Goal: Task Accomplishment & Management: Manage account settings

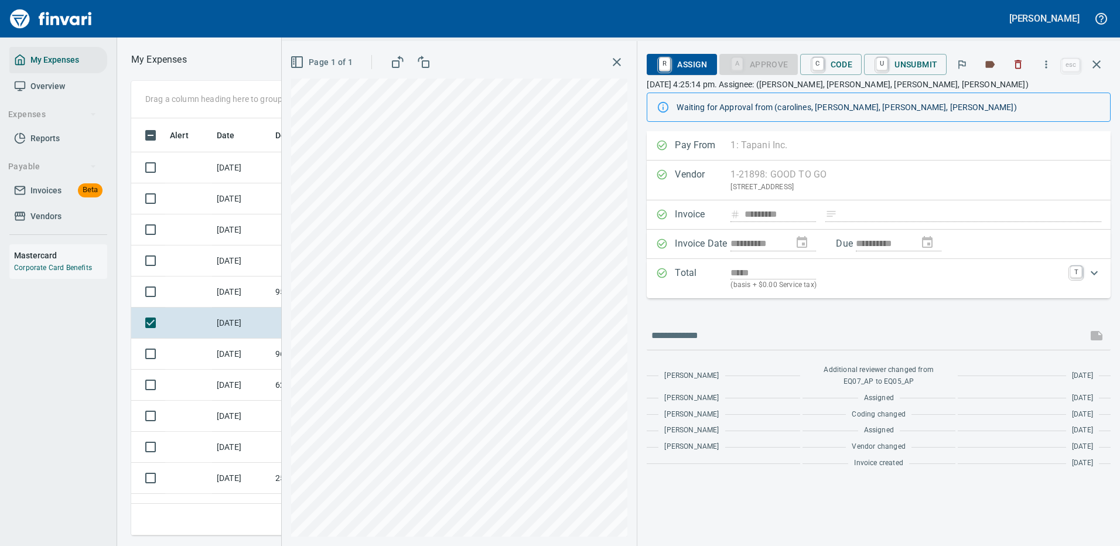
scroll to position [399, 664]
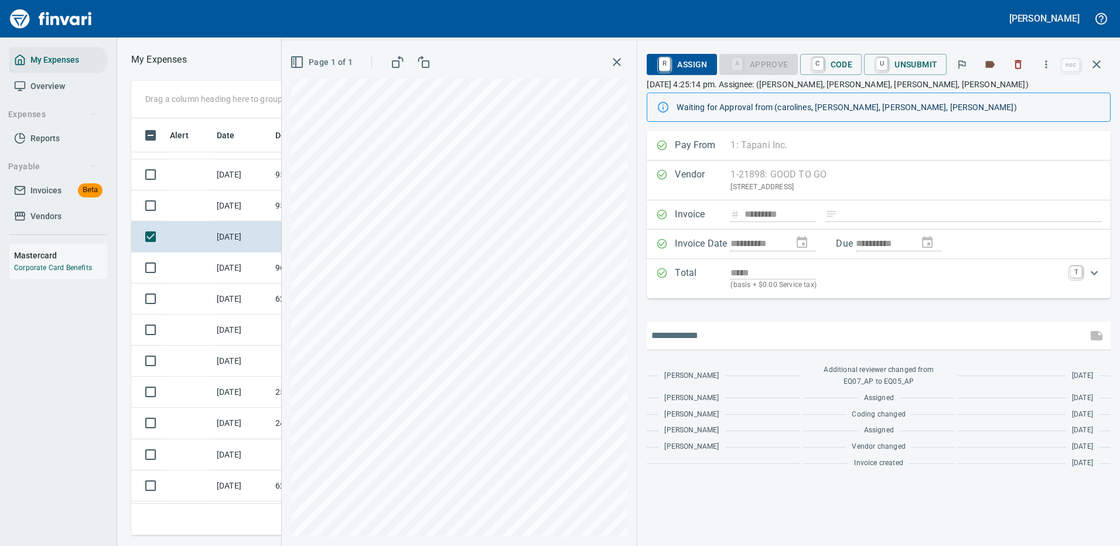
click at [671, 337] on input "text" at bounding box center [866, 335] width 431 height 19
type input "**********"
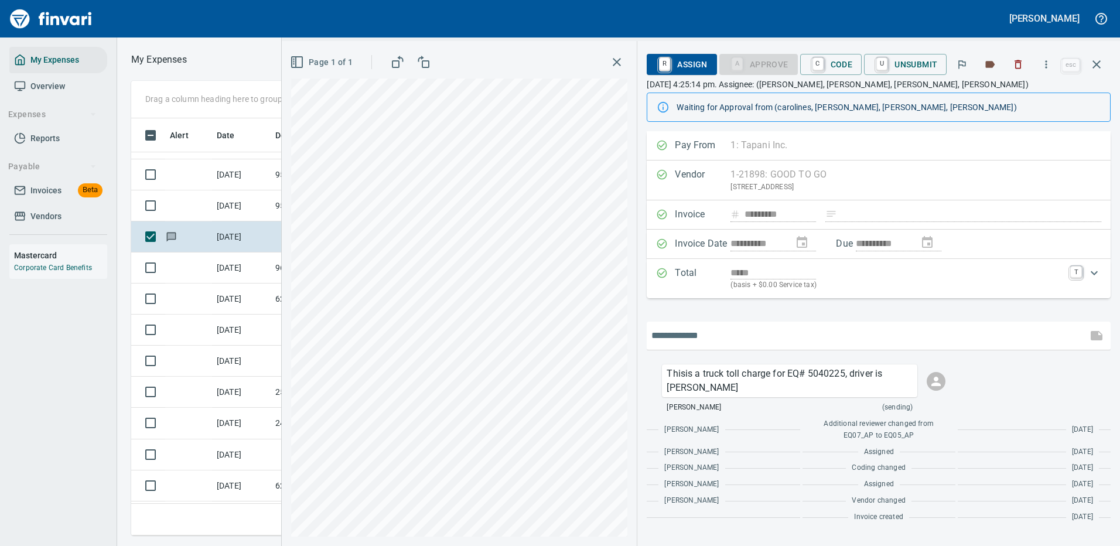
type input "*"
drag, startPoint x: 672, startPoint y: 336, endPoint x: 641, endPoint y: 338, distance: 31.7
click at [641, 338] on div "**********" at bounding box center [878, 338] width 483 height 415
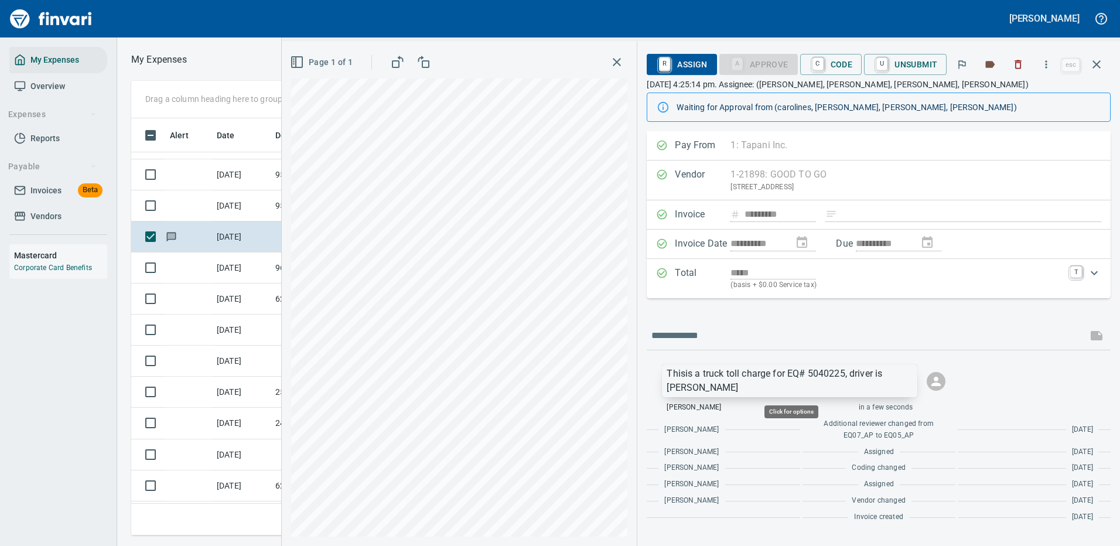
click at [701, 391] on p "Thisis a truck toll charge for EQ# 5040225, driver is Jerome" at bounding box center [789, 381] width 246 height 28
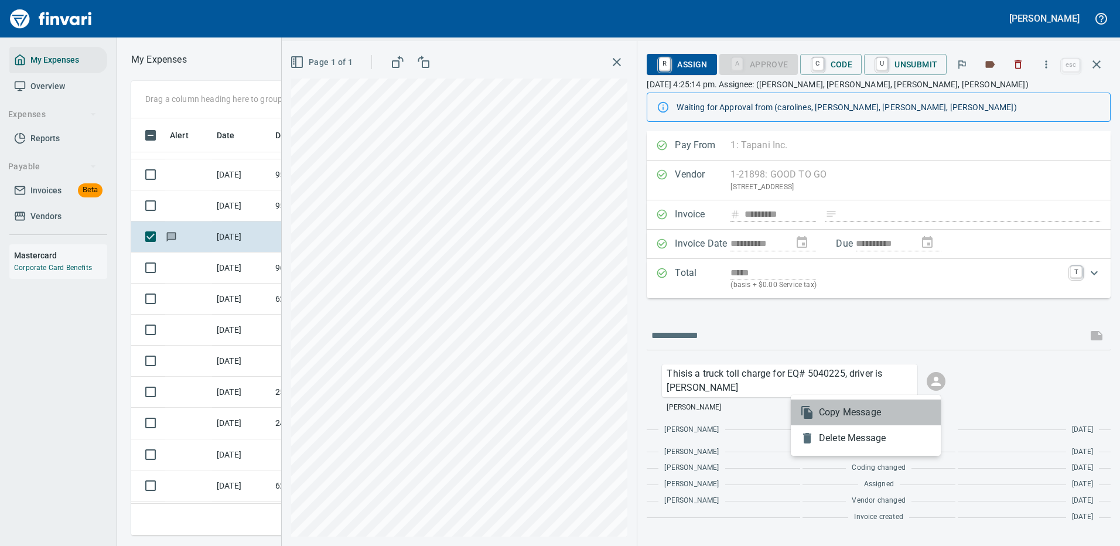
click at [839, 412] on span "Copy Message" at bounding box center [875, 412] width 112 height 14
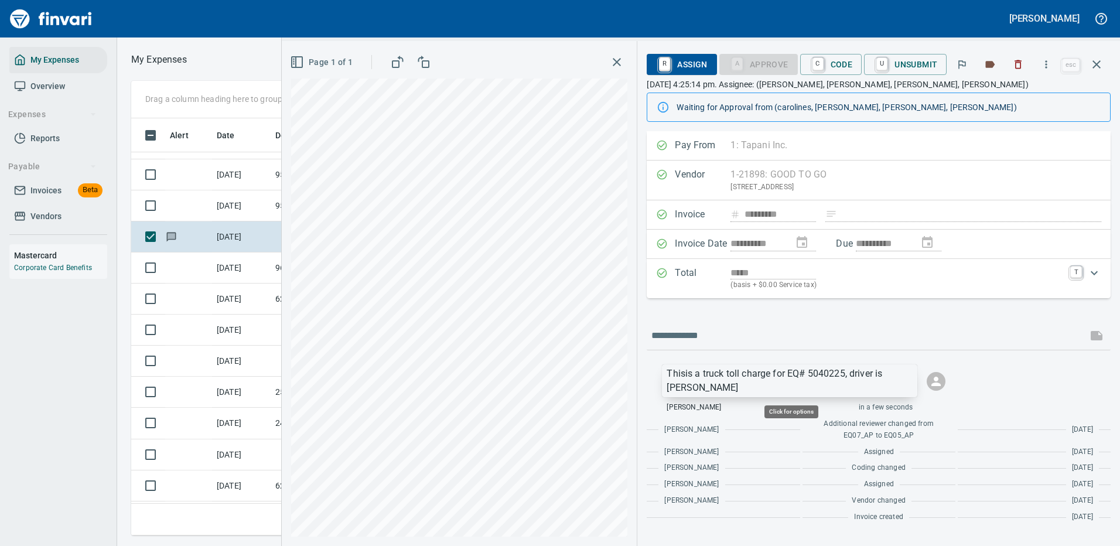
click at [871, 379] on p "Thisis a truck toll charge for EQ# 5040225, driver is Jerome" at bounding box center [789, 381] width 246 height 28
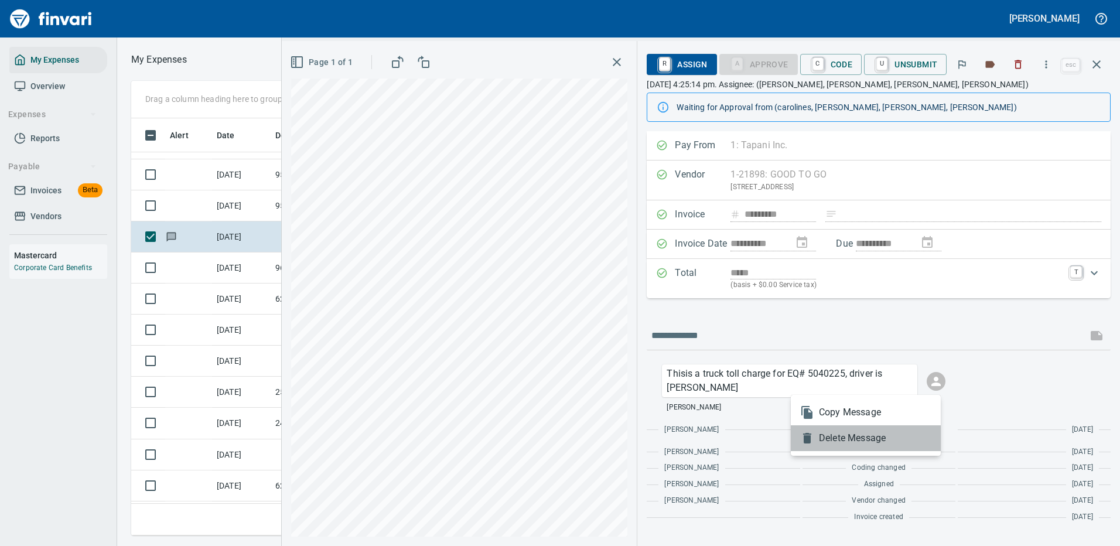
drag, startPoint x: 847, startPoint y: 439, endPoint x: 811, endPoint y: 385, distance: 64.6
click at [847, 439] on span "Delete Message" at bounding box center [875, 438] width 112 height 14
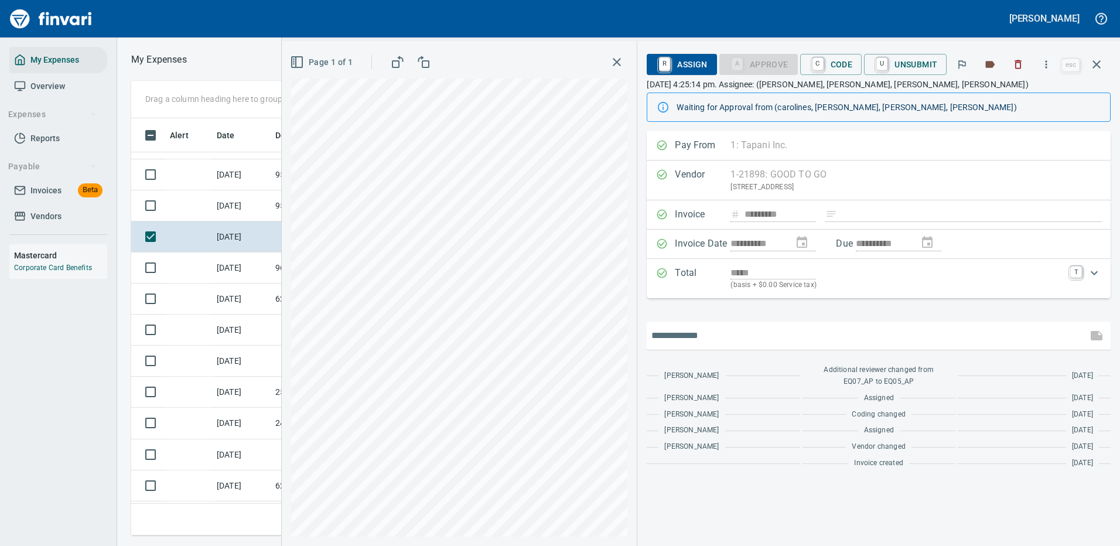
click at [678, 336] on input "text" at bounding box center [866, 335] width 431 height 19
paste input "**********"
click at [986, 330] on input "**********" at bounding box center [866, 335] width 431 height 19
type input "**********"
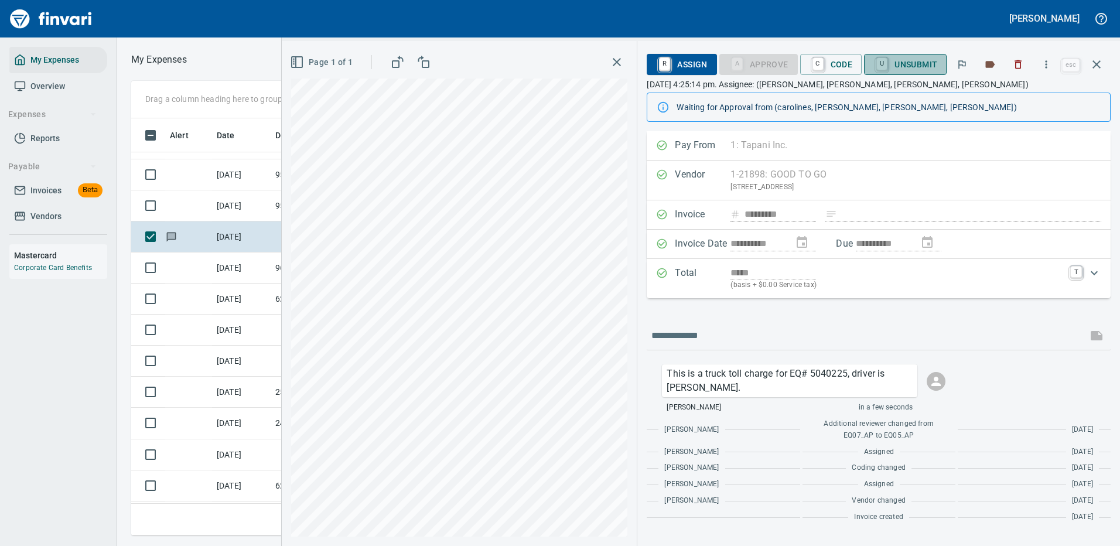
click at [912, 65] on span "U Unsubmit" at bounding box center [905, 64] width 64 height 20
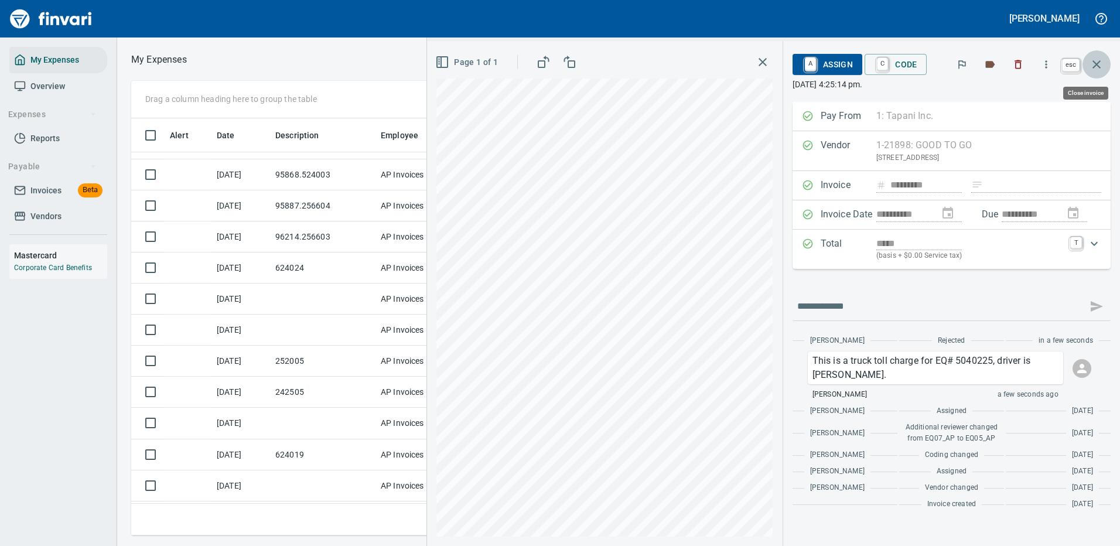
click at [1096, 59] on icon "button" at bounding box center [1096, 64] width 14 height 14
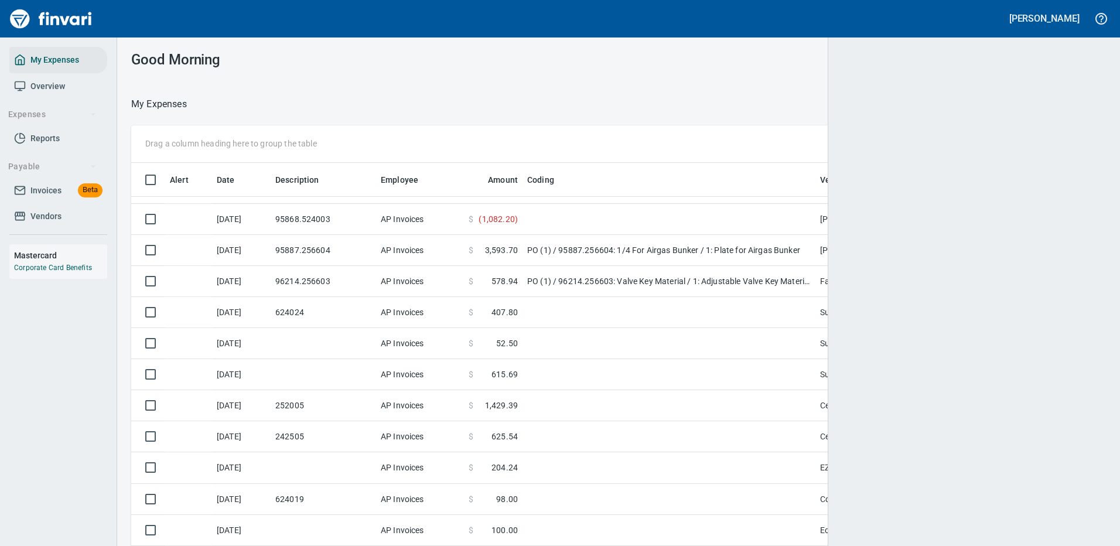
scroll to position [1, 1]
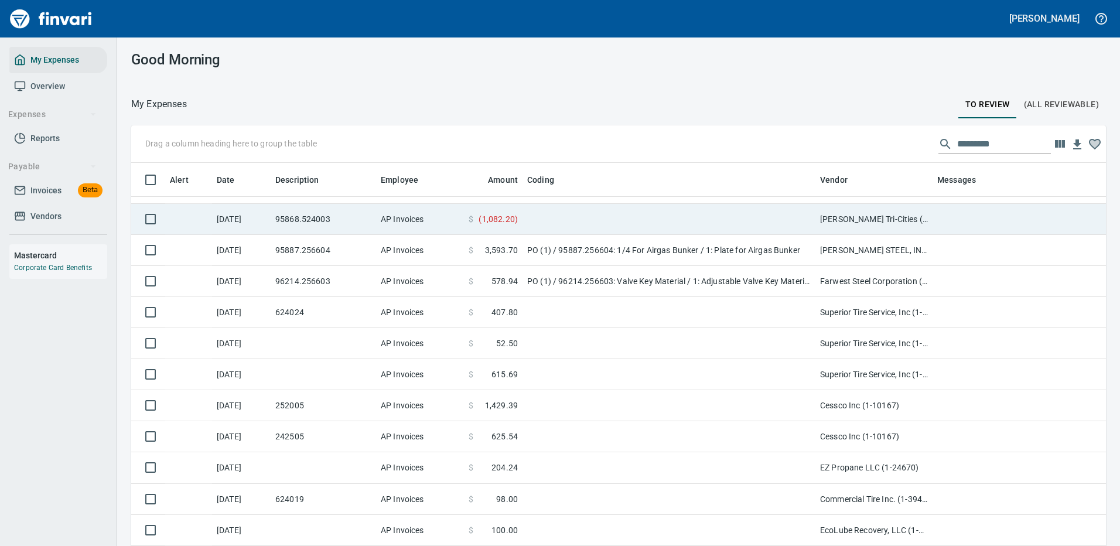
click at [593, 211] on td at bounding box center [668, 219] width 293 height 31
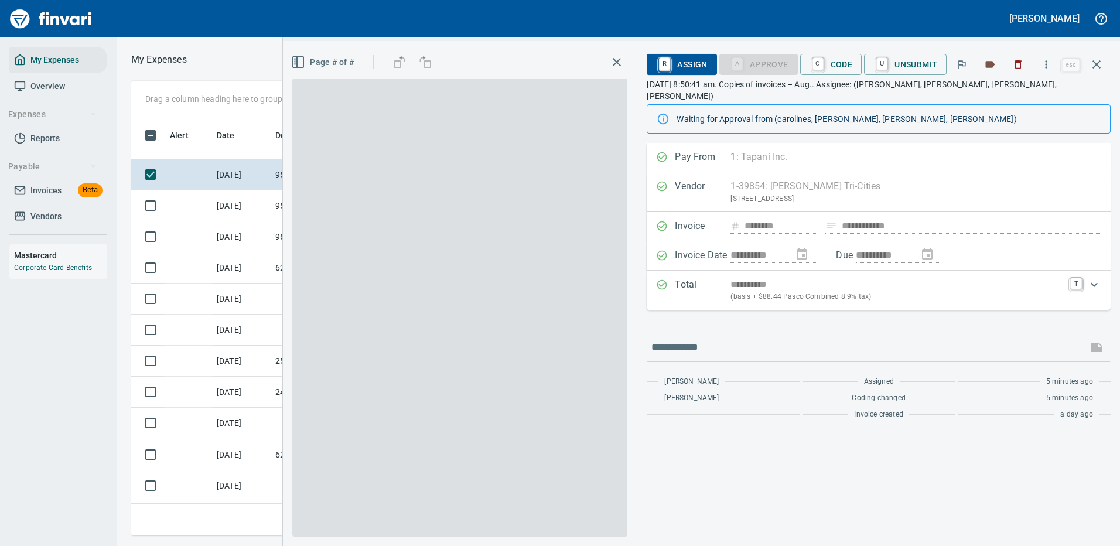
scroll to position [399, 664]
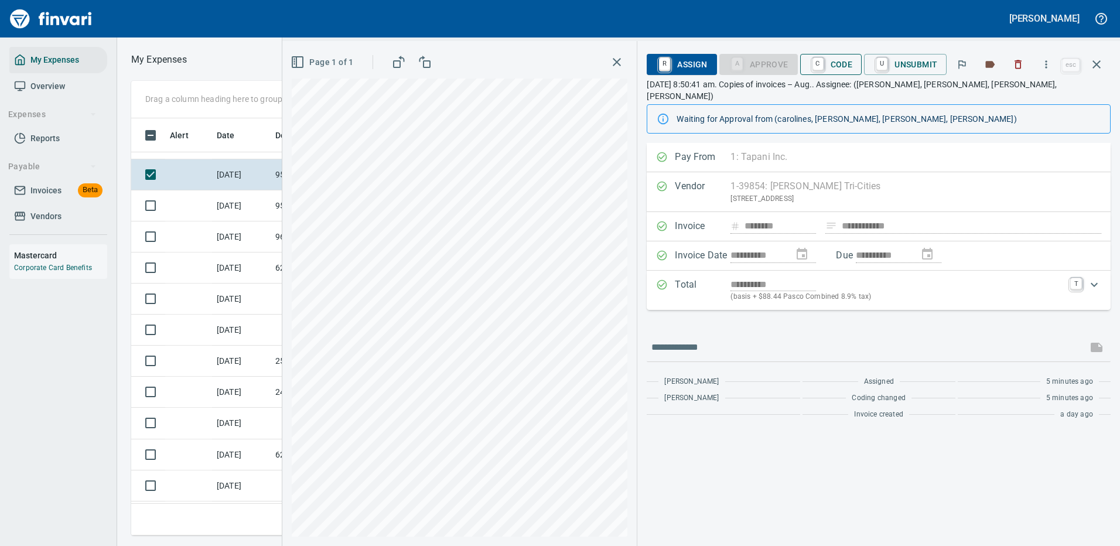
click at [833, 63] on span "C Code" at bounding box center [830, 64] width 43 height 20
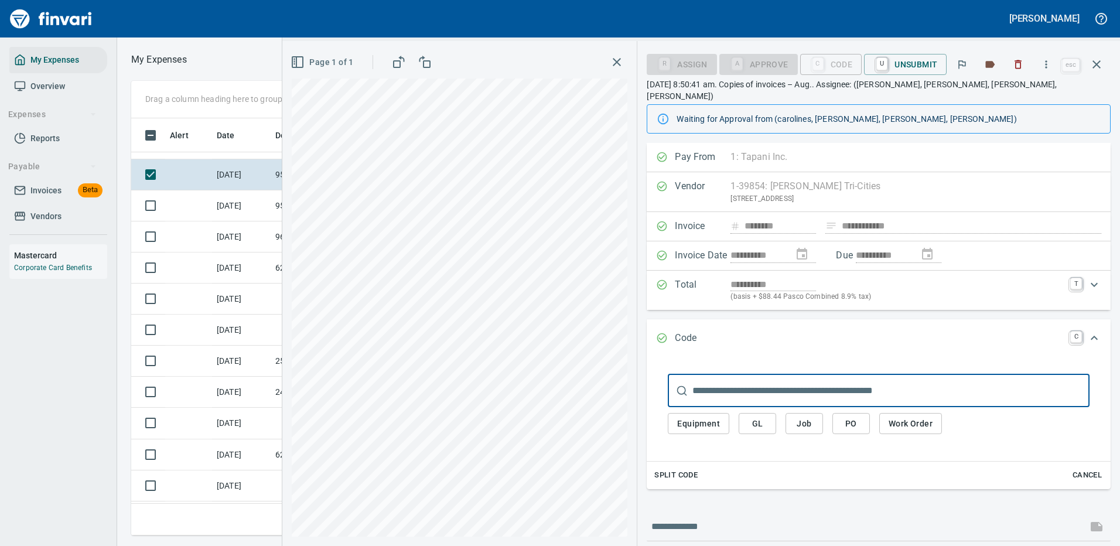
click at [850, 416] on span "PO" at bounding box center [851, 423] width 19 height 15
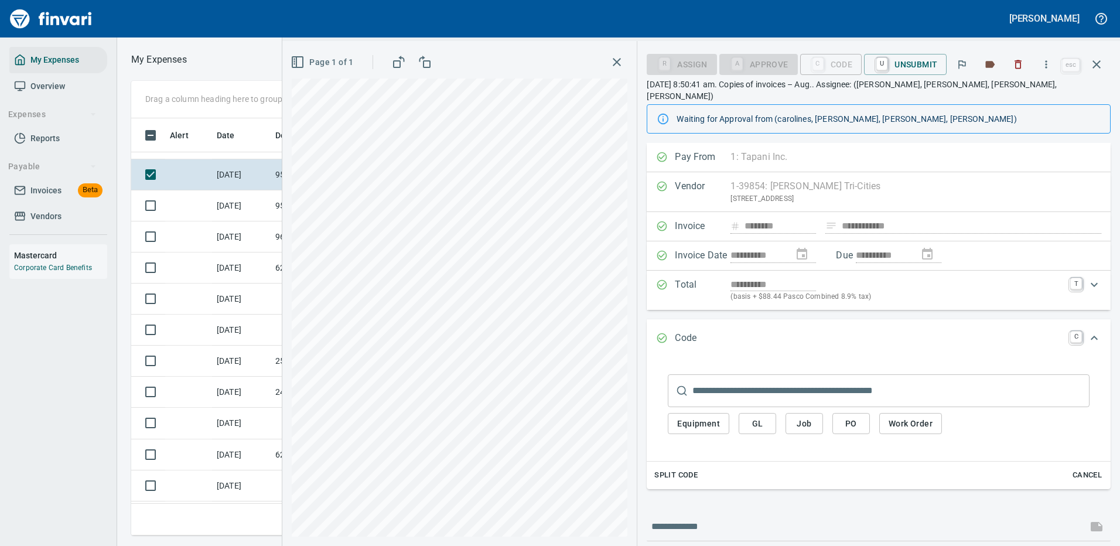
click at [851, 416] on span "PO" at bounding box center [851, 423] width 19 height 15
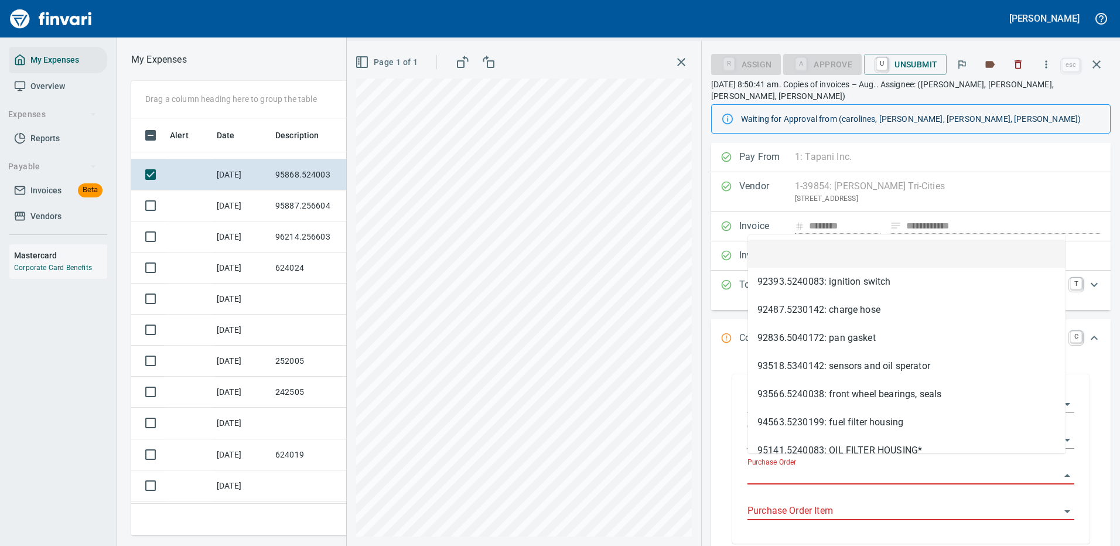
click at [777, 467] on input "Purchase Order" at bounding box center [903, 475] width 313 height 16
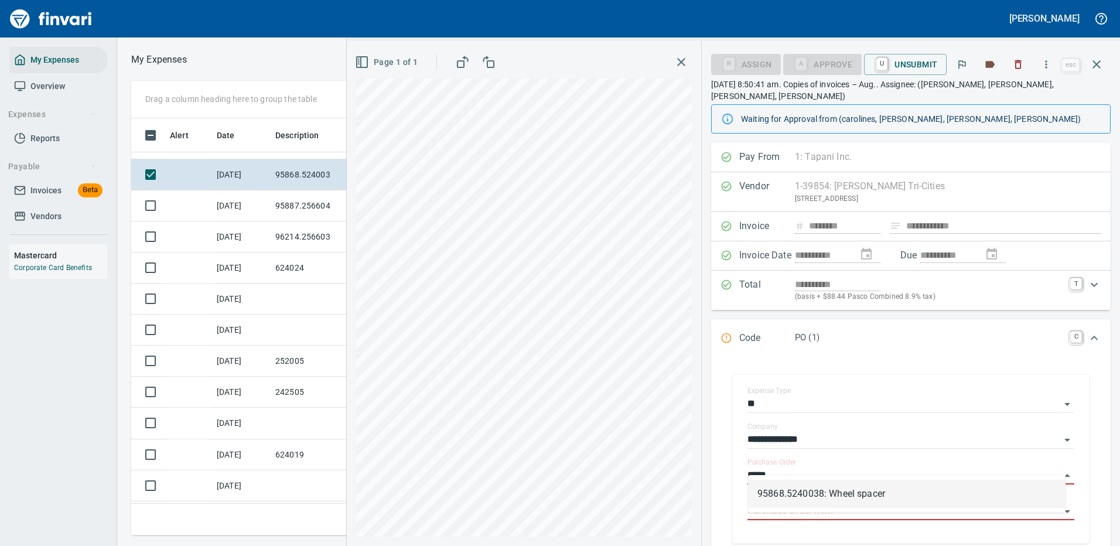
click at [791, 492] on li "95868.5240038: Wheel spacer" at bounding box center [906, 494] width 317 height 28
type input "**********"
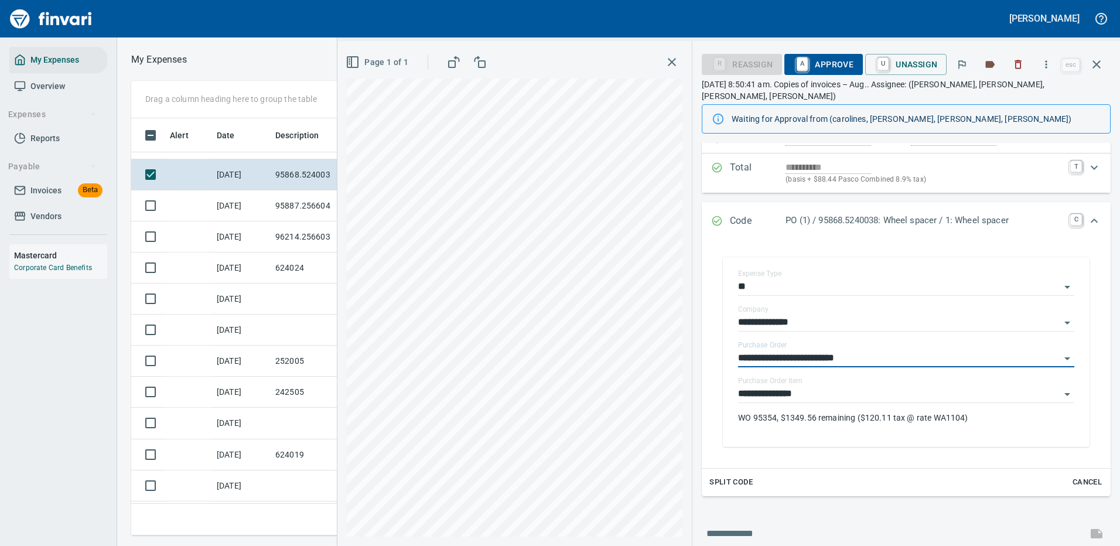
scroll to position [176, 0]
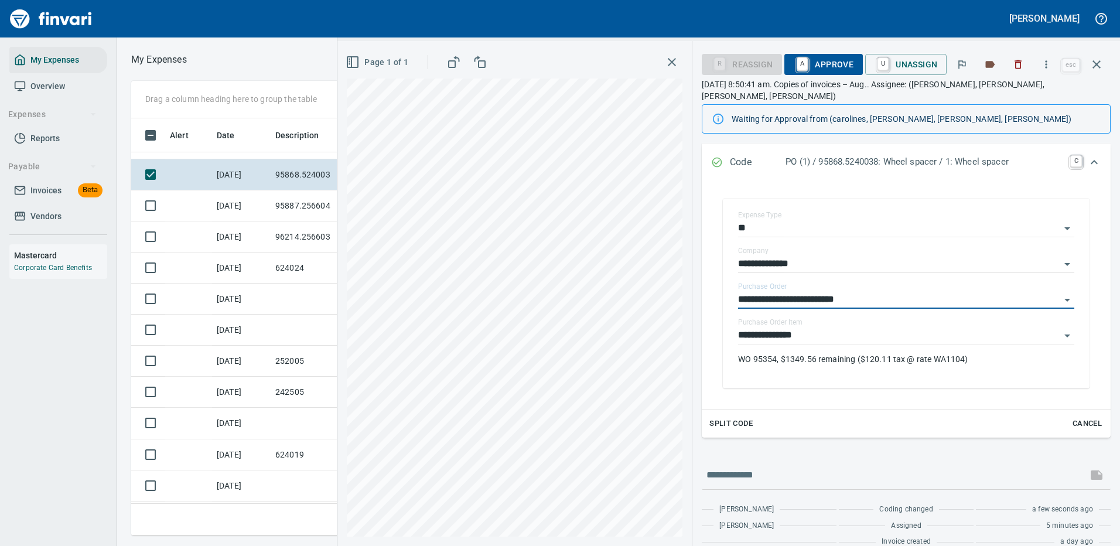
type input "**********"
click at [832, 61] on span "A Approve" at bounding box center [824, 64] width 60 height 20
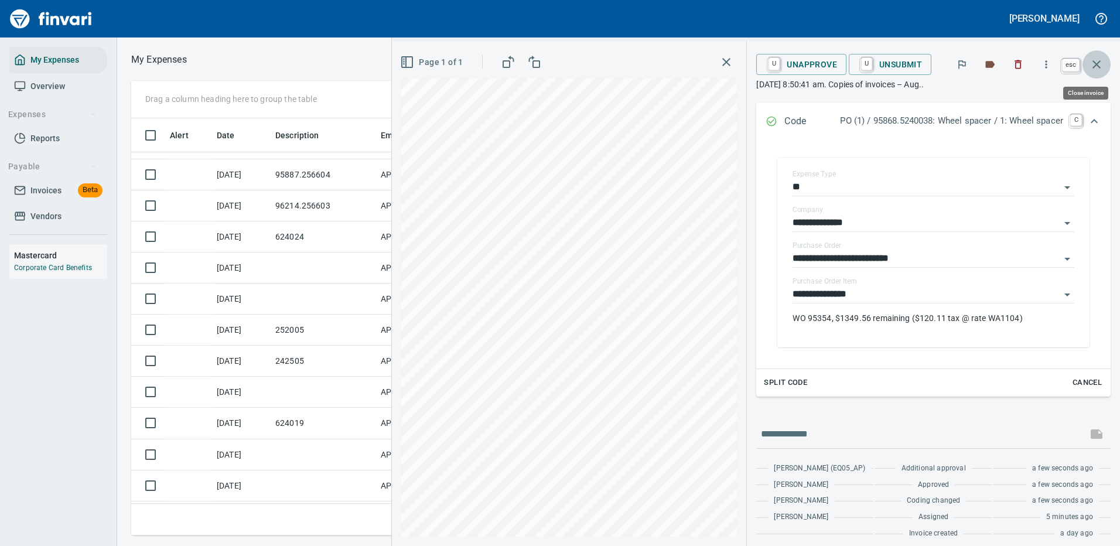
click at [1098, 60] on icon "button" at bounding box center [1096, 64] width 14 height 14
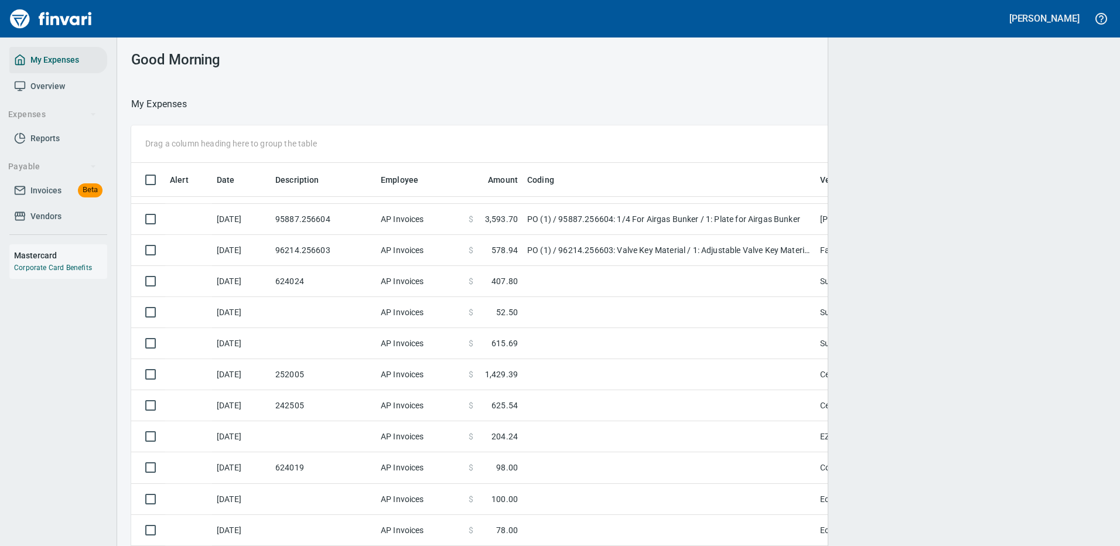
scroll to position [399, 948]
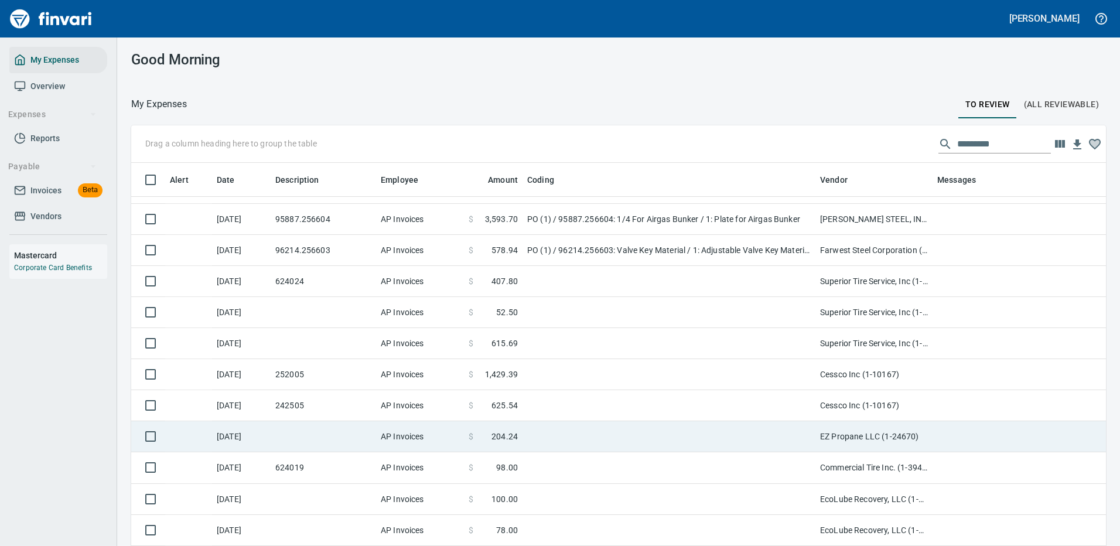
click at [714, 432] on td at bounding box center [668, 436] width 293 height 31
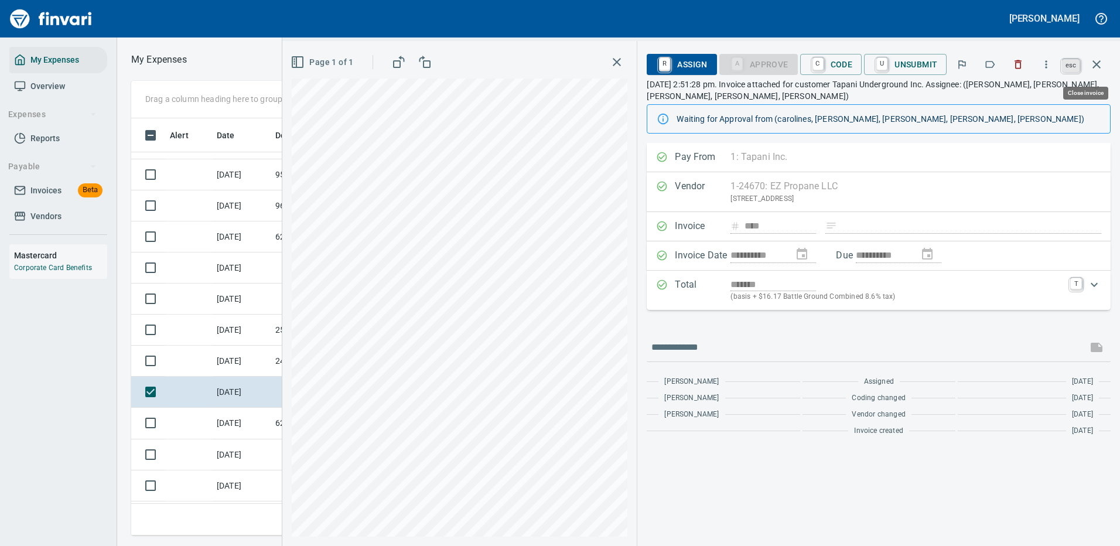
scroll to position [399, 664]
click at [1095, 62] on icon "button" at bounding box center [1096, 64] width 8 height 8
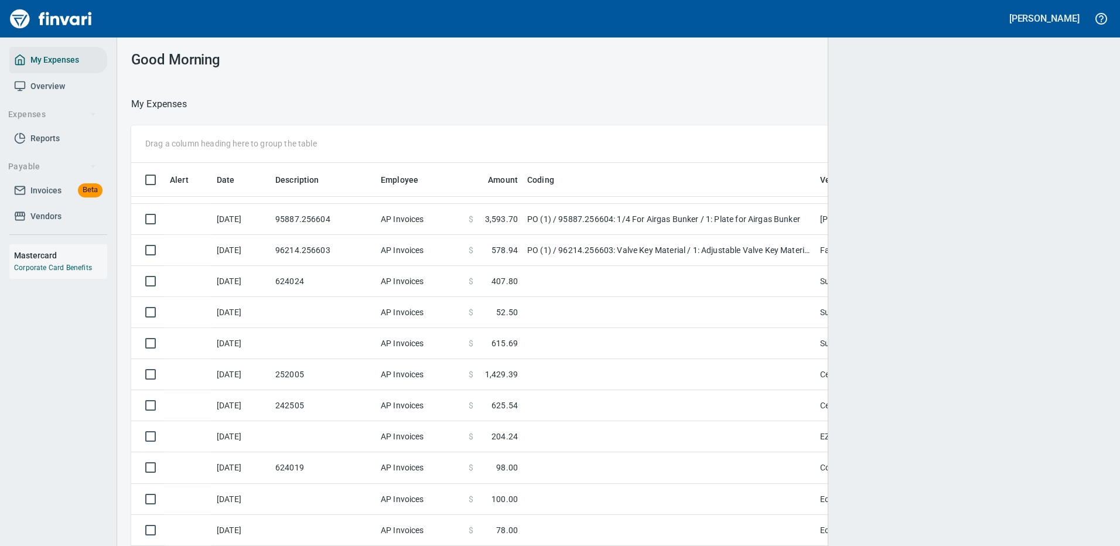
scroll to position [399, 940]
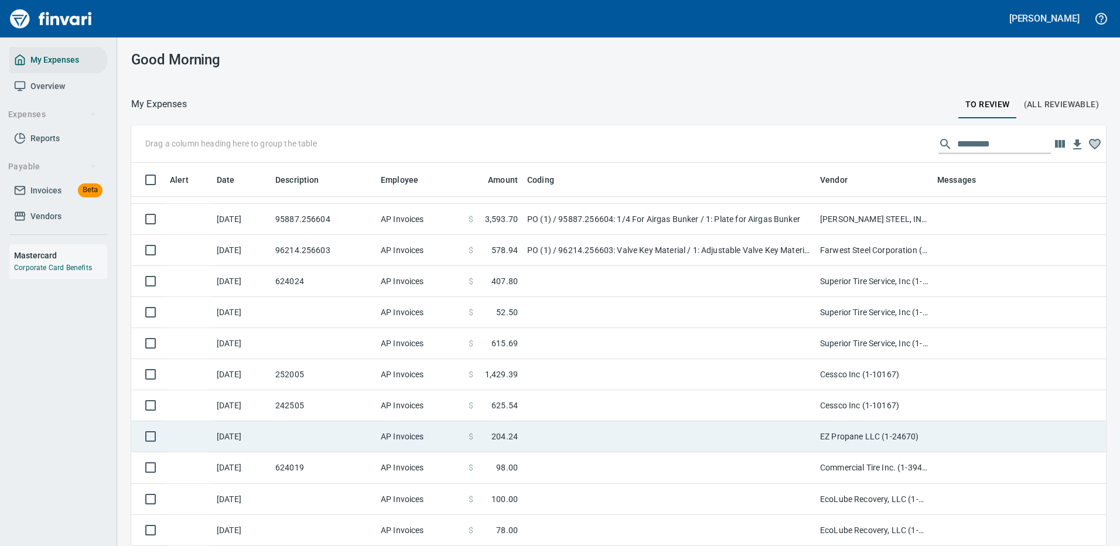
click at [759, 378] on td at bounding box center [668, 374] width 293 height 31
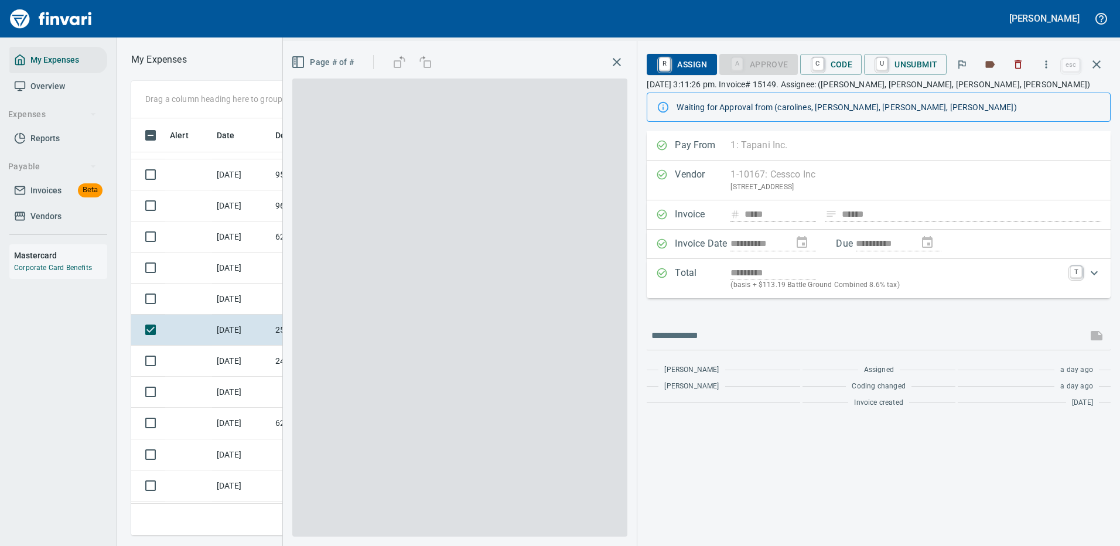
scroll to position [399, 664]
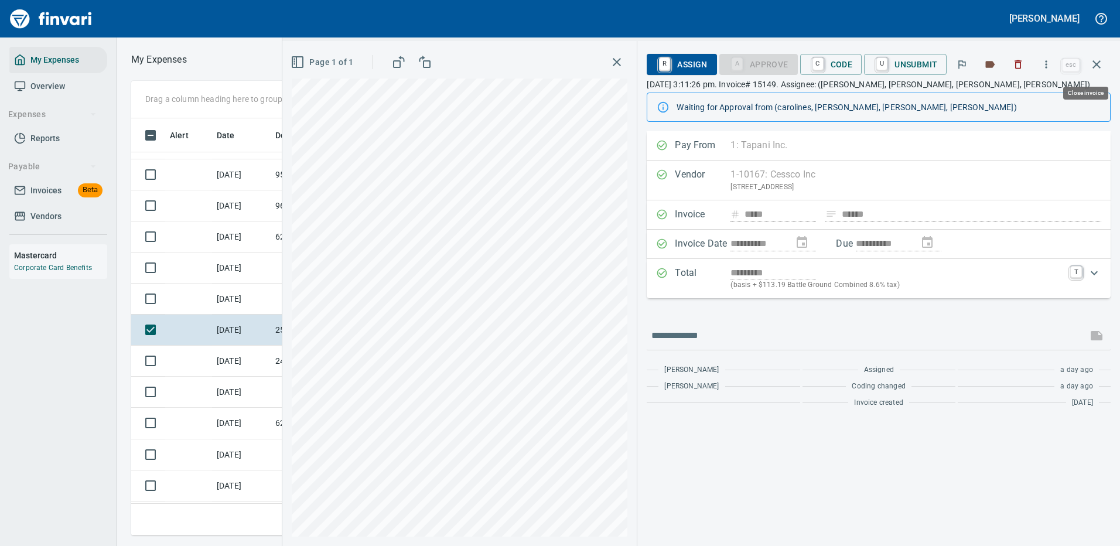
click at [1100, 63] on icon "button" at bounding box center [1096, 64] width 14 height 14
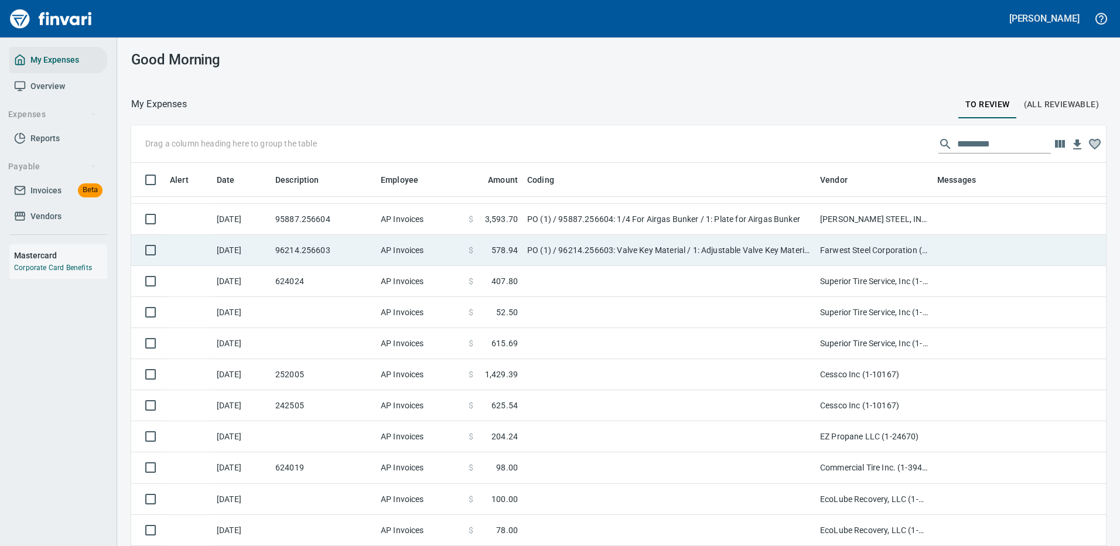
scroll to position [399, 948]
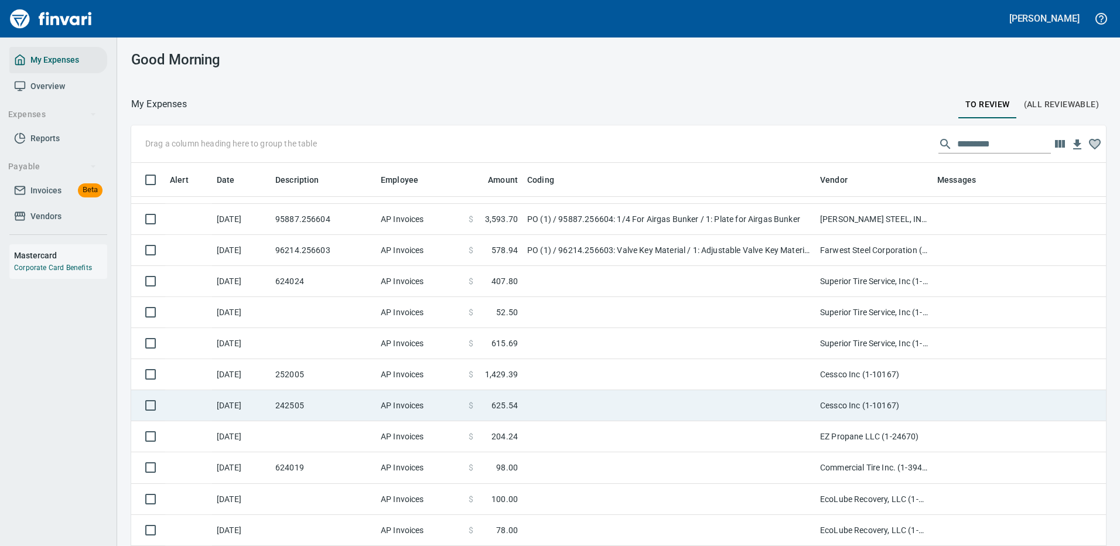
click at [774, 402] on td at bounding box center [668, 405] width 293 height 31
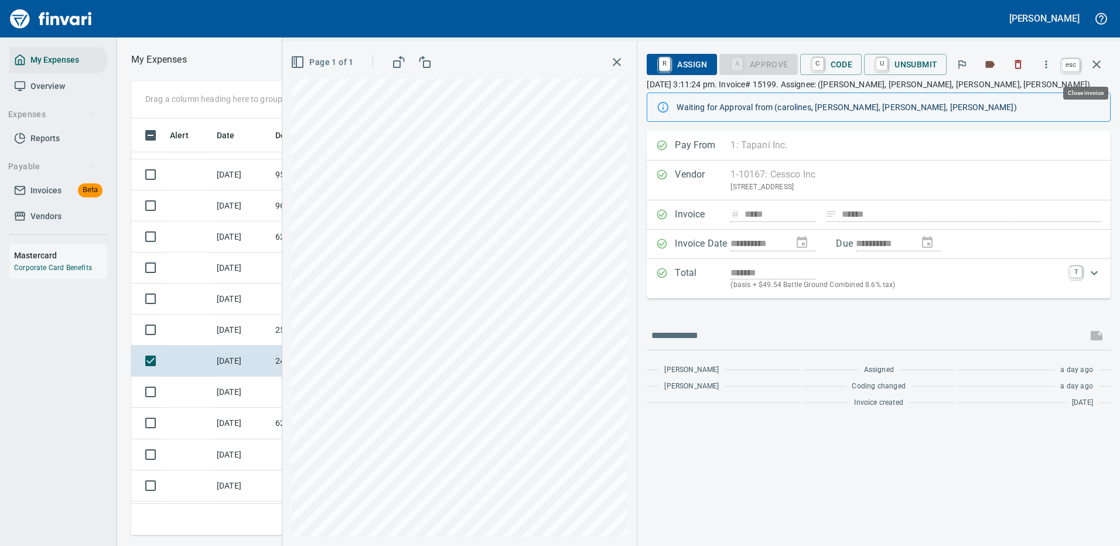
scroll to position [399, 664]
click at [1099, 65] on icon "button" at bounding box center [1096, 64] width 14 height 14
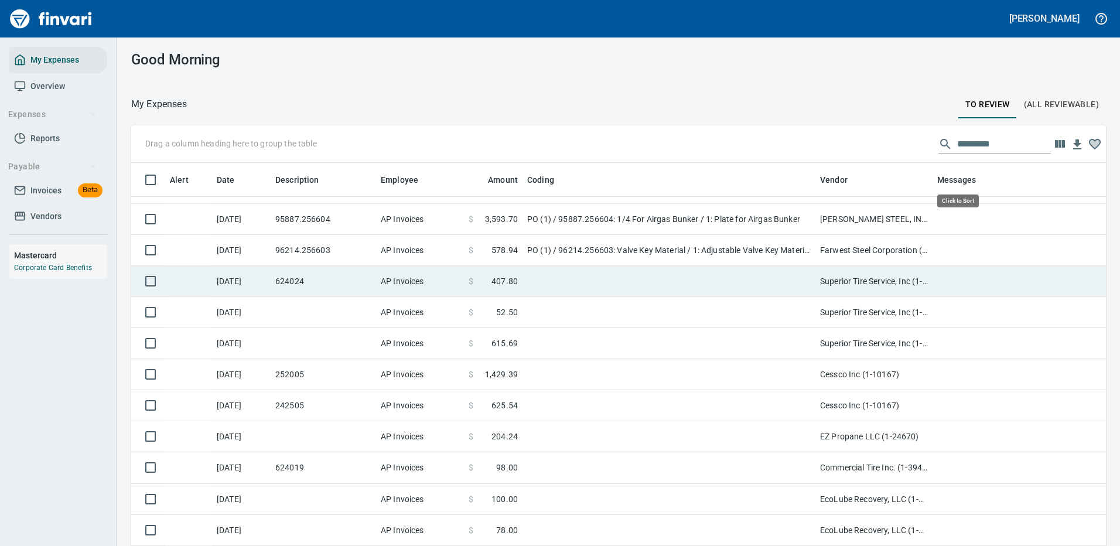
scroll to position [399, 948]
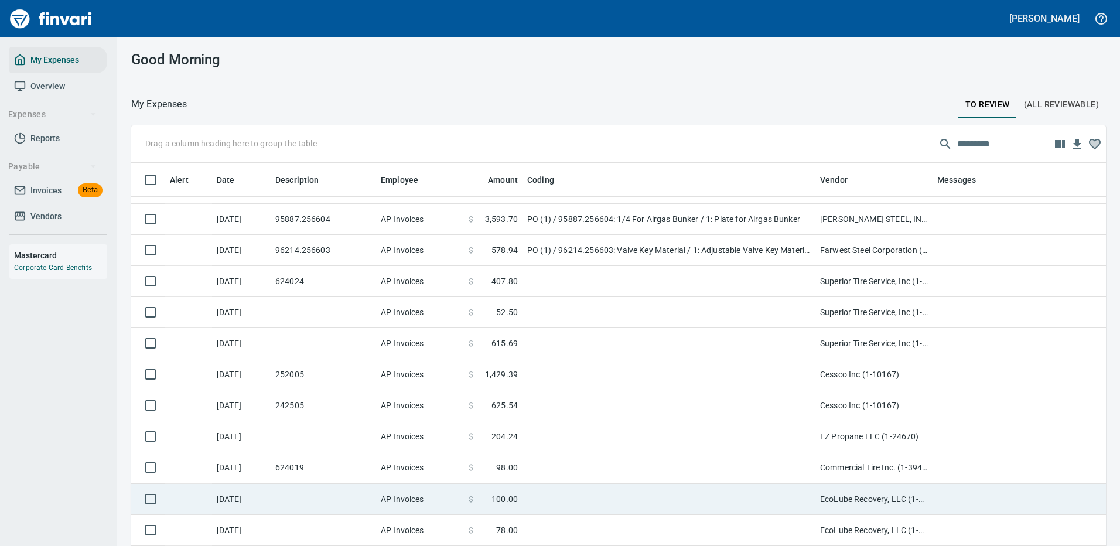
click at [719, 495] on td at bounding box center [668, 499] width 293 height 31
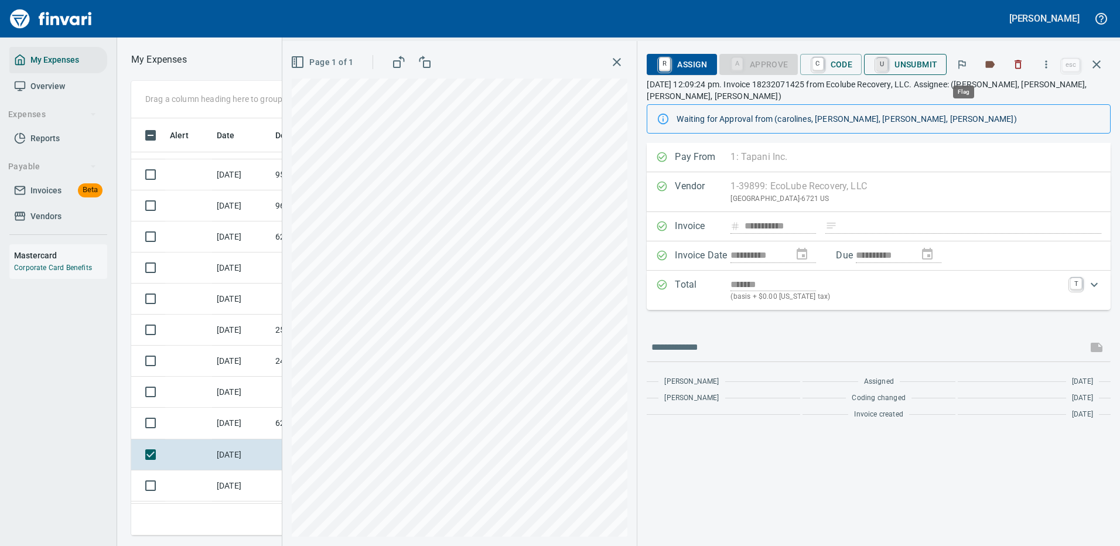
scroll to position [399, 664]
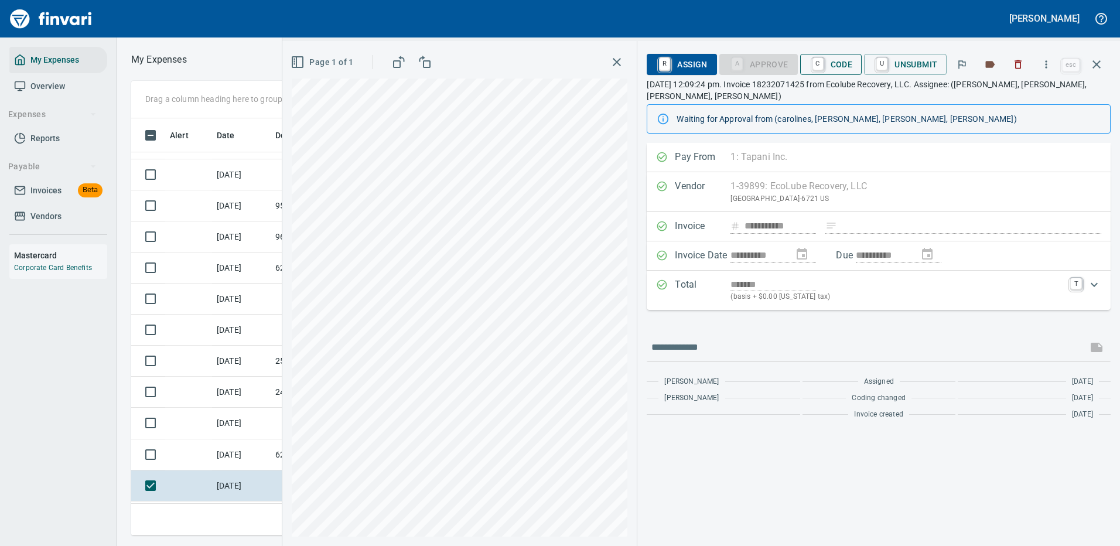
click at [840, 61] on span "C Code" at bounding box center [830, 64] width 43 height 20
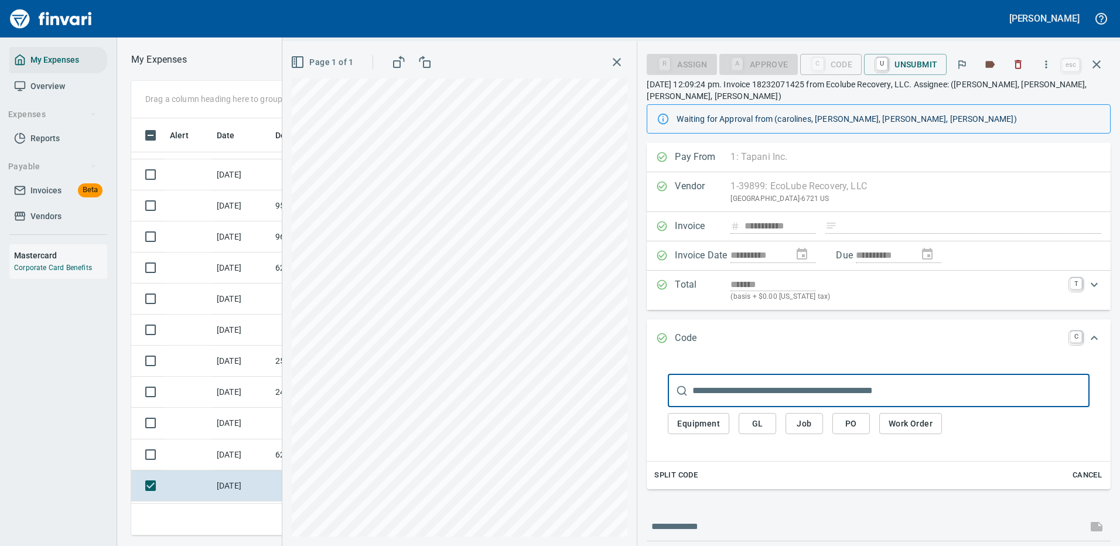
click at [756, 420] on span "GL" at bounding box center [757, 423] width 19 height 15
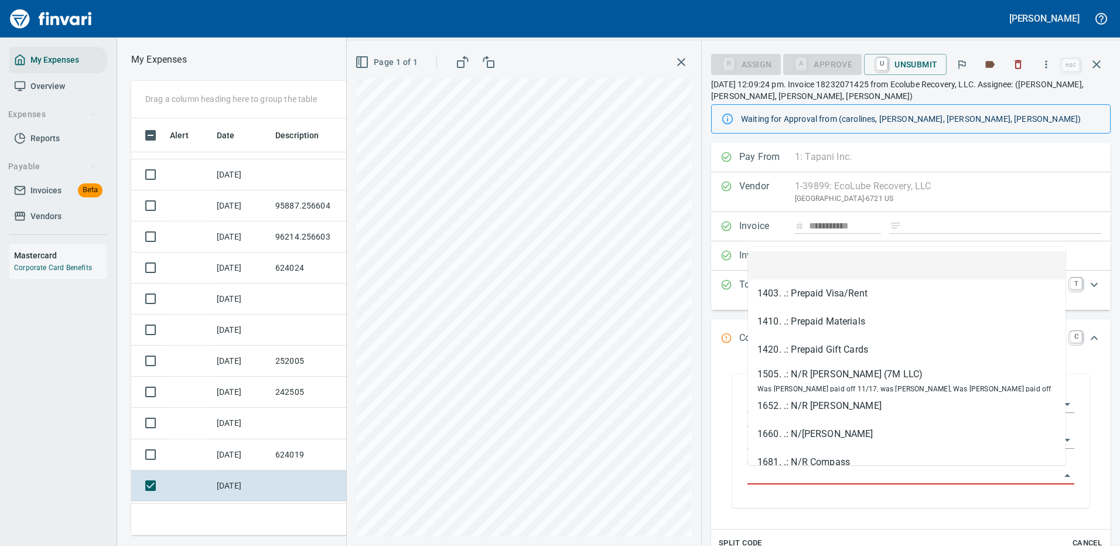
click at [778, 473] on input "GL Account" at bounding box center [903, 475] width 313 height 16
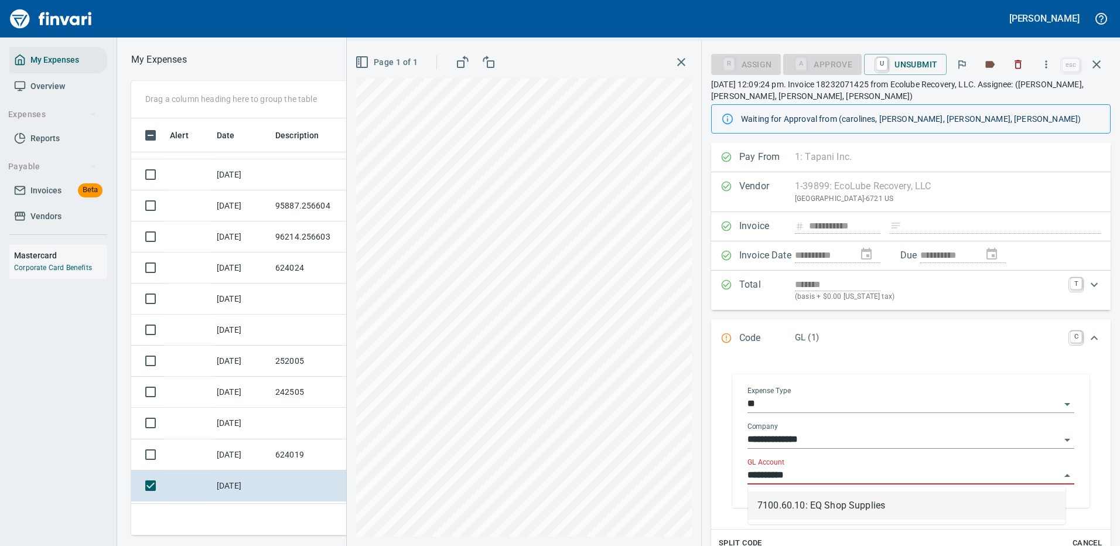
drag, startPoint x: 861, startPoint y: 505, endPoint x: 871, endPoint y: 505, distance: 10.0
click at [863, 505] on li "7100.60.10: EQ Shop Supplies" at bounding box center [906, 505] width 317 height 28
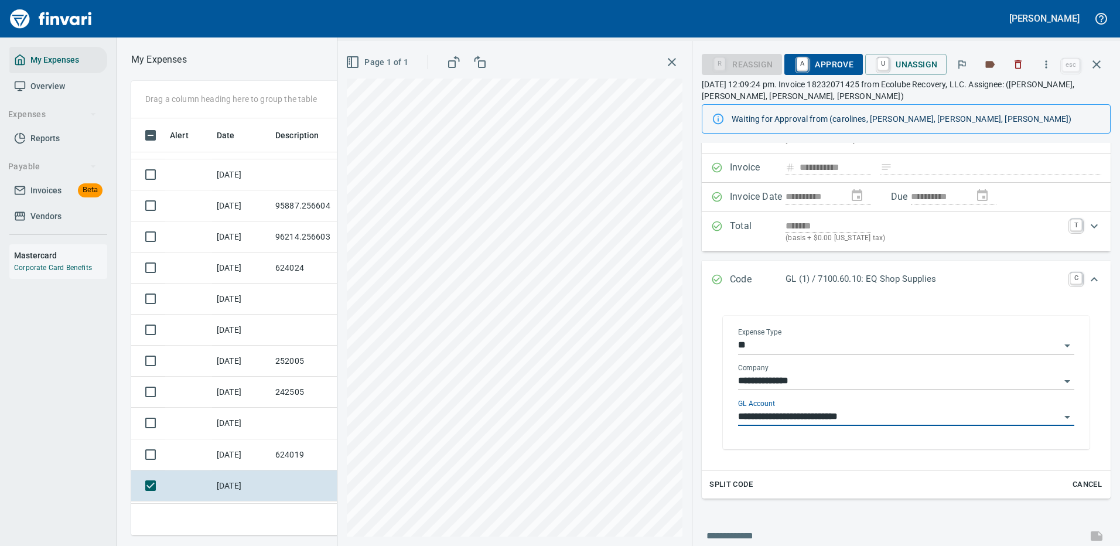
scroll to position [117, 0]
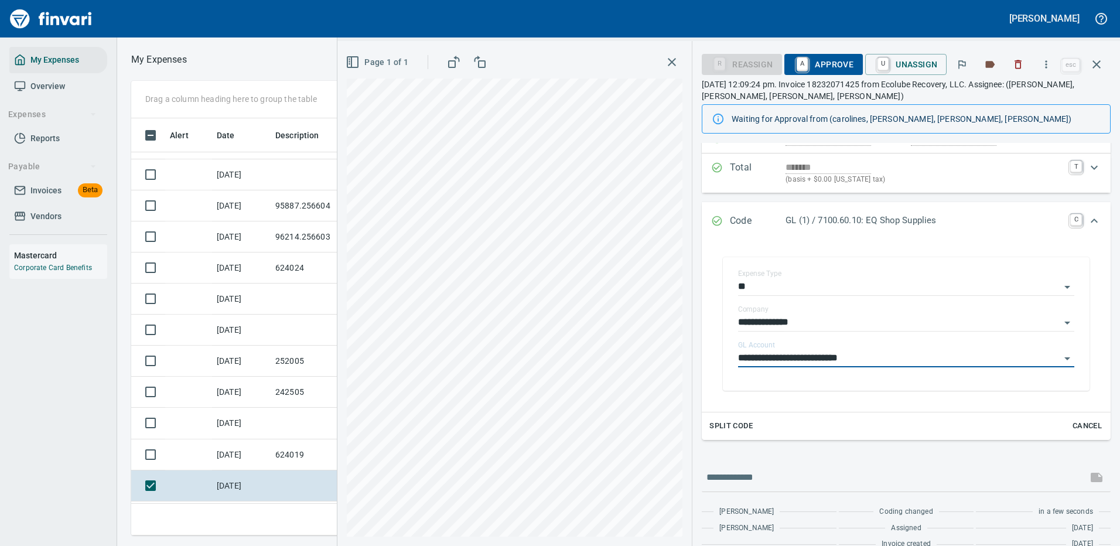
type input "**********"
click at [825, 59] on span "A Approve" at bounding box center [824, 64] width 60 height 20
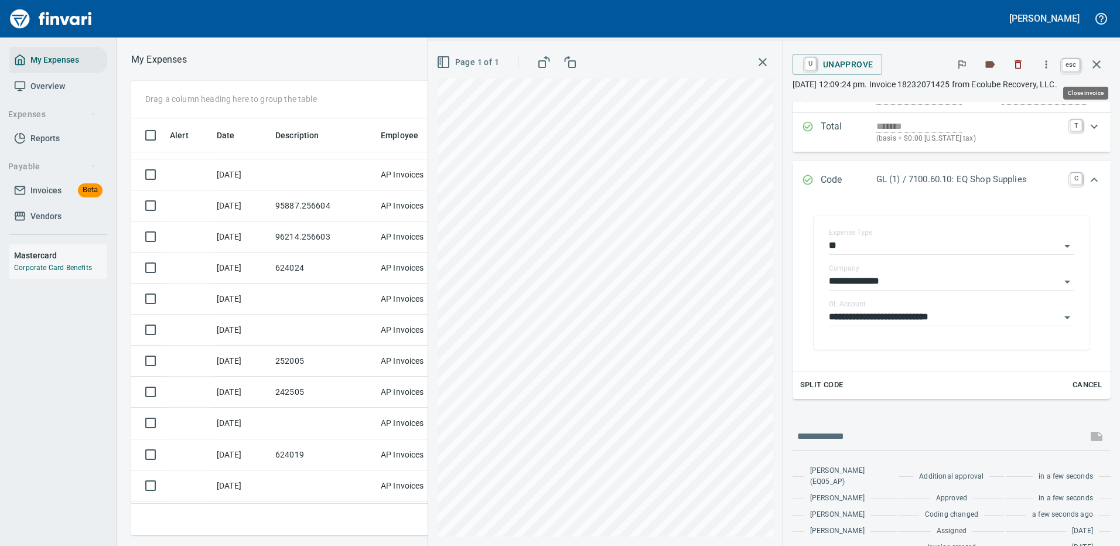
click at [1097, 60] on icon "button" at bounding box center [1096, 64] width 14 height 14
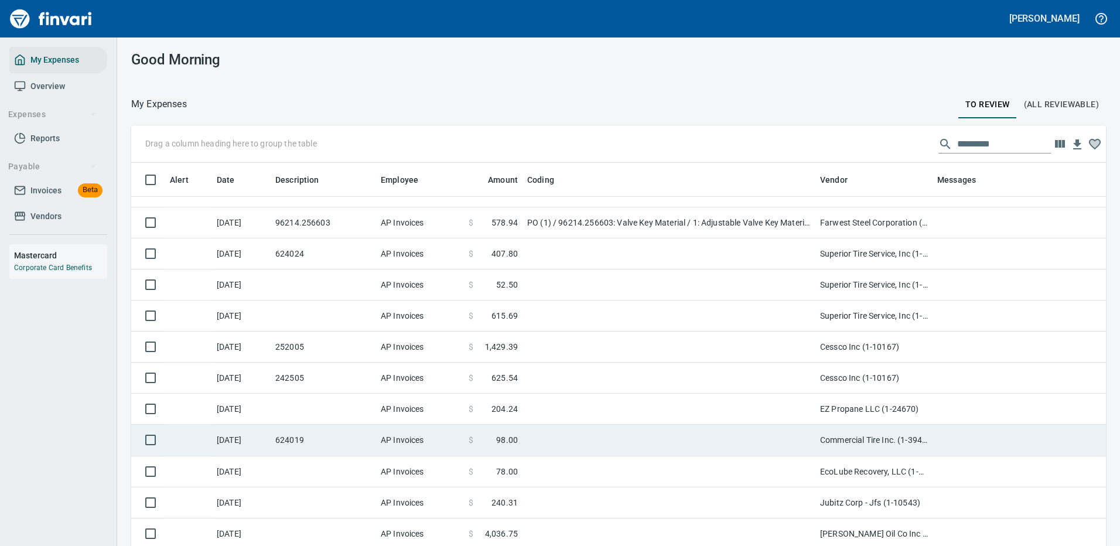
scroll to position [234, 0]
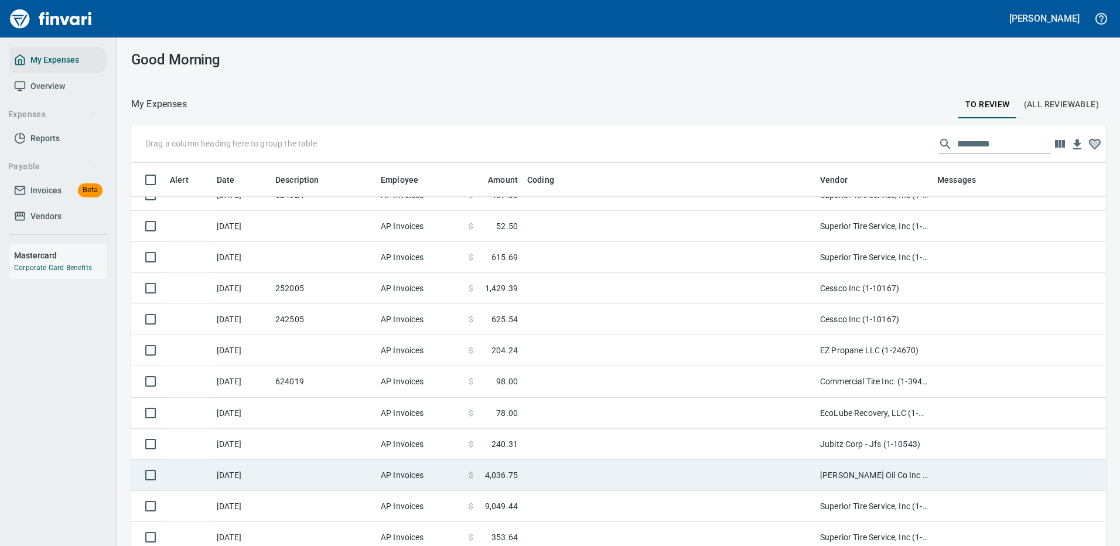
click at [767, 440] on td at bounding box center [668, 444] width 293 height 31
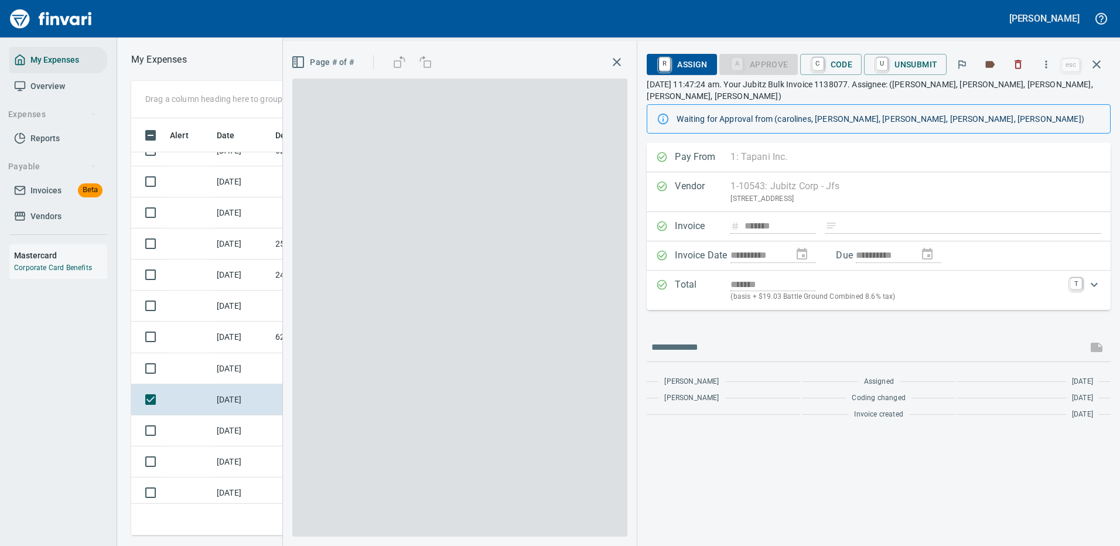
scroll to position [399, 664]
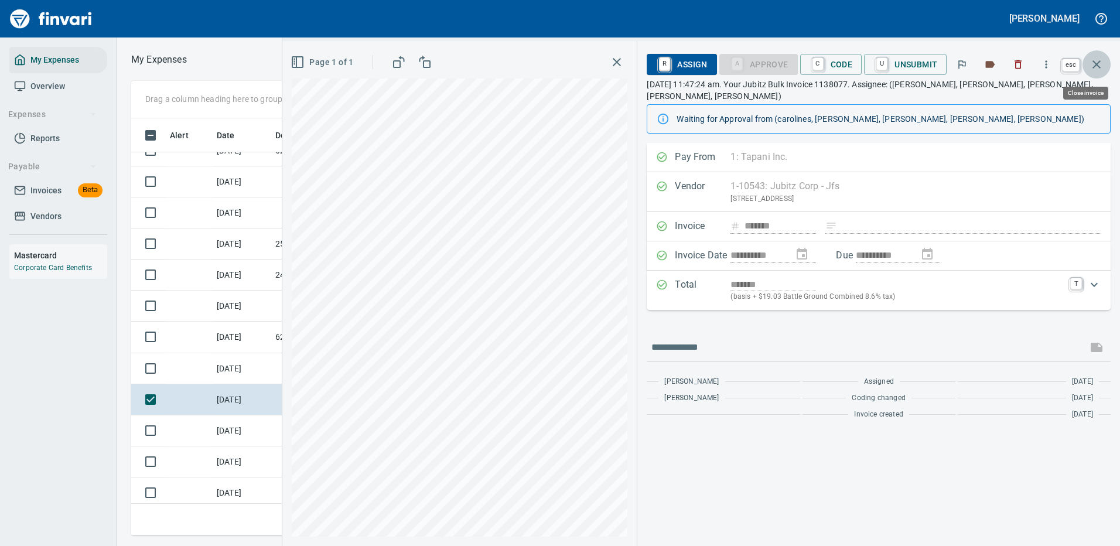
click at [1096, 60] on icon "button" at bounding box center [1096, 64] width 14 height 14
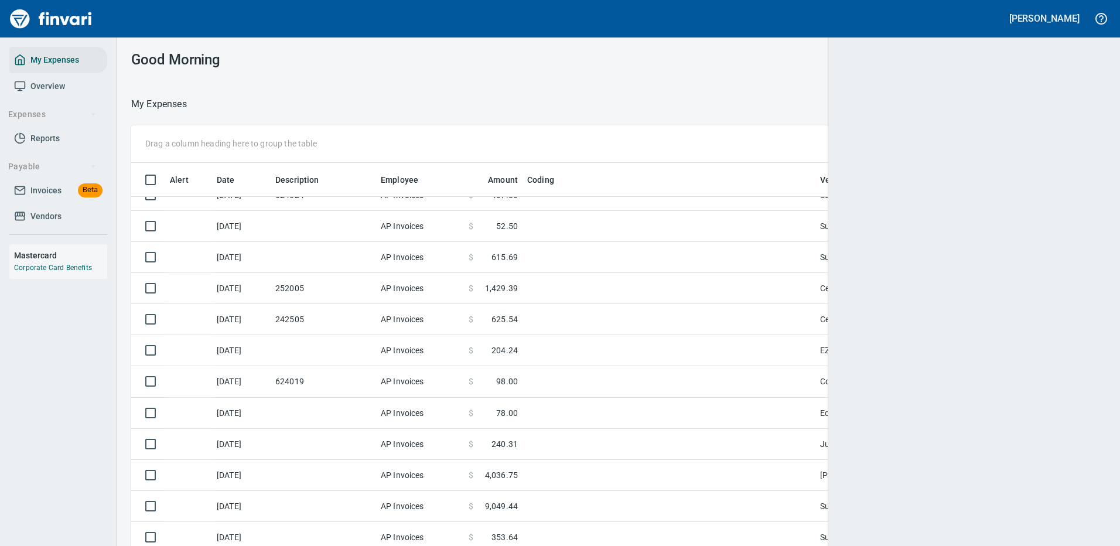
scroll to position [399, 948]
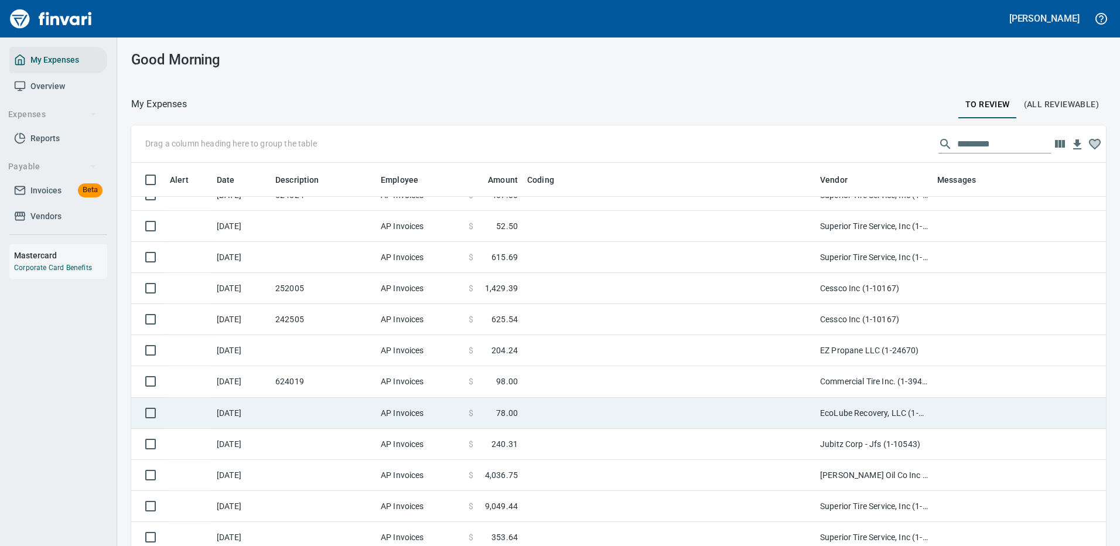
click at [844, 411] on td "EcoLube Recovery, LLC (1-39899)" at bounding box center [873, 413] width 117 height 31
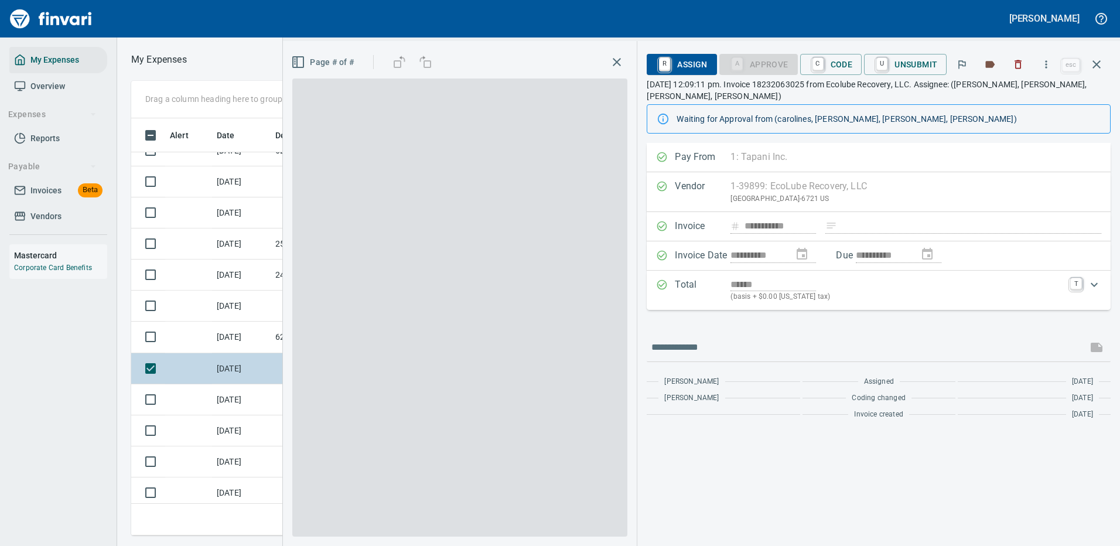
scroll to position [399, 664]
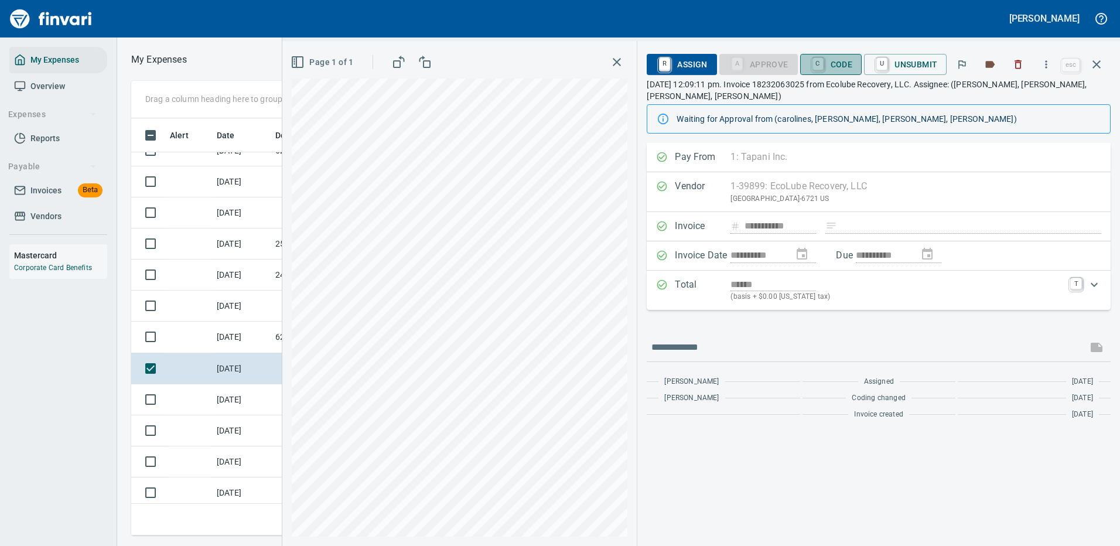
click at [838, 63] on span "C Code" at bounding box center [830, 64] width 43 height 20
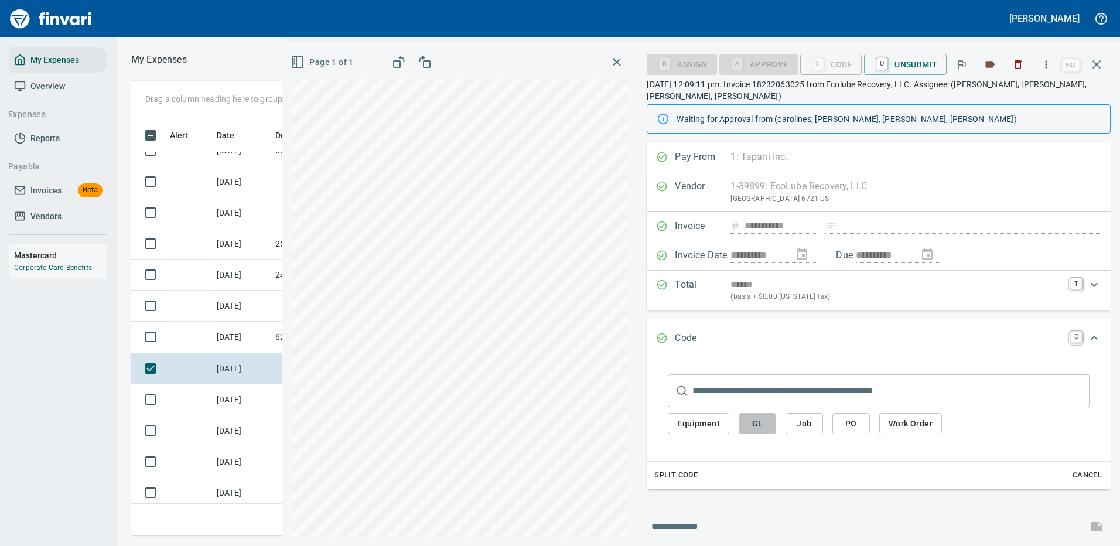
click at [762, 421] on span "GL" at bounding box center [757, 423] width 19 height 15
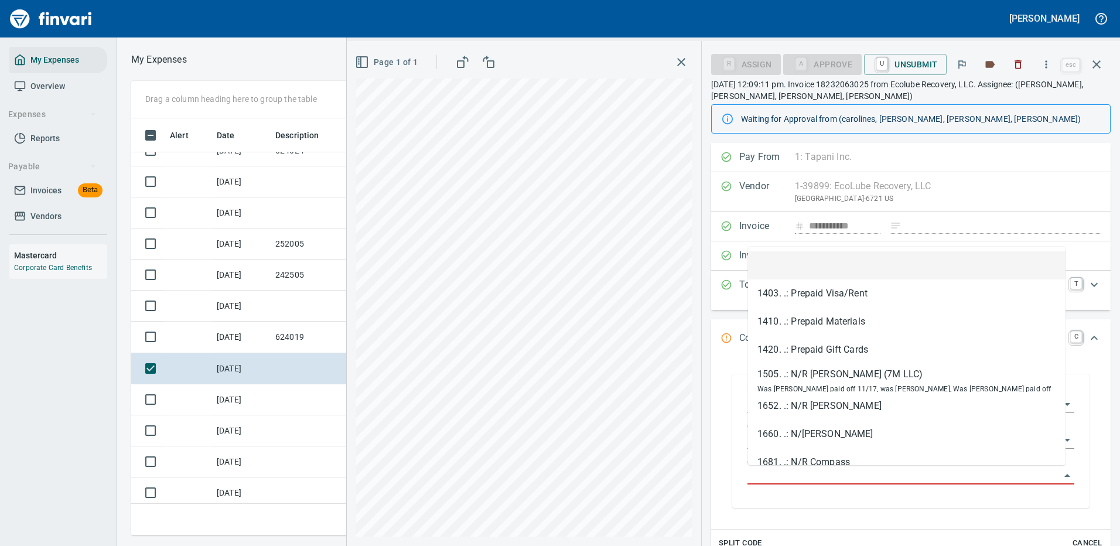
click at [775, 470] on input "GL Account" at bounding box center [903, 475] width 313 height 16
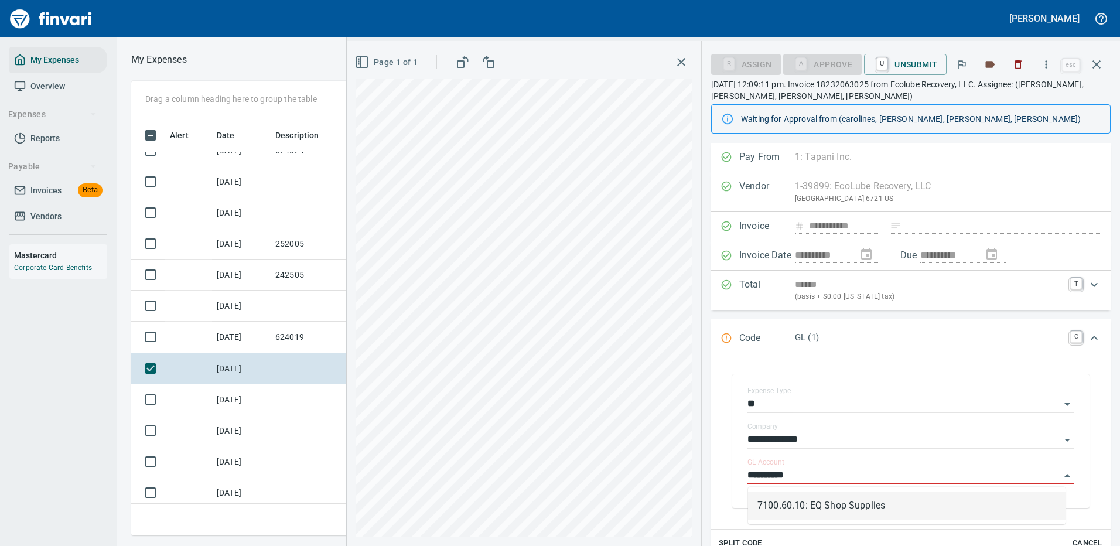
click at [843, 504] on li "7100.60.10: EQ Shop Supplies" at bounding box center [906, 505] width 317 height 28
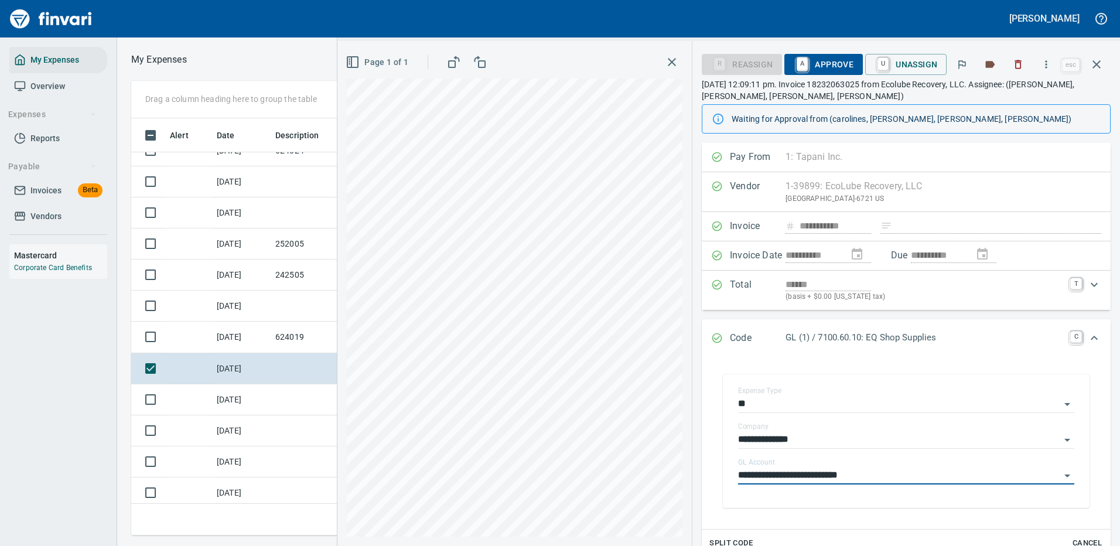
type input "**********"
click at [837, 63] on span "A Approve" at bounding box center [824, 64] width 60 height 20
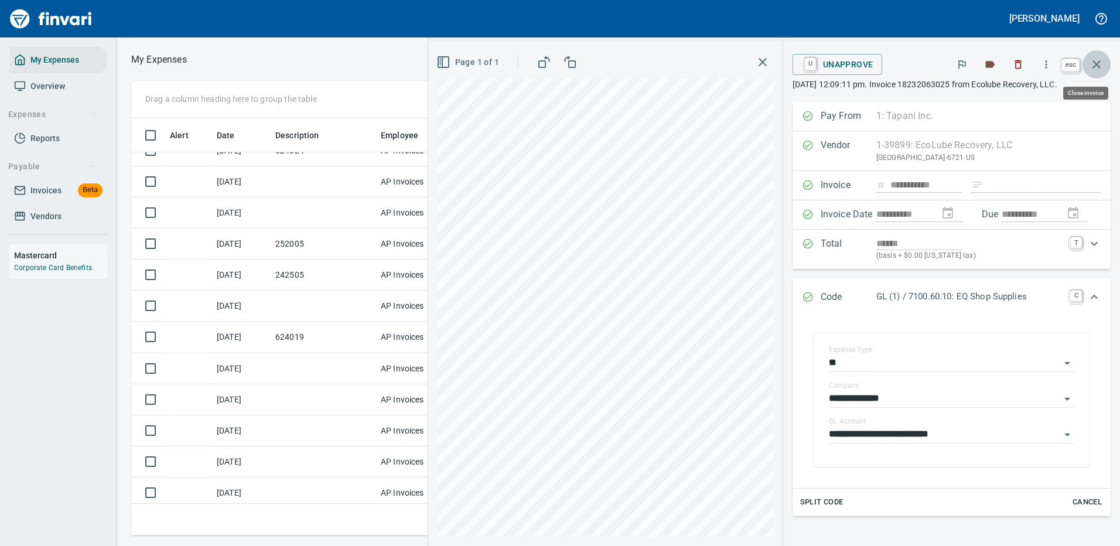
click at [1097, 61] on icon "button" at bounding box center [1096, 64] width 14 height 14
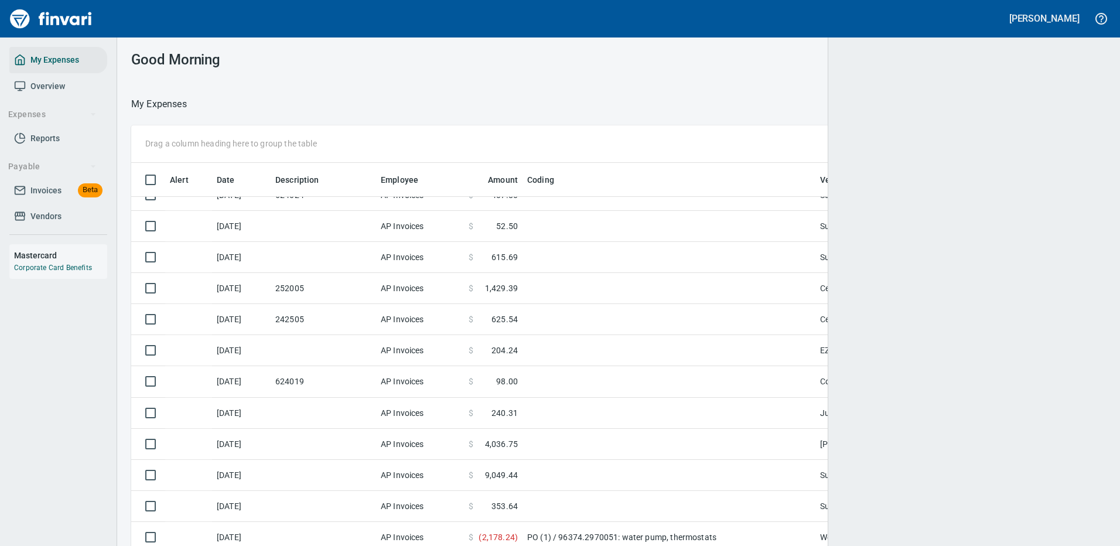
scroll to position [399, 948]
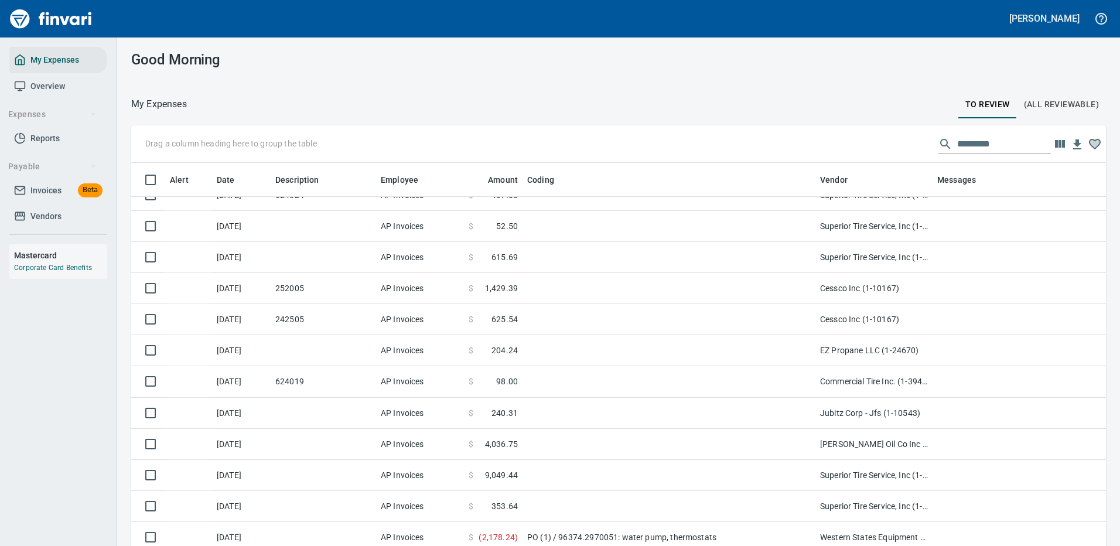
click at [966, 132] on div "Drag a column heading here to group the table" at bounding box center [618, 143] width 974 height 37
click at [973, 139] on input "text" at bounding box center [1004, 144] width 94 height 19
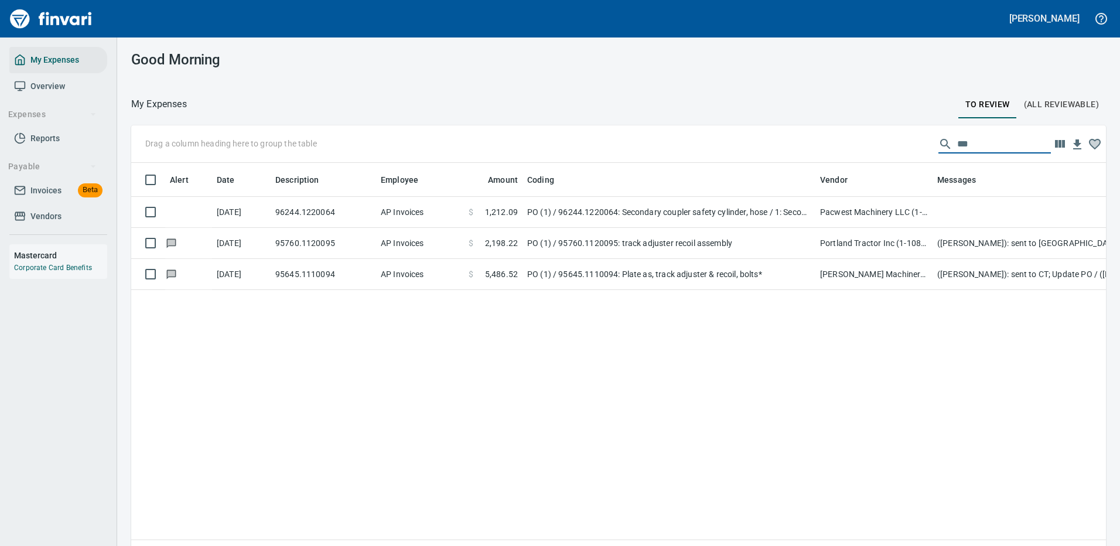
scroll to position [0, 0]
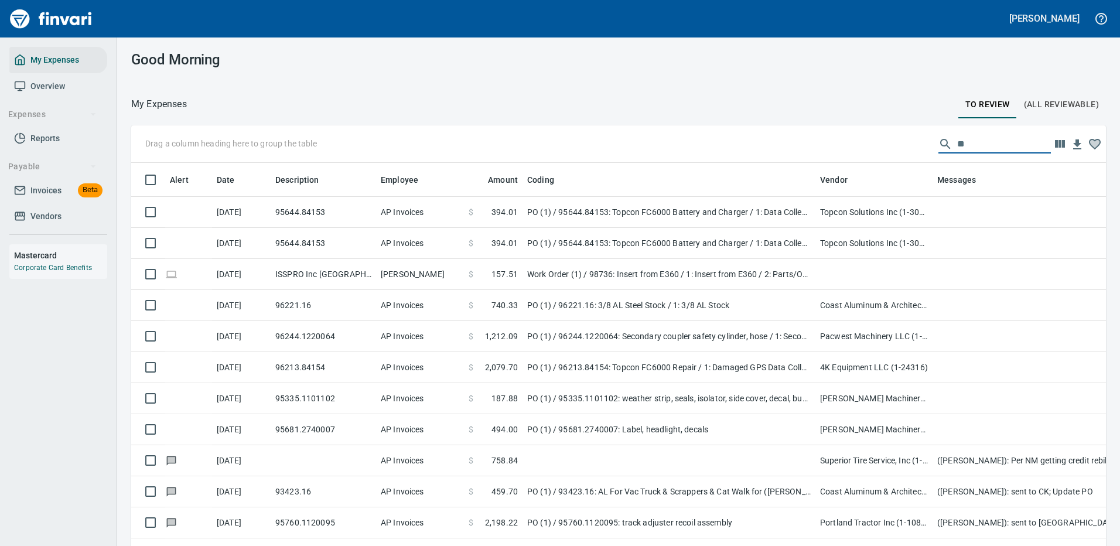
type input "*"
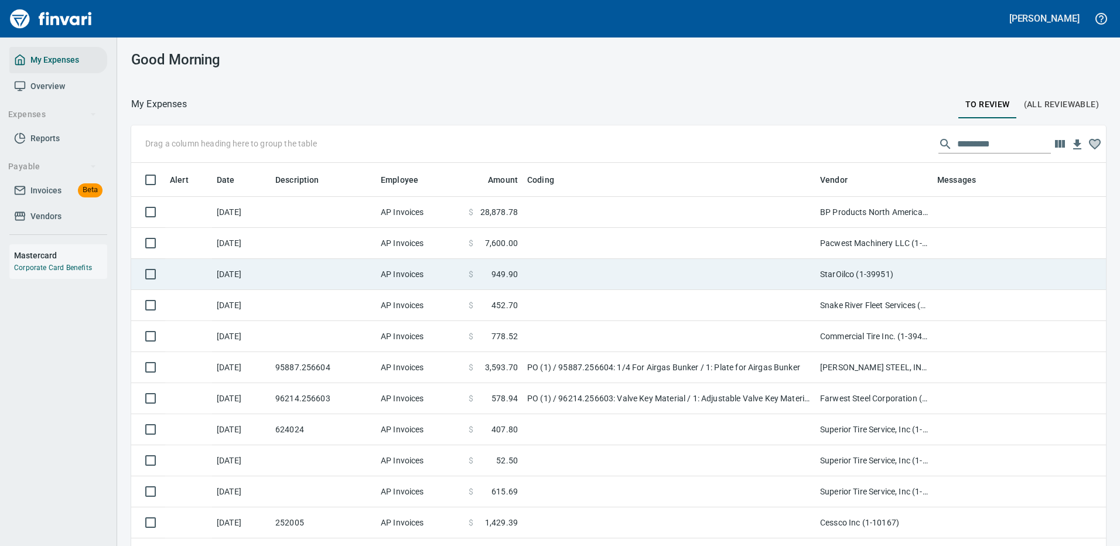
click at [696, 268] on td at bounding box center [668, 274] width 293 height 31
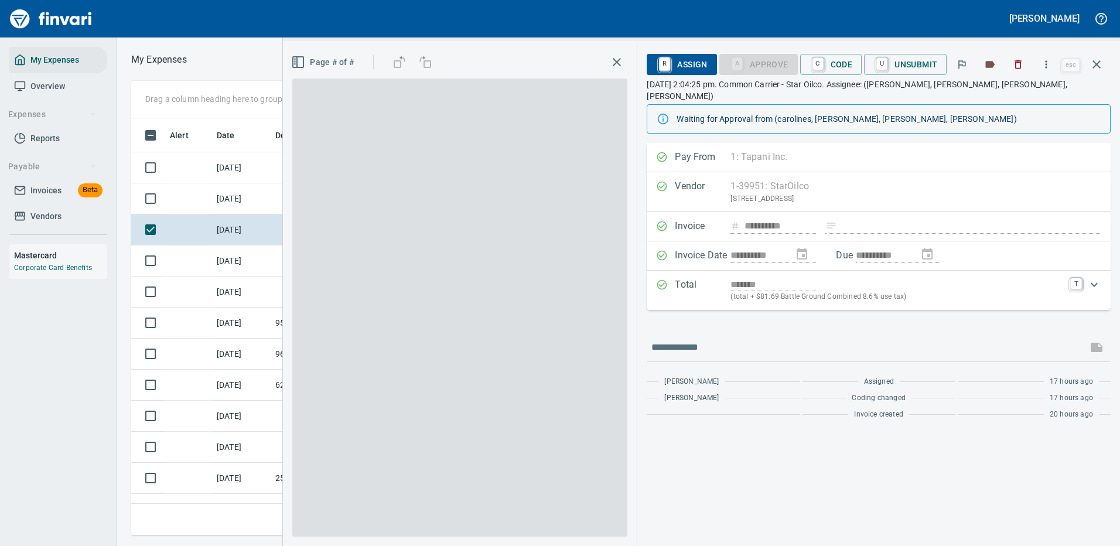
scroll to position [399, 664]
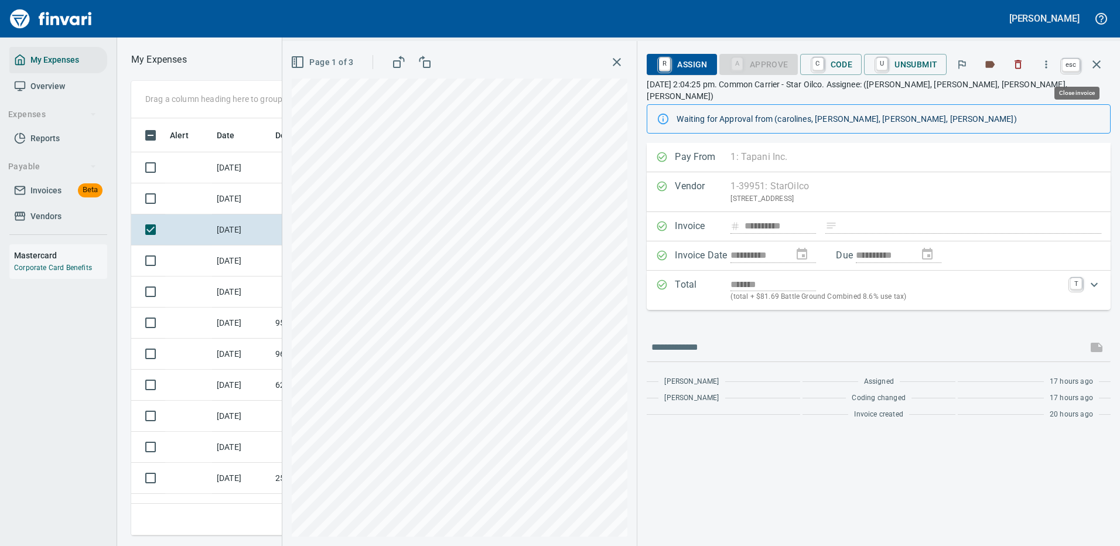
click at [1095, 57] on icon "button" at bounding box center [1096, 64] width 14 height 14
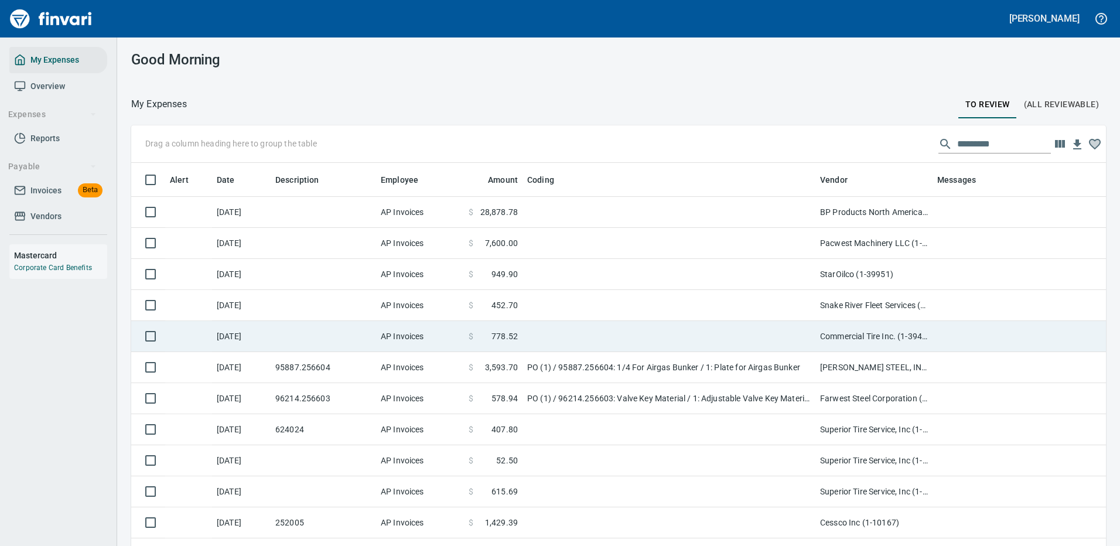
scroll to position [399, 948]
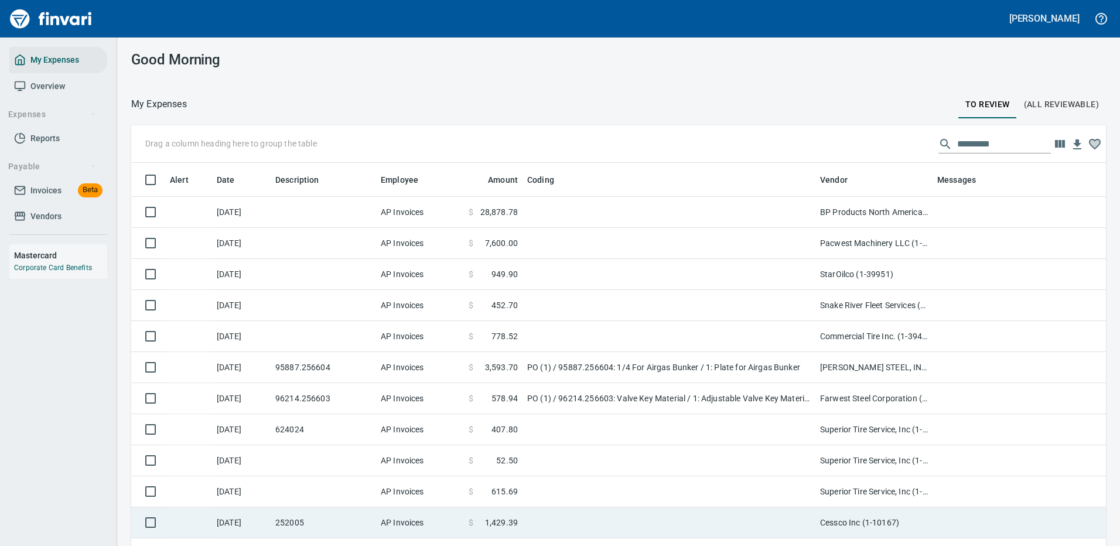
click at [680, 521] on td at bounding box center [668, 522] width 293 height 31
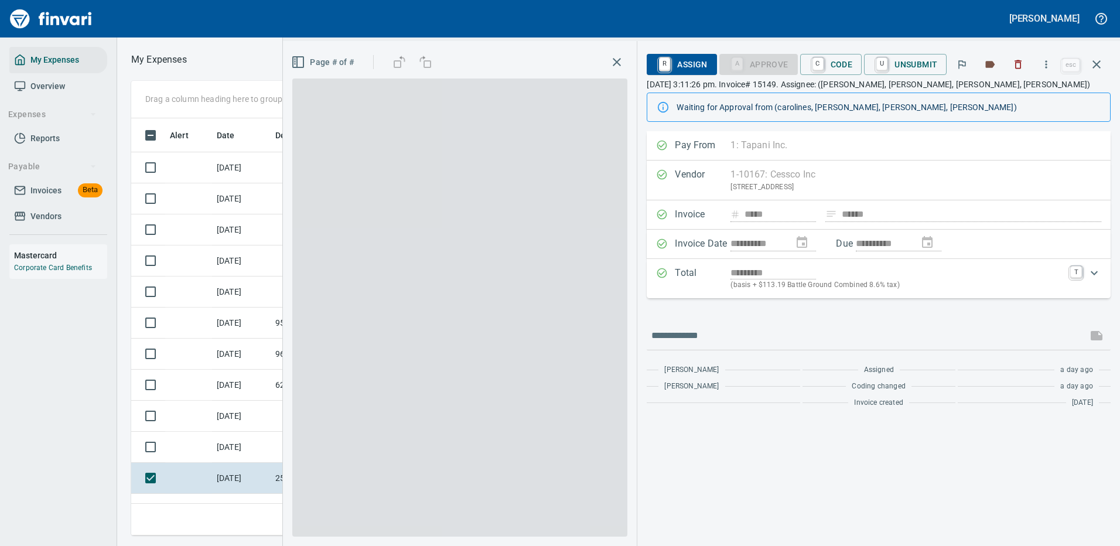
scroll to position [399, 664]
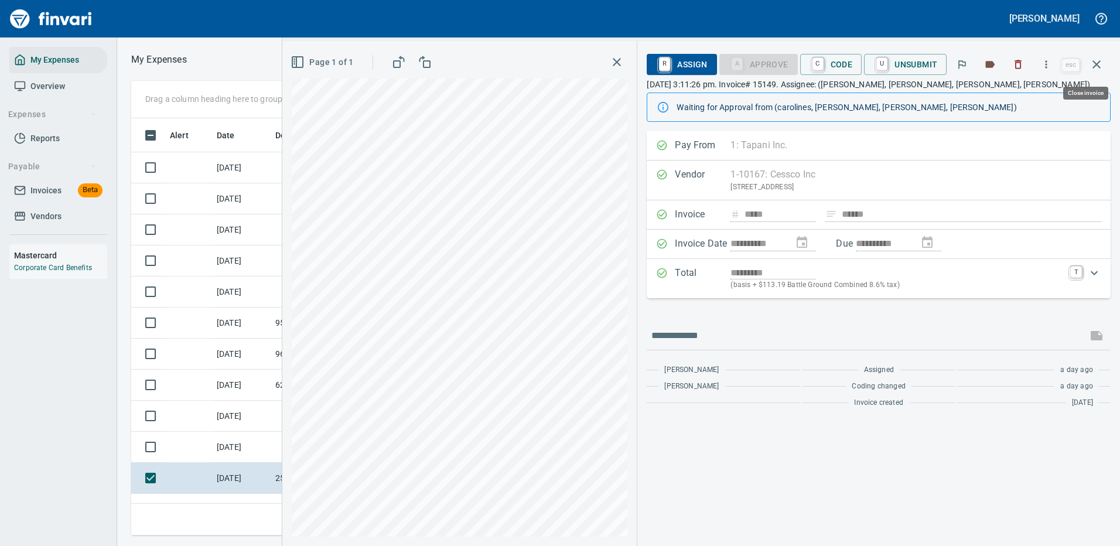
click at [1097, 63] on icon "button" at bounding box center [1096, 64] width 14 height 14
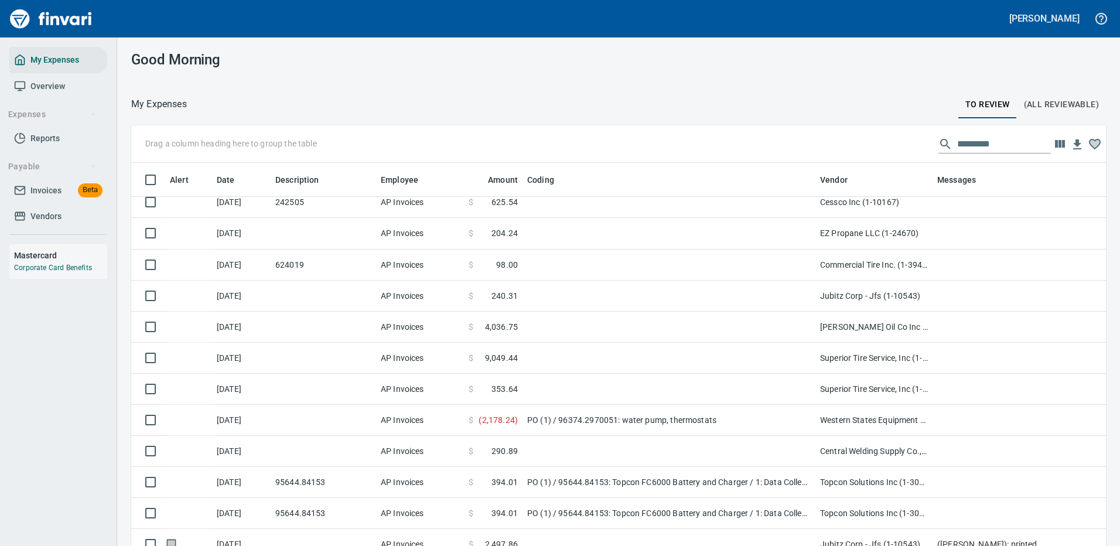
scroll to position [293, 0]
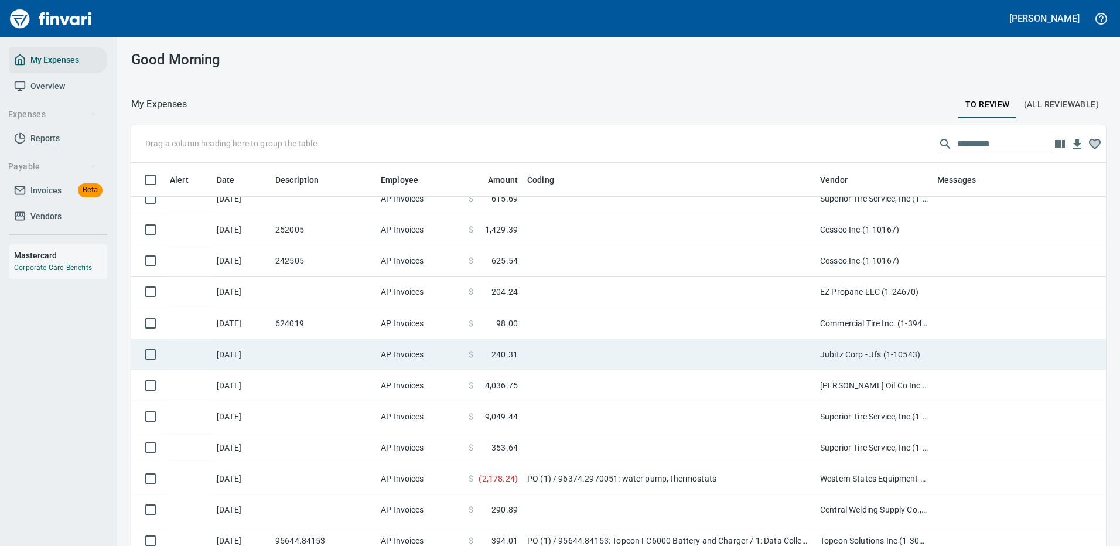
click at [719, 354] on td at bounding box center [668, 354] width 293 height 31
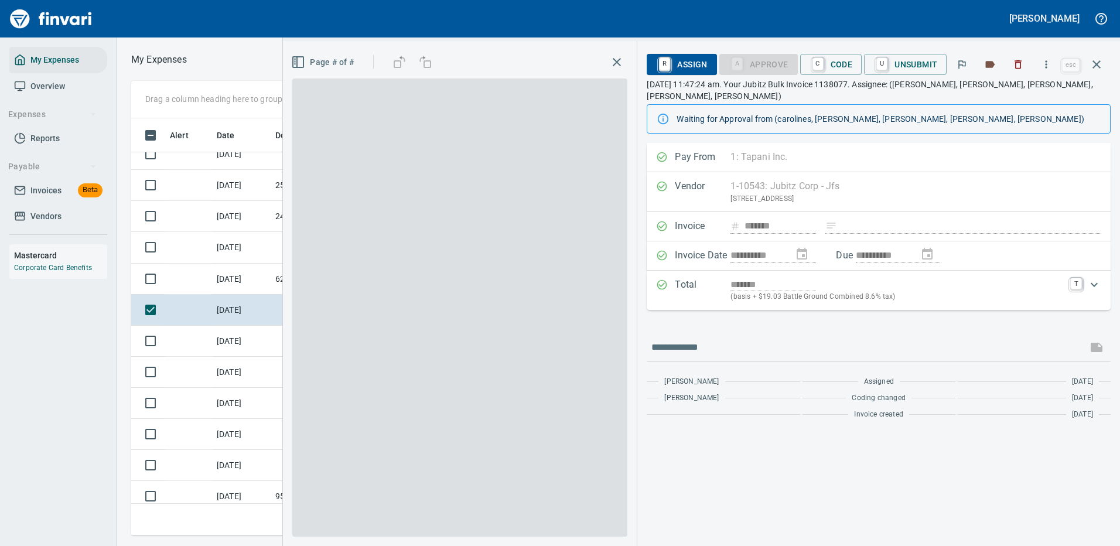
scroll to position [399, 664]
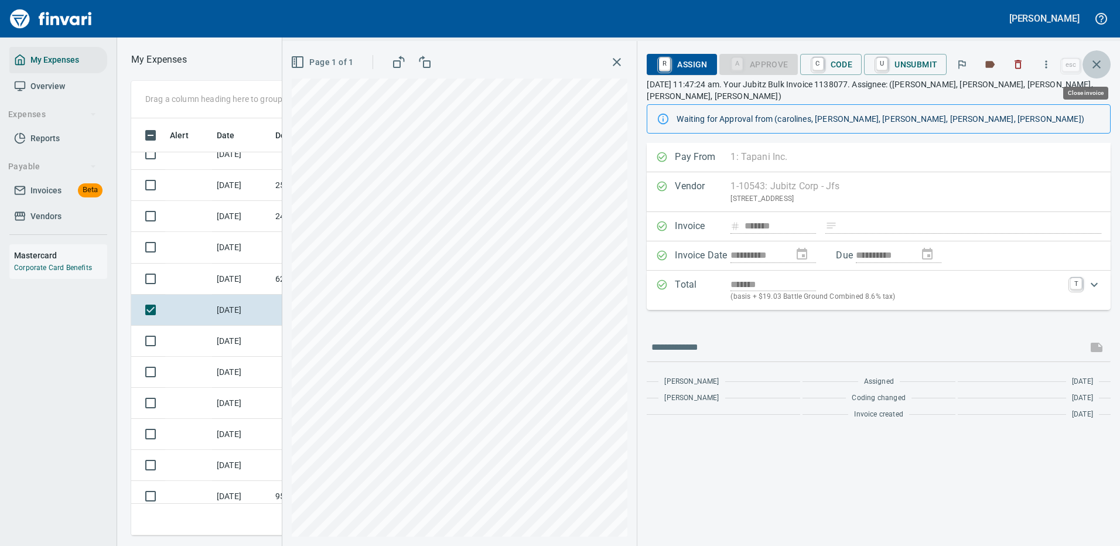
click at [1100, 63] on icon "button" at bounding box center [1096, 64] width 14 height 14
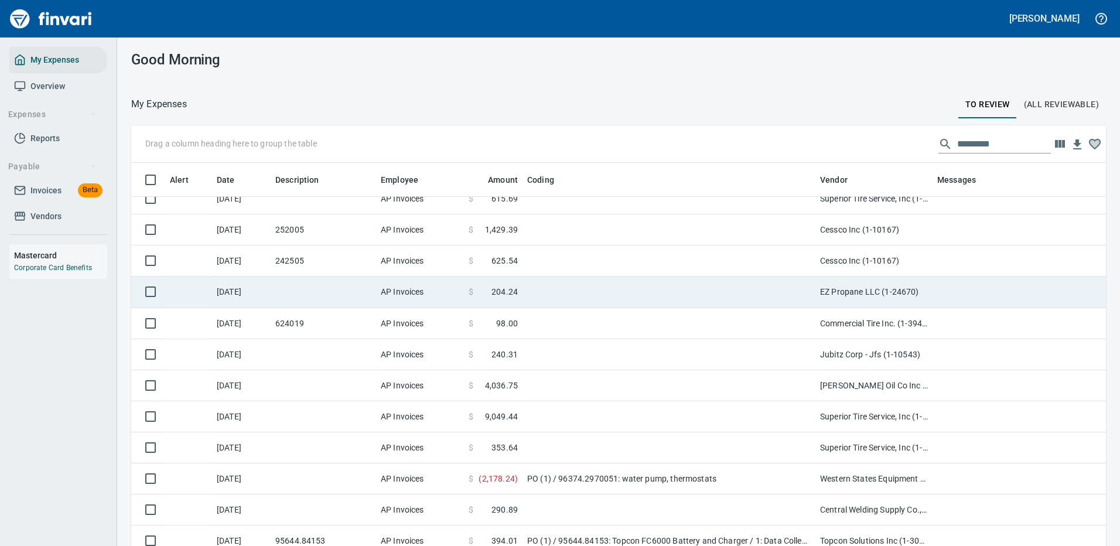
scroll to position [399, 948]
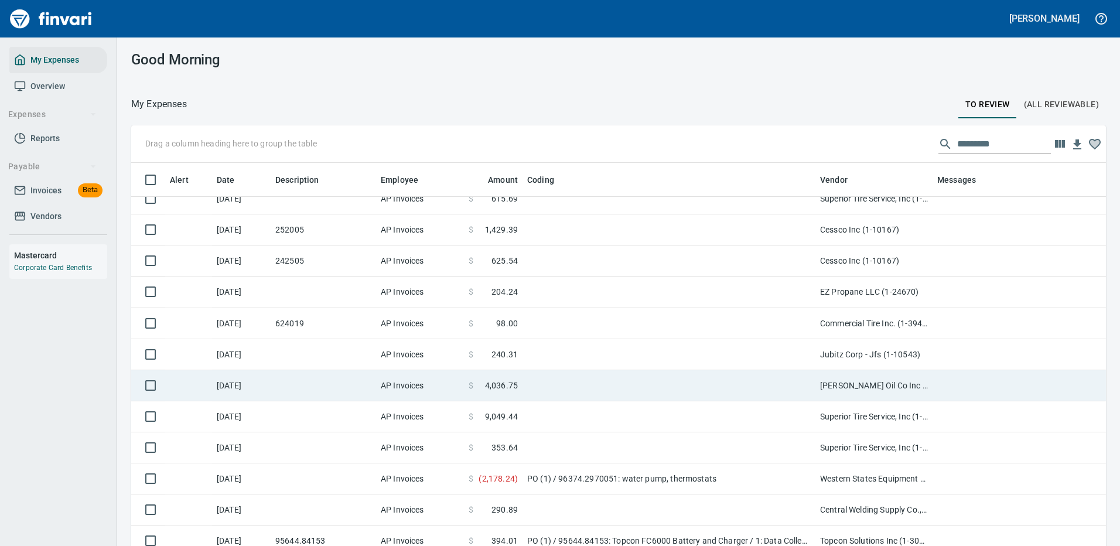
click at [783, 382] on td at bounding box center [668, 385] width 293 height 31
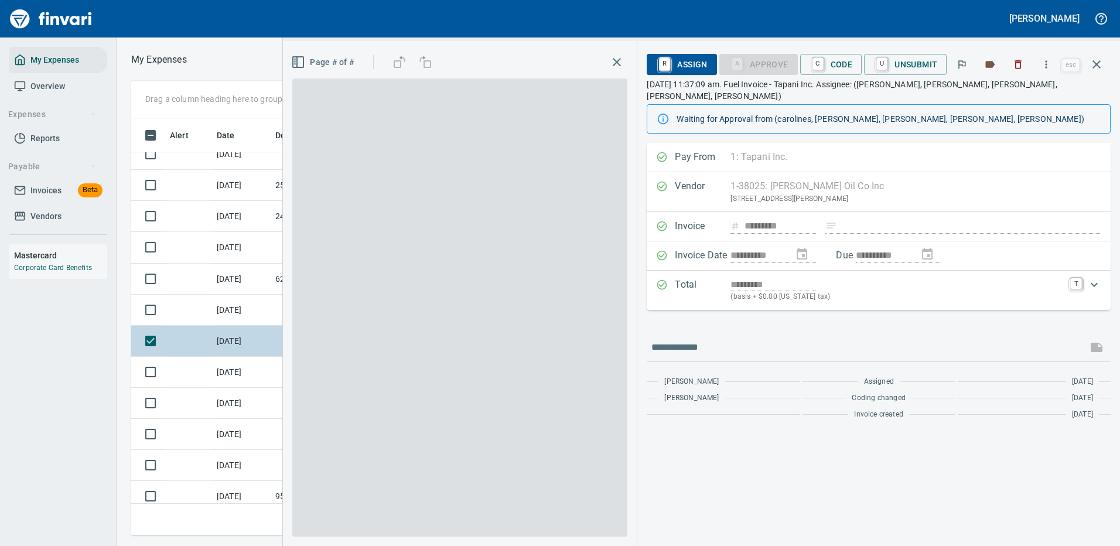
scroll to position [399, 664]
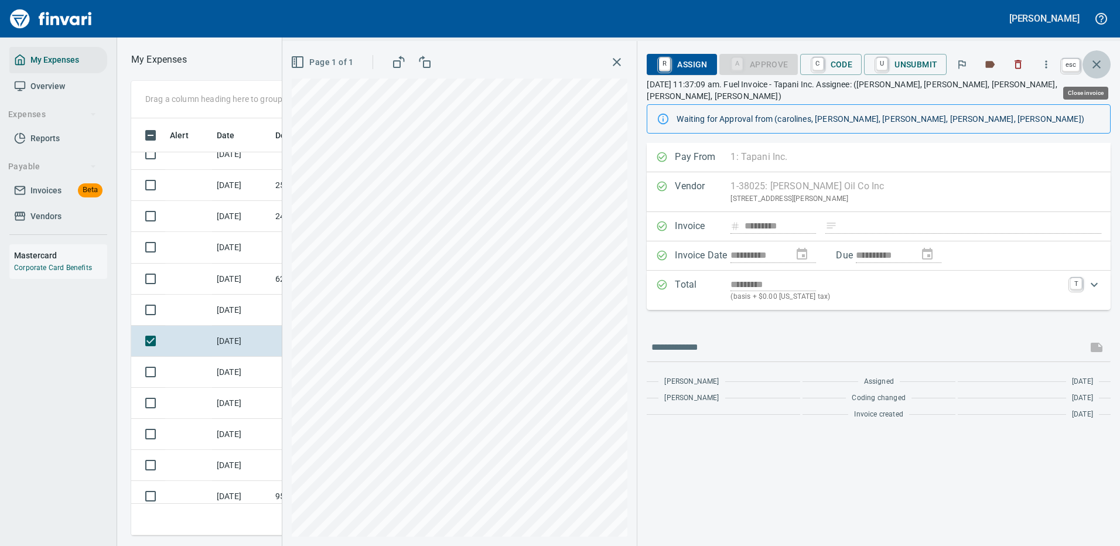
click at [1095, 66] on icon "button" at bounding box center [1096, 64] width 8 height 8
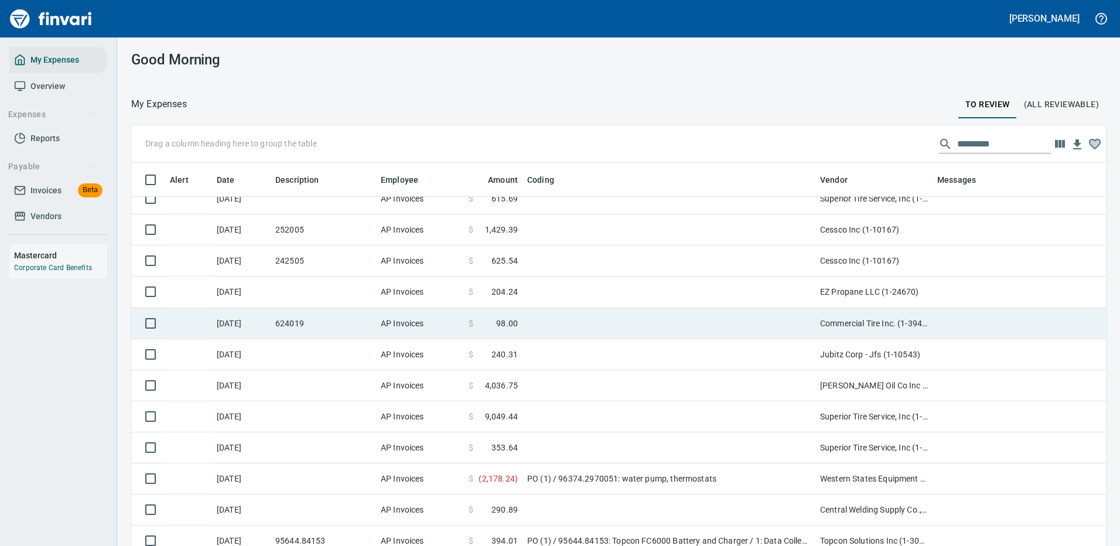
scroll to position [399, 948]
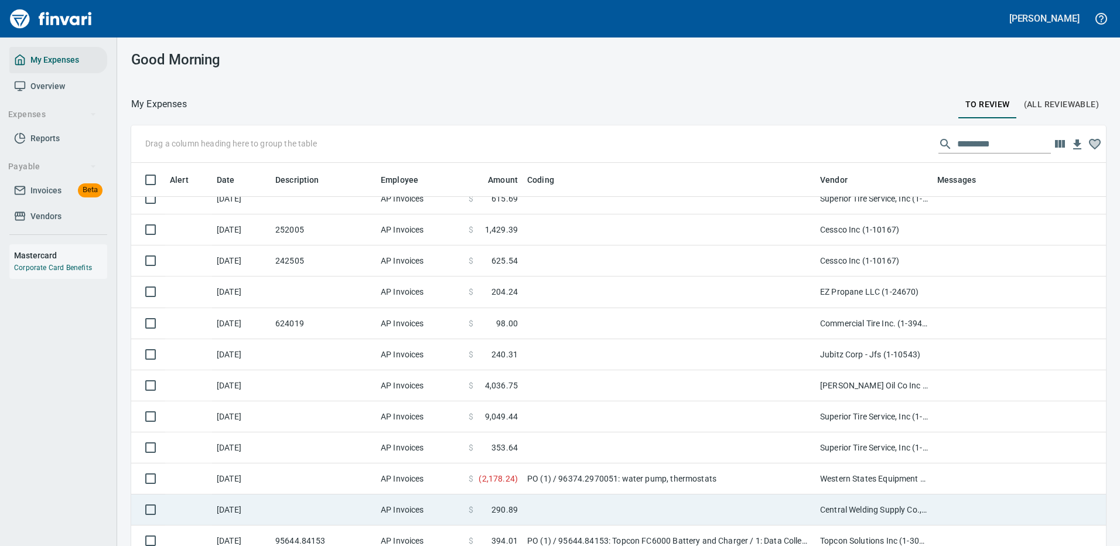
click at [751, 474] on td "PO (1) / 96374.2970051: water pump, thermostats" at bounding box center [668, 478] width 293 height 31
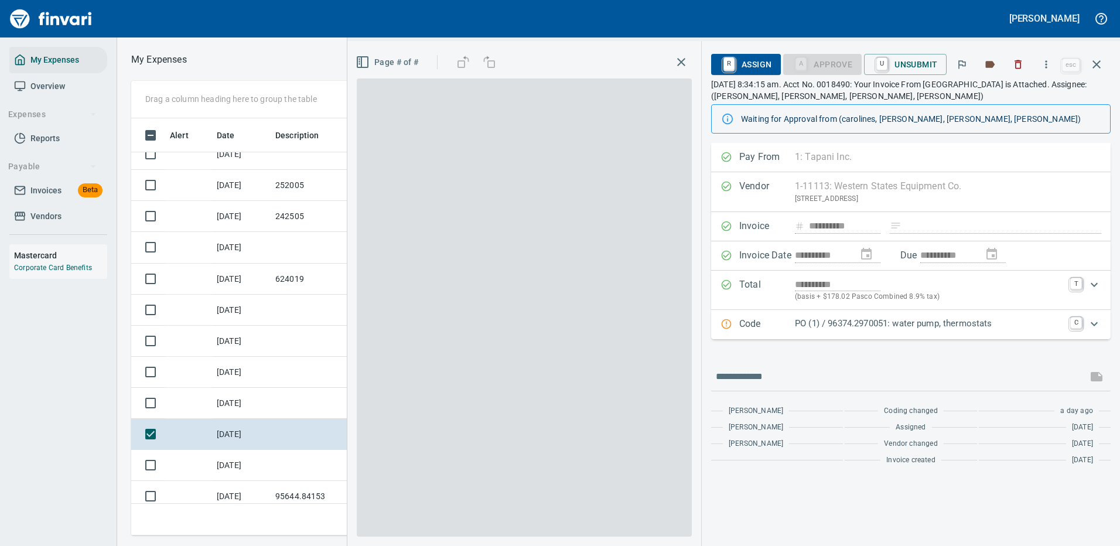
scroll to position [399, 664]
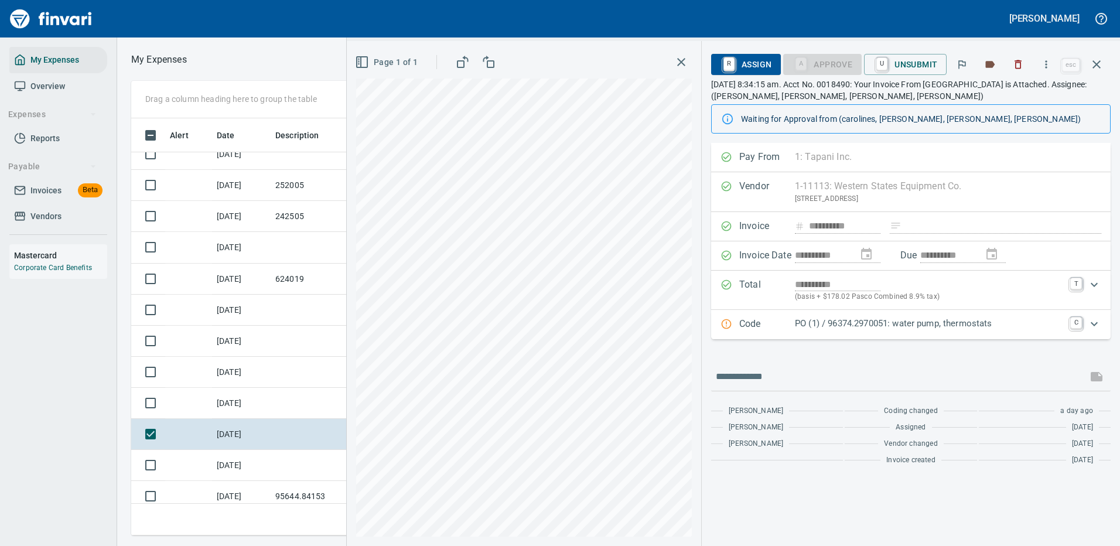
click at [1003, 324] on p "PO (1) / 96374.2970051: water pump, thermostats" at bounding box center [929, 323] width 268 height 13
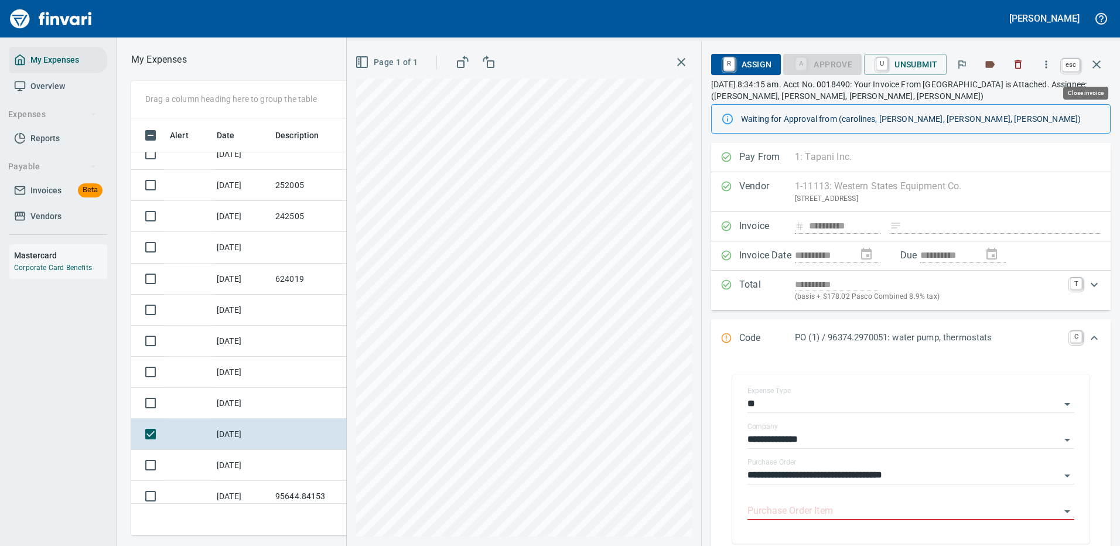
click at [1097, 63] on icon "button" at bounding box center [1096, 64] width 8 height 8
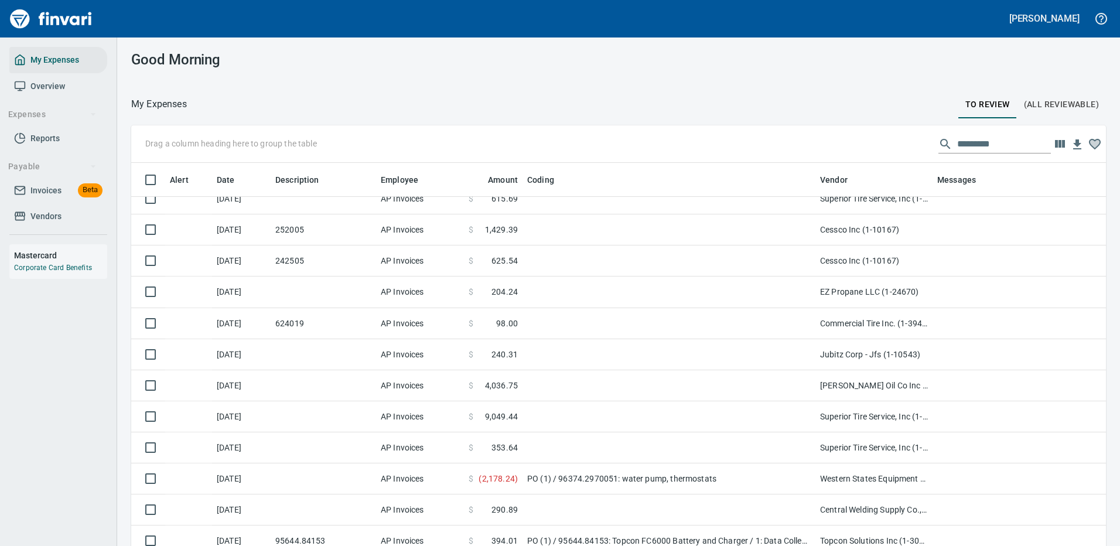
scroll to position [1, 1]
click at [957, 143] on input "text" at bounding box center [1004, 144] width 94 height 19
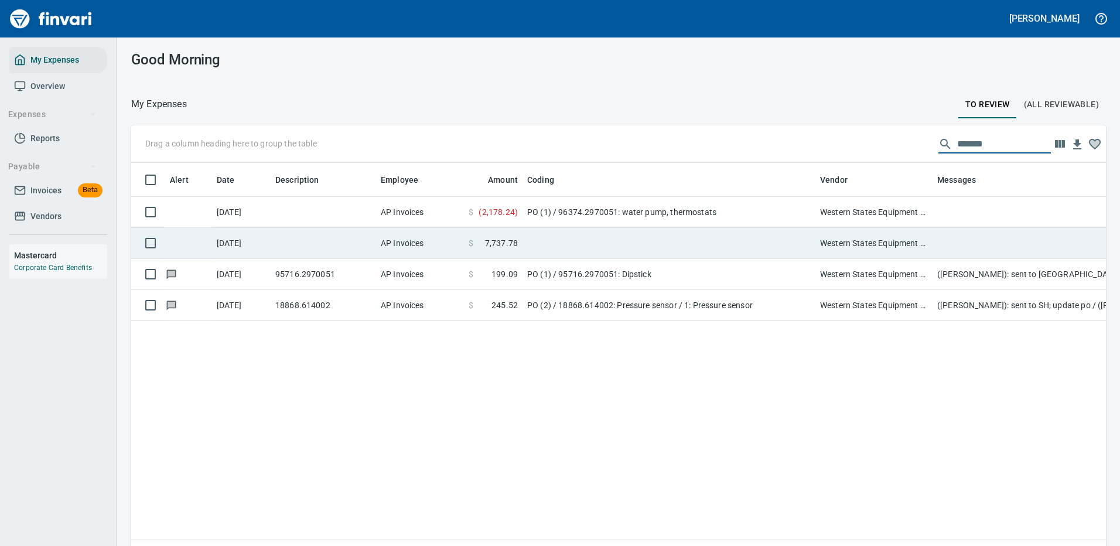
scroll to position [399, 957]
type input "*******"
click at [605, 240] on td at bounding box center [668, 243] width 293 height 31
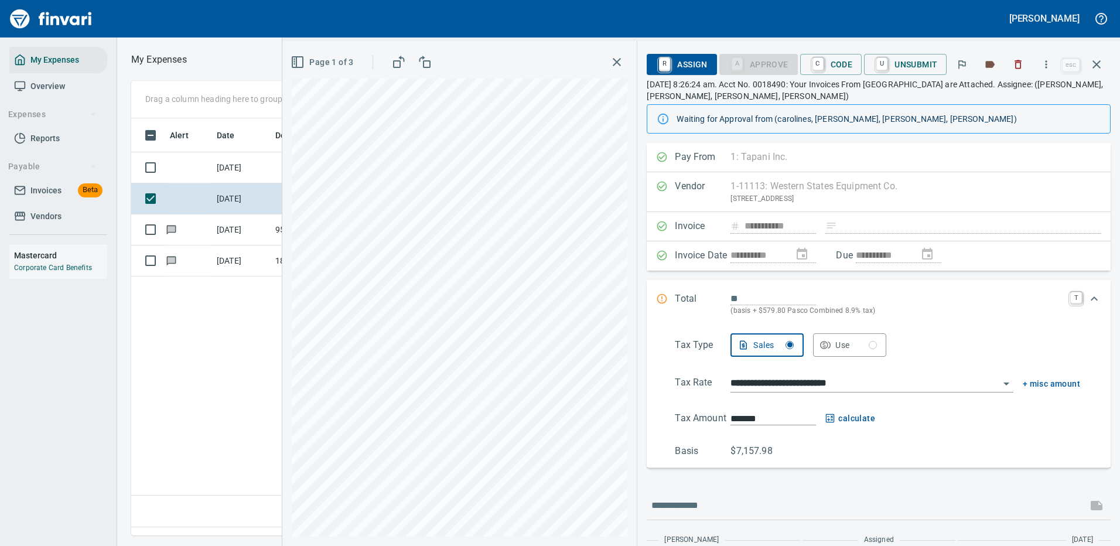
scroll to position [399, 673]
click at [1046, 62] on icon "button" at bounding box center [1046, 65] width 12 height 12
click at [1001, 98] on span "Download" at bounding box center [1044, 98] width 112 height 14
type input "*********"
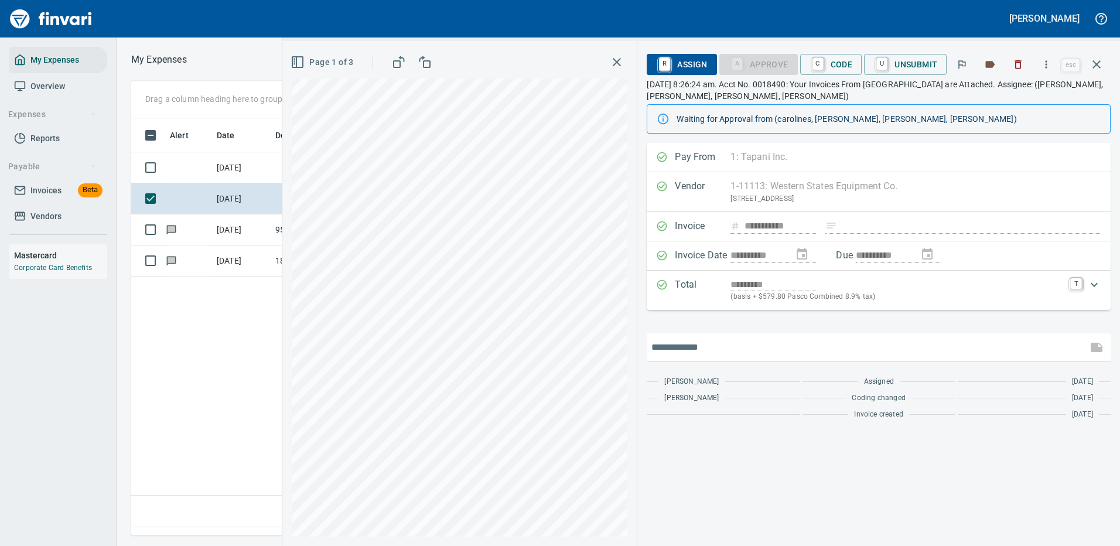
click at [731, 346] on input "text" at bounding box center [866, 347] width 431 height 19
type input "**********"
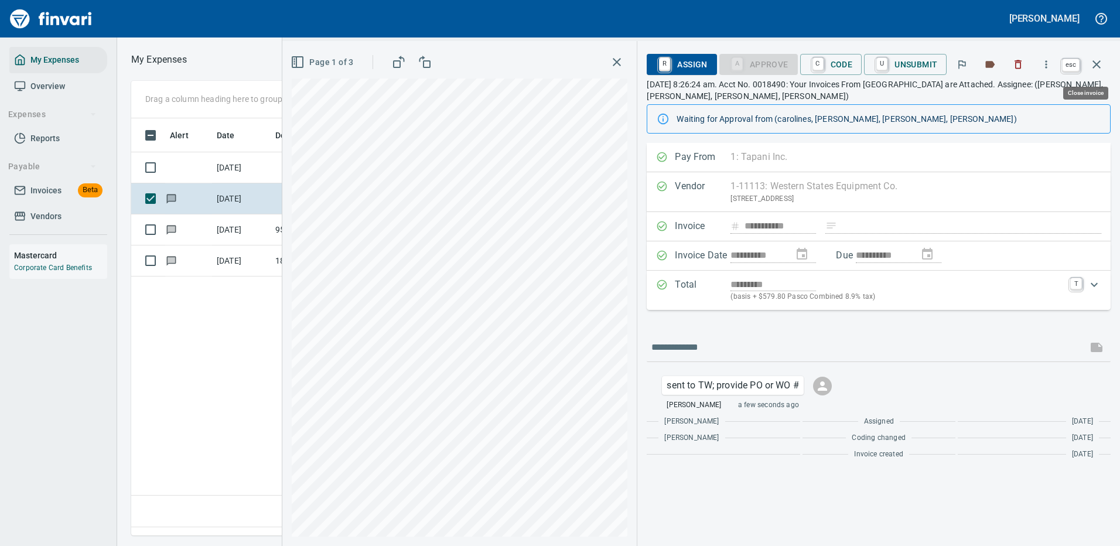
click at [1101, 63] on icon "button" at bounding box center [1096, 64] width 14 height 14
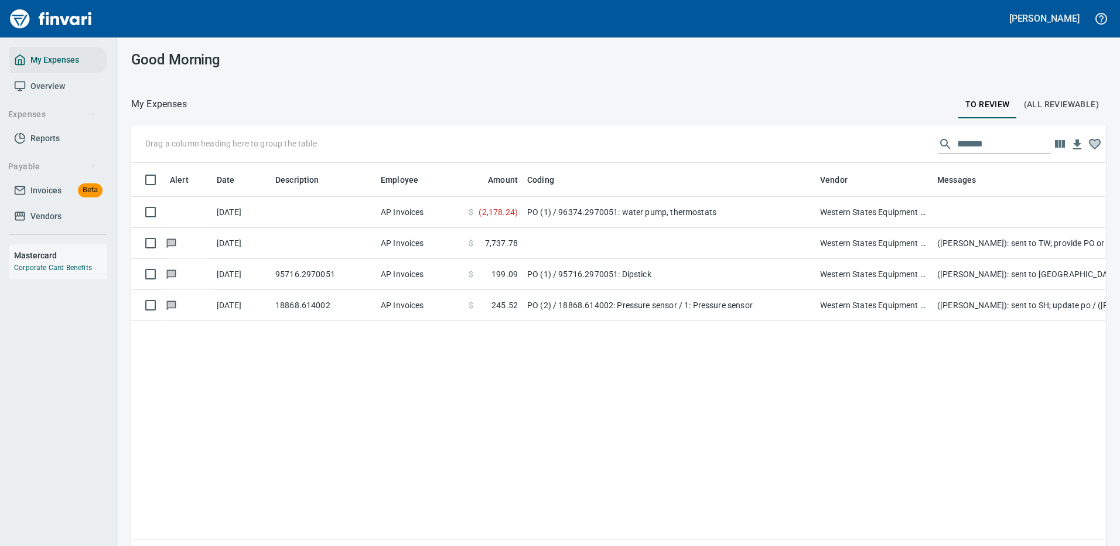
scroll to position [399, 952]
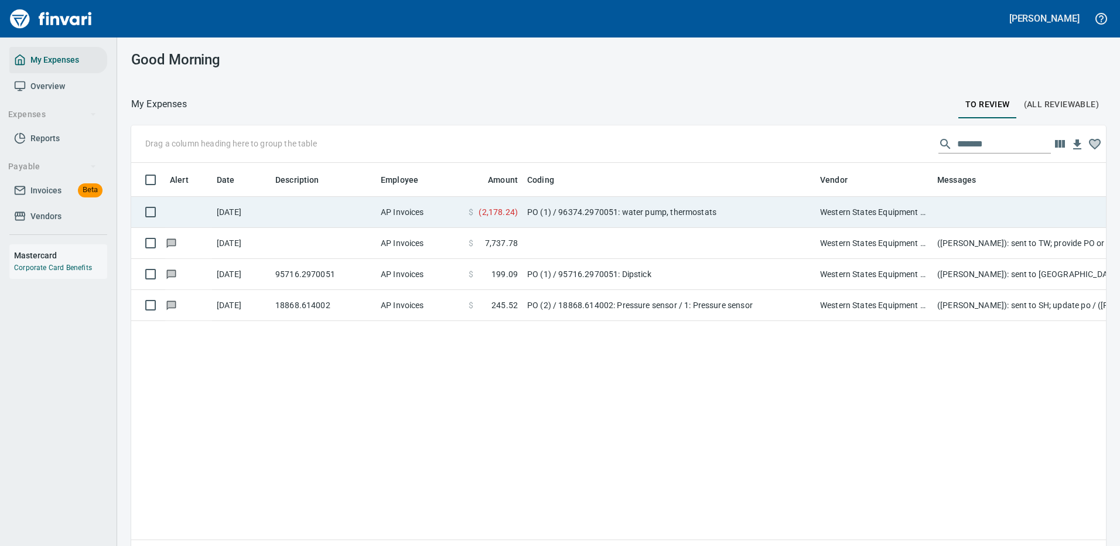
click at [644, 211] on td "PO (1) / 96374.2970051: water pump, thermostats" at bounding box center [668, 212] width 293 height 31
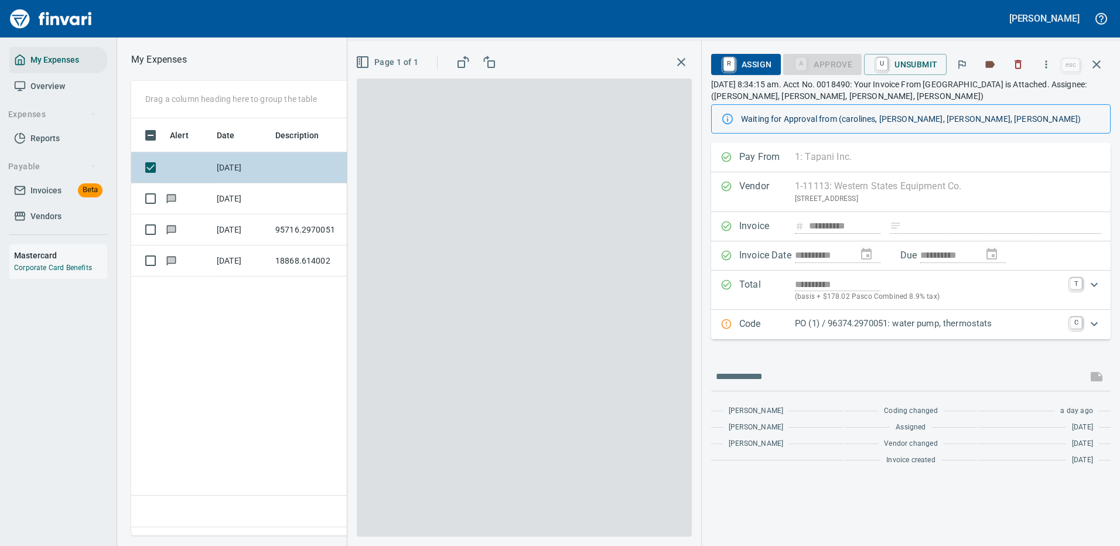
scroll to position [399, 673]
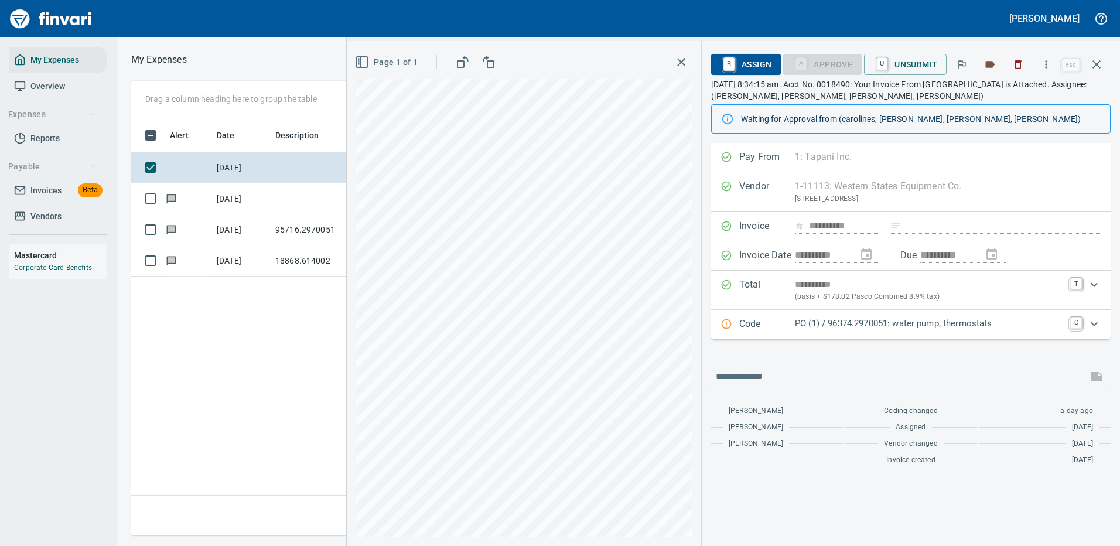
click at [973, 324] on p "PO (1) / 96374.2970051: water pump, thermostats" at bounding box center [929, 323] width 268 height 13
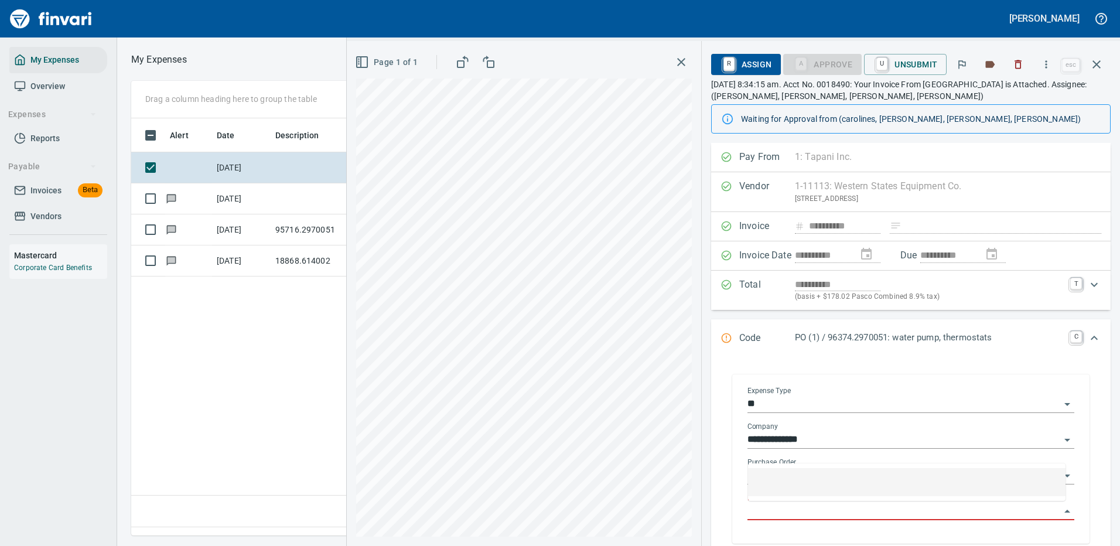
click at [810, 514] on input "Purchase Order Item" at bounding box center [903, 511] width 313 height 16
click at [811, 515] on input "Purchase Order Item" at bounding box center [903, 511] width 313 height 16
click at [1060, 398] on icon "Open" at bounding box center [1067, 404] width 14 height 14
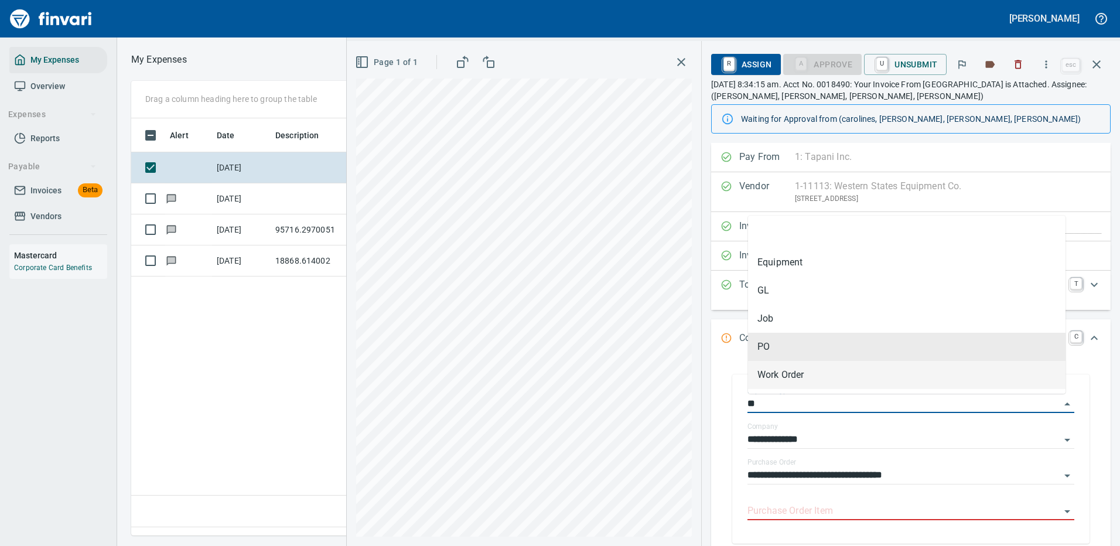
click at [794, 372] on li "Work Order" at bounding box center [906, 375] width 317 height 28
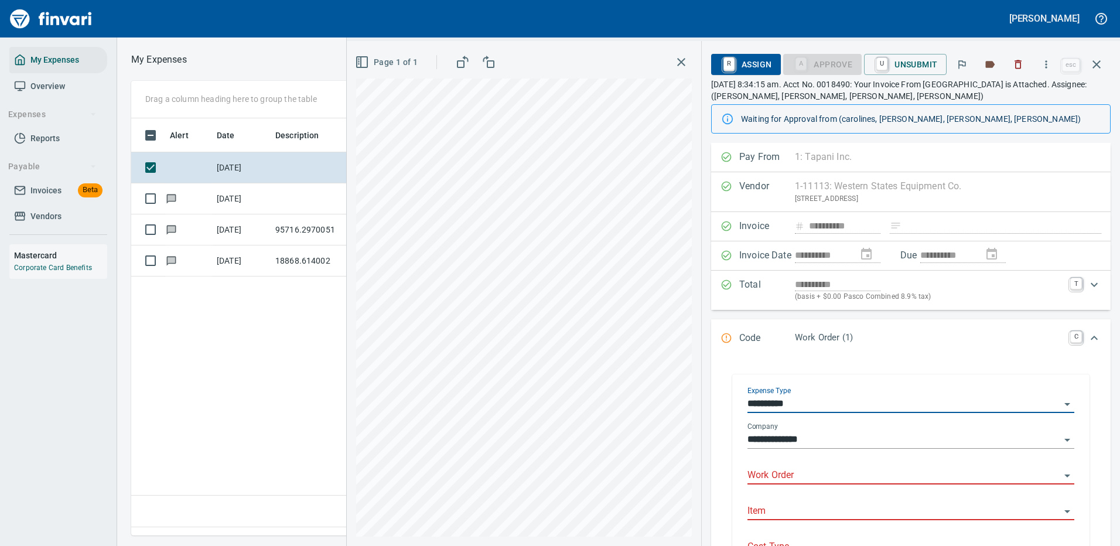
type input "*****"
type input "**********"
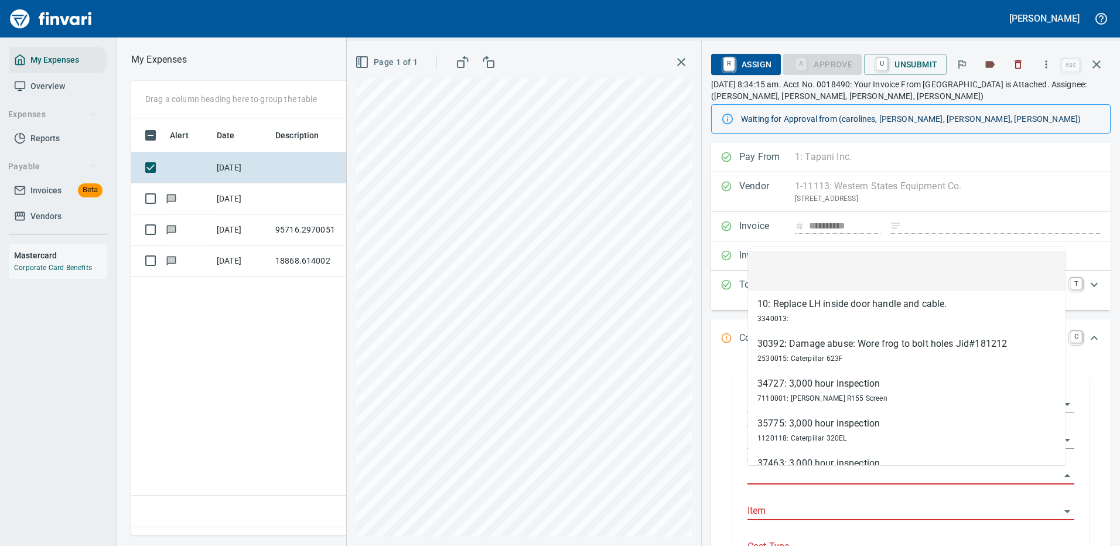
click at [794, 476] on input "Work Order" at bounding box center [903, 475] width 313 height 16
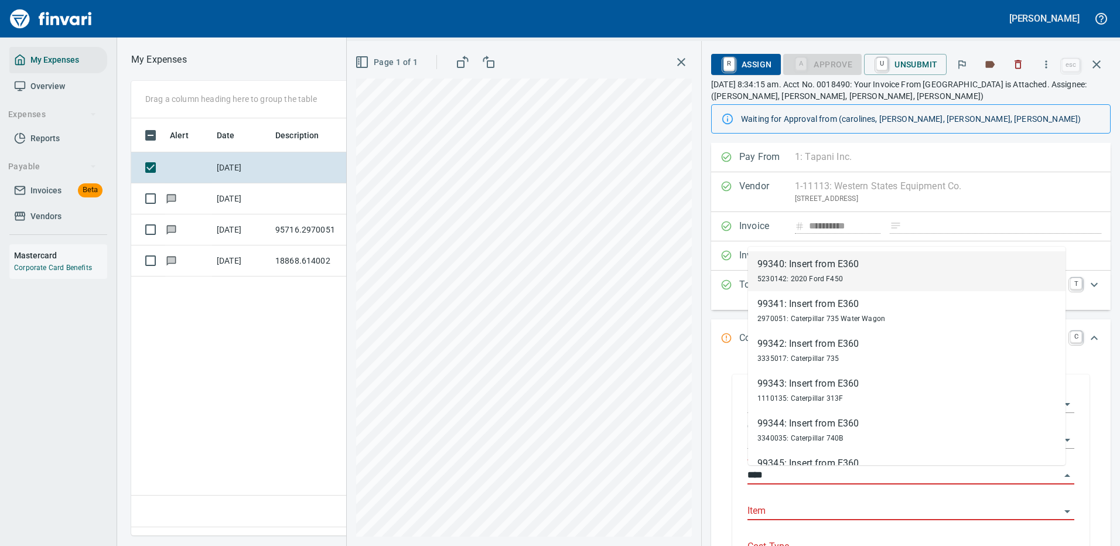
type input "*****"
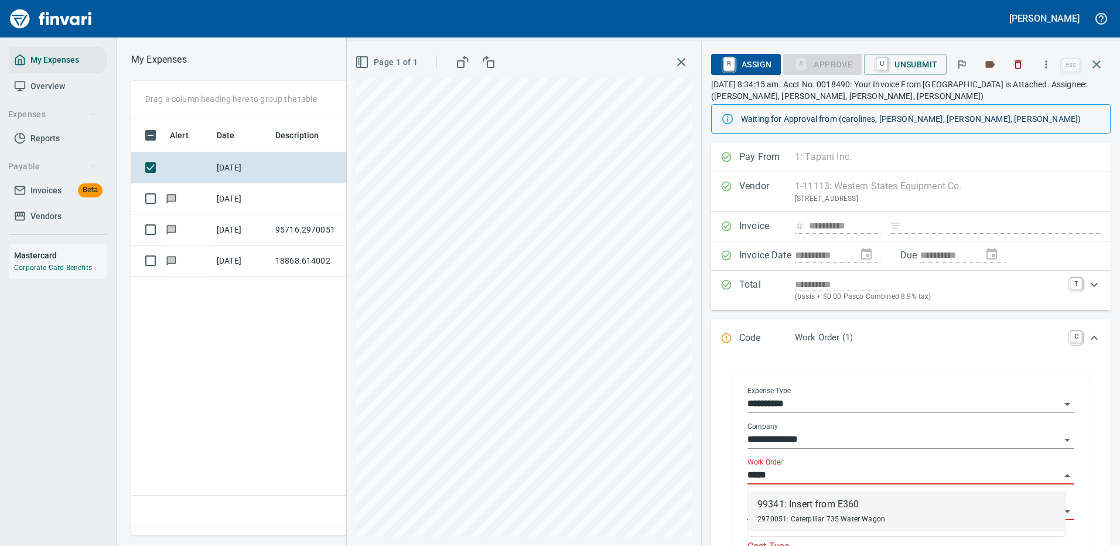
click at [794, 508] on div "99341: Insert from E360" at bounding box center [821, 504] width 128 height 14
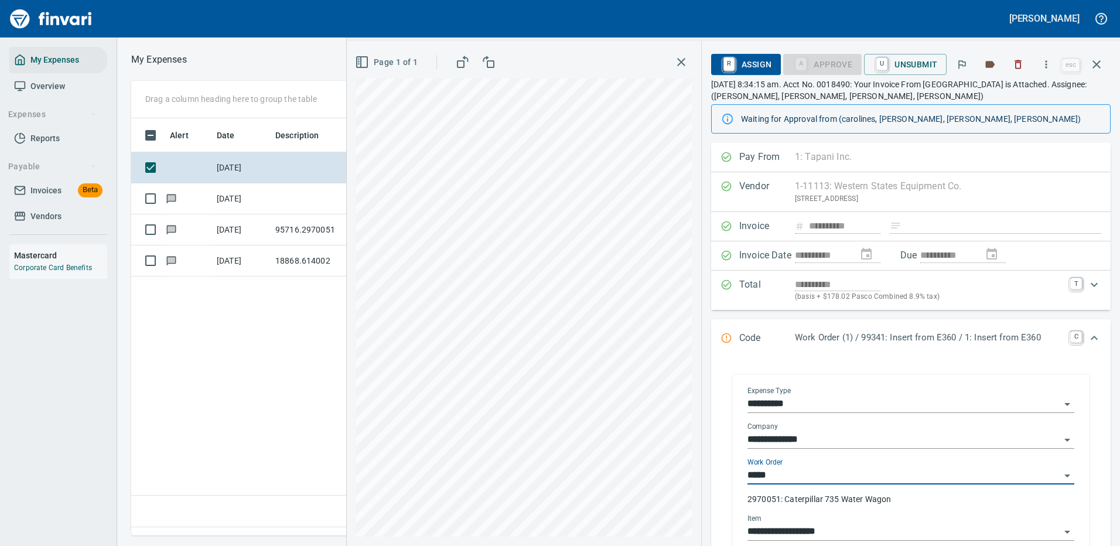
type input "********"
type input "**********"
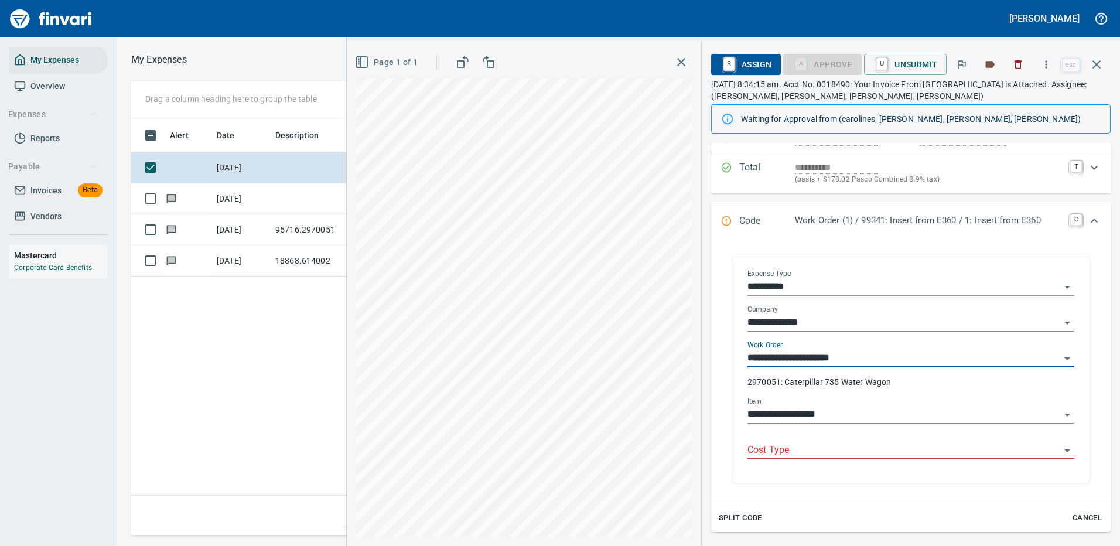
type input "**********"
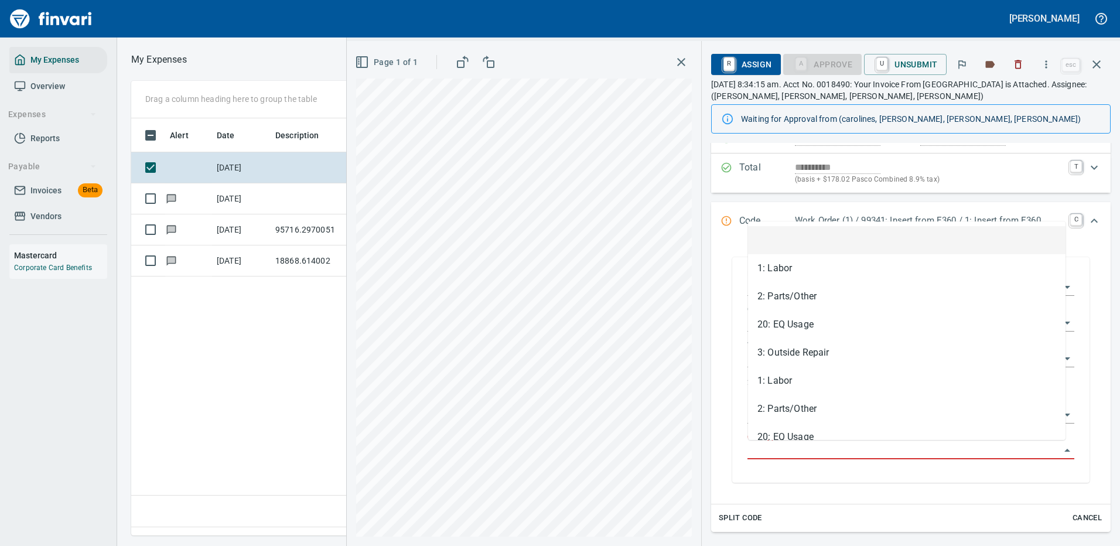
scroll to position [399, 673]
click at [786, 448] on input "Cost Type" at bounding box center [903, 450] width 313 height 16
click at [798, 293] on li "2: Parts/Other" at bounding box center [906, 296] width 317 height 28
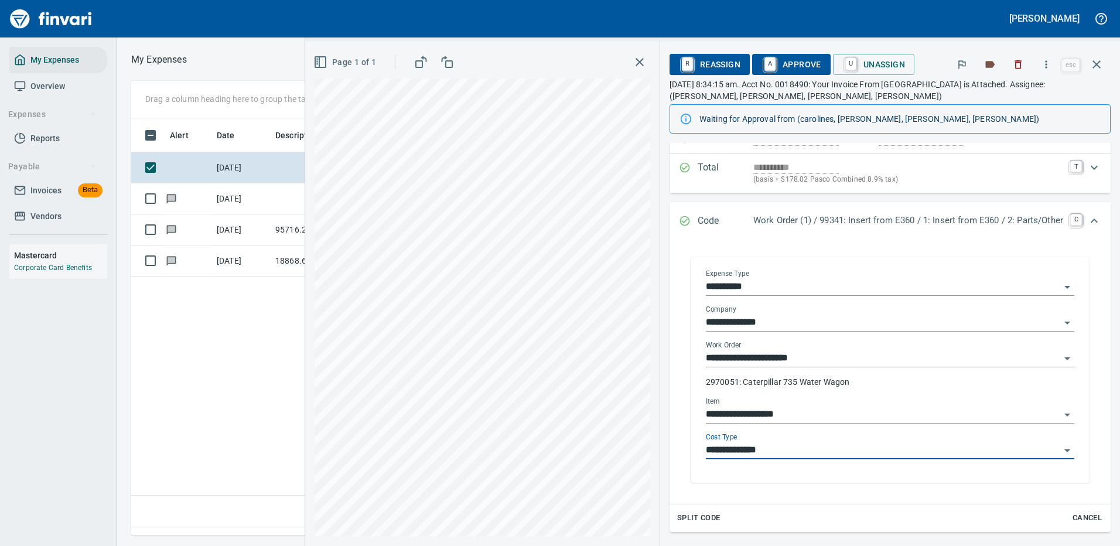
type input "**********"
click at [784, 59] on span "A Approve" at bounding box center [791, 64] width 60 height 20
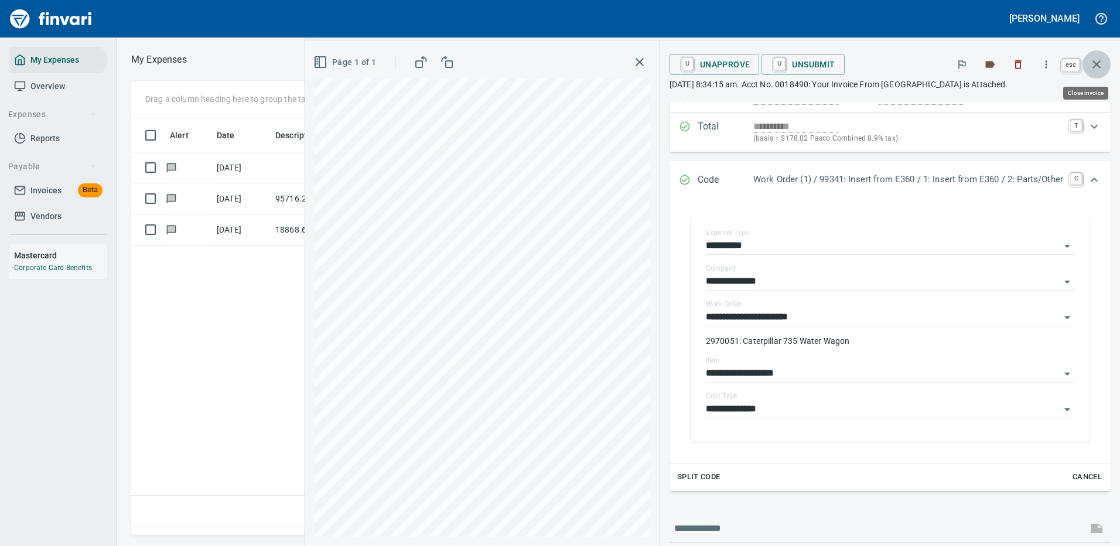
click at [1096, 59] on icon "button" at bounding box center [1096, 64] width 14 height 14
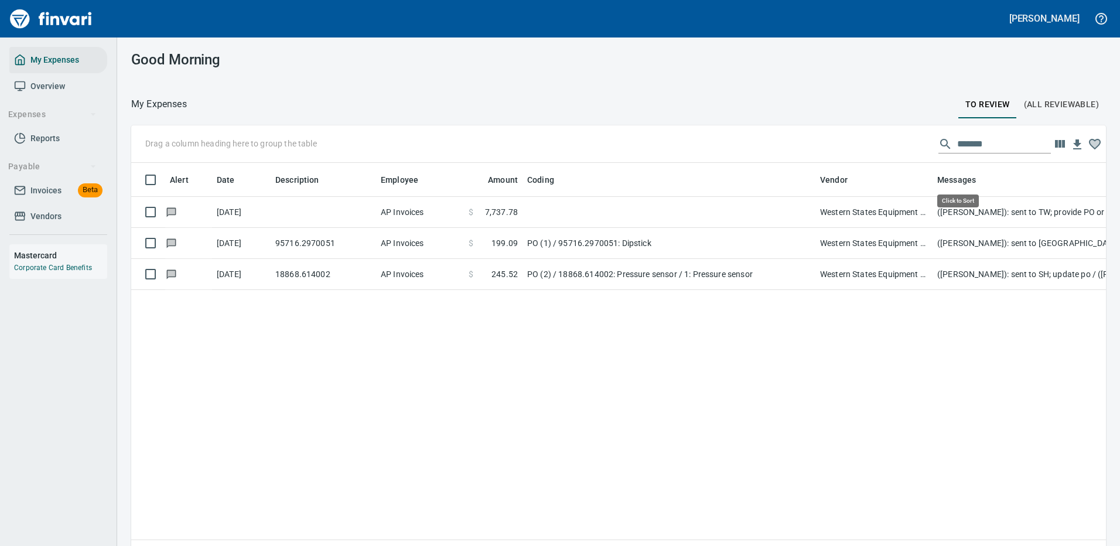
scroll to position [399, 957]
drag, startPoint x: 980, startPoint y: 138, endPoint x: 846, endPoint y: 146, distance: 134.3
click at [846, 146] on div "Drag a column heading here to group the table *******" at bounding box center [618, 143] width 974 height 37
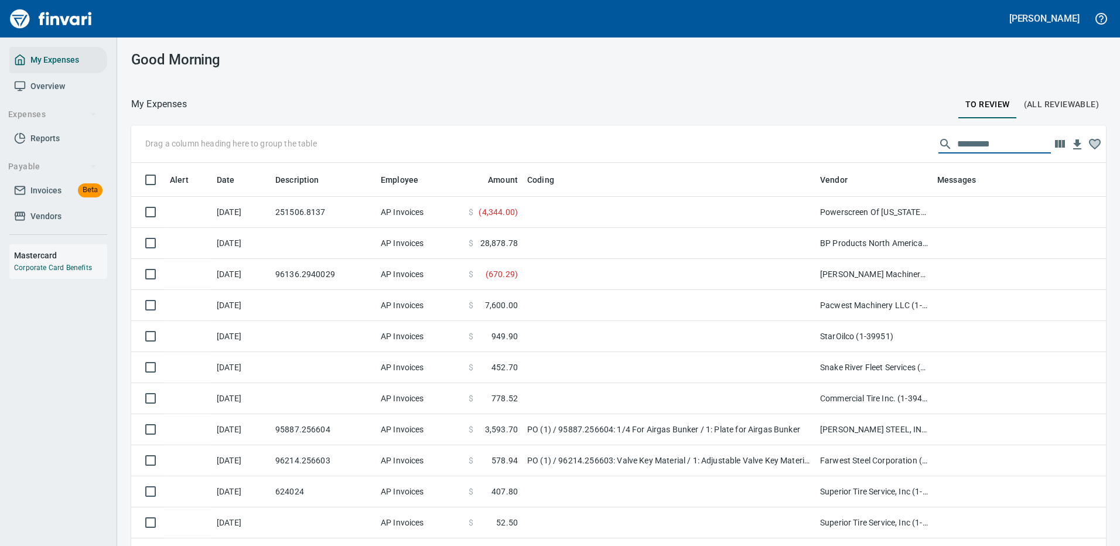
scroll to position [399, 948]
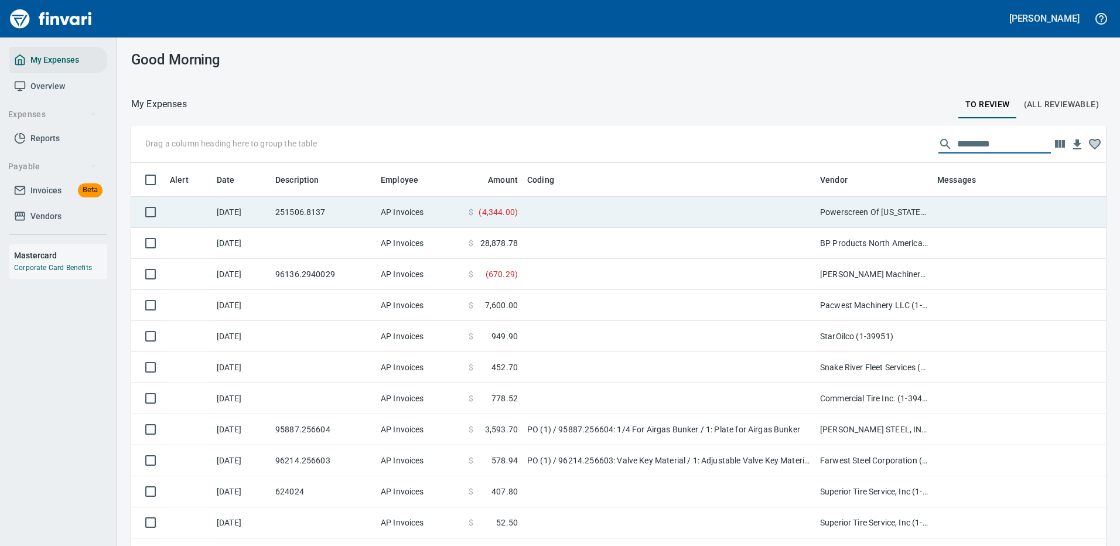
click at [798, 211] on td at bounding box center [668, 212] width 293 height 31
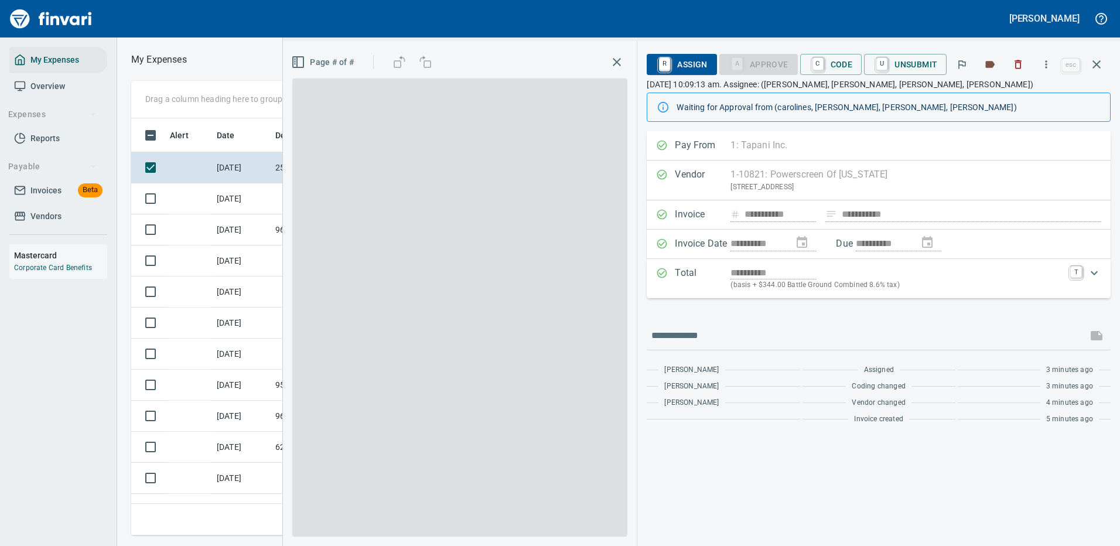
scroll to position [399, 664]
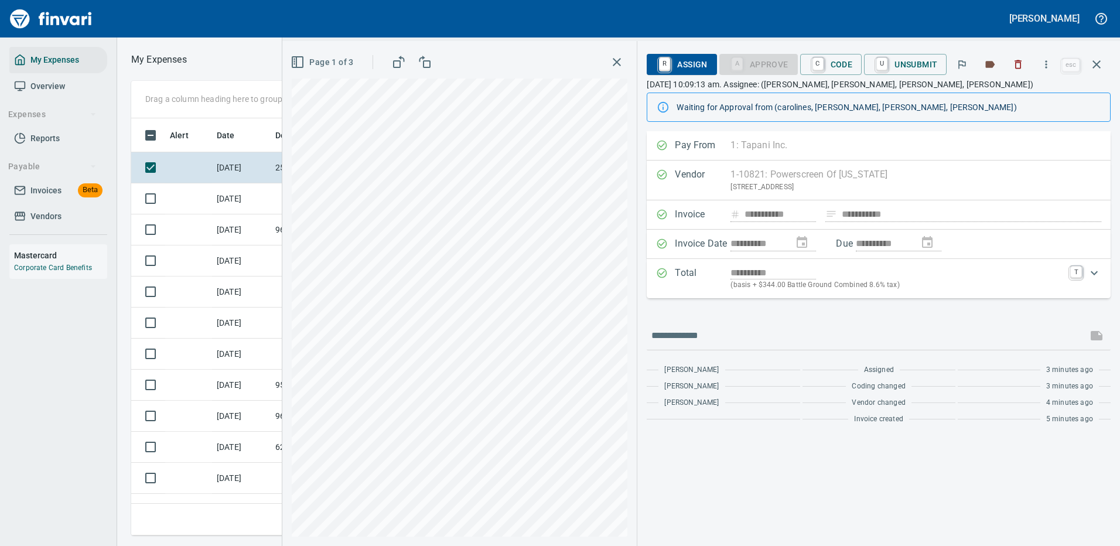
click at [688, 60] on span "R Assign" at bounding box center [681, 64] width 51 height 20
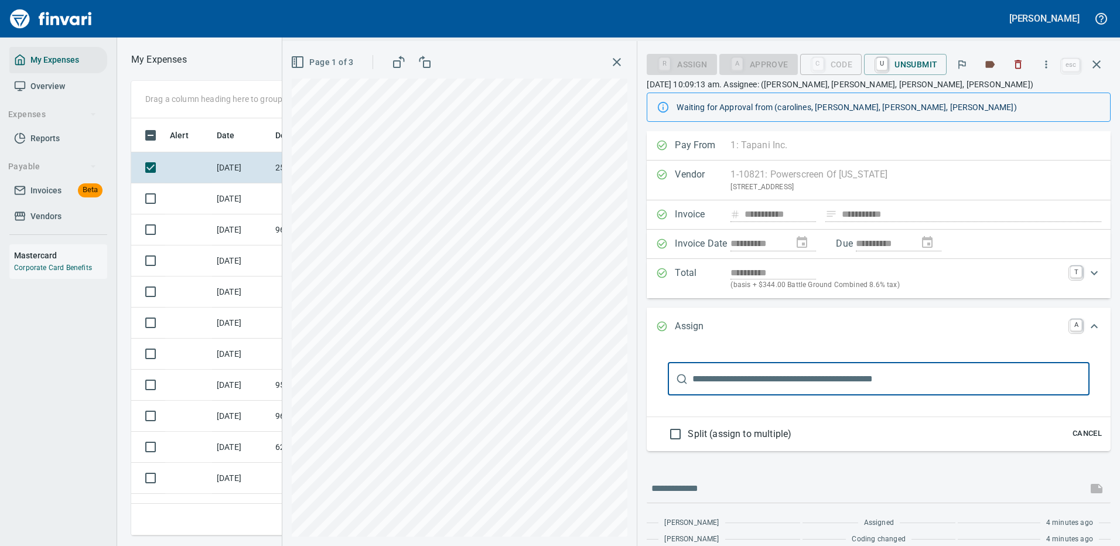
drag, startPoint x: 751, startPoint y: 377, endPoint x: 747, endPoint y: 371, distance: 7.1
click at [751, 377] on input "text" at bounding box center [890, 378] width 397 height 33
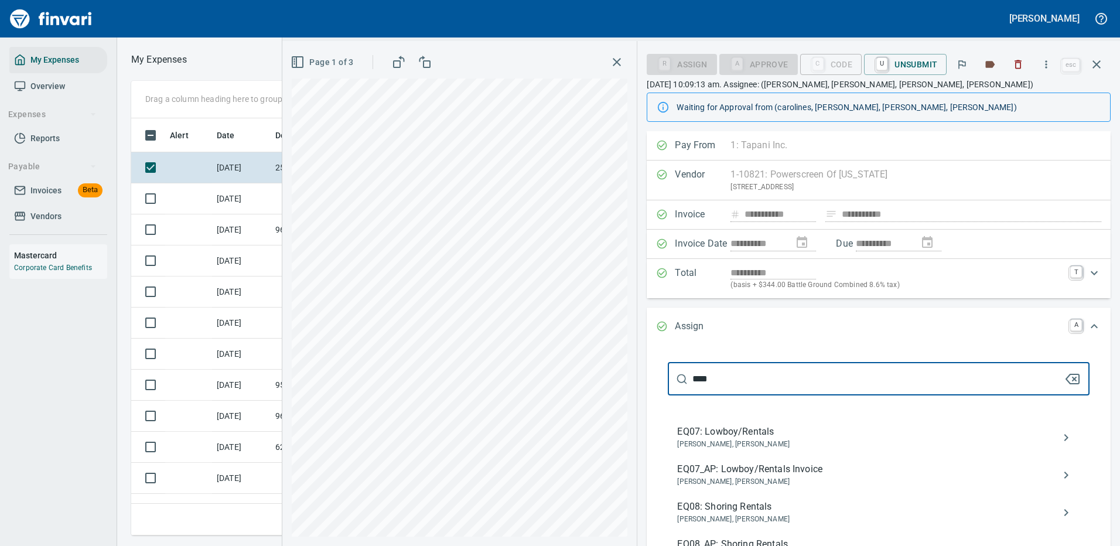
type input "****"
click at [740, 471] on span "EQ07_AP: Lowboy/Rentals Invoice" at bounding box center [869, 469] width 384 height 14
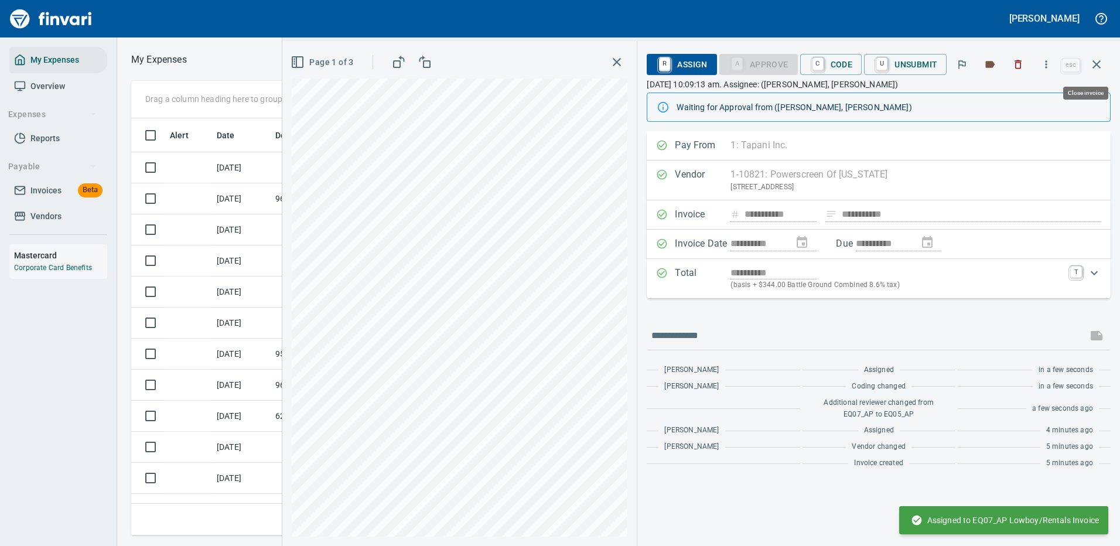
click at [1097, 58] on icon "button" at bounding box center [1096, 64] width 14 height 14
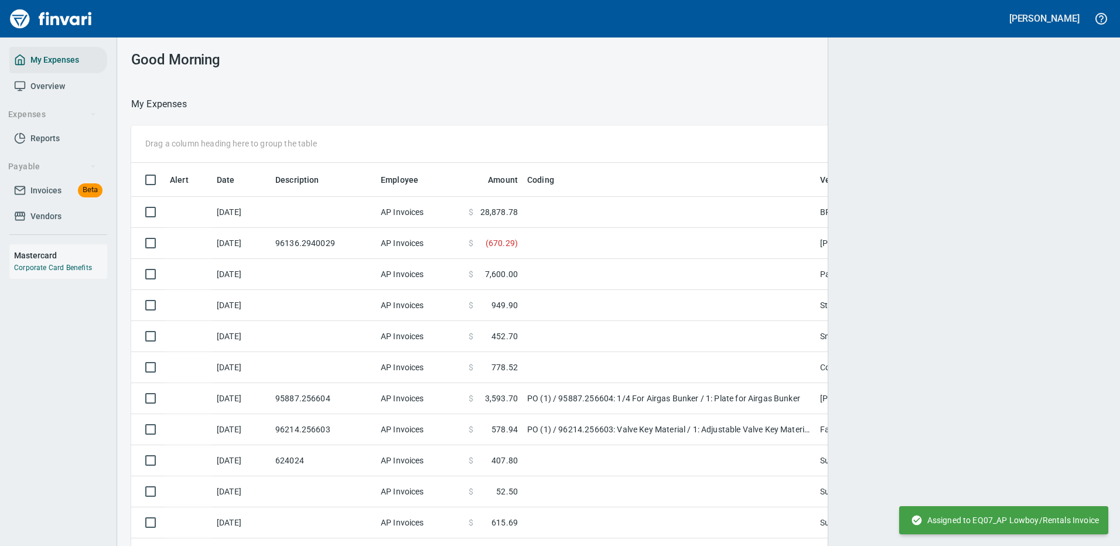
scroll to position [399, 939]
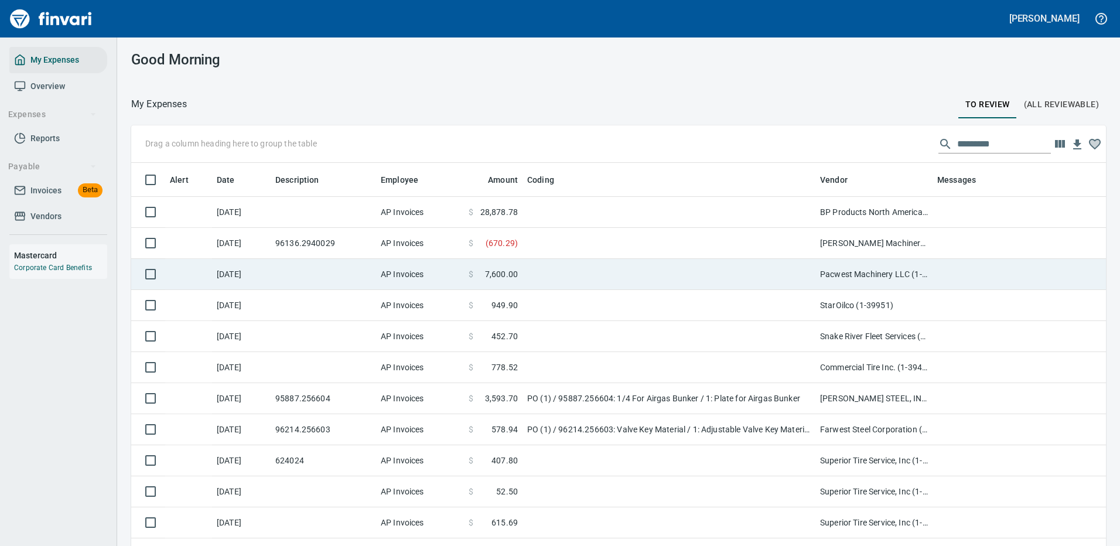
click at [570, 241] on td at bounding box center [668, 243] width 293 height 31
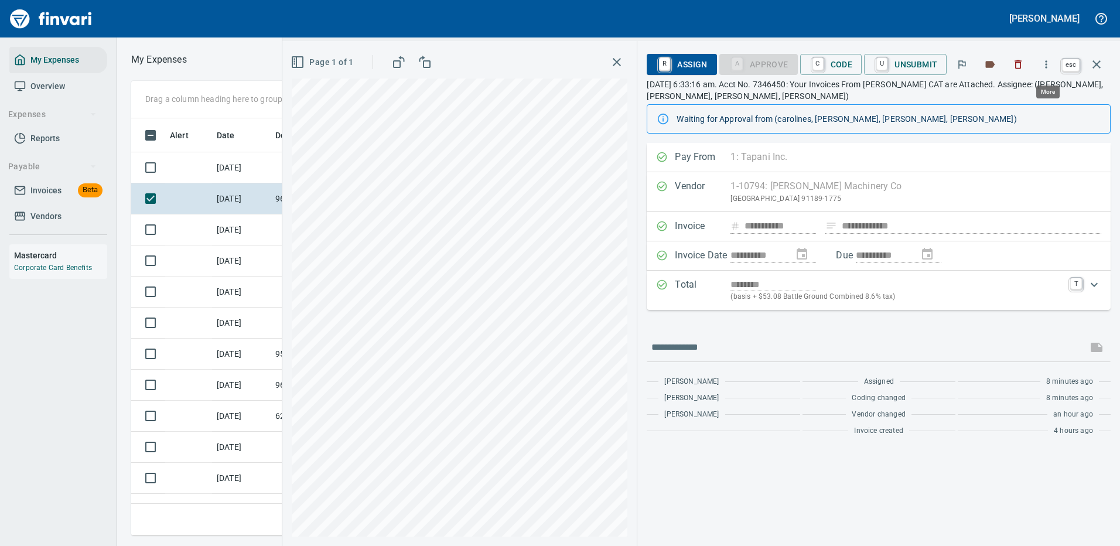
scroll to position [399, 664]
click at [1102, 69] on icon "button" at bounding box center [1096, 64] width 14 height 14
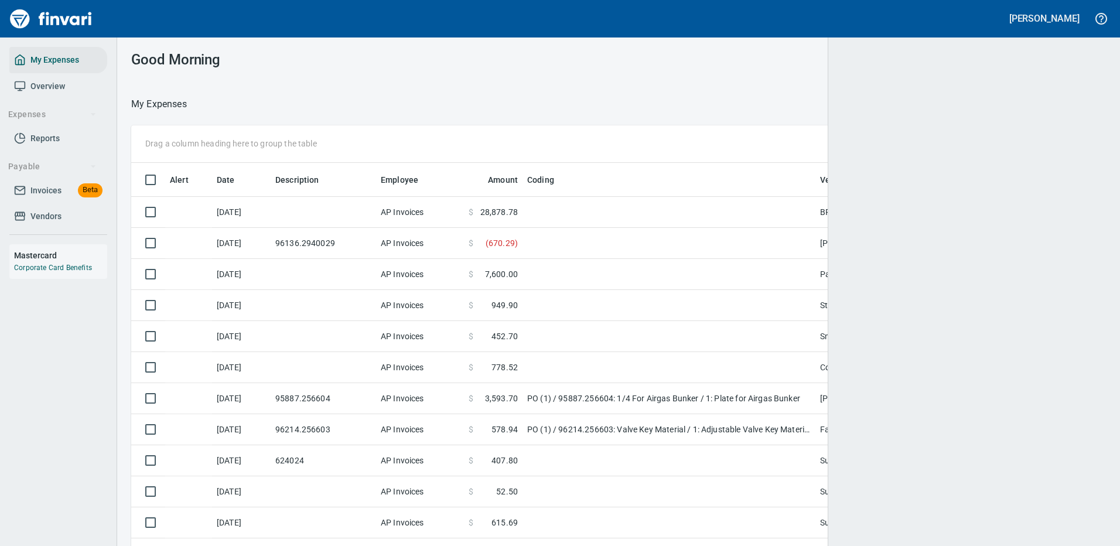
scroll to position [399, 940]
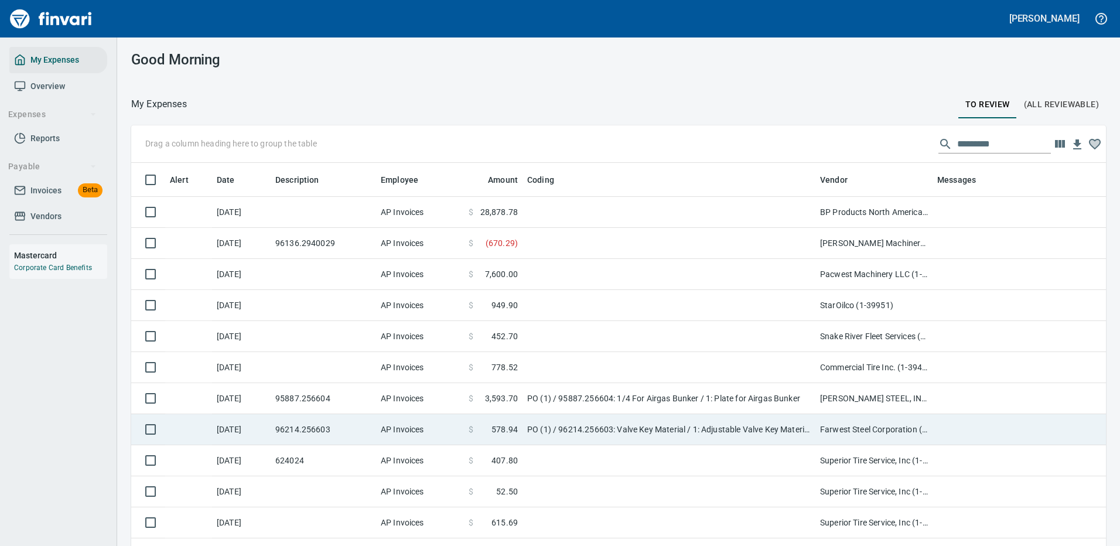
click at [624, 394] on td "PO (1) / 95887.256604: 1/4 For Airgas Bunker / 1: Plate for Airgas Bunker" at bounding box center [668, 398] width 293 height 31
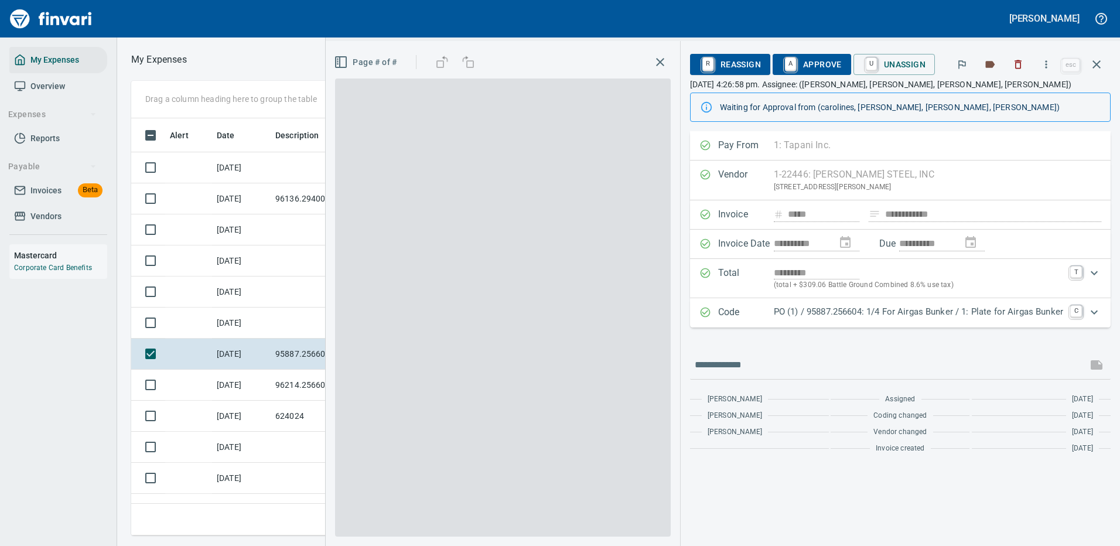
scroll to position [399, 664]
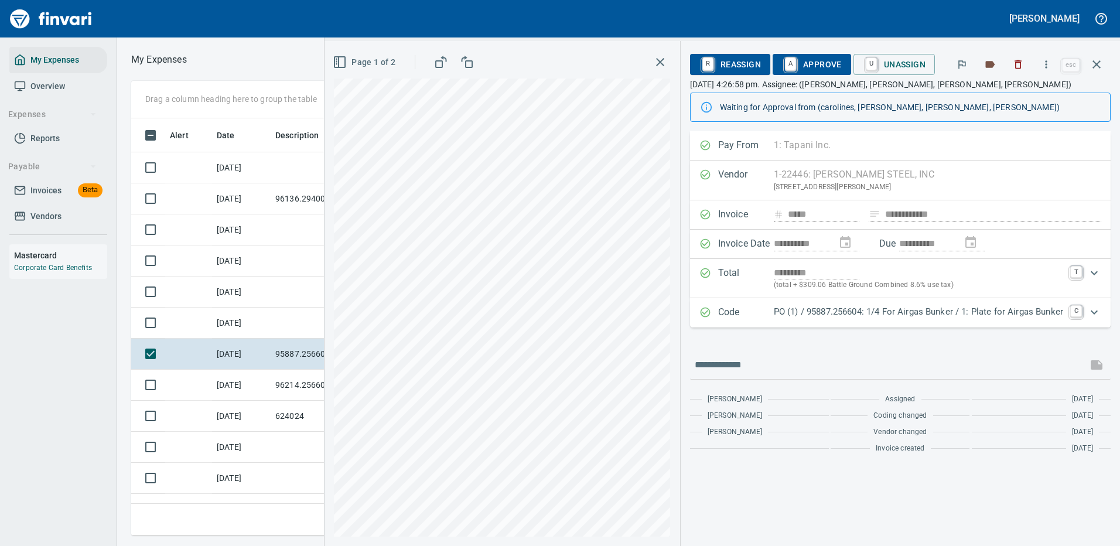
click at [840, 314] on p "PO (1) / 95887.256604: 1/4 For Airgas Bunker / 1: Plate for Airgas Bunker" at bounding box center [918, 311] width 289 height 13
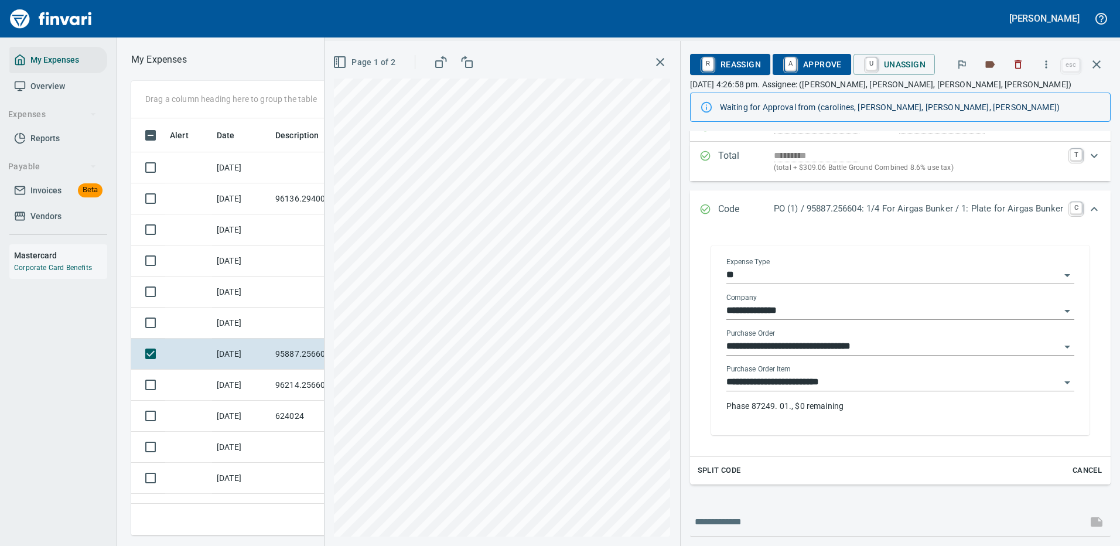
click at [805, 379] on input "**********" at bounding box center [893, 382] width 334 height 16
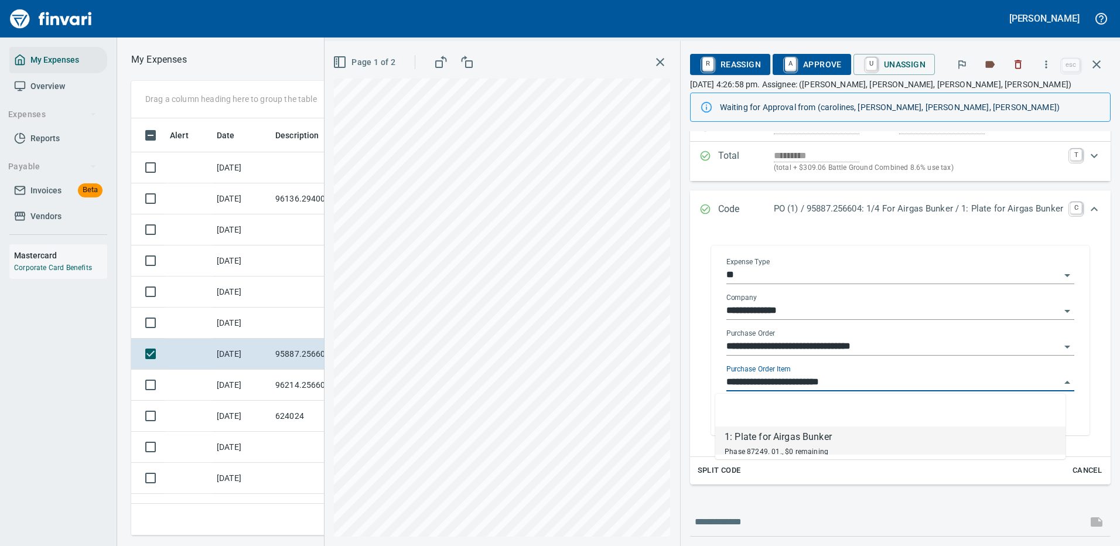
click at [805, 379] on input "**********" at bounding box center [893, 382] width 334 height 16
click at [1096, 64] on icon "button" at bounding box center [1096, 64] width 8 height 8
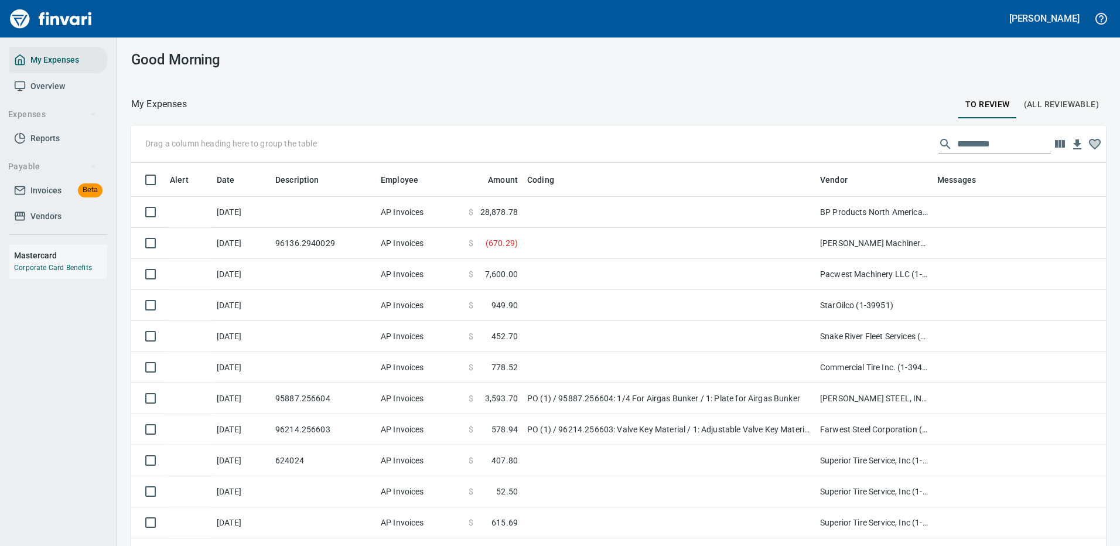
scroll to position [399, 942]
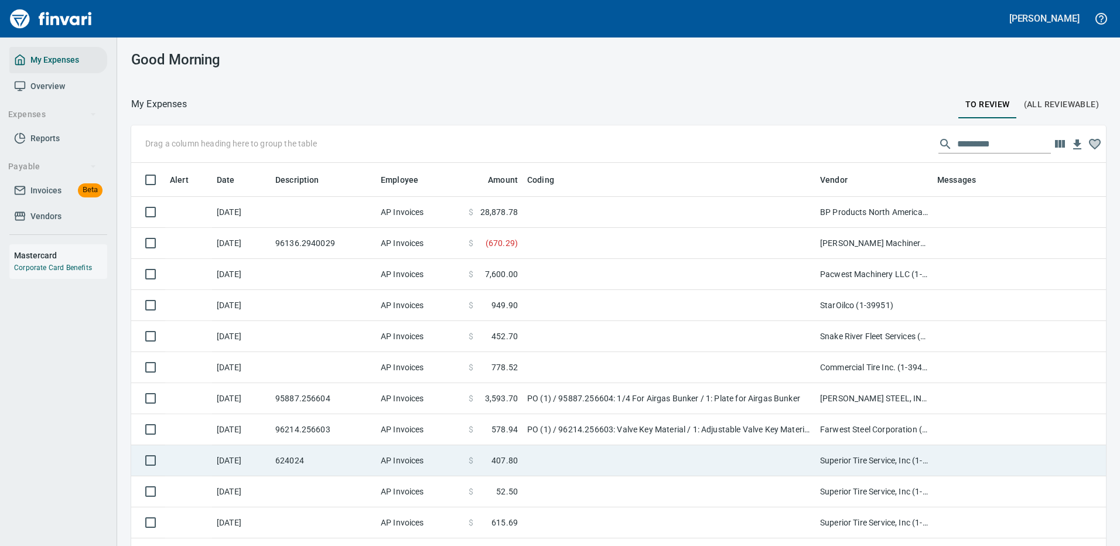
click at [559, 428] on td "PO (1) / 96214.256603: Valve Key Material / 1: Adjustable Valve Key Material (2…" at bounding box center [668, 429] width 293 height 31
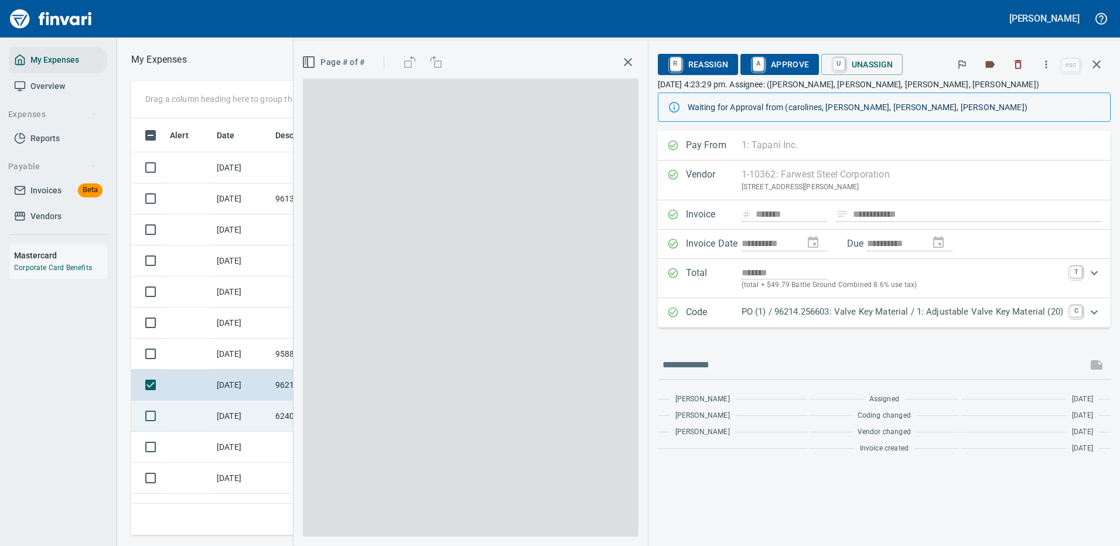
scroll to position [399, 664]
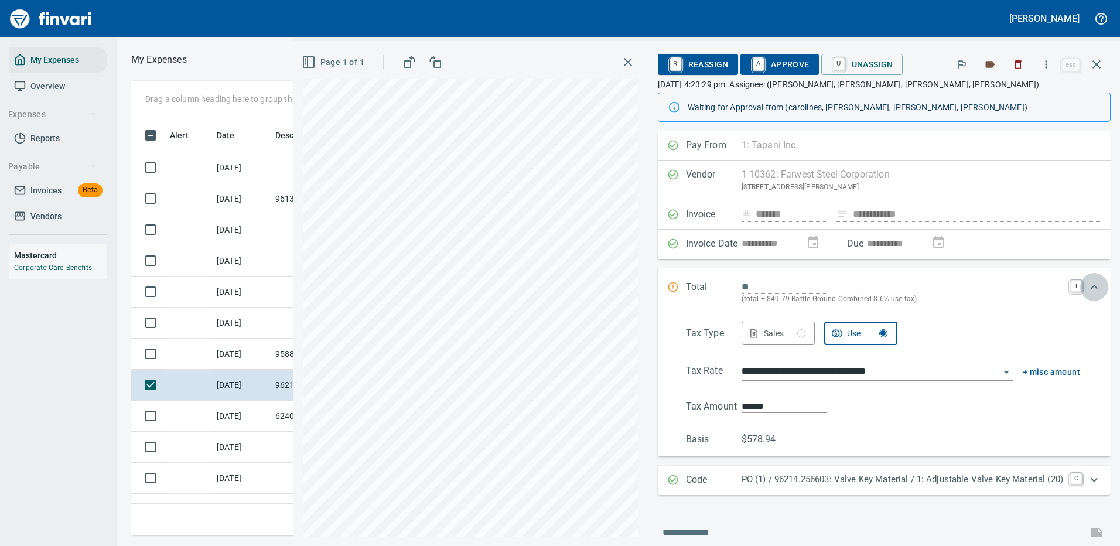
click at [1087, 285] on icon "Expand" at bounding box center [1094, 287] width 14 height 14
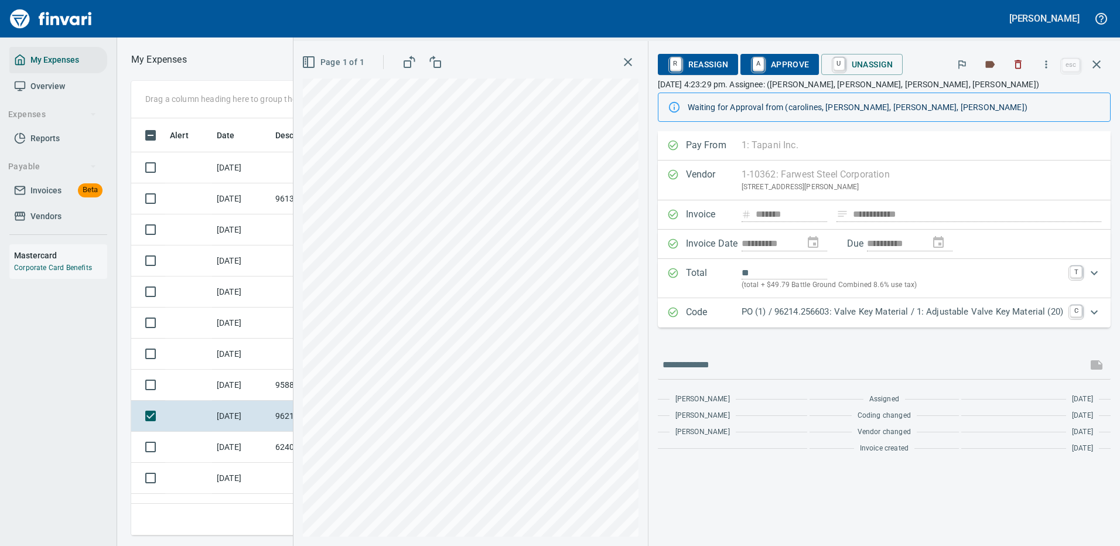
type input "*******"
click at [847, 314] on p "PO (1) / 96214.256603: Valve Key Material / 1: Adjustable Valve Key Material (2…" at bounding box center [902, 311] width 322 height 13
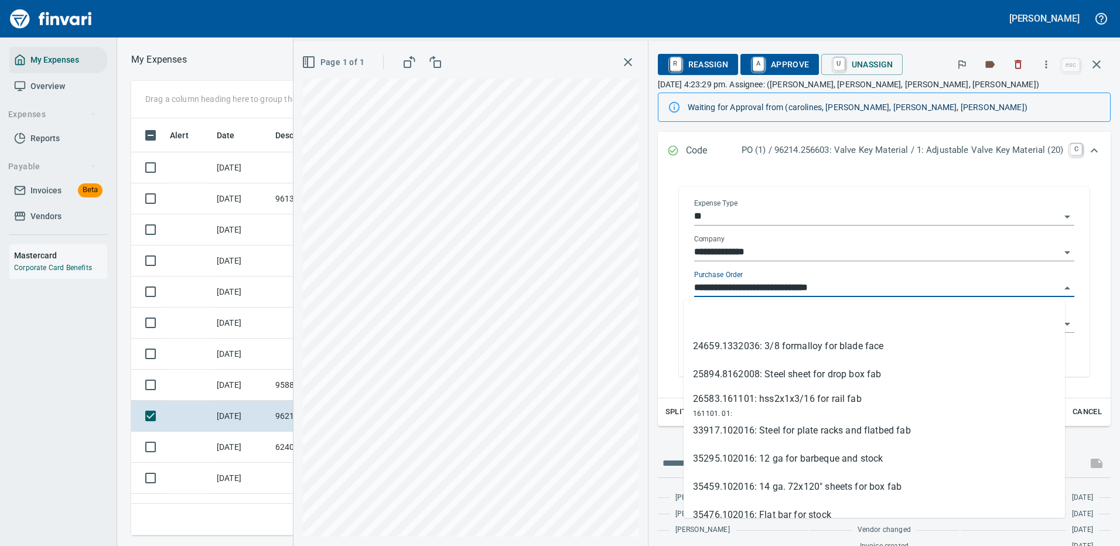
drag, startPoint x: 747, startPoint y: 286, endPoint x: 673, endPoint y: 286, distance: 73.8
click at [679, 286] on div "**********" at bounding box center [884, 282] width 411 height 190
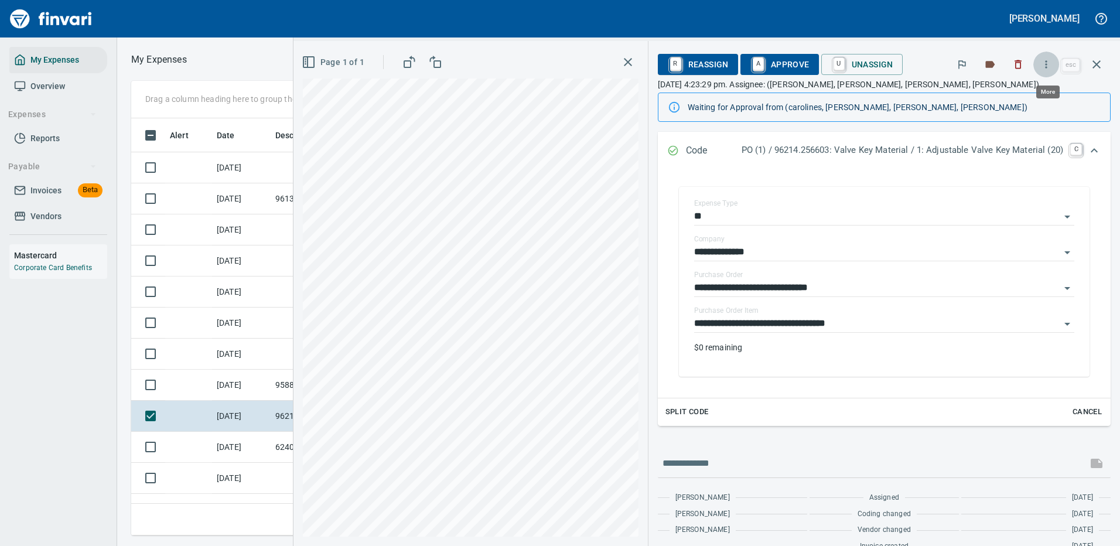
click at [1047, 61] on icon "button" at bounding box center [1046, 64] width 2 height 8
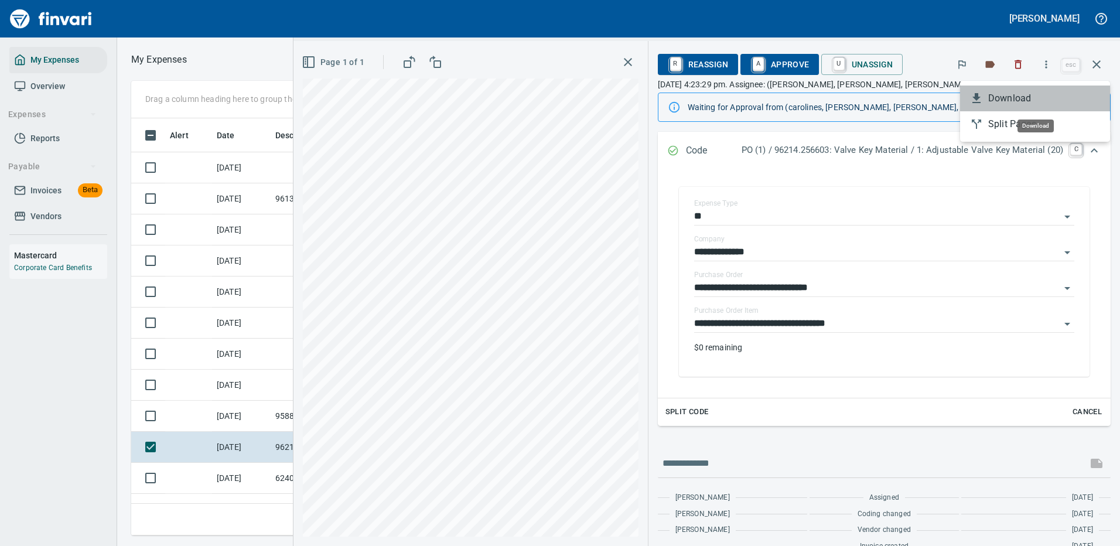
click at [1015, 95] on span "Download" at bounding box center [1044, 98] width 112 height 14
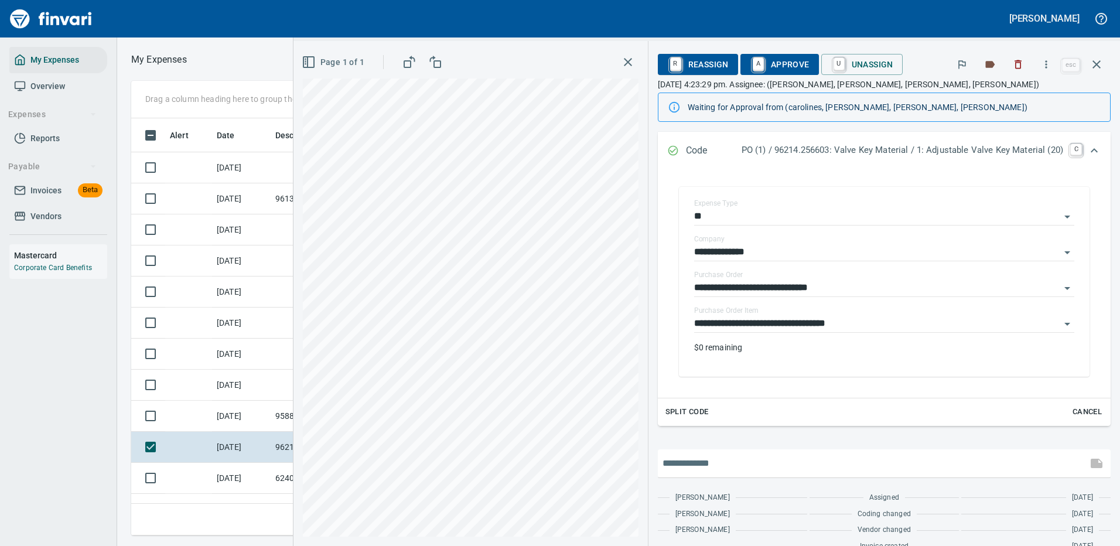
click at [724, 458] on input "text" at bounding box center [872, 463] width 420 height 19
type input "**********"
click at [805, 454] on input "**********" at bounding box center [872, 463] width 420 height 19
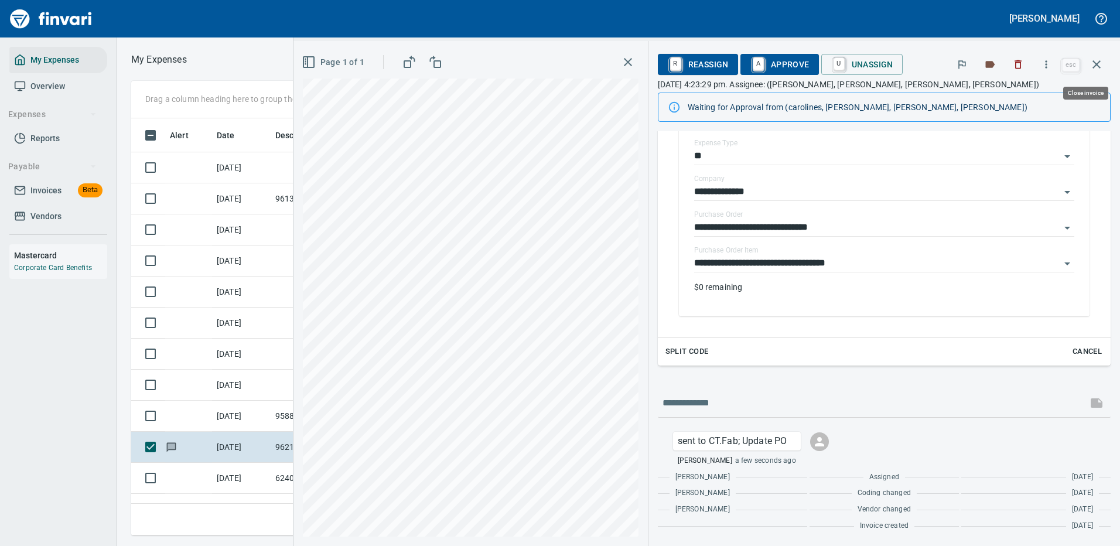
click at [1096, 60] on icon "button" at bounding box center [1096, 64] width 14 height 14
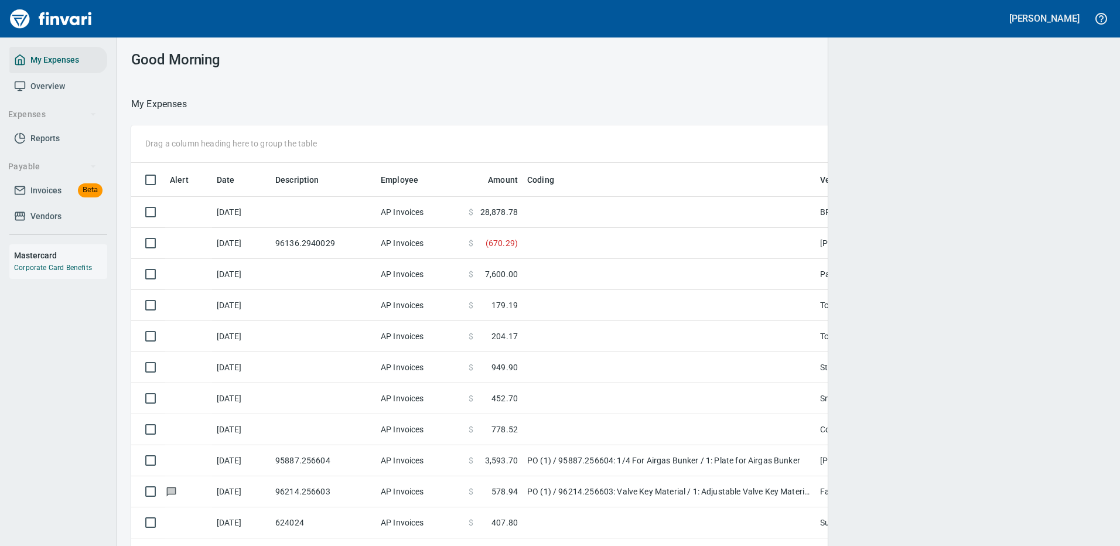
scroll to position [399, 942]
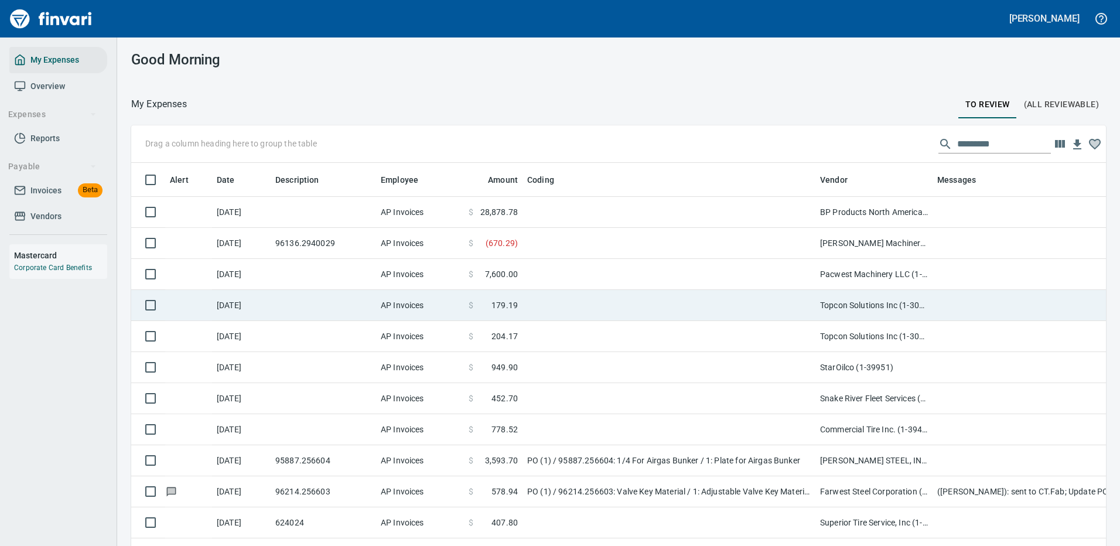
click at [683, 302] on td at bounding box center [668, 305] width 293 height 31
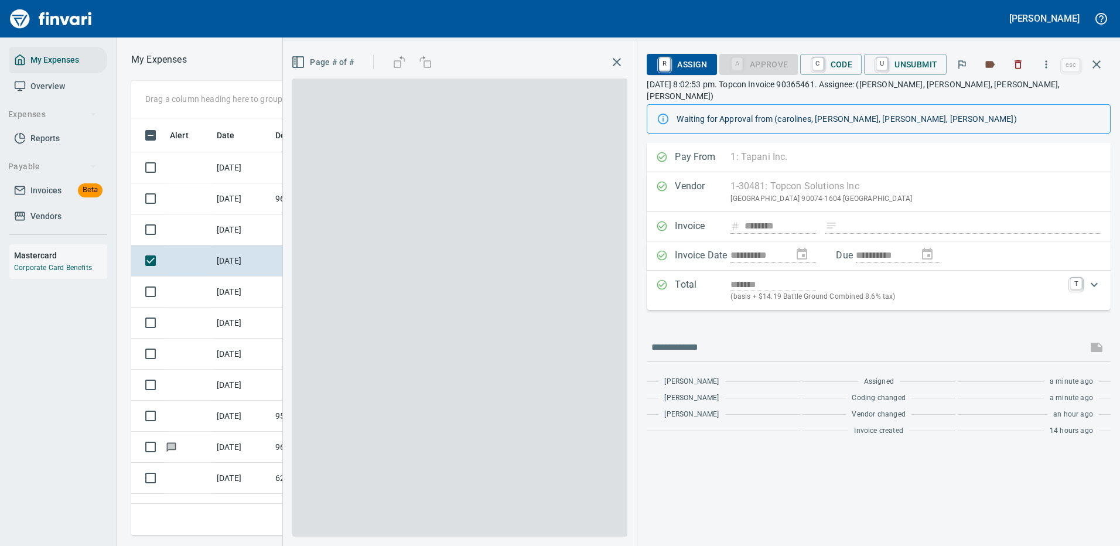
scroll to position [399, 664]
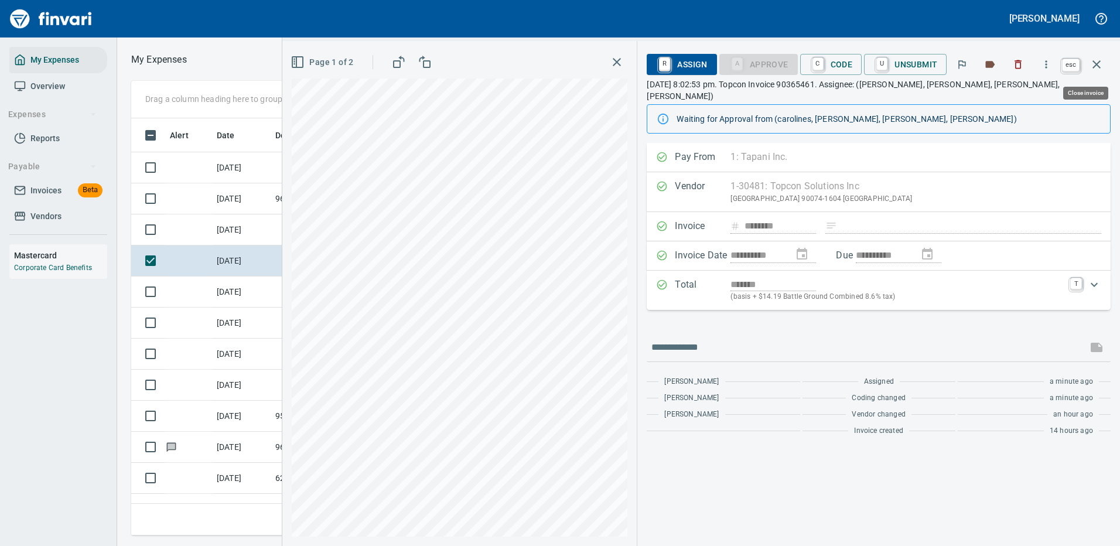
click at [1096, 63] on icon "button" at bounding box center [1096, 64] width 14 height 14
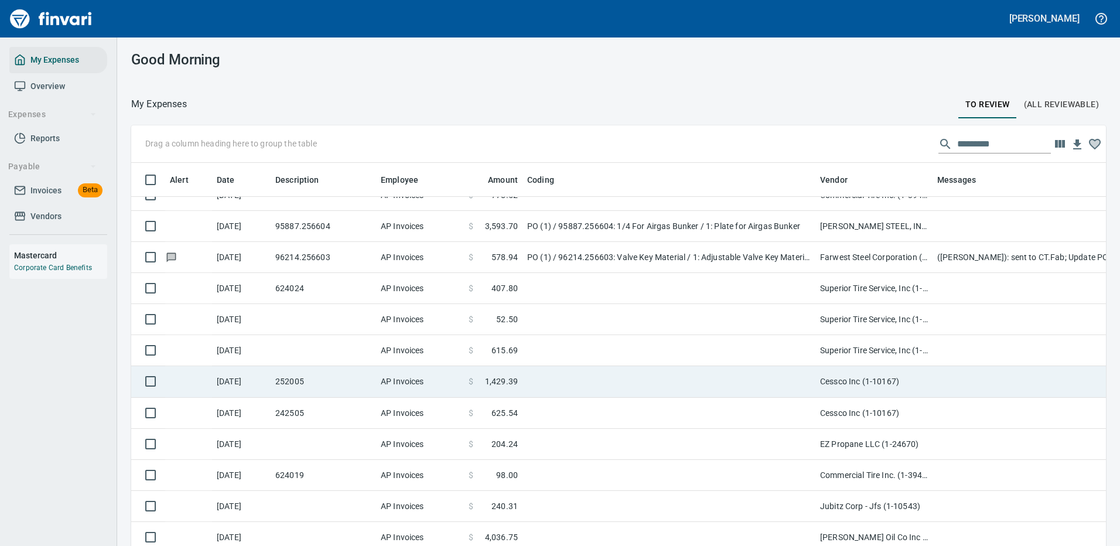
scroll to position [293, 0]
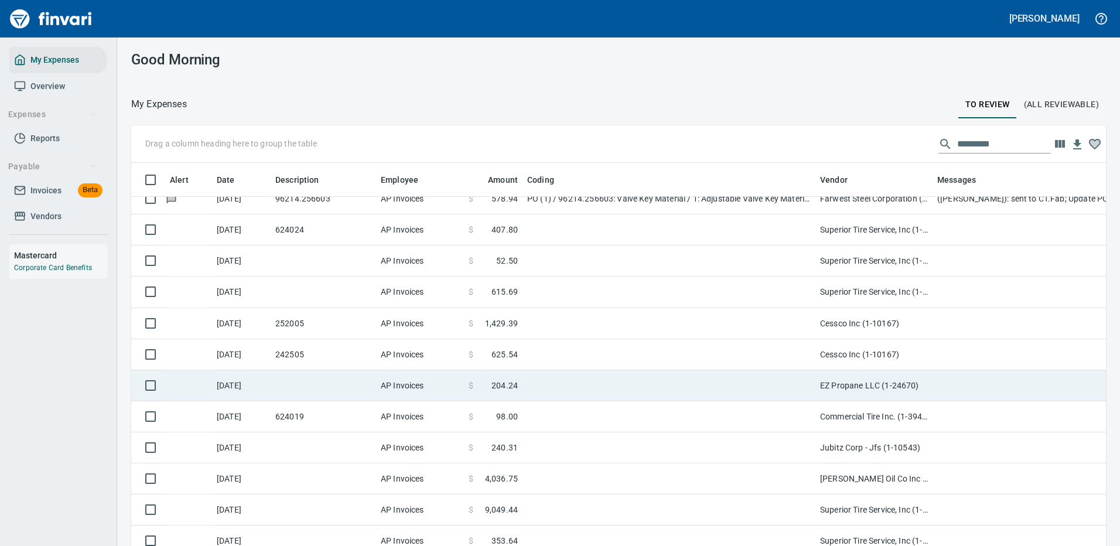
click at [664, 379] on td at bounding box center [668, 385] width 293 height 31
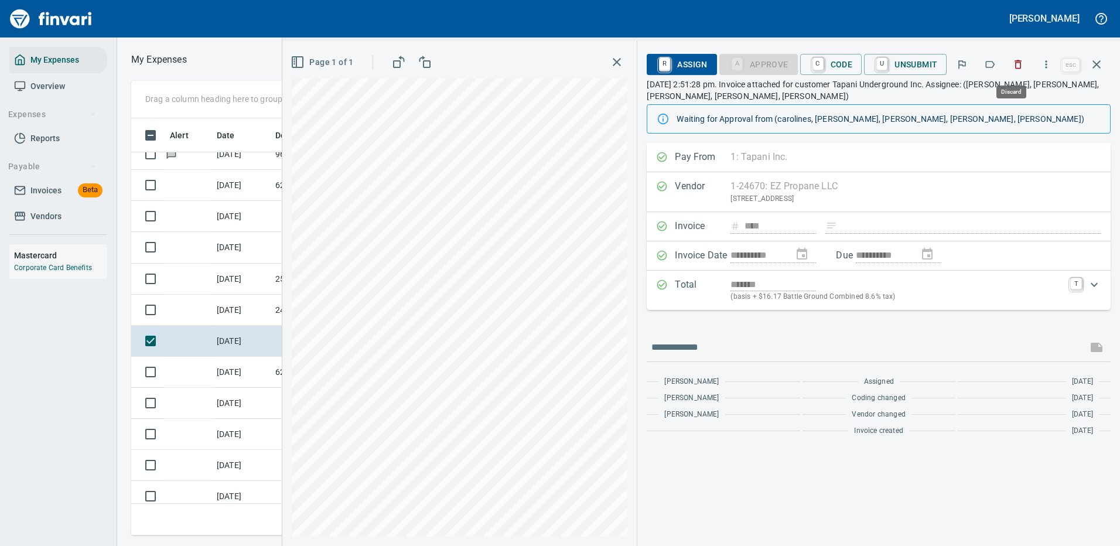
scroll to position [399, 664]
click at [1048, 64] on icon "button" at bounding box center [1046, 65] width 12 height 12
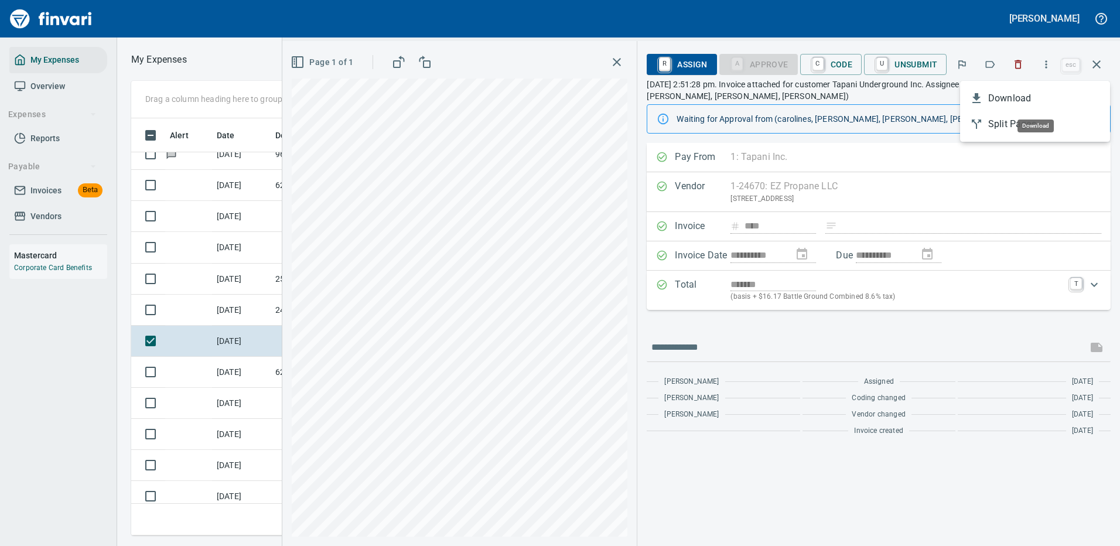
click at [1007, 97] on span "Download" at bounding box center [1044, 98] width 112 height 14
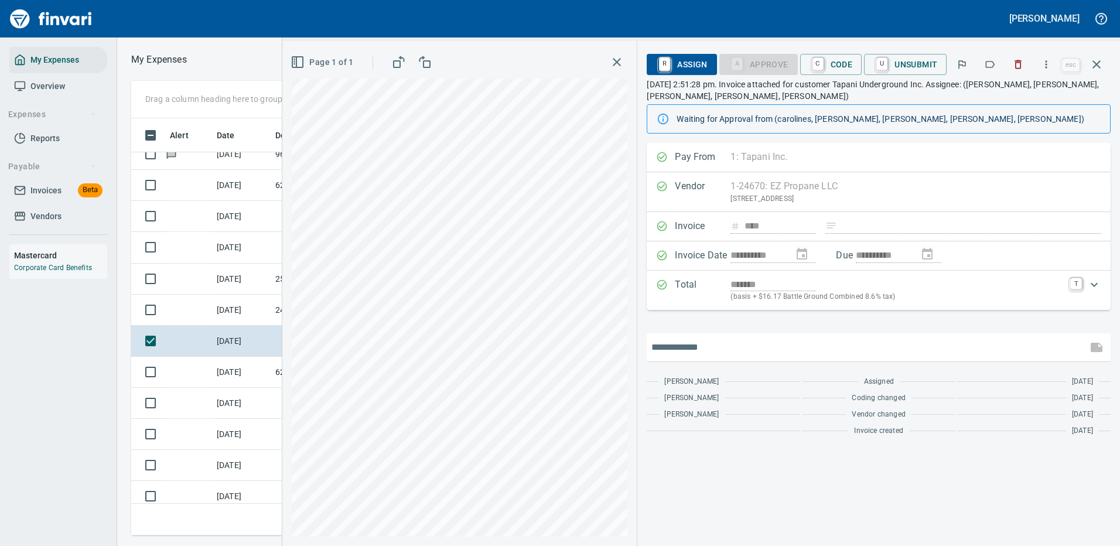
click at [761, 342] on input "text" at bounding box center [866, 347] width 431 height 19
type input "**********"
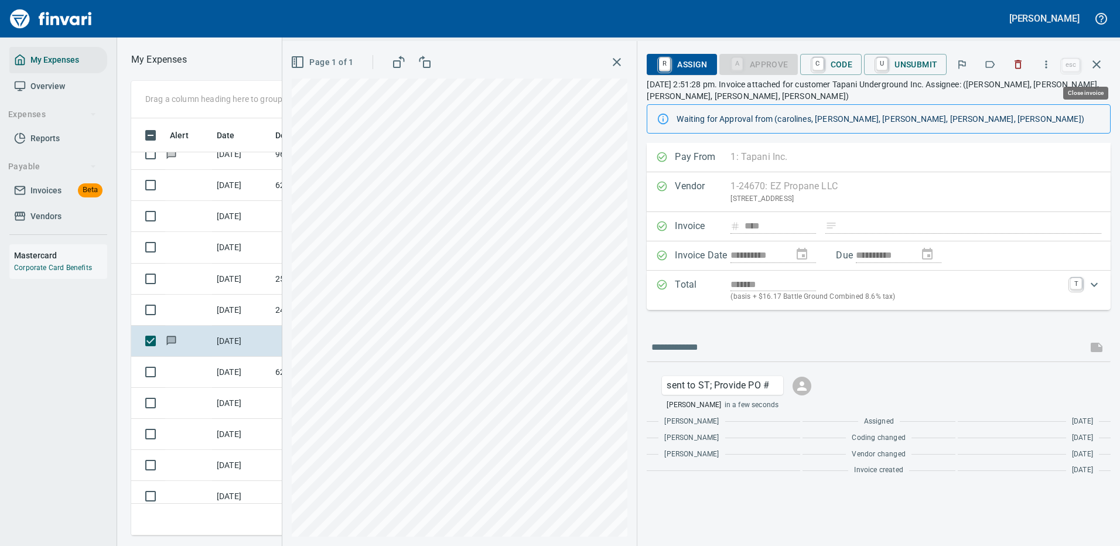
click at [1095, 64] on icon "button" at bounding box center [1096, 64] width 14 height 14
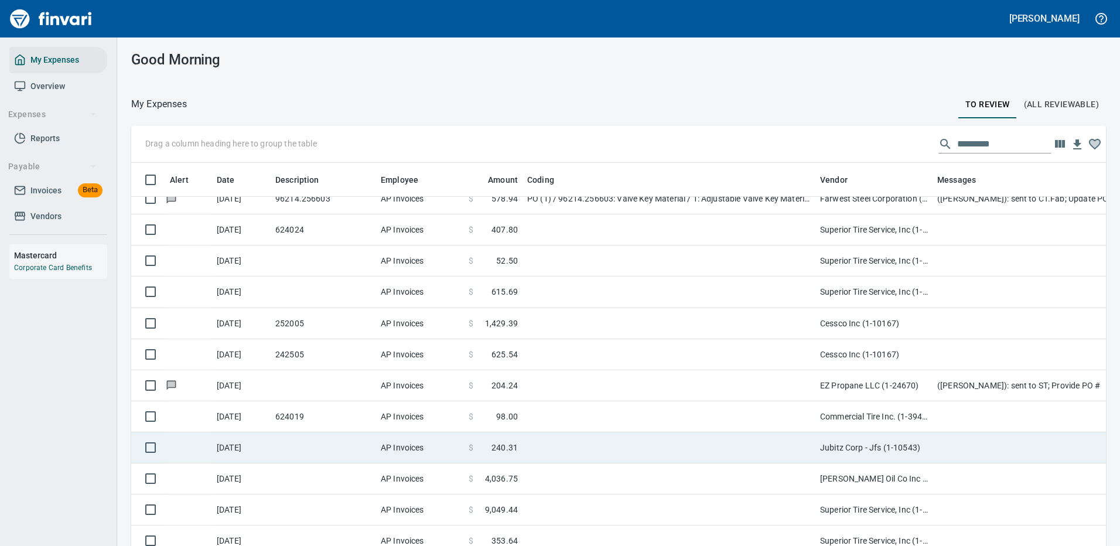
scroll to position [351, 0]
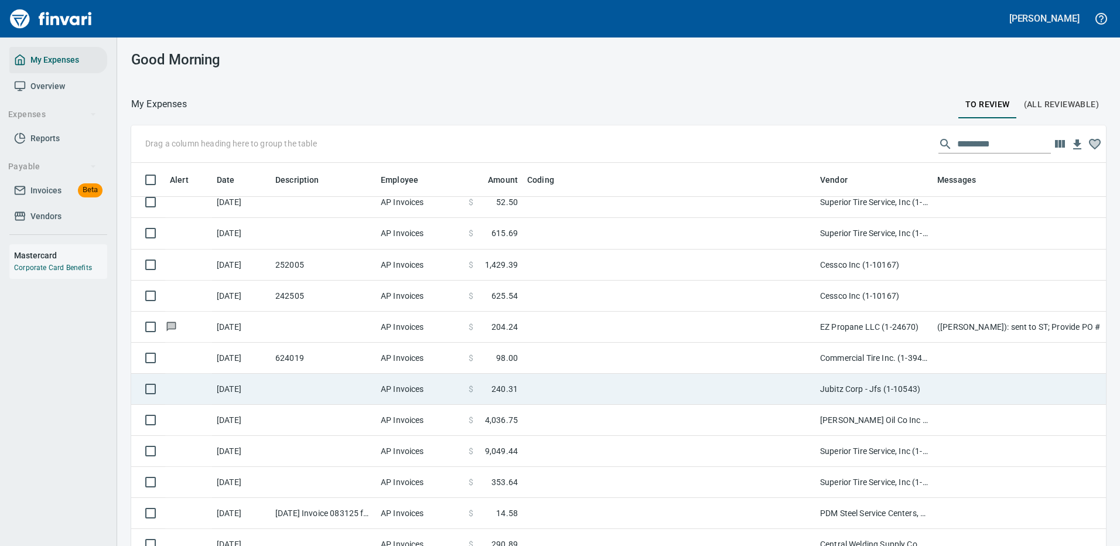
click at [721, 389] on td at bounding box center [668, 389] width 293 height 31
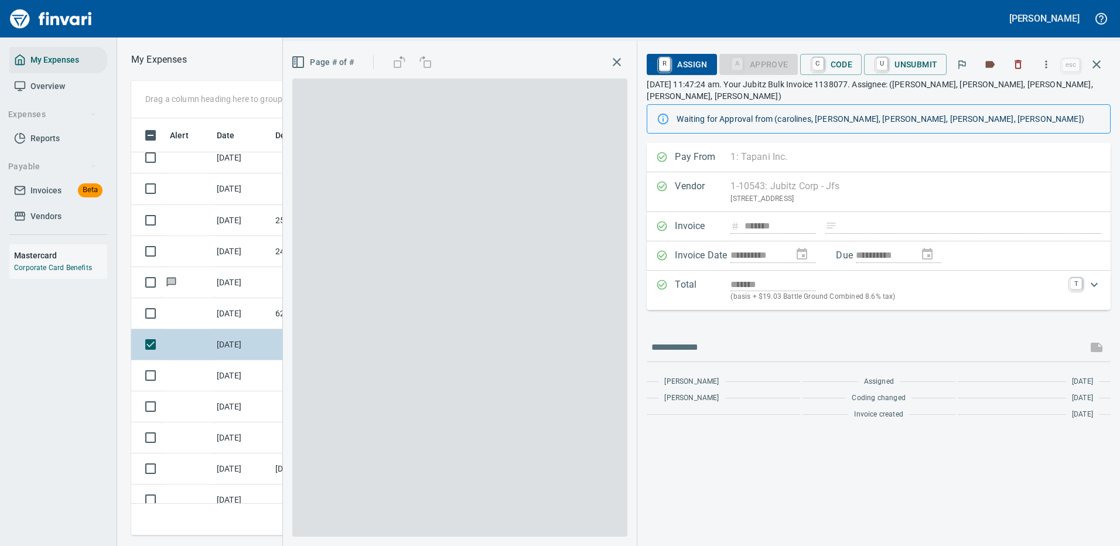
scroll to position [399, 664]
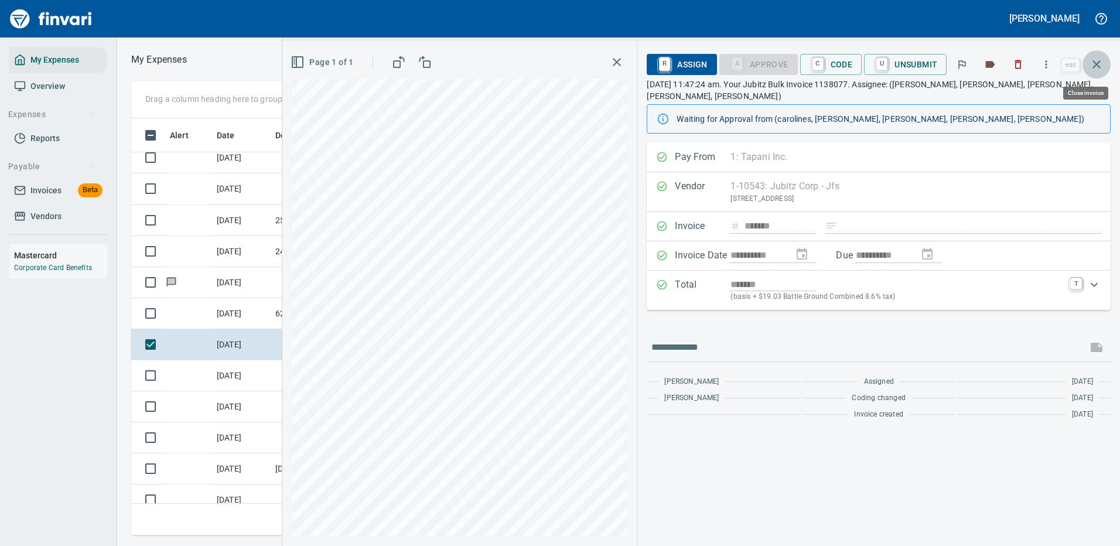
click at [1097, 61] on icon "button" at bounding box center [1096, 64] width 14 height 14
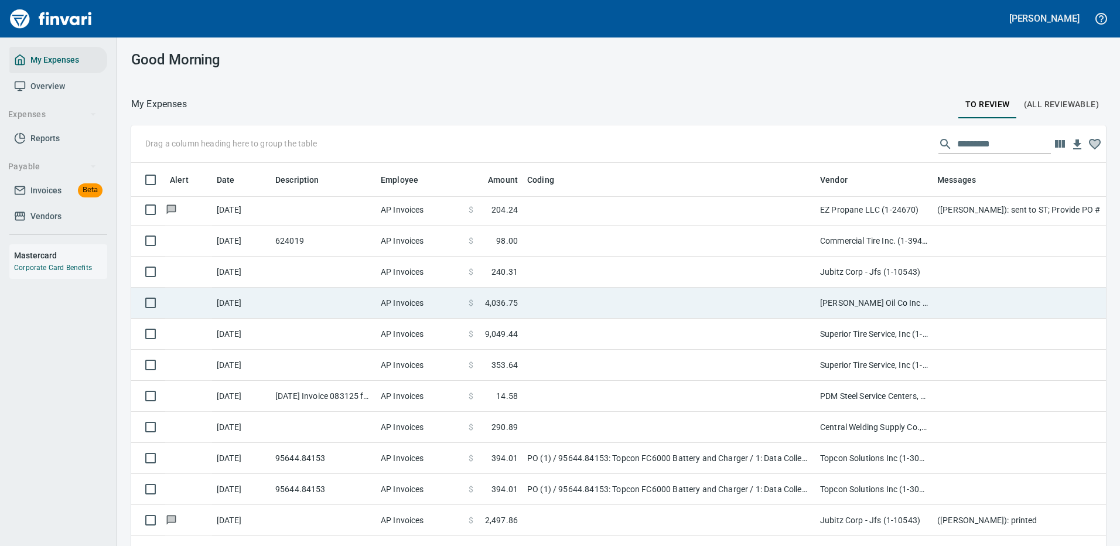
scroll to position [527, 0]
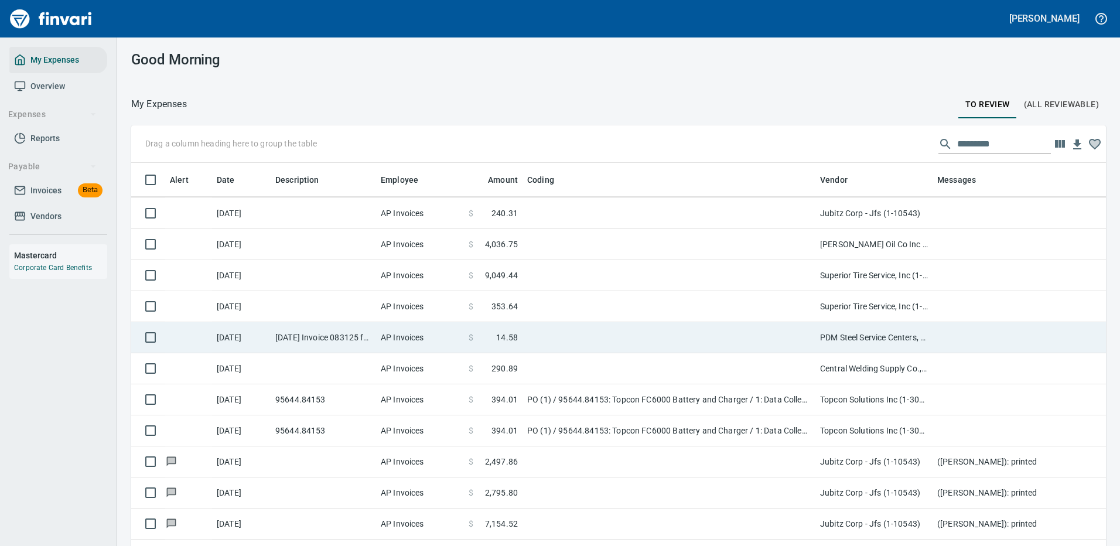
click at [623, 339] on td at bounding box center [668, 337] width 293 height 31
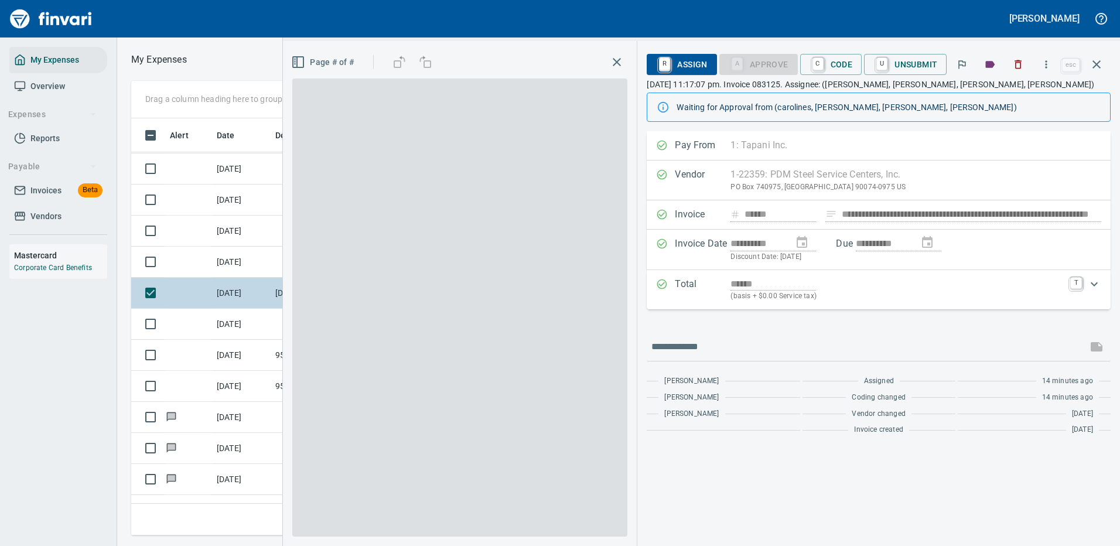
scroll to position [399, 664]
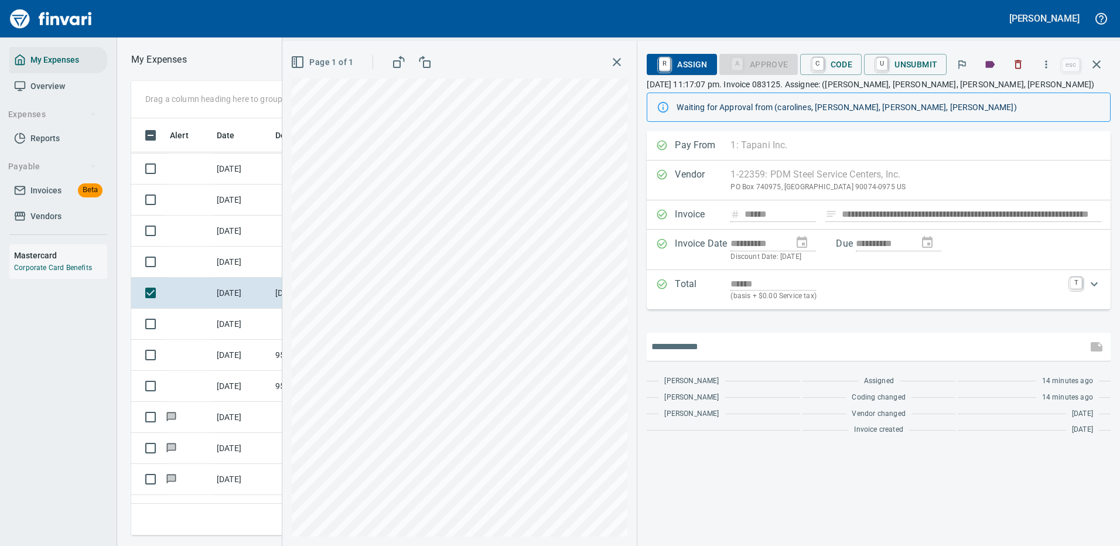
click at [706, 350] on input "text" at bounding box center [866, 346] width 431 height 19
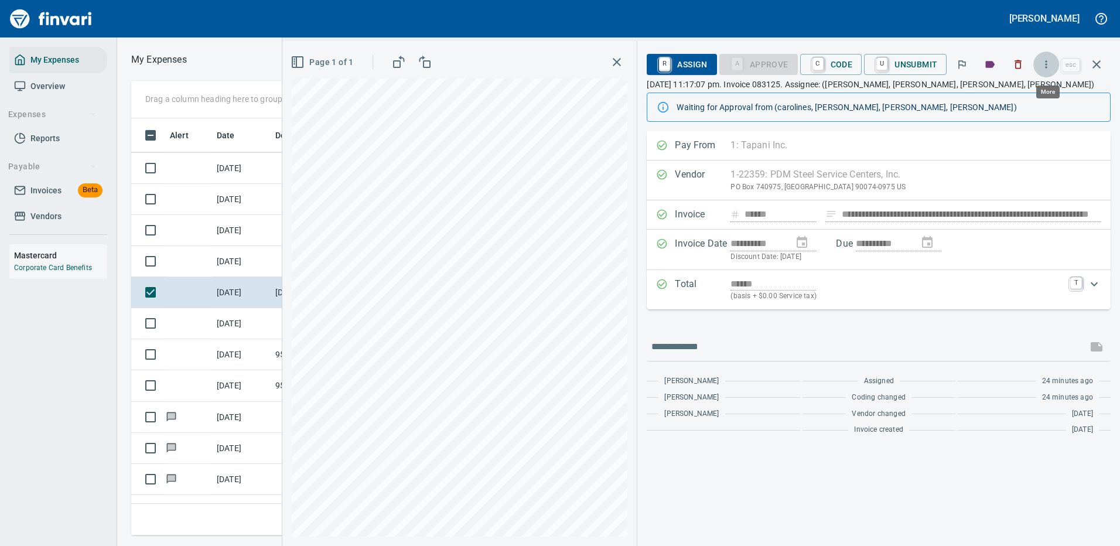
click at [1049, 66] on icon "button" at bounding box center [1046, 65] width 12 height 12
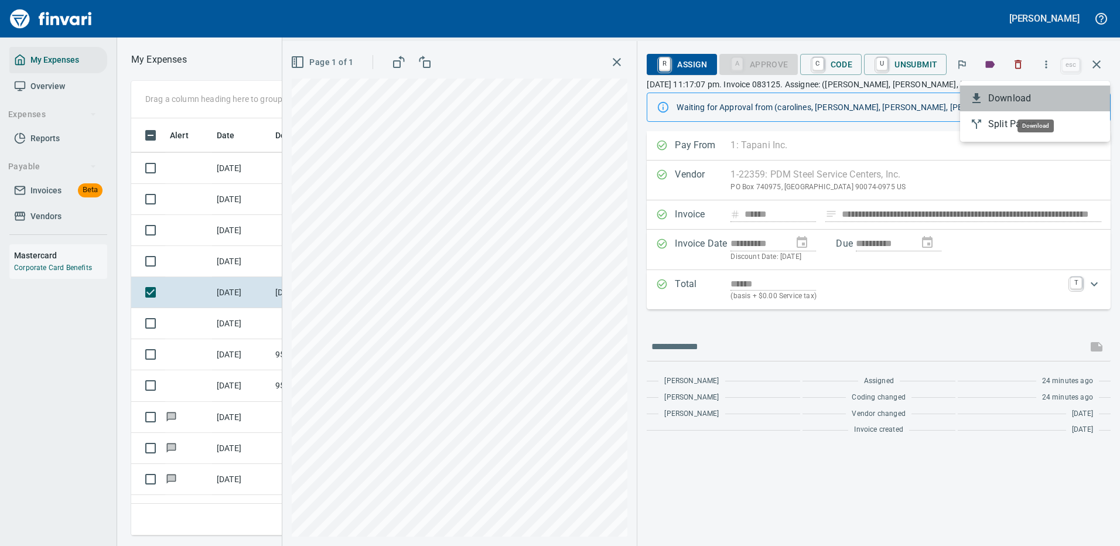
click at [1018, 99] on span "Download" at bounding box center [1044, 98] width 112 height 14
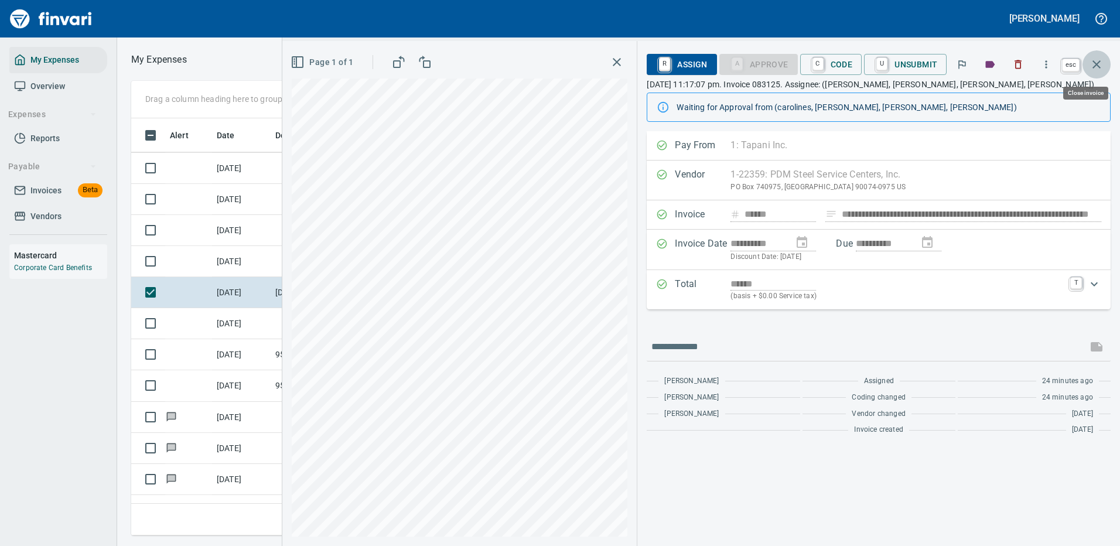
click at [1097, 61] on icon "button" at bounding box center [1096, 64] width 14 height 14
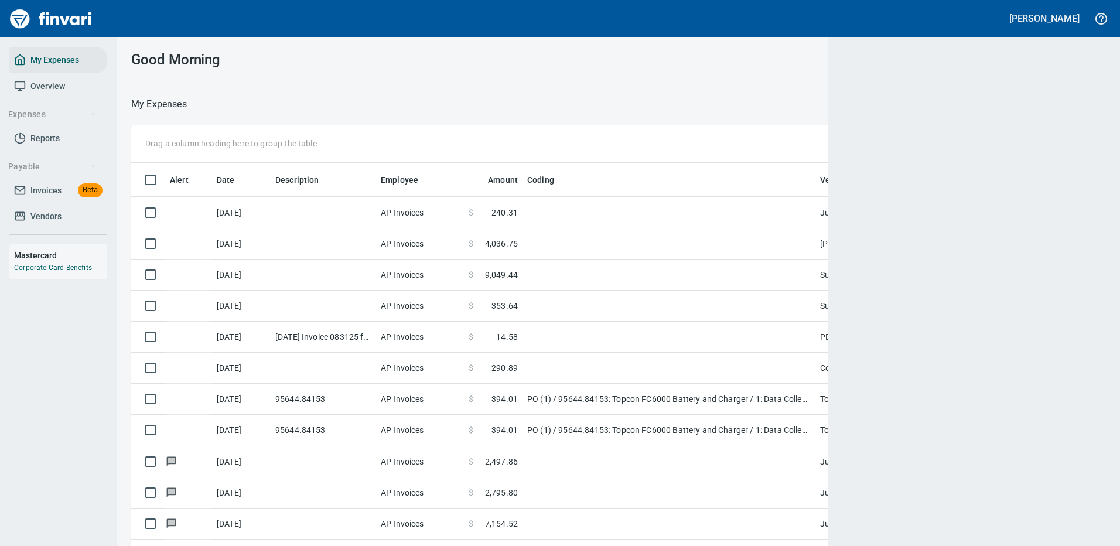
scroll to position [399, 940]
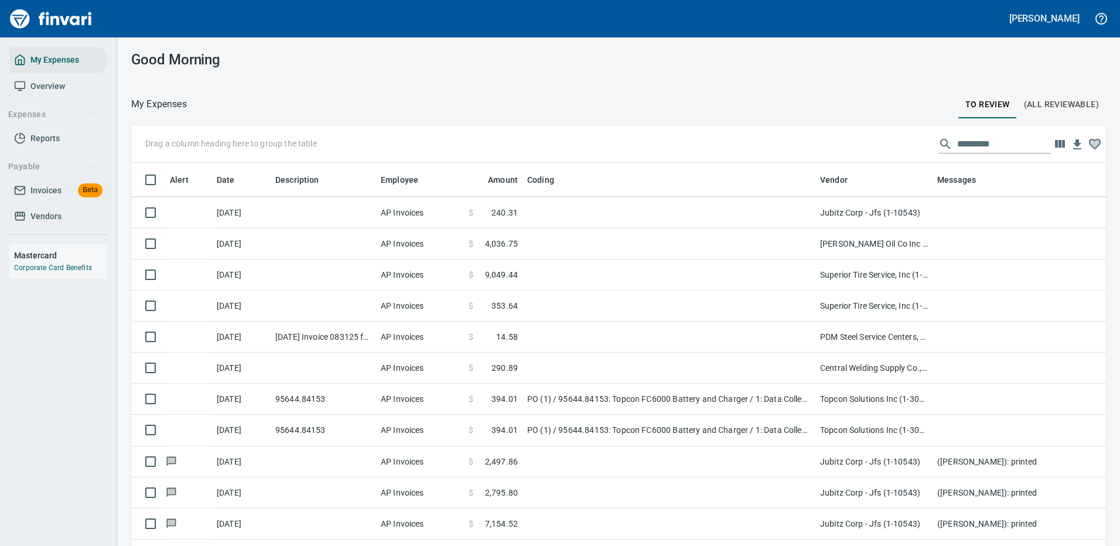
click at [977, 139] on input "text" at bounding box center [1004, 144] width 94 height 19
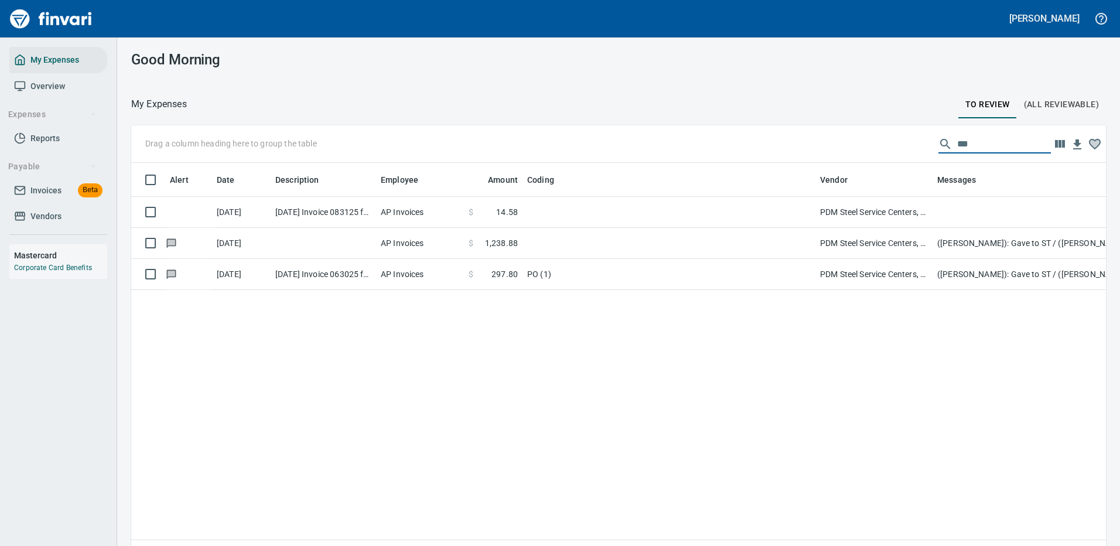
scroll to position [399, 957]
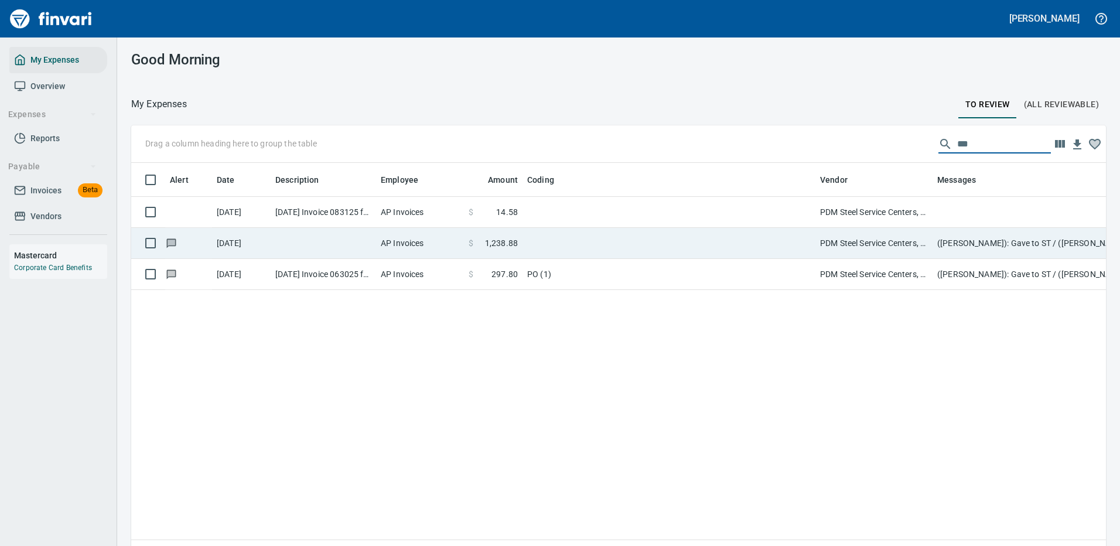
type input "***"
click at [549, 238] on td at bounding box center [668, 243] width 293 height 31
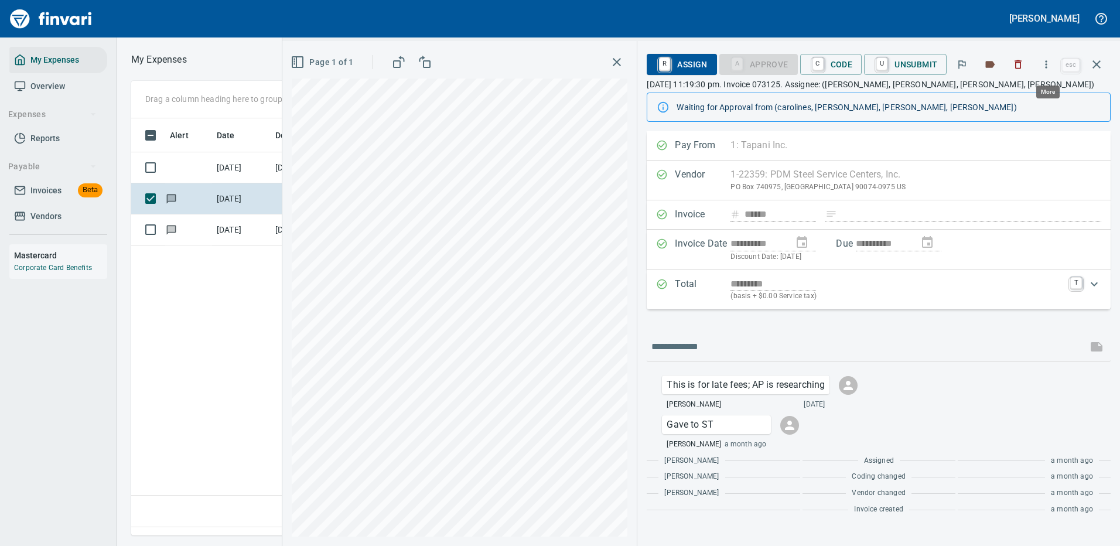
scroll to position [399, 673]
click at [1047, 62] on icon "button" at bounding box center [1046, 65] width 12 height 12
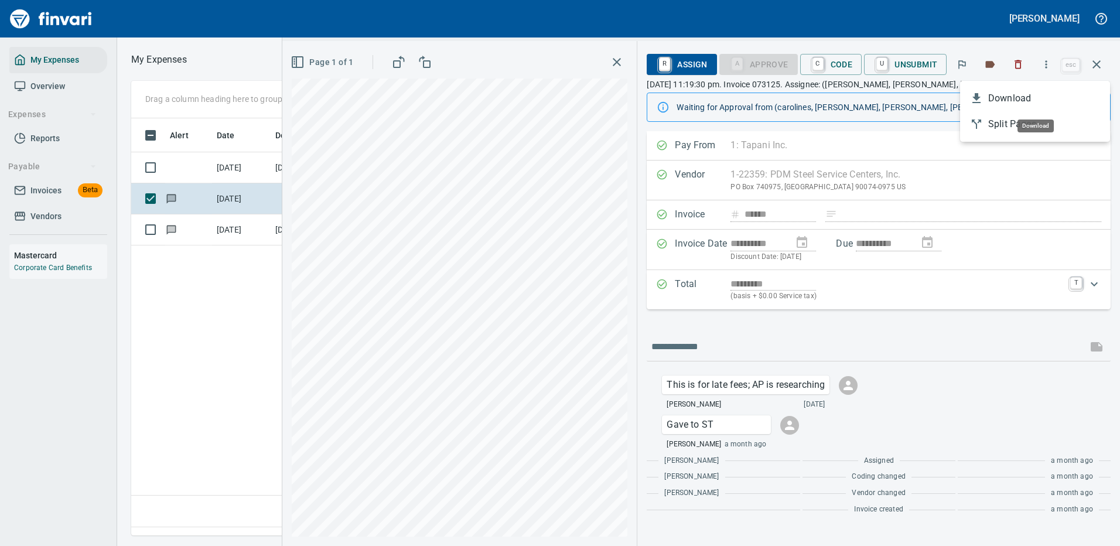
click at [1007, 95] on span "Download" at bounding box center [1044, 98] width 112 height 14
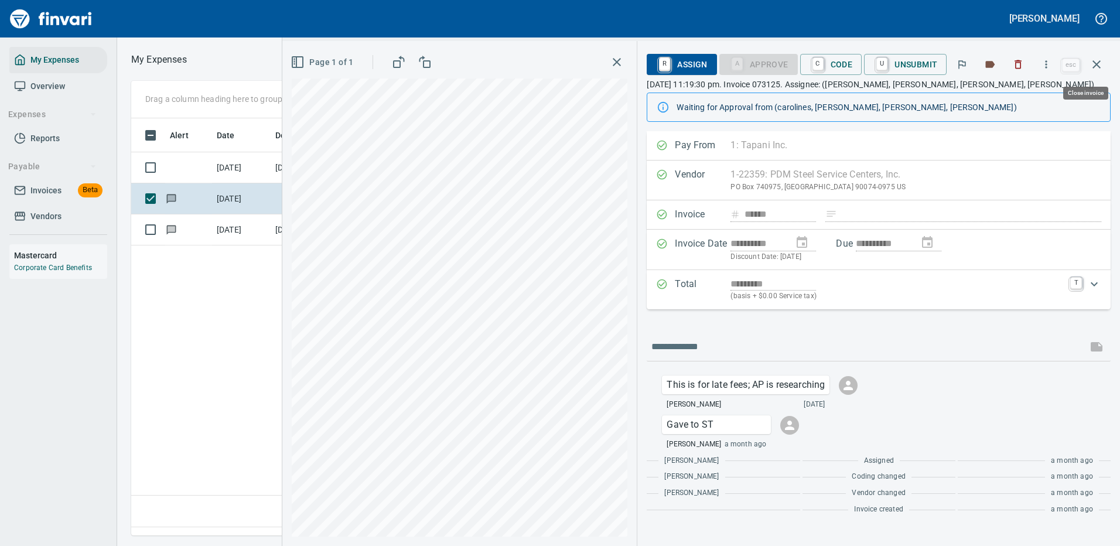
click at [1097, 57] on icon "button" at bounding box center [1096, 64] width 14 height 14
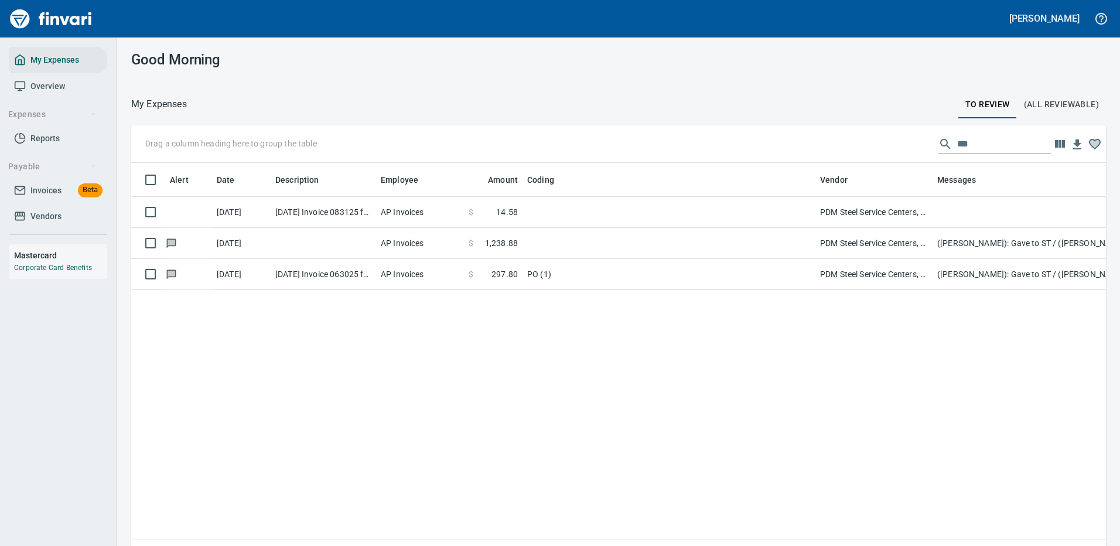
scroll to position [399, 957]
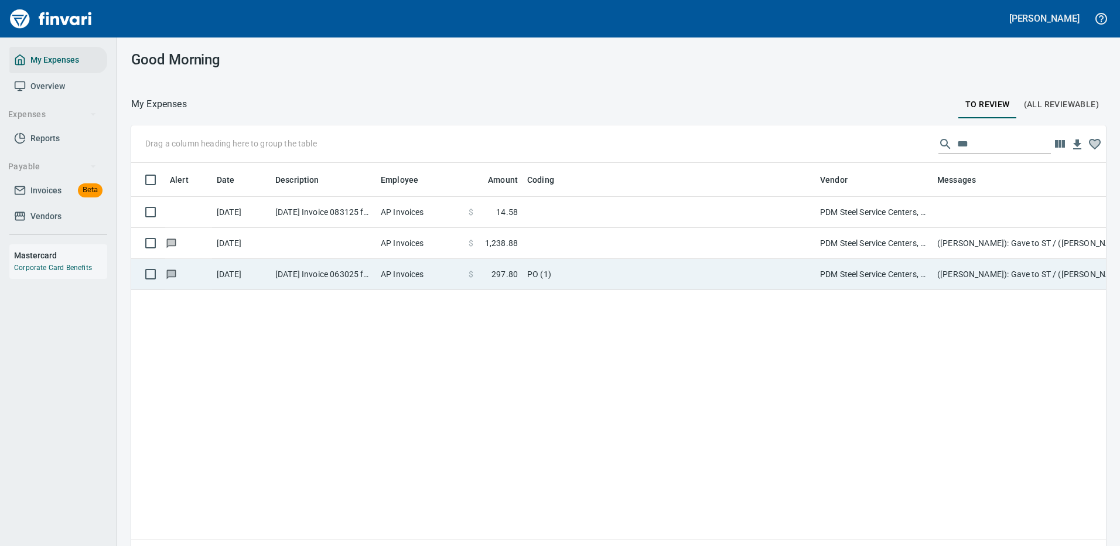
click at [669, 275] on td "PO (1)" at bounding box center [668, 274] width 293 height 31
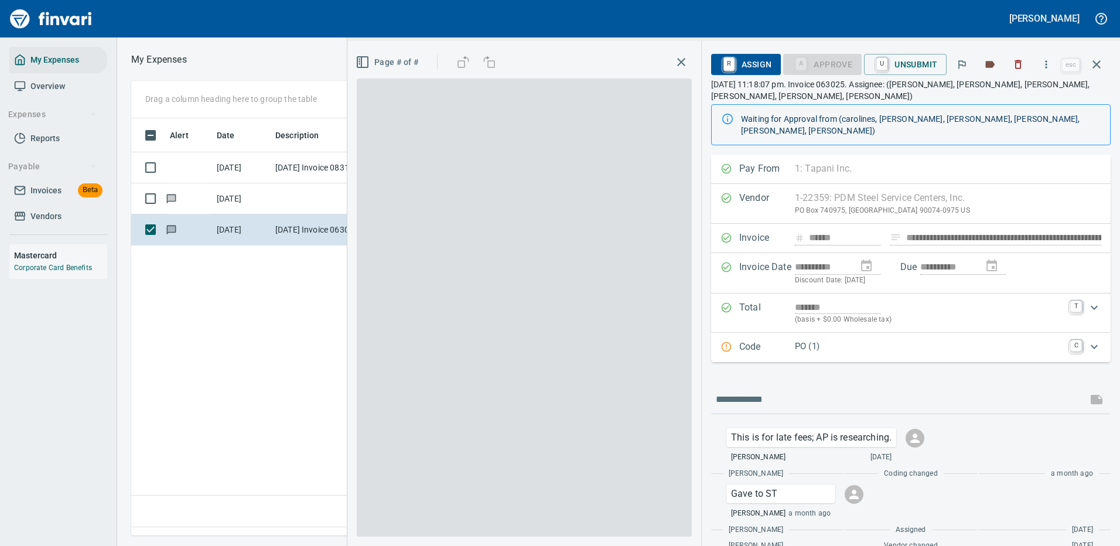
click at [671, 275] on div "Drag a column heading here to group the table *** Alert Date Description Employ…" at bounding box center [618, 308] width 1003 height 454
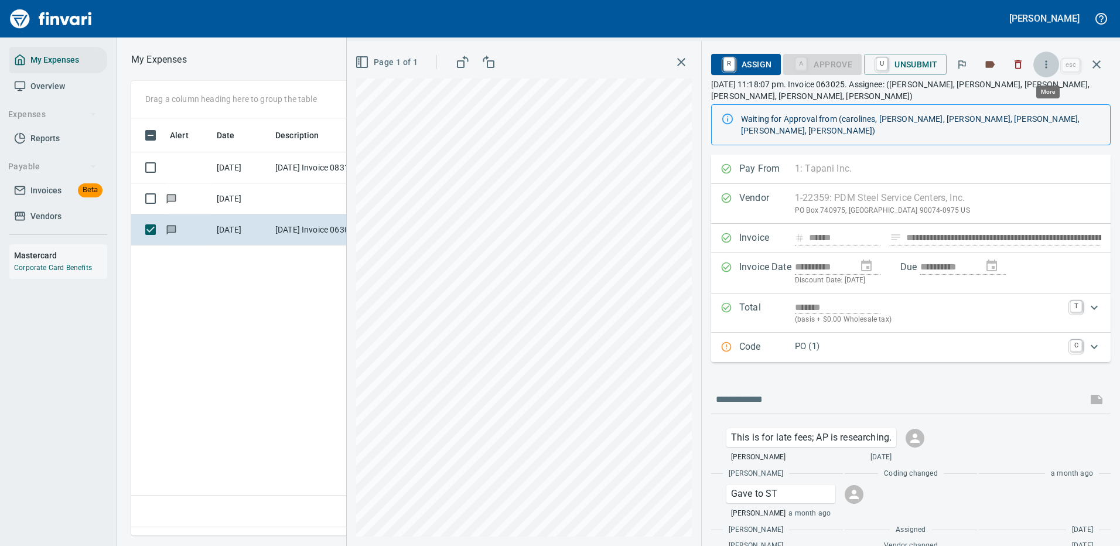
scroll to position [399, 673]
click at [1047, 60] on icon "button" at bounding box center [1046, 65] width 12 height 12
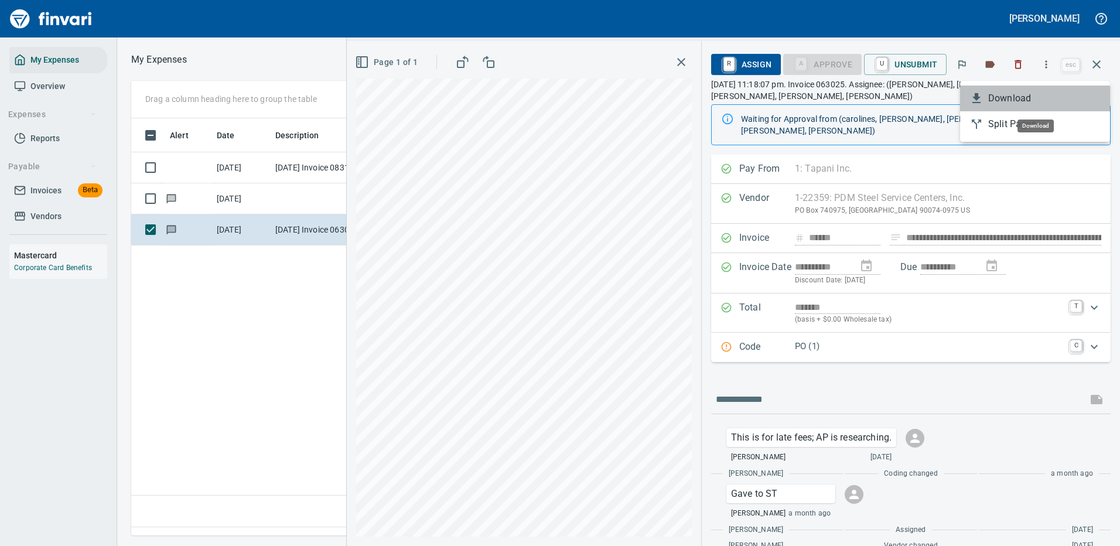
click at [1011, 102] on span "Download" at bounding box center [1044, 98] width 112 height 14
click at [1095, 61] on icon "button" at bounding box center [1096, 64] width 14 height 14
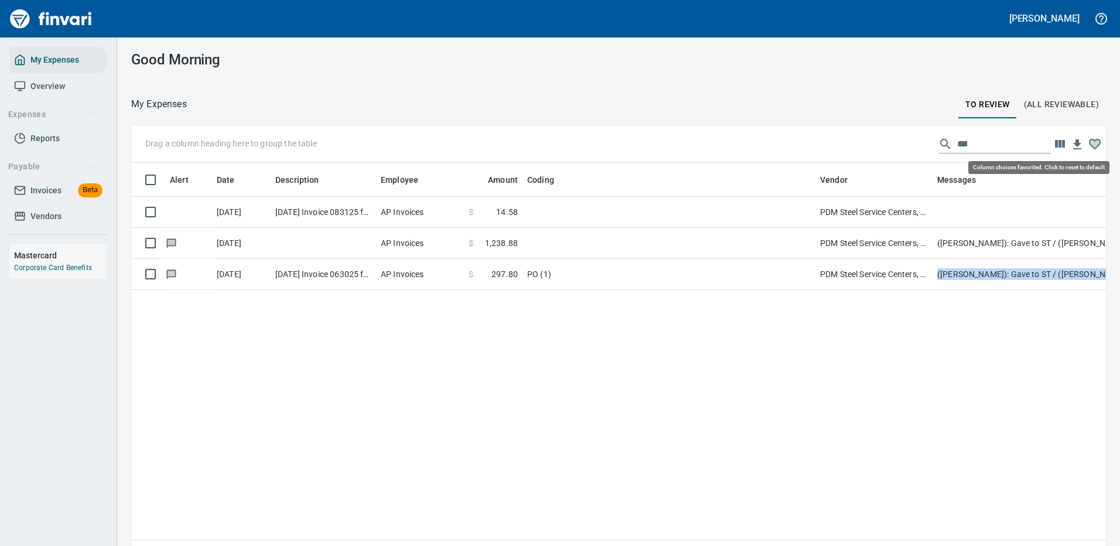
scroll to position [399, 957]
drag, startPoint x: 969, startPoint y: 141, endPoint x: 894, endPoint y: 146, distance: 75.7
click at [897, 147] on div "Drag a column heading here to group the table ***" at bounding box center [618, 143] width 974 height 37
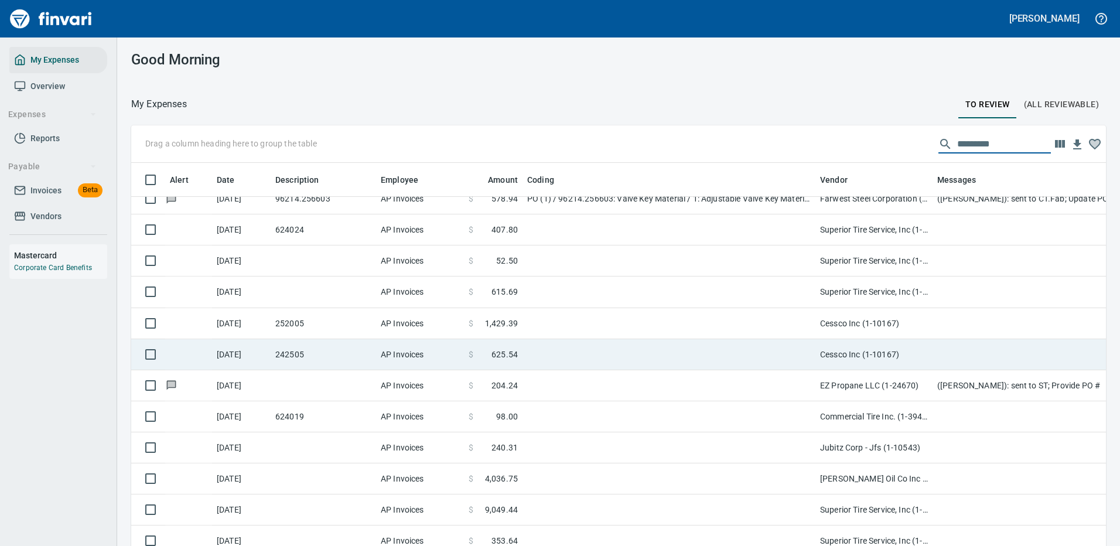
scroll to position [410, 0]
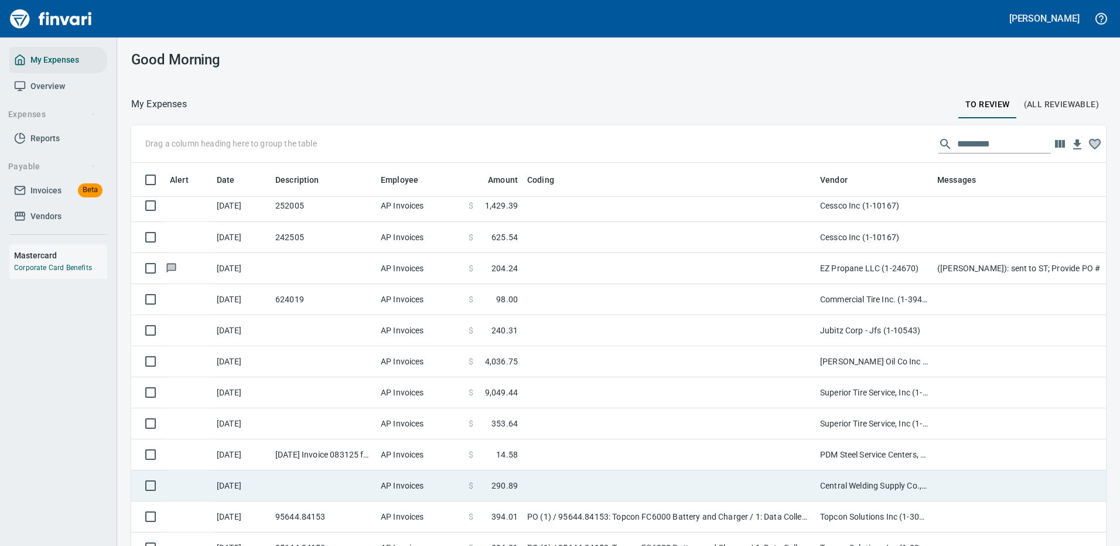
click at [744, 485] on td at bounding box center [668, 485] width 293 height 31
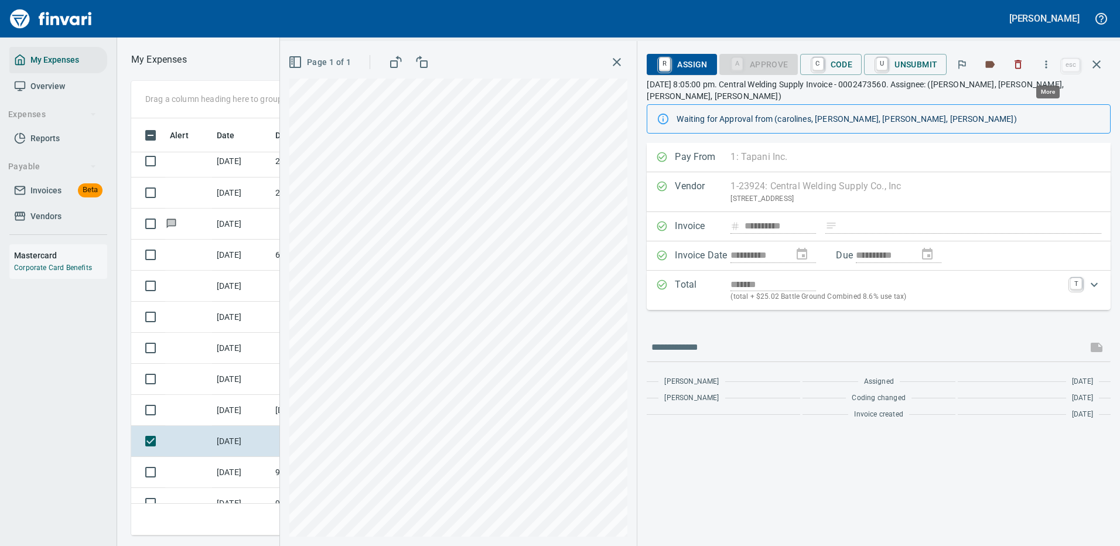
scroll to position [399, 664]
click at [1047, 63] on icon "button" at bounding box center [1046, 65] width 12 height 12
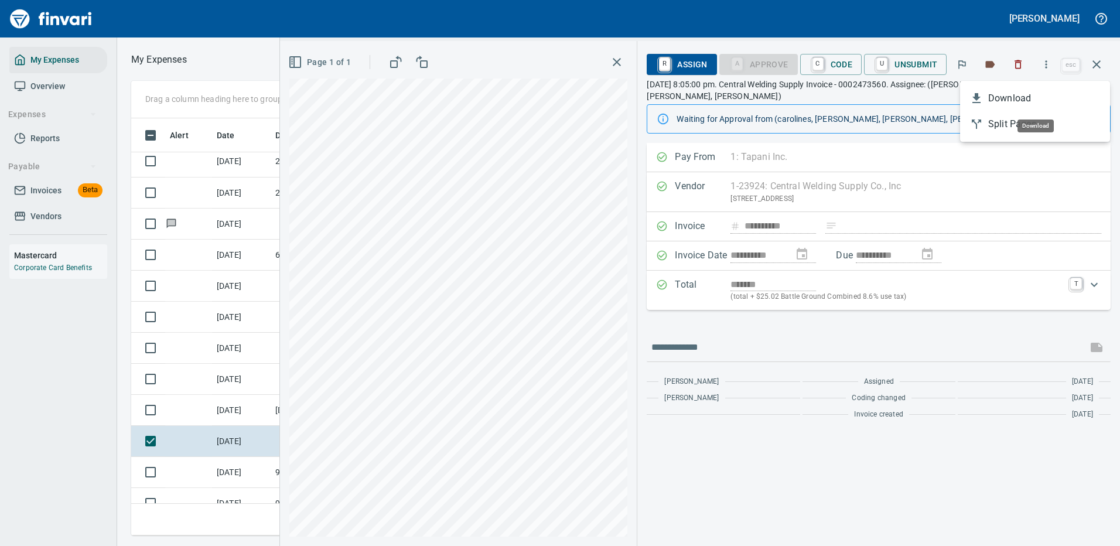
click at [1004, 98] on span "Download" at bounding box center [1044, 98] width 112 height 14
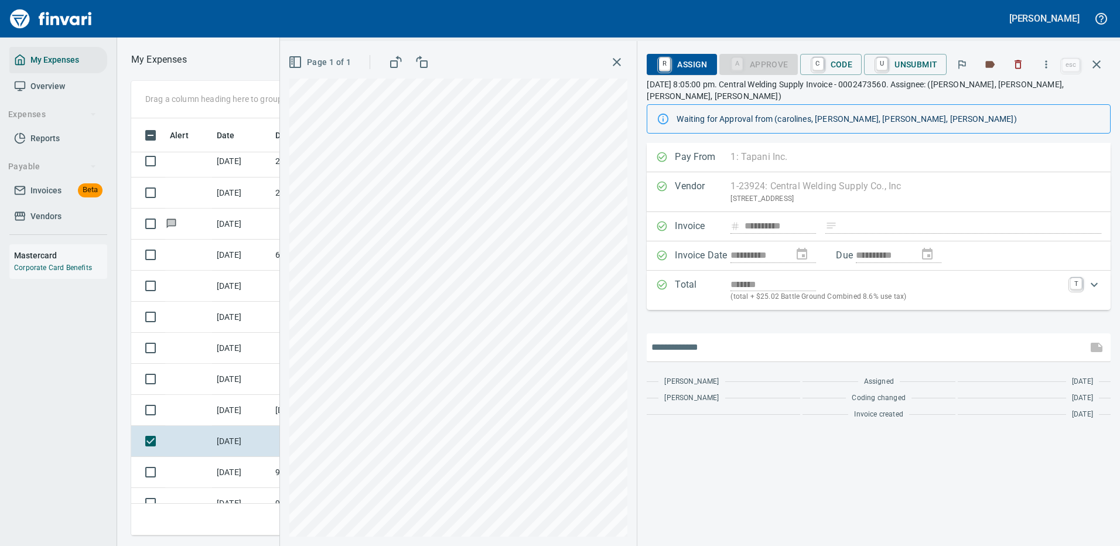
click at [733, 338] on input "text" at bounding box center [866, 347] width 431 height 19
type input "**********"
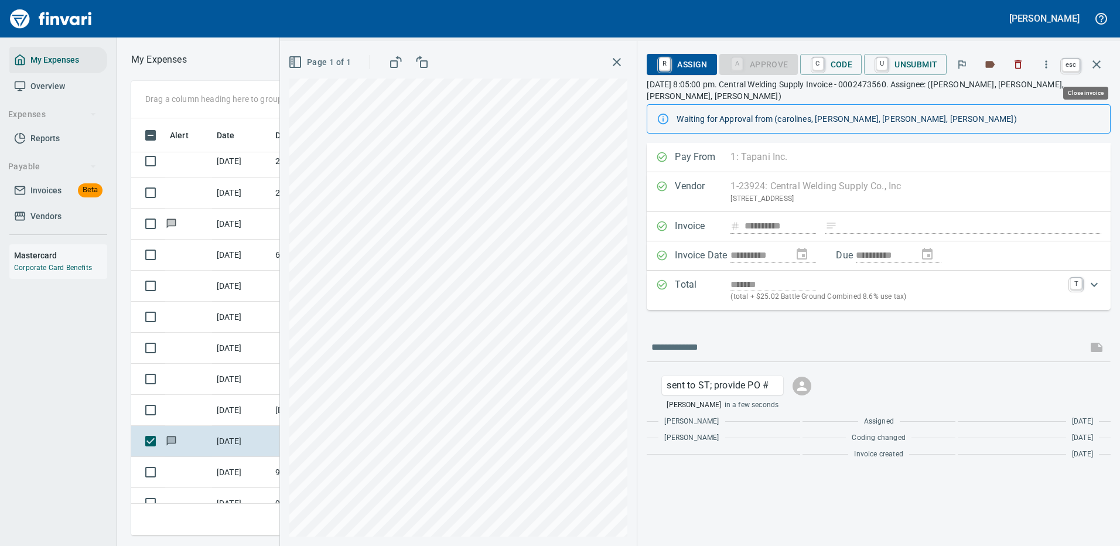
click at [1098, 62] on icon "button" at bounding box center [1096, 64] width 8 height 8
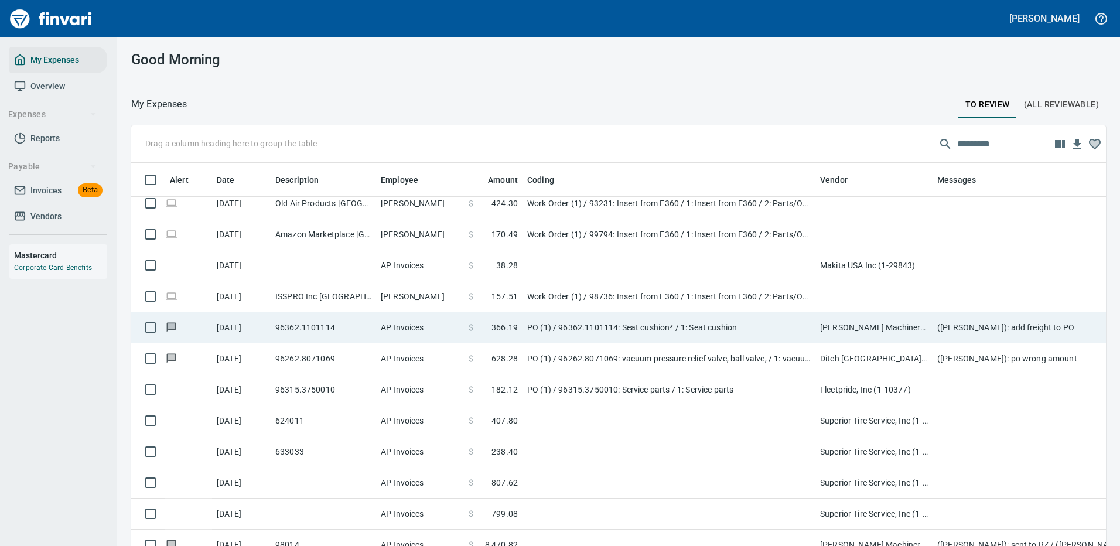
scroll to position [761, 0]
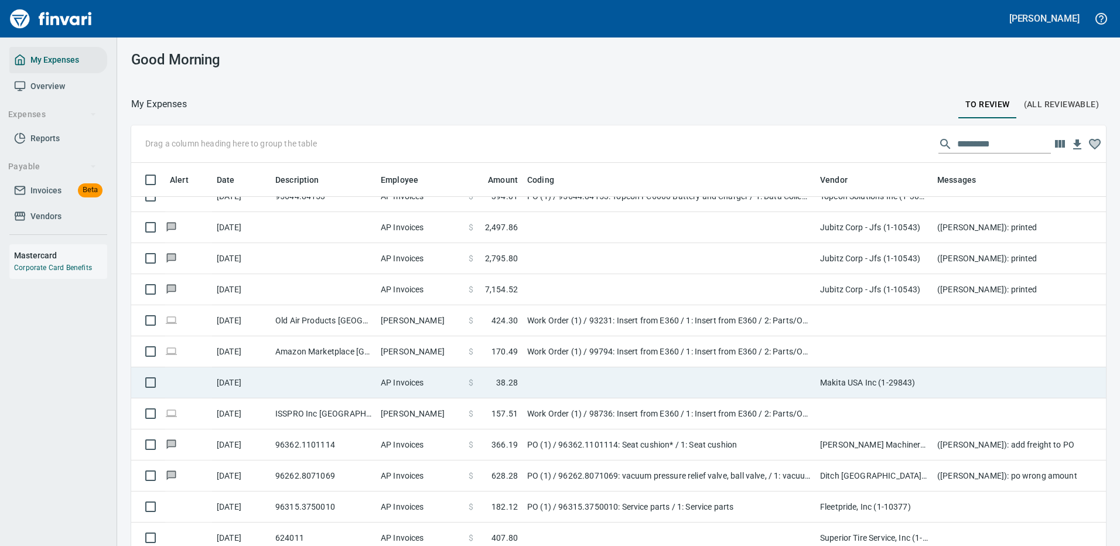
click at [552, 383] on td at bounding box center [668, 382] width 293 height 31
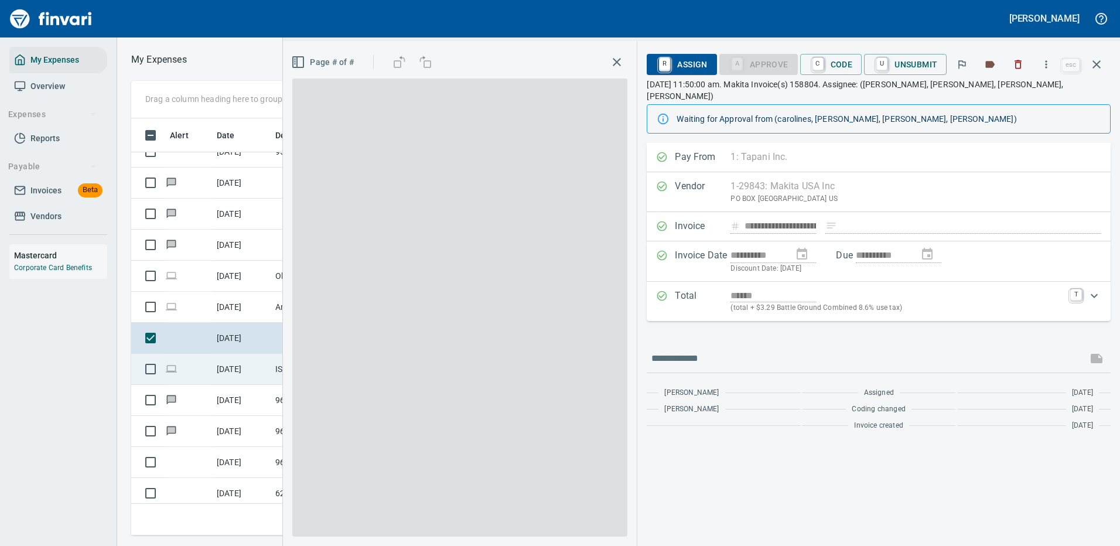
scroll to position [399, 664]
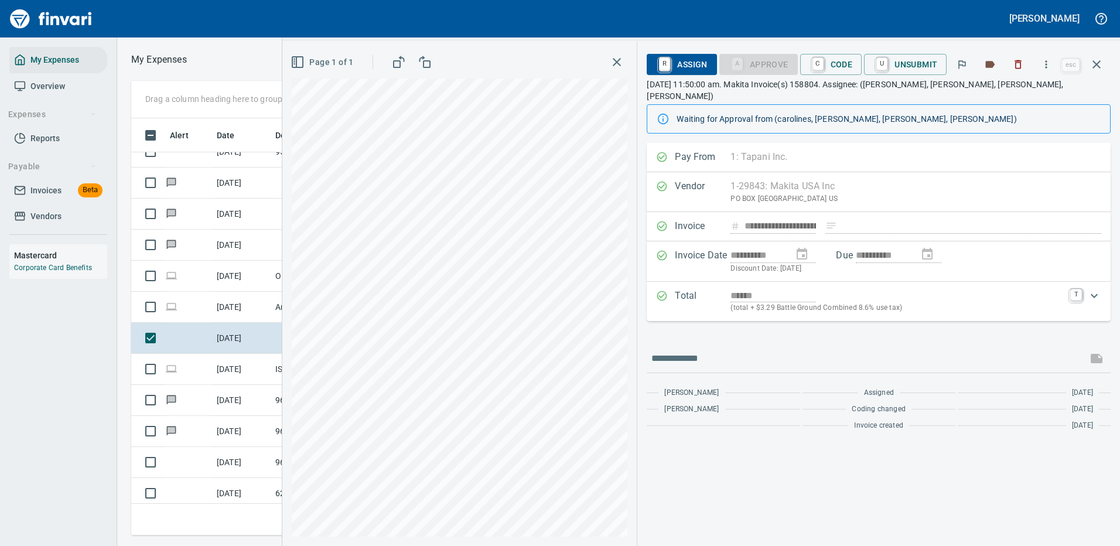
click at [685, 62] on span "R Assign" at bounding box center [681, 64] width 51 height 20
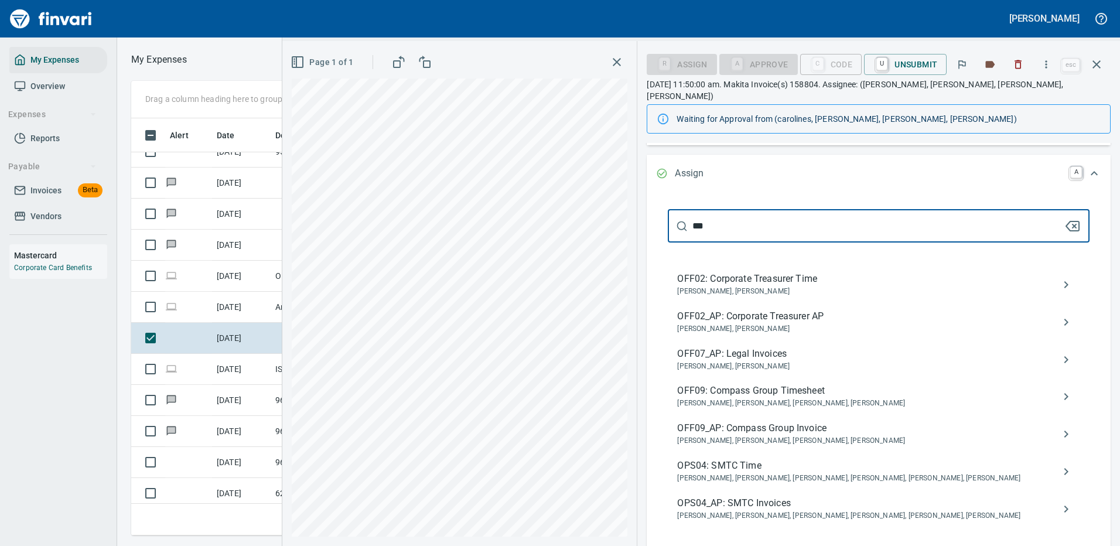
scroll to position [234, 0]
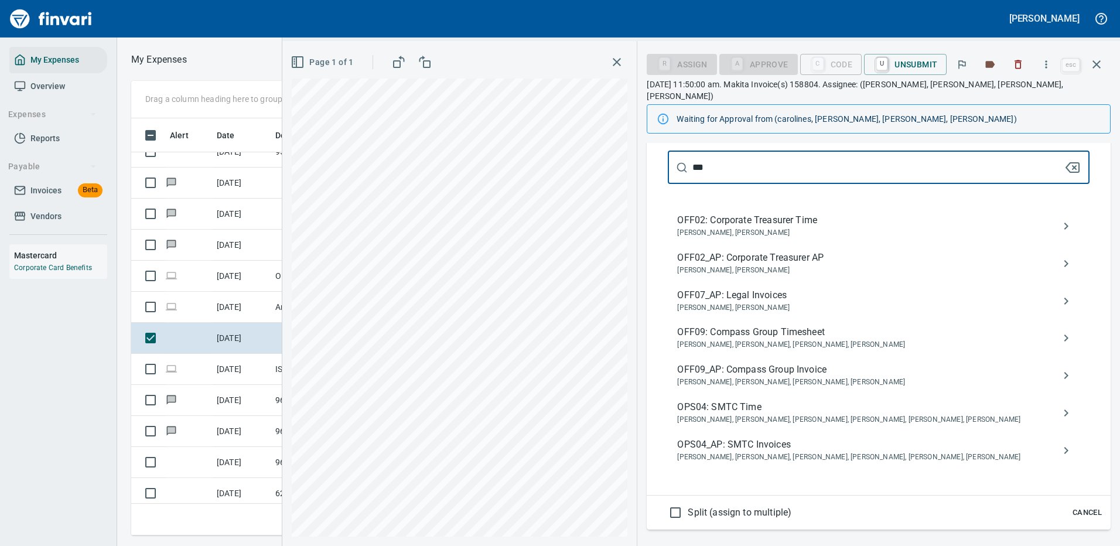
type input "***"
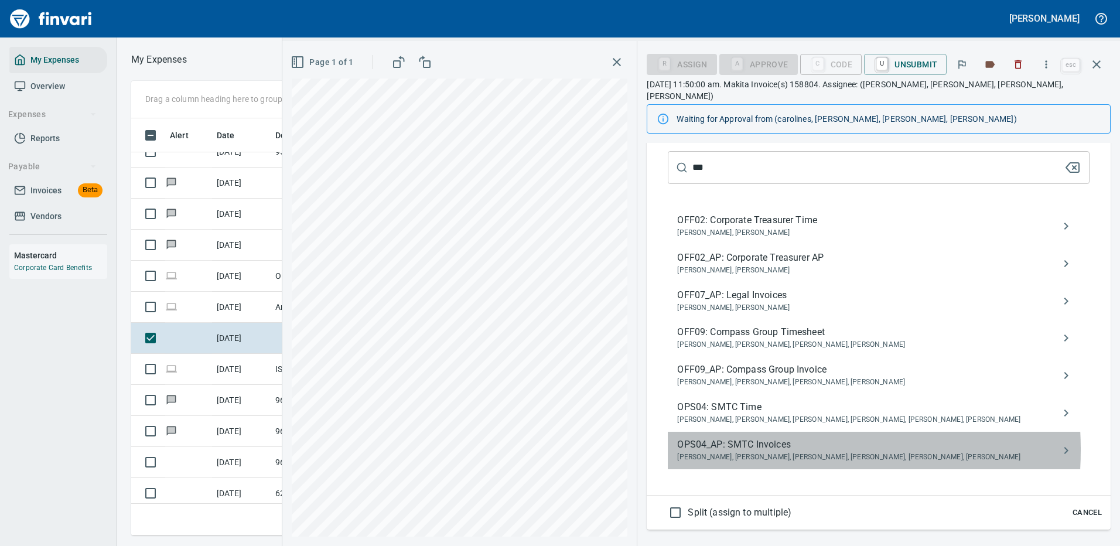
click at [728, 438] on span "OPS04_AP: SMTC Invoices" at bounding box center [869, 444] width 384 height 14
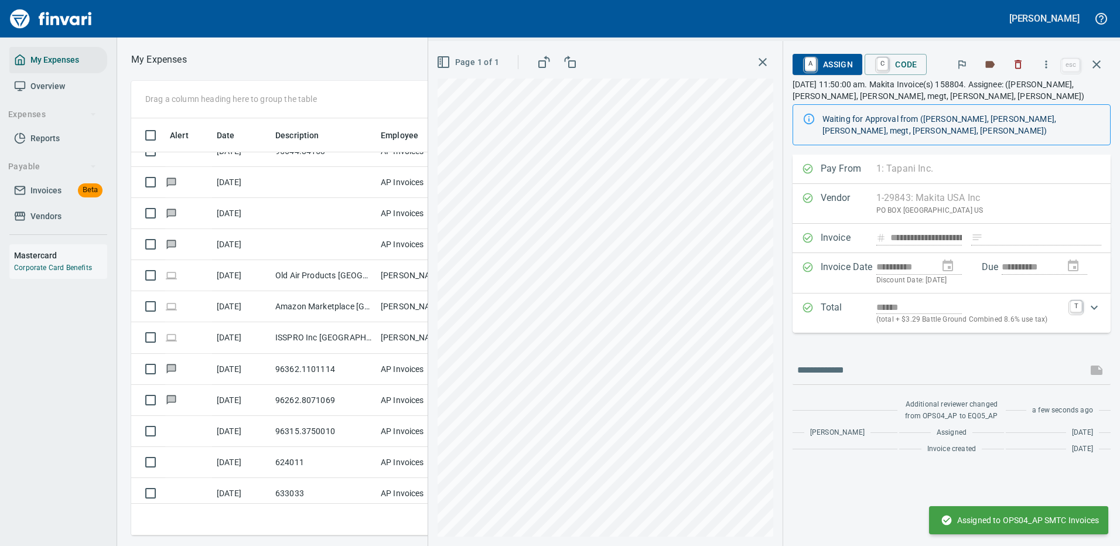
scroll to position [0, 0]
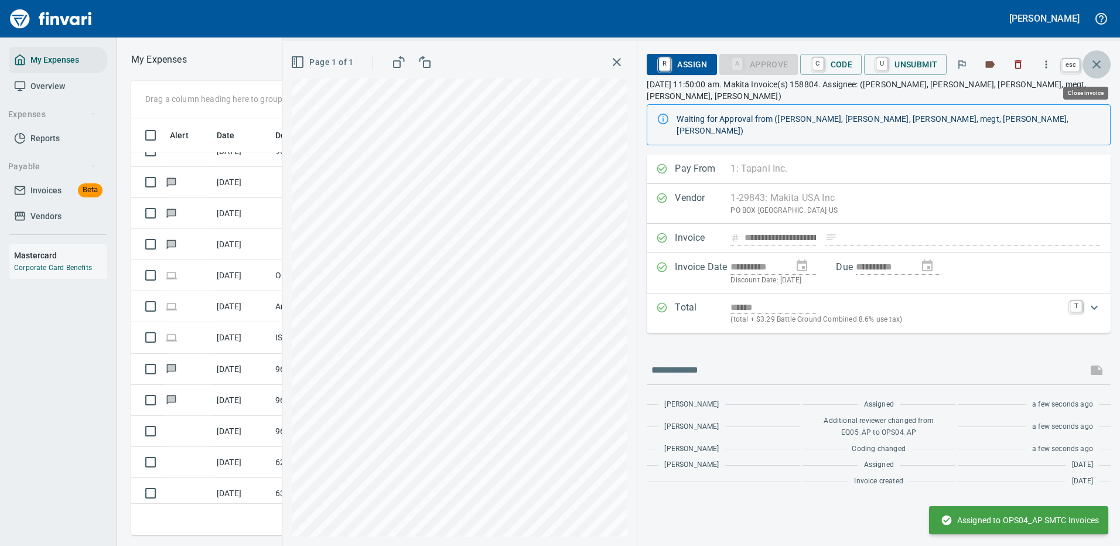
click at [1095, 63] on icon "button" at bounding box center [1096, 64] width 8 height 8
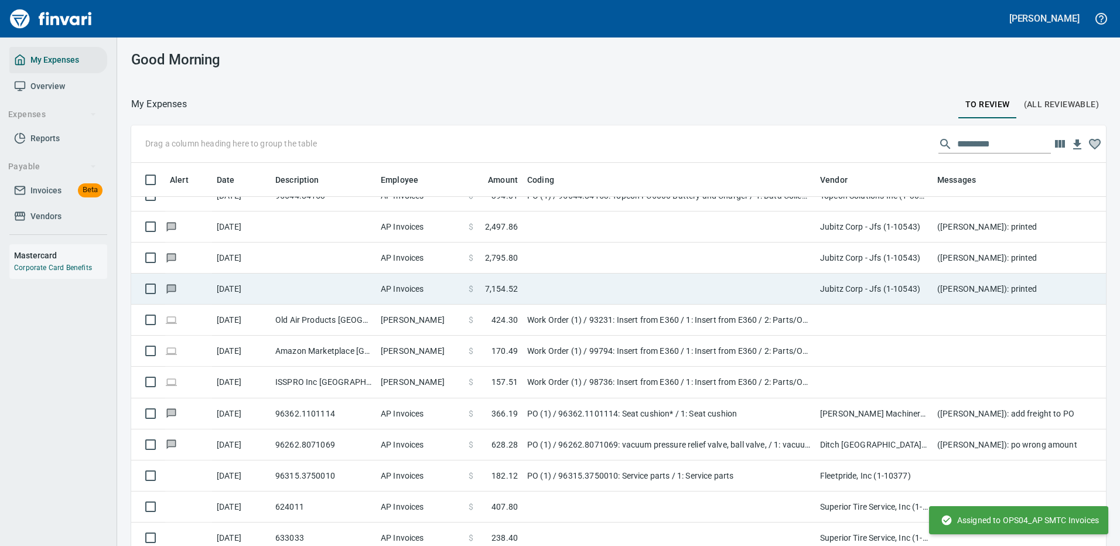
scroll to position [399, 948]
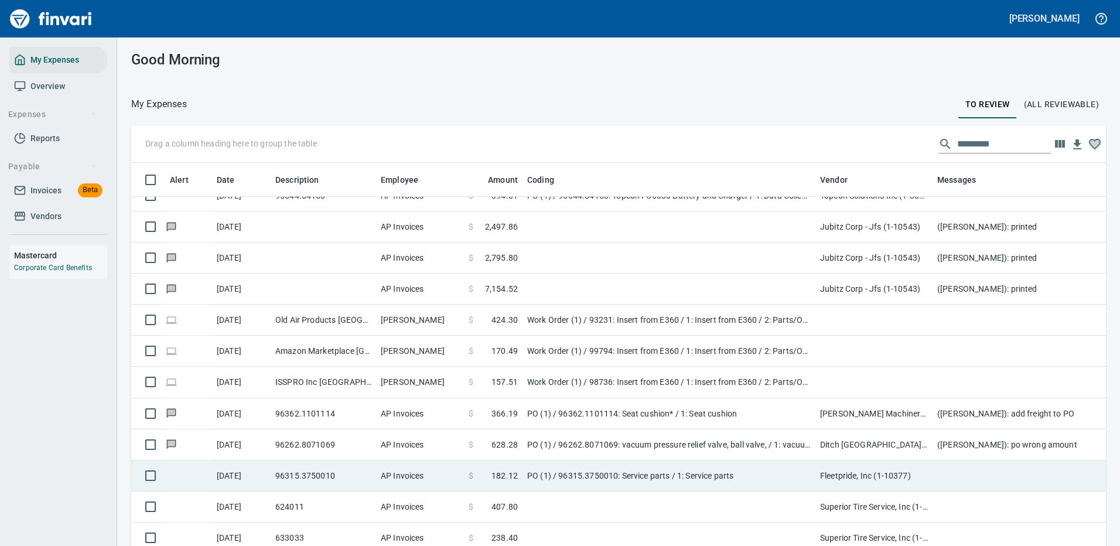
click at [723, 472] on td "PO (1) / 96315.3750010: Service parts / 1: Service parts" at bounding box center [668, 475] width 293 height 31
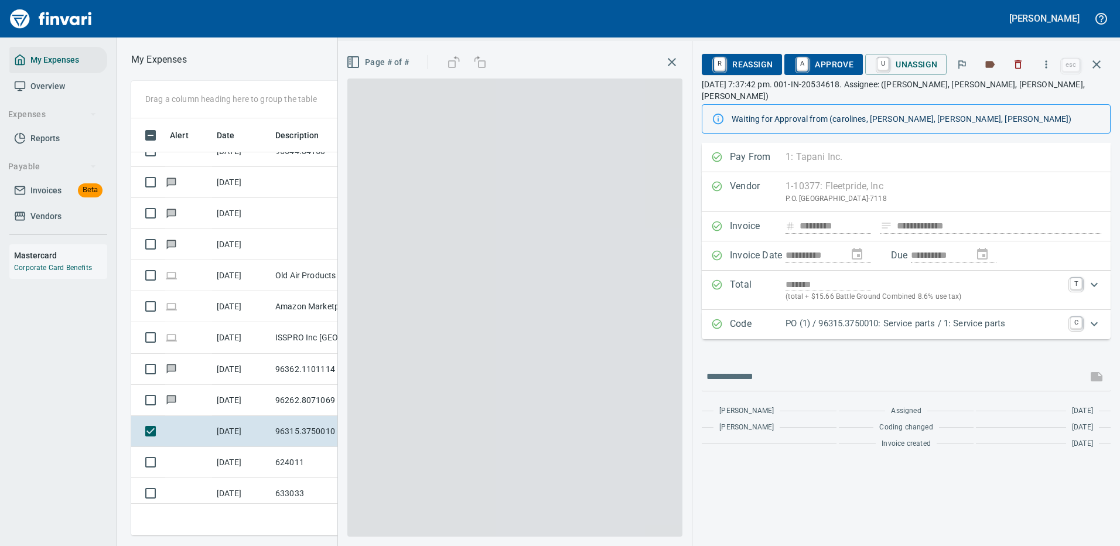
scroll to position [399, 664]
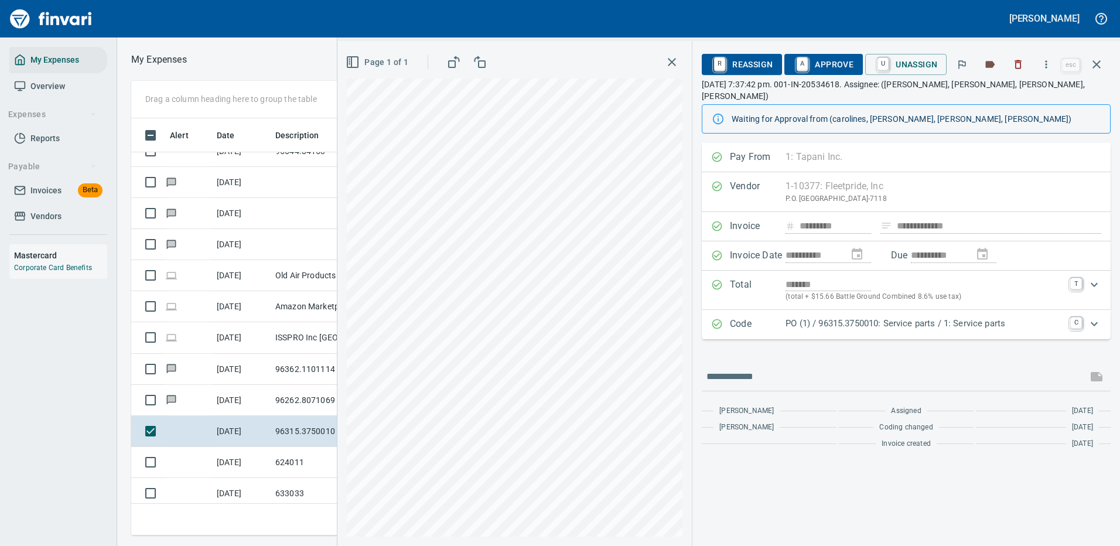
drag, startPoint x: 860, startPoint y: 313, endPoint x: 845, endPoint y: 322, distance: 17.1
click at [860, 317] on p "PO (1) / 96315.3750010: Service parts / 1: Service parts" at bounding box center [924, 323] width 278 height 13
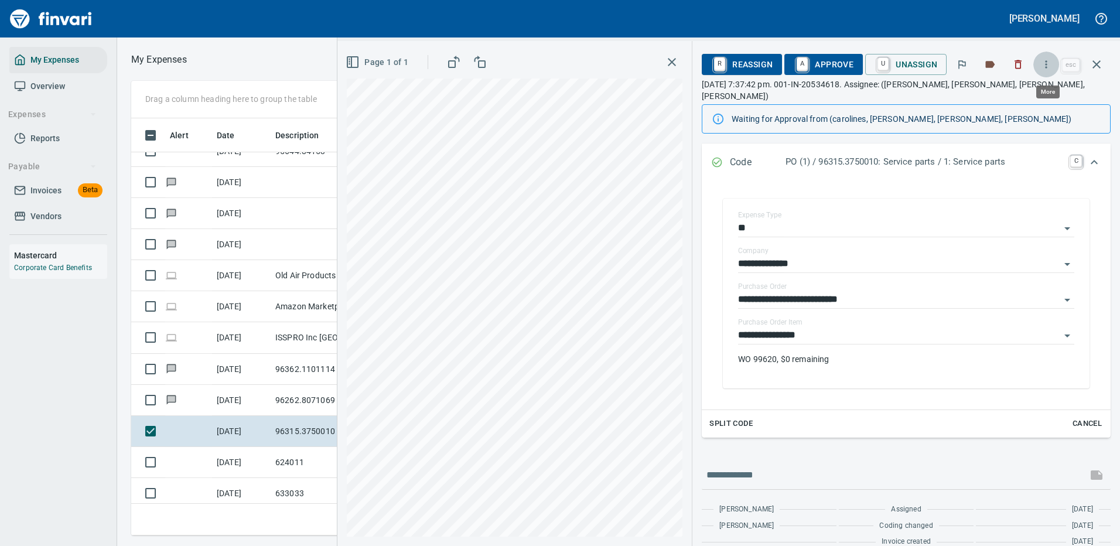
click at [1049, 61] on icon "button" at bounding box center [1046, 65] width 12 height 12
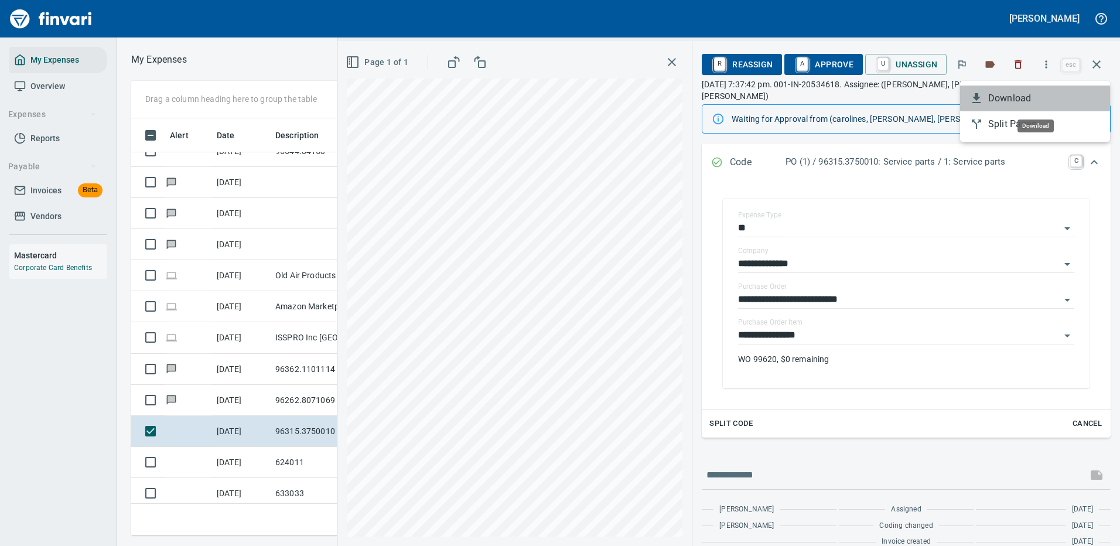
click at [1017, 94] on span "Download" at bounding box center [1044, 98] width 112 height 14
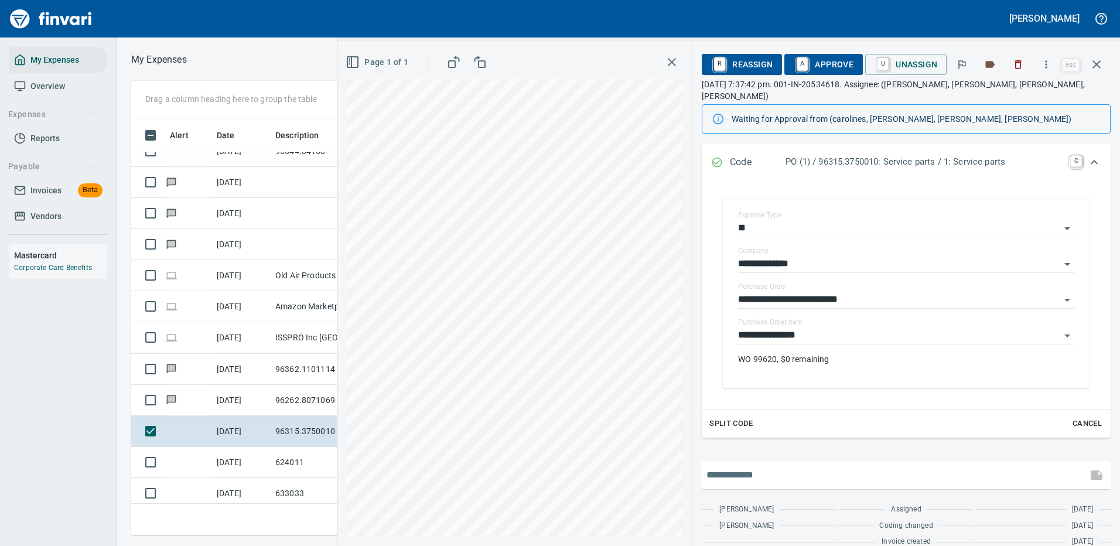
click at [770, 466] on input "text" at bounding box center [894, 475] width 376 height 19
type input "**********"
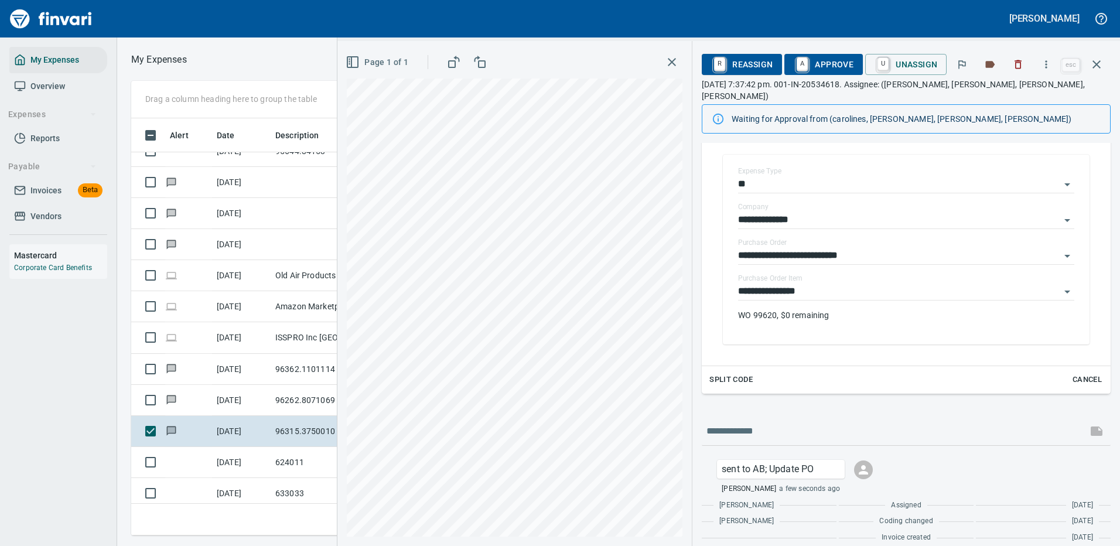
click at [1095, 63] on icon "button" at bounding box center [1096, 64] width 8 height 8
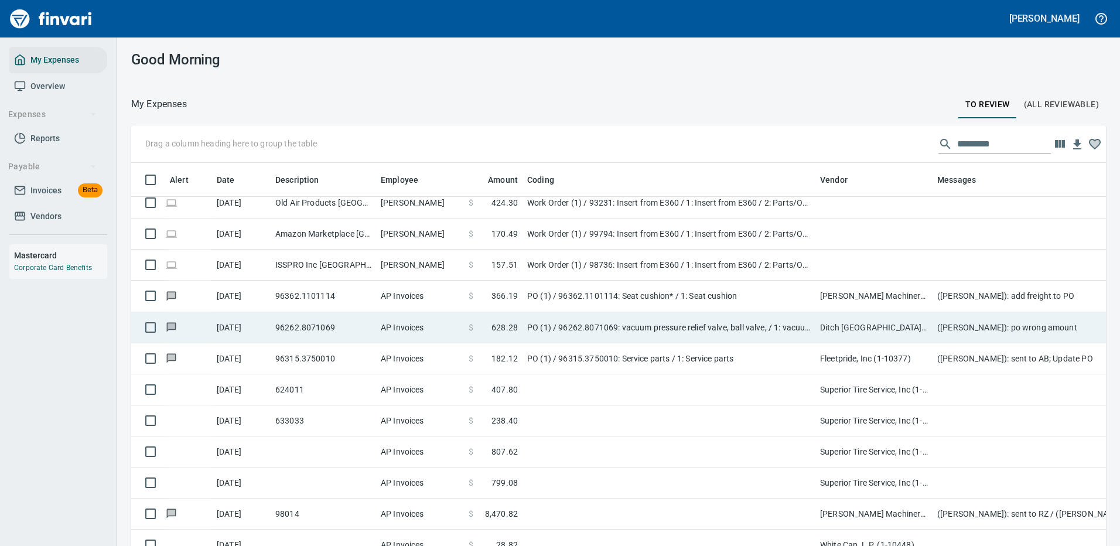
scroll to position [937, 0]
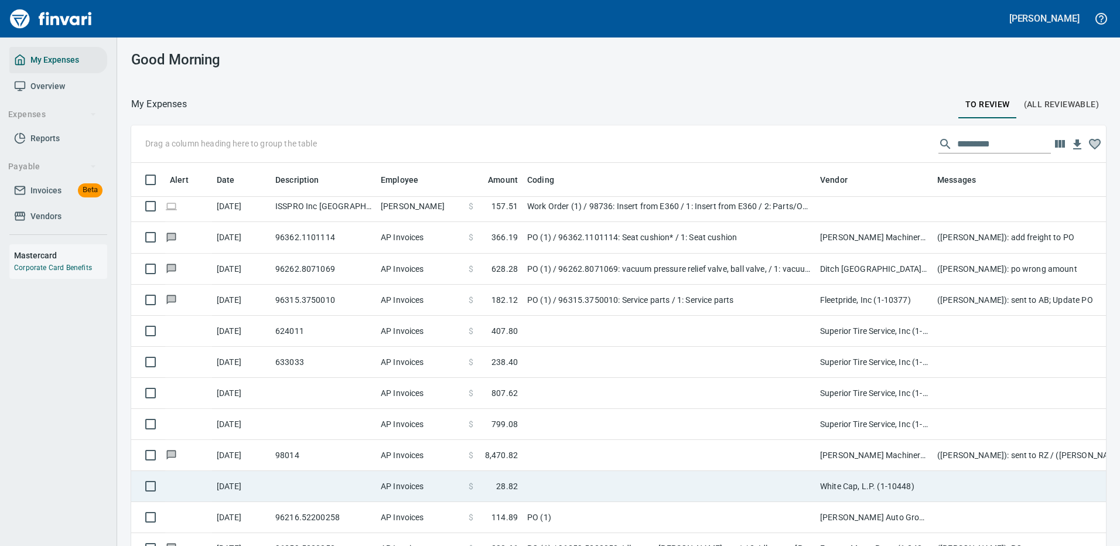
click at [618, 487] on td at bounding box center [668, 486] width 293 height 31
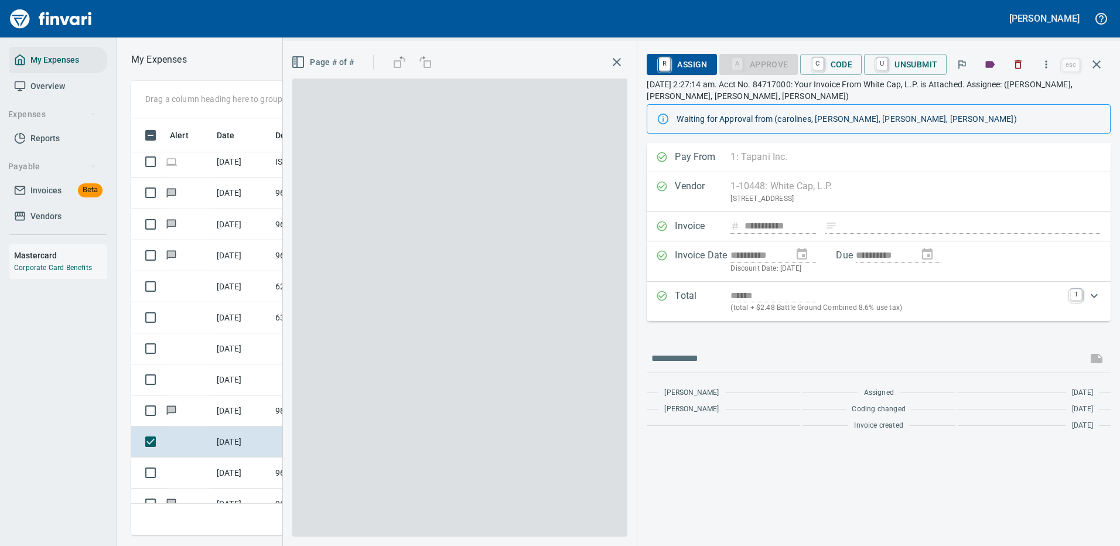
scroll to position [399, 664]
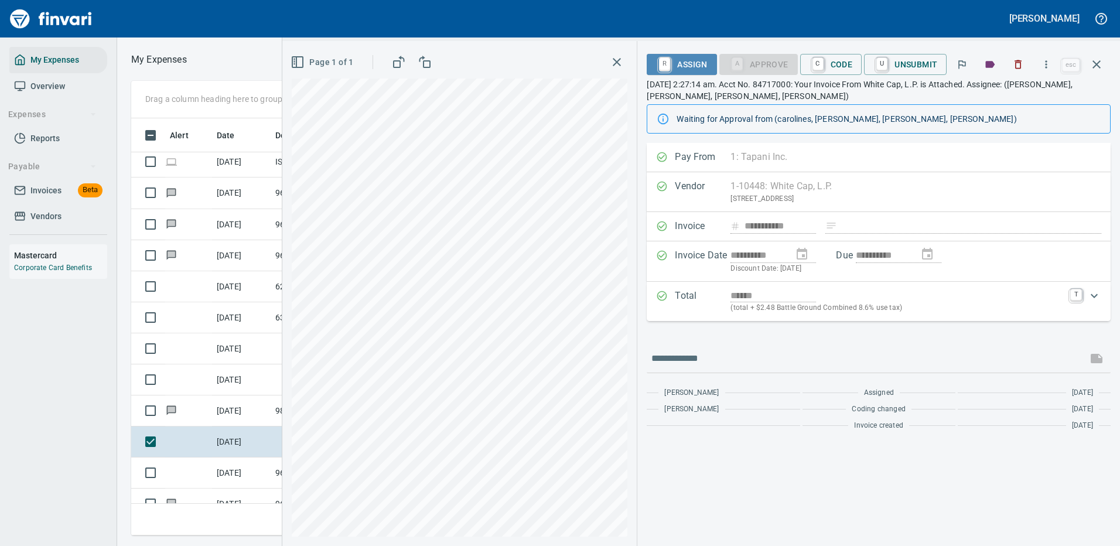
click at [679, 68] on span "R Assign" at bounding box center [681, 64] width 51 height 20
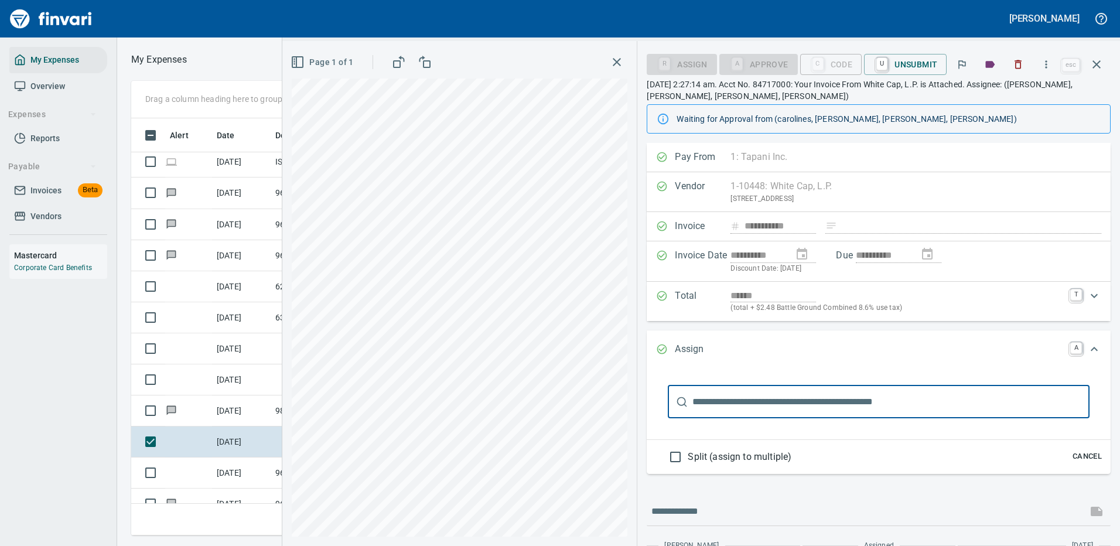
click at [725, 406] on input "text" at bounding box center [890, 401] width 397 height 33
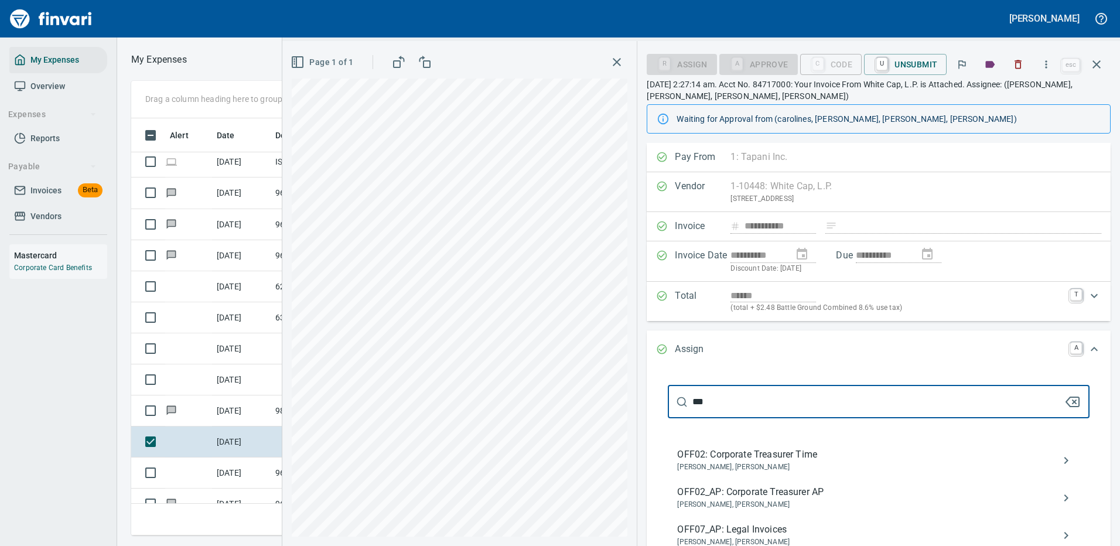
scroll to position [117, 0]
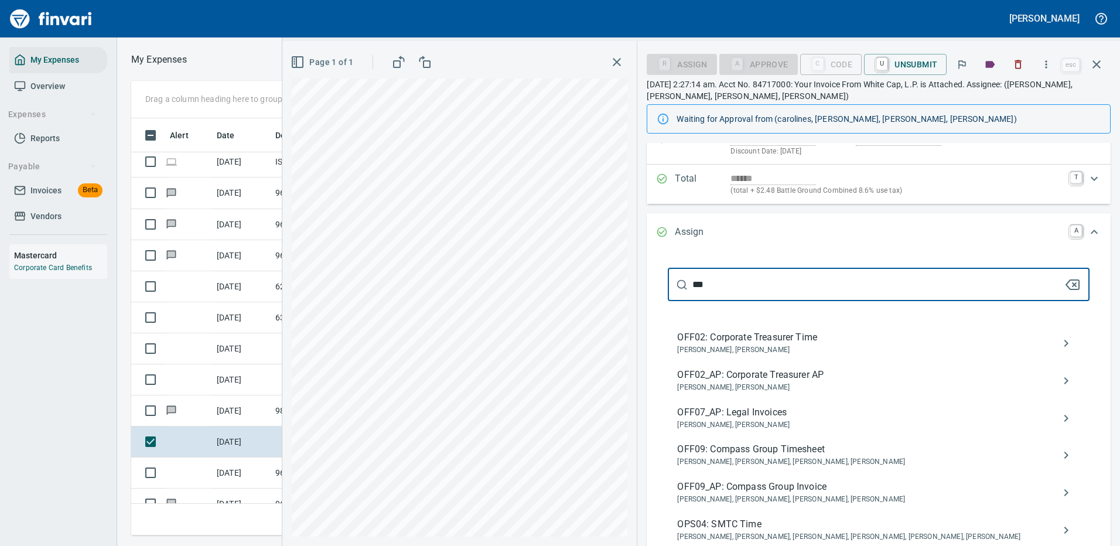
type input "***"
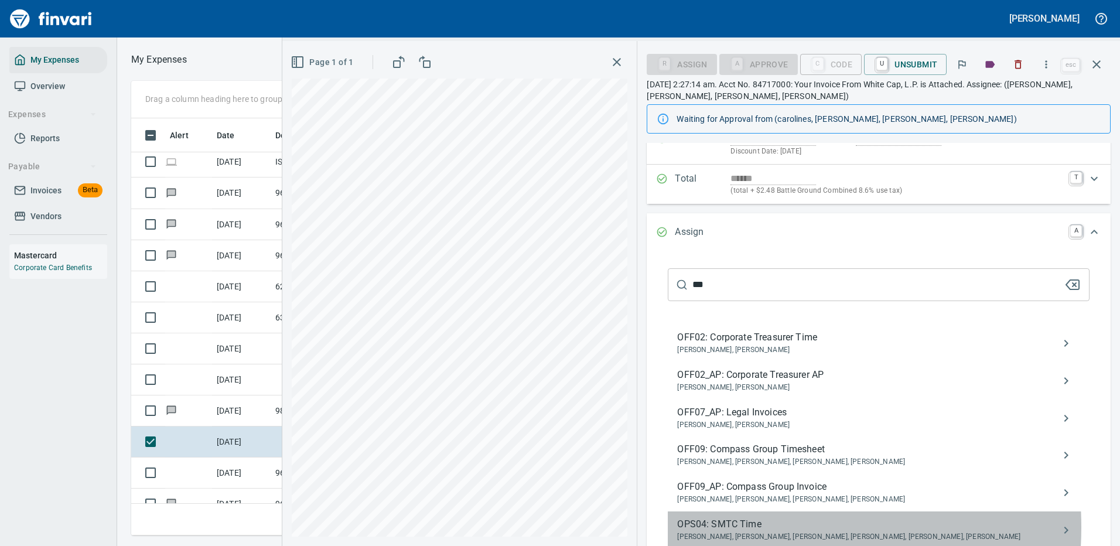
click at [731, 526] on span "OPS04: SMTC Time" at bounding box center [869, 524] width 384 height 14
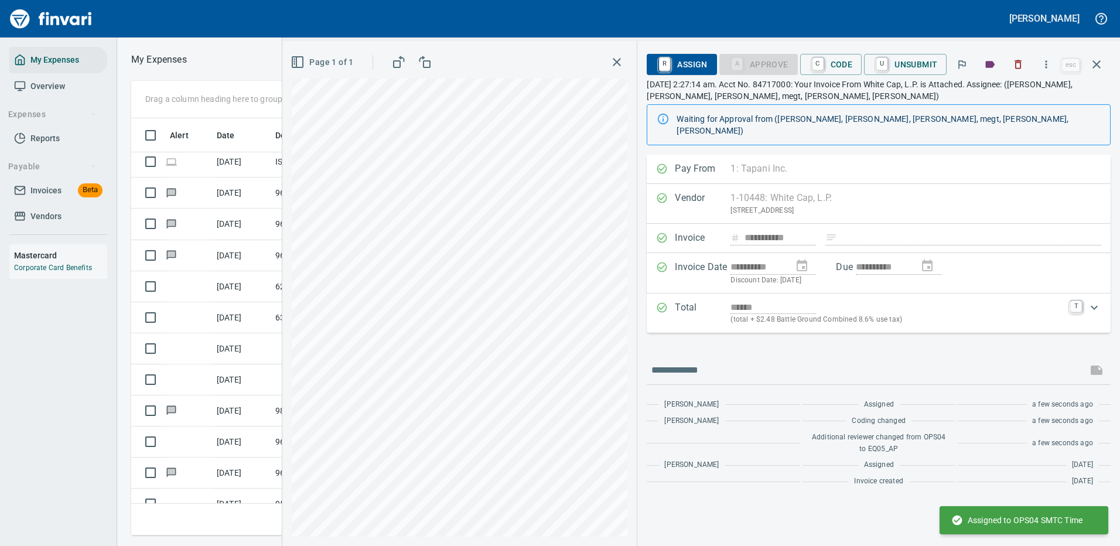
scroll to position [0, 0]
click at [1097, 61] on icon "button" at bounding box center [1096, 64] width 14 height 14
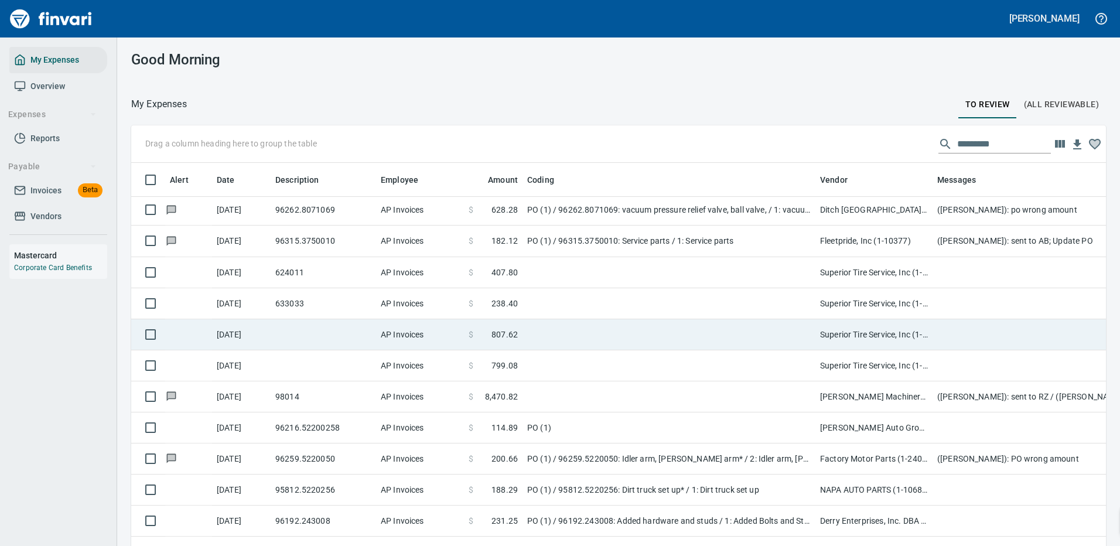
scroll to position [1054, 0]
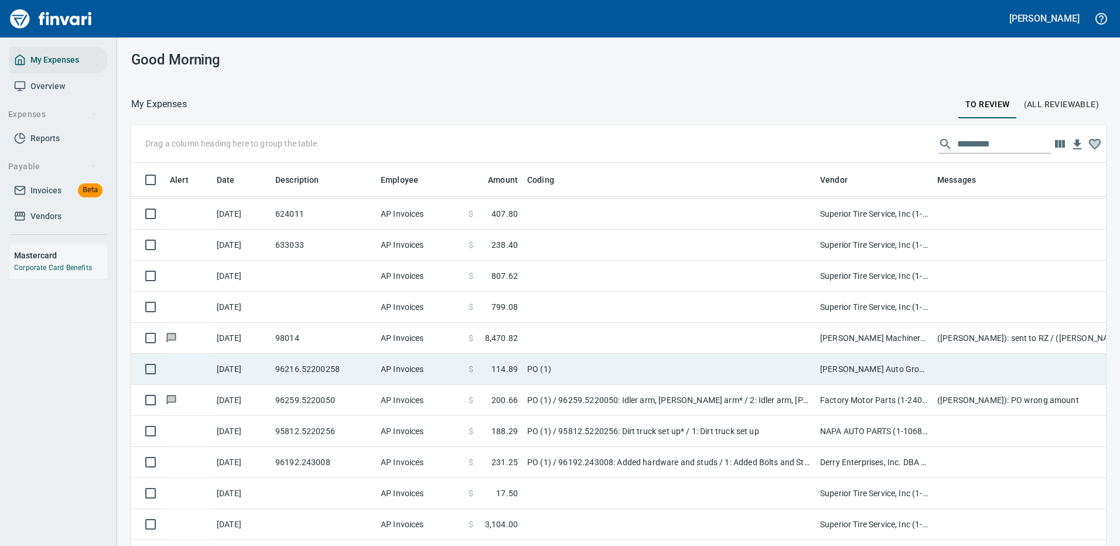
click at [688, 367] on td "PO (1)" at bounding box center [668, 369] width 293 height 31
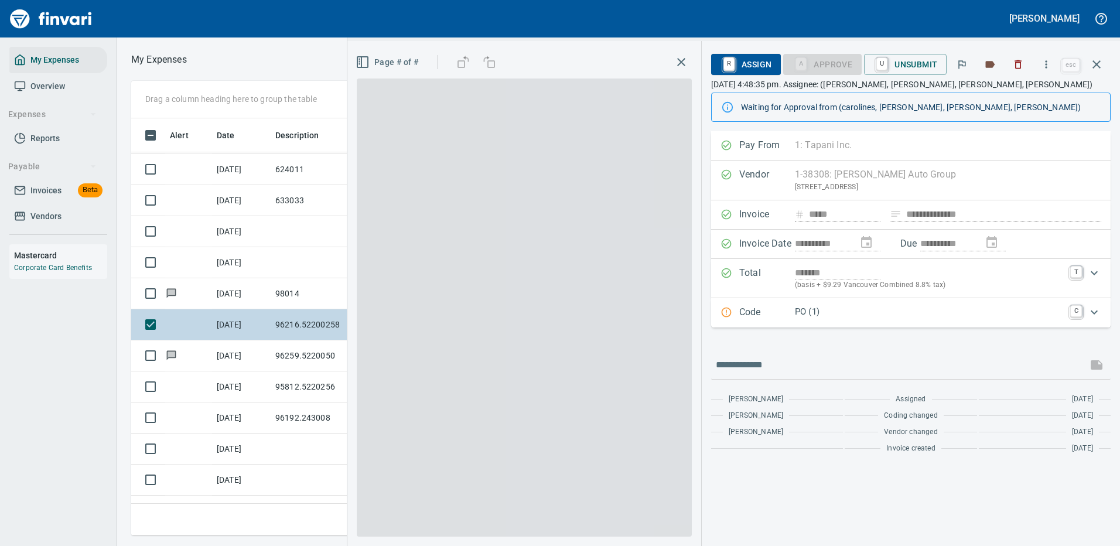
scroll to position [399, 664]
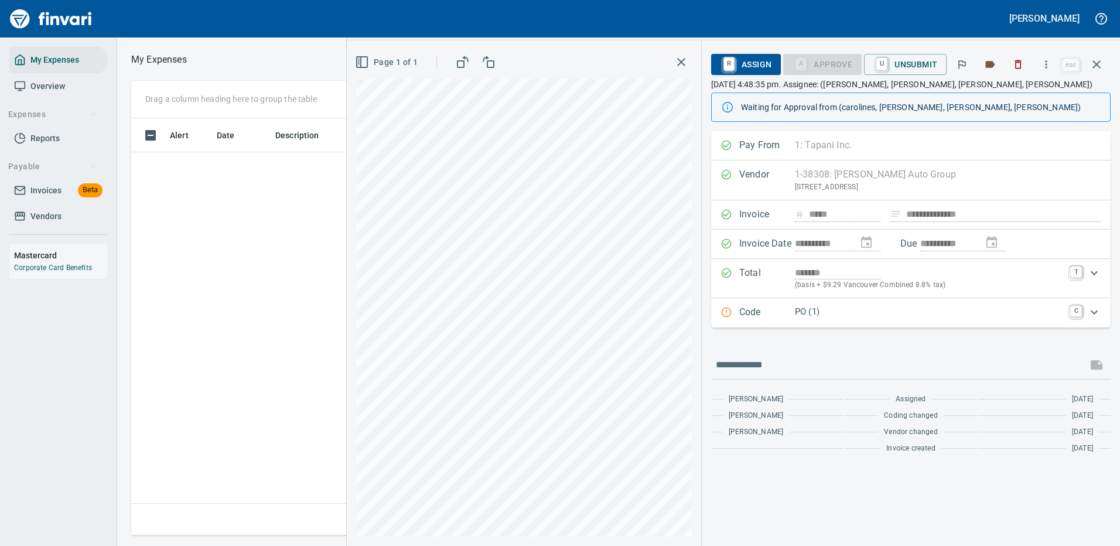
scroll to position [399, 664]
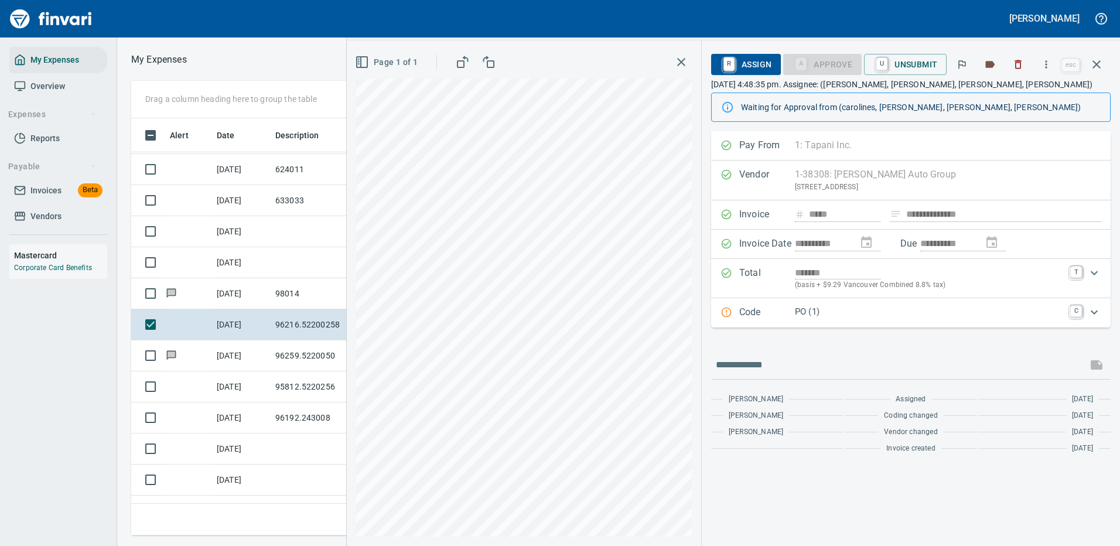
click at [874, 312] on p "PO (1)" at bounding box center [929, 311] width 268 height 13
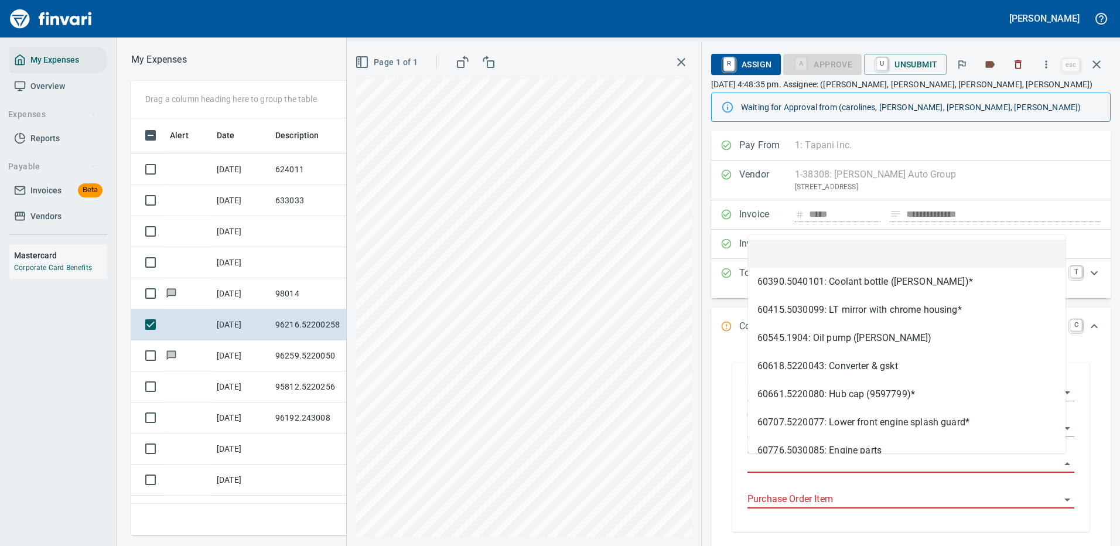
click at [777, 464] on input "Purchase Order" at bounding box center [903, 464] width 313 height 16
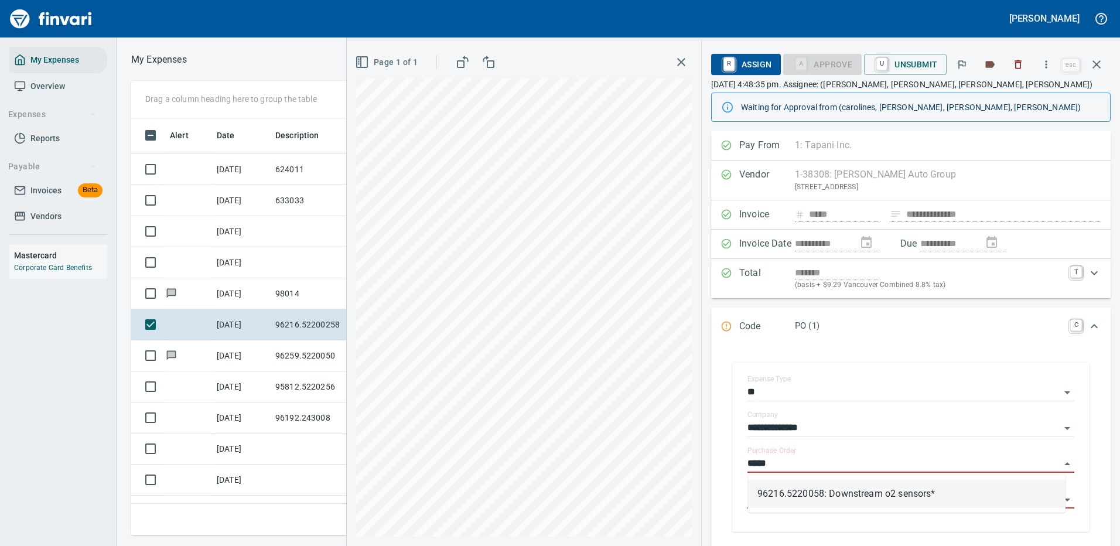
click at [820, 492] on li "96216.5220058: Downstream o2 sensors*" at bounding box center [906, 494] width 317 height 28
type input "**********"
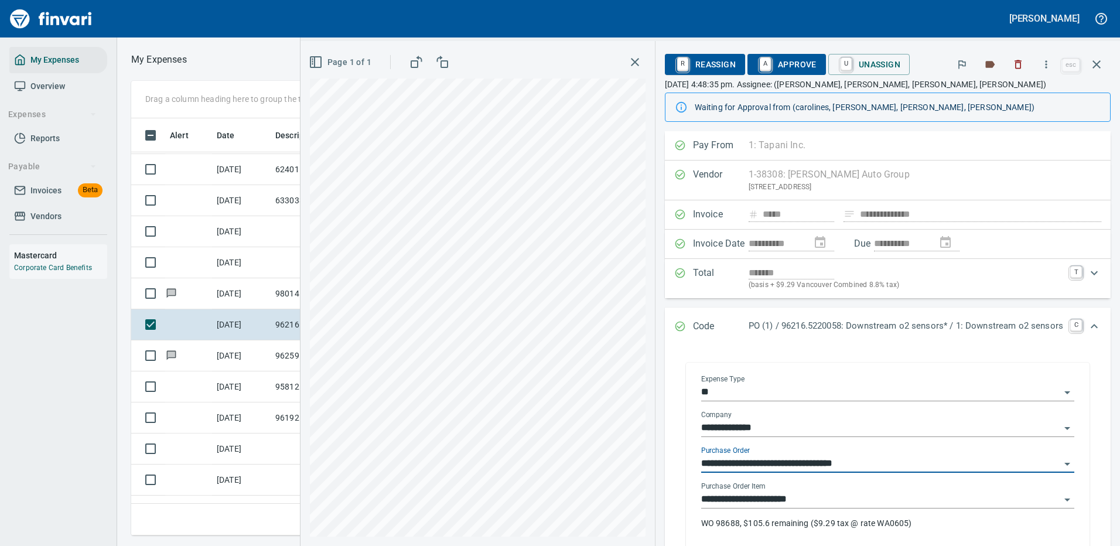
type input "**********"
click at [786, 522] on p "WO 98688, $105.6 remaining ($9.29 tax @ rate WA0605)" at bounding box center [887, 523] width 373 height 12
click at [785, 64] on span "A Approve" at bounding box center [787, 64] width 60 height 20
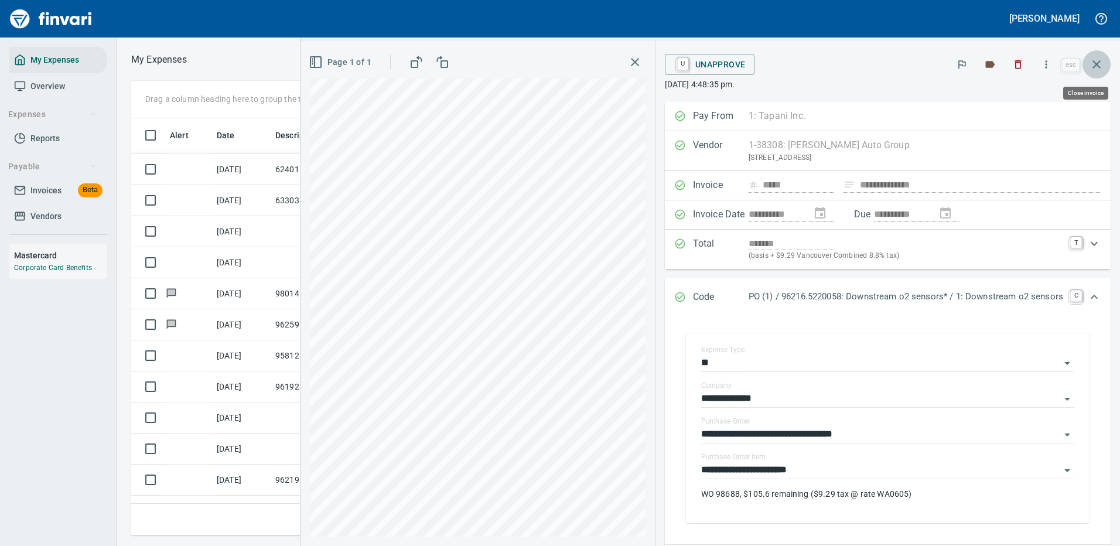
click at [1097, 61] on icon "button" at bounding box center [1096, 64] width 14 height 14
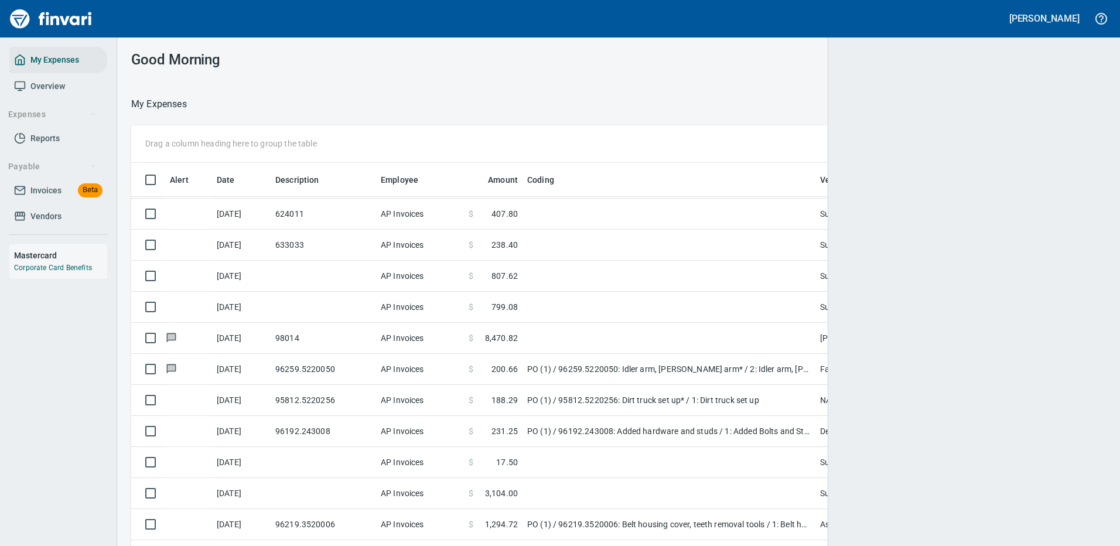
scroll to position [399, 948]
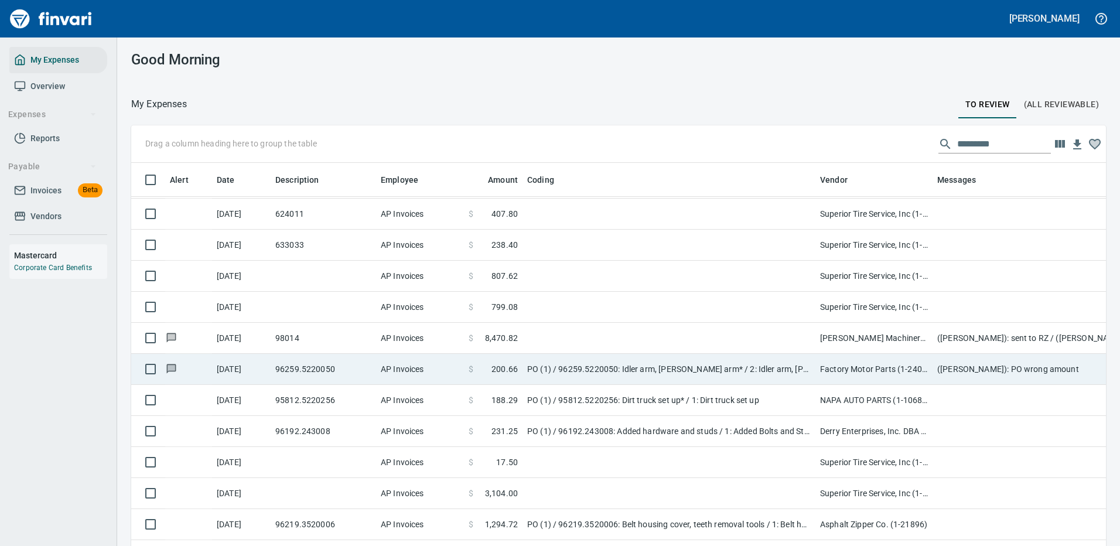
click at [671, 362] on td "PO (1) / 96259.5220050: Idler arm, Pitman arm* / 2: Idler arm, Pitman arm" at bounding box center [668, 369] width 293 height 31
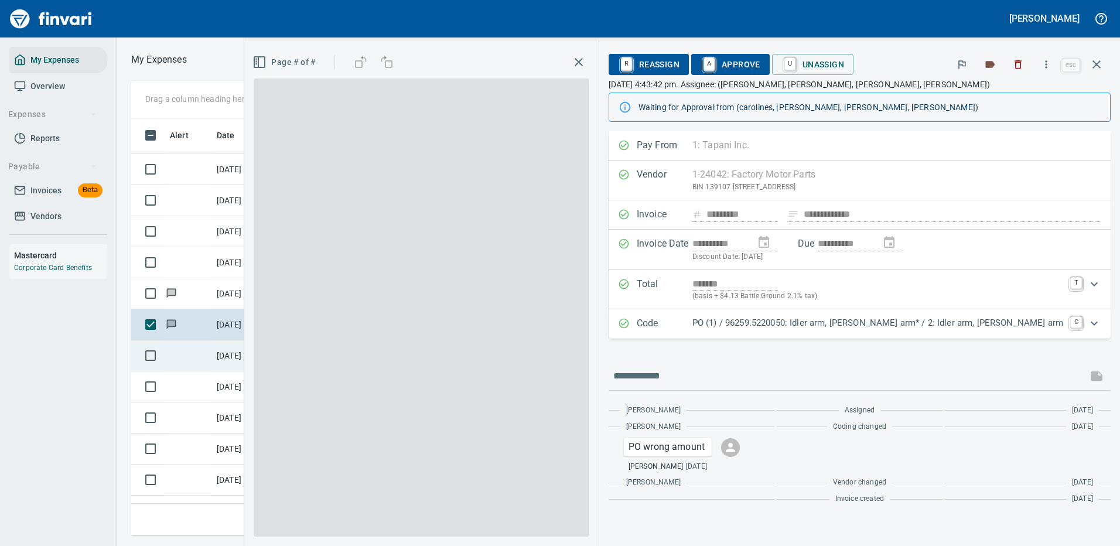
scroll to position [399, 664]
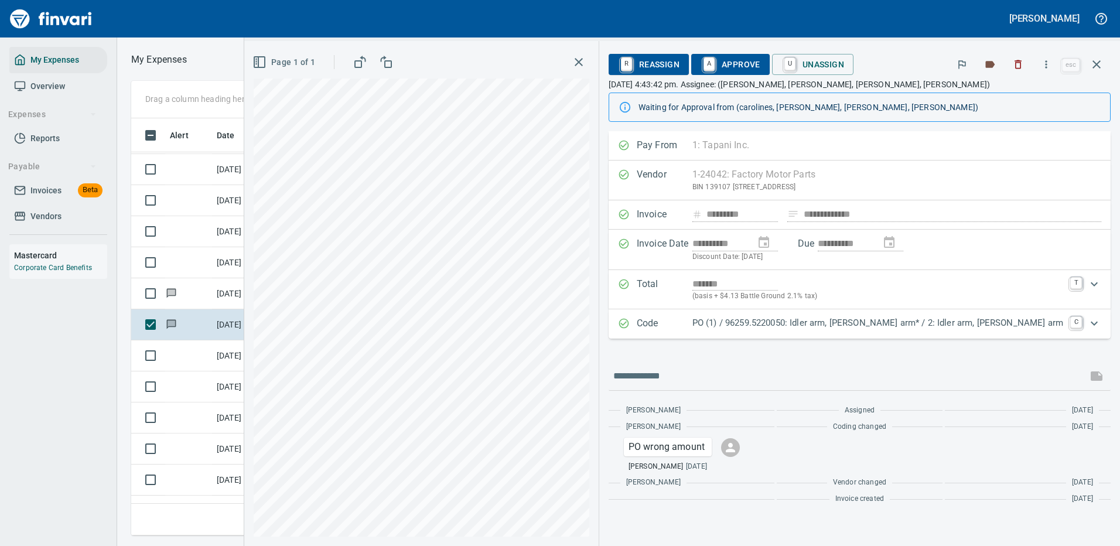
click at [874, 322] on p "PO (1) / 96259.5220050: Idler arm, Pitman arm* / 2: Idler arm, Pitman arm" at bounding box center [877, 322] width 371 height 13
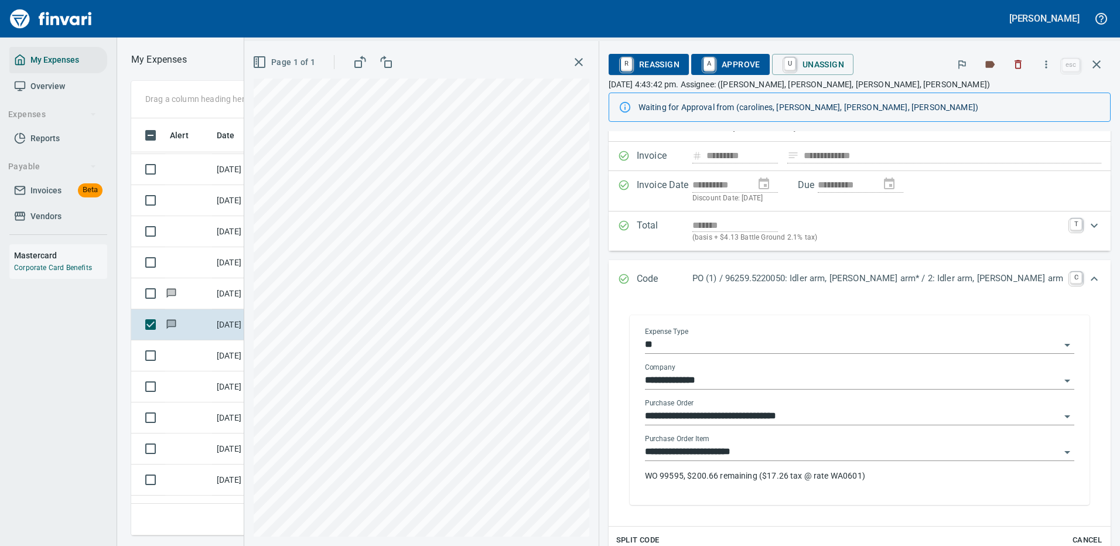
scroll to position [117, 0]
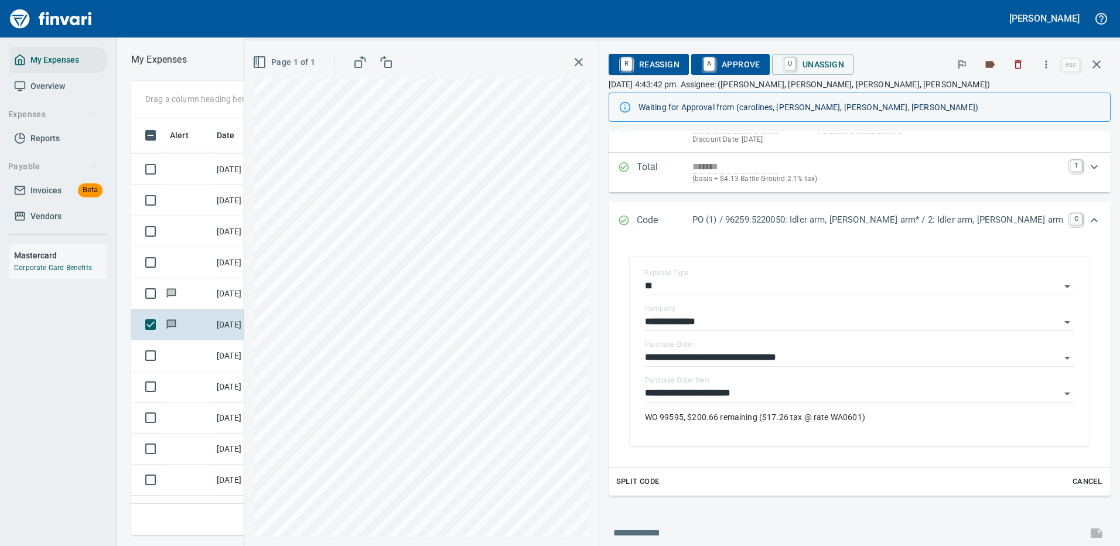
click at [760, 69] on span "A Approve" at bounding box center [730, 64] width 60 height 20
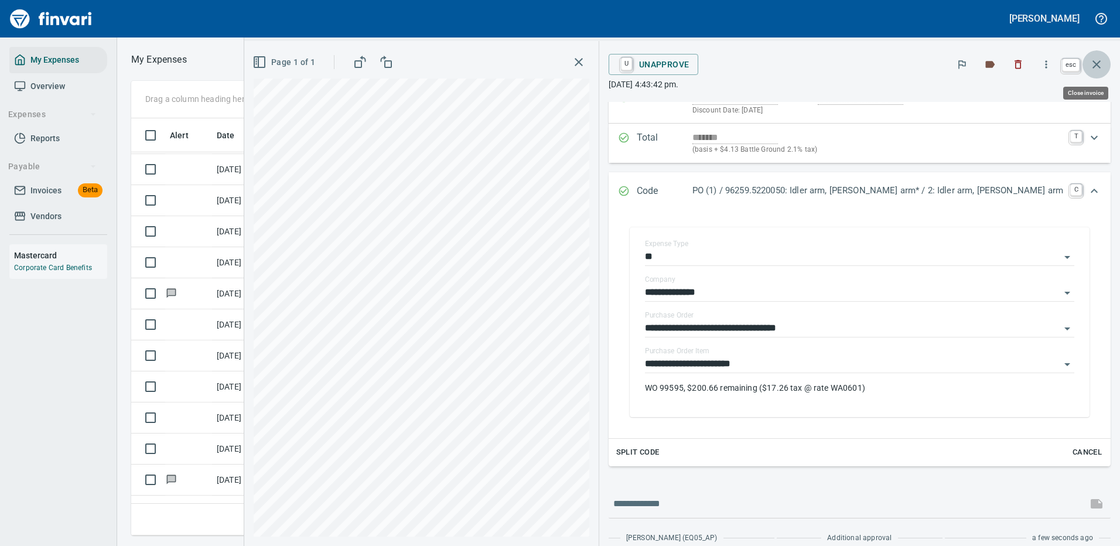
click at [1099, 63] on icon "button" at bounding box center [1096, 64] width 14 height 14
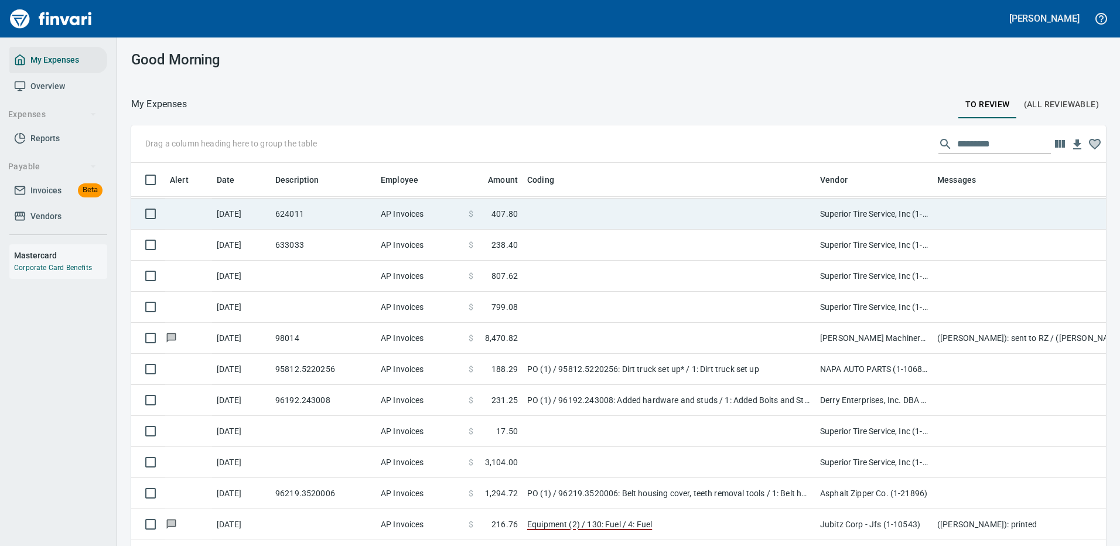
scroll to position [399, 948]
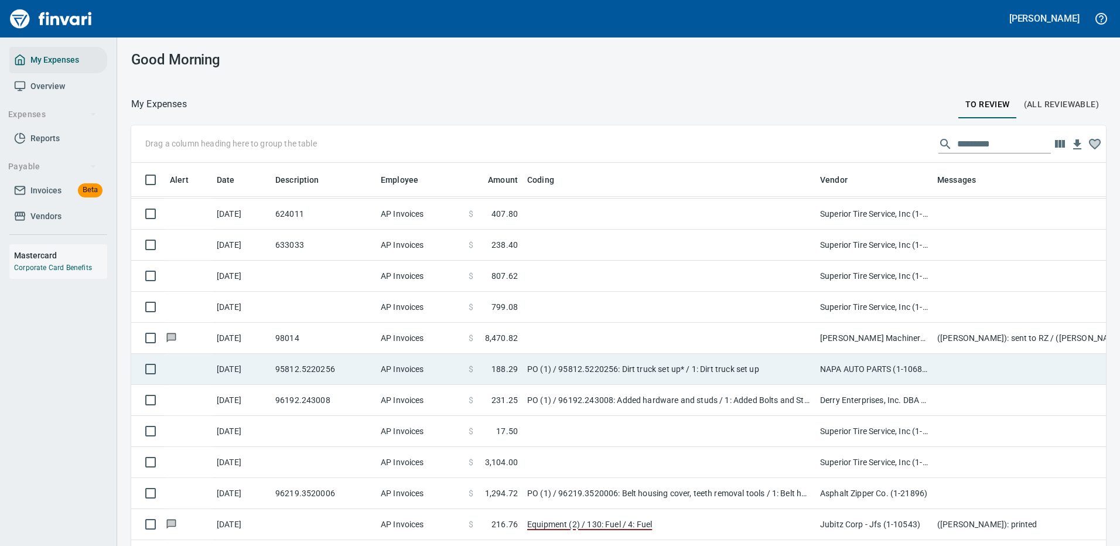
click at [628, 367] on td "PO (1) / 95812.5220256: Dirt truck set up* / 1: Dirt truck set up" at bounding box center [668, 369] width 293 height 31
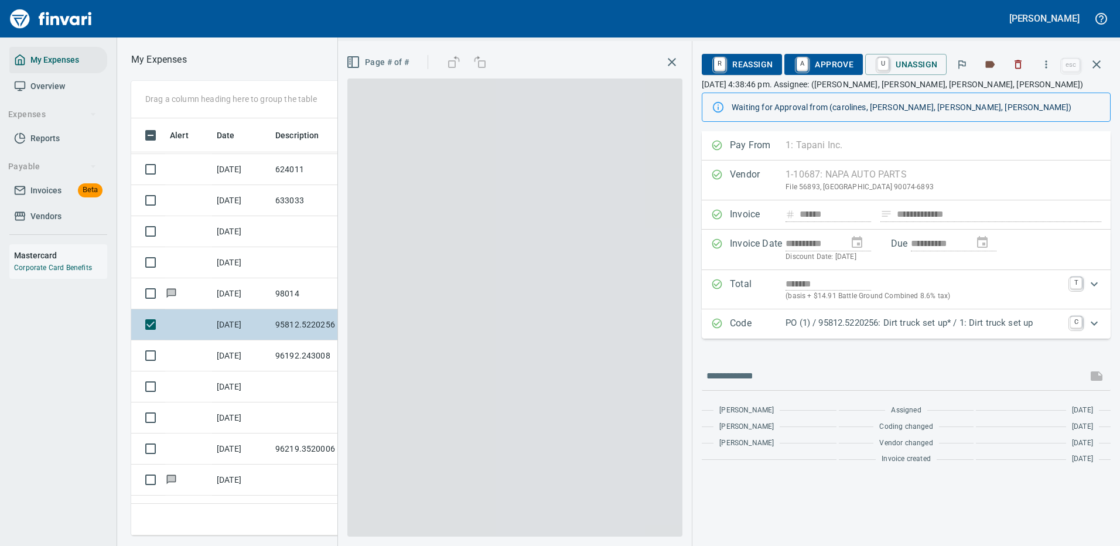
scroll to position [399, 664]
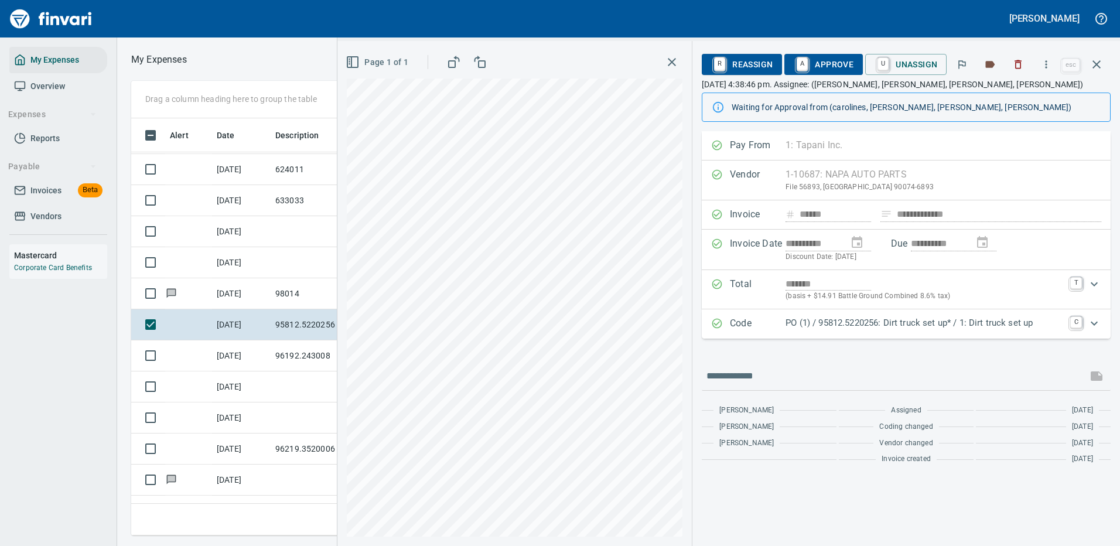
click at [1027, 323] on p "PO (1) / 95812.5220256: Dirt truck set up* / 1: Dirt truck set up" at bounding box center [924, 322] width 278 height 13
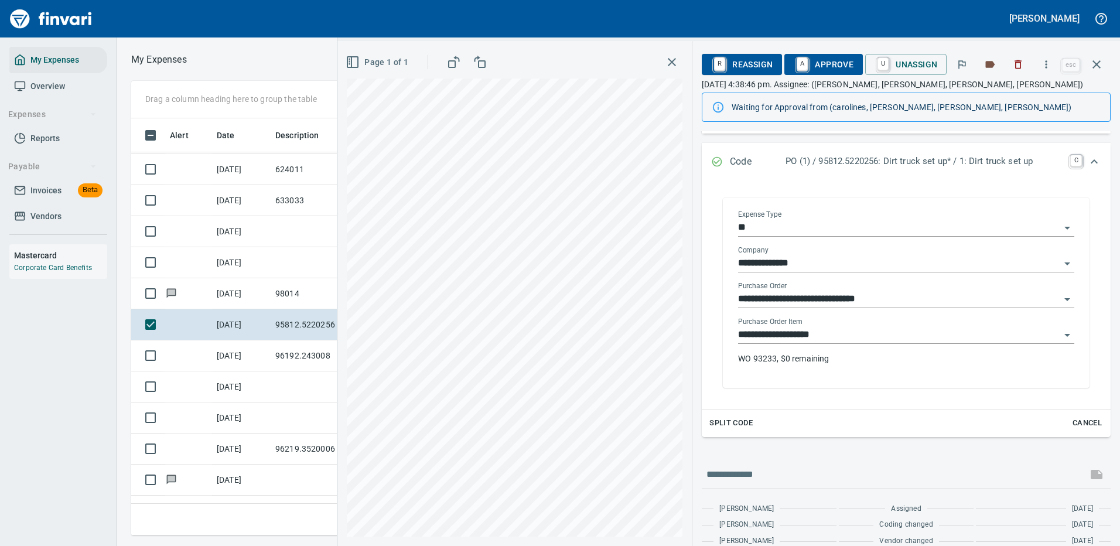
scroll to position [207, 0]
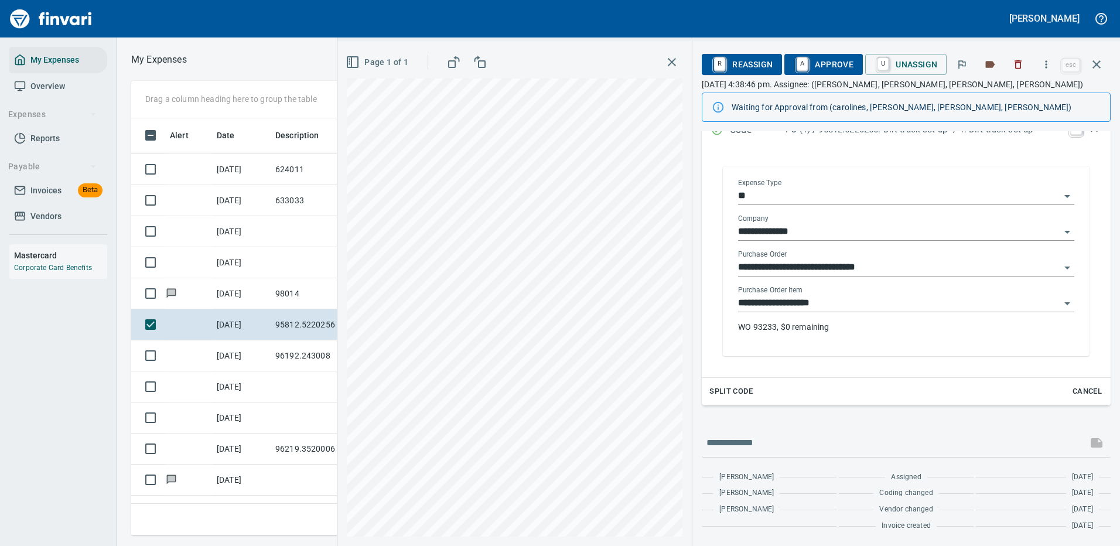
click at [871, 344] on div "**********" at bounding box center [905, 262] width 355 height 187
click at [960, 225] on input "**********" at bounding box center [899, 232] width 322 height 16
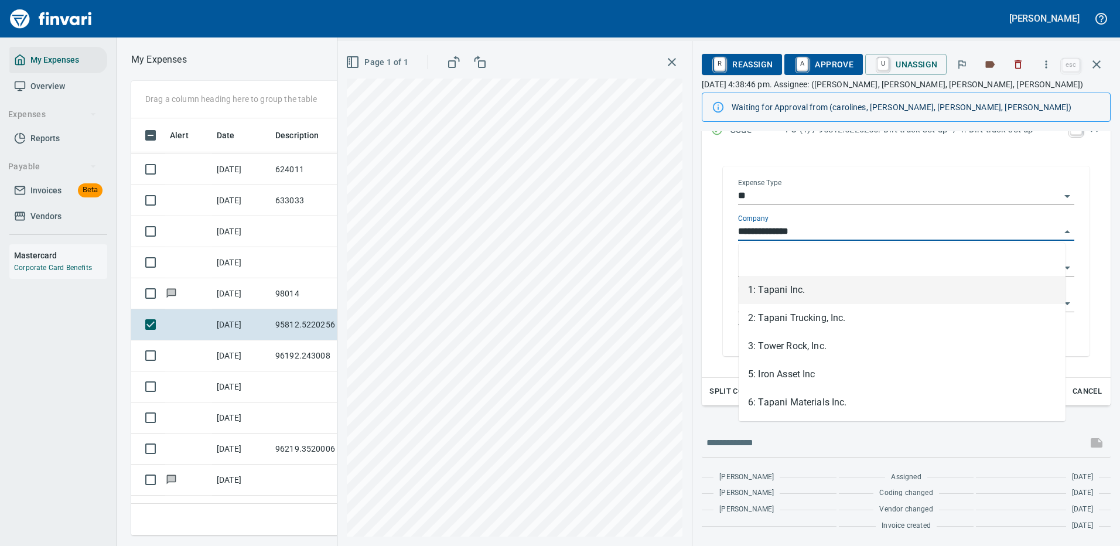
scroll to position [399, 664]
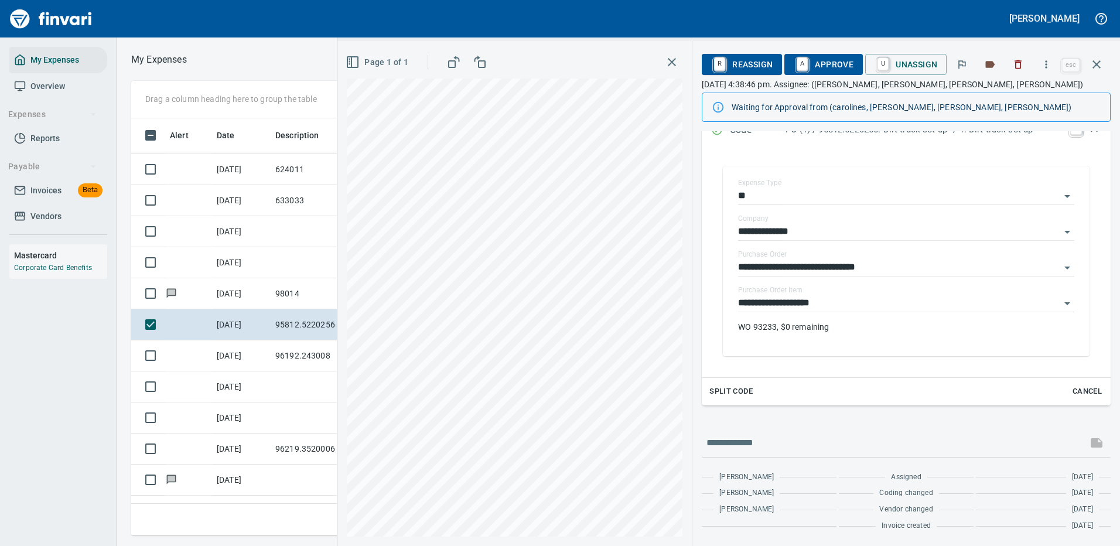
click at [716, 256] on div "**********" at bounding box center [906, 261] width 390 height 213
click at [1046, 61] on icon "button" at bounding box center [1046, 65] width 12 height 12
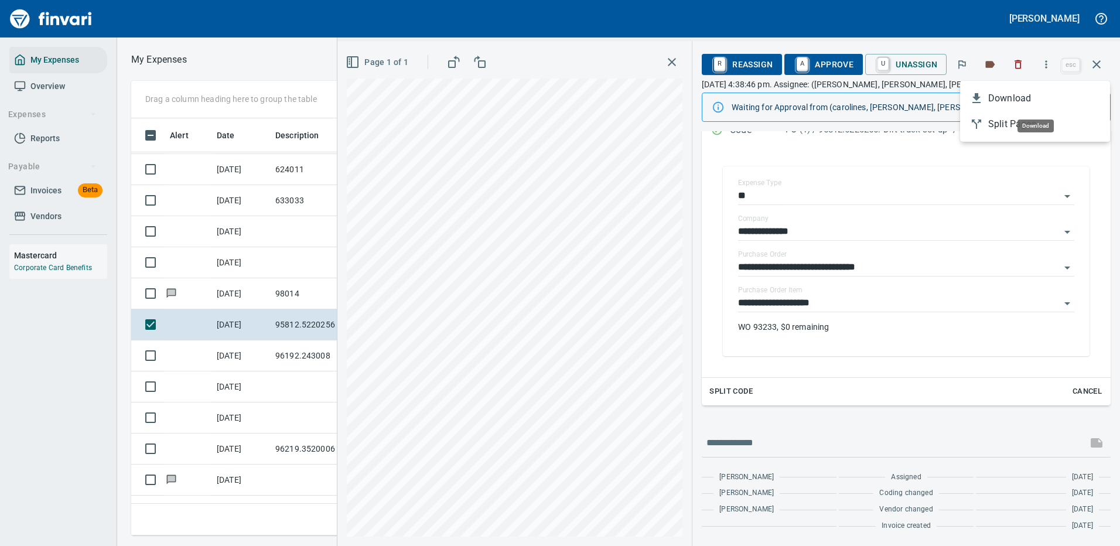
click at [1018, 94] on span "Download" at bounding box center [1044, 98] width 112 height 14
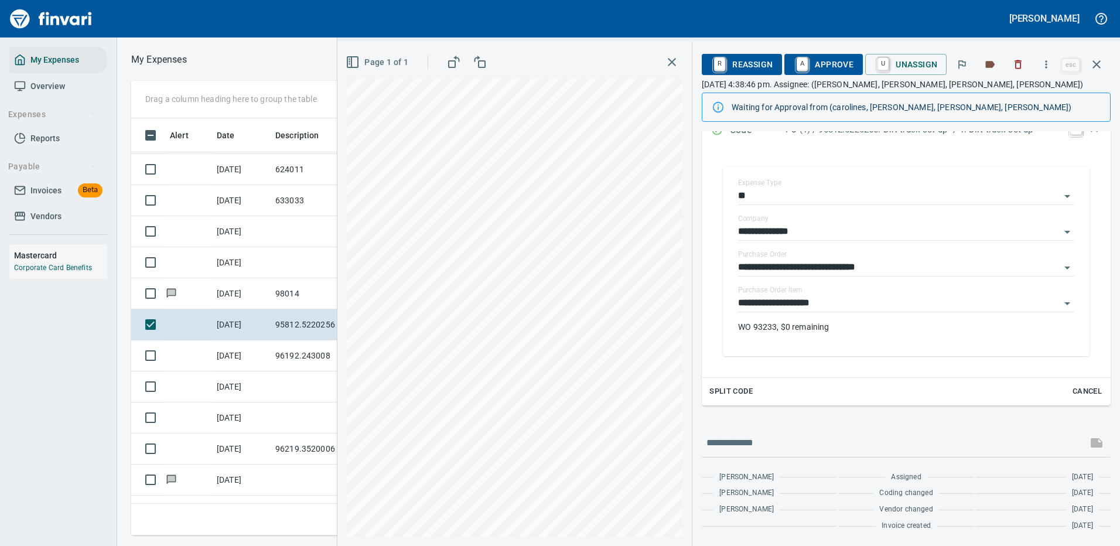
click at [758, 430] on div at bounding box center [906, 443] width 409 height 28
click at [750, 447] on input "text" at bounding box center [894, 442] width 376 height 19
type input "**********"
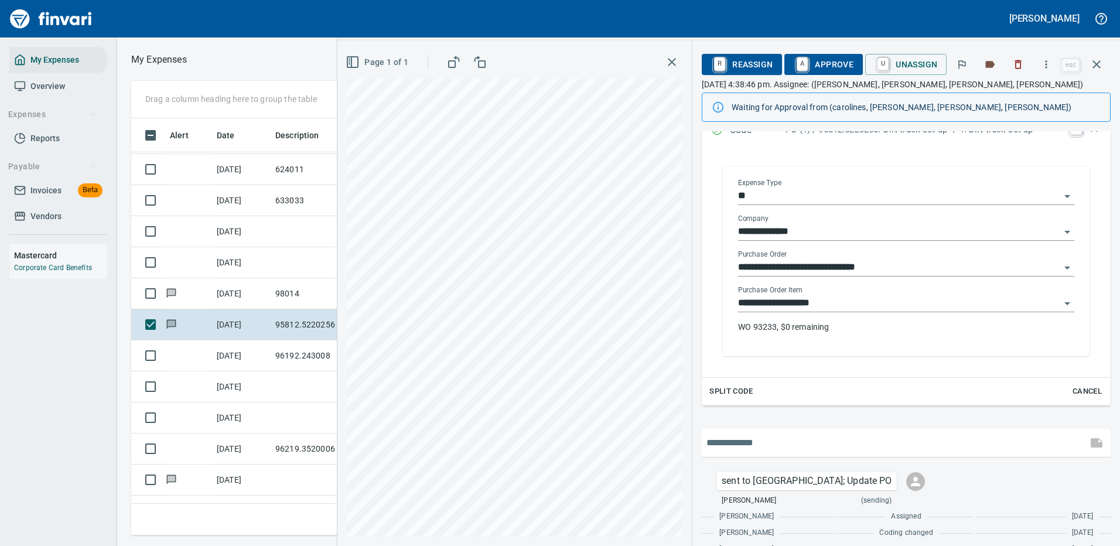
scroll to position [247, 0]
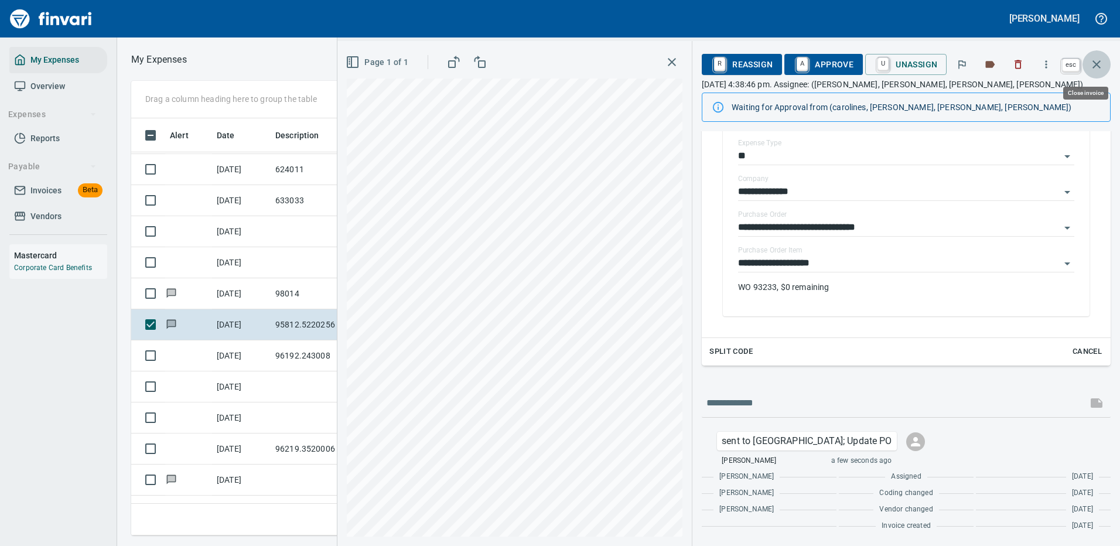
click at [1096, 63] on icon "button" at bounding box center [1096, 64] width 8 height 8
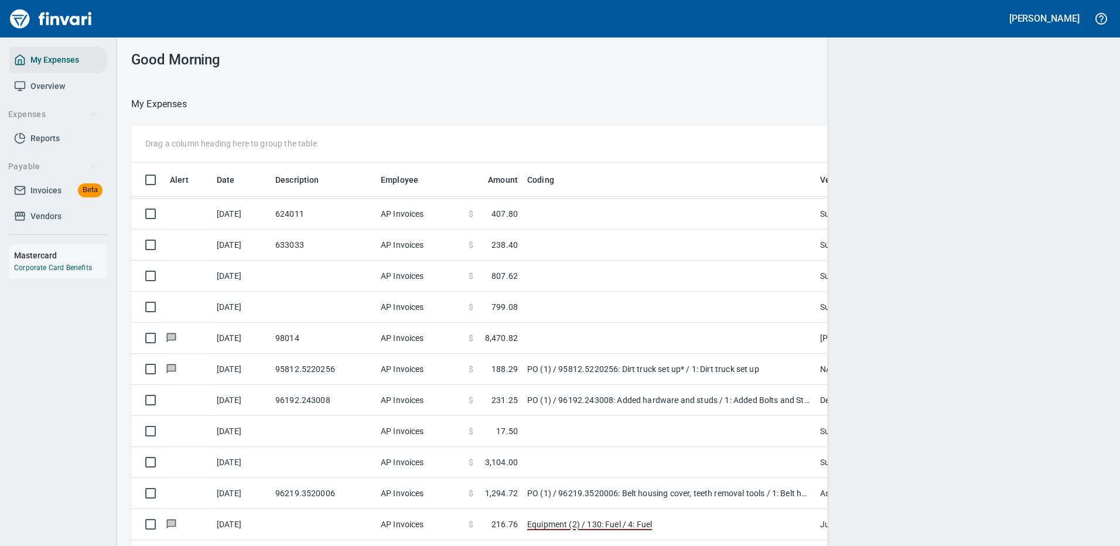
scroll to position [399, 940]
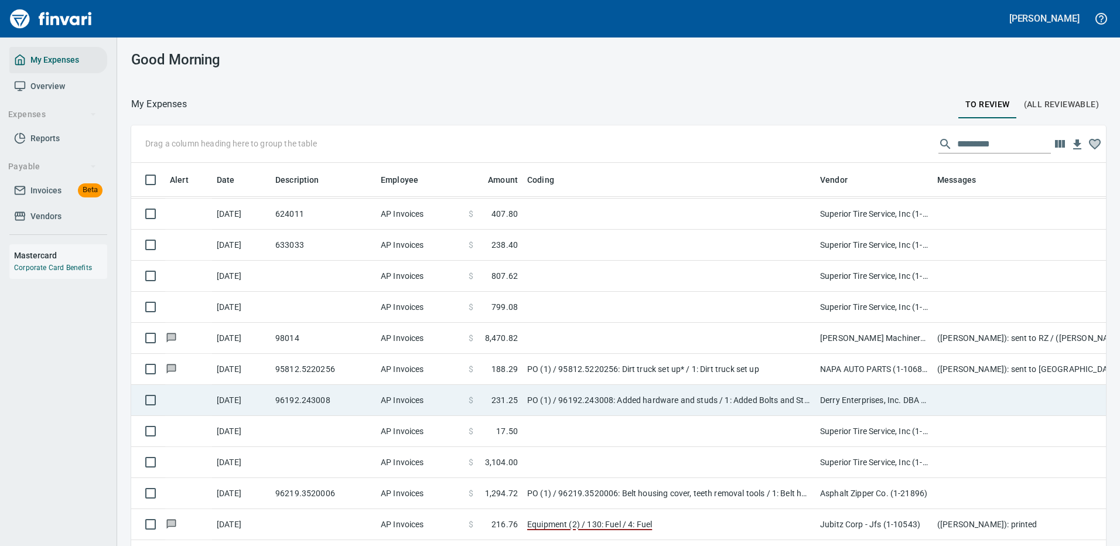
click at [724, 396] on td "PO (1) / 96192.243008: Added hardware and studs / 1: Added Bolts and Studs" at bounding box center [668, 400] width 293 height 31
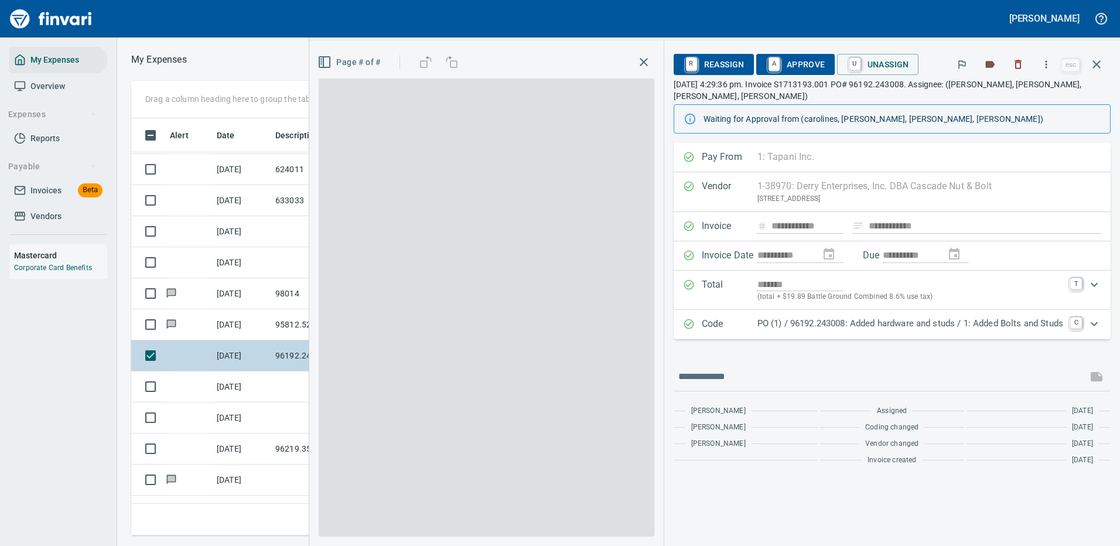
scroll to position [399, 664]
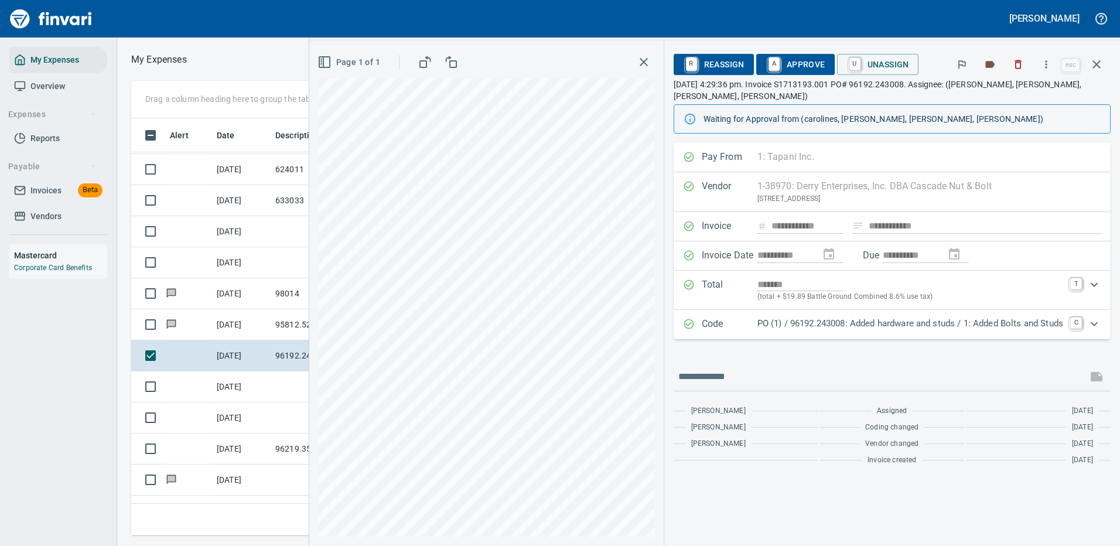
click at [937, 317] on p "PO (1) / 96192.243008: Added hardware and studs / 1: Added Bolts and Studs" at bounding box center [910, 323] width 306 height 13
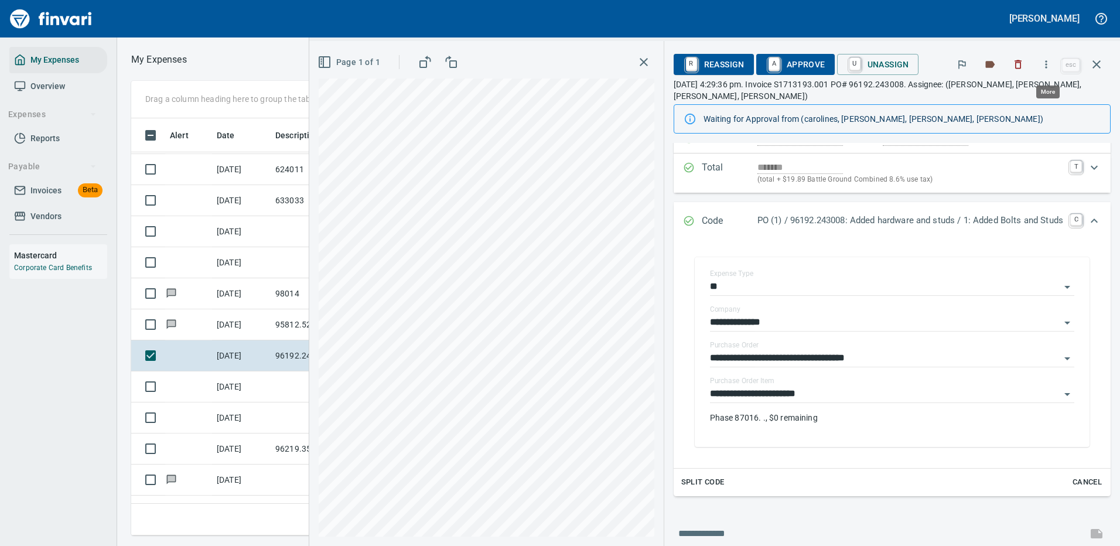
click at [1044, 64] on icon "button" at bounding box center [1046, 65] width 12 height 12
click at [1010, 101] on span "Download" at bounding box center [1044, 98] width 112 height 14
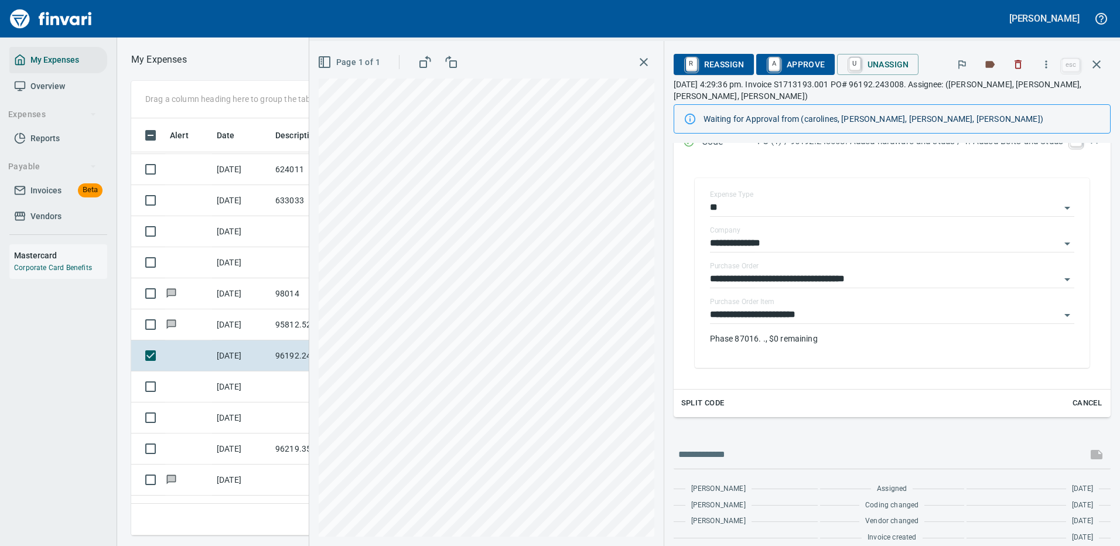
click at [716, 440] on div at bounding box center [891, 454] width 437 height 28
click at [768, 445] on input "text" at bounding box center [880, 454] width 404 height 19
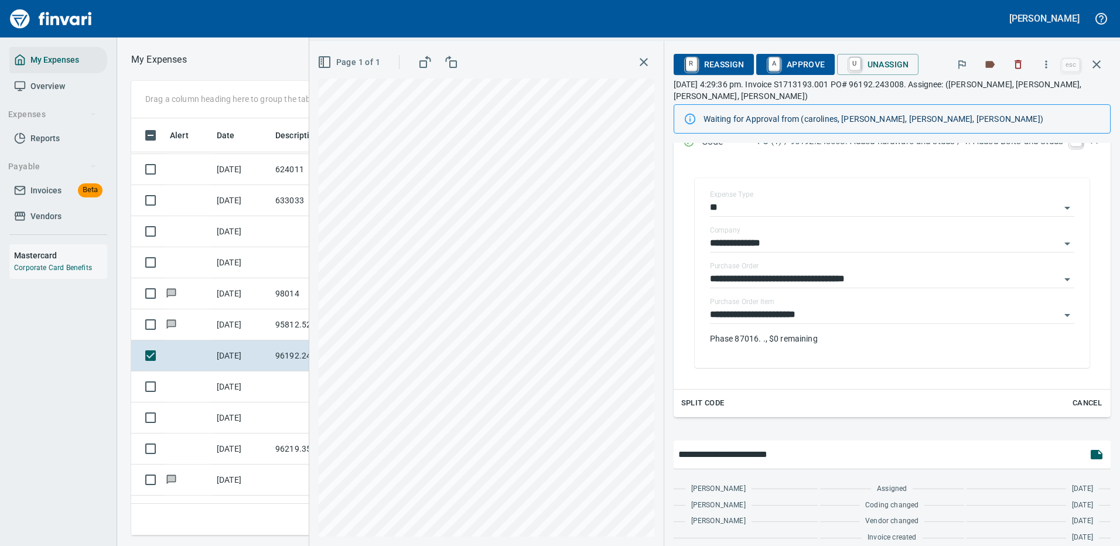
type input "**********"
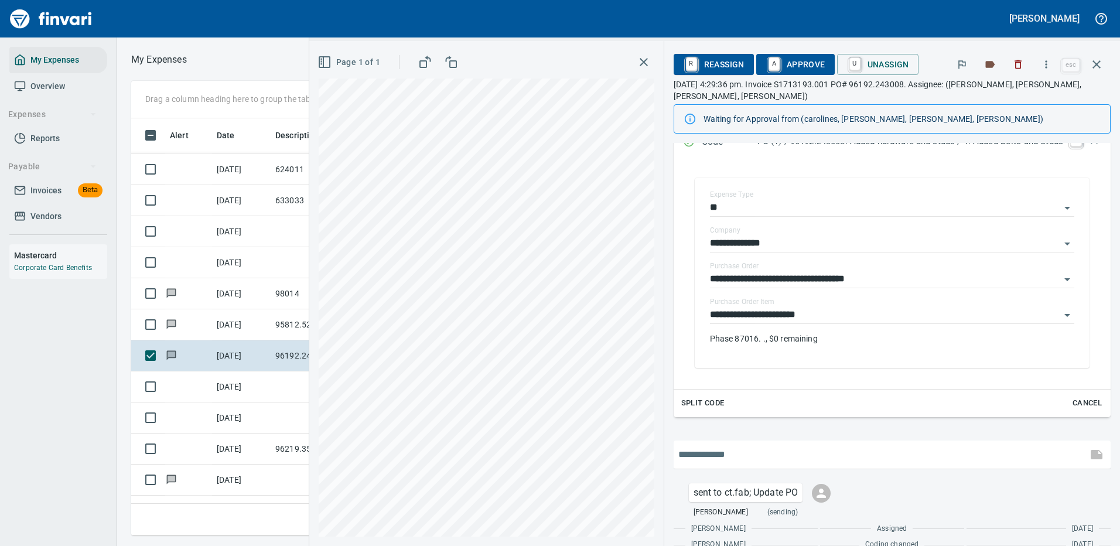
scroll to position [236, 0]
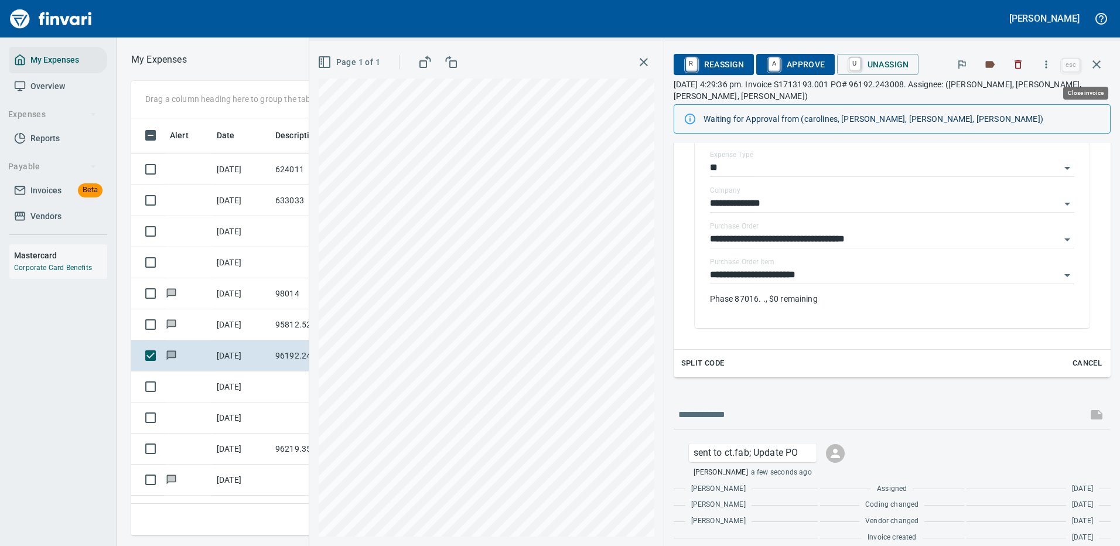
click at [1100, 65] on icon "button" at bounding box center [1096, 64] width 14 height 14
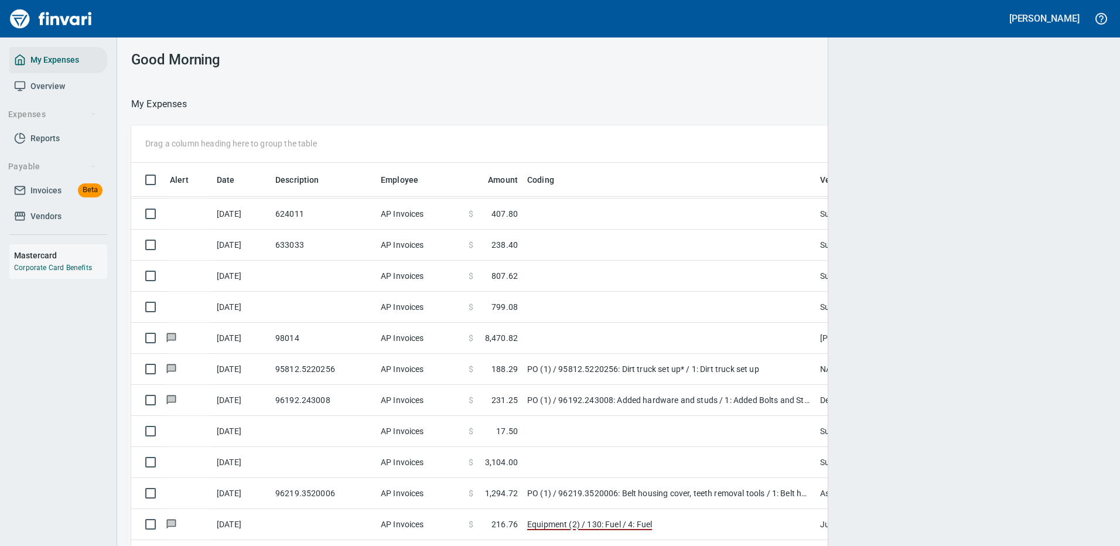
scroll to position [399, 940]
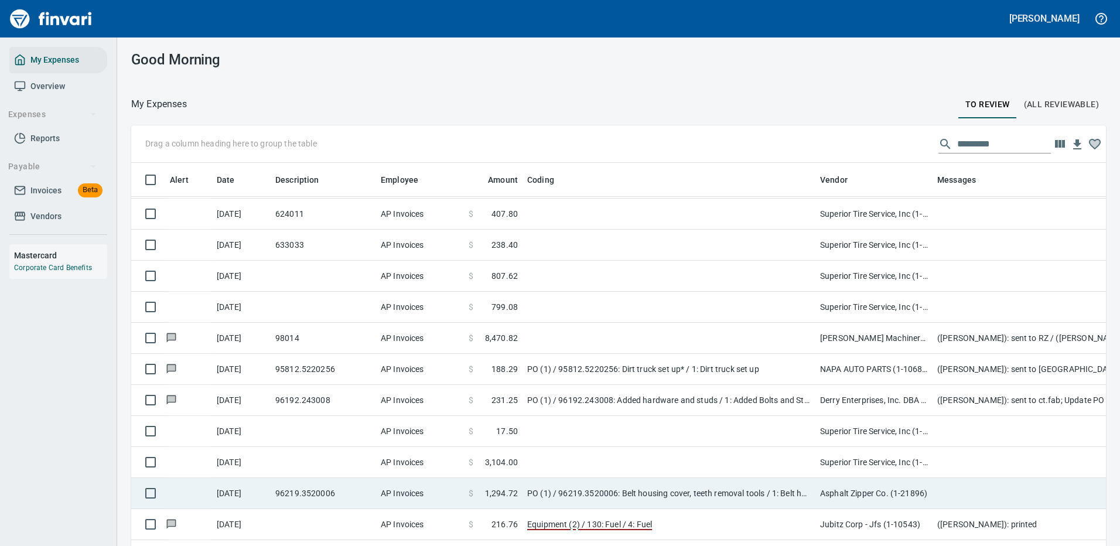
click at [714, 487] on td "PO (1) / 96219.3520006: Belt housing cover, teeth removal tools / 1: Belt housi…" at bounding box center [668, 493] width 293 height 31
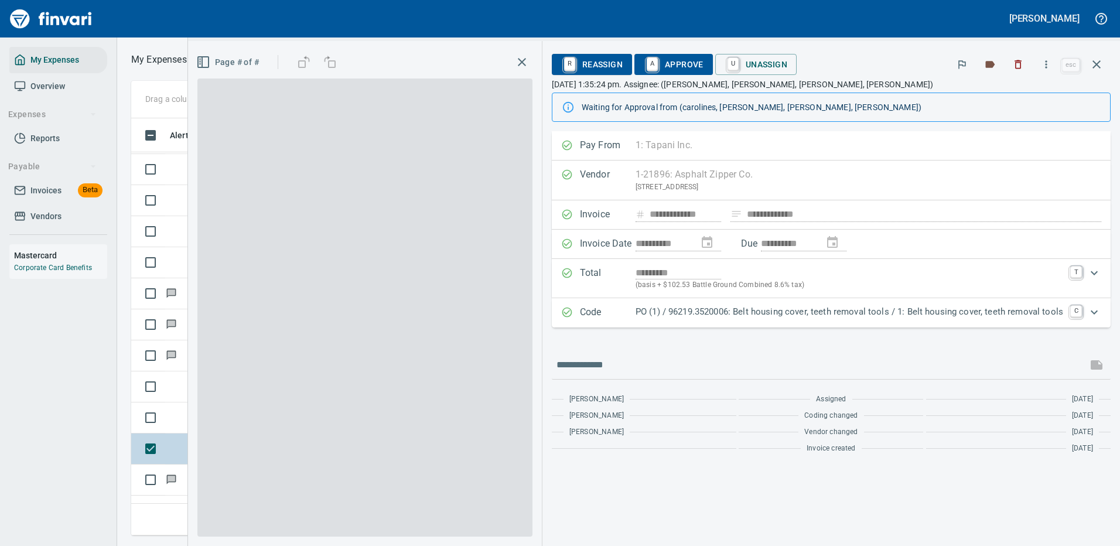
scroll to position [399, 664]
click at [1095, 313] on icon "Expand" at bounding box center [1094, 312] width 14 height 14
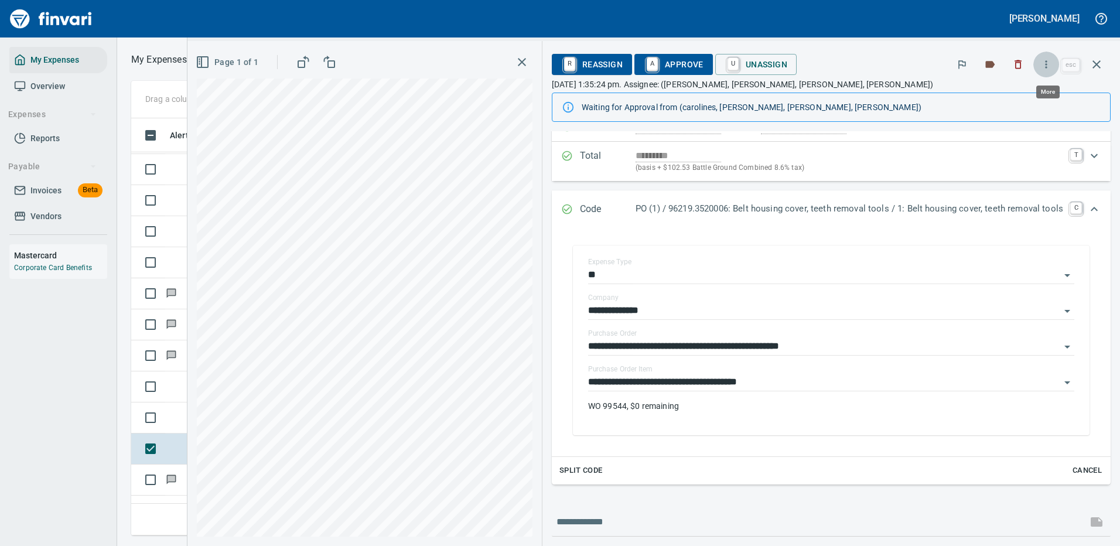
click at [1050, 61] on icon "button" at bounding box center [1046, 65] width 12 height 12
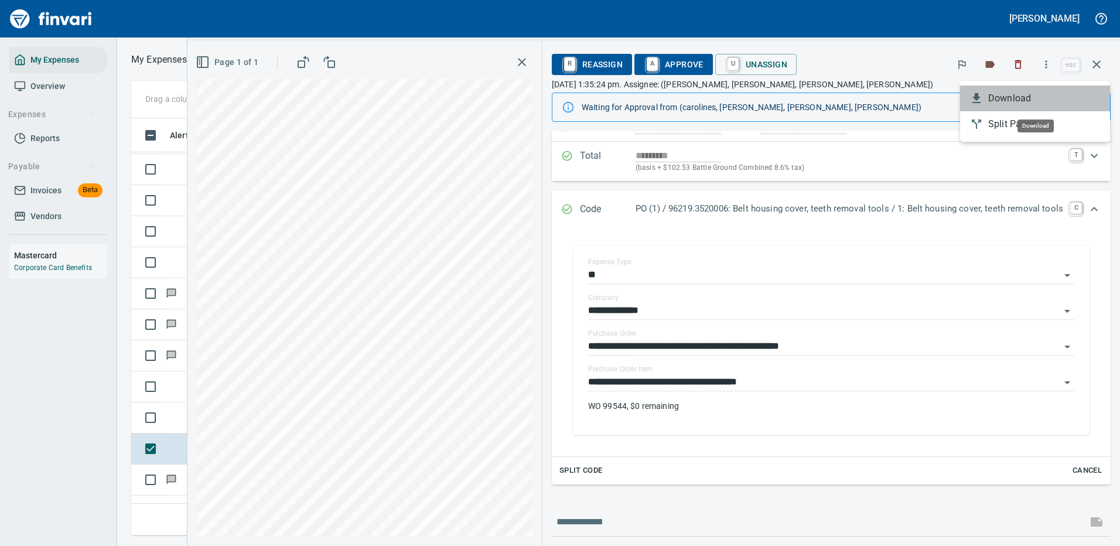
click at [1013, 96] on span "Download" at bounding box center [1044, 98] width 112 height 14
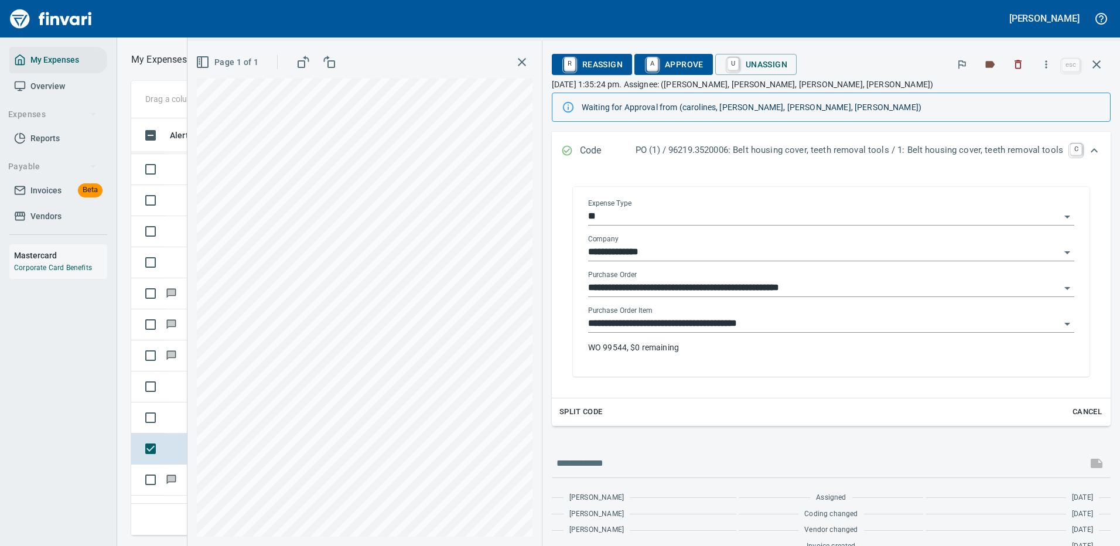
scroll to position [196, 0]
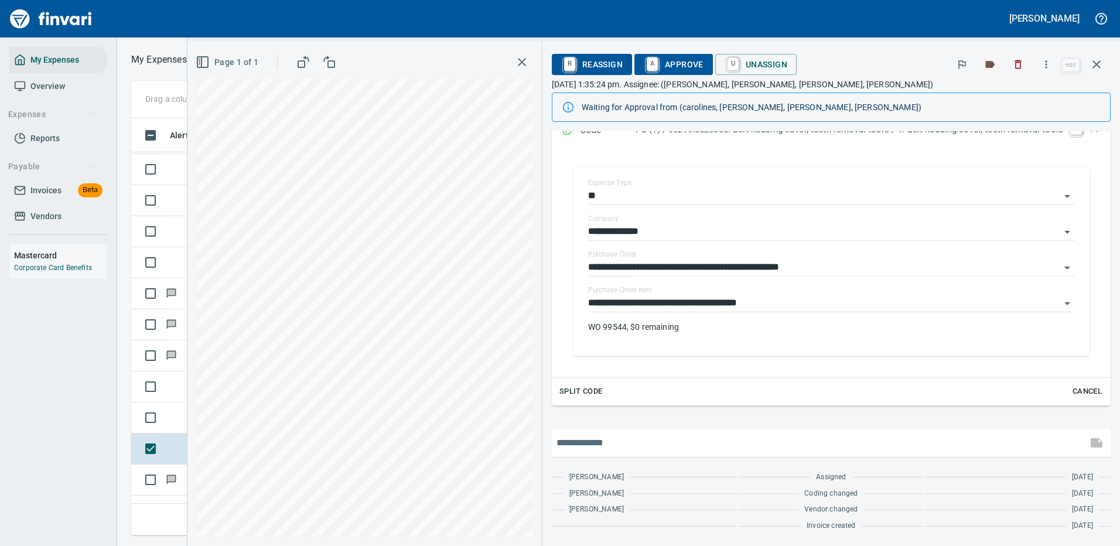
click at [610, 442] on input "text" at bounding box center [819, 442] width 526 height 19
type input "**********"
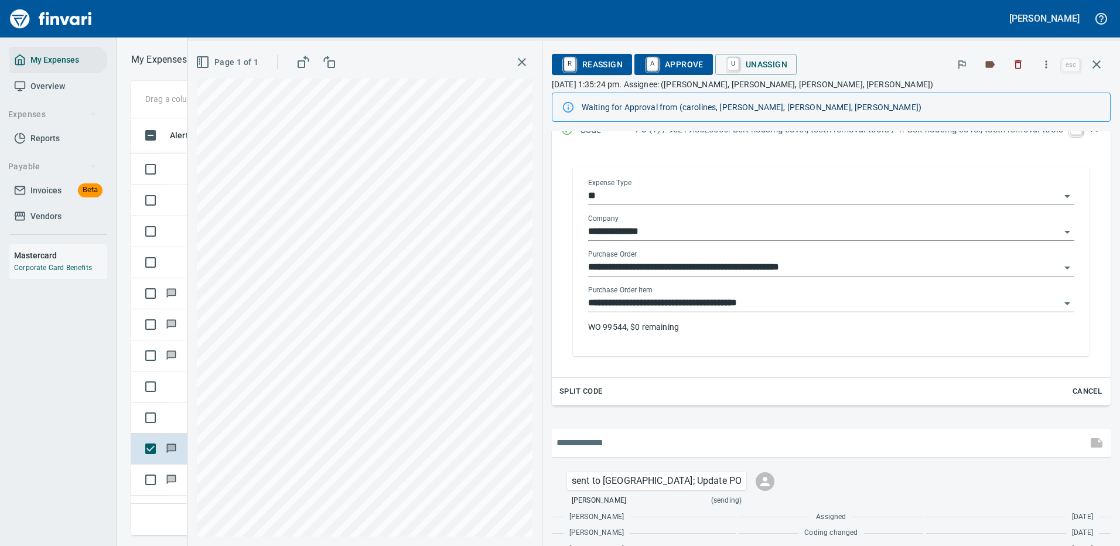
scroll to position [236, 0]
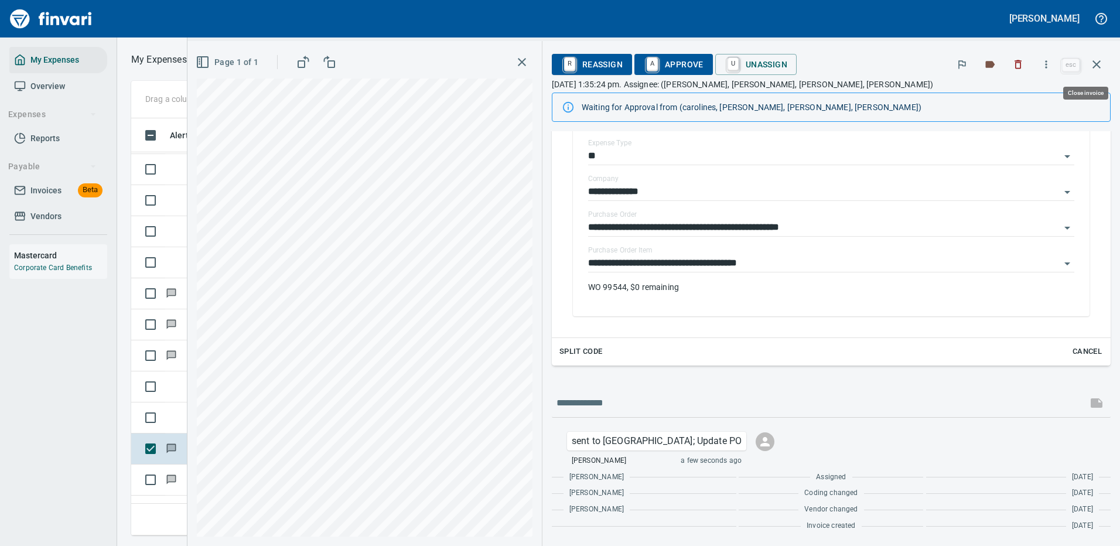
click at [1096, 61] on icon "button" at bounding box center [1096, 64] width 14 height 14
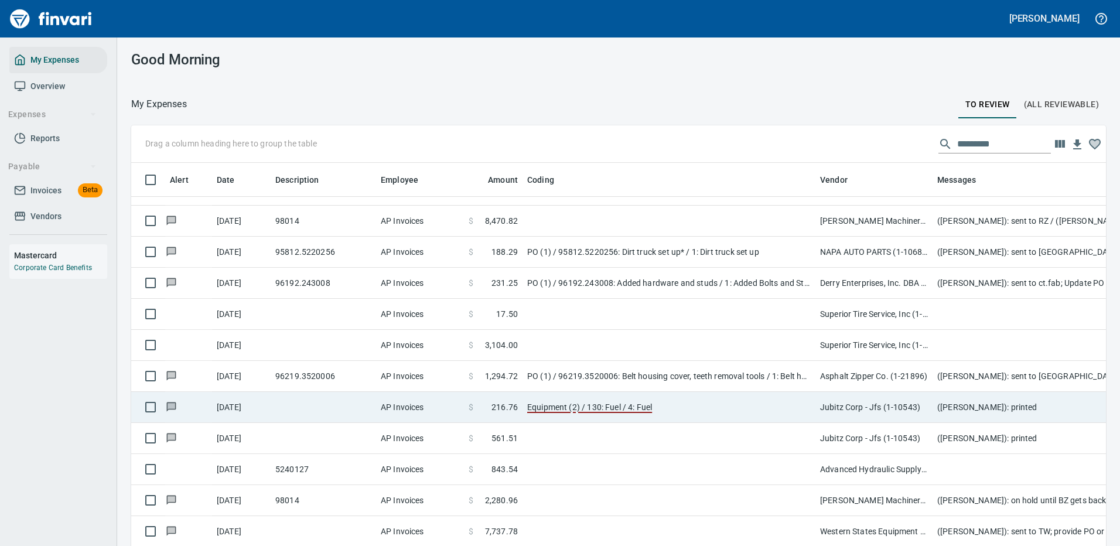
scroll to position [1230, 0]
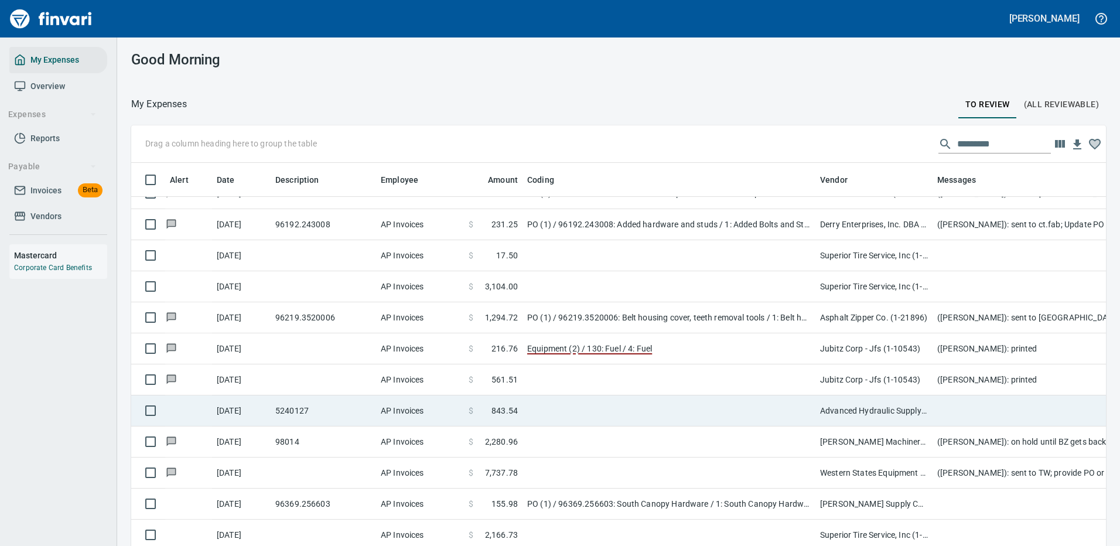
click at [649, 405] on td at bounding box center [668, 410] width 293 height 31
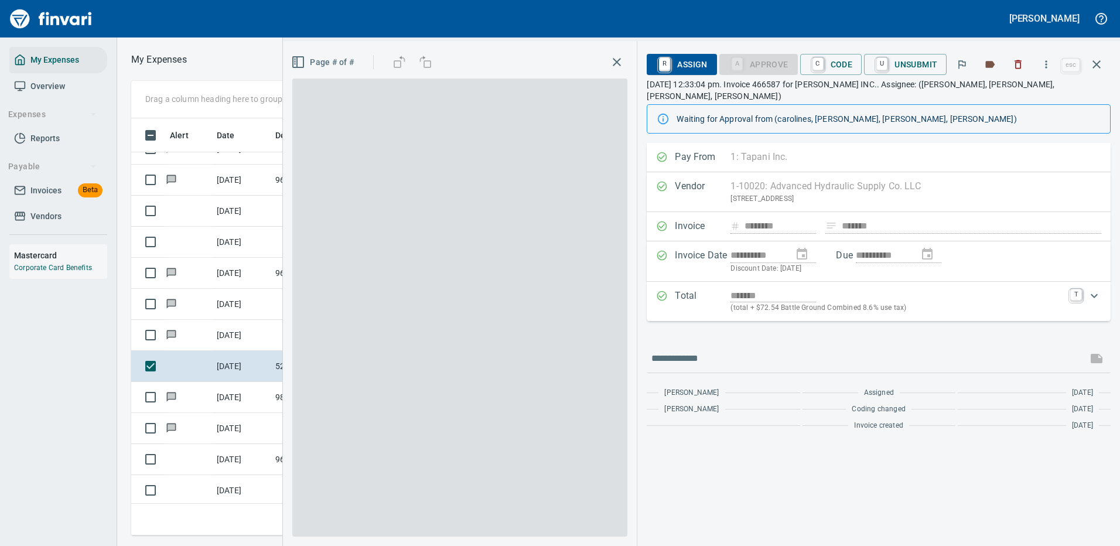
scroll to position [399, 664]
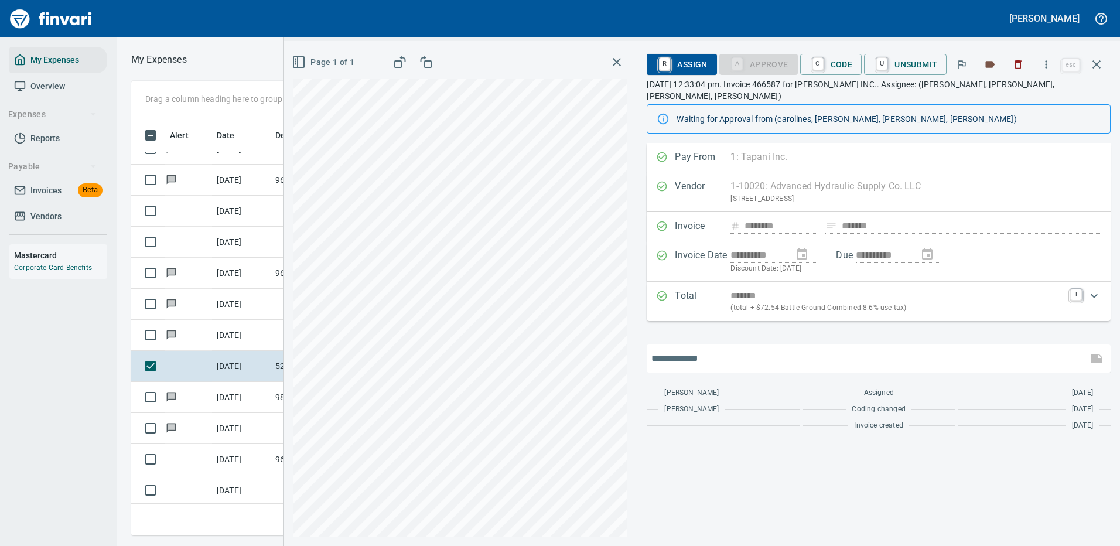
click at [735, 350] on input "text" at bounding box center [866, 358] width 431 height 19
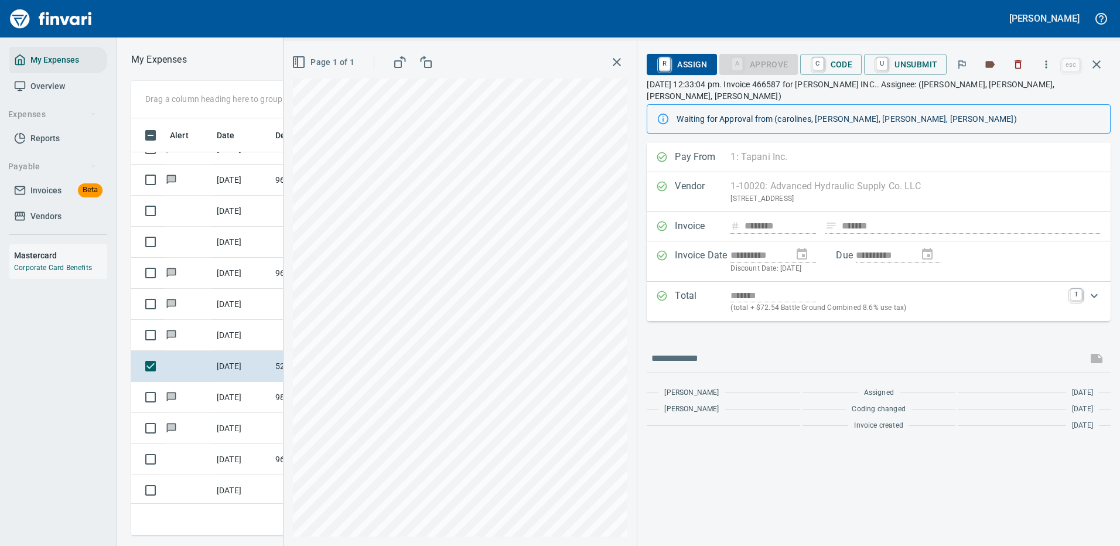
click at [696, 61] on span "R Assign" at bounding box center [681, 64] width 51 height 20
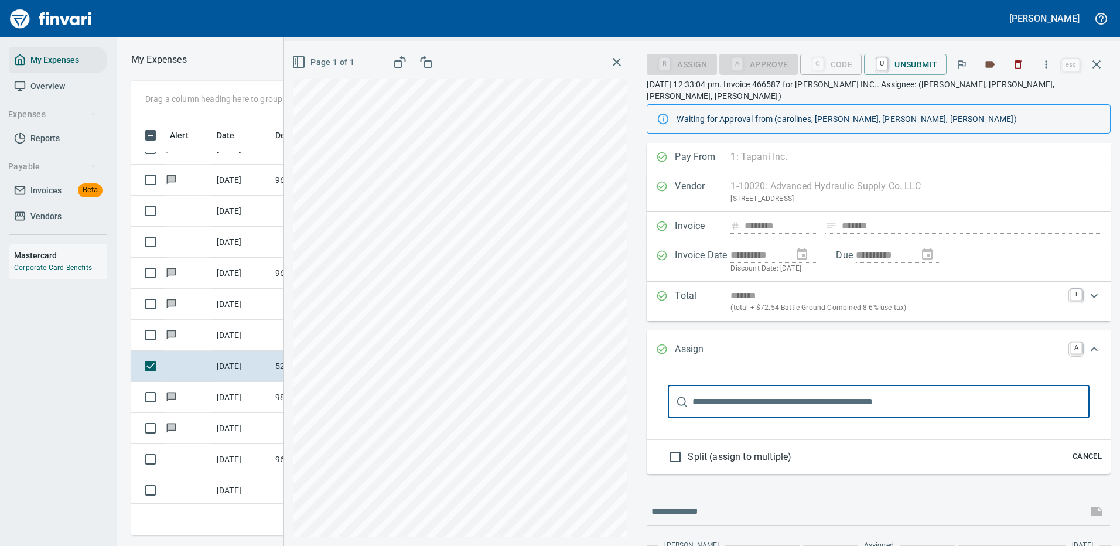
click at [723, 394] on input "text" at bounding box center [890, 401] width 397 height 33
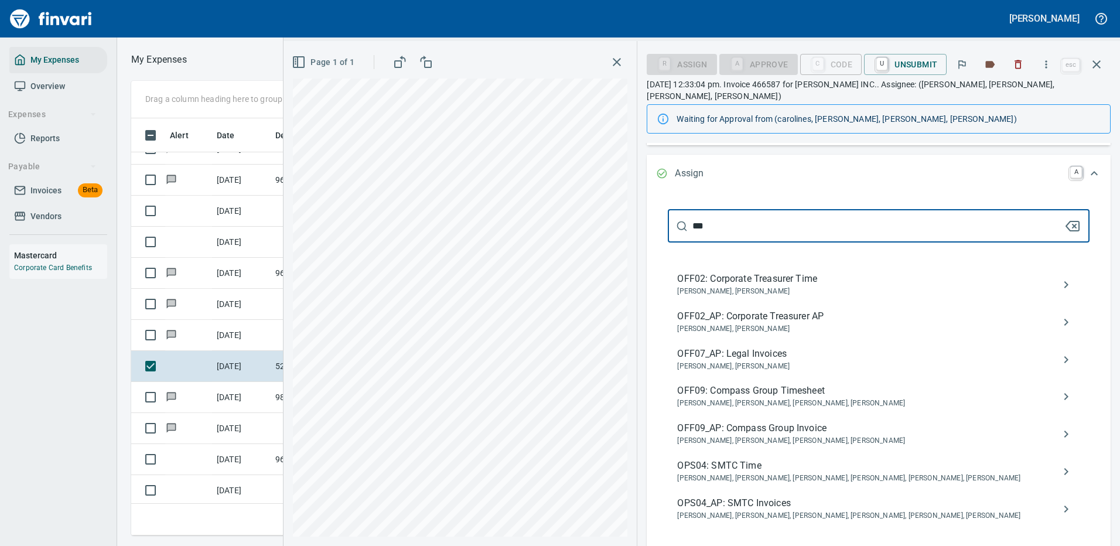
scroll to position [293, 0]
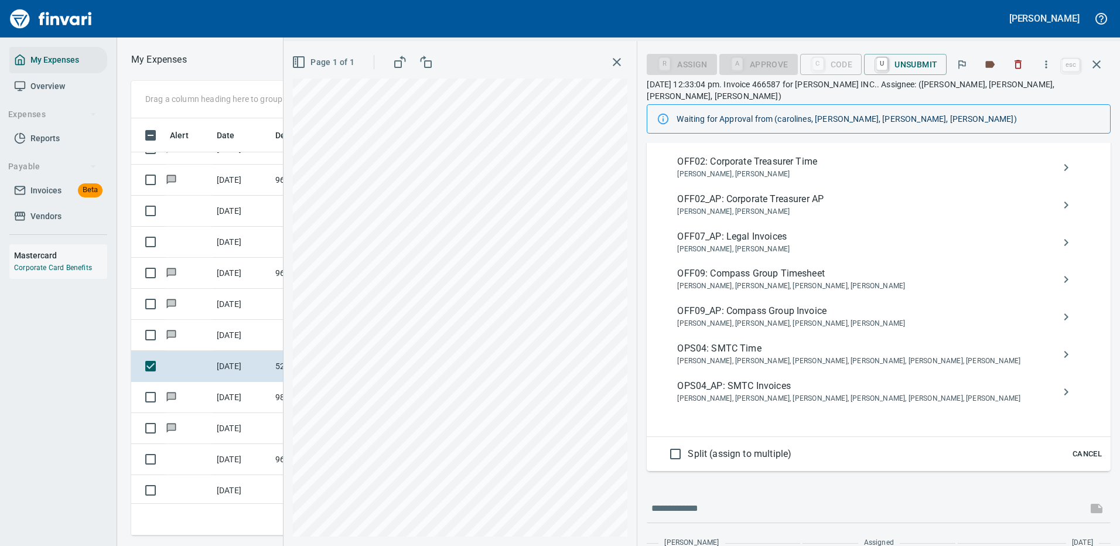
type input "***"
drag, startPoint x: 733, startPoint y: 343, endPoint x: 749, endPoint y: 330, distance: 20.4
click at [733, 343] on span "OPS04: SMTC Time" at bounding box center [869, 348] width 384 height 14
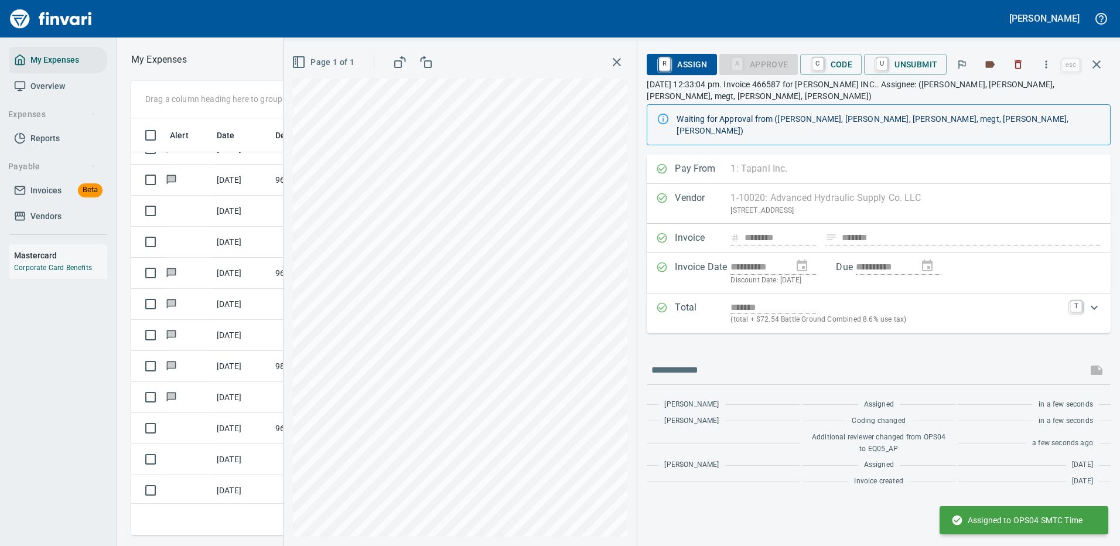
scroll to position [0, 0]
click at [1092, 60] on icon "button" at bounding box center [1096, 64] width 14 height 14
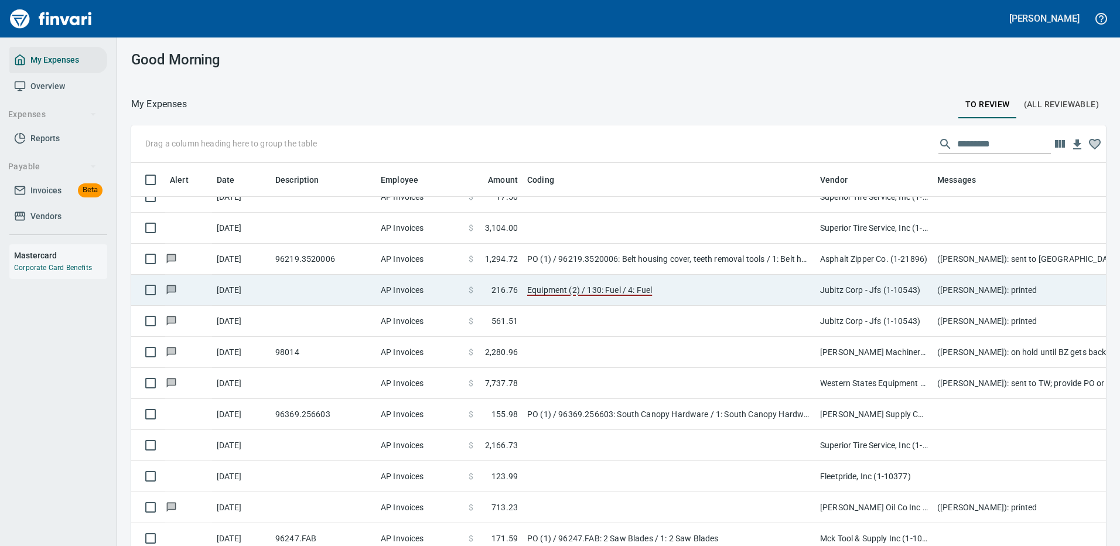
scroll to position [1347, 0]
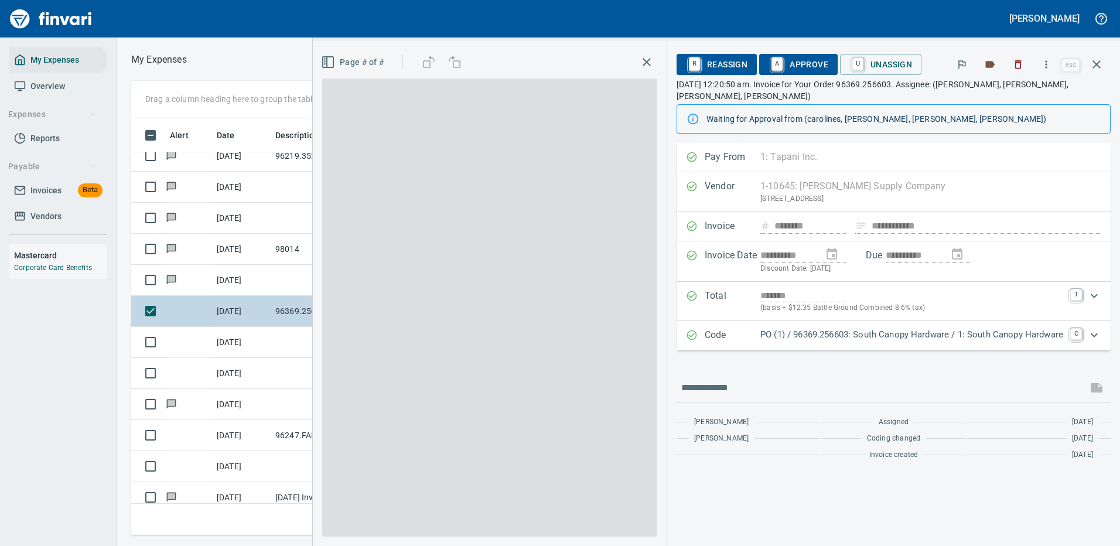
scroll to position [399, 664]
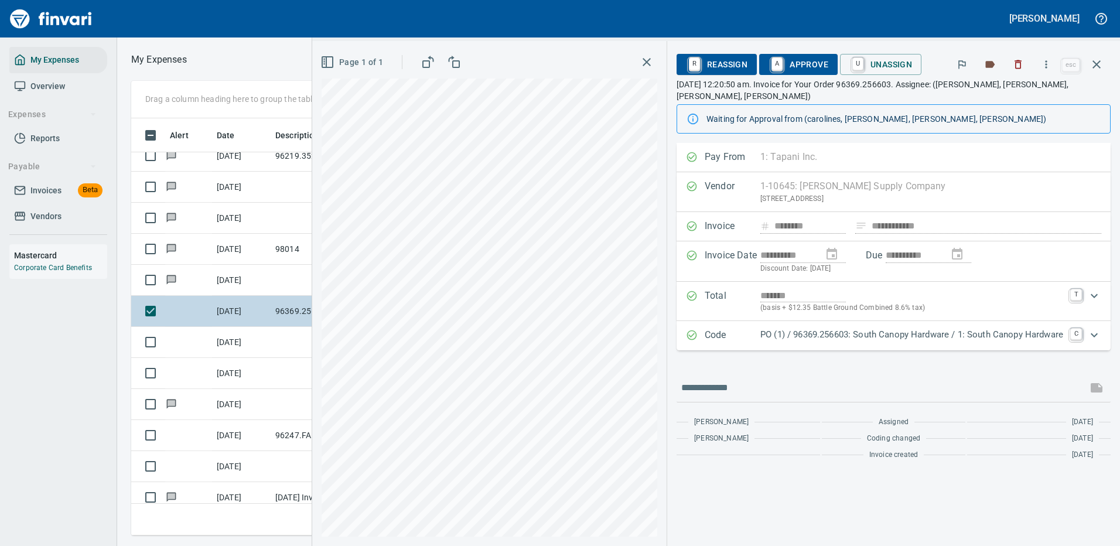
click at [1016, 328] on p "PO (1) / 96369.256603: South Canopy Hardware / 1: South Canopy Hardware" at bounding box center [911, 334] width 303 height 13
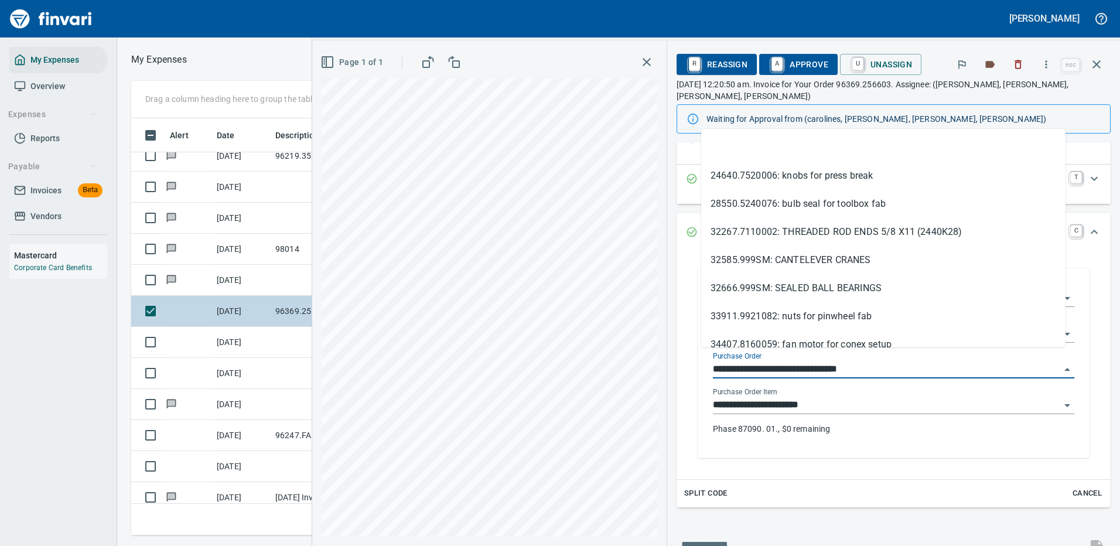
drag, startPoint x: 764, startPoint y: 356, endPoint x: 690, endPoint y: 357, distance: 74.4
click at [697, 357] on div "**********" at bounding box center [893, 363] width 392 height 190
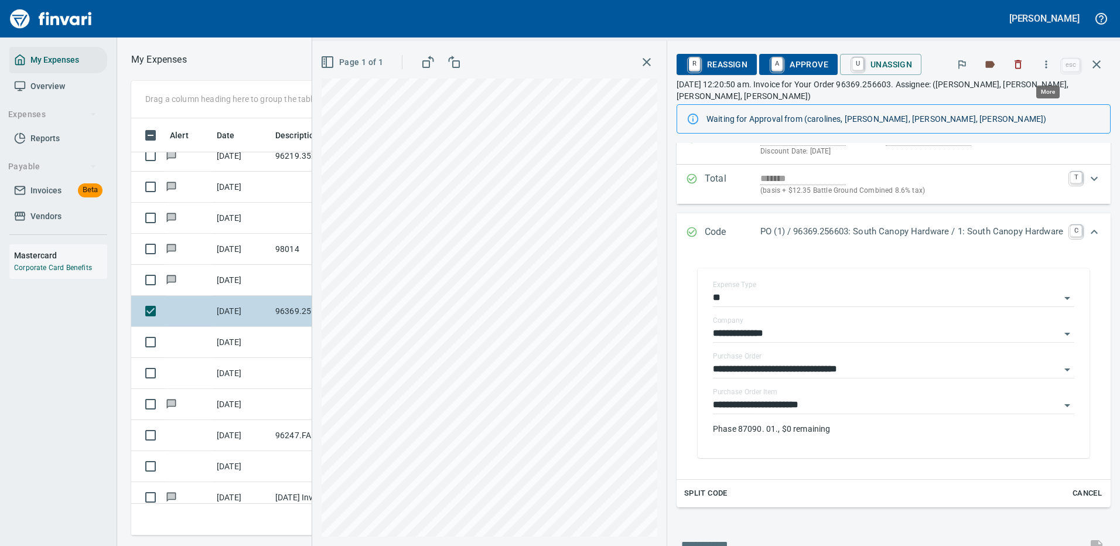
click at [1049, 63] on icon "button" at bounding box center [1046, 65] width 12 height 12
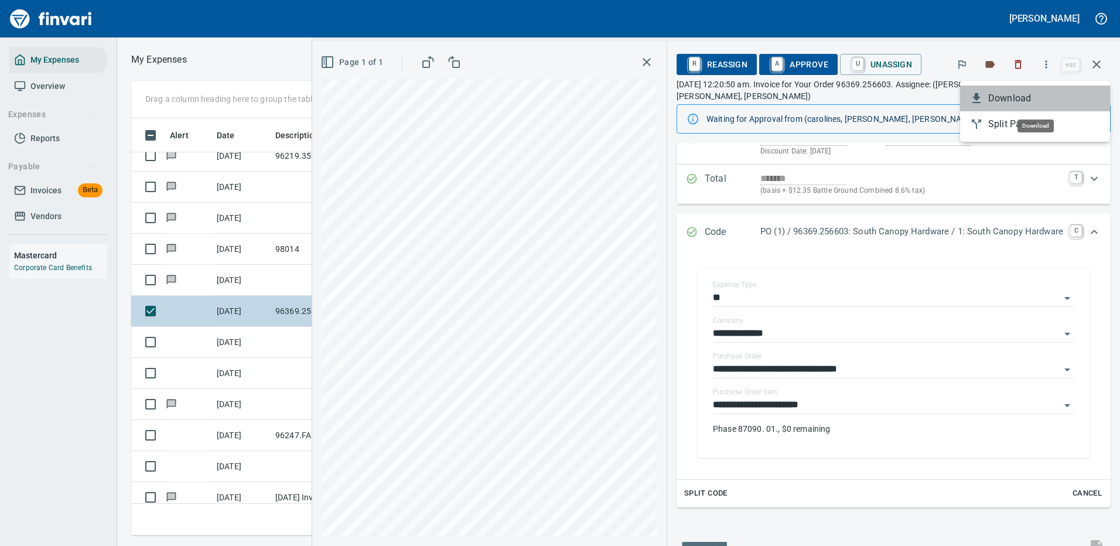
click at [1018, 100] on span "Download" at bounding box center [1044, 98] width 112 height 14
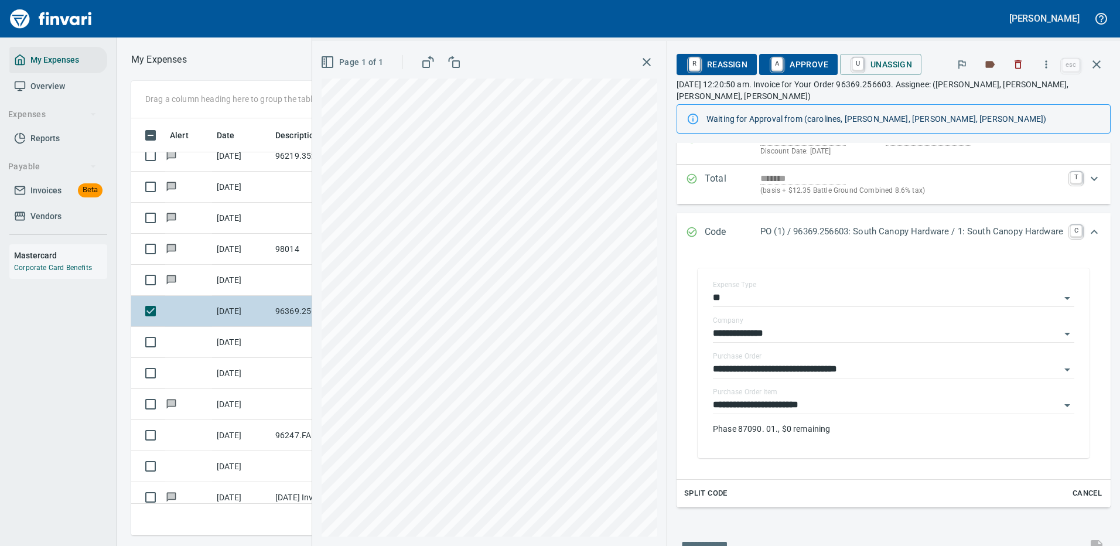
scroll to position [176, 0]
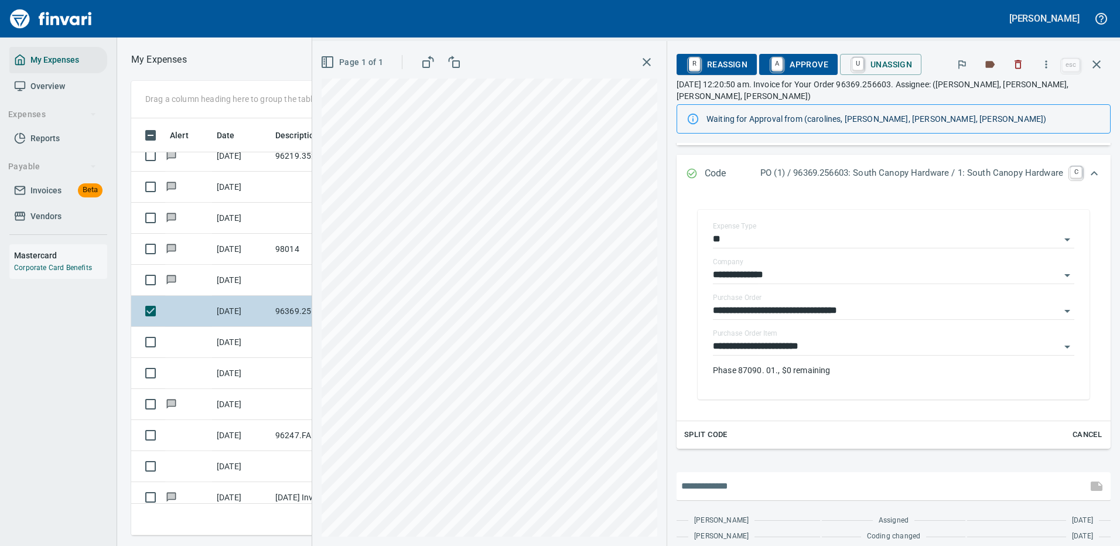
click at [790, 477] on input "text" at bounding box center [881, 486] width 401 height 19
type input "**********"
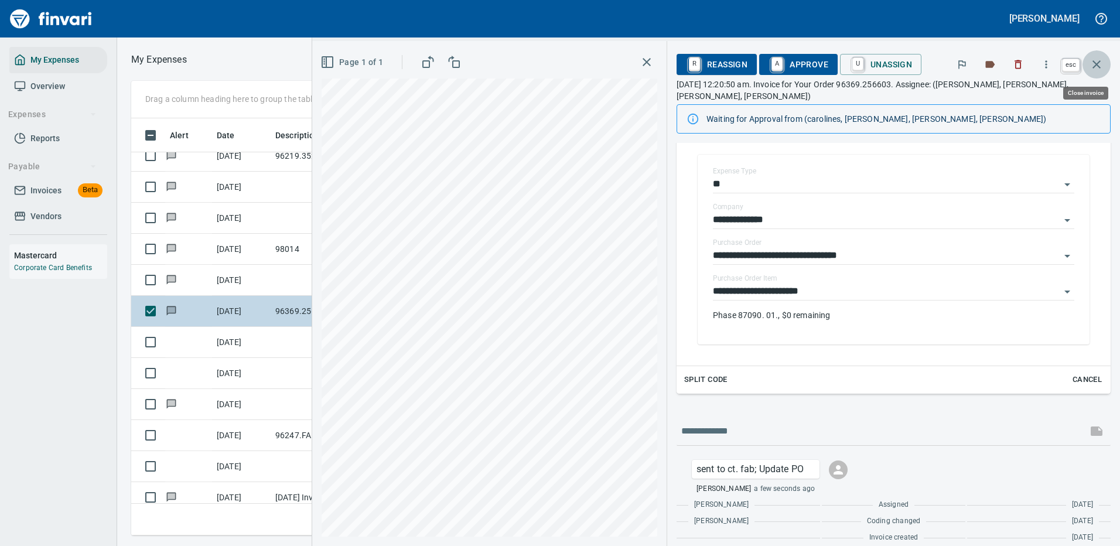
click at [1099, 63] on icon "button" at bounding box center [1096, 64] width 14 height 14
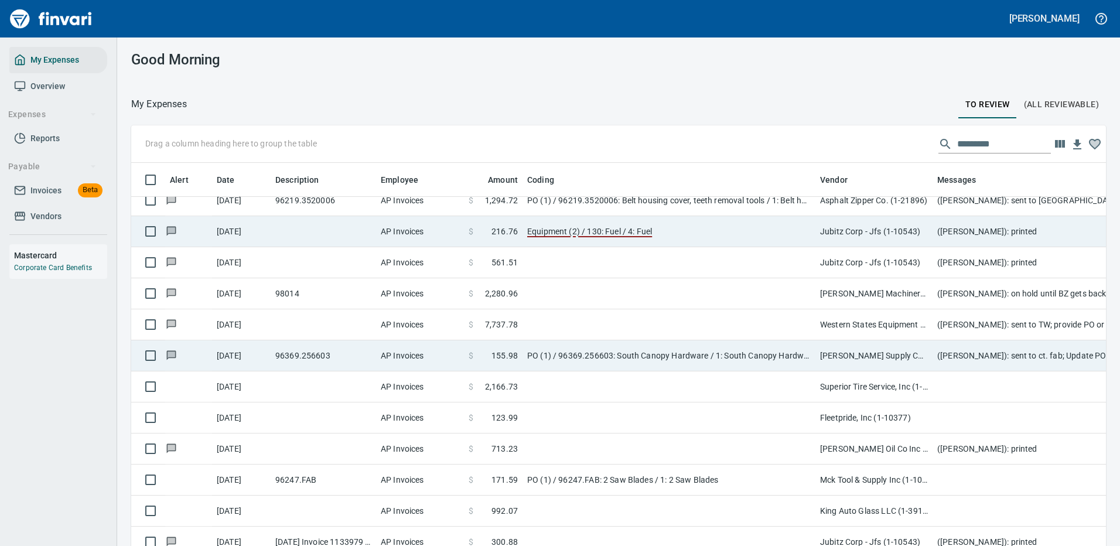
scroll to position [399, 948]
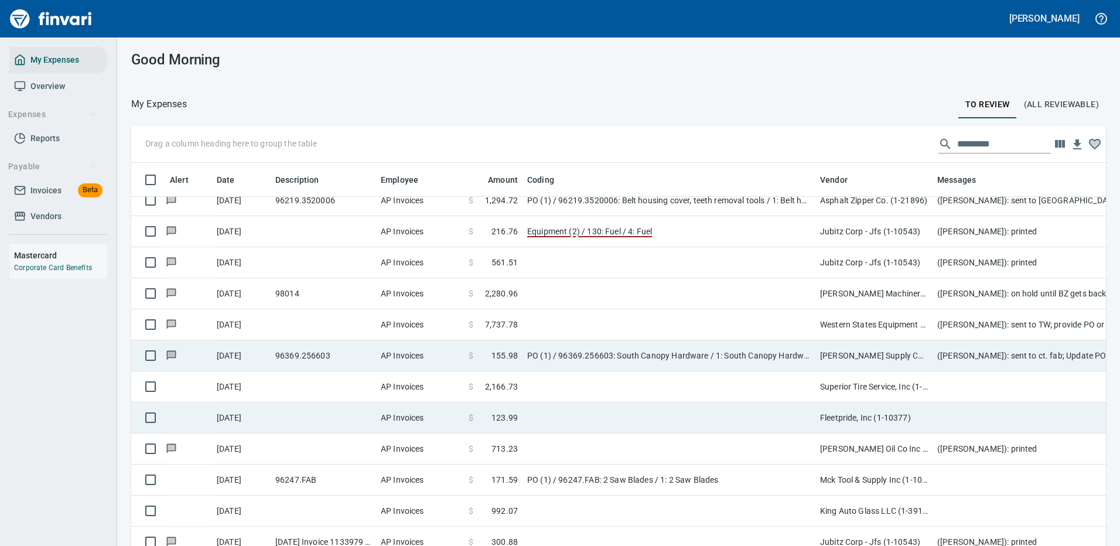
click at [601, 415] on td at bounding box center [668, 417] width 293 height 31
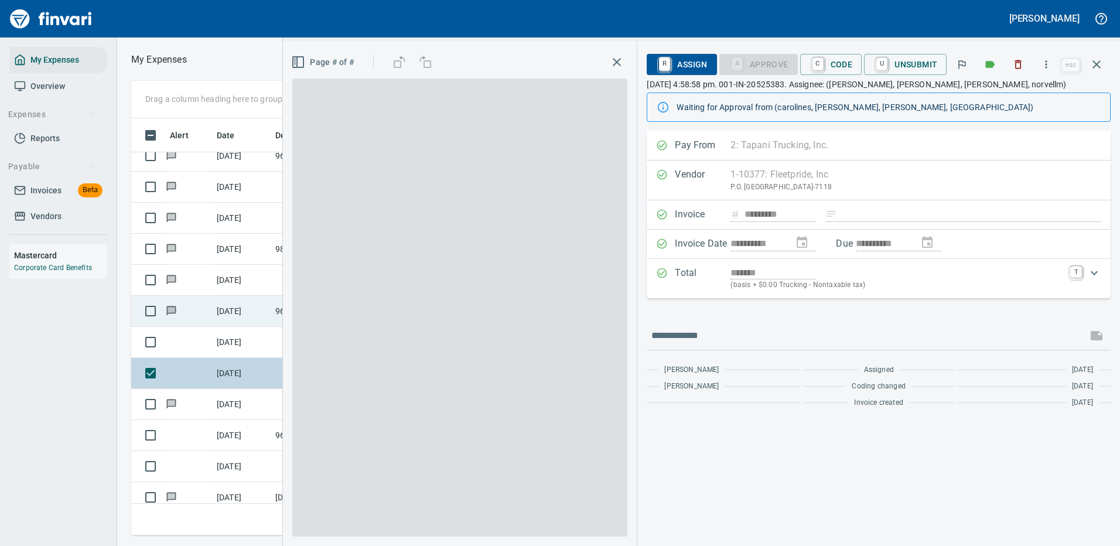
scroll to position [399, 664]
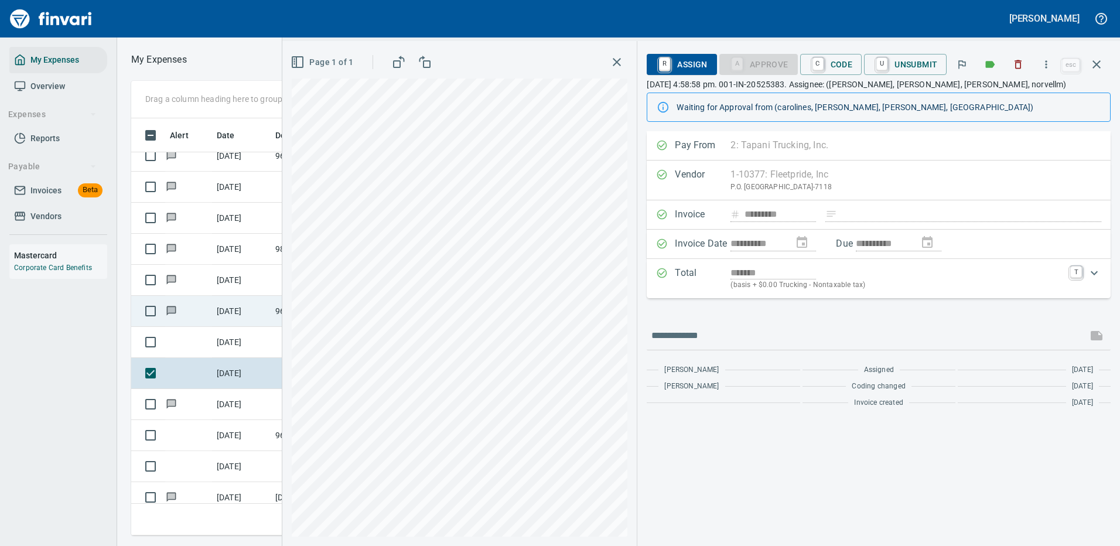
type input "**********"
click at [1095, 64] on icon "button" at bounding box center [1096, 64] width 8 height 8
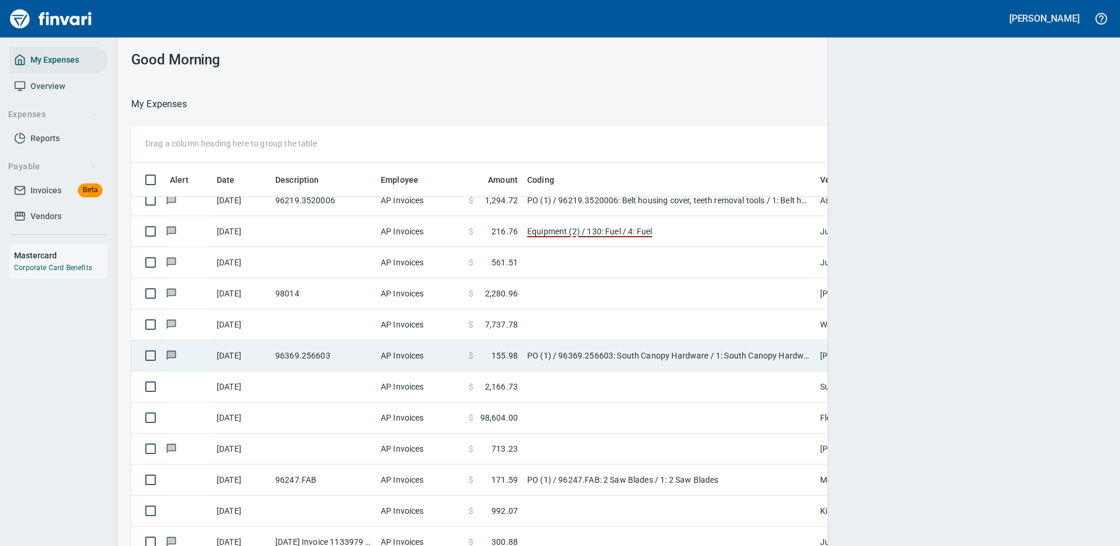
scroll to position [1, 1]
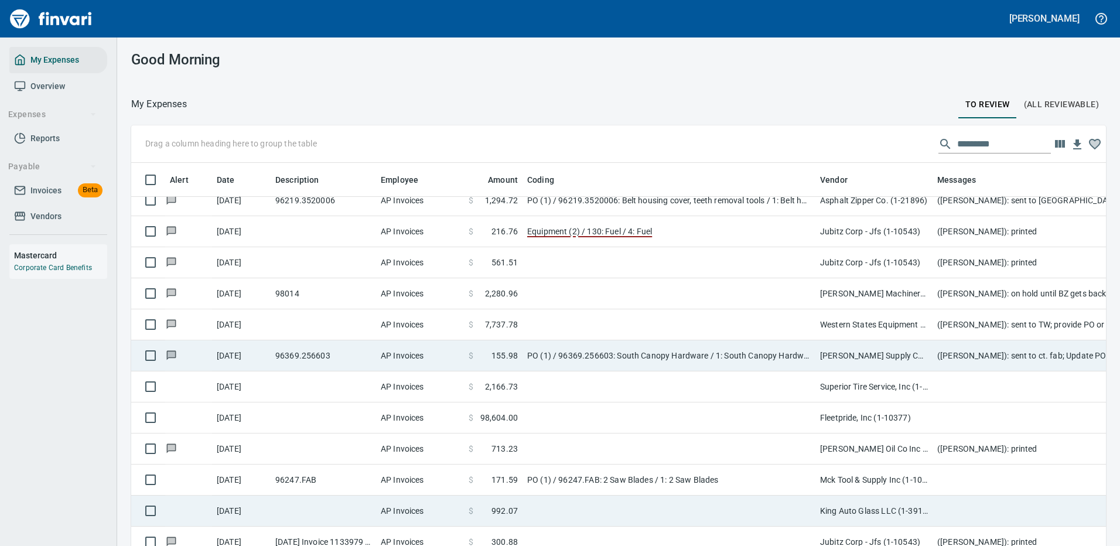
click at [748, 477] on td "PO (1) / 96247.FAB: 2 Saw Blades / 1: 2 Saw Blades" at bounding box center [668, 479] width 293 height 31
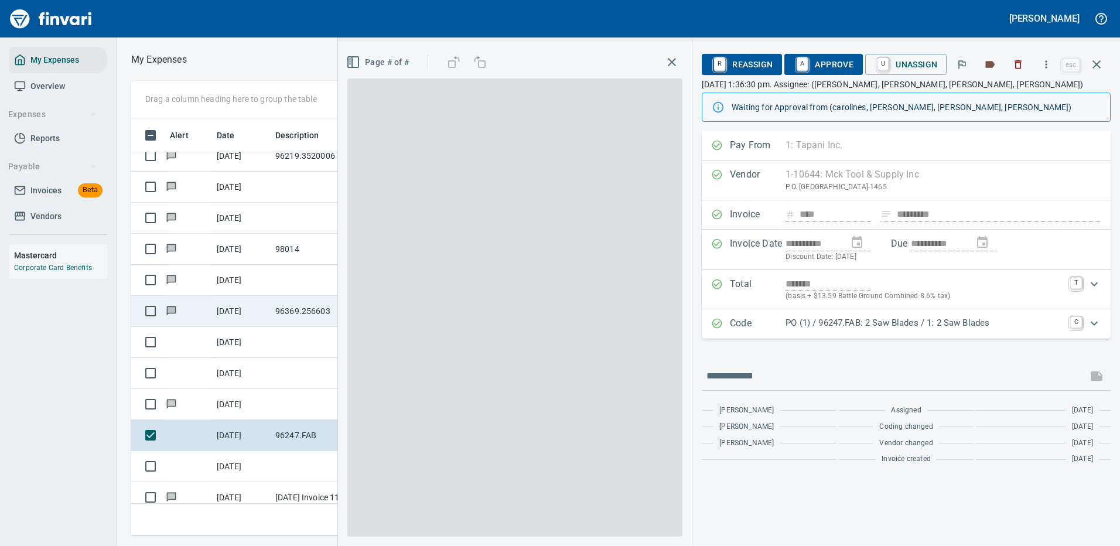
scroll to position [399, 664]
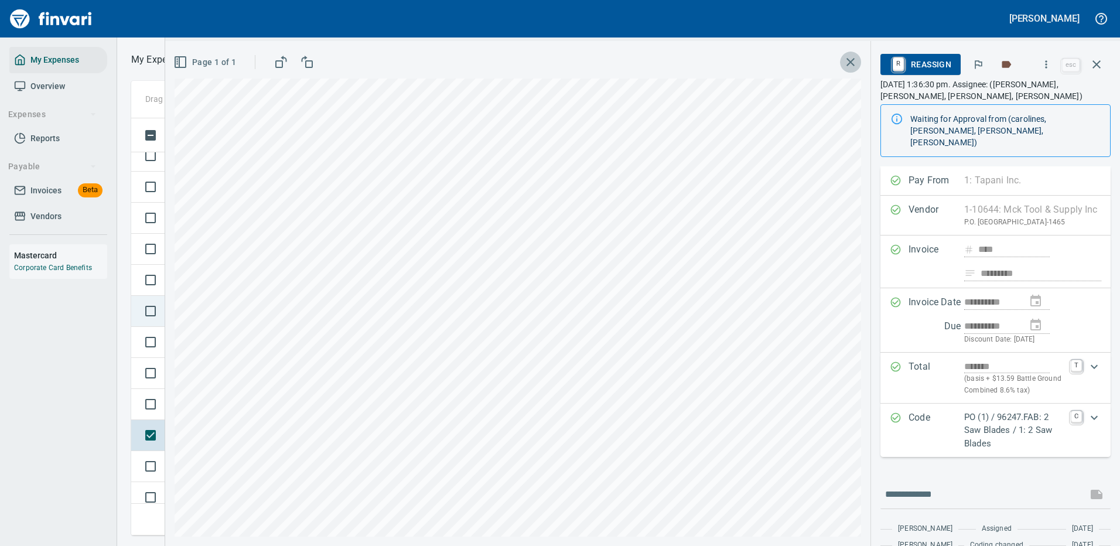
click at [849, 55] on icon "button" at bounding box center [850, 62] width 14 height 14
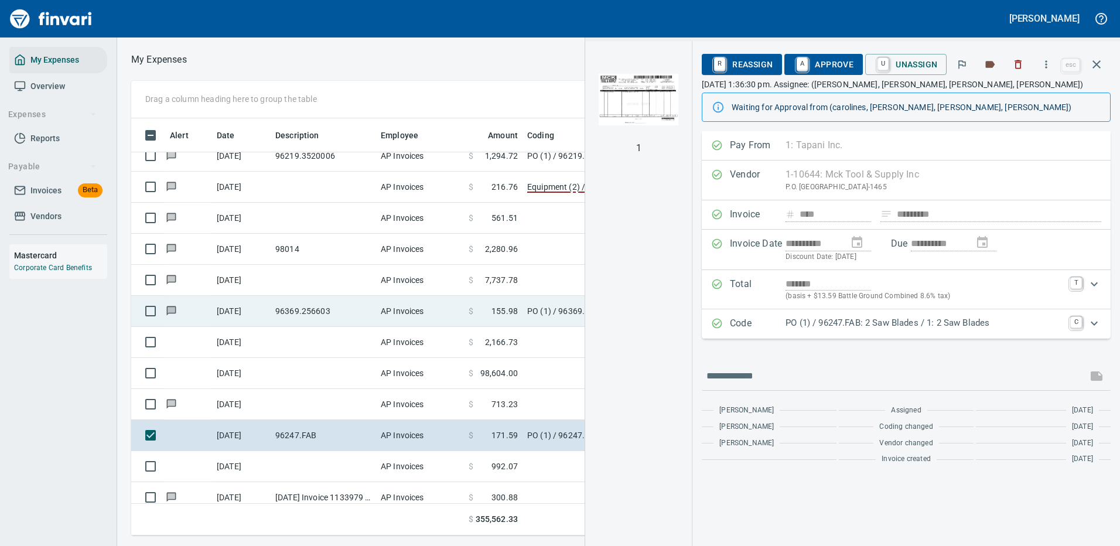
click at [926, 324] on p "PO (1) / 96247.FAB: 2 Saw Blades / 1: 2 Saw Blades" at bounding box center [924, 322] width 278 height 13
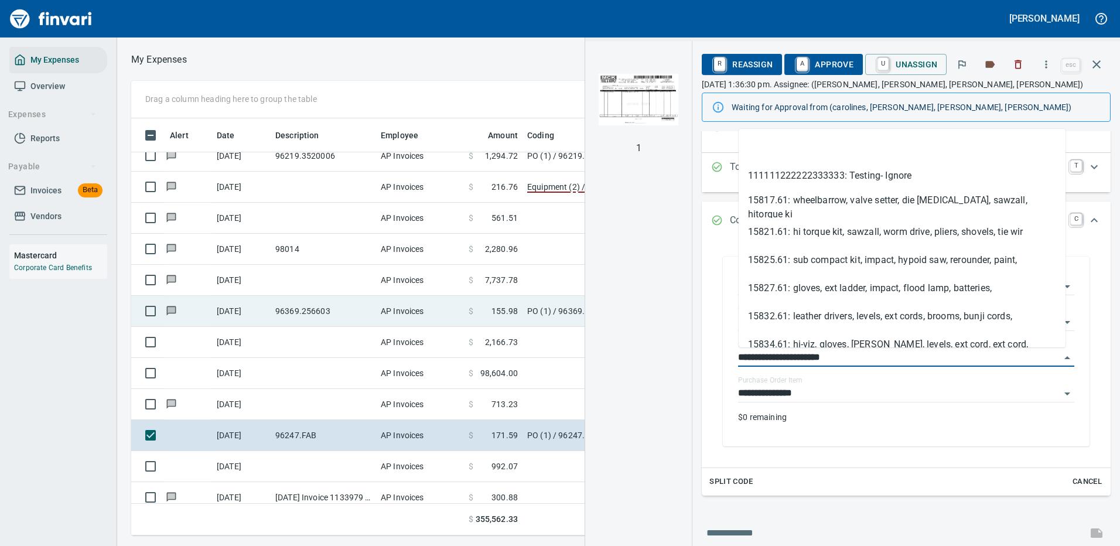
drag, startPoint x: 785, startPoint y: 357, endPoint x: 712, endPoint y: 355, distance: 73.8
click at [712, 355] on div "**********" at bounding box center [906, 351] width 390 height 213
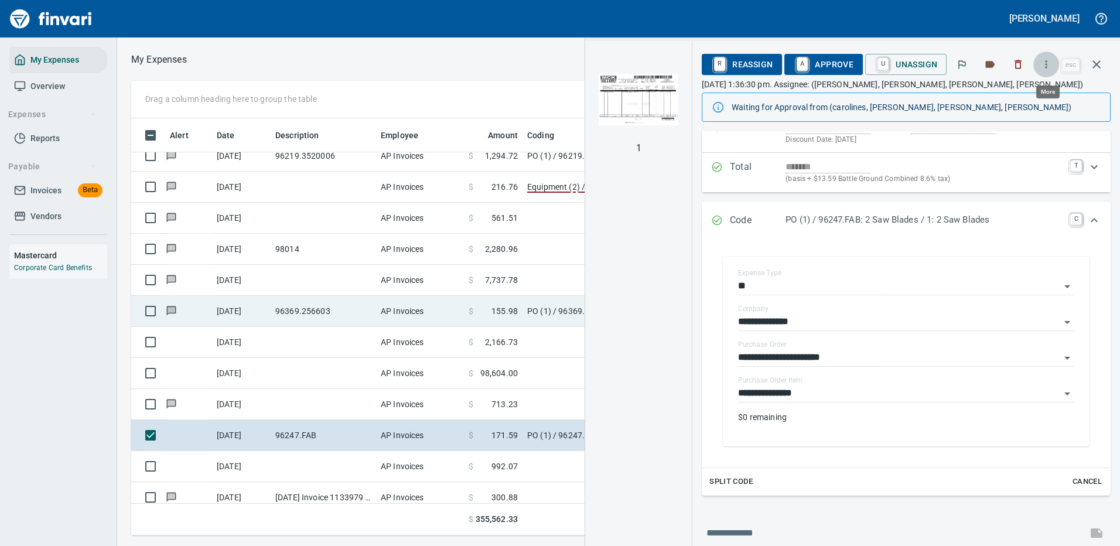
click at [1045, 62] on icon "button" at bounding box center [1046, 65] width 12 height 12
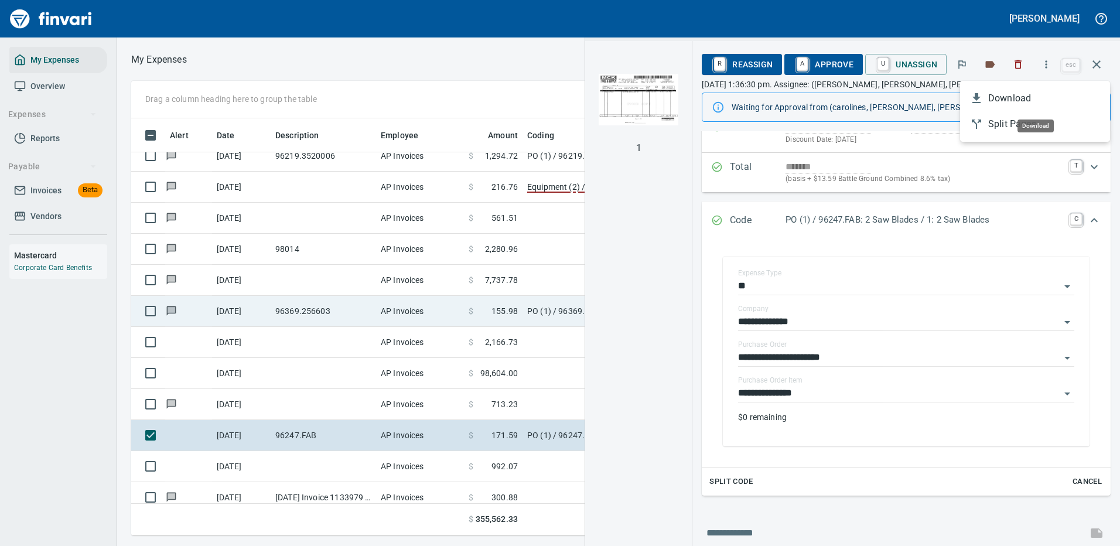
click at [1014, 103] on span "Download" at bounding box center [1044, 98] width 112 height 14
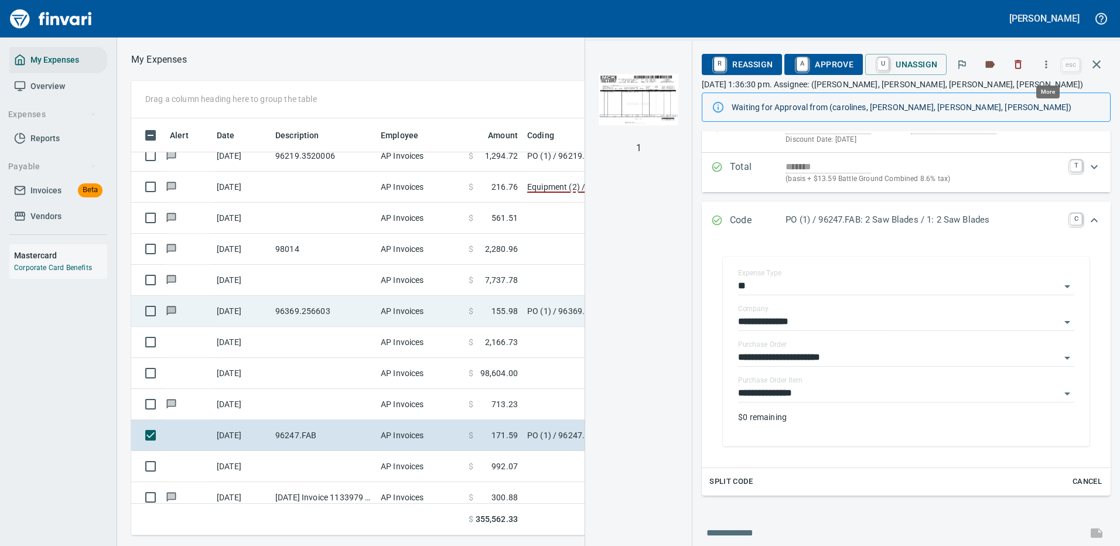
click at [1050, 64] on icon "button" at bounding box center [1046, 65] width 12 height 12
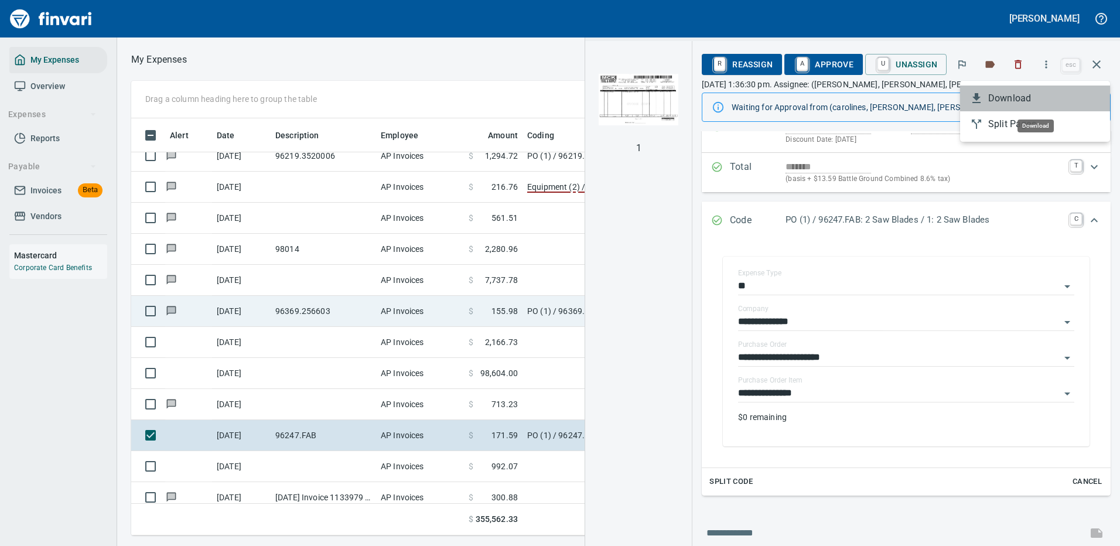
click at [1027, 98] on span "Download" at bounding box center [1044, 98] width 112 height 14
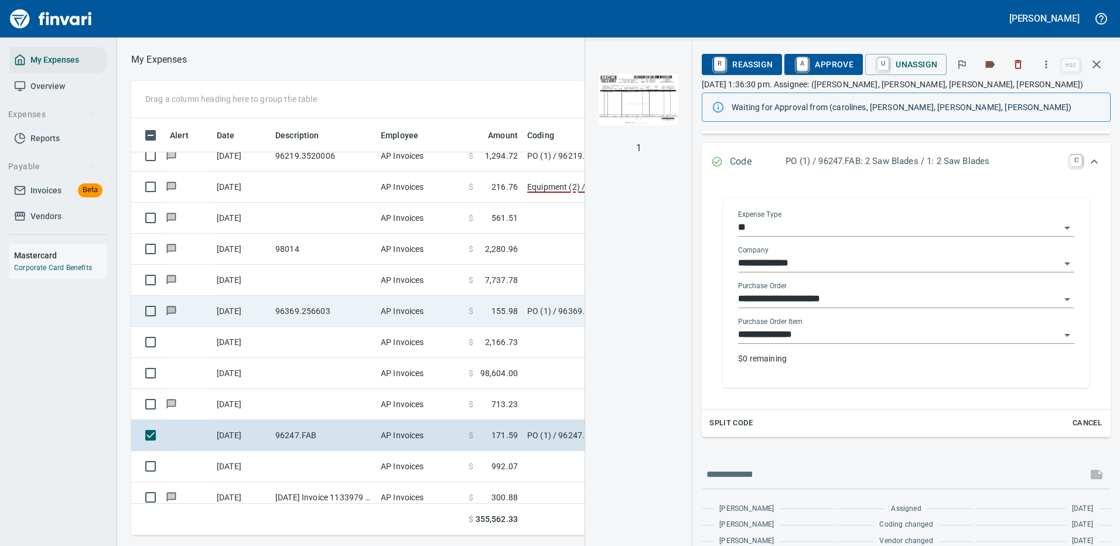
scroll to position [207, 0]
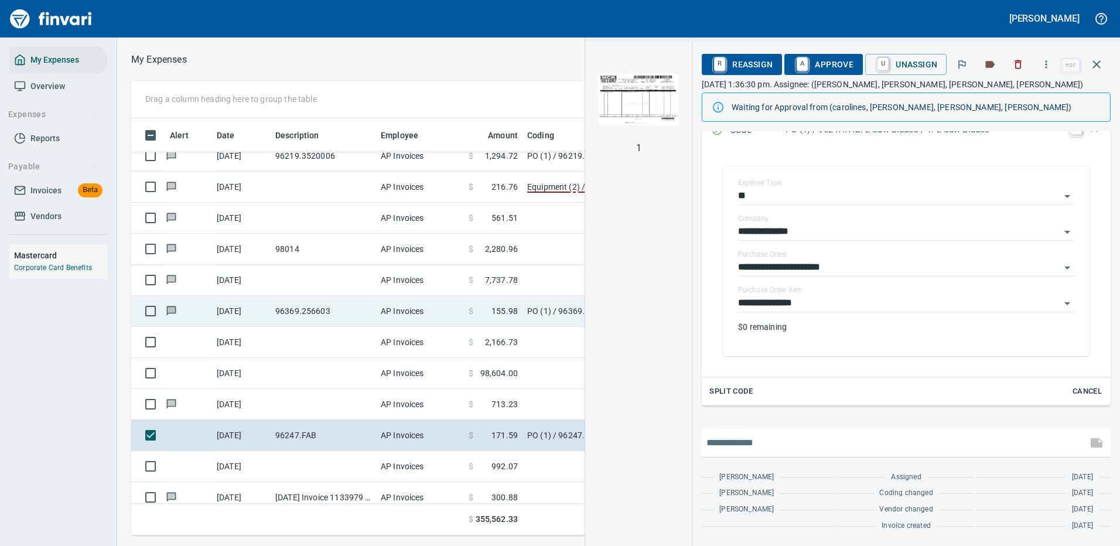
click at [803, 434] on input "text" at bounding box center [894, 442] width 376 height 19
type input "**********"
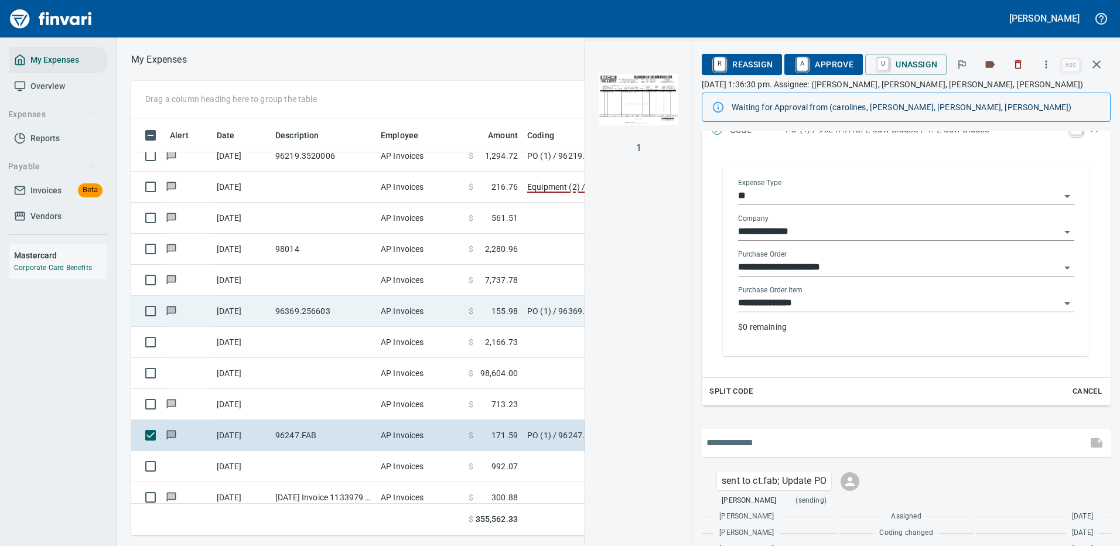
scroll to position [247, 0]
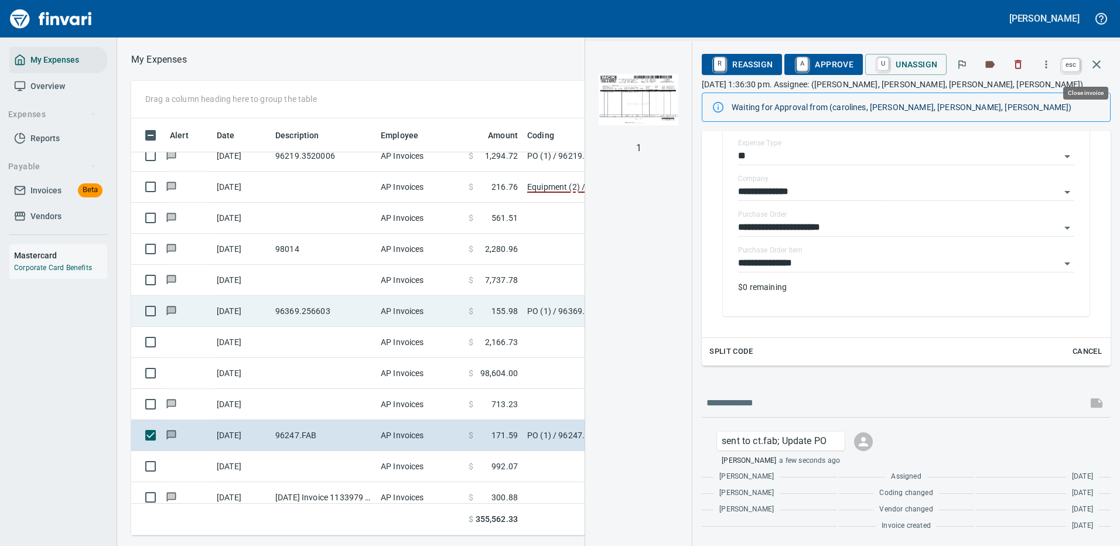
click at [1093, 64] on icon "button" at bounding box center [1096, 64] width 14 height 14
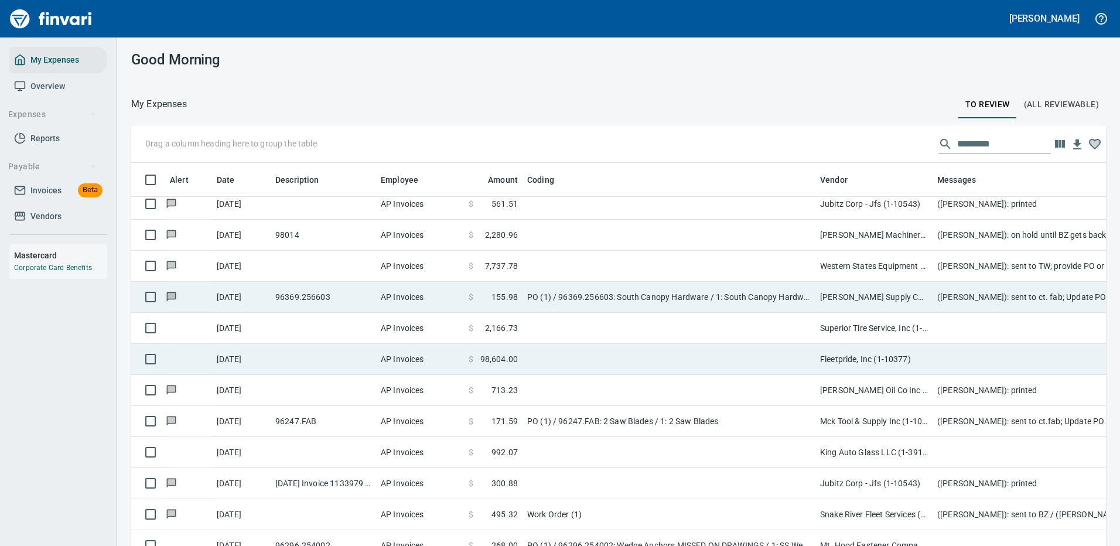
scroll to position [1464, 0]
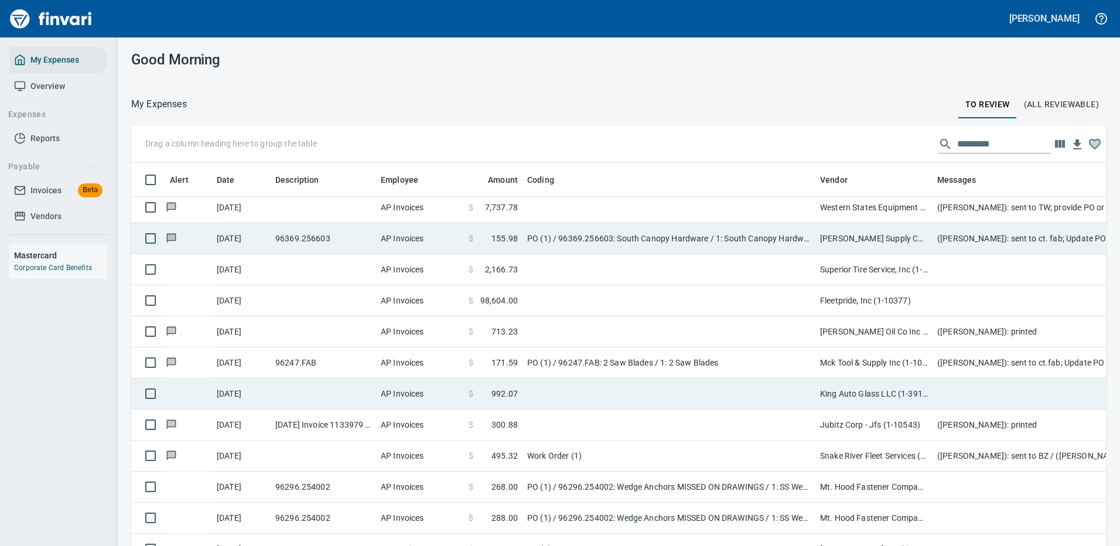
click at [685, 389] on td at bounding box center [668, 393] width 293 height 31
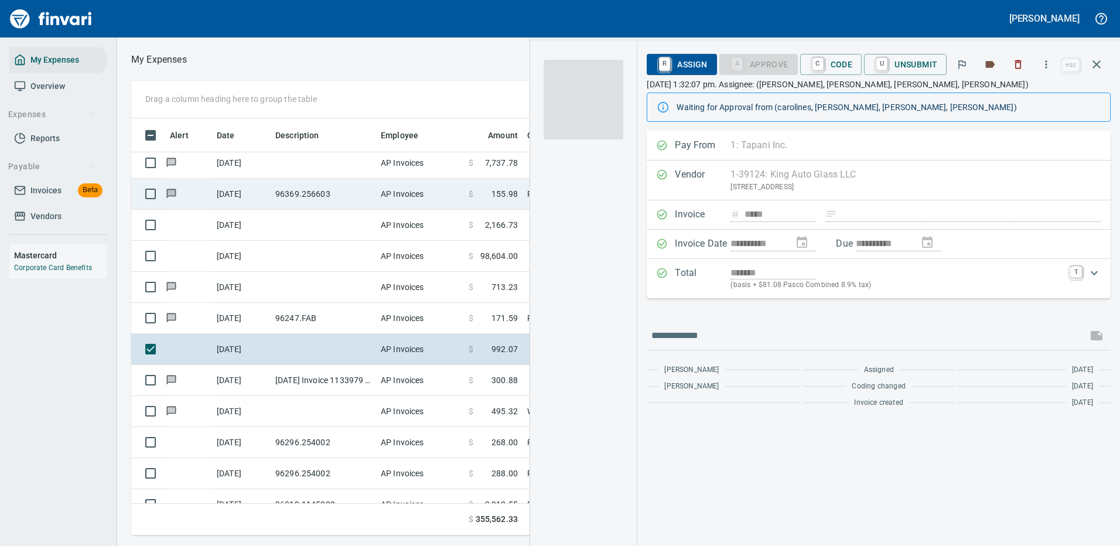
scroll to position [399, 664]
click at [563, 73] on img "button" at bounding box center [583, 100] width 80 height 80
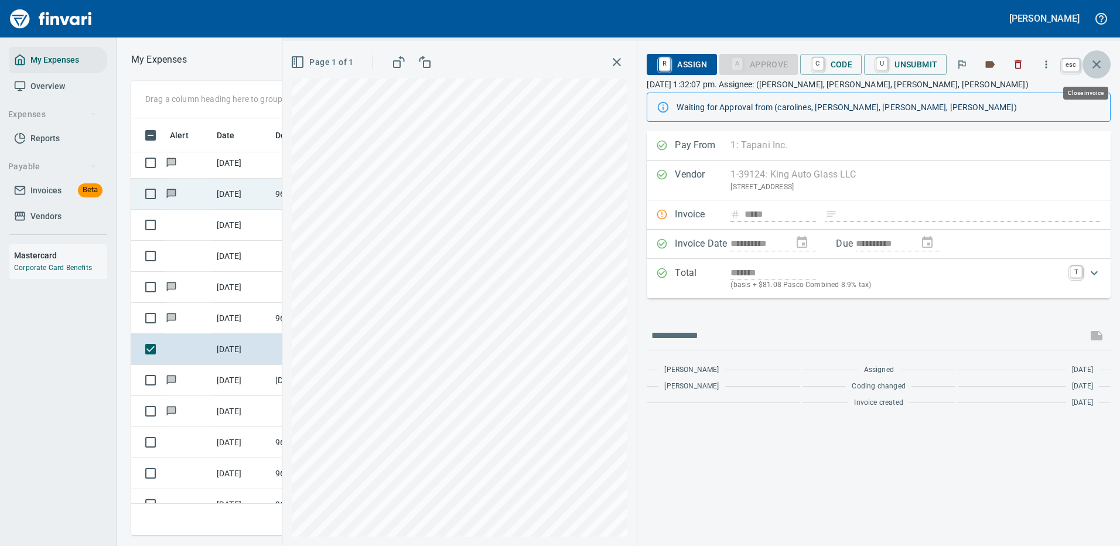
click at [1098, 63] on icon "button" at bounding box center [1096, 64] width 8 height 8
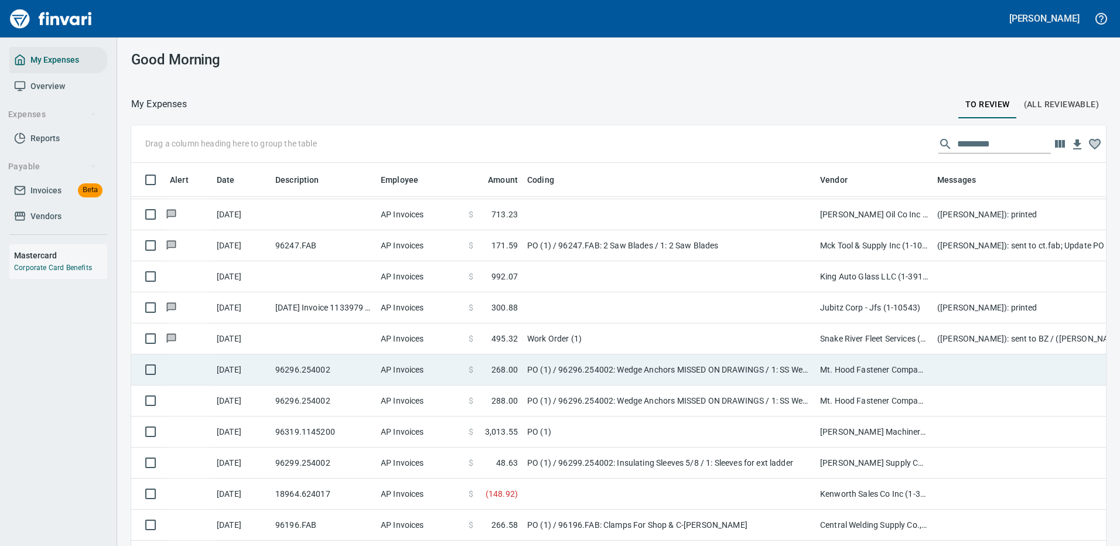
scroll to position [1640, 0]
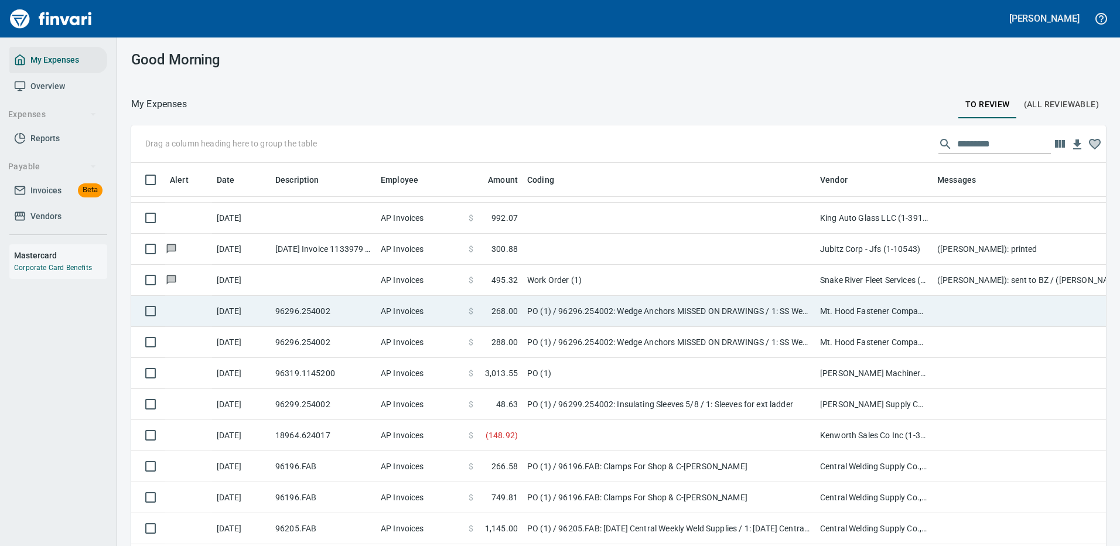
click at [766, 310] on td "PO (1) / 96296.254002: Wedge Anchors MISSED ON DRAWINGS / 1: SS Wedge Anchors" at bounding box center [668, 311] width 293 height 31
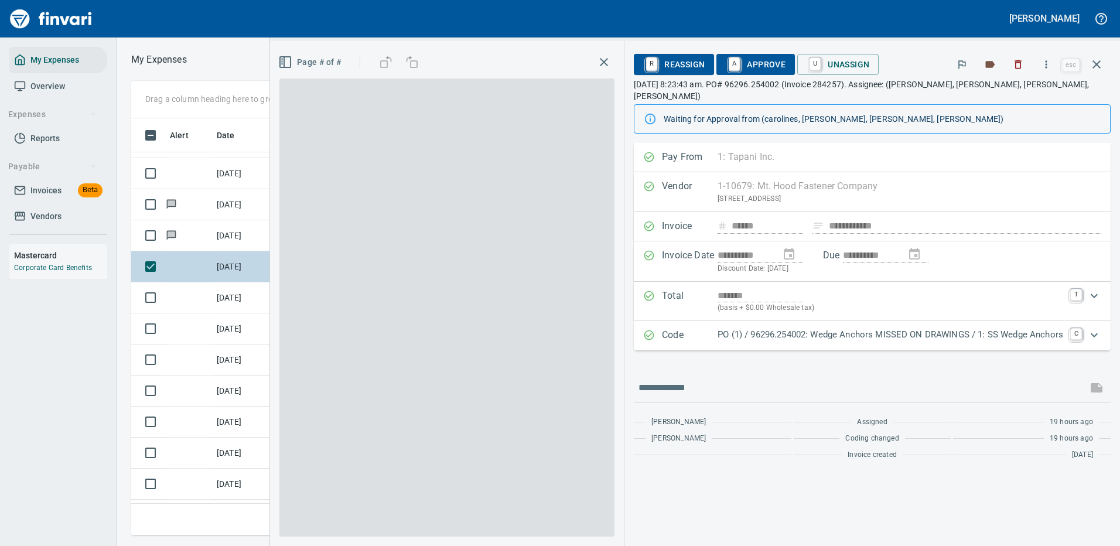
scroll to position [399, 664]
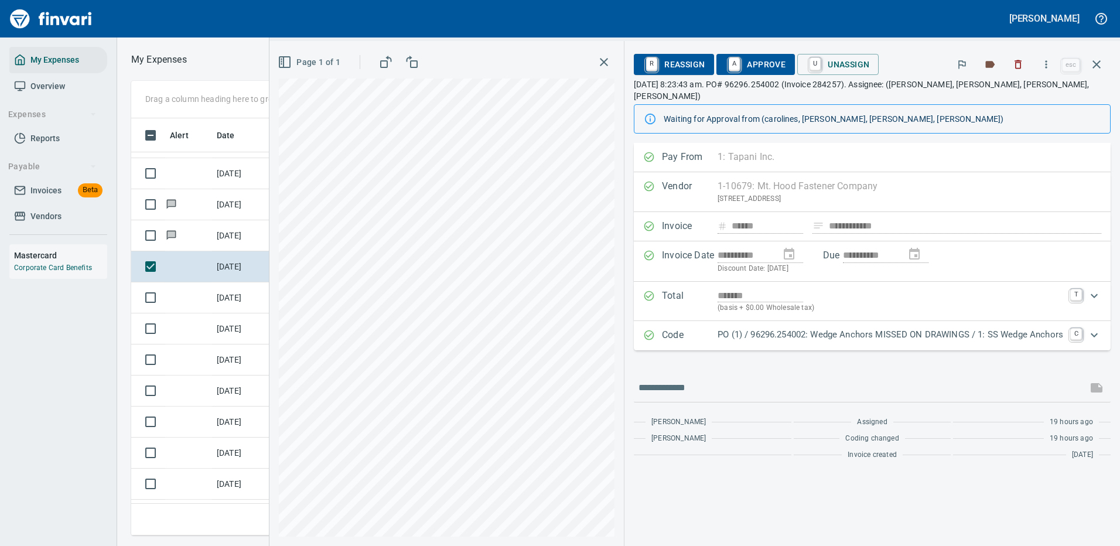
click at [933, 328] on p "PO (1) / 96296.254002: Wedge Anchors MISSED ON DRAWINGS / 1: SS Wedge Anchors" at bounding box center [890, 334] width 346 height 13
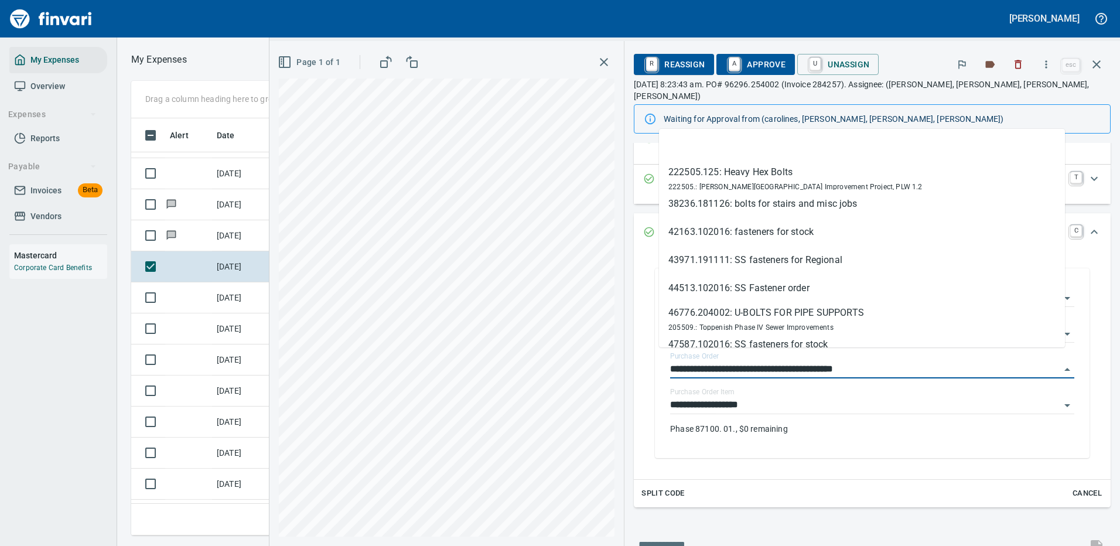
click at [600, 356] on div "**********" at bounding box center [694, 293] width 850 height 505
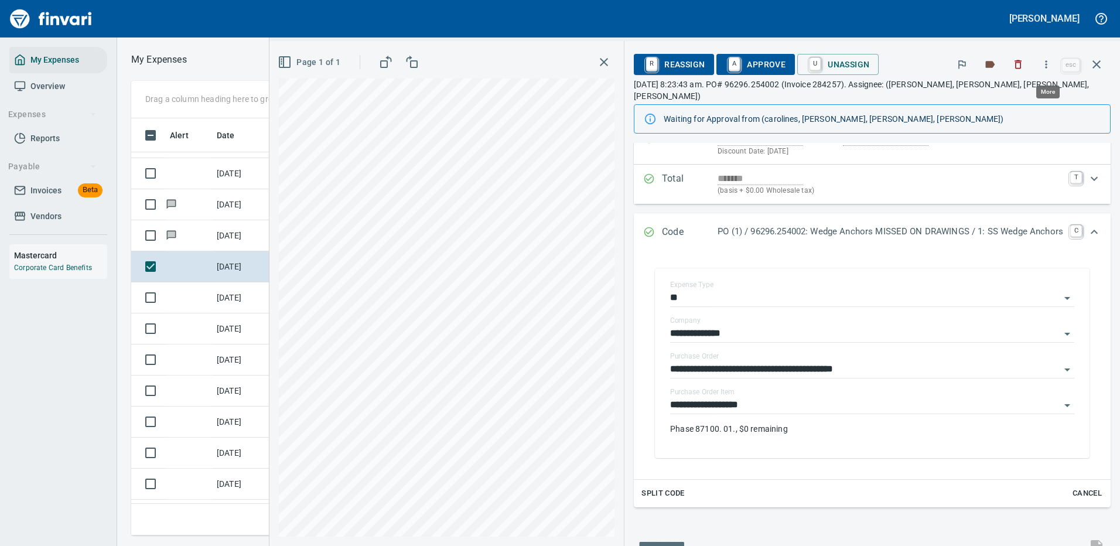
click at [1048, 64] on icon "button" at bounding box center [1046, 65] width 12 height 12
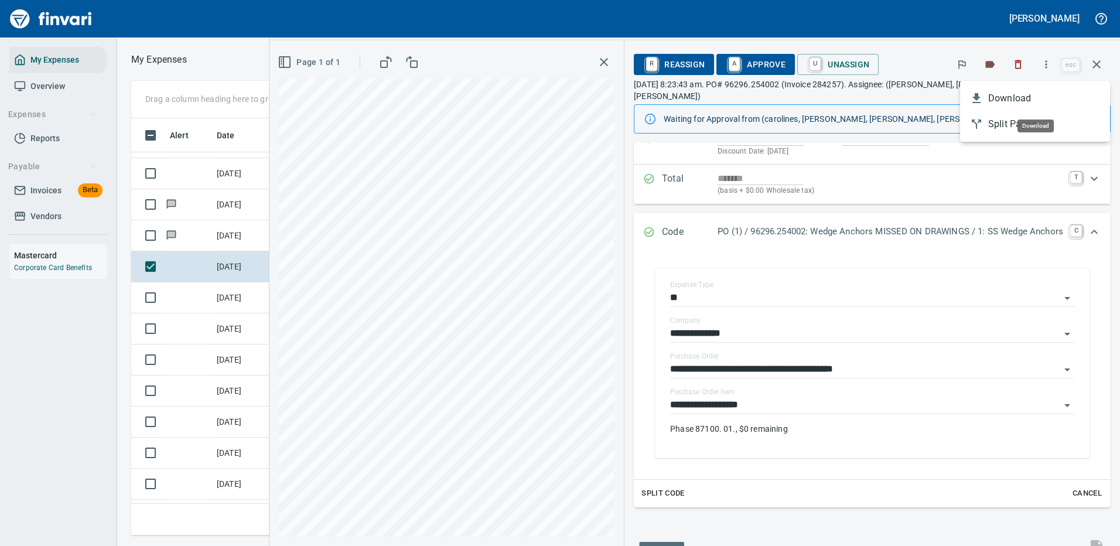
click at [1008, 98] on span "Download" at bounding box center [1044, 98] width 112 height 14
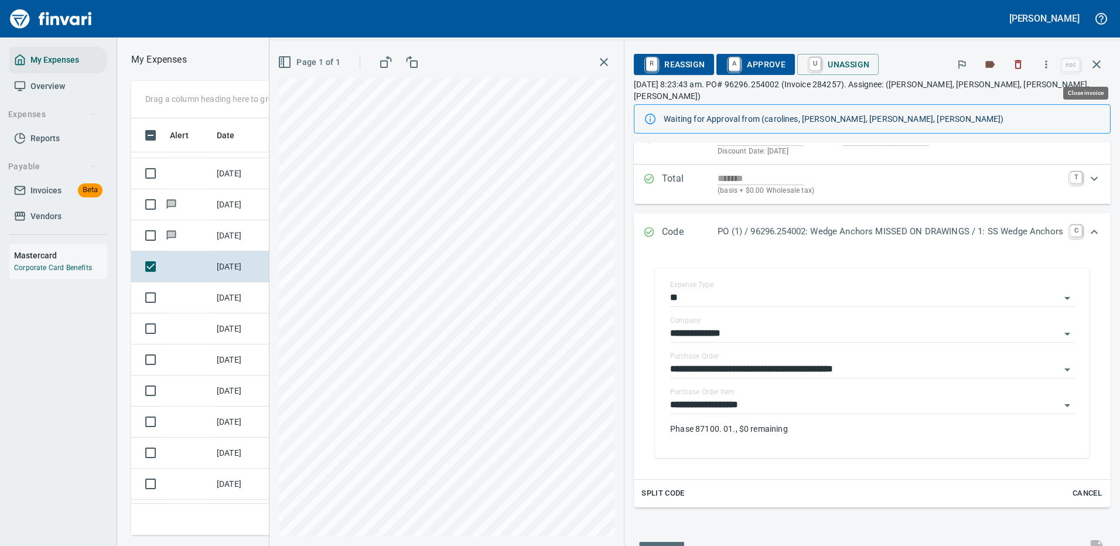
click at [1098, 66] on icon "button" at bounding box center [1096, 64] width 8 height 8
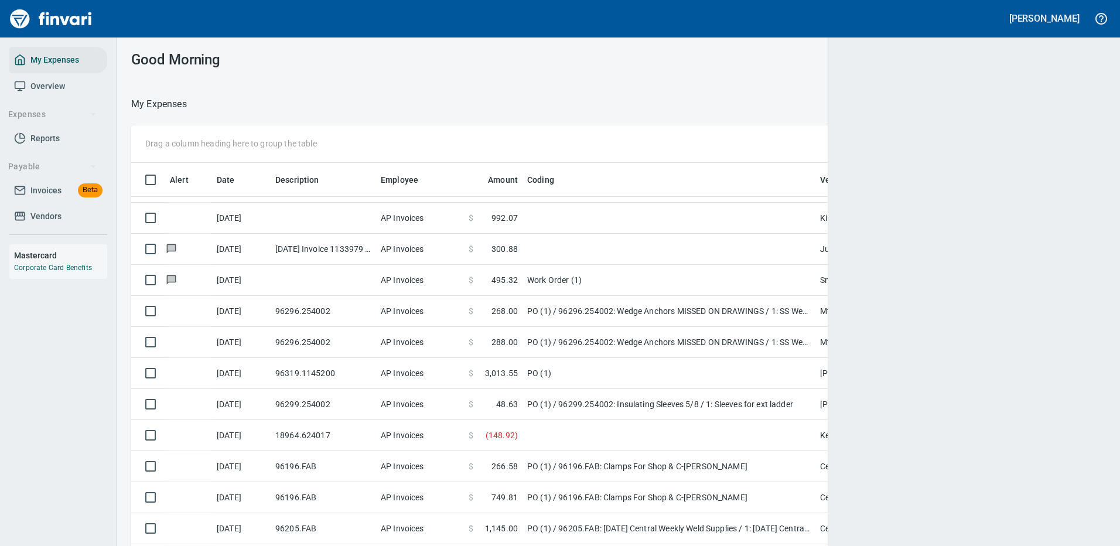
scroll to position [399, 948]
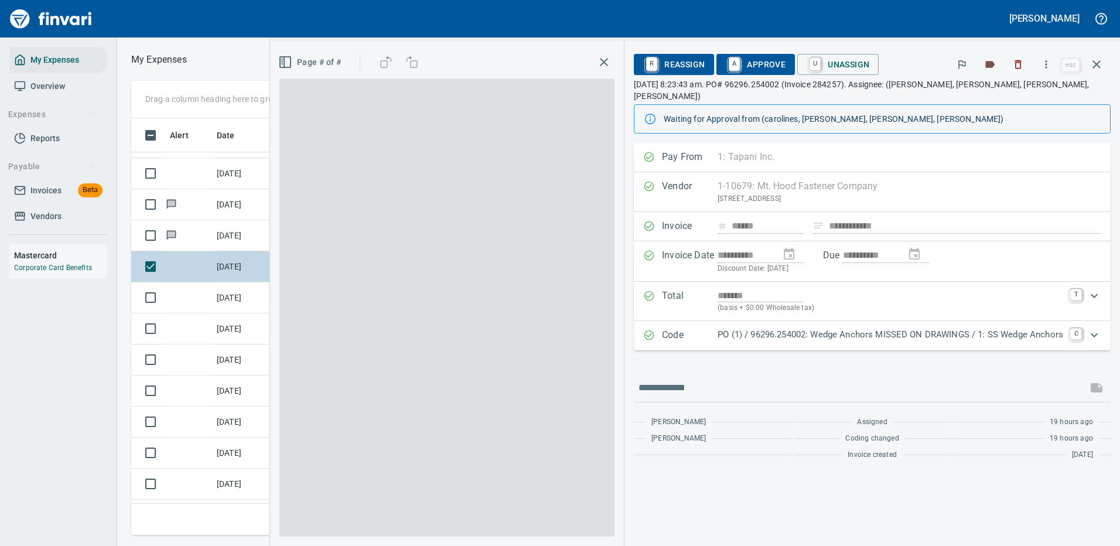
scroll to position [399, 664]
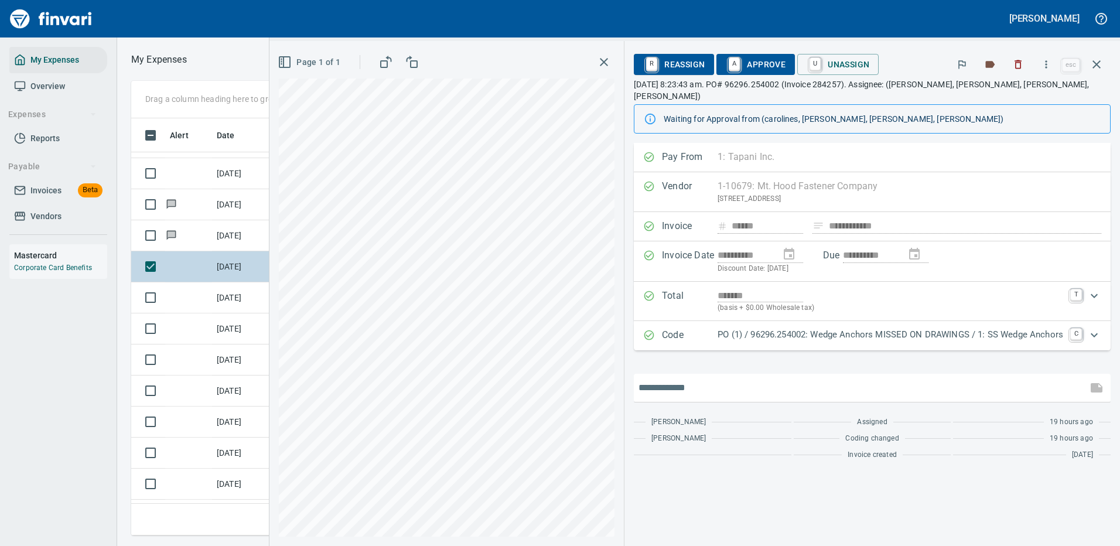
click at [734, 378] on input "text" at bounding box center [860, 387] width 444 height 19
type input "**********"
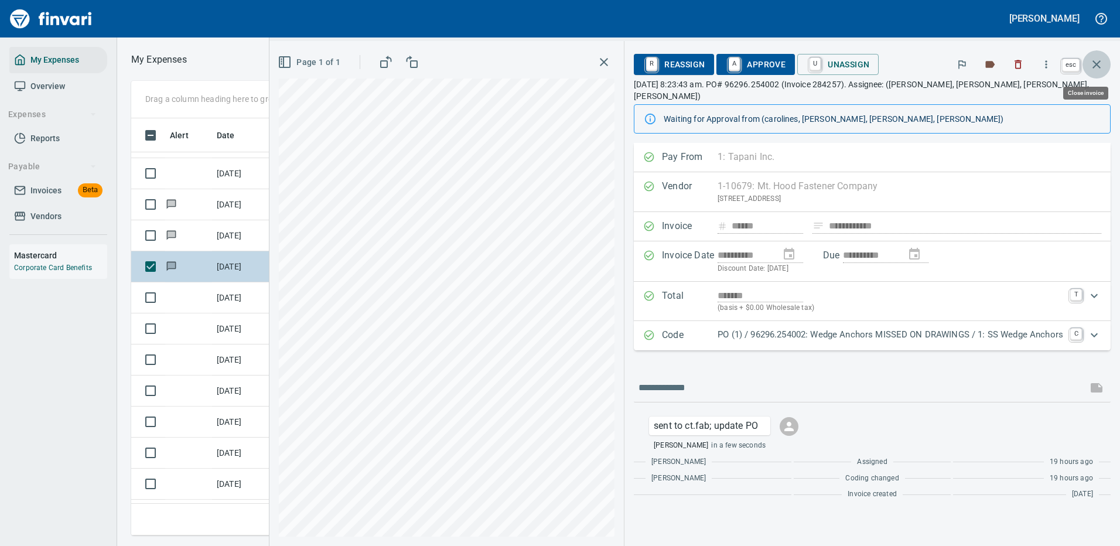
click at [1093, 62] on icon "button" at bounding box center [1096, 64] width 14 height 14
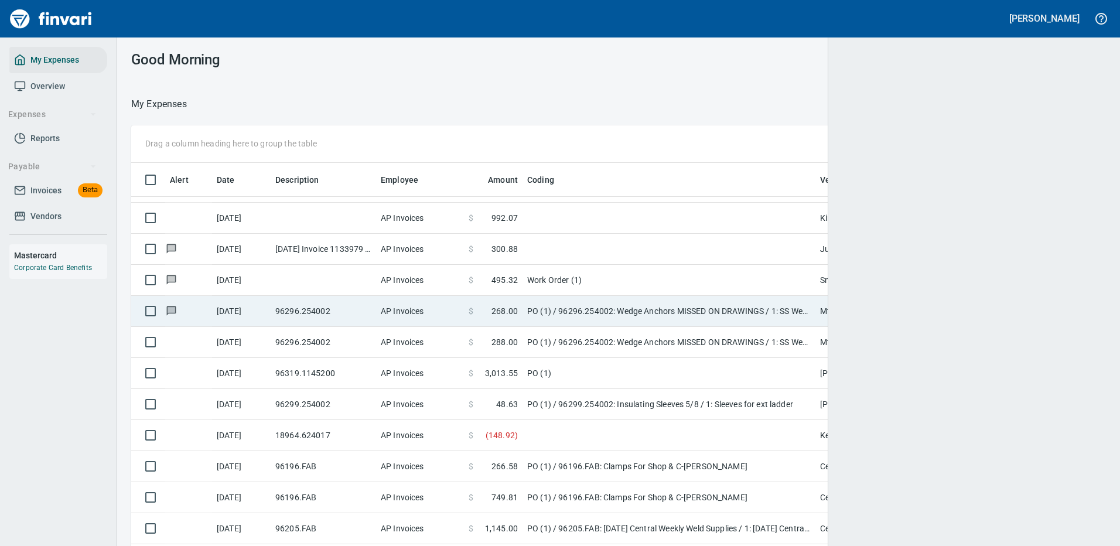
scroll to position [399, 941]
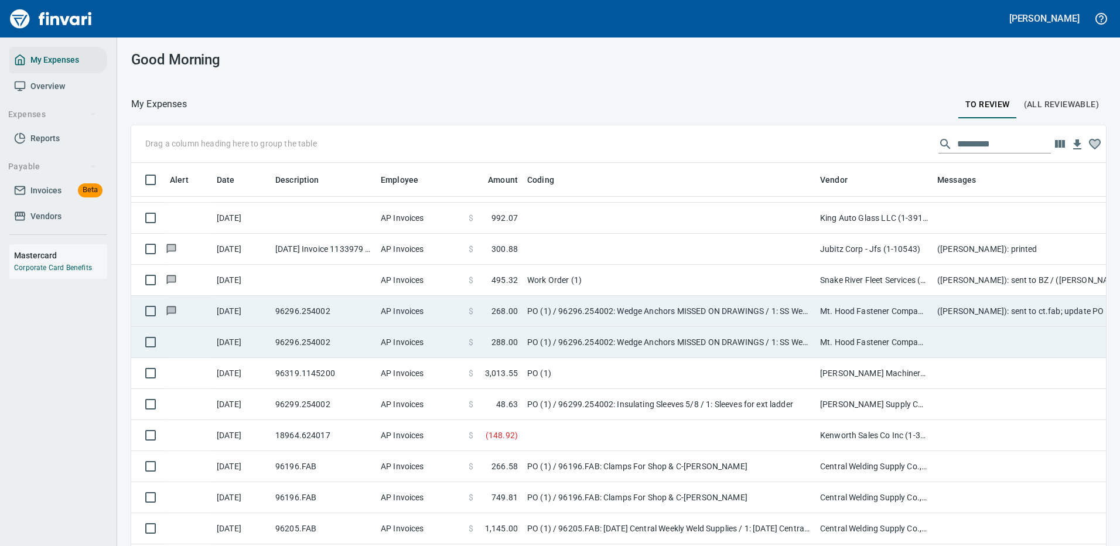
click at [664, 337] on td "PO (1) / 96296.254002: Wedge Anchors MISSED ON DRAWINGS / 1: SS Wedge Anchors" at bounding box center [668, 342] width 293 height 31
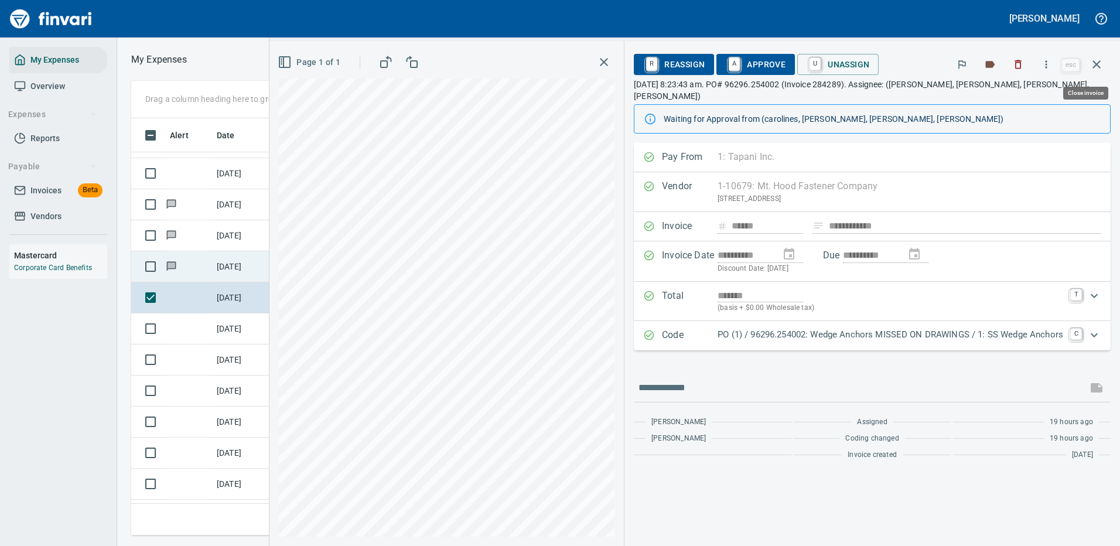
scroll to position [399, 664]
click at [1048, 62] on icon "button" at bounding box center [1046, 65] width 12 height 12
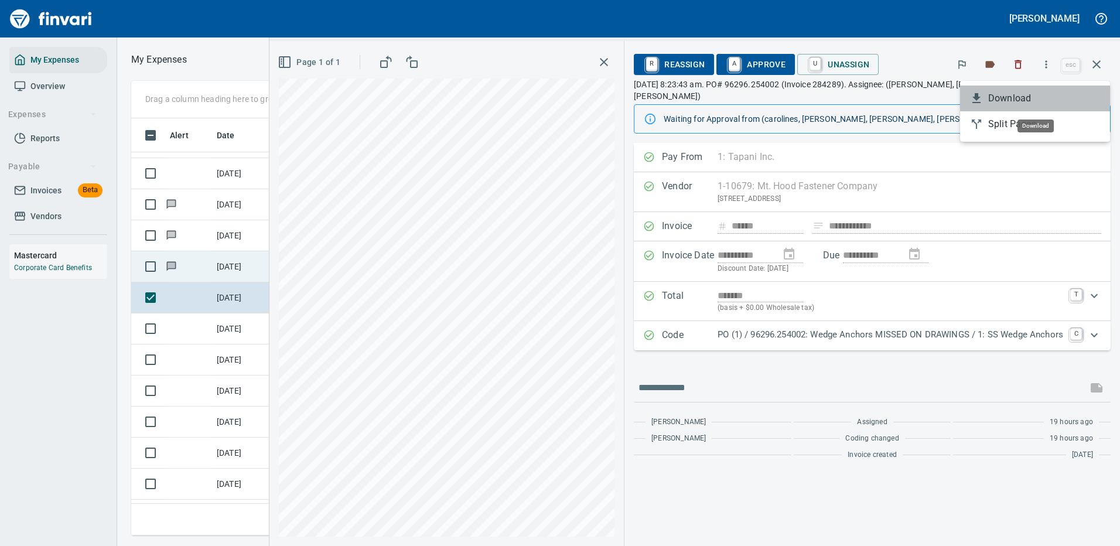
click at [1011, 98] on span "Download" at bounding box center [1044, 98] width 112 height 14
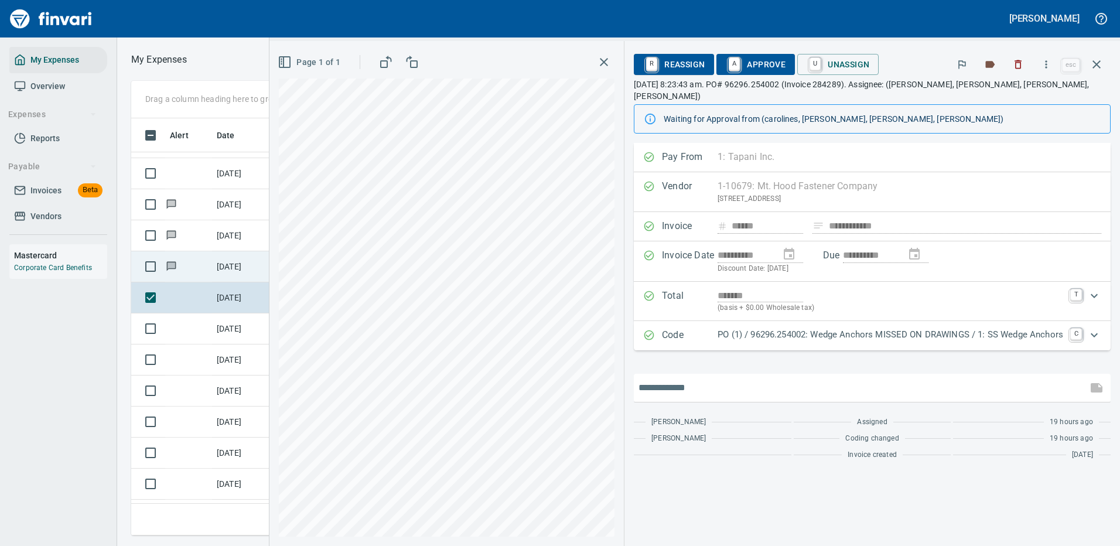
click at [693, 378] on input "text" at bounding box center [860, 387] width 444 height 19
type input "**********"
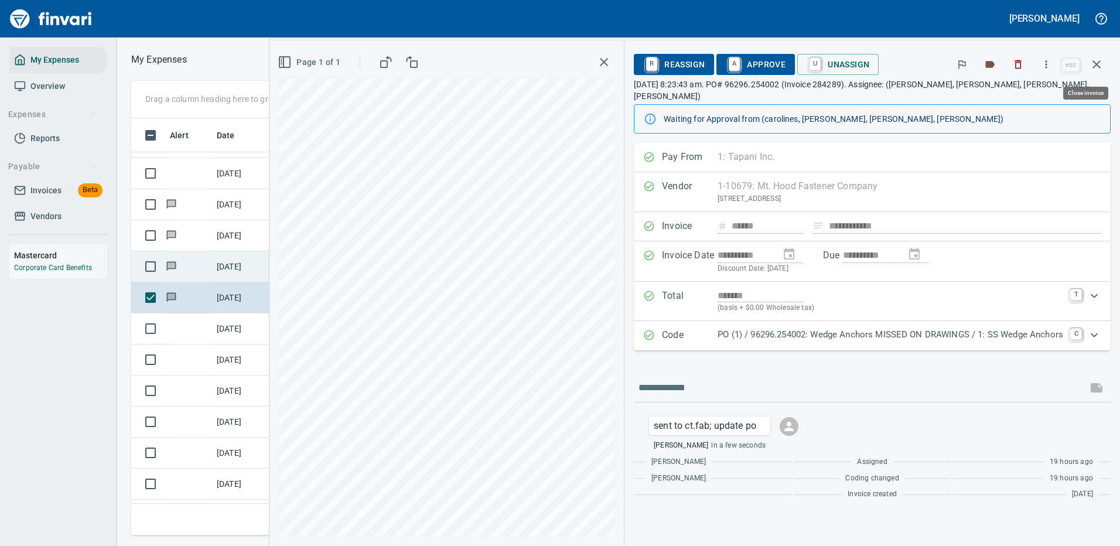
click at [1097, 67] on icon "button" at bounding box center [1096, 64] width 14 height 14
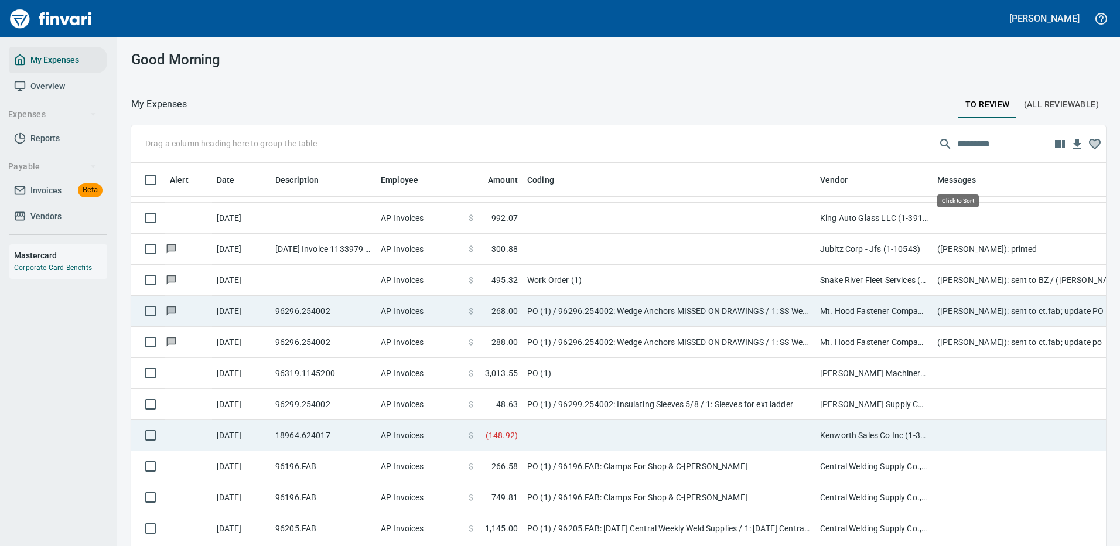
scroll to position [399, 948]
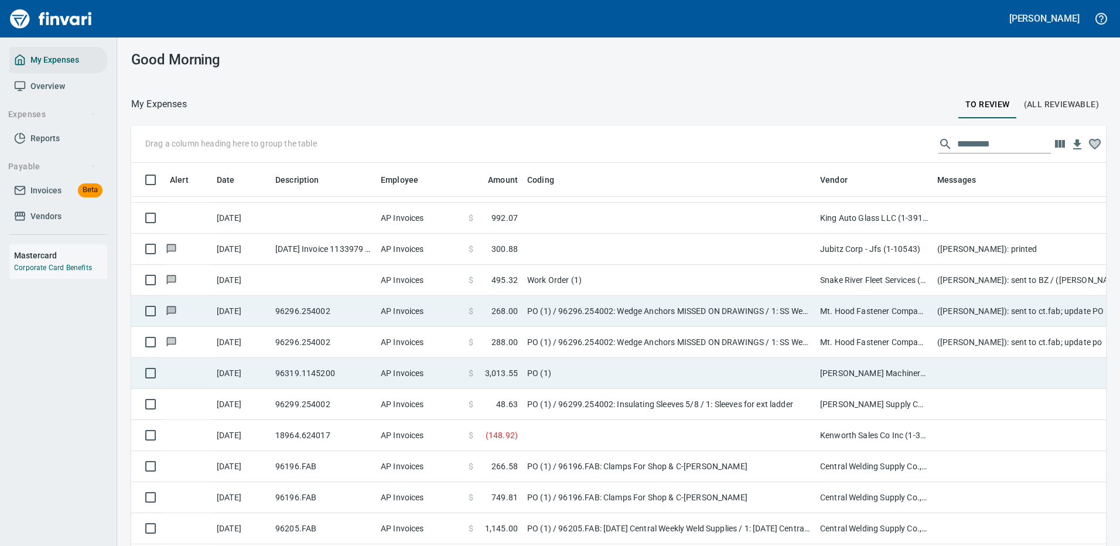
click at [617, 365] on td "PO (1)" at bounding box center [668, 373] width 293 height 31
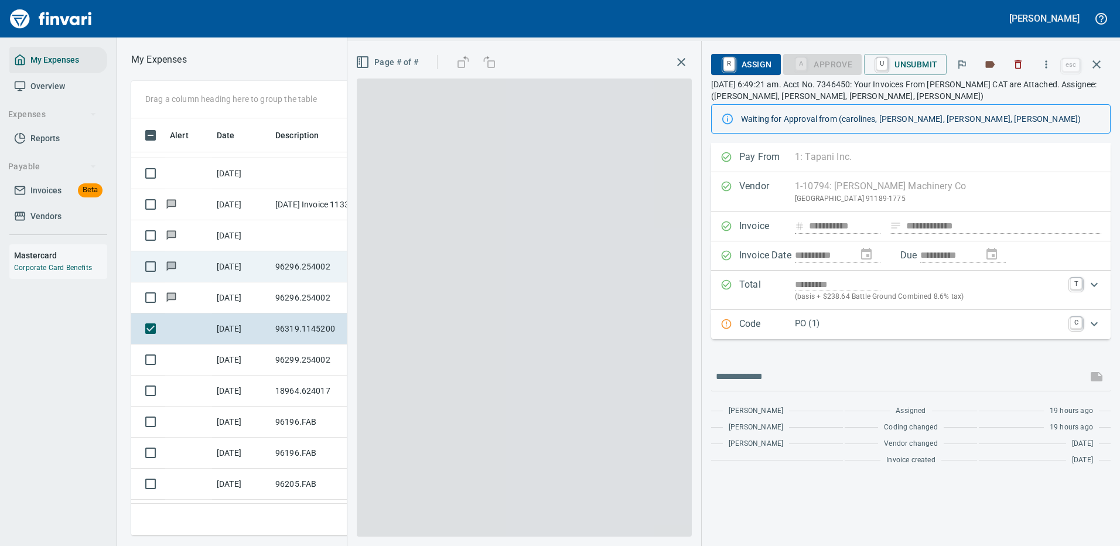
scroll to position [399, 664]
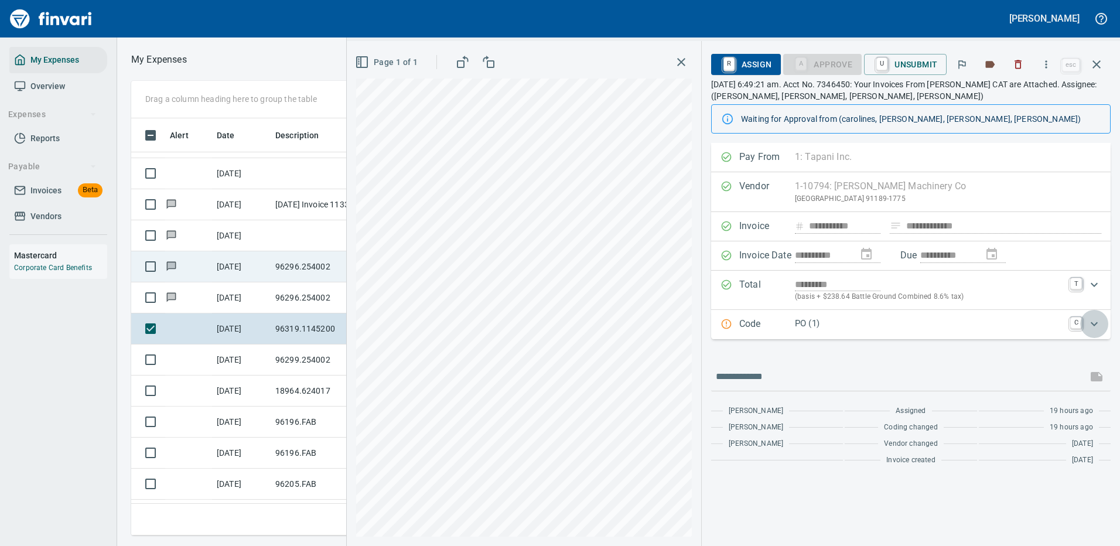
click at [1095, 324] on icon "Expand" at bounding box center [1094, 324] width 14 height 14
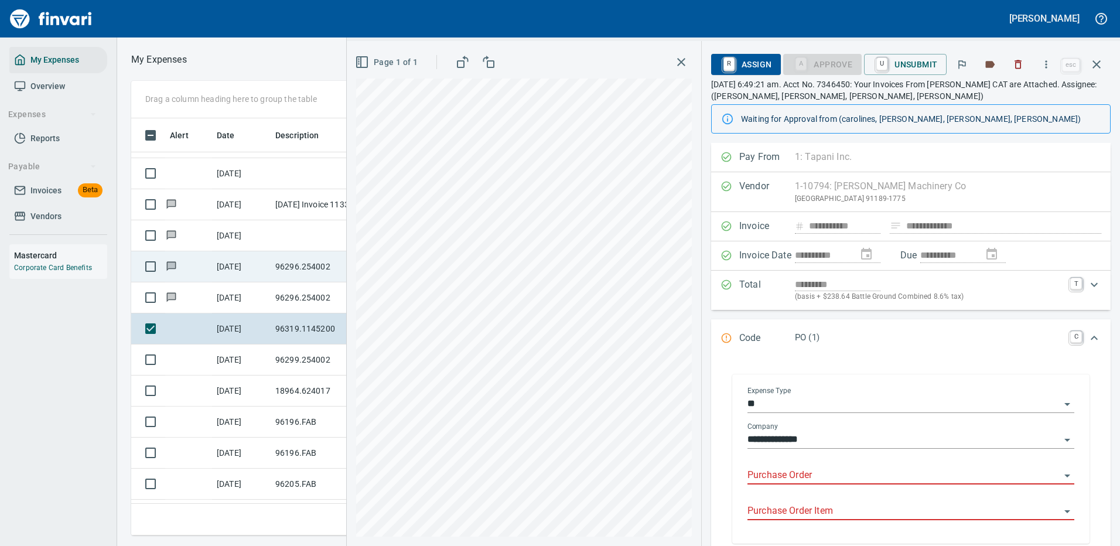
click at [807, 470] on input "Purchase Order" at bounding box center [903, 475] width 313 height 16
drag, startPoint x: 822, startPoint y: 467, endPoint x: 710, endPoint y: 470, distance: 111.9
click at [710, 470] on div "**********" at bounding box center [911, 438] width 418 height 590
type input "**********"
click at [1047, 64] on icon "button" at bounding box center [1046, 64] width 2 height 8
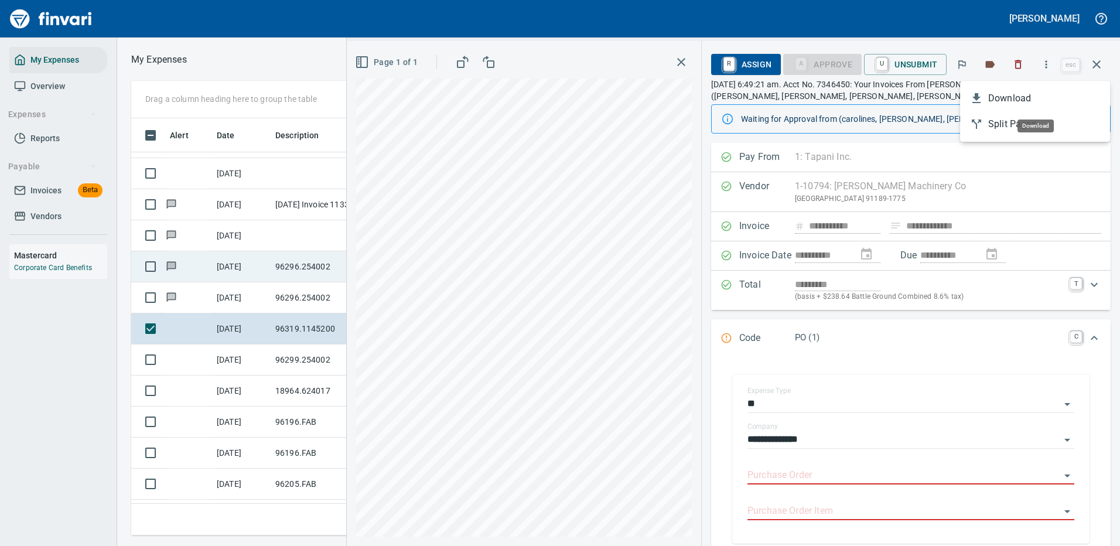
click at [1016, 98] on span "Download" at bounding box center [1044, 98] width 112 height 14
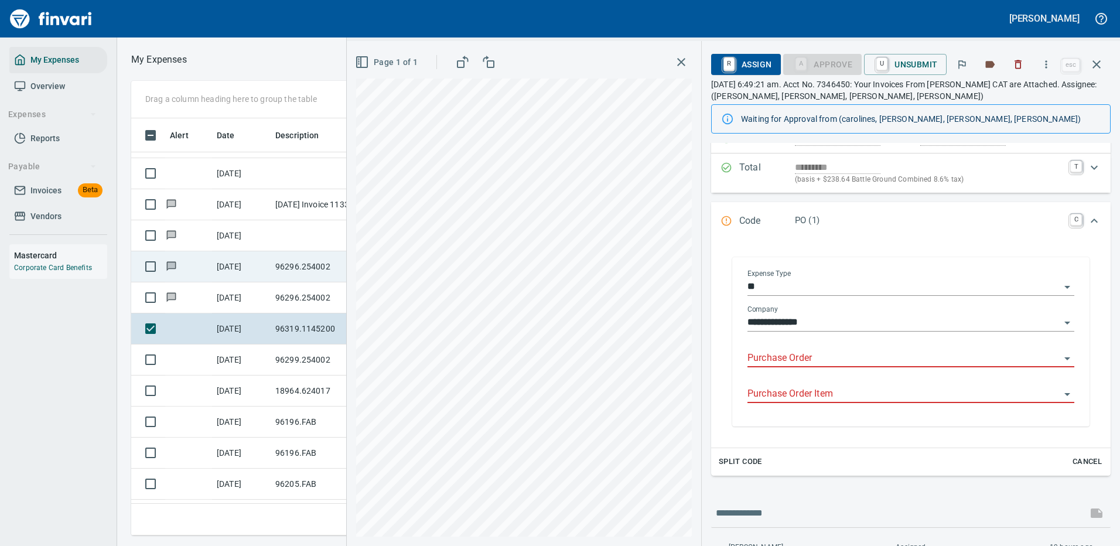
scroll to position [176, 0]
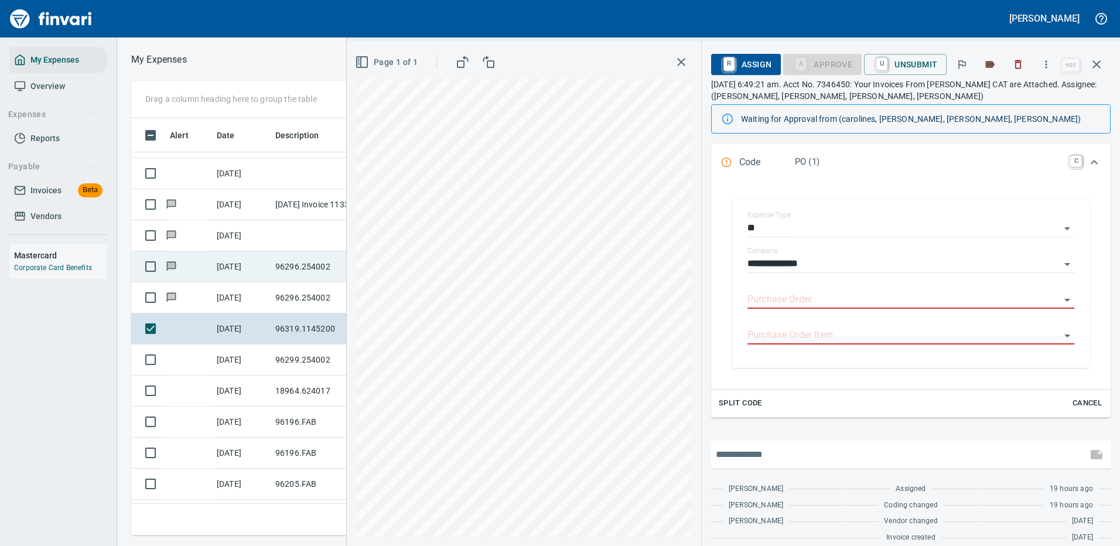
click at [785, 452] on input "text" at bounding box center [899, 454] width 367 height 19
type input "**********"
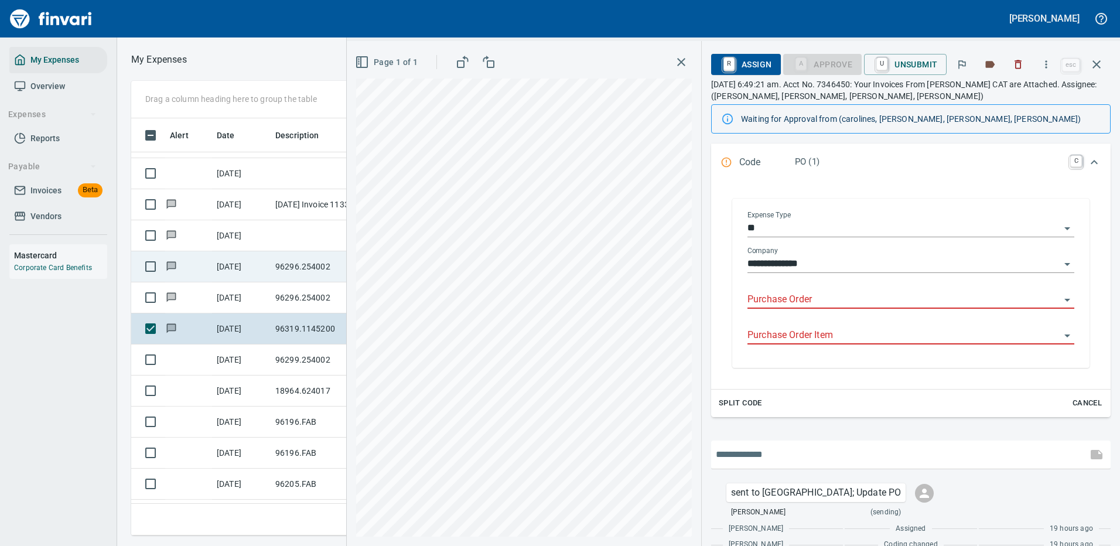
scroll to position [227, 0]
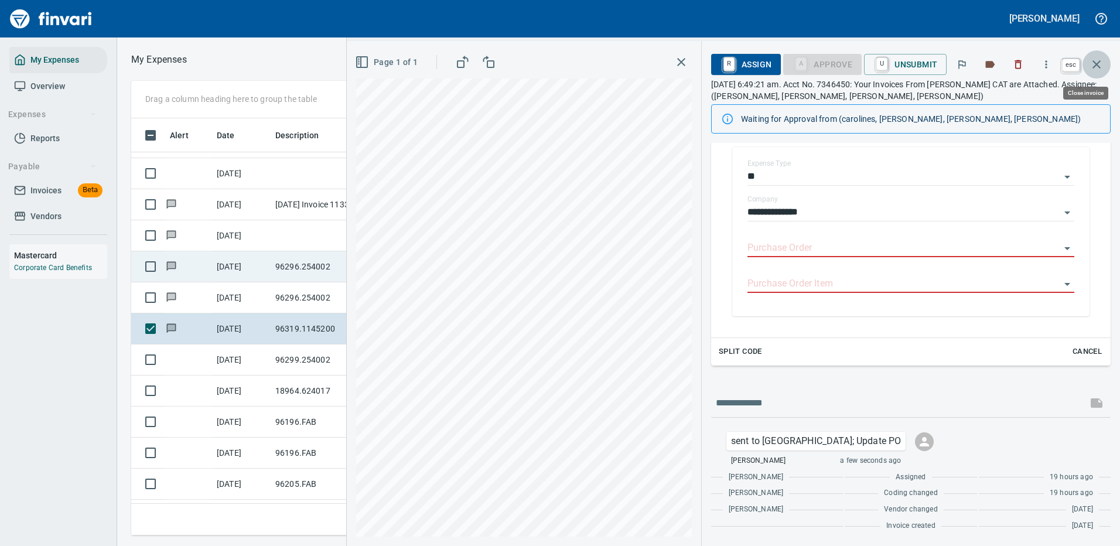
click at [1098, 61] on icon "button" at bounding box center [1096, 64] width 14 height 14
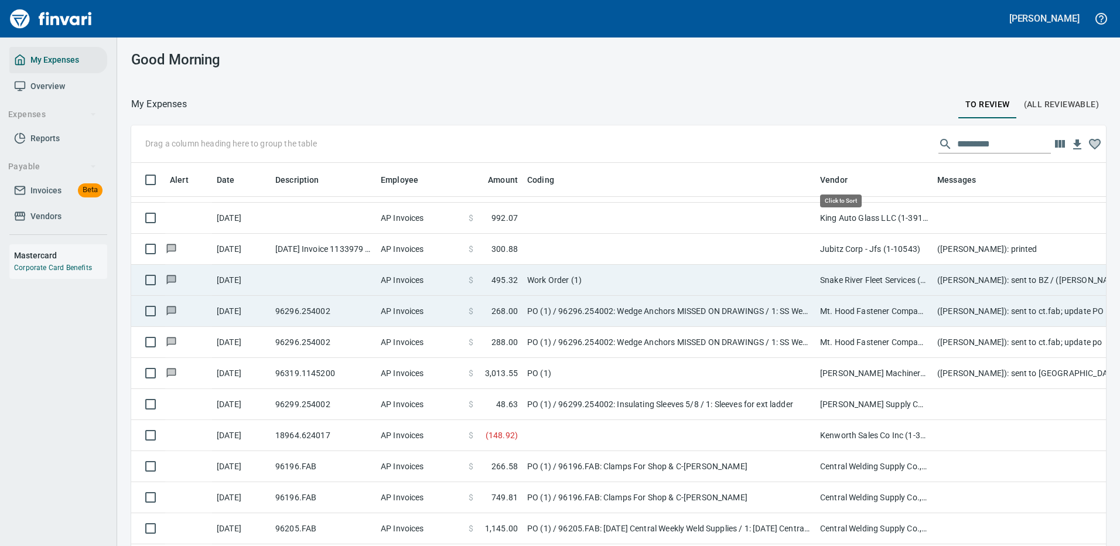
scroll to position [399, 948]
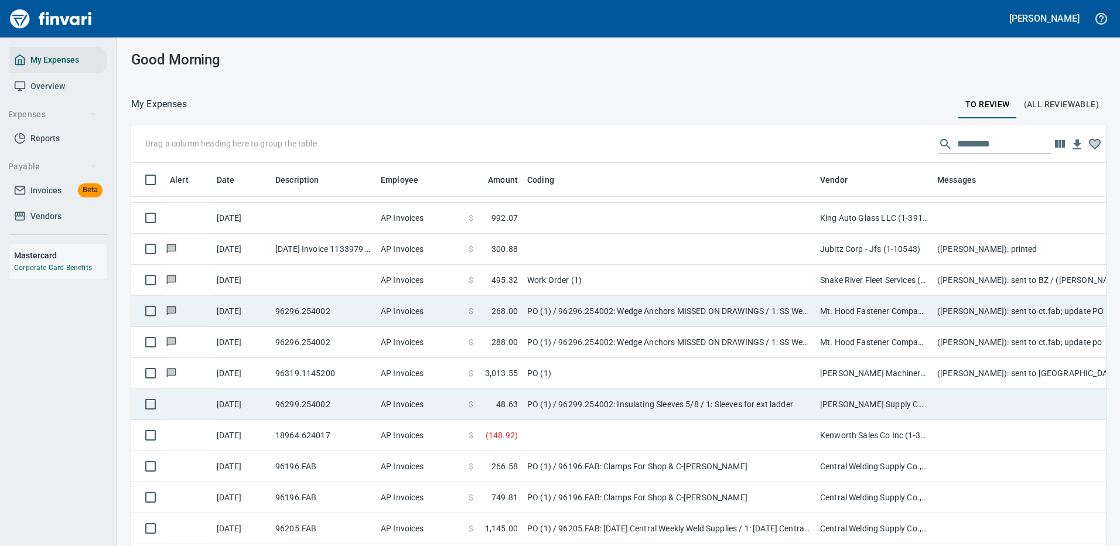
click at [674, 401] on td "PO (1) / 96299.254002: Insulating Sleeves 5/8 / 1: Sleeves for ext ladder" at bounding box center [668, 404] width 293 height 31
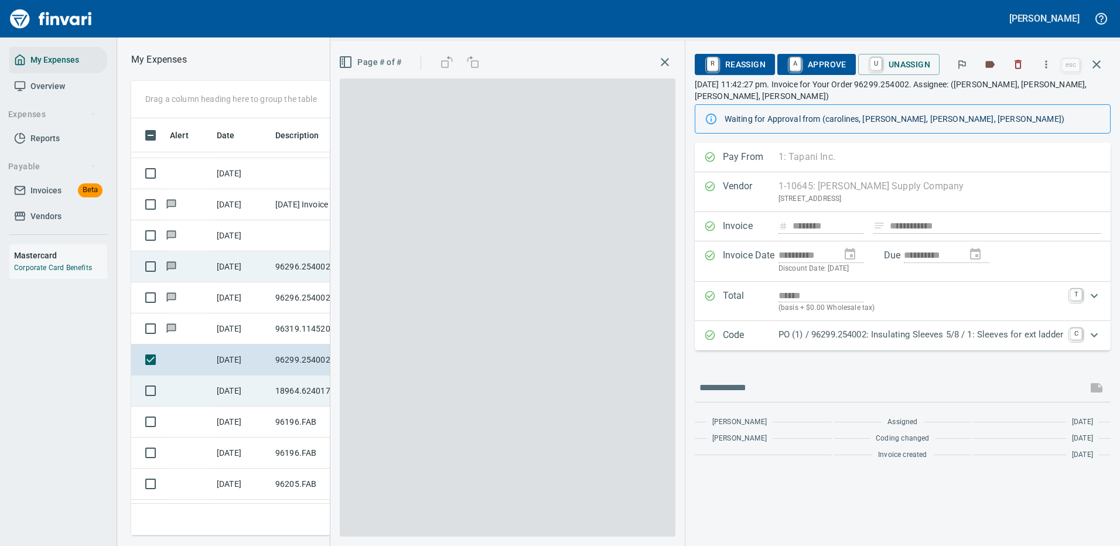
scroll to position [399, 664]
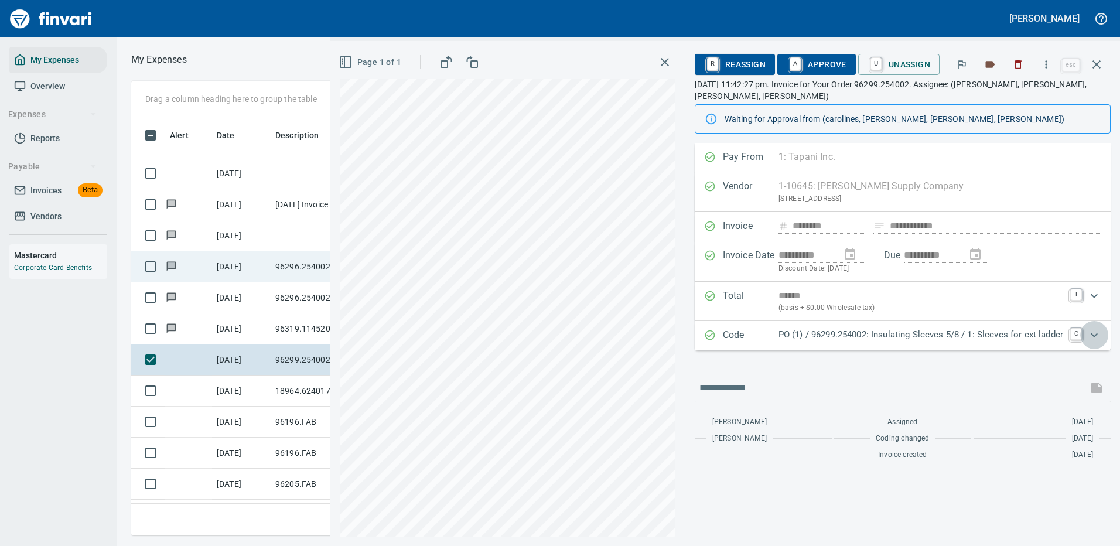
click at [1097, 336] on icon "Expand" at bounding box center [1094, 335] width 14 height 14
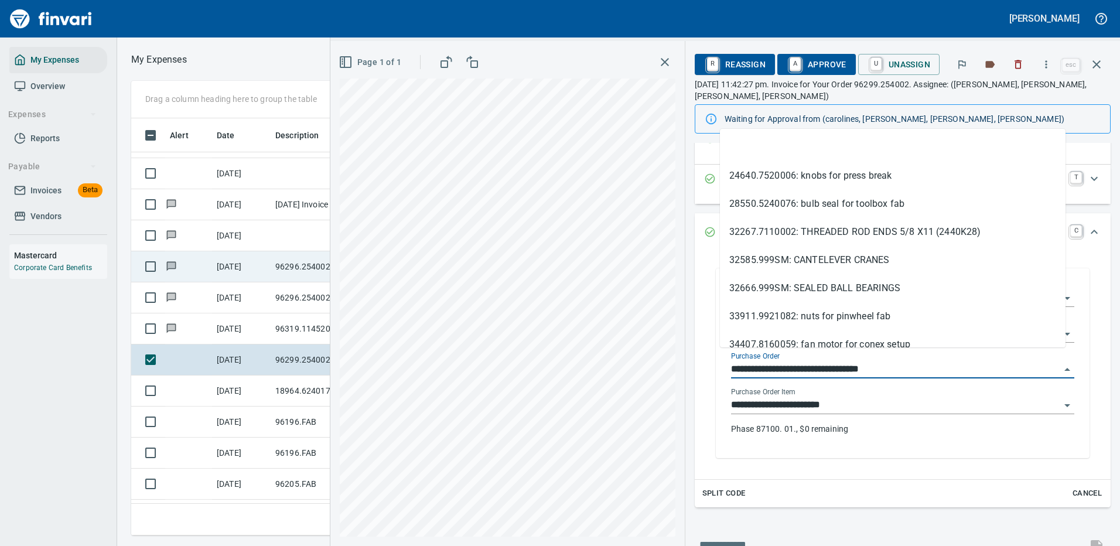
drag, startPoint x: 784, startPoint y: 357, endPoint x: 716, endPoint y: 357, distance: 67.9
click at [721, 357] on div "**********" at bounding box center [902, 364] width 362 height 187
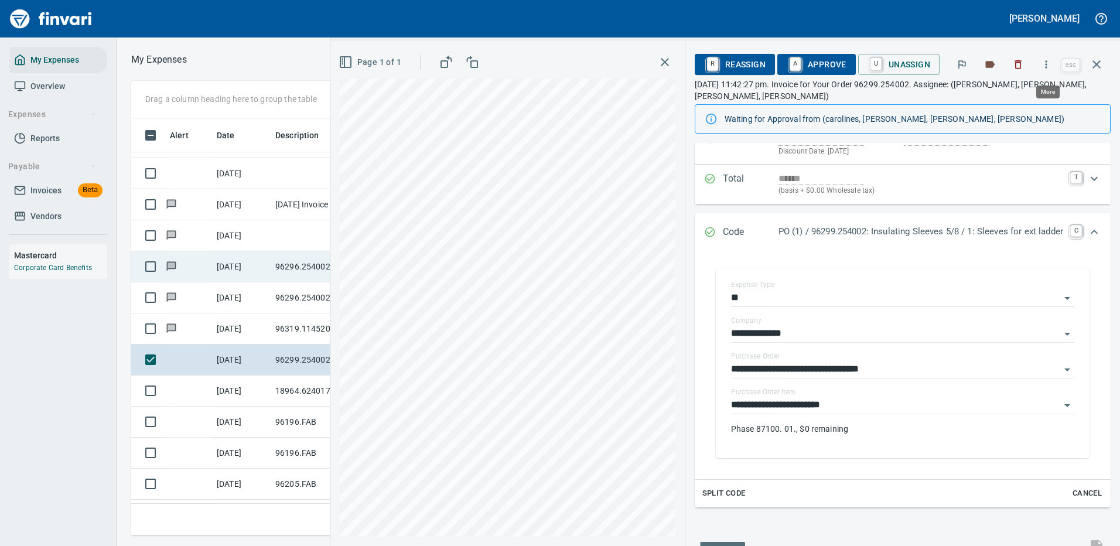
click at [1046, 60] on icon "button" at bounding box center [1046, 65] width 12 height 12
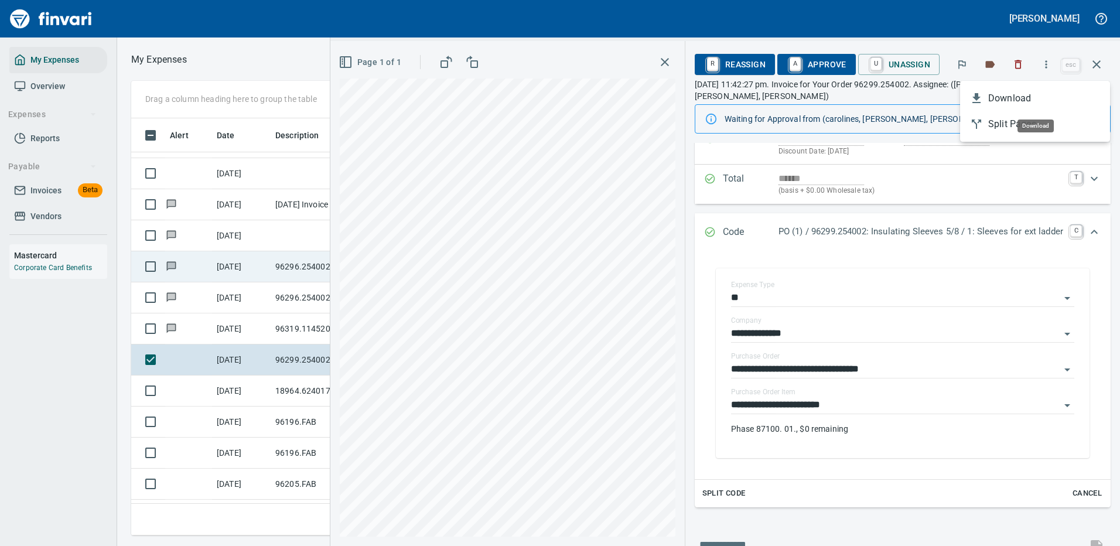
click at [1001, 96] on span "Download" at bounding box center [1044, 98] width 112 height 14
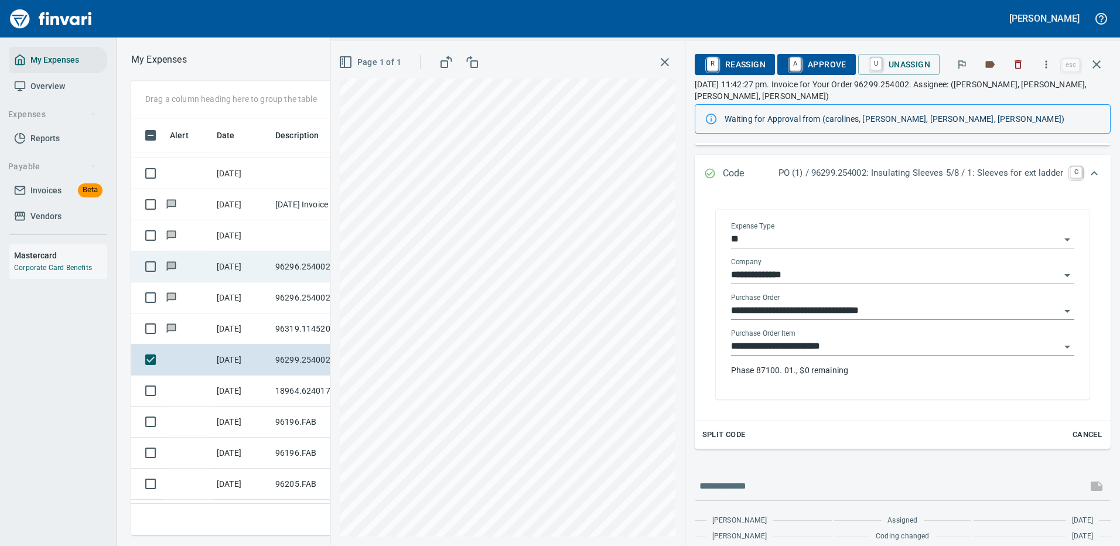
scroll to position [191, 0]
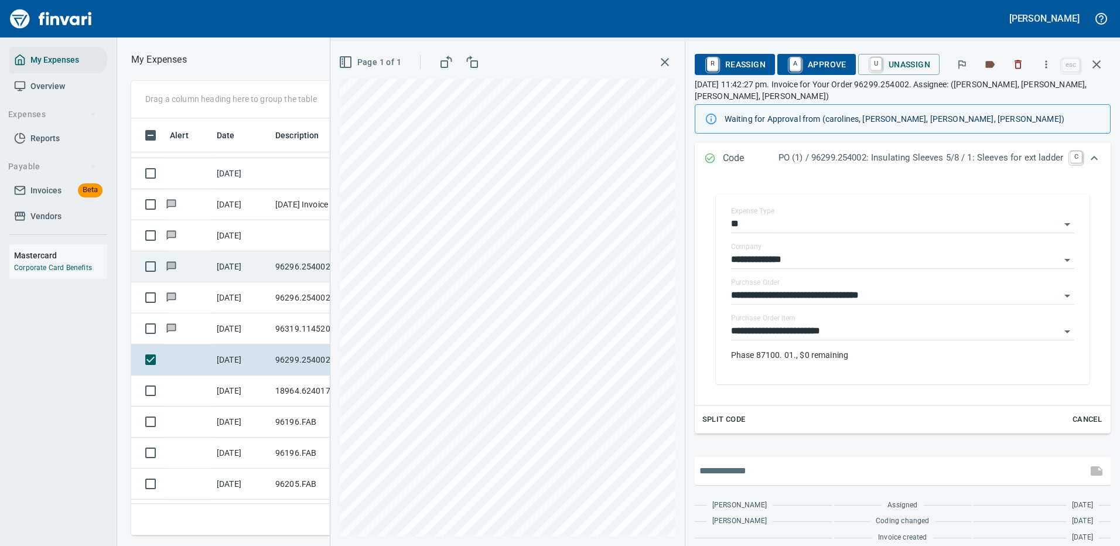
click at [730, 461] on input "text" at bounding box center [890, 470] width 383 height 19
type input "**********"
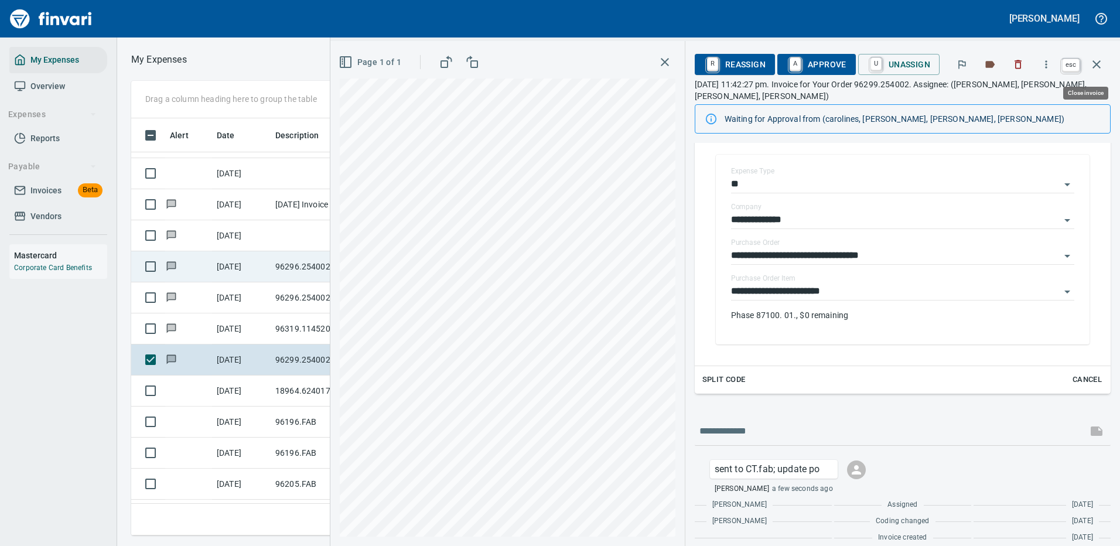
click at [1095, 60] on icon "button" at bounding box center [1096, 64] width 14 height 14
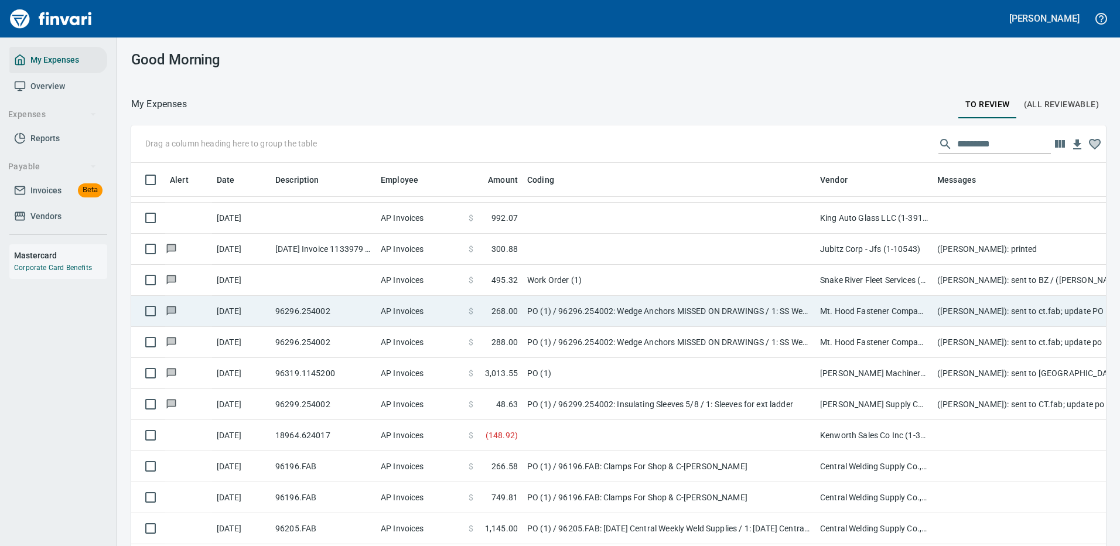
scroll to position [399, 941]
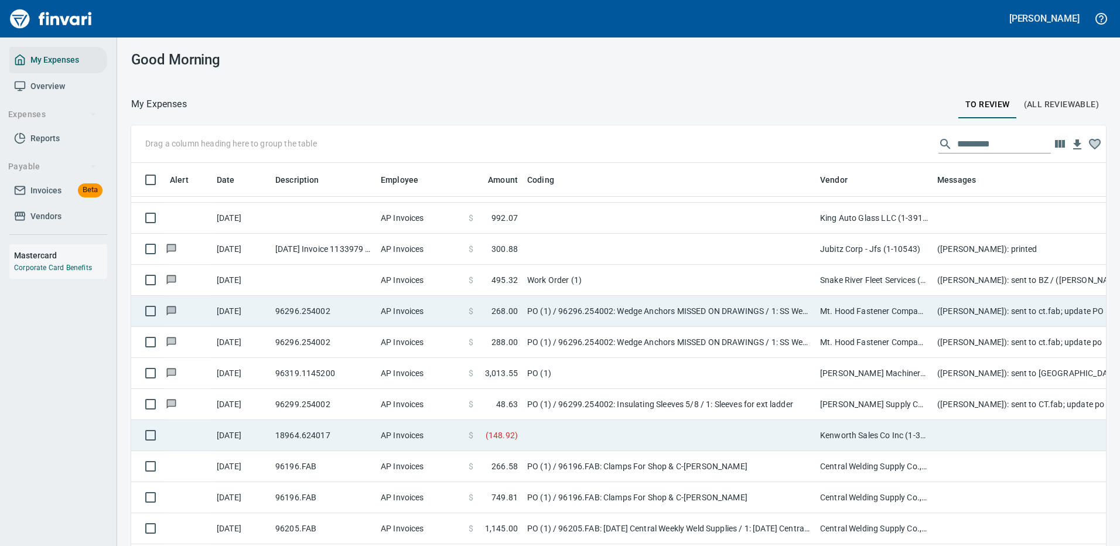
click at [670, 440] on td at bounding box center [668, 435] width 293 height 31
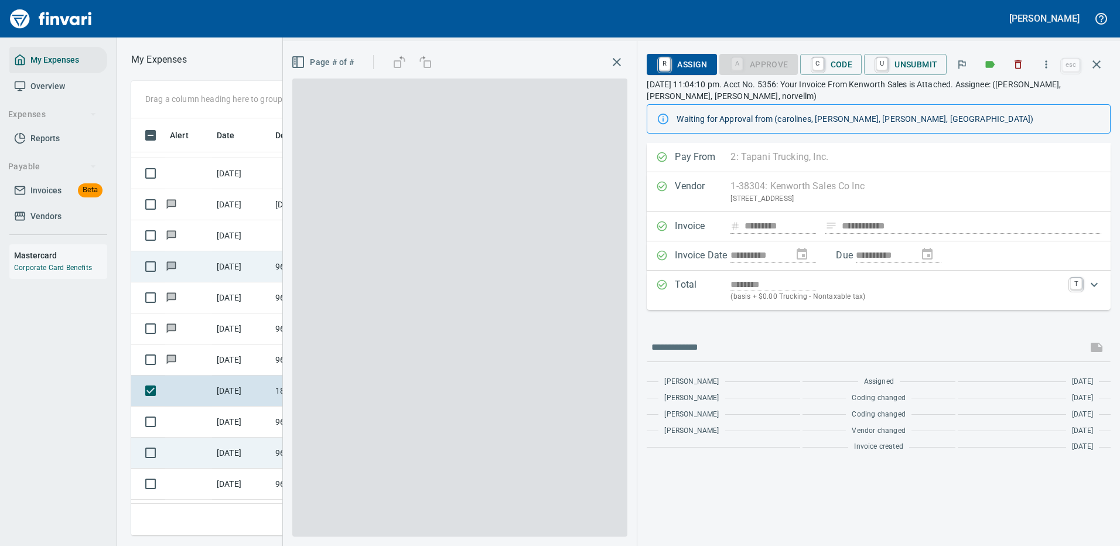
scroll to position [399, 664]
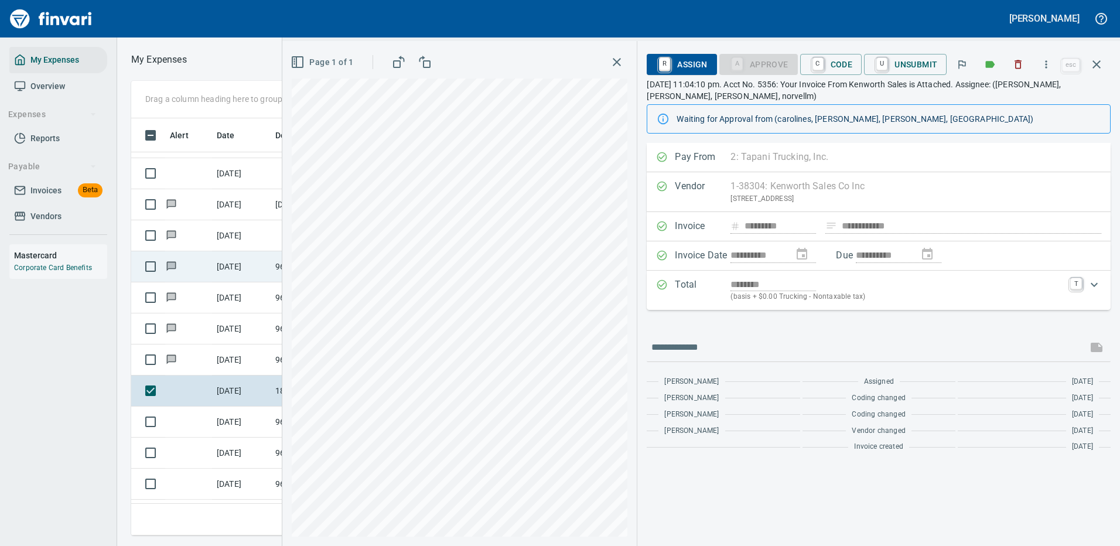
click at [946, 296] on p "(basis + $0.00 Trucking - Nontaxable tax)" at bounding box center [896, 297] width 333 height 12
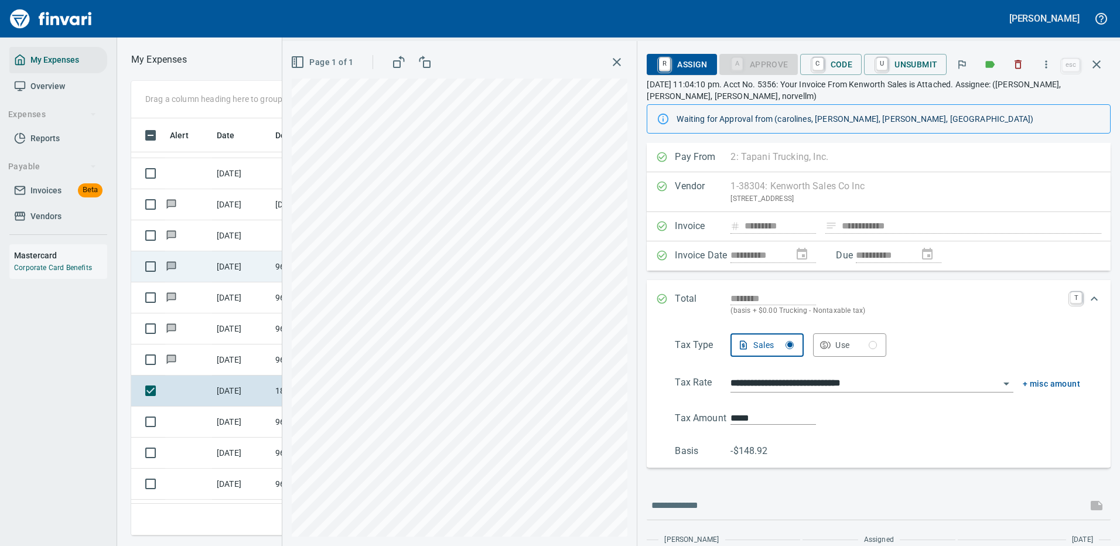
click at [957, 248] on div "**********" at bounding box center [879, 255] width 464 height 29
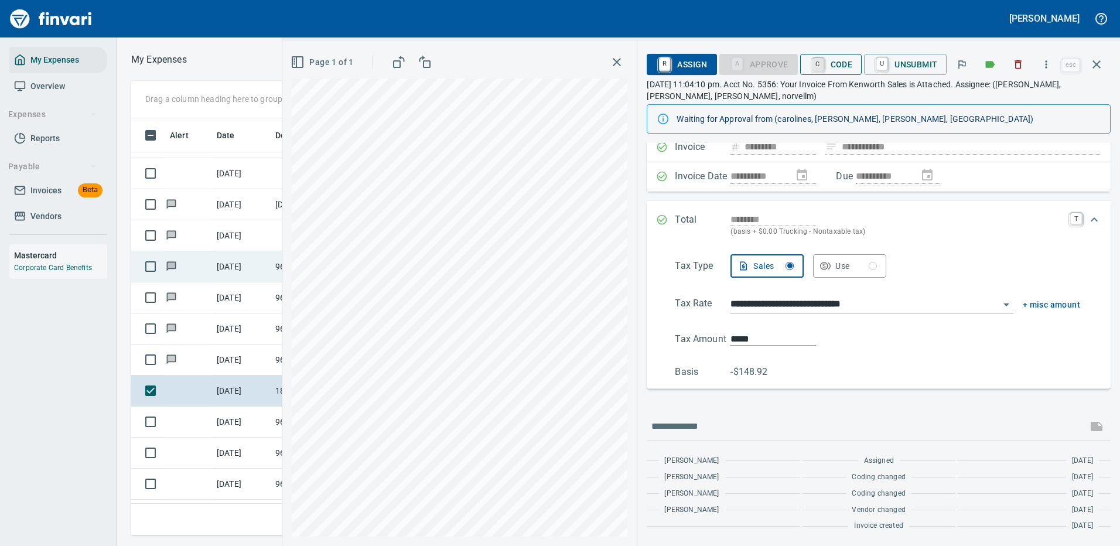
click at [822, 60] on link "C" at bounding box center [817, 64] width 11 height 13
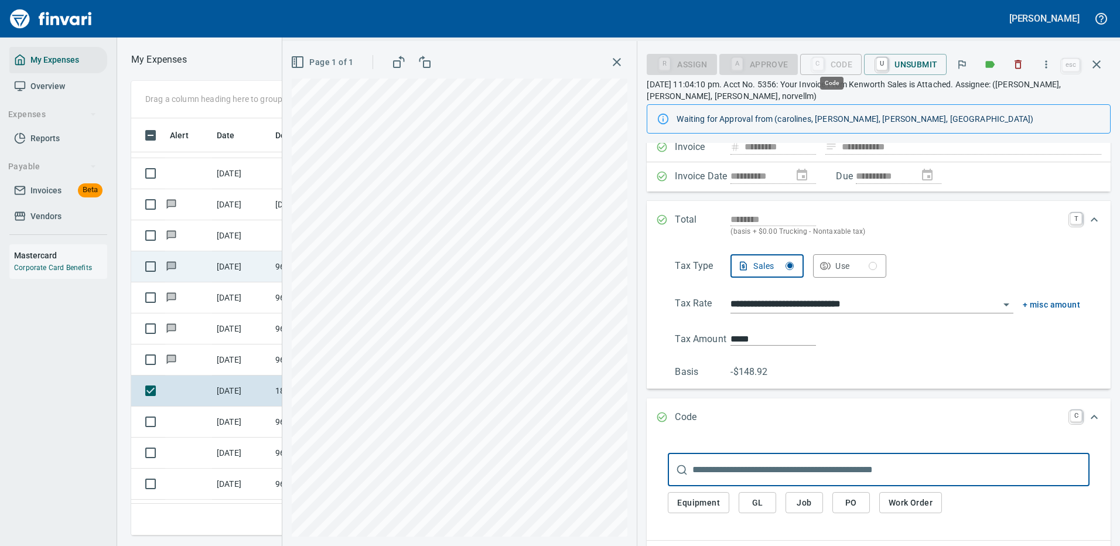
scroll to position [399, 664]
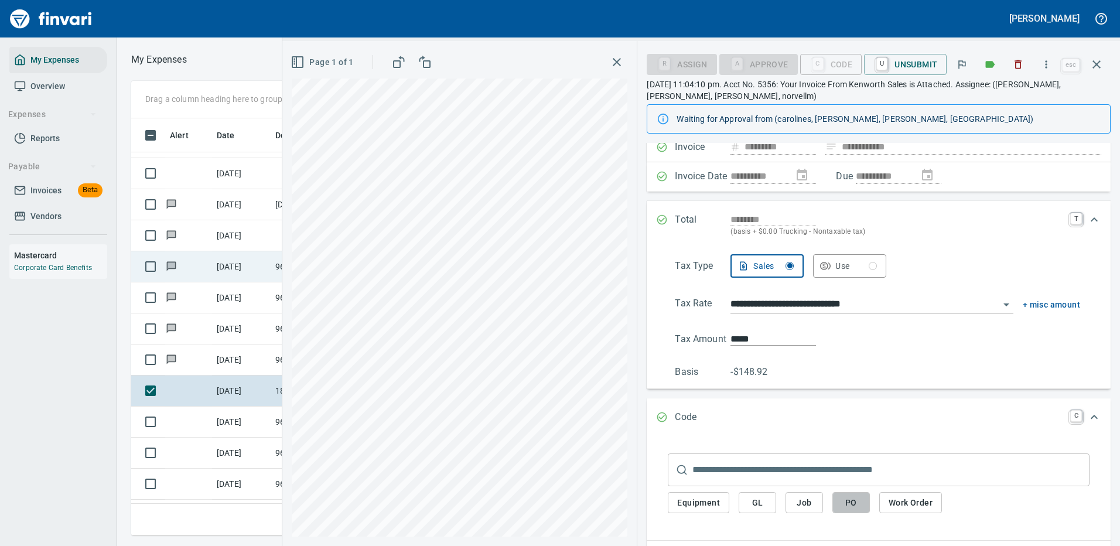
click at [854, 498] on span "PO" at bounding box center [851, 502] width 19 height 15
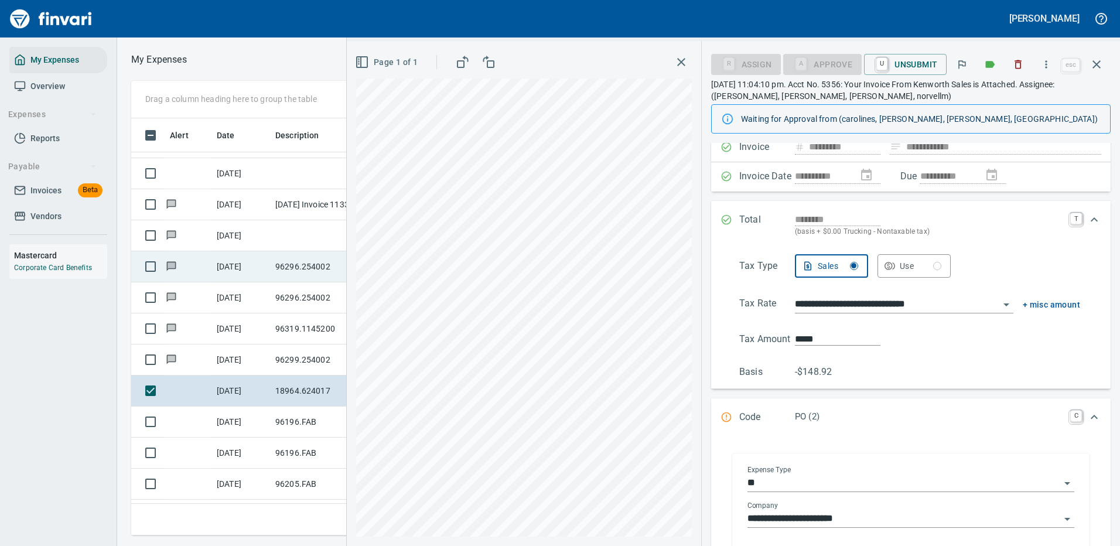
scroll to position [196, 0]
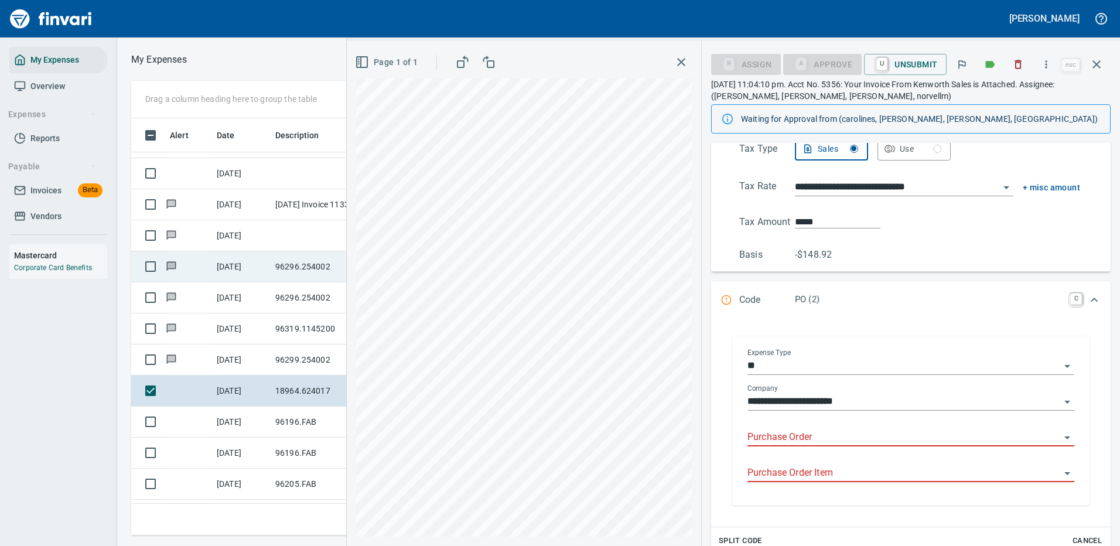
click at [771, 437] on input "Purchase Order" at bounding box center [903, 437] width 313 height 16
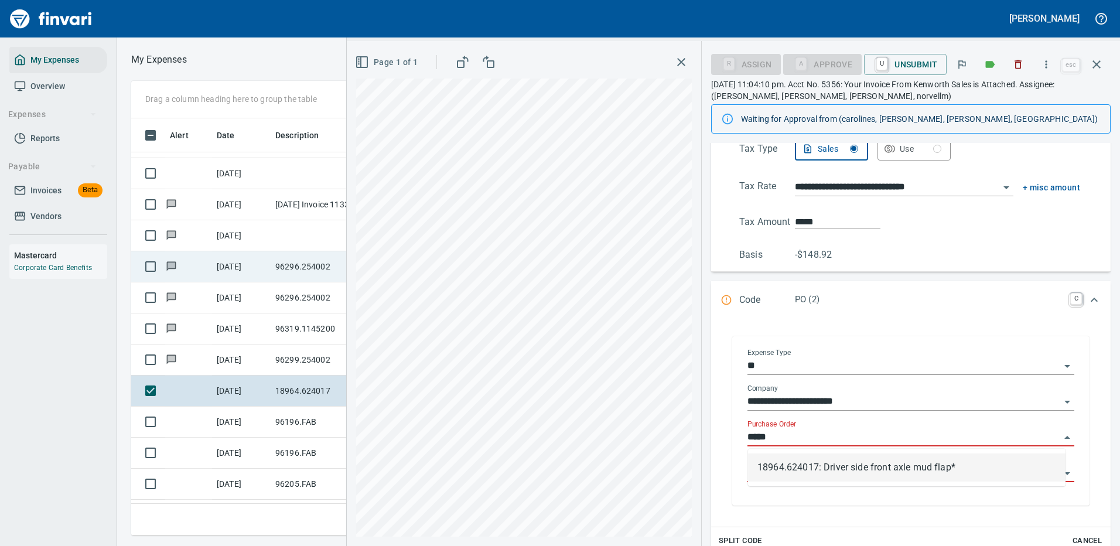
scroll to position [399, 664]
click at [820, 465] on li "18964.624017: Driver side front axle mud flap*" at bounding box center [906, 467] width 317 height 28
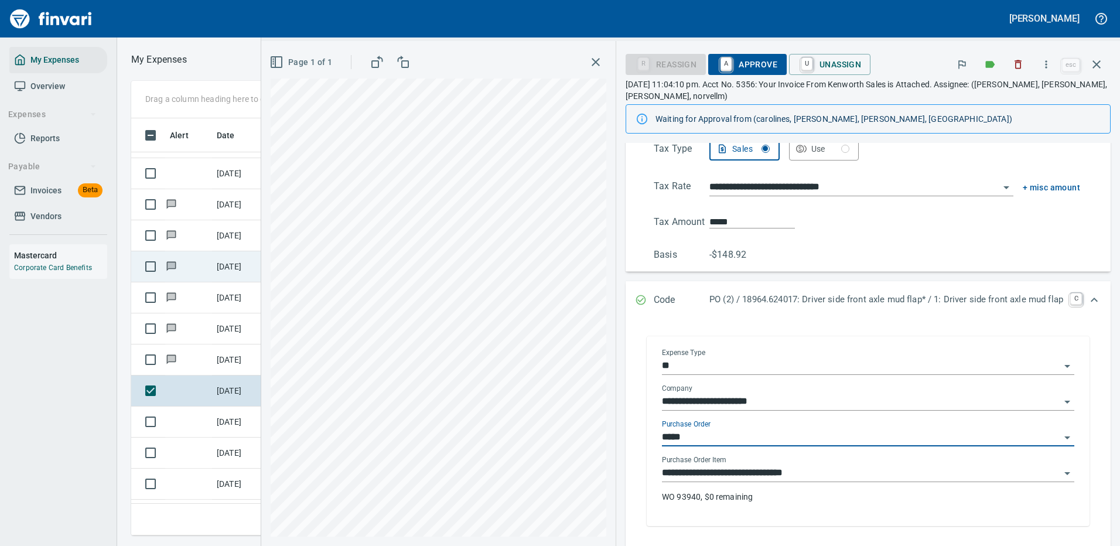
type input "**********"
click at [728, 59] on span "A Approve" at bounding box center [747, 64] width 60 height 20
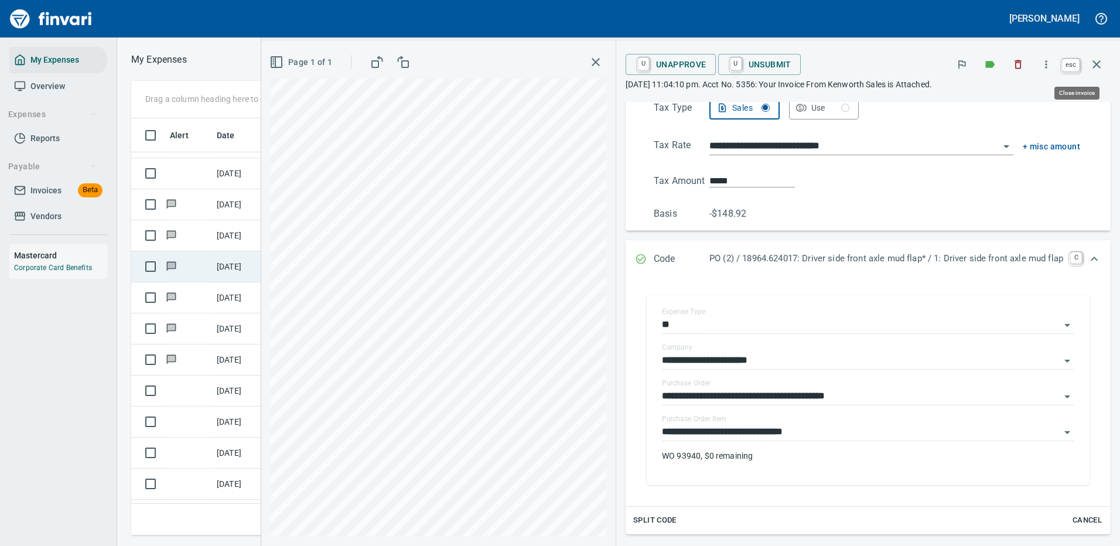
click at [1095, 61] on icon "button" at bounding box center [1096, 64] width 14 height 14
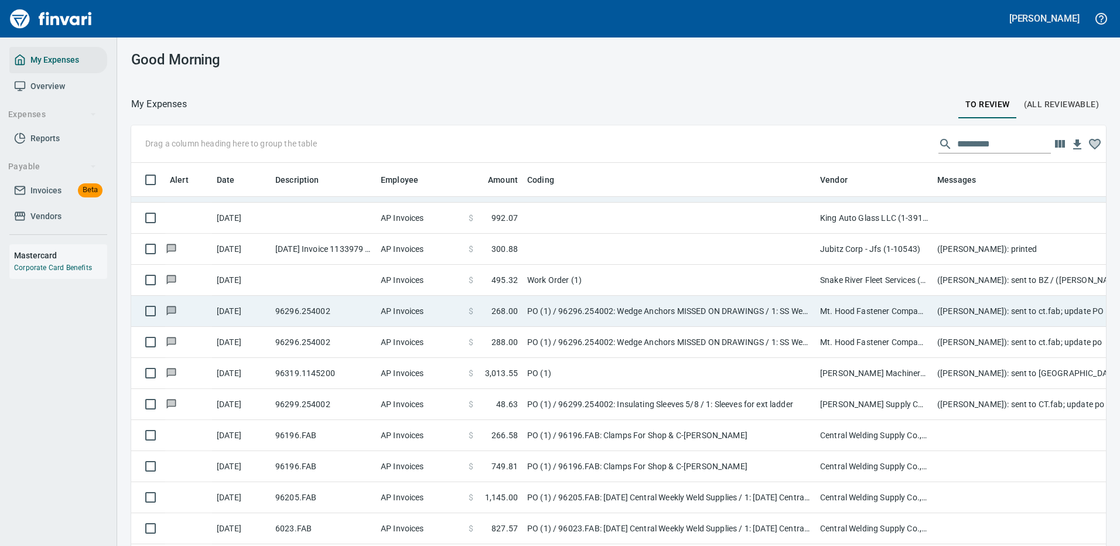
scroll to position [399, 948]
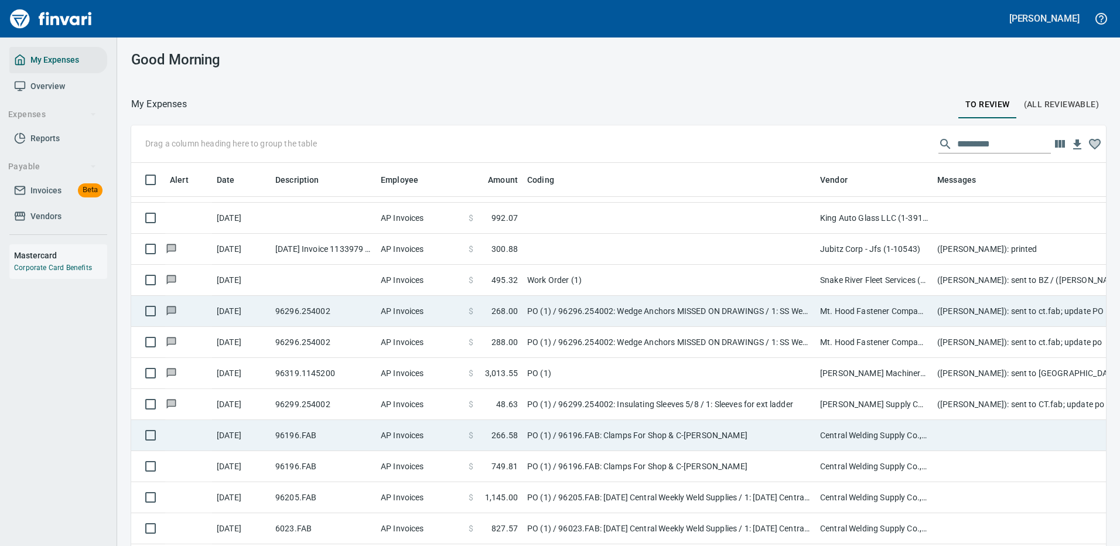
click at [714, 430] on td "PO (1) / 96196.FAB: Clamps For Shop & C-Tran" at bounding box center [668, 435] width 293 height 31
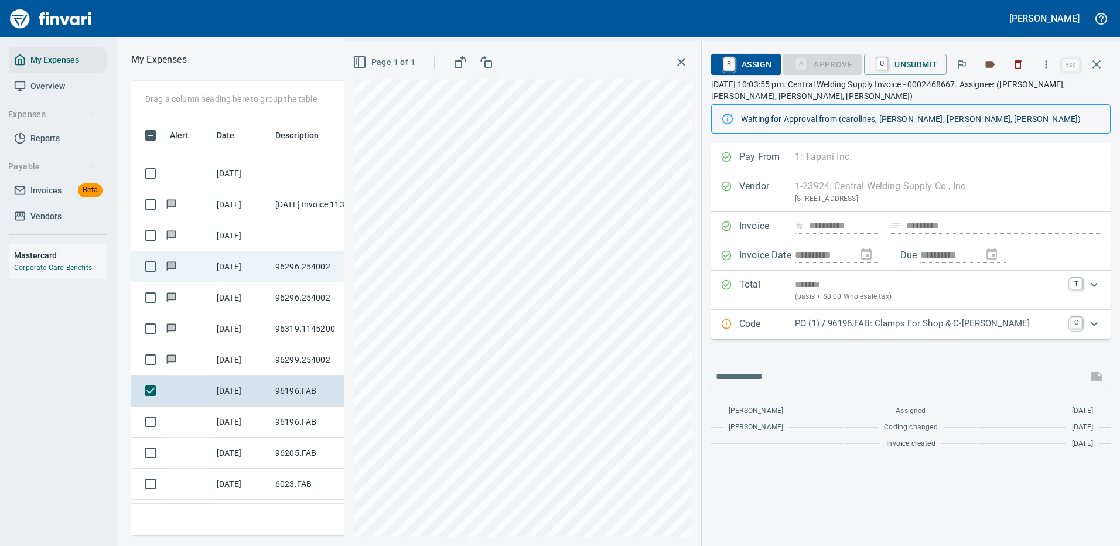
scroll to position [399, 664]
click at [1048, 65] on icon "button" at bounding box center [1046, 65] width 12 height 12
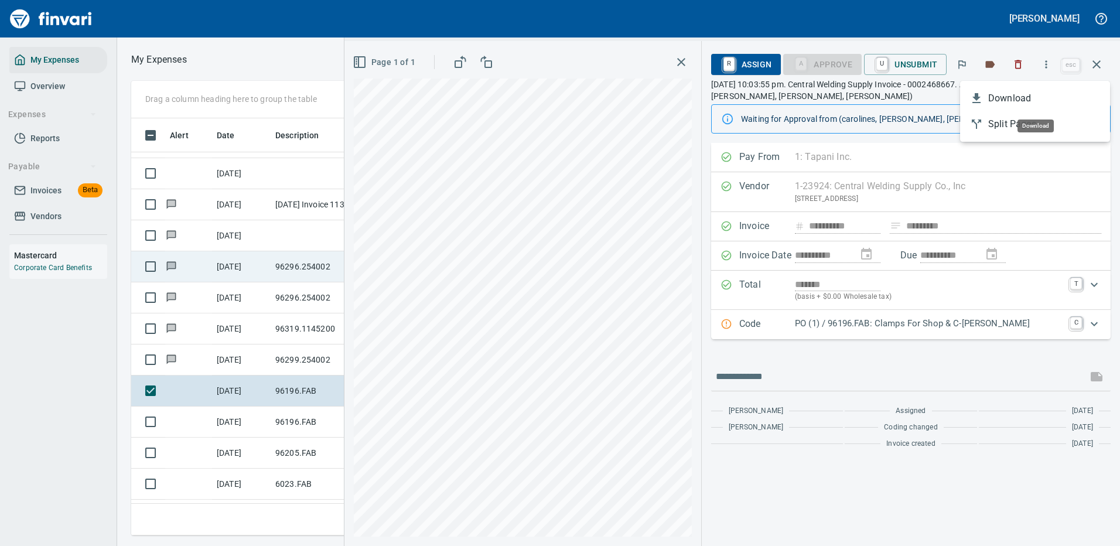
click at [1007, 98] on span "Download" at bounding box center [1044, 98] width 112 height 14
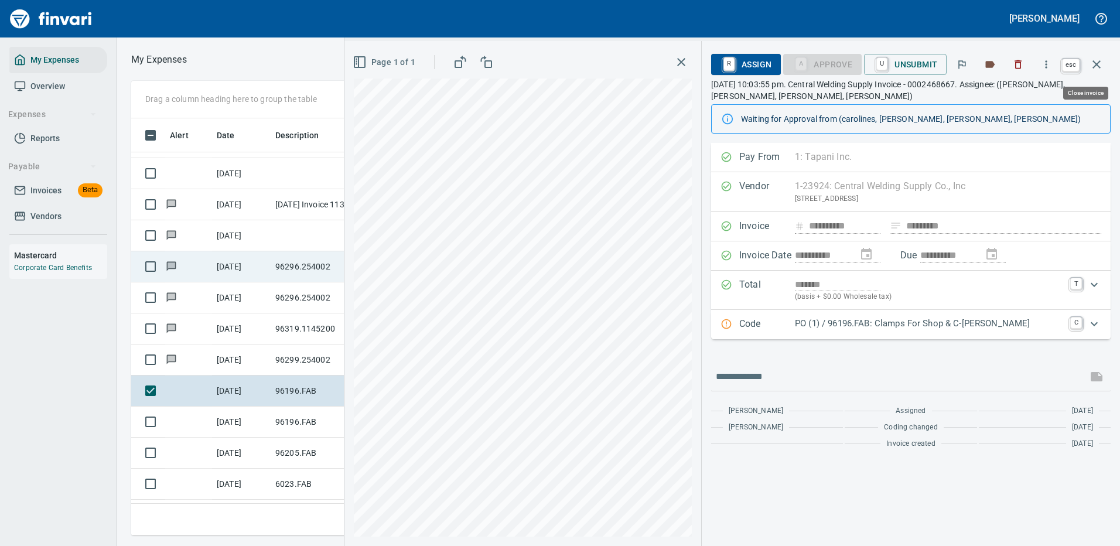
click at [1096, 61] on icon "button" at bounding box center [1096, 64] width 14 height 14
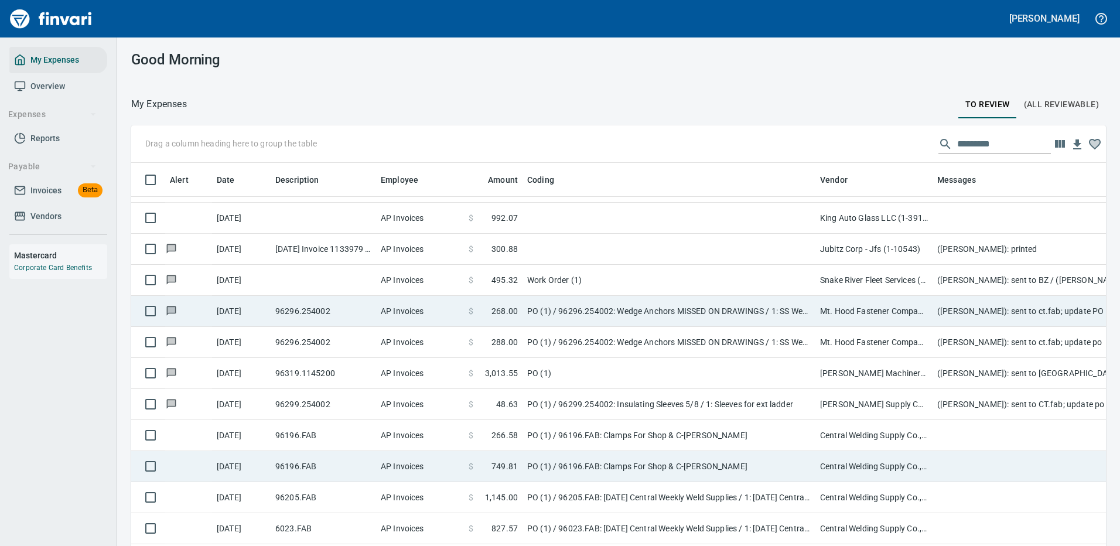
scroll to position [1698, 0]
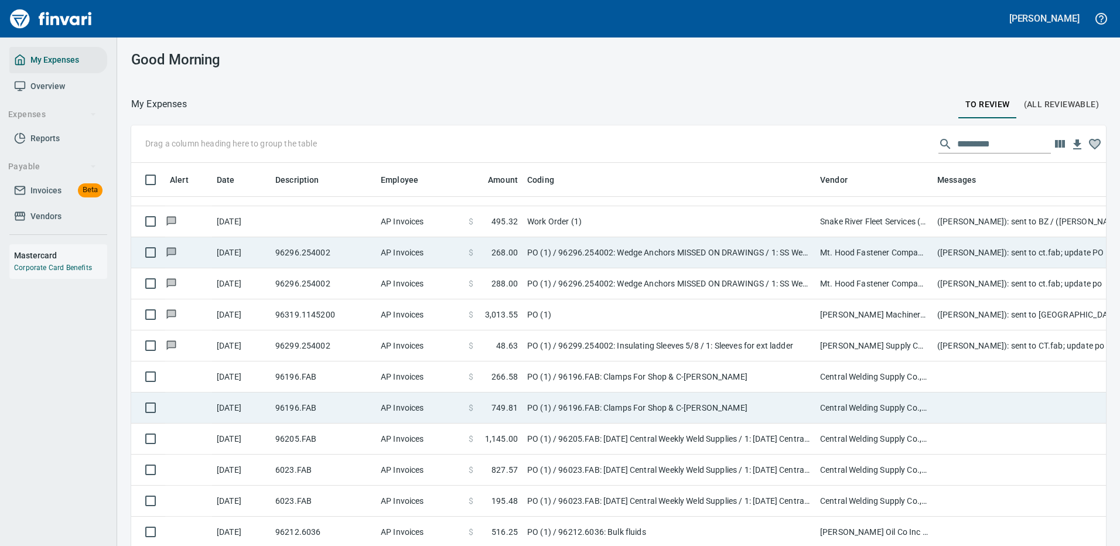
click at [739, 401] on td "PO (1) / 96196.FAB: Clamps For Shop & C-Tran" at bounding box center [668, 407] width 293 height 31
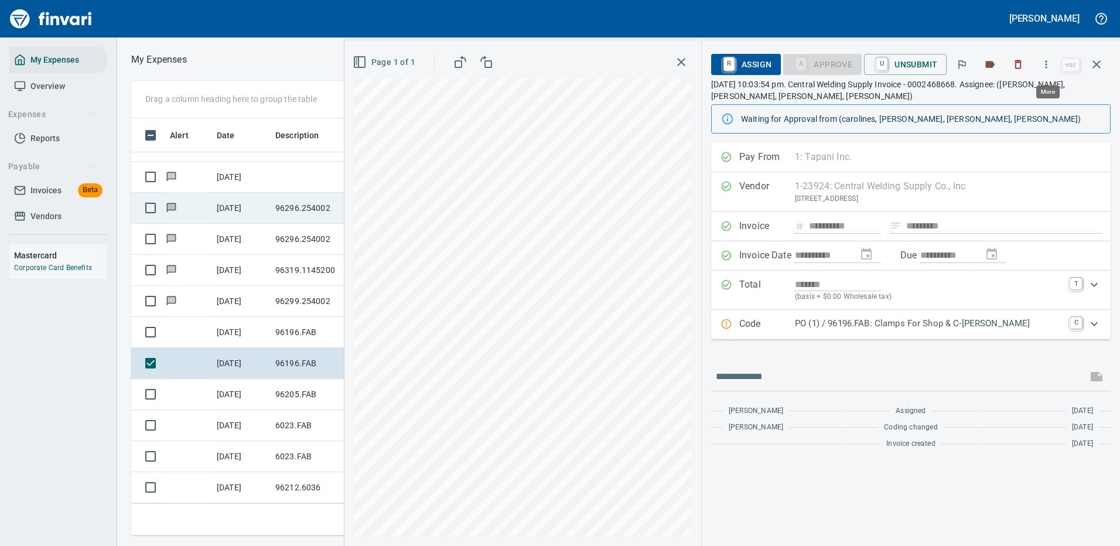
scroll to position [399, 664]
click at [1046, 60] on icon "button" at bounding box center [1046, 65] width 12 height 12
click at [1014, 98] on span "Download" at bounding box center [1044, 98] width 112 height 14
click at [791, 382] on input "text" at bounding box center [899, 376] width 367 height 19
click at [638, 384] on div "**********" at bounding box center [731, 293] width 775 height 505
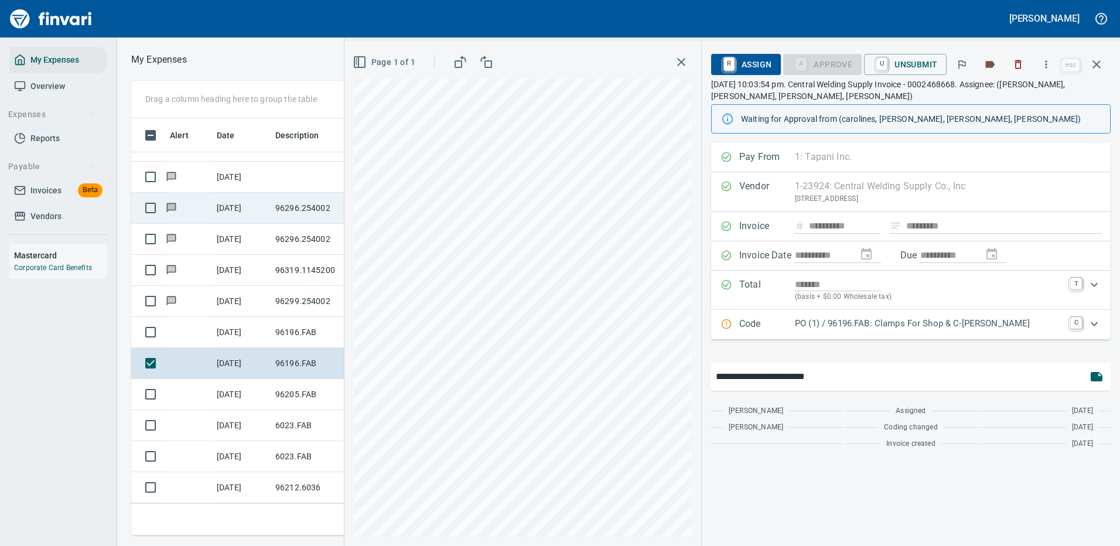
type input "**********"
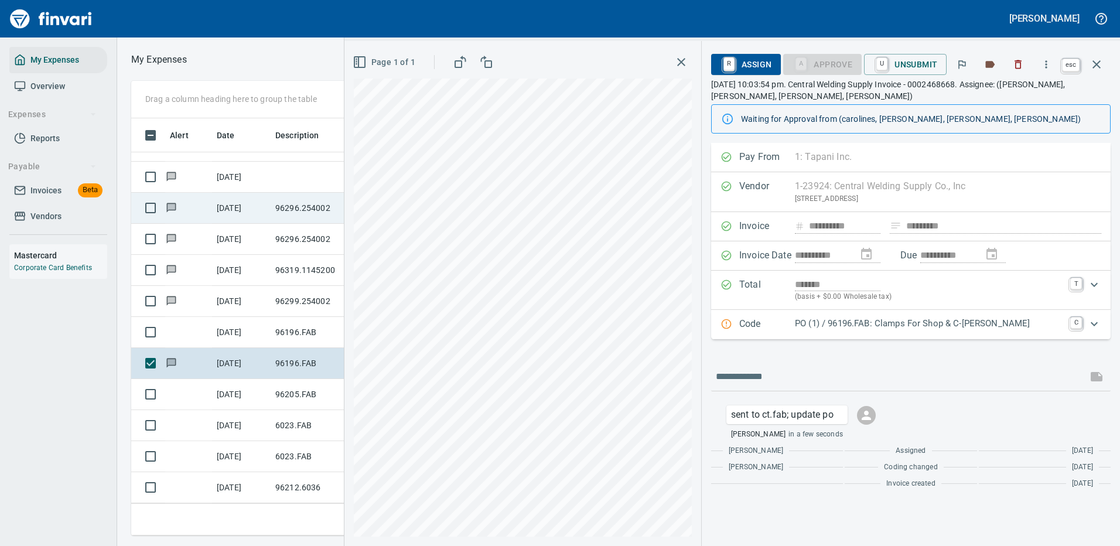
click at [1096, 63] on icon "button" at bounding box center [1096, 64] width 8 height 8
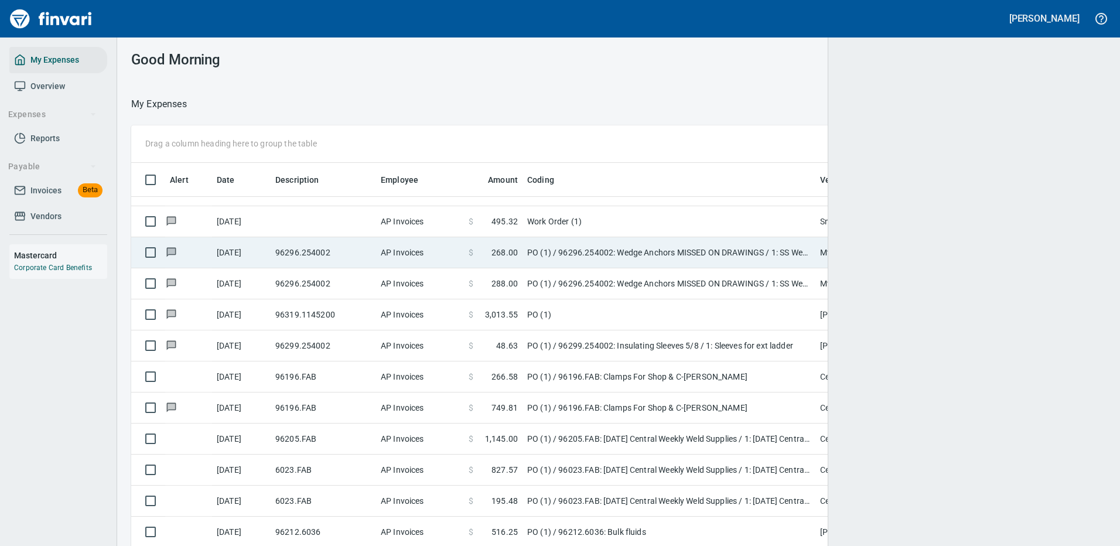
scroll to position [399, 942]
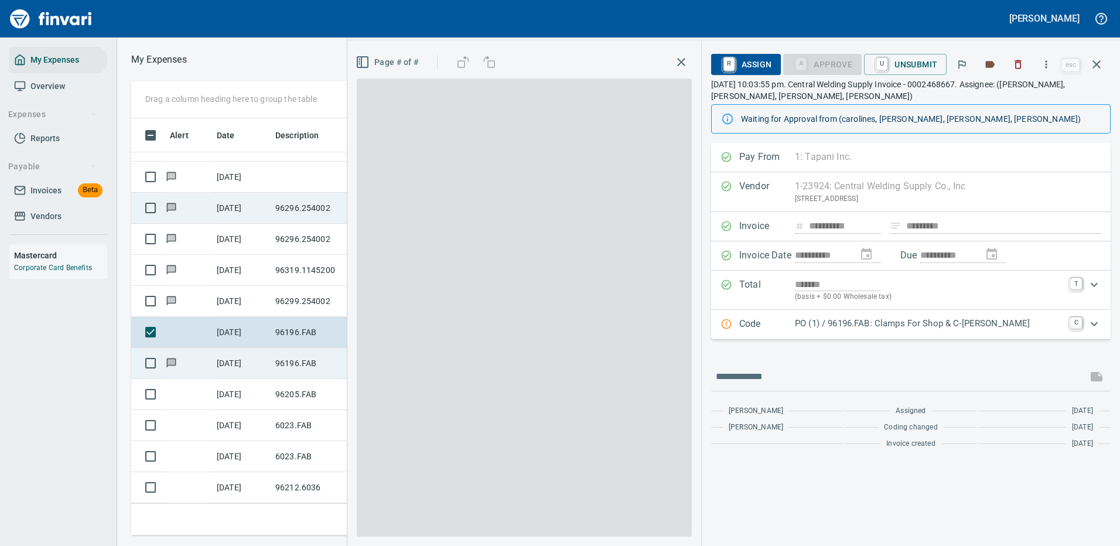
scroll to position [399, 664]
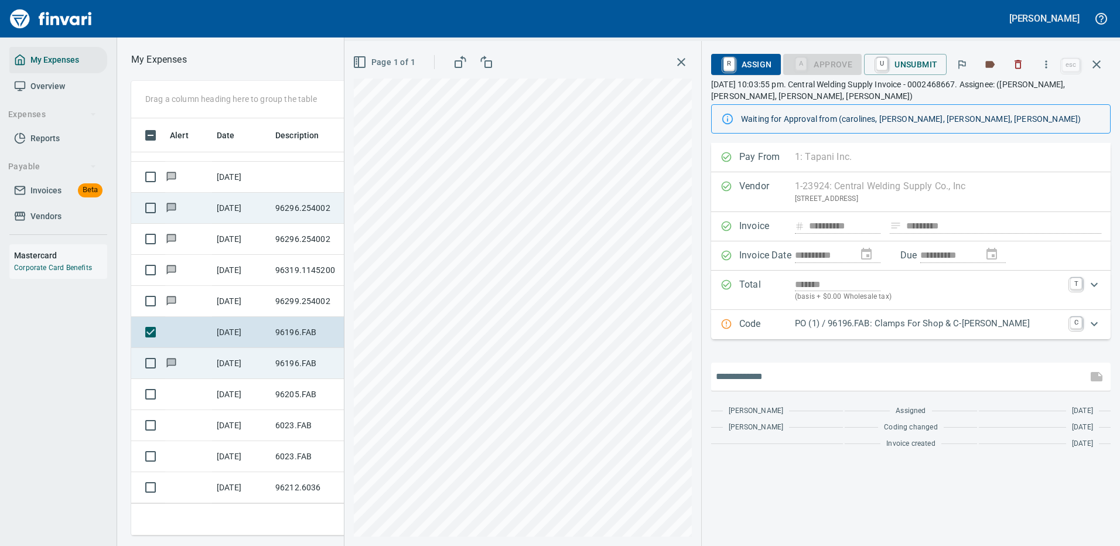
click at [796, 376] on input "text" at bounding box center [899, 376] width 367 height 19
paste input "**********"
type input "**********"
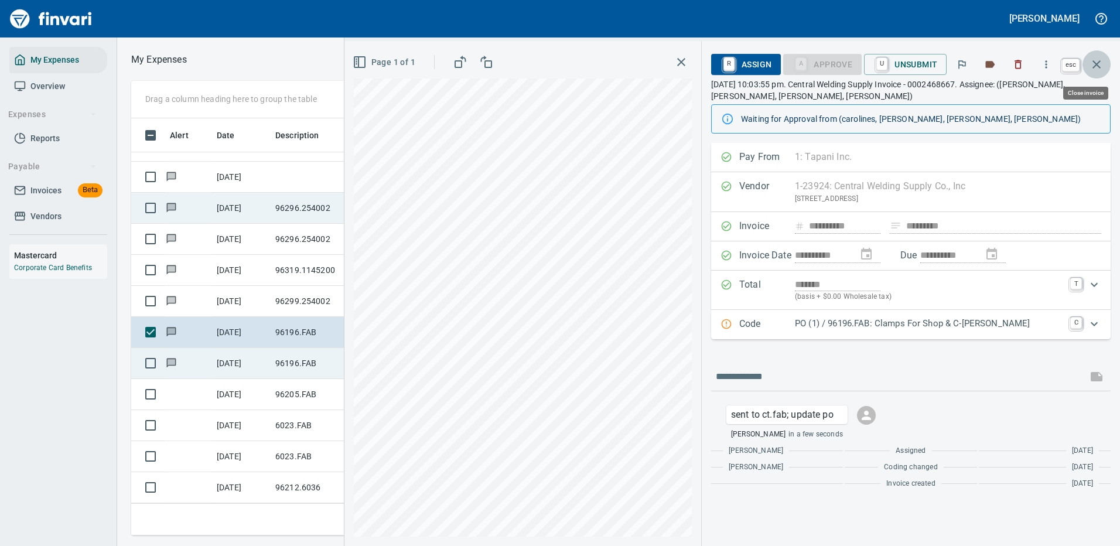
click at [1096, 61] on icon "button" at bounding box center [1096, 64] width 14 height 14
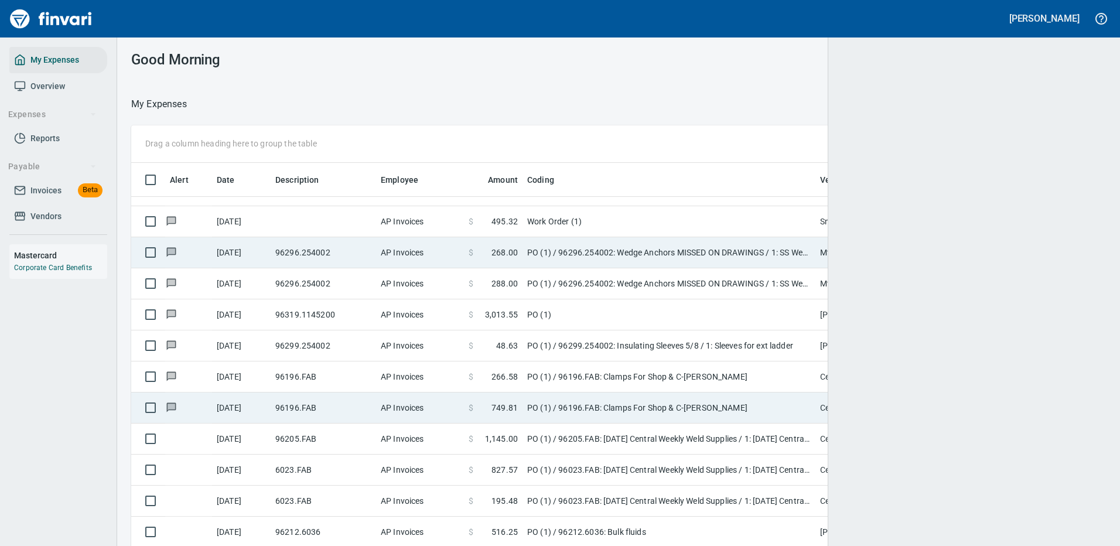
scroll to position [399, 940]
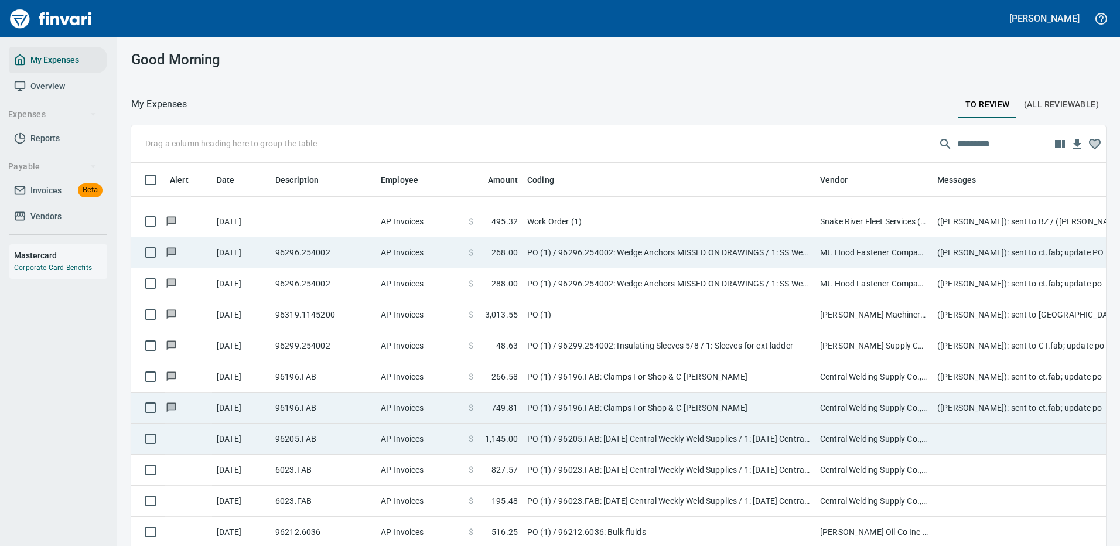
click at [699, 440] on td "PO (1) / 96205.FAB: 08/25/25 Central Weekly Weld Supplies / 1: 08/25/25 Central…" at bounding box center [668, 438] width 293 height 31
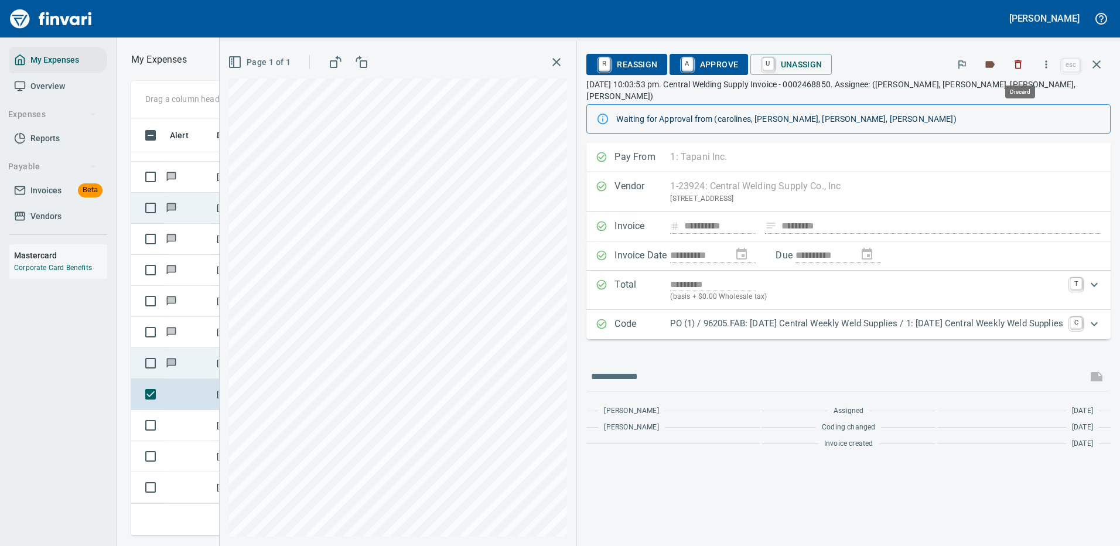
scroll to position [399, 664]
click at [1048, 63] on icon "button" at bounding box center [1046, 65] width 12 height 12
click at [1014, 98] on span "Download" at bounding box center [1044, 98] width 112 height 14
click at [904, 317] on p "PO (1) / 96205.FAB: 08/25/25 Central Weekly Weld Supplies / 1: 08/25/25 Central…" at bounding box center [866, 323] width 393 height 13
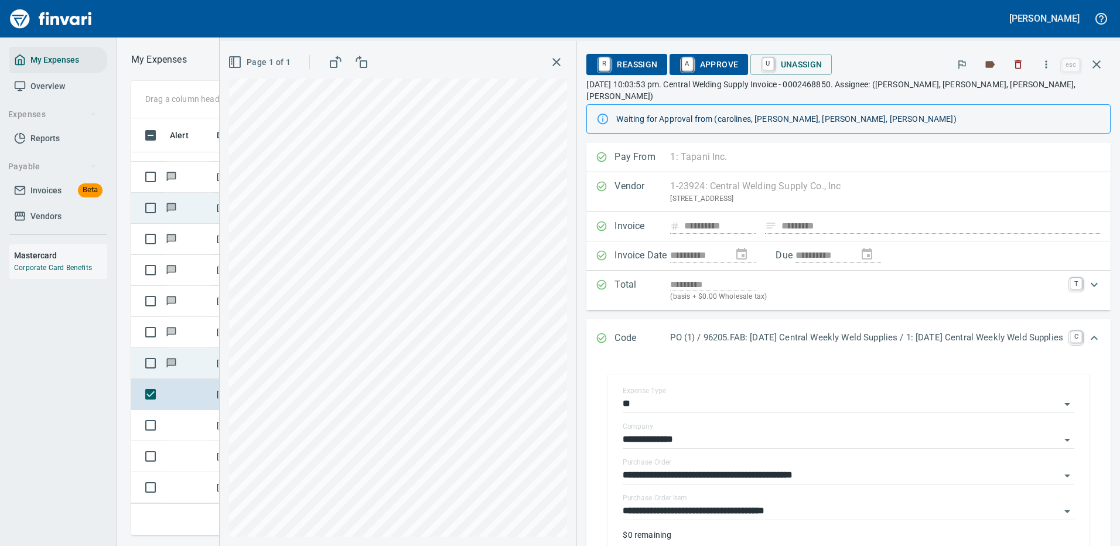
scroll to position [180, 0]
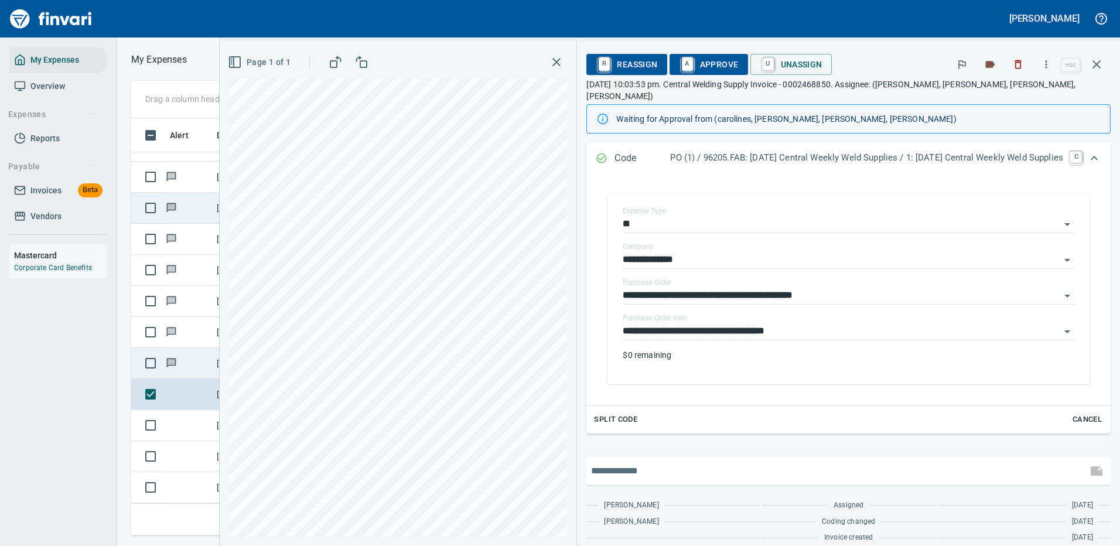
click at [703, 461] on input "text" at bounding box center [836, 470] width 491 height 19
type input "*"
paste input "**********"
type input "*"
type input "**********"
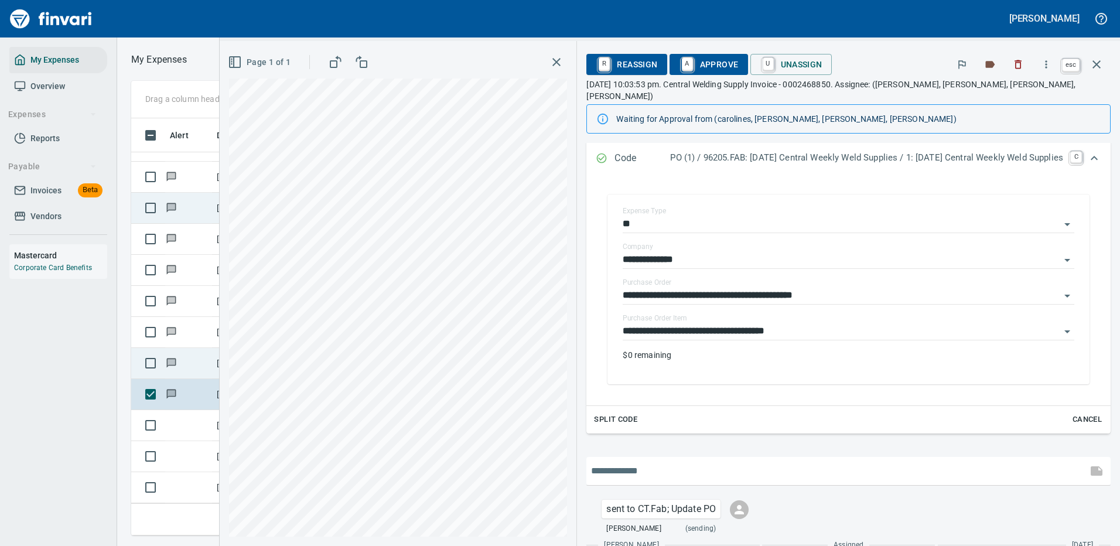
scroll to position [220, 0]
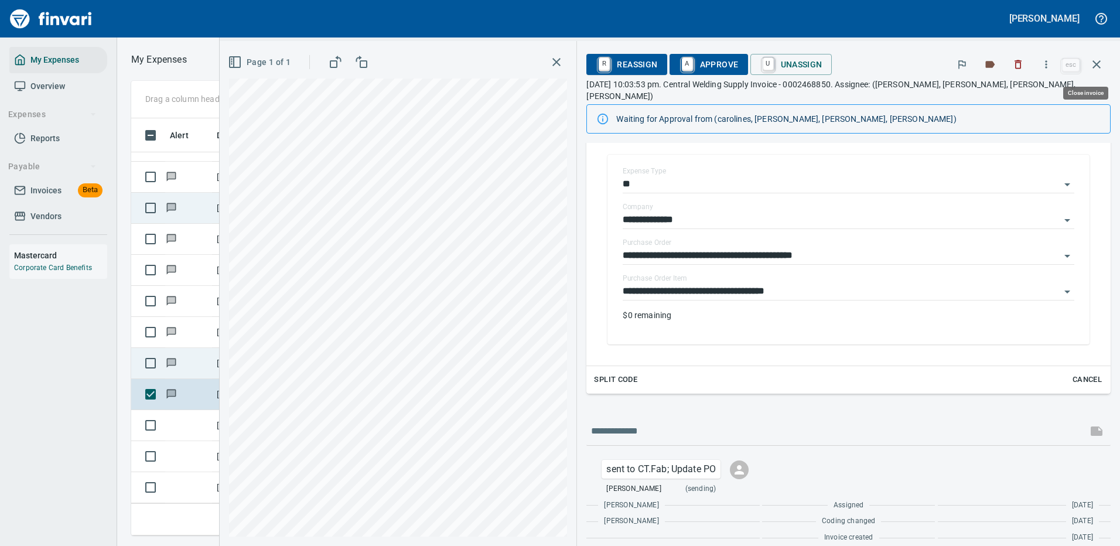
click at [1096, 63] on icon "button" at bounding box center [1096, 64] width 14 height 14
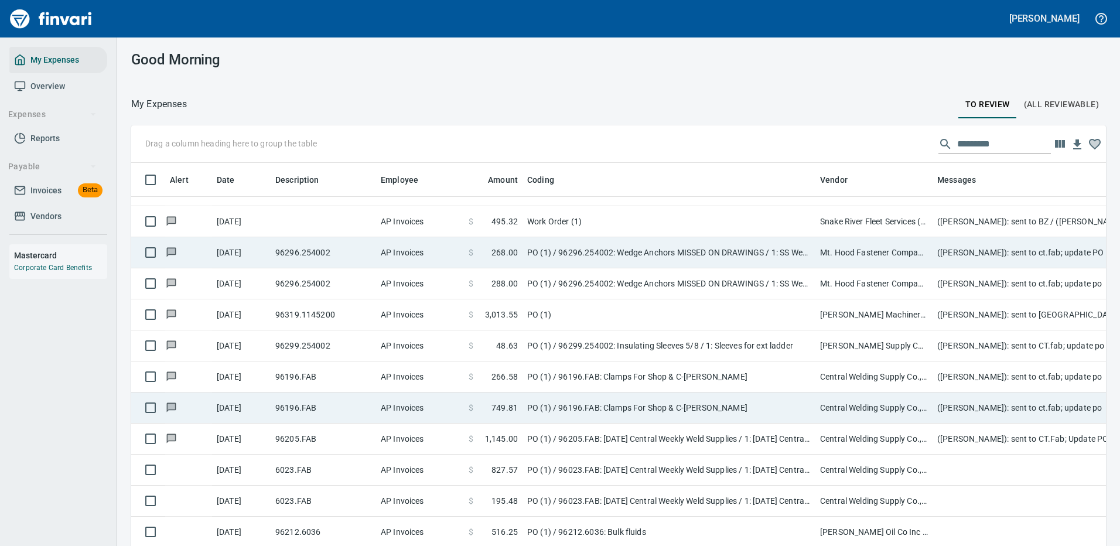
scroll to position [1815, 0]
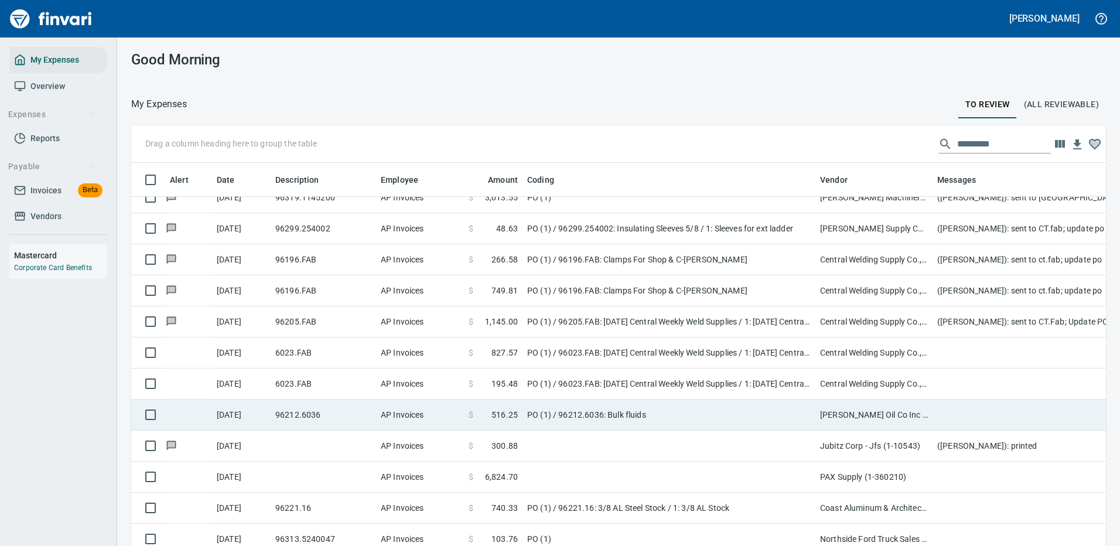
click at [686, 414] on td "PO (1) / 96212.6036: Bulk fluids" at bounding box center [668, 414] width 293 height 31
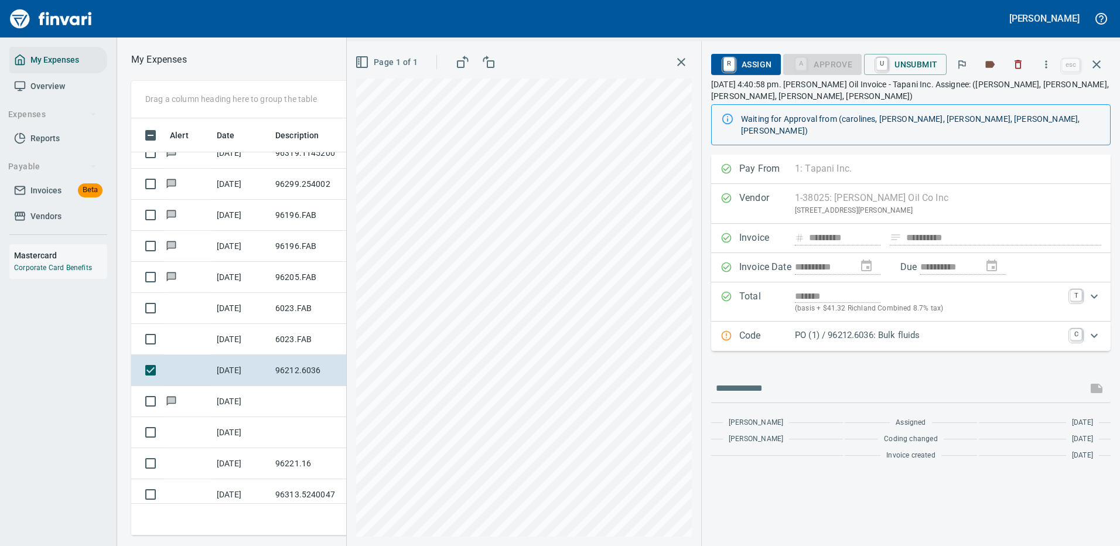
scroll to position [399, 664]
click at [1045, 62] on icon "button" at bounding box center [1046, 65] width 12 height 12
click at [1008, 99] on span "Download" at bounding box center [1044, 98] width 112 height 14
click at [778, 381] on input "text" at bounding box center [899, 388] width 367 height 19
type input "*******"
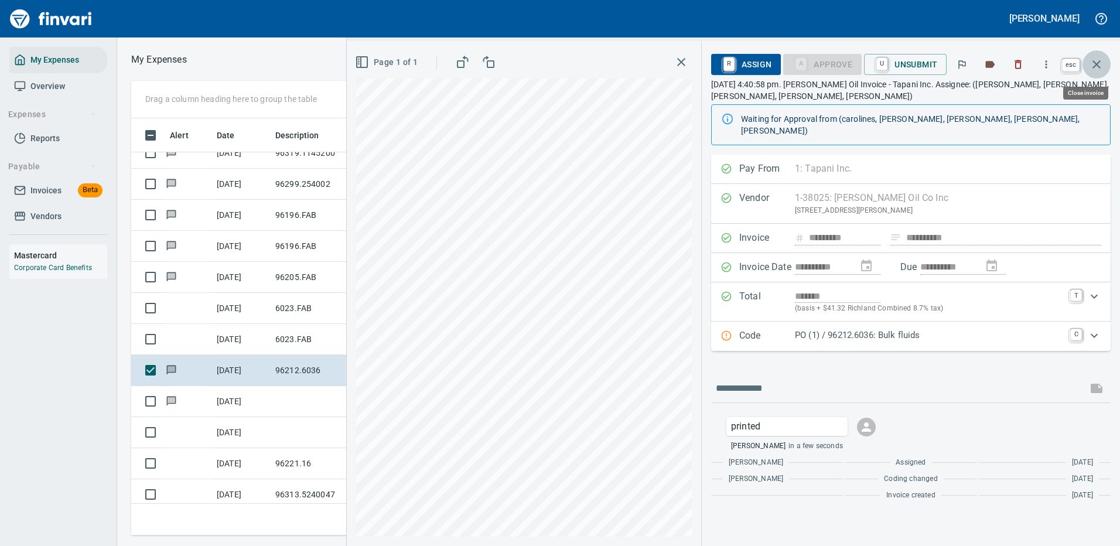
click at [1097, 61] on icon "button" at bounding box center [1096, 64] width 14 height 14
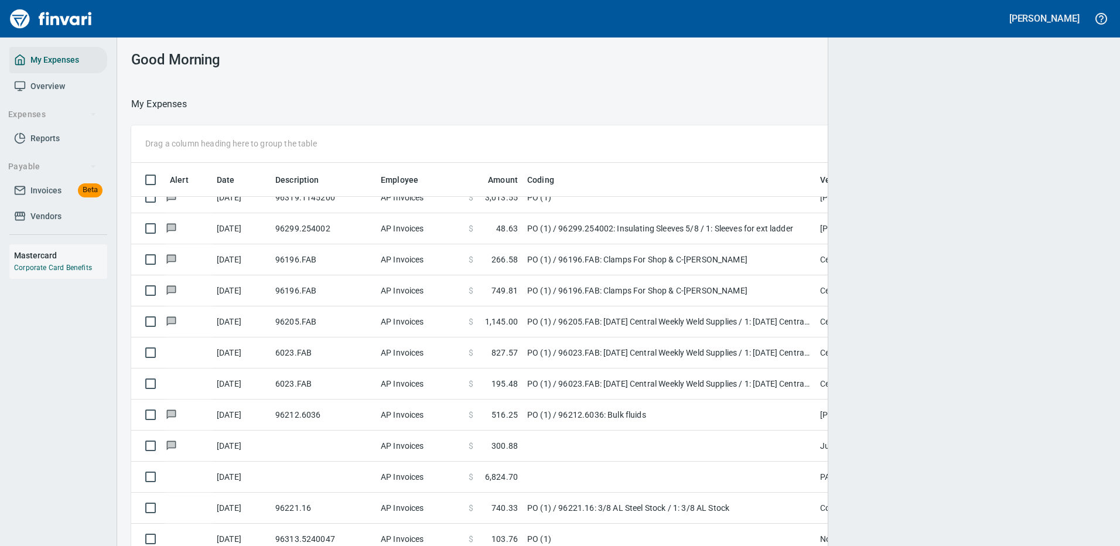
scroll to position [399, 948]
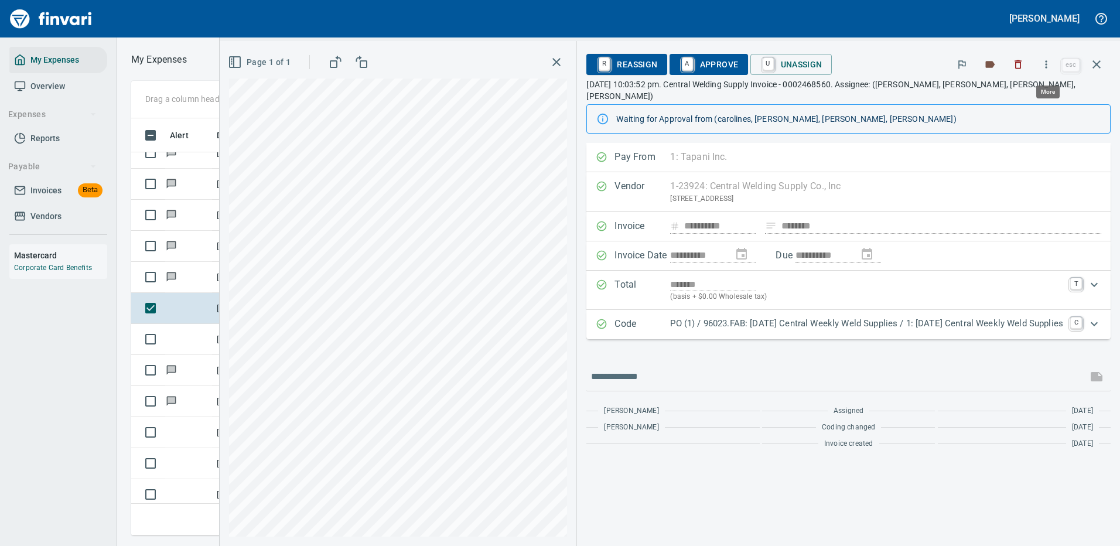
scroll to position [399, 664]
click at [935, 317] on p "PO (1) / 96023.FAB: [DATE] Central Weekly Weld Supplies / 1: [DATE] Central Wee…" at bounding box center [866, 323] width 393 height 13
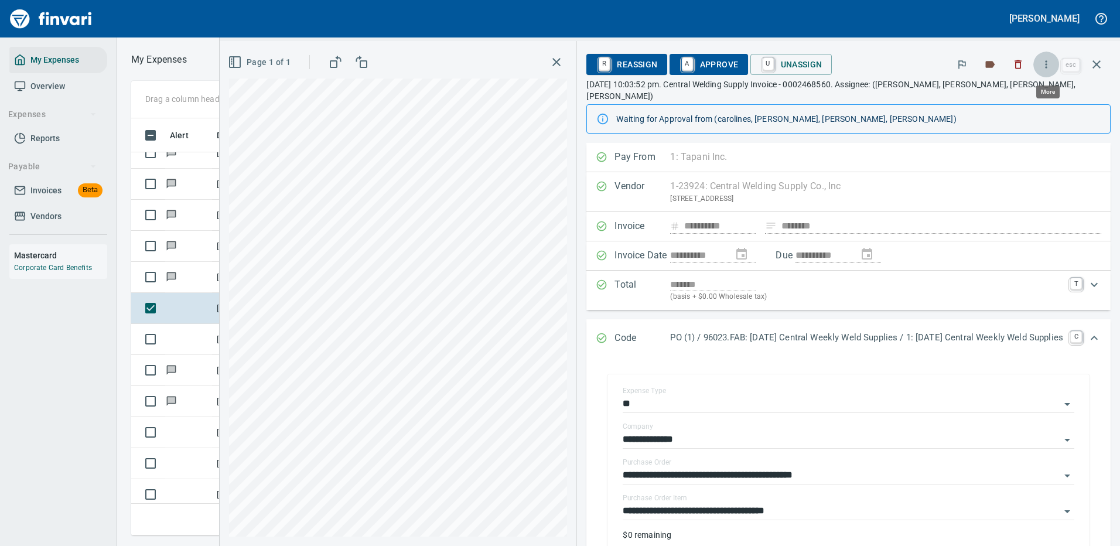
click at [1047, 61] on icon "button" at bounding box center [1046, 64] width 2 height 8
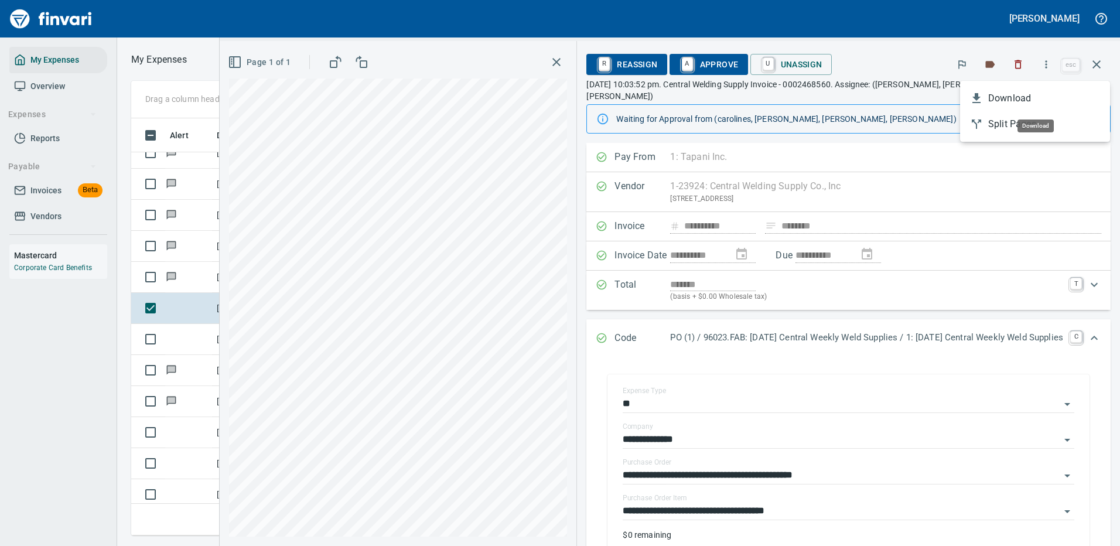
click at [1019, 96] on span "Download" at bounding box center [1044, 98] width 112 height 14
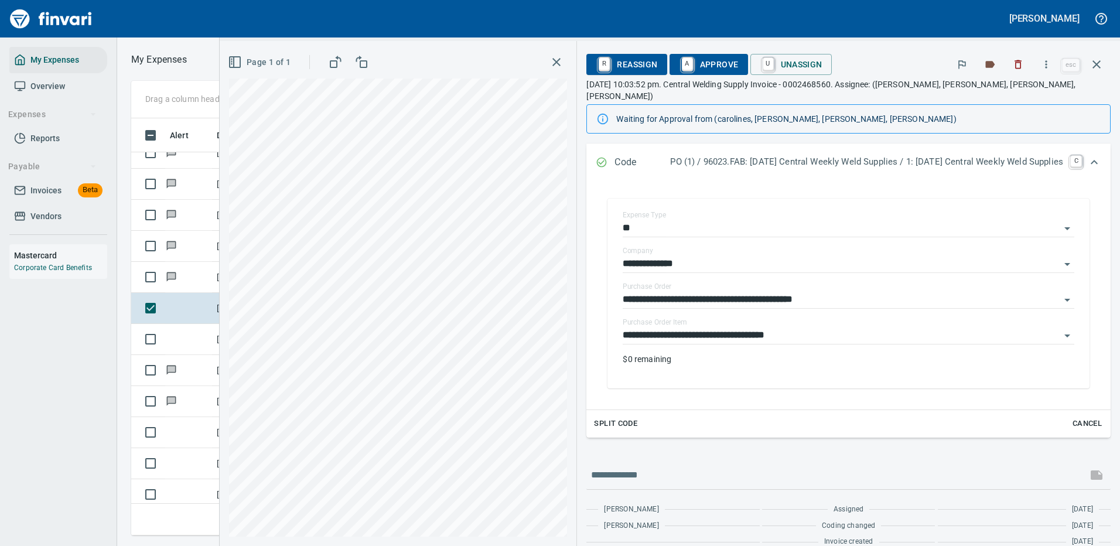
scroll to position [180, 0]
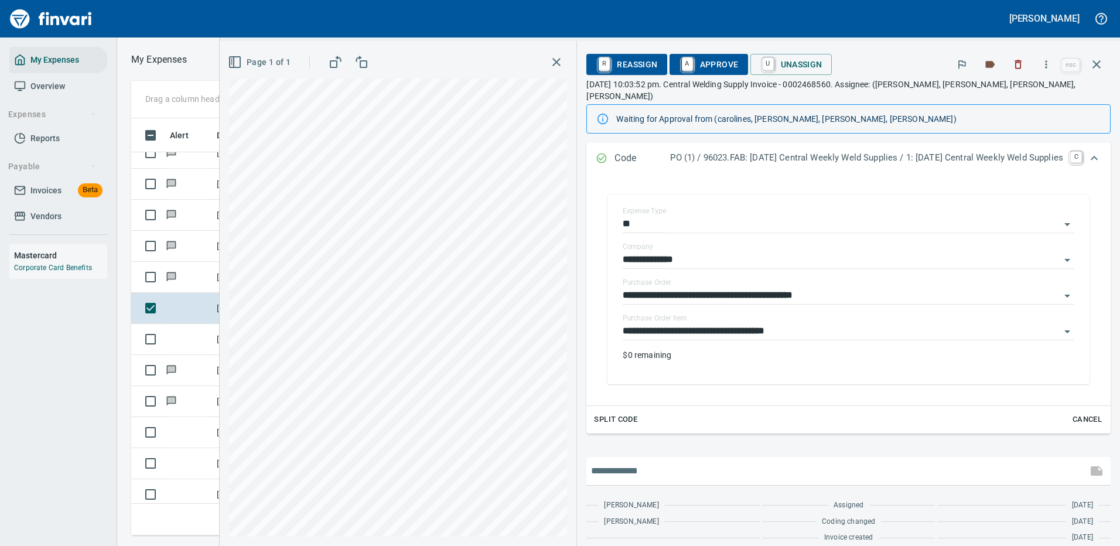
click at [646, 461] on input "text" at bounding box center [836, 470] width 491 height 19
type input "**********"
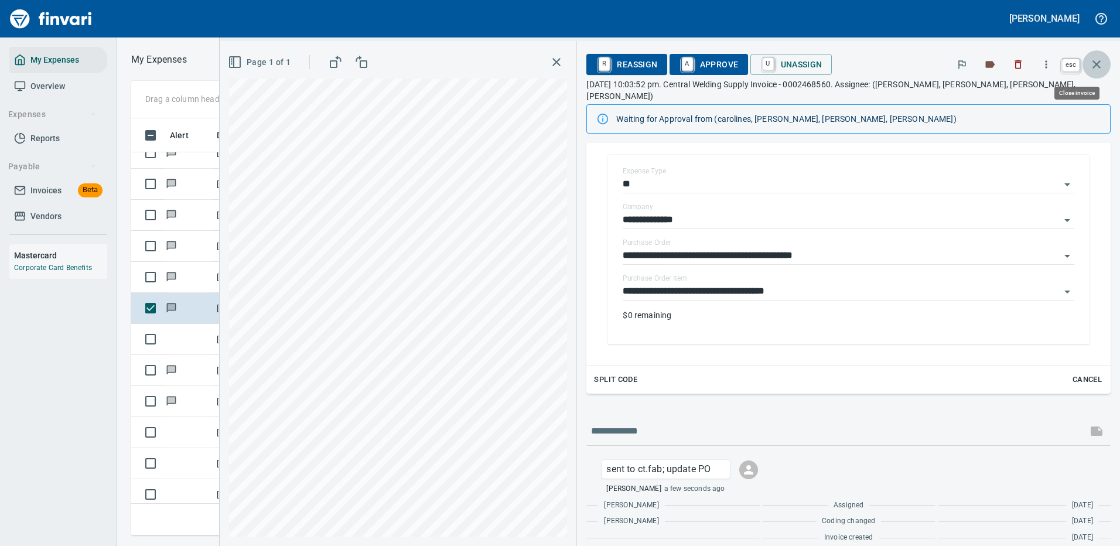
click at [1096, 59] on icon "button" at bounding box center [1096, 64] width 14 height 14
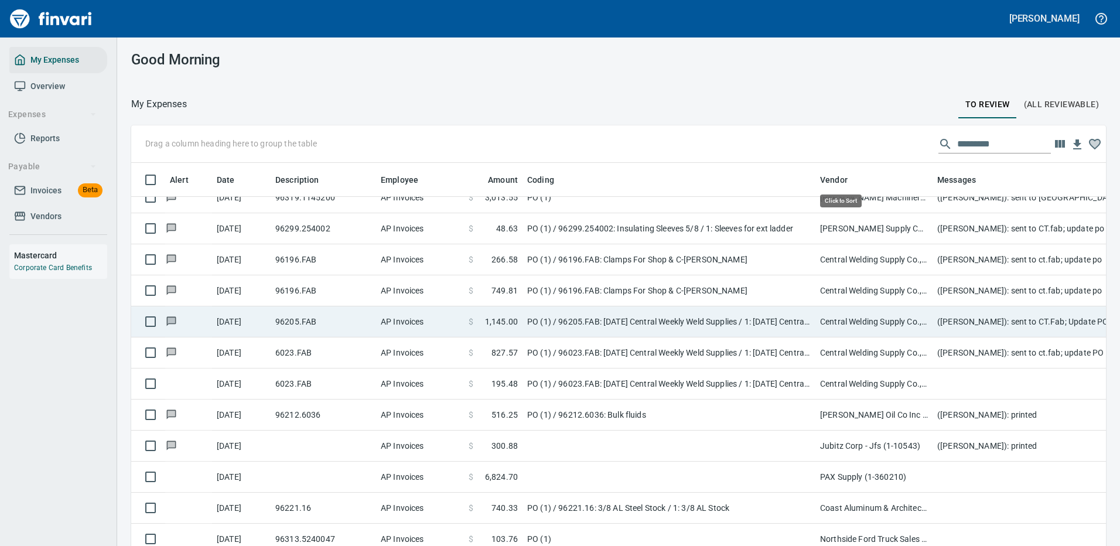
scroll to position [399, 948]
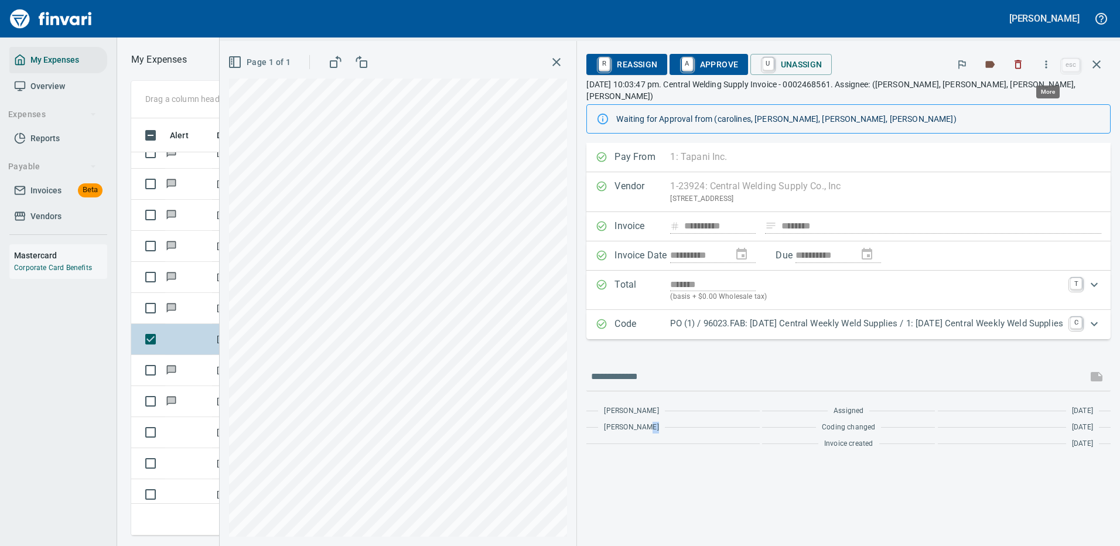
scroll to position [399, 664]
click at [1046, 59] on icon "button" at bounding box center [1046, 65] width 12 height 12
click at [1015, 97] on span "Download" at bounding box center [1044, 98] width 112 height 14
click at [607, 362] on div at bounding box center [848, 376] width 524 height 28
type input "**********"
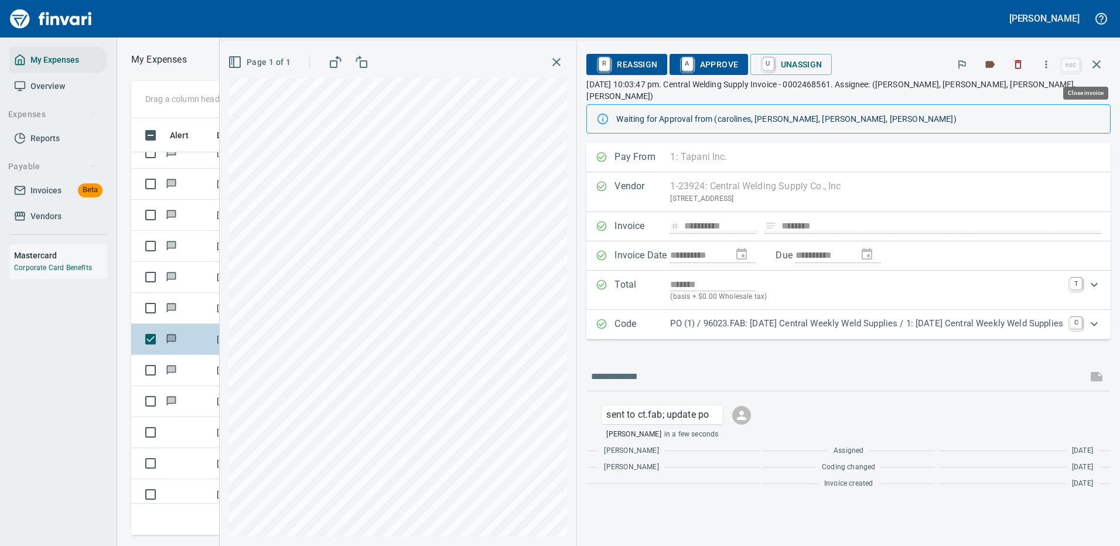
click at [1099, 62] on icon "button" at bounding box center [1096, 64] width 14 height 14
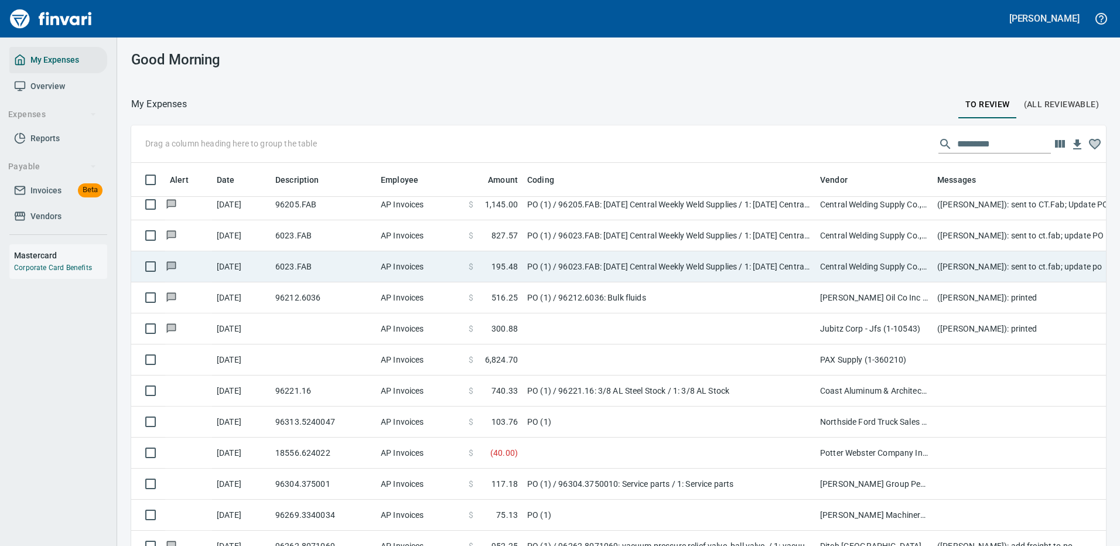
scroll to position [1991, 0]
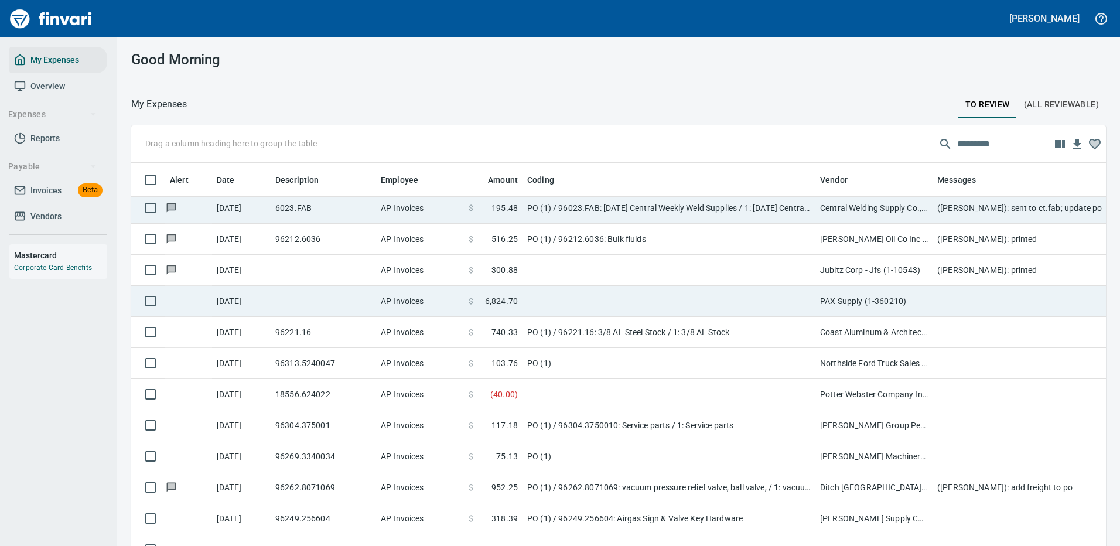
click at [572, 300] on td at bounding box center [668, 301] width 293 height 31
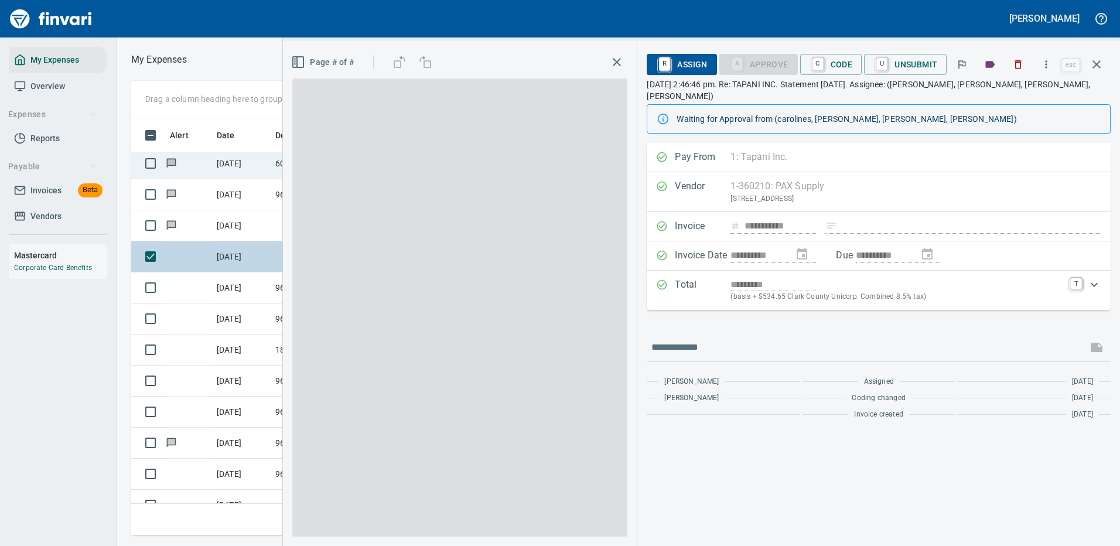
scroll to position [399, 664]
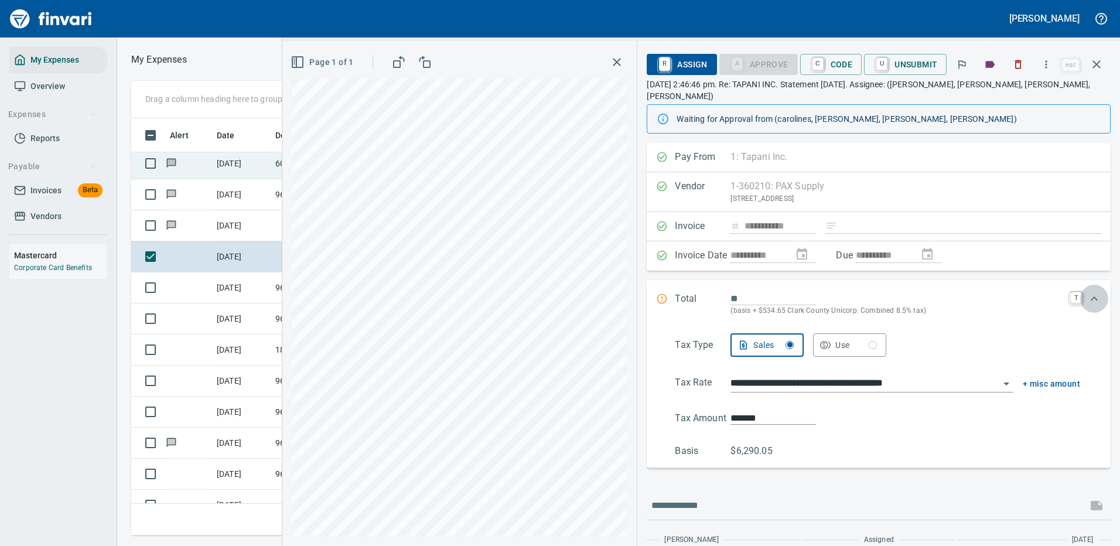
click at [1087, 292] on icon "Expand" at bounding box center [1094, 299] width 14 height 14
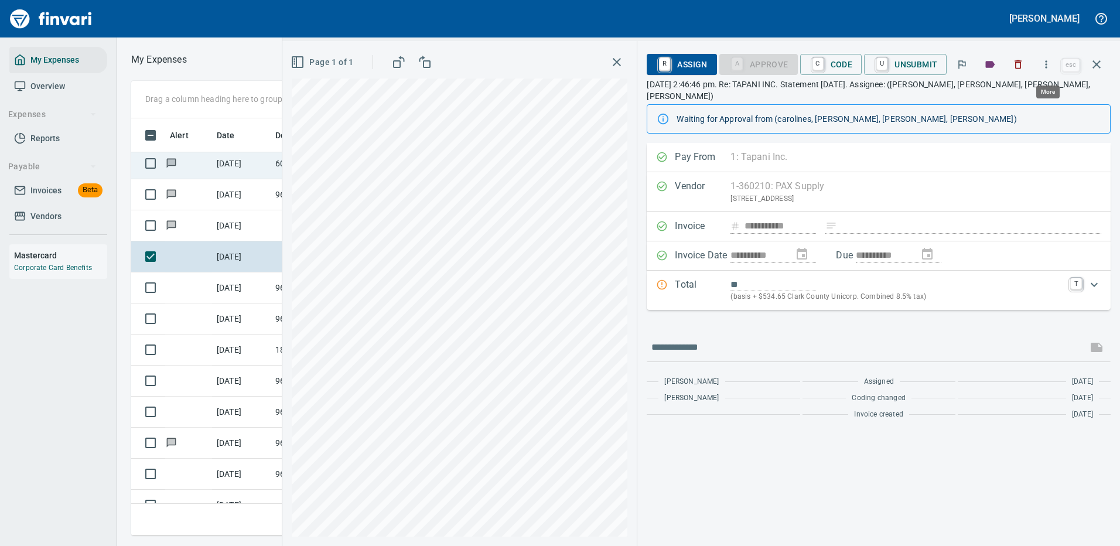
click at [1047, 61] on icon "button" at bounding box center [1046, 64] width 2 height 8
click at [1020, 99] on span "Download" at bounding box center [1044, 98] width 112 height 14
type input "*********"
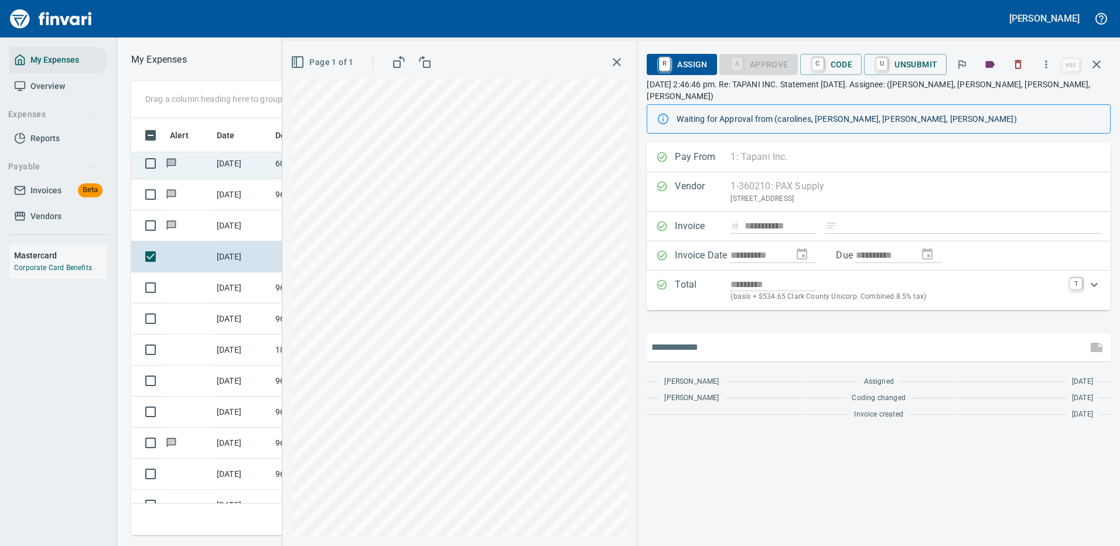
drag, startPoint x: 699, startPoint y: 333, endPoint x: 704, endPoint y: 333, distance: 5.9
click at [700, 338] on input "text" at bounding box center [866, 347] width 431 height 19
type input "**********"
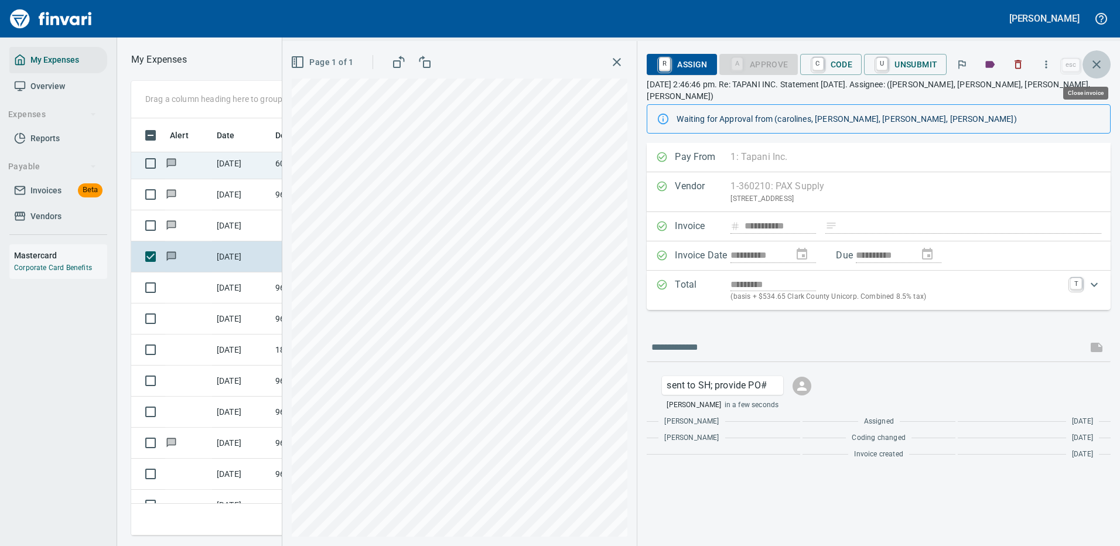
click at [1094, 61] on icon "button" at bounding box center [1096, 64] width 14 height 14
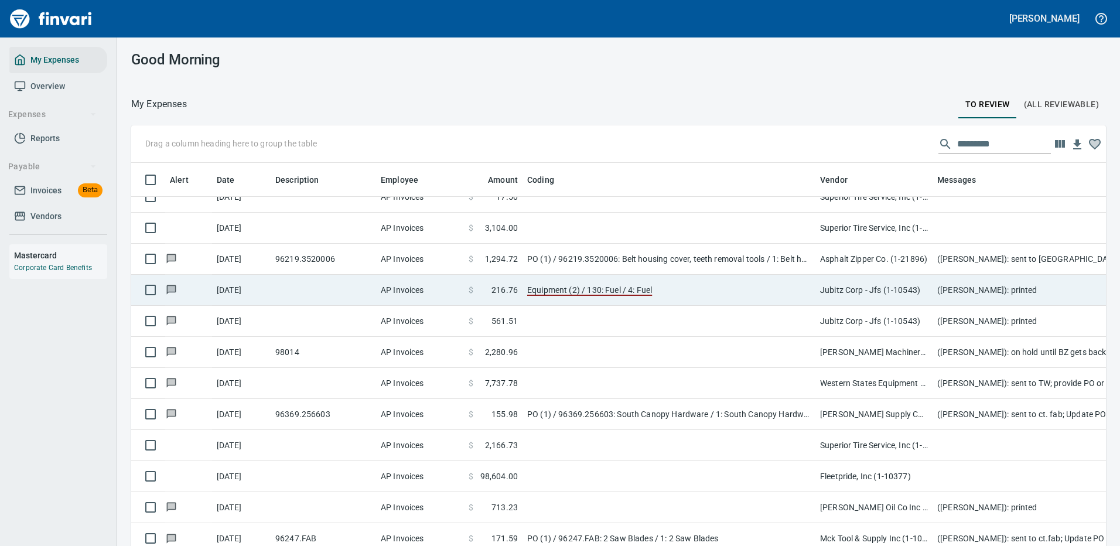
scroll to position [1347, 0]
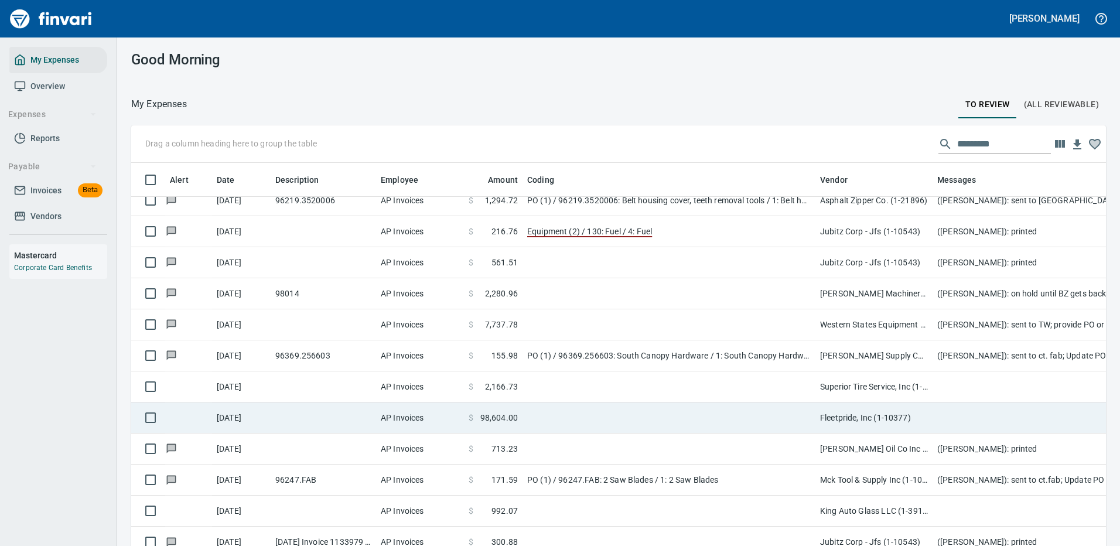
click at [624, 413] on td at bounding box center [668, 417] width 293 height 31
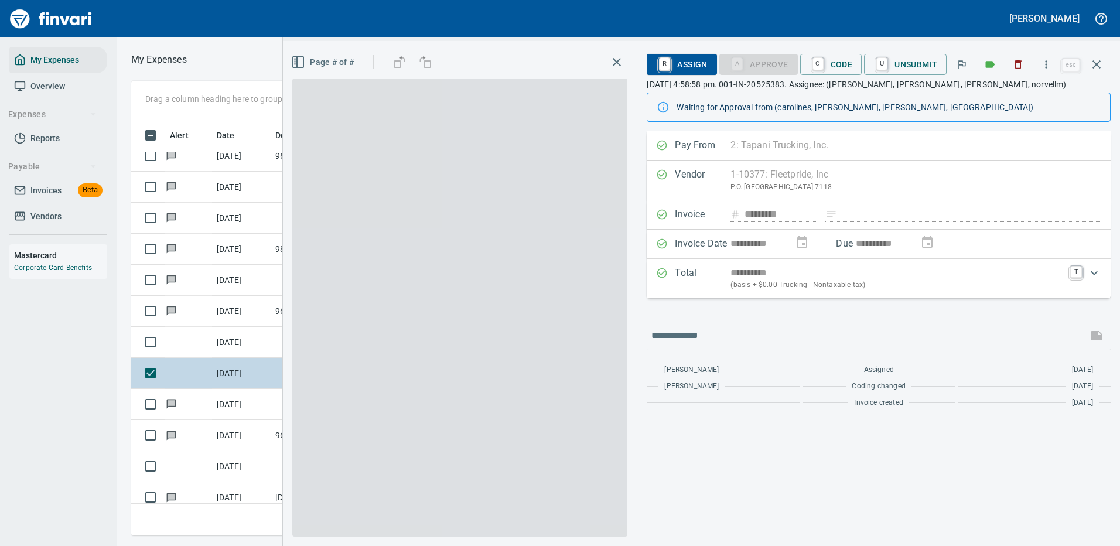
scroll to position [399, 664]
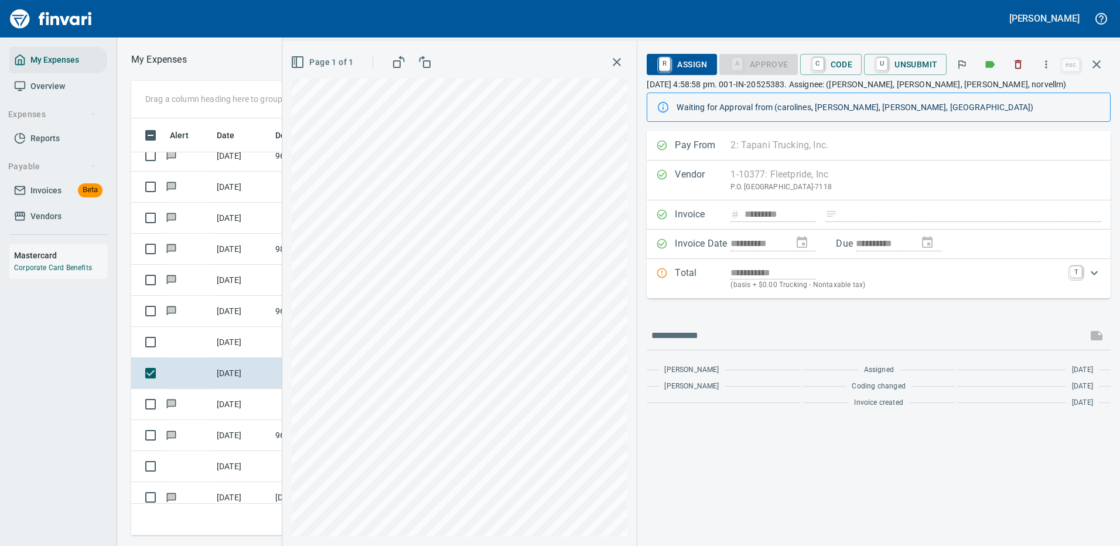
type input "*******"
click at [1099, 60] on icon "button" at bounding box center [1096, 64] width 14 height 14
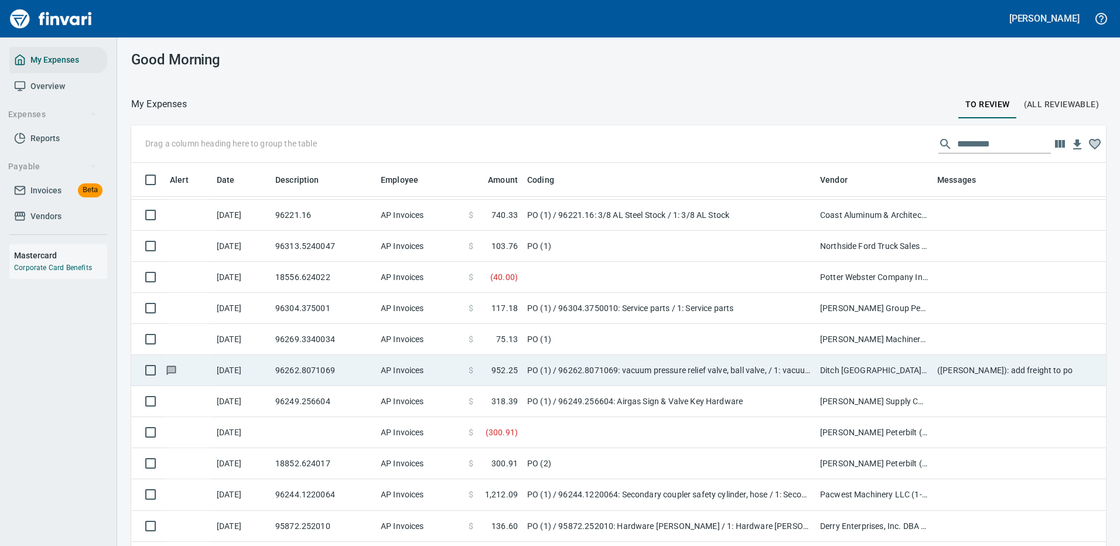
scroll to position [2050, 0]
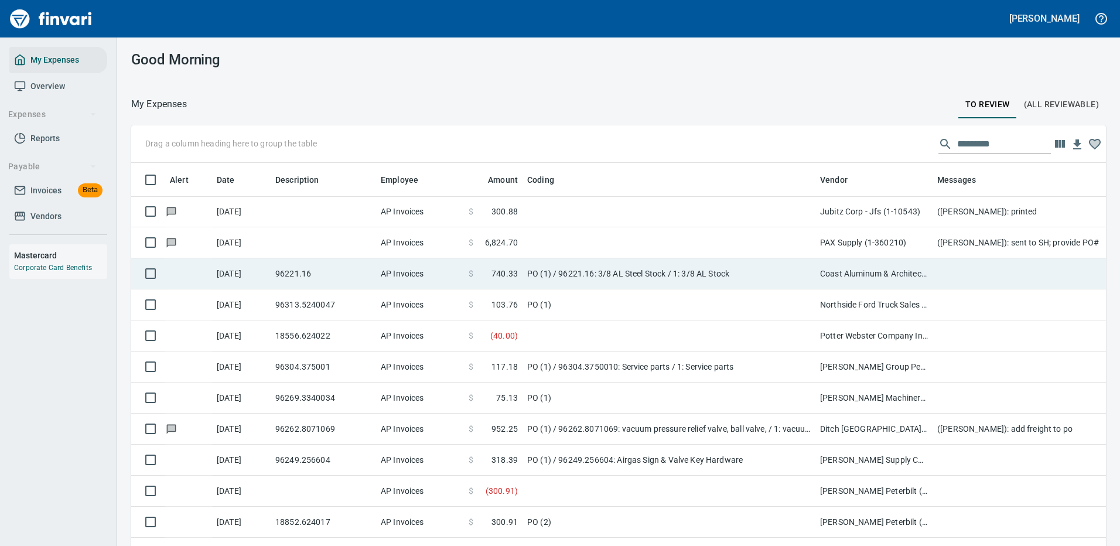
click at [739, 265] on td "PO (1) / 96221.16: 3/8 AL Steel Stock / 1: 3/8 AL Stock" at bounding box center [668, 273] width 293 height 31
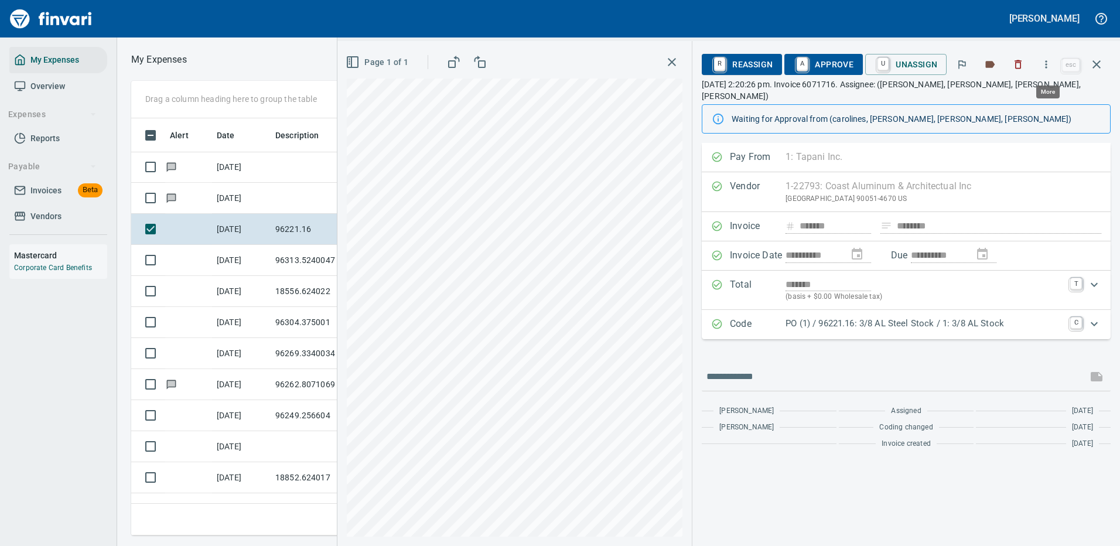
scroll to position [399, 664]
click at [1049, 69] on icon "button" at bounding box center [1046, 65] width 12 height 12
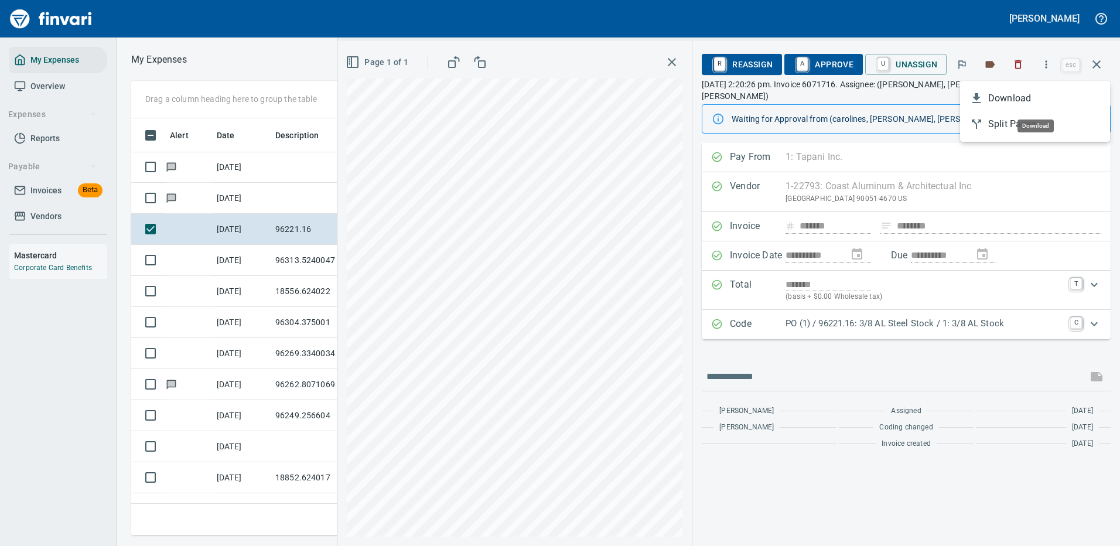
click at [1025, 99] on span "Download" at bounding box center [1044, 98] width 112 height 14
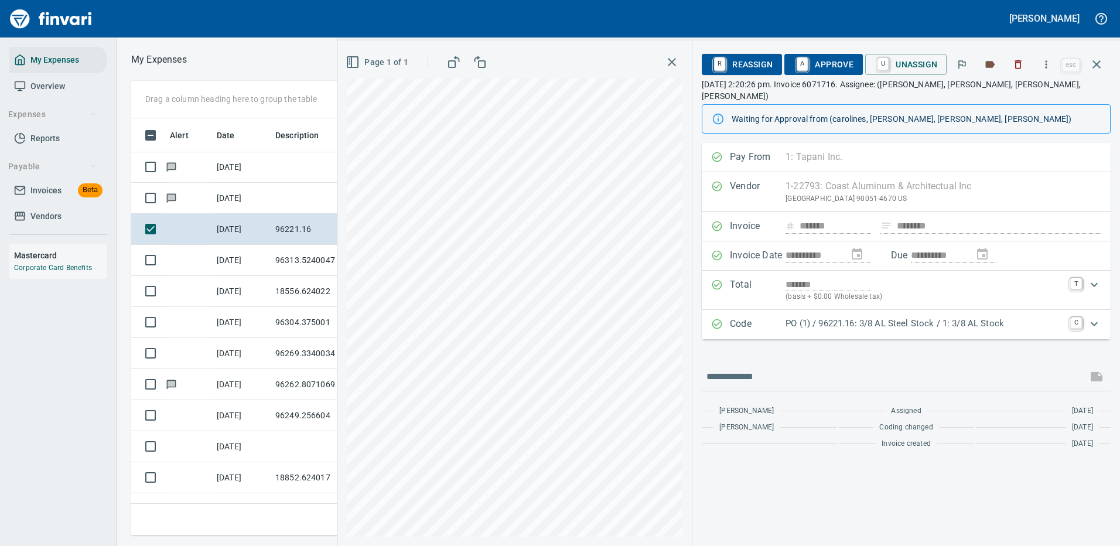
click at [675, 62] on icon "button" at bounding box center [672, 62] width 14 height 14
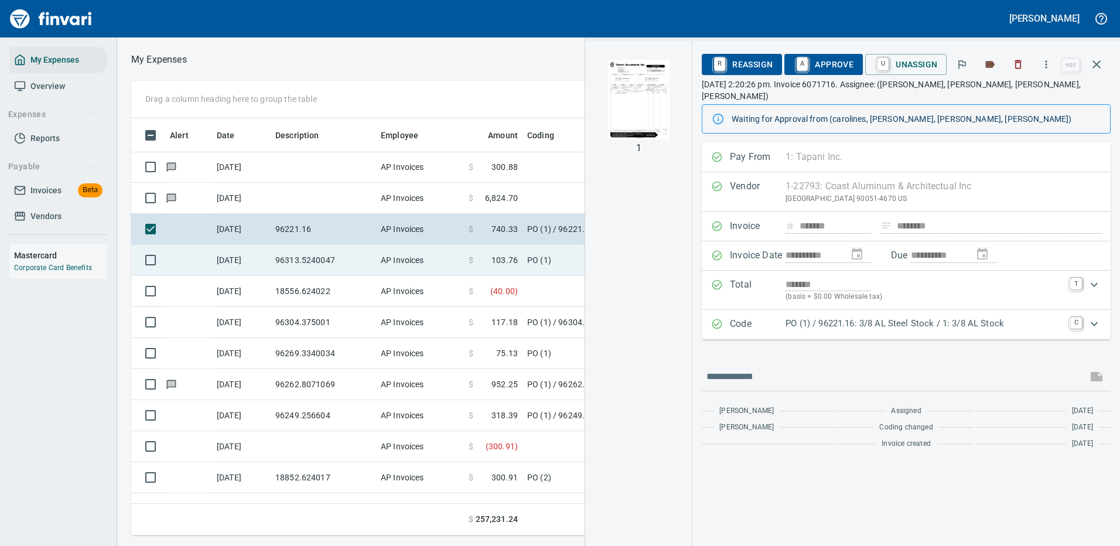
click at [545, 255] on td "PO (1)" at bounding box center [668, 260] width 293 height 31
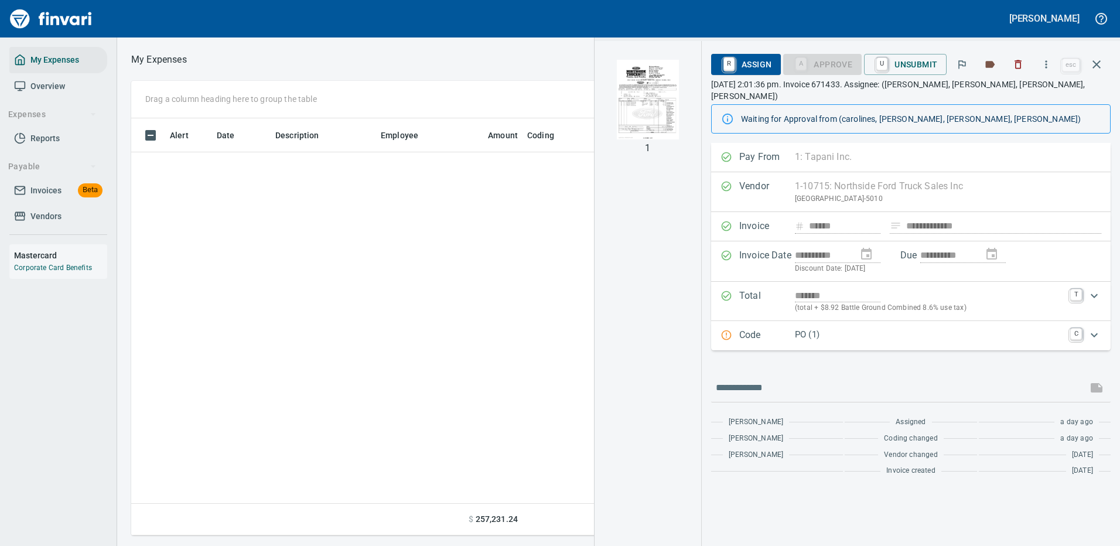
scroll to position [399, 664]
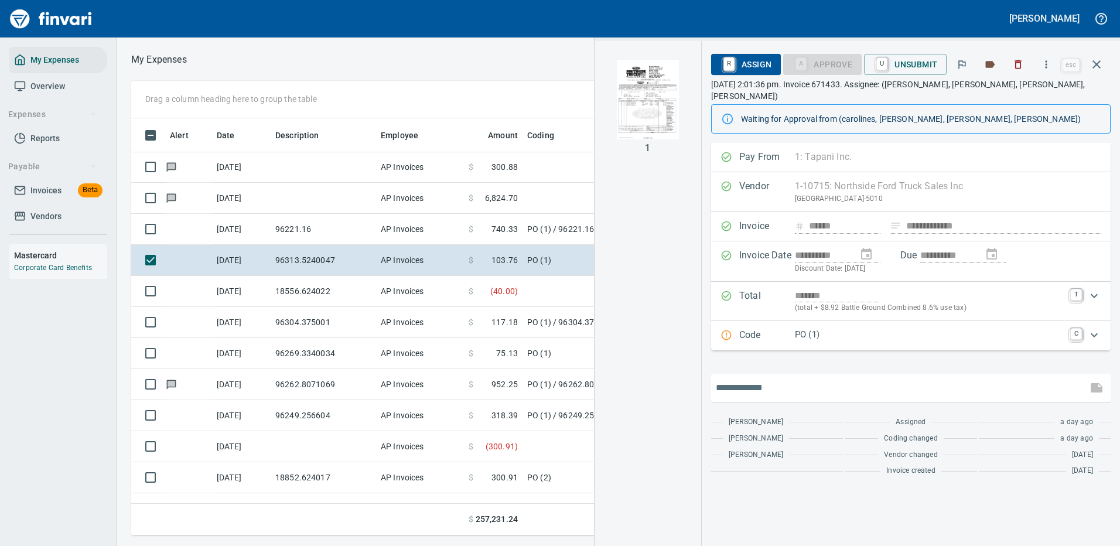
click at [767, 378] on input "text" at bounding box center [899, 387] width 367 height 19
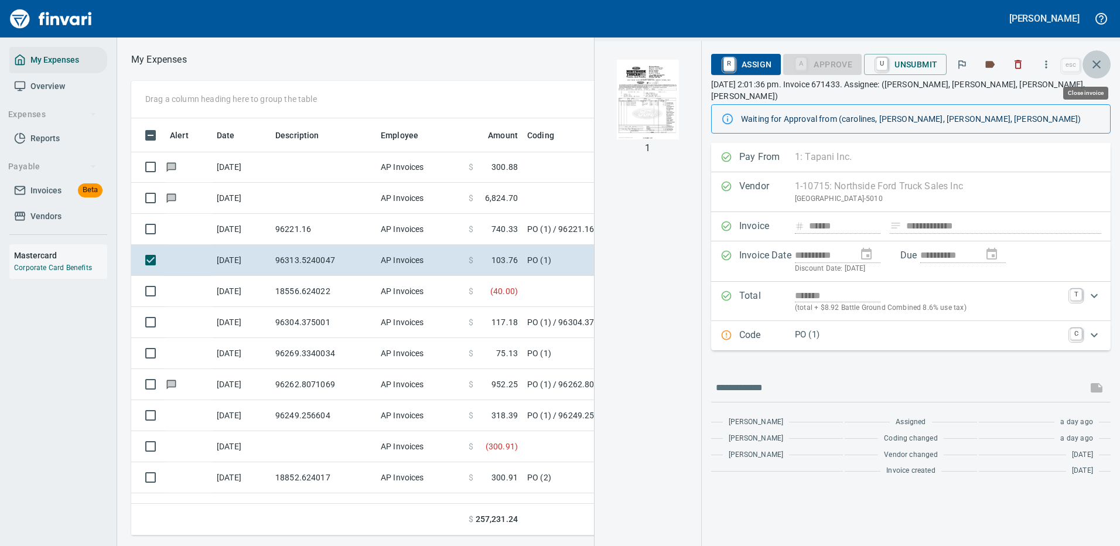
click at [1100, 64] on icon "button" at bounding box center [1096, 64] width 14 height 14
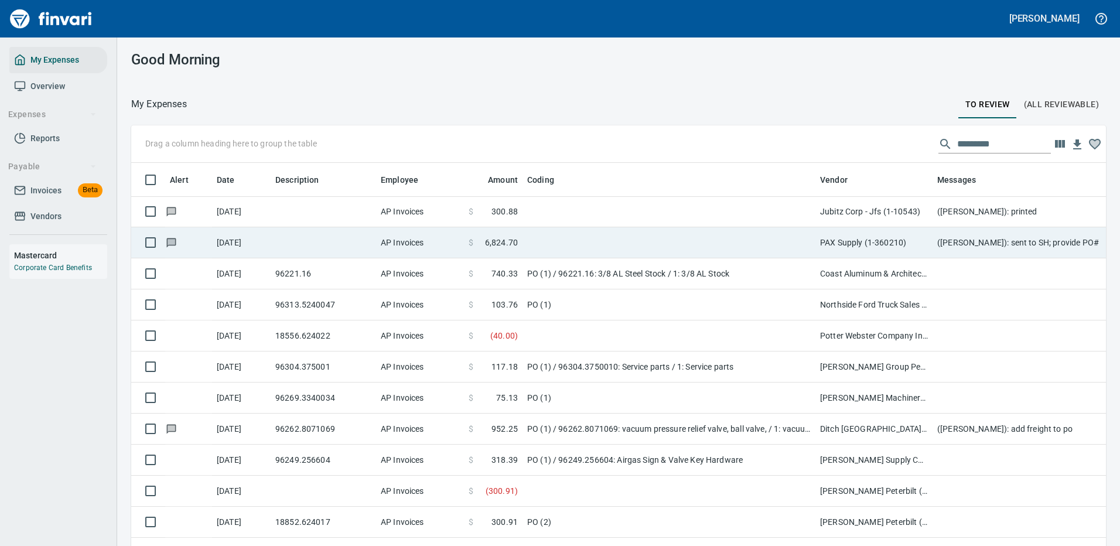
scroll to position [399, 948]
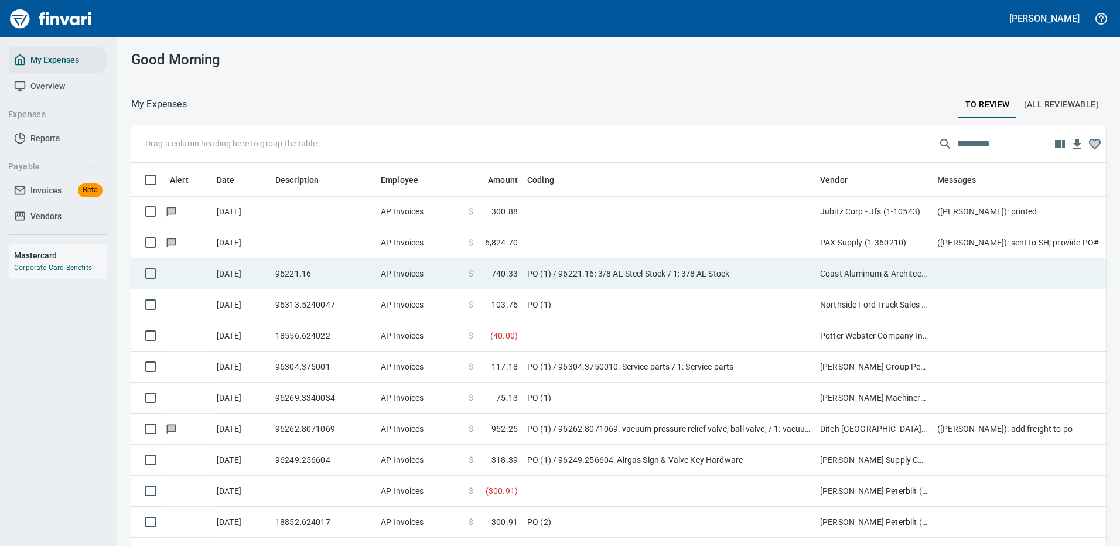
click at [769, 270] on td "PO (1) / 96221.16: 3/8 AL Steel Stock / 1: 3/8 AL Stock" at bounding box center [668, 273] width 293 height 31
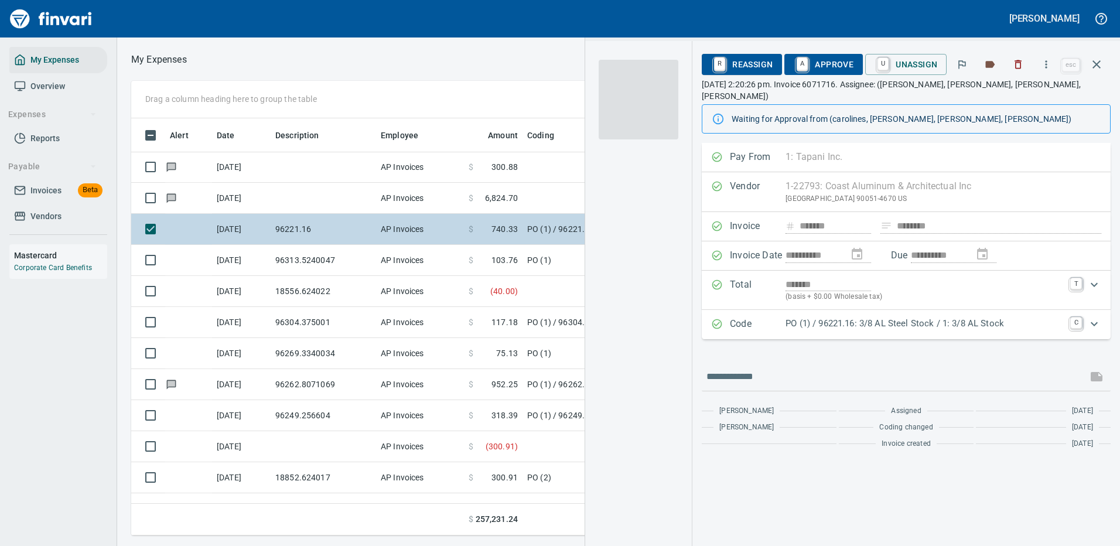
scroll to position [399, 664]
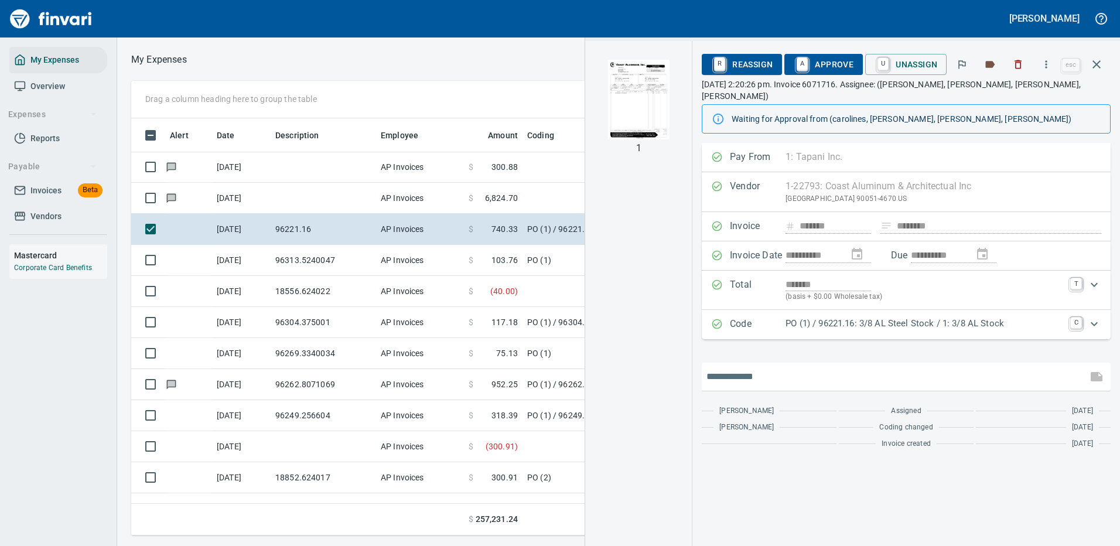
click at [766, 367] on input "text" at bounding box center [894, 376] width 376 height 19
type input "**********"
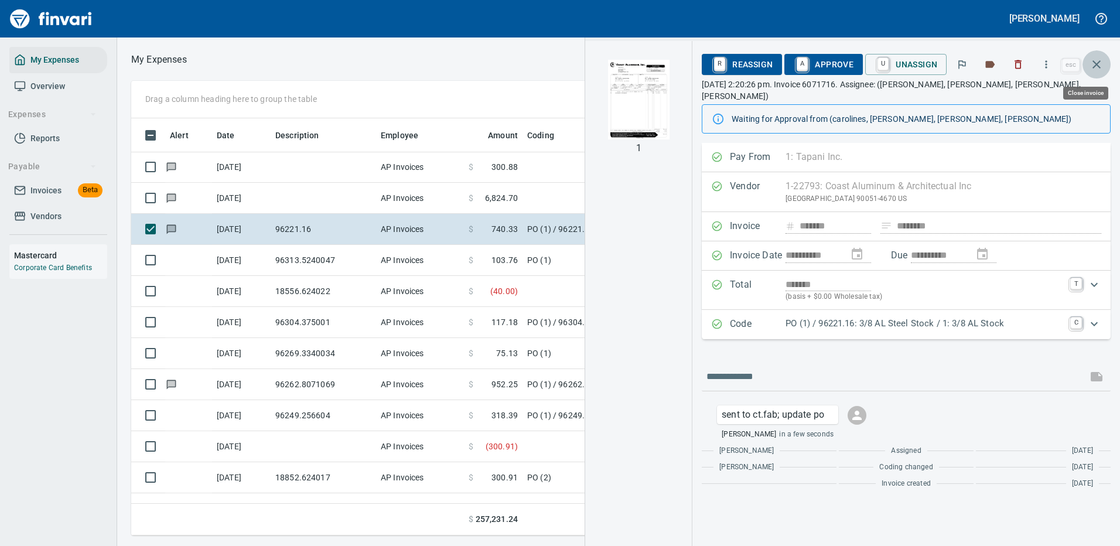
drag, startPoint x: 1098, startPoint y: 64, endPoint x: 695, endPoint y: 101, distance: 404.6
click at [1098, 63] on icon "button" at bounding box center [1096, 64] width 14 height 14
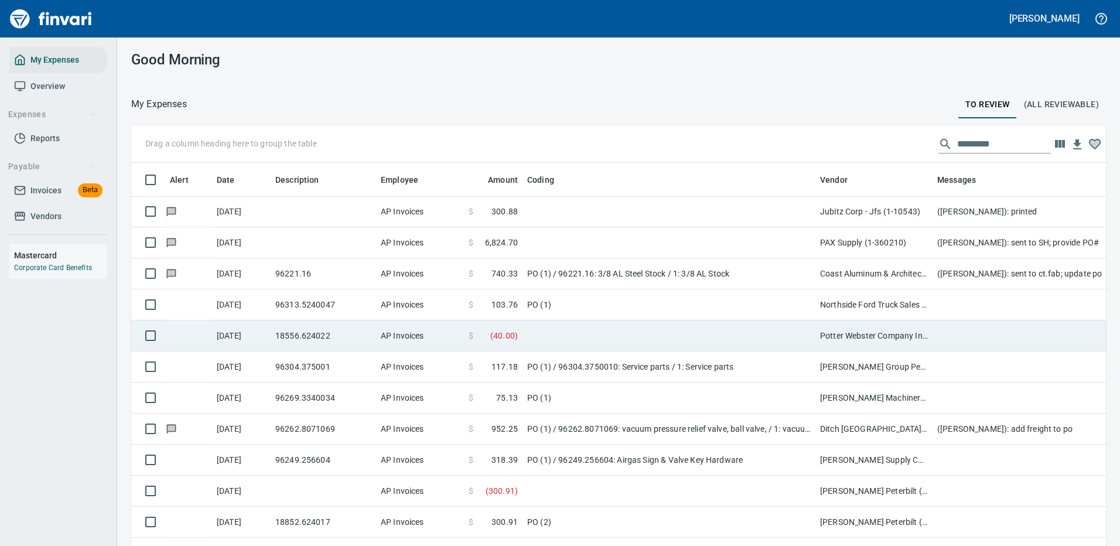
scroll to position [399, 946]
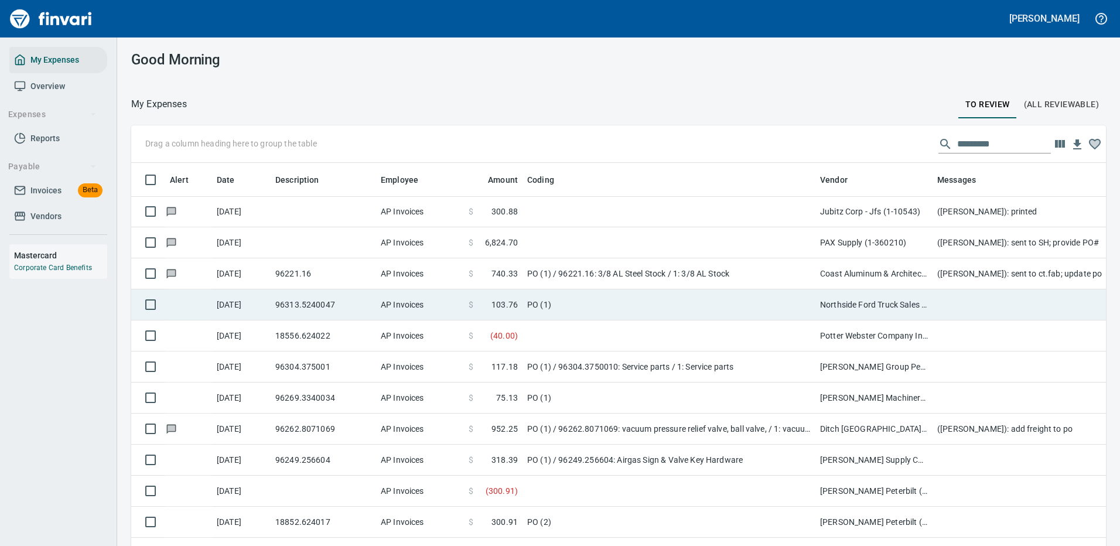
click at [640, 295] on td "PO (1)" at bounding box center [668, 304] width 293 height 31
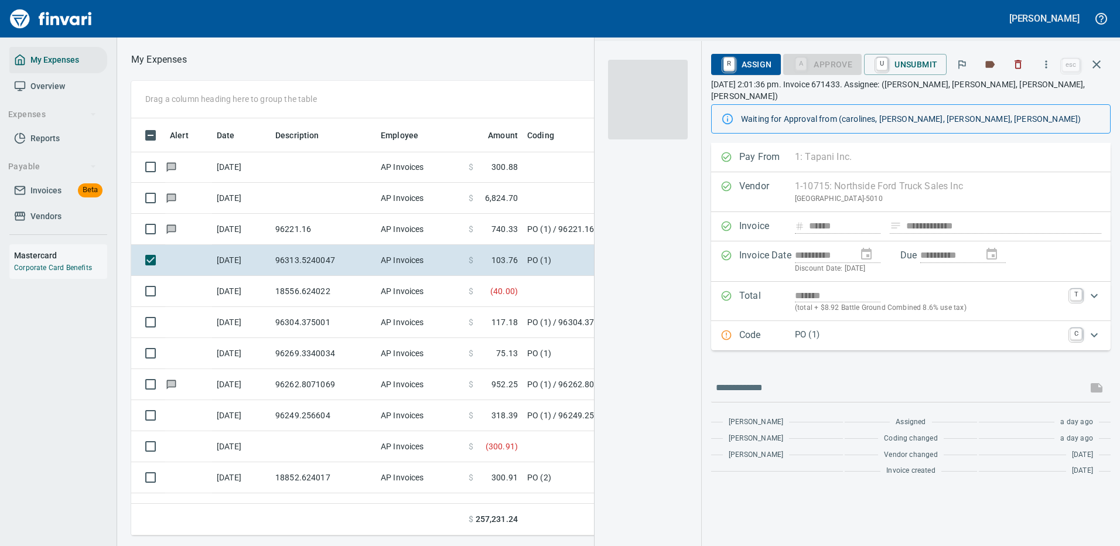
scroll to position [399, 664]
click at [1006, 328] on p "PO (1)" at bounding box center [929, 334] width 268 height 13
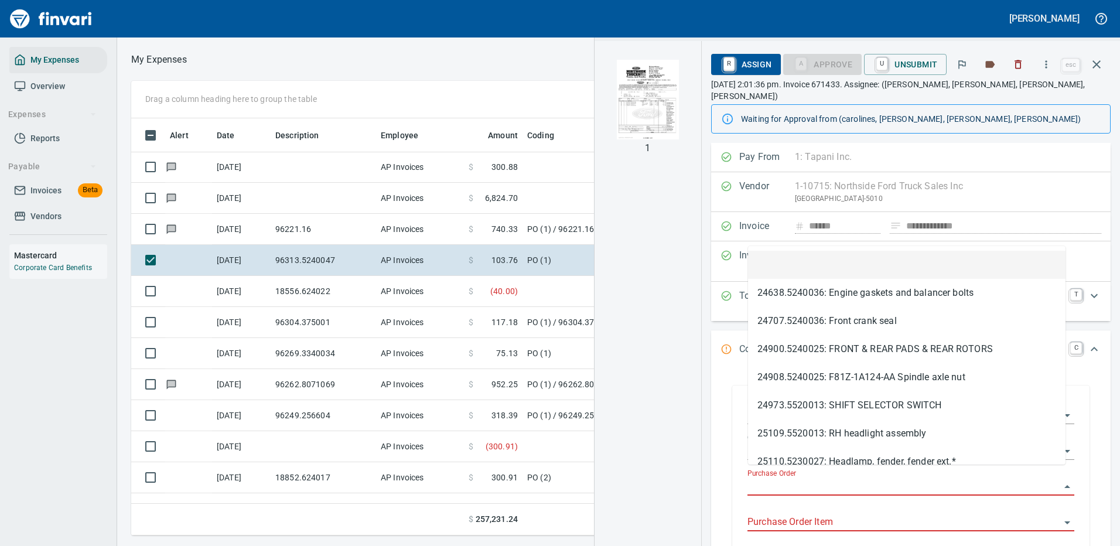
click at [806, 478] on input "Purchase Order" at bounding box center [903, 486] width 313 height 16
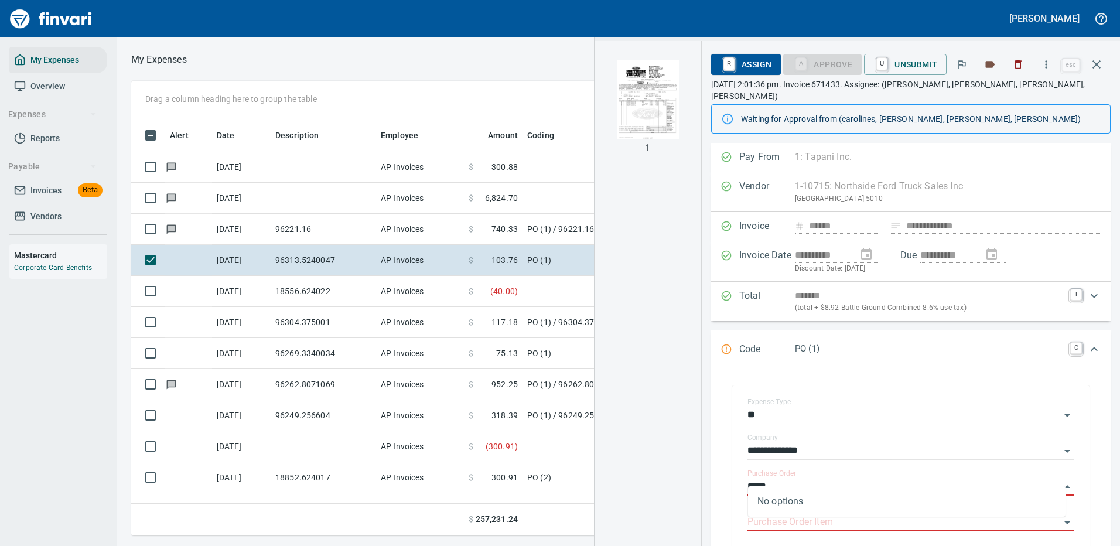
type input "*****"
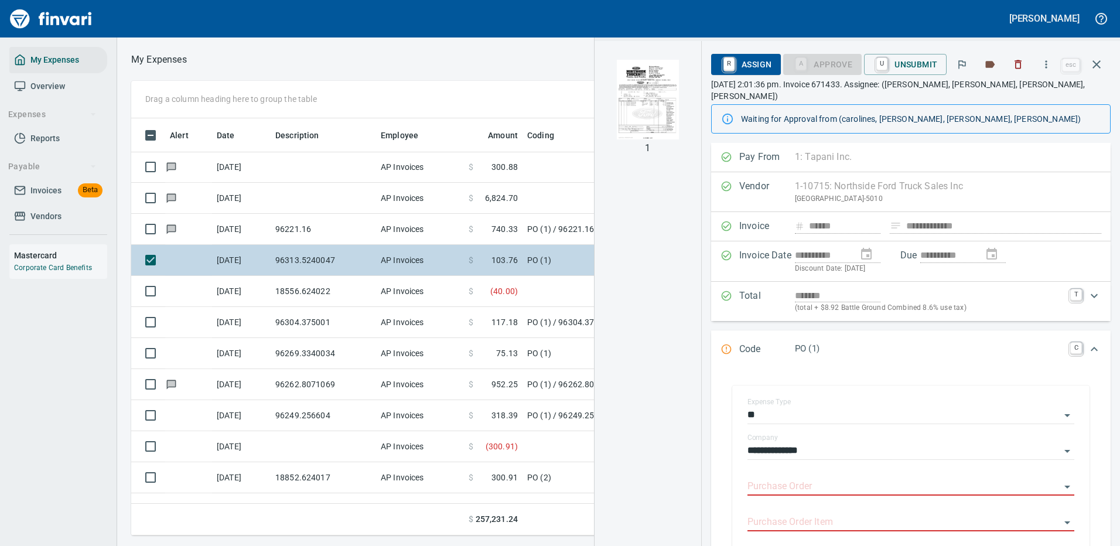
click at [310, 260] on td "96313.5240047" at bounding box center [323, 260] width 105 height 31
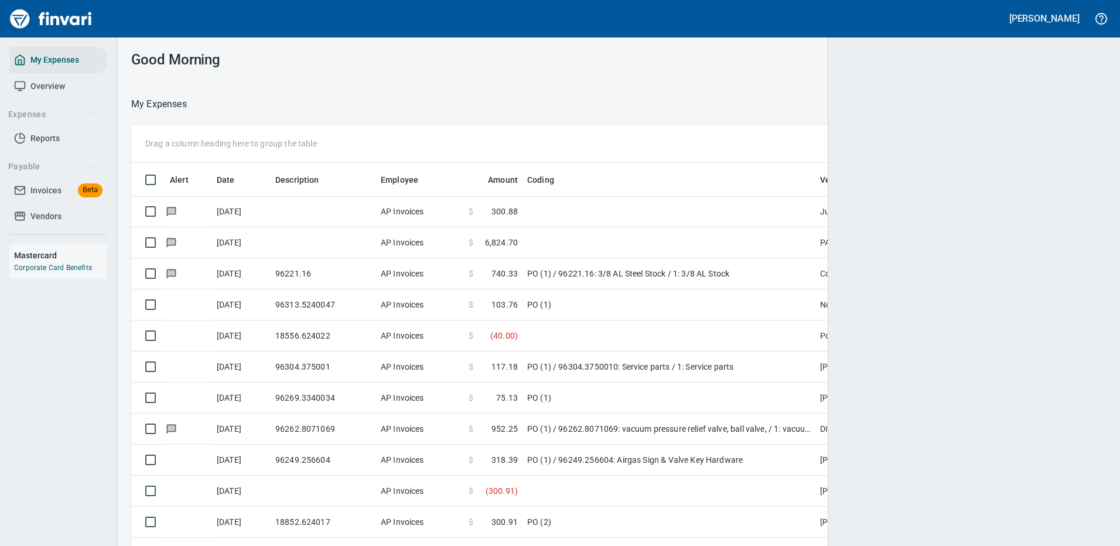
scroll to position [399, 940]
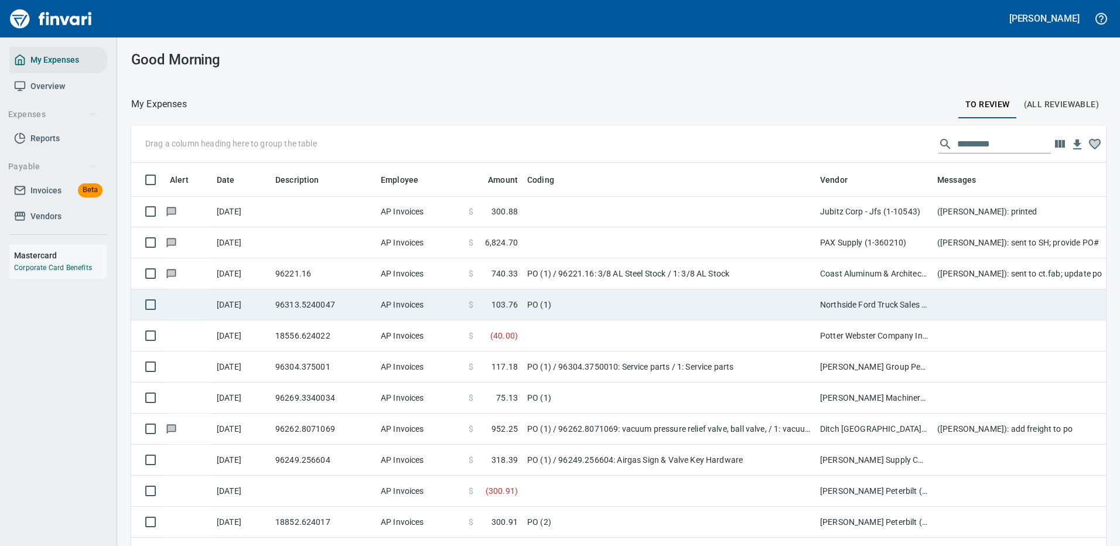
click at [750, 303] on td "PO (1)" at bounding box center [668, 304] width 293 height 31
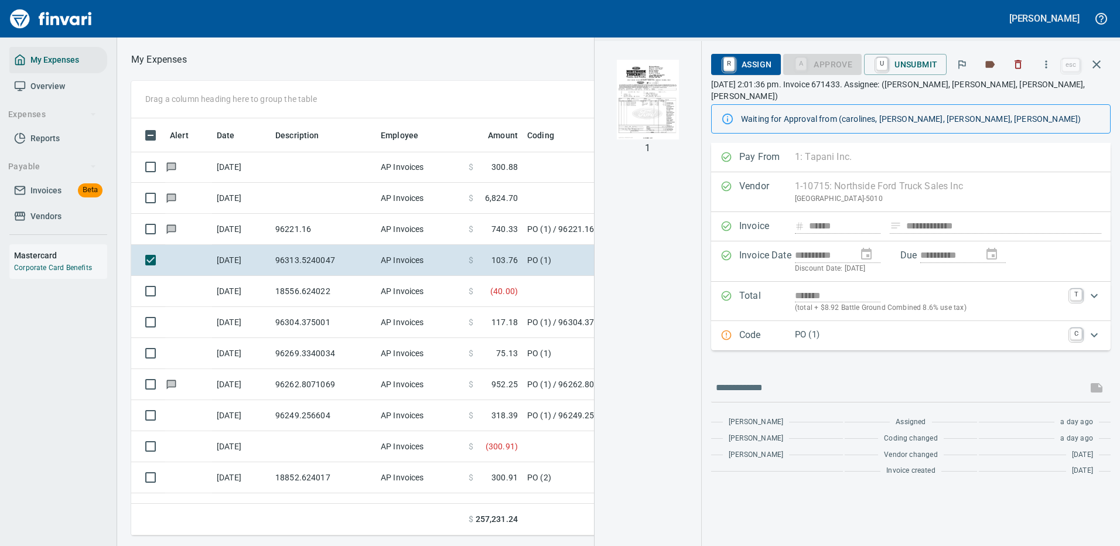
scroll to position [399, 664]
click at [1047, 60] on icon "button" at bounding box center [1046, 65] width 12 height 12
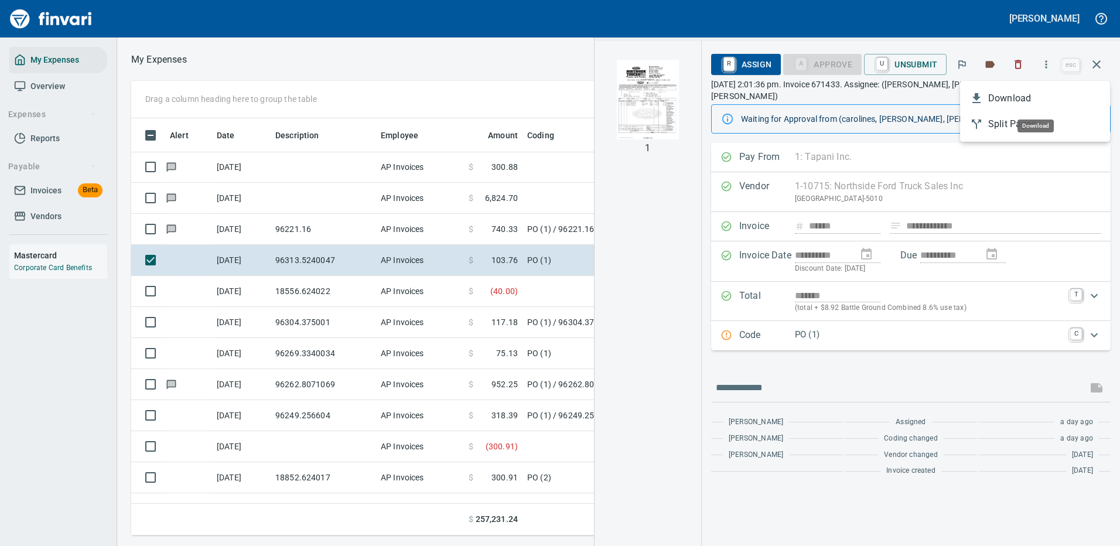
click at [1014, 98] on span "Download" at bounding box center [1044, 98] width 112 height 14
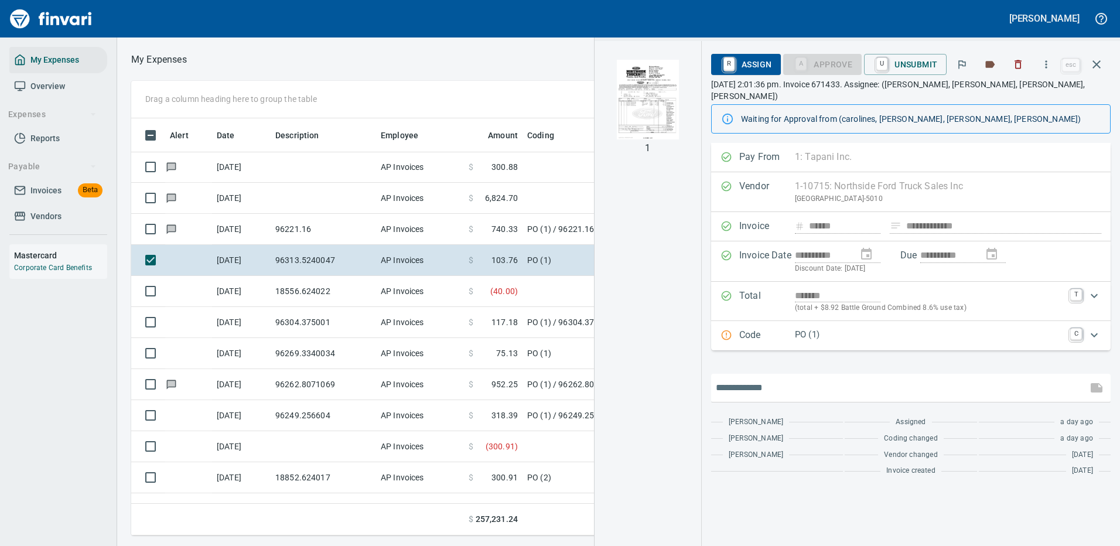
click at [794, 378] on input "text" at bounding box center [899, 387] width 367 height 19
type input "**********"
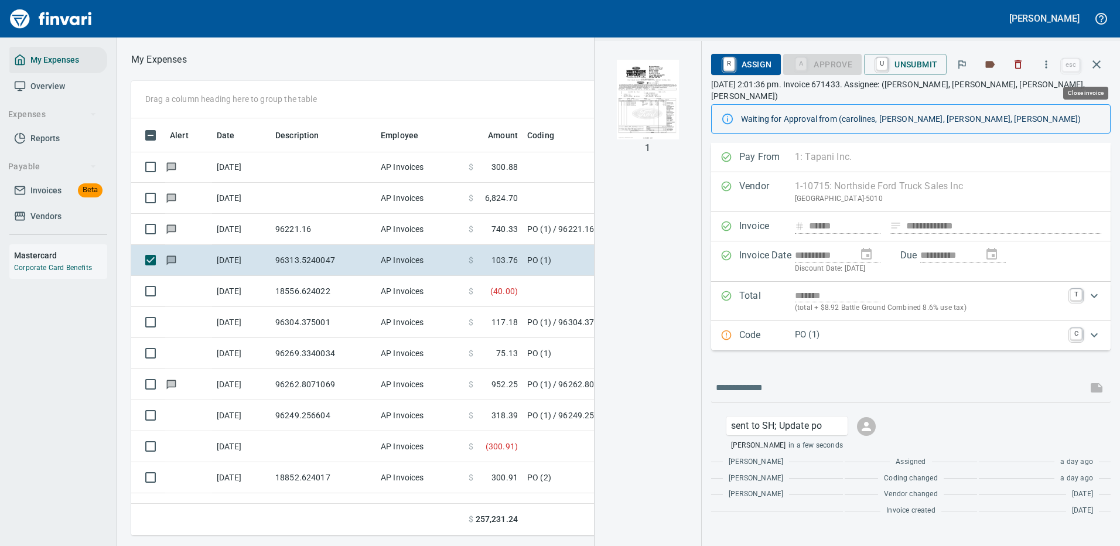
click at [1097, 59] on icon "button" at bounding box center [1096, 64] width 14 height 14
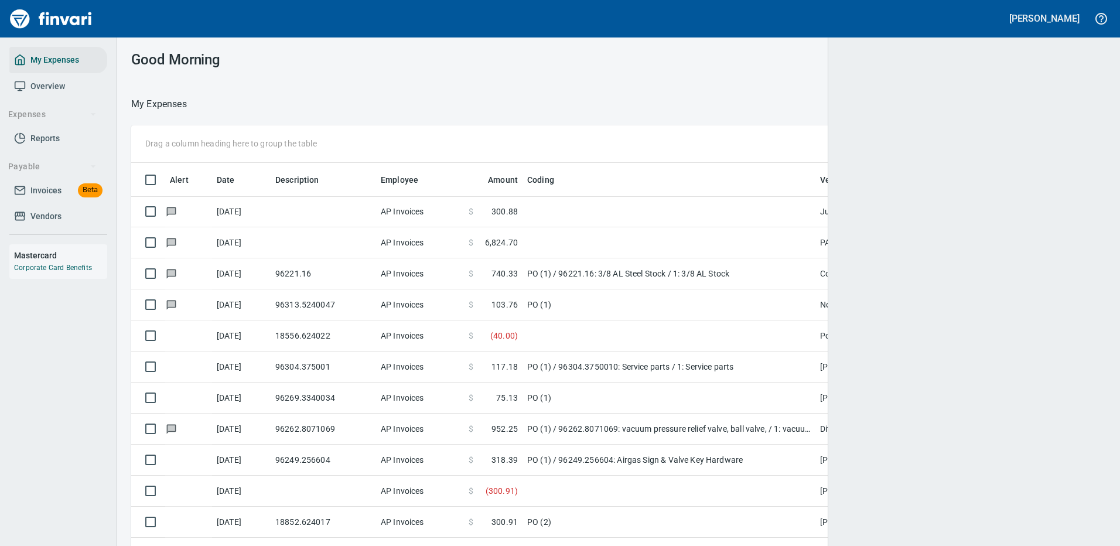
scroll to position [399, 948]
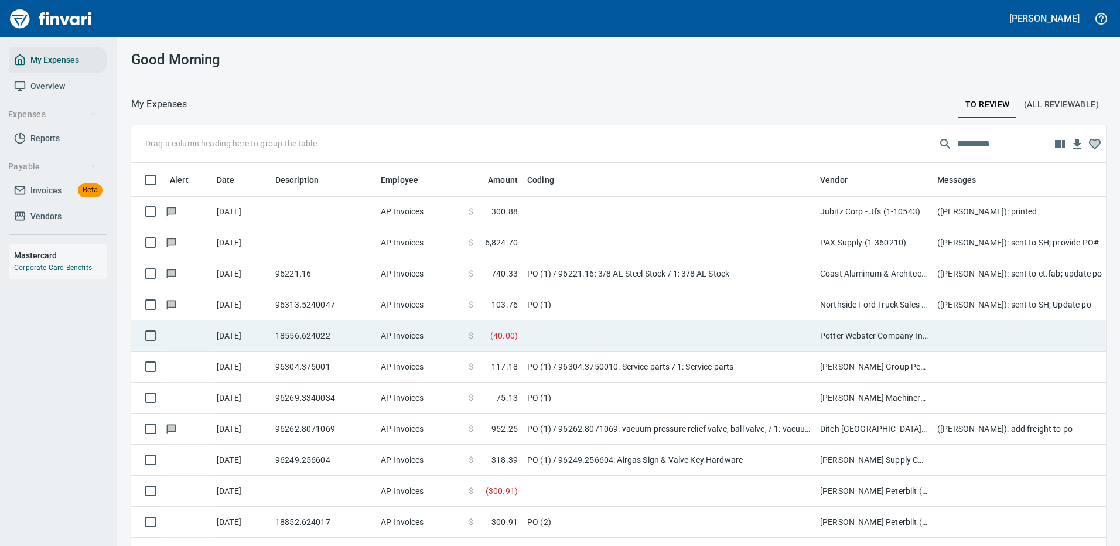
click at [666, 337] on td at bounding box center [668, 335] width 293 height 31
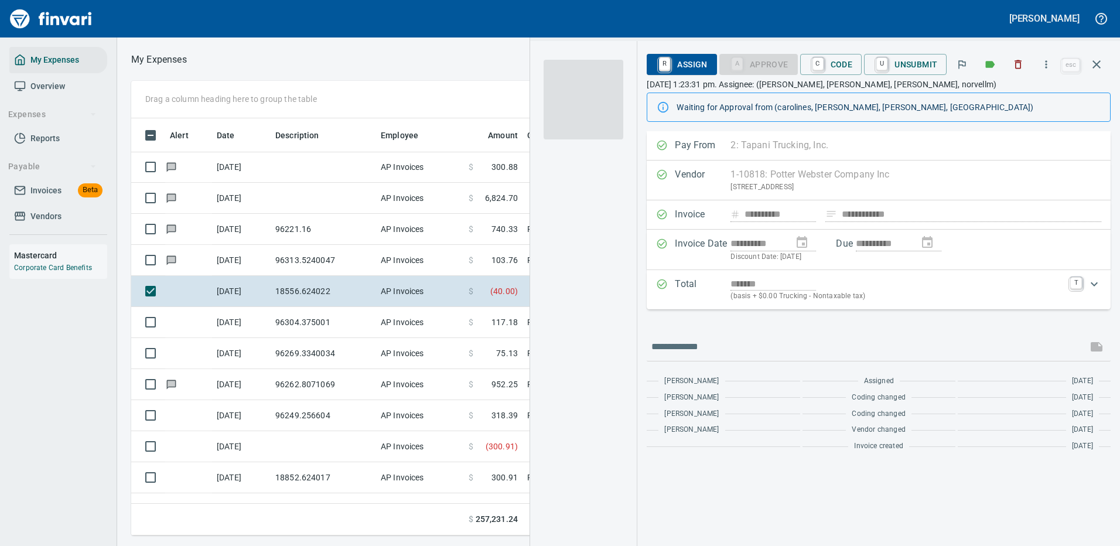
scroll to position [399, 664]
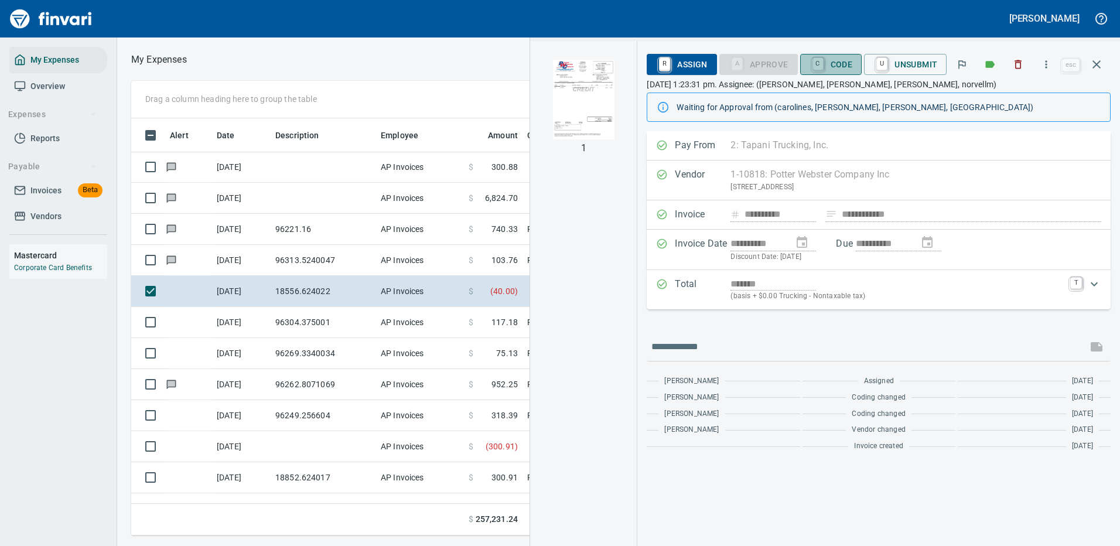
click at [832, 61] on span "C Code" at bounding box center [830, 64] width 43 height 20
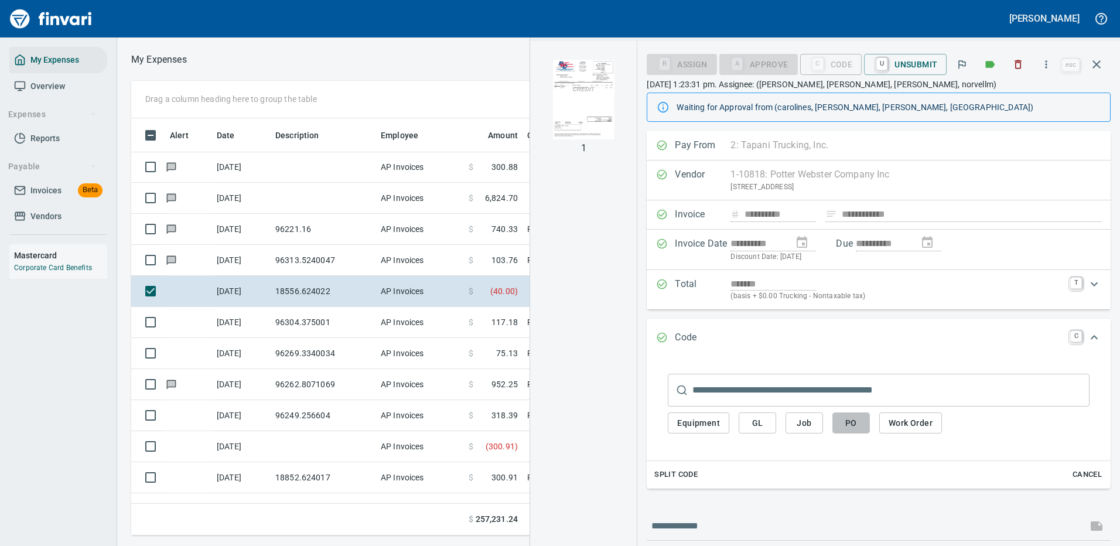
click at [847, 420] on span "PO" at bounding box center [851, 423] width 19 height 15
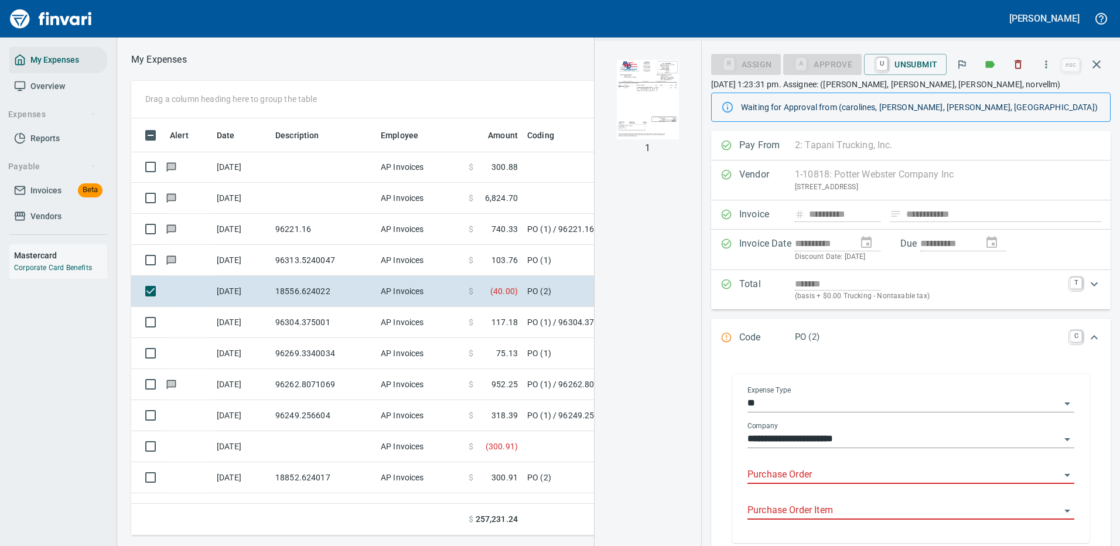
click at [796, 471] on input "Purchase Order" at bounding box center [903, 475] width 313 height 16
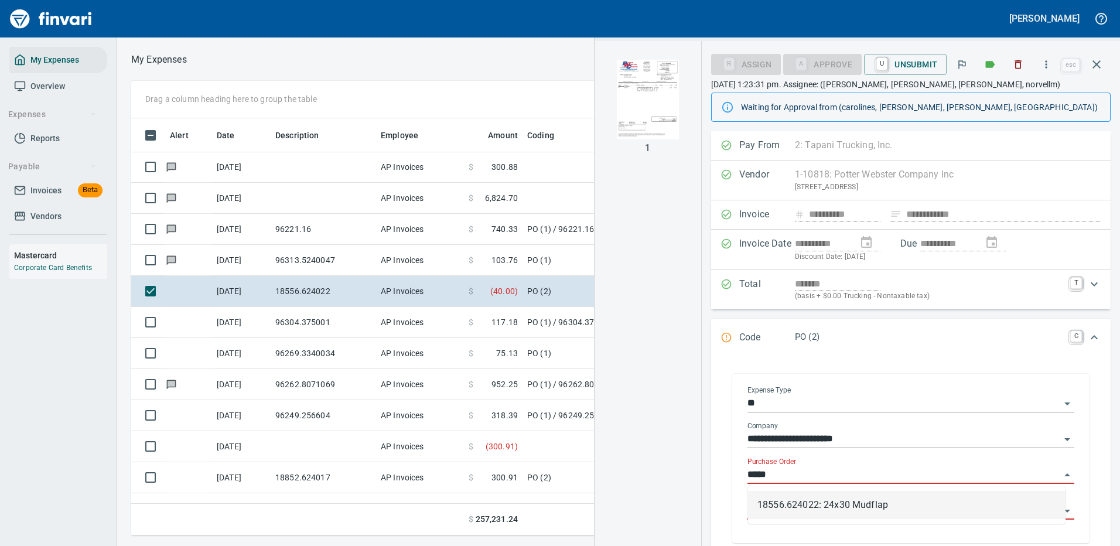
click at [843, 497] on li "18556.624022: 24x30 Mudflap" at bounding box center [906, 505] width 317 height 28
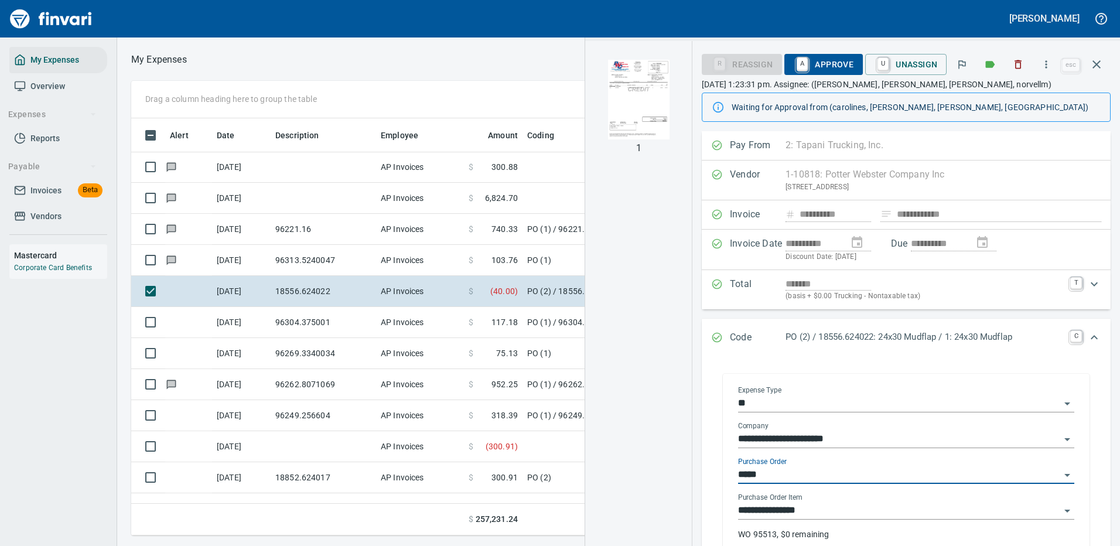
type input "**********"
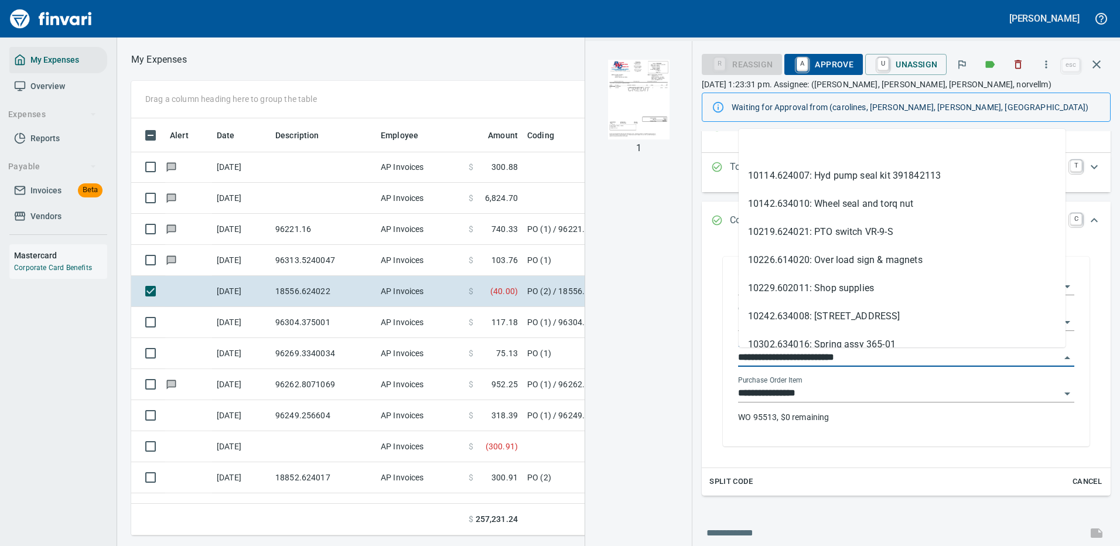
drag, startPoint x: 801, startPoint y: 354, endPoint x: 741, endPoint y: 360, distance: 60.6
click at [741, 360] on input "**********" at bounding box center [899, 358] width 322 height 16
type input "**********"
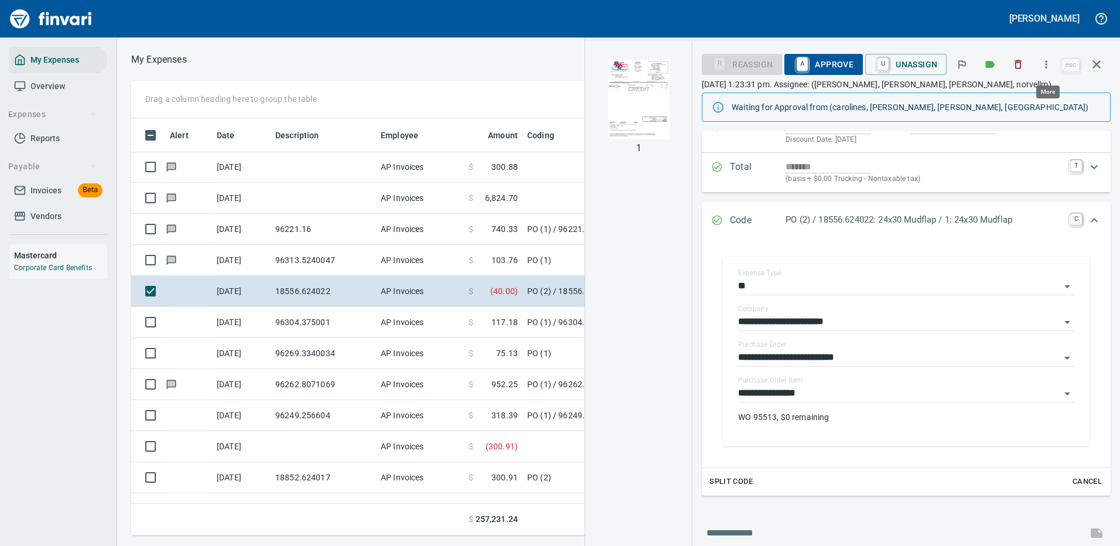
click at [1046, 65] on icon "button" at bounding box center [1046, 65] width 12 height 12
click at [1007, 98] on span "Download" at bounding box center [1044, 98] width 112 height 14
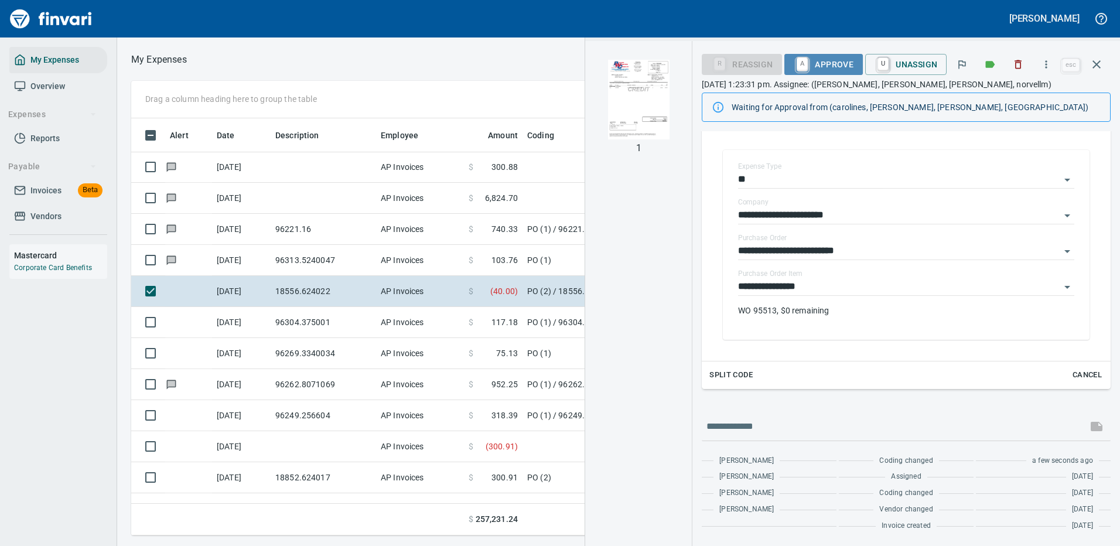
click at [825, 60] on span "A Approve" at bounding box center [824, 64] width 60 height 20
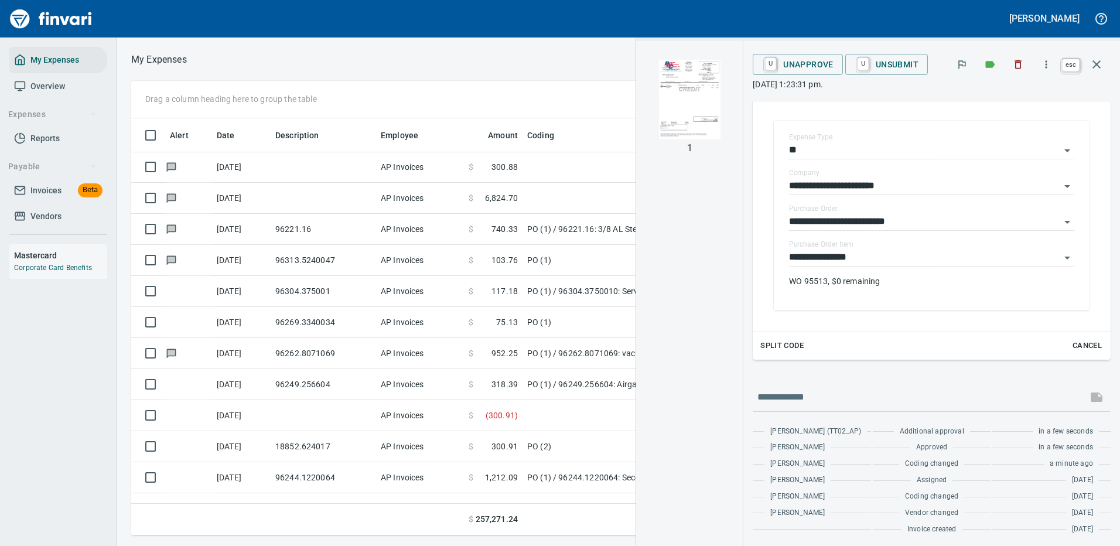
scroll to position [399, 664]
click at [1098, 60] on icon "button" at bounding box center [1096, 64] width 14 height 14
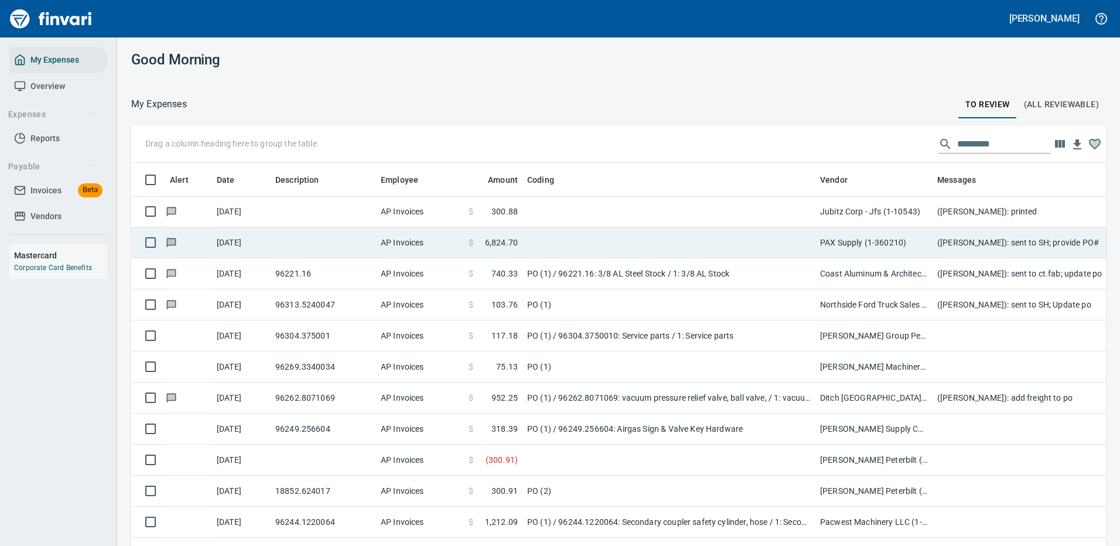
scroll to position [399, 948]
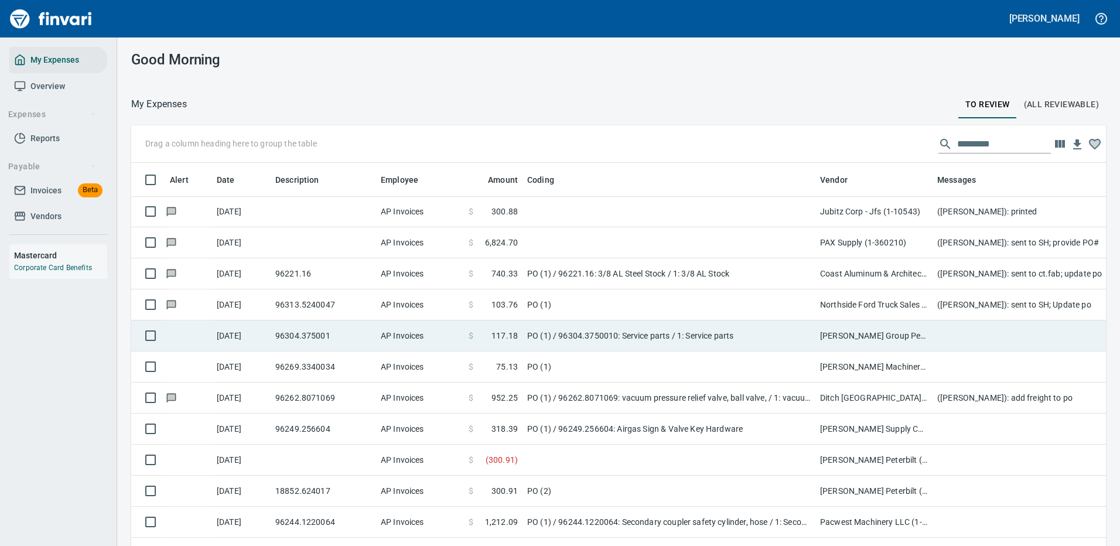
click at [695, 330] on td "PO (1) / 96304.3750010: Service parts / 1: Service parts" at bounding box center [668, 335] width 293 height 31
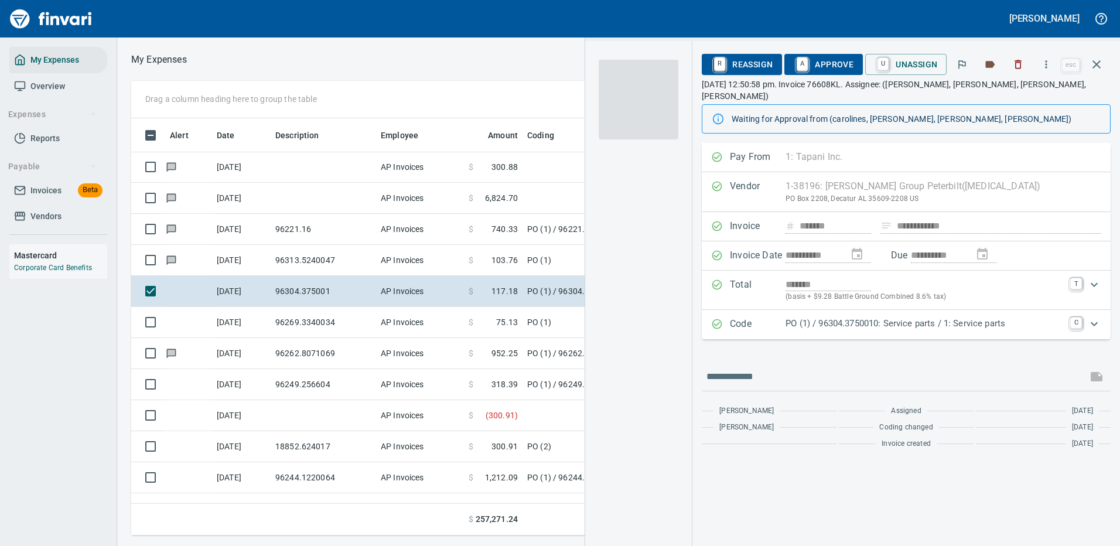
scroll to position [399, 664]
click at [1052, 317] on p "PO (1) / 96304.3750010: Service parts / 1: Service parts" at bounding box center [924, 323] width 278 height 13
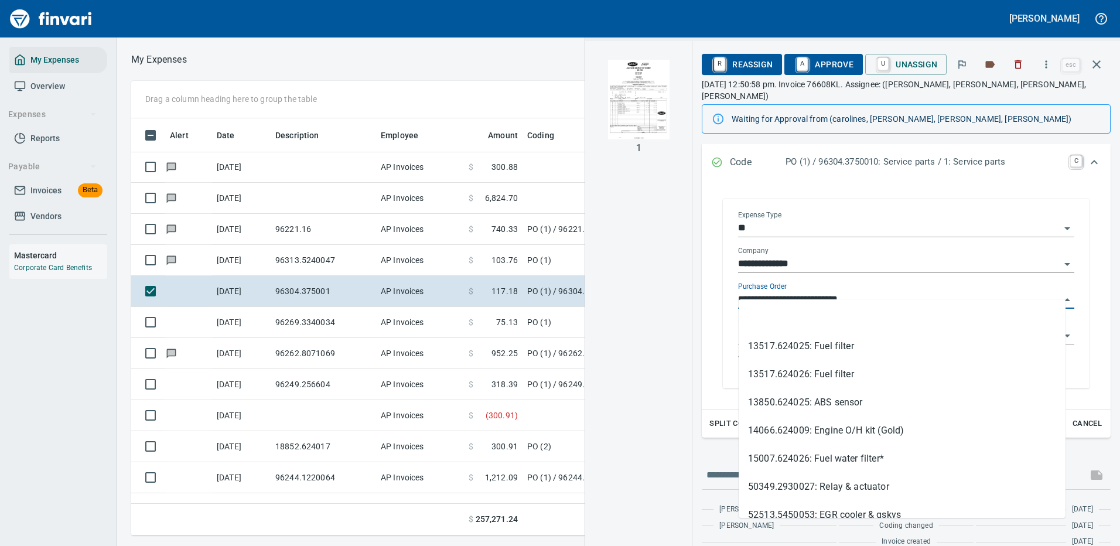
drag, startPoint x: 807, startPoint y: 284, endPoint x: 726, endPoint y: 288, distance: 80.9
click at [726, 288] on div "**********" at bounding box center [906, 294] width 367 height 190
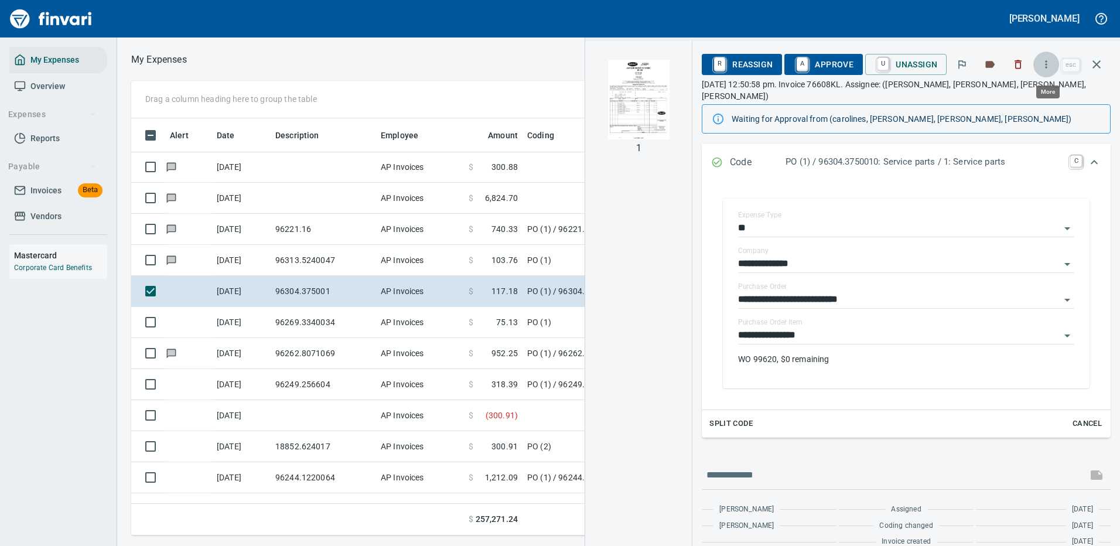
click at [1046, 63] on icon "button" at bounding box center [1046, 65] width 12 height 12
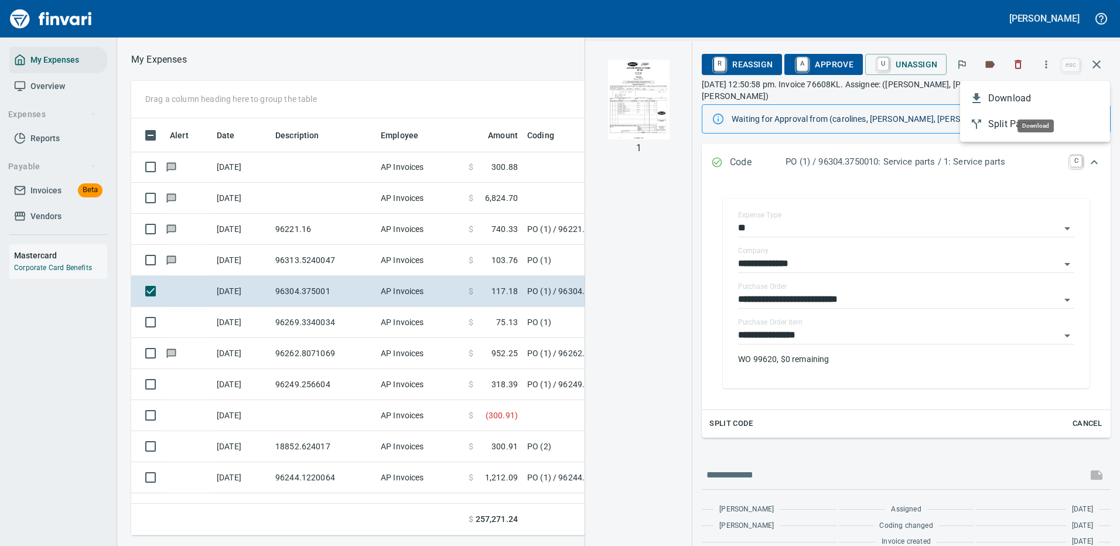
click at [996, 101] on span "Download" at bounding box center [1044, 98] width 112 height 14
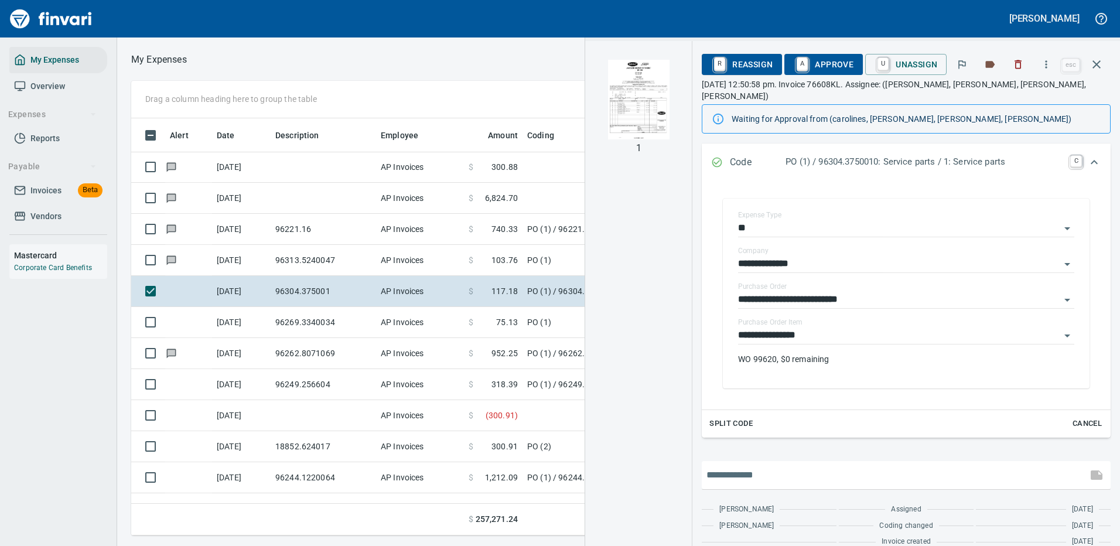
click at [775, 466] on input "text" at bounding box center [894, 475] width 376 height 19
type input "**********"
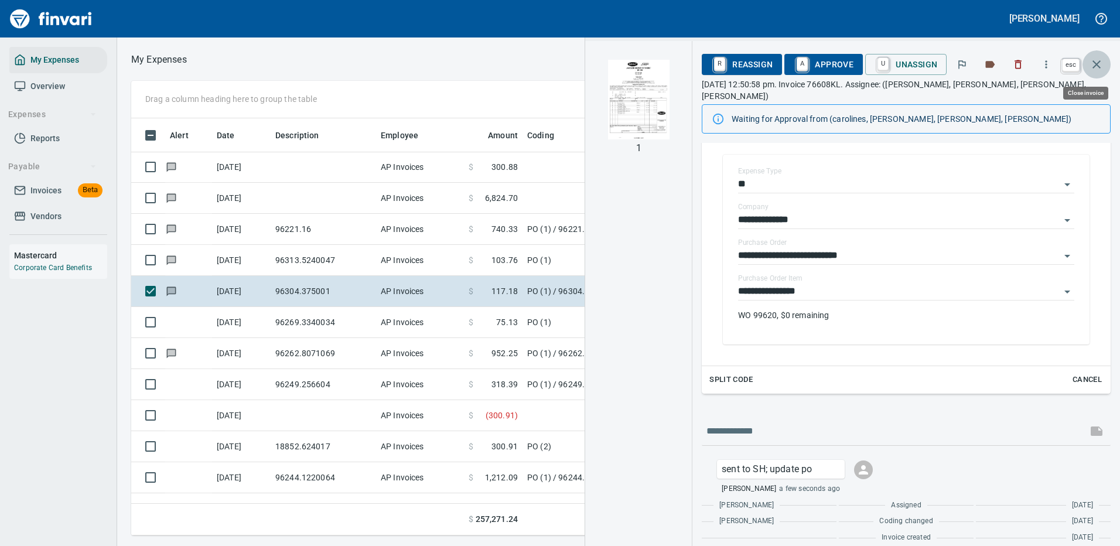
click at [1096, 63] on icon "button" at bounding box center [1096, 64] width 14 height 14
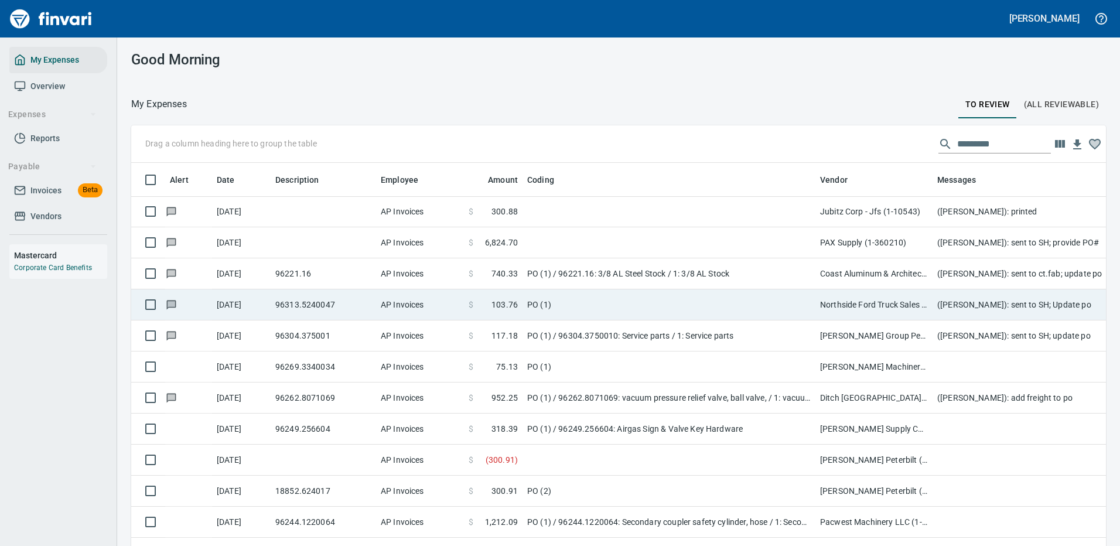
scroll to position [399, 948]
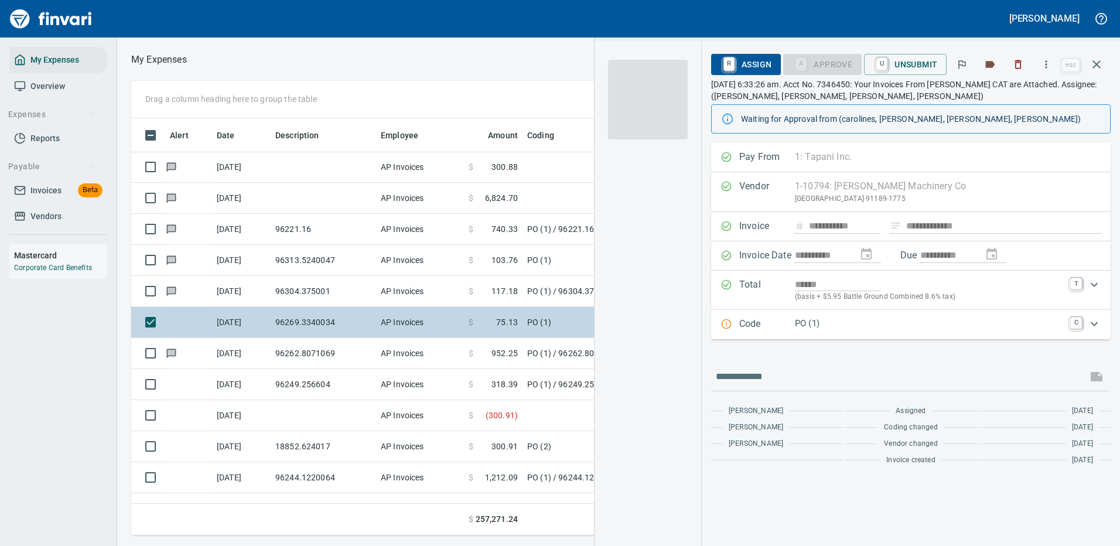
scroll to position [399, 664]
click at [663, 95] on img "button" at bounding box center [648, 100] width 80 height 80
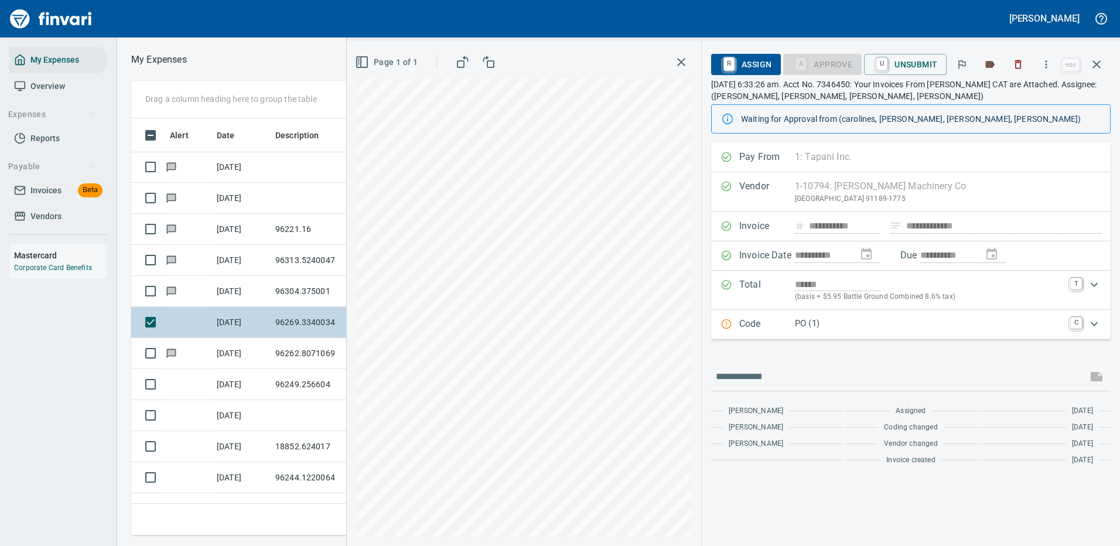
click at [1092, 323] on icon "Expand" at bounding box center [1094, 324] width 14 height 14
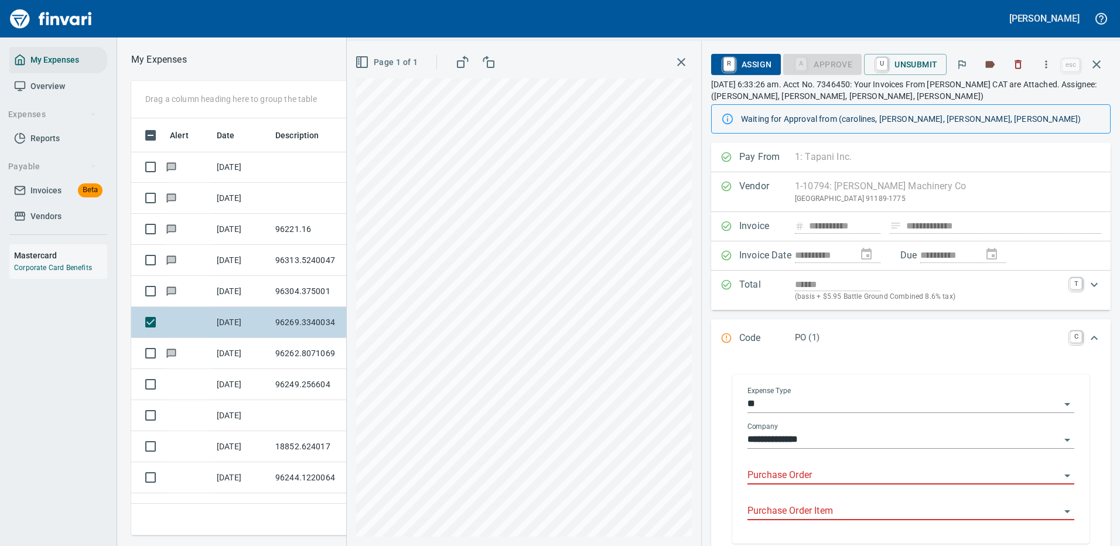
click at [782, 468] on input "Purchase Order" at bounding box center [903, 475] width 313 height 16
type input "*****"
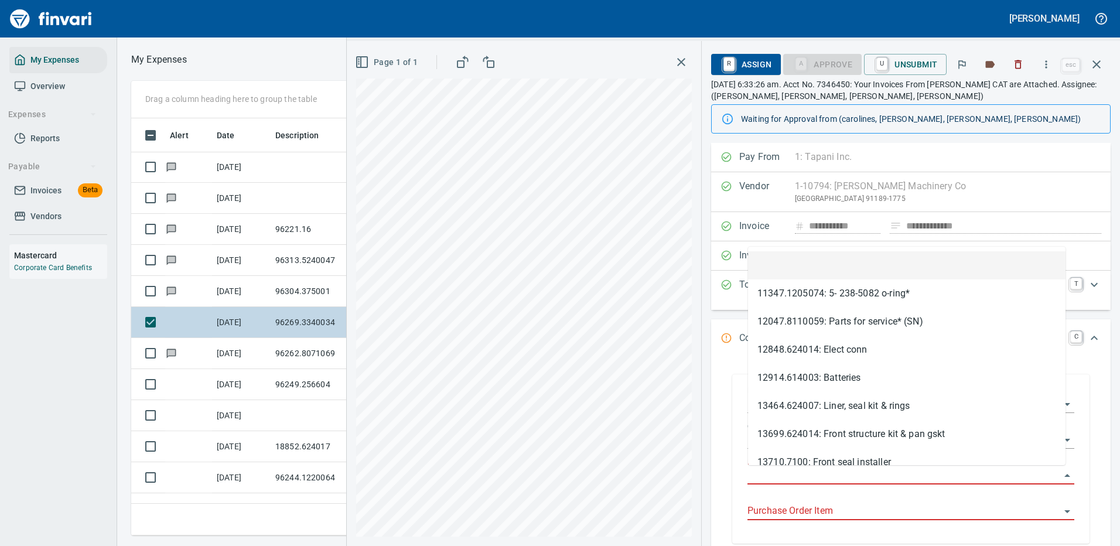
click at [783, 471] on input "Purchase Order" at bounding box center [903, 475] width 313 height 16
click at [773, 471] on input "Purchase Order" at bounding box center [903, 475] width 313 height 16
paste input "**********"
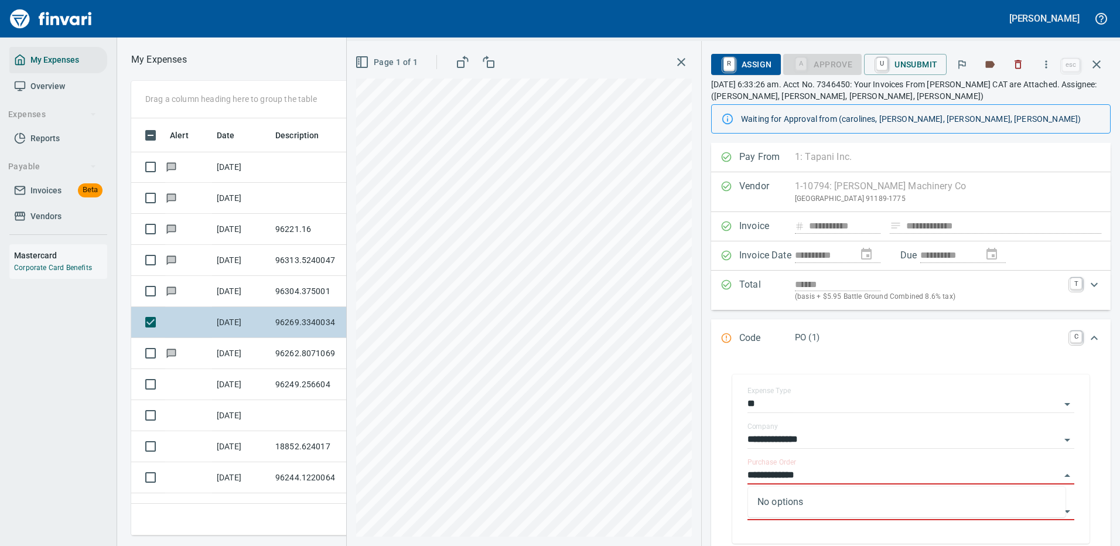
type input "**********"
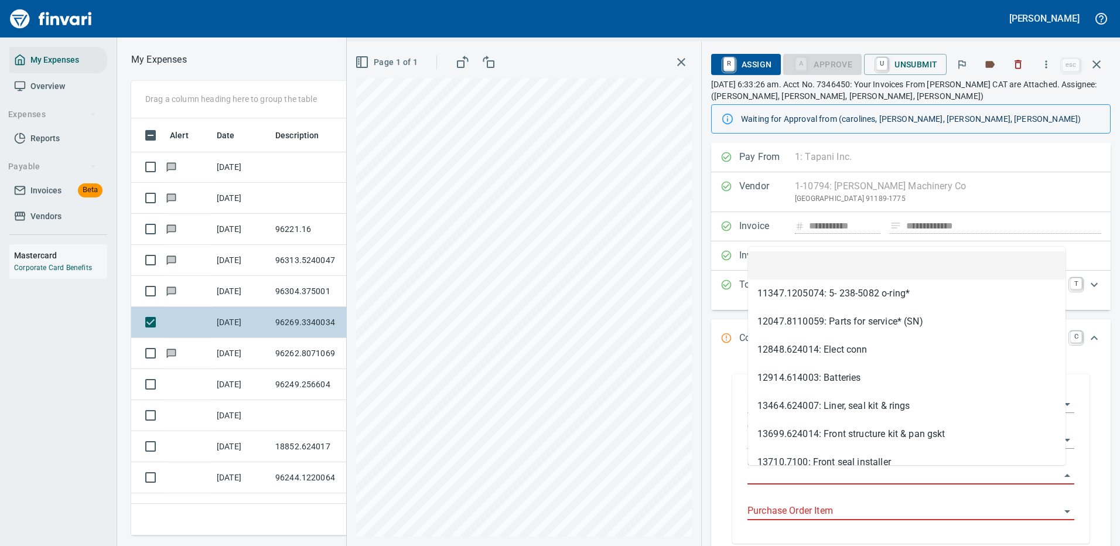
click at [808, 475] on input "Purchase Order" at bounding box center [903, 475] width 313 height 16
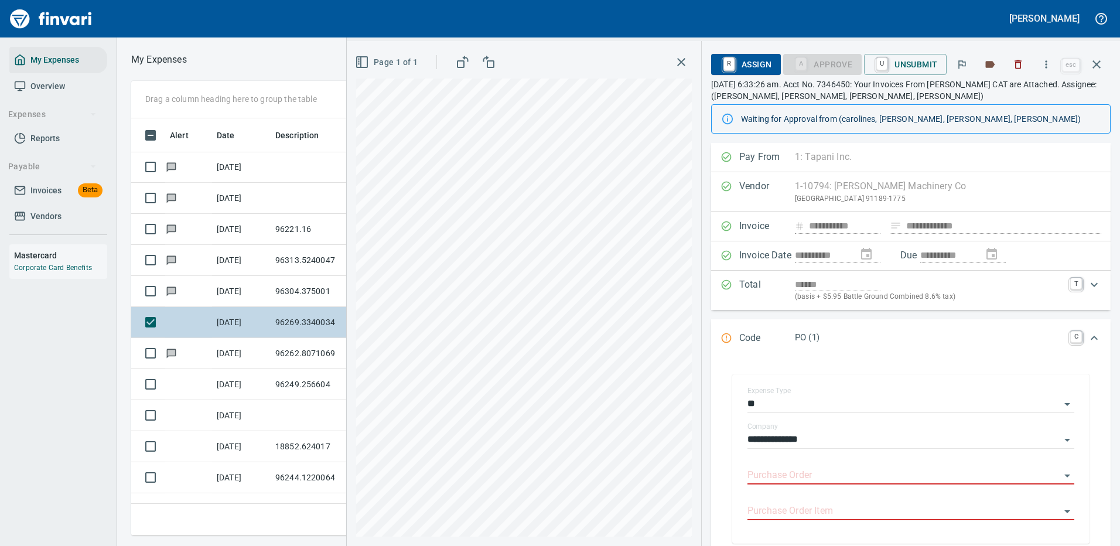
click at [1096, 378] on div "**********" at bounding box center [910, 461] width 399 height 207
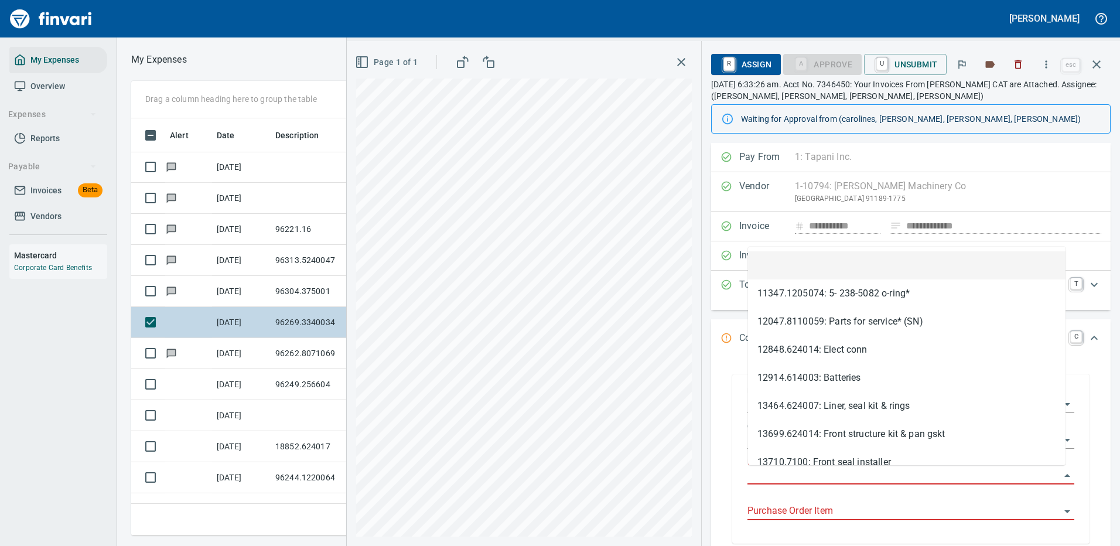
click at [765, 470] on input "Purchase Order" at bounding box center [903, 475] width 313 height 16
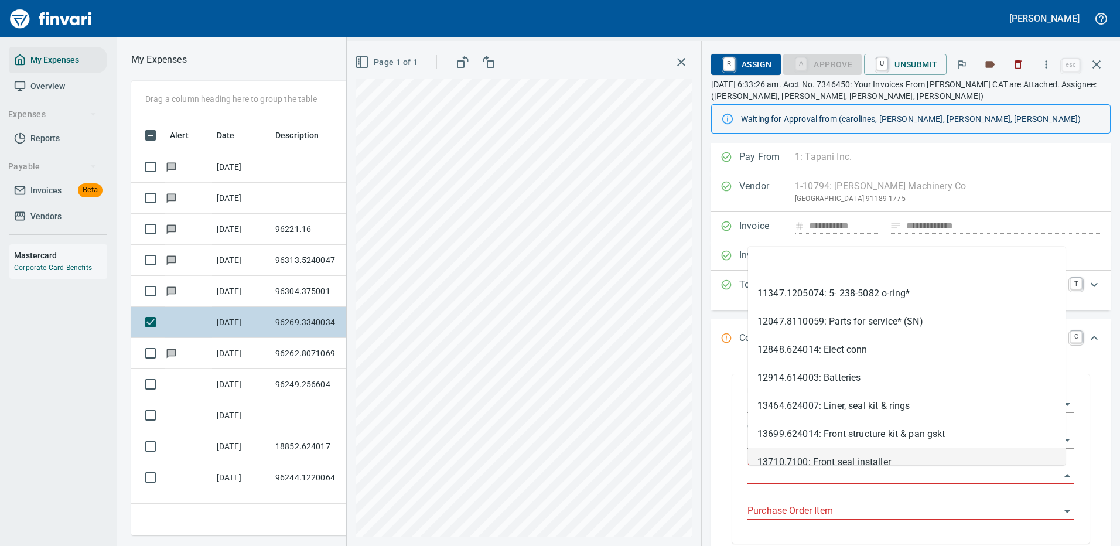
paste input "**********"
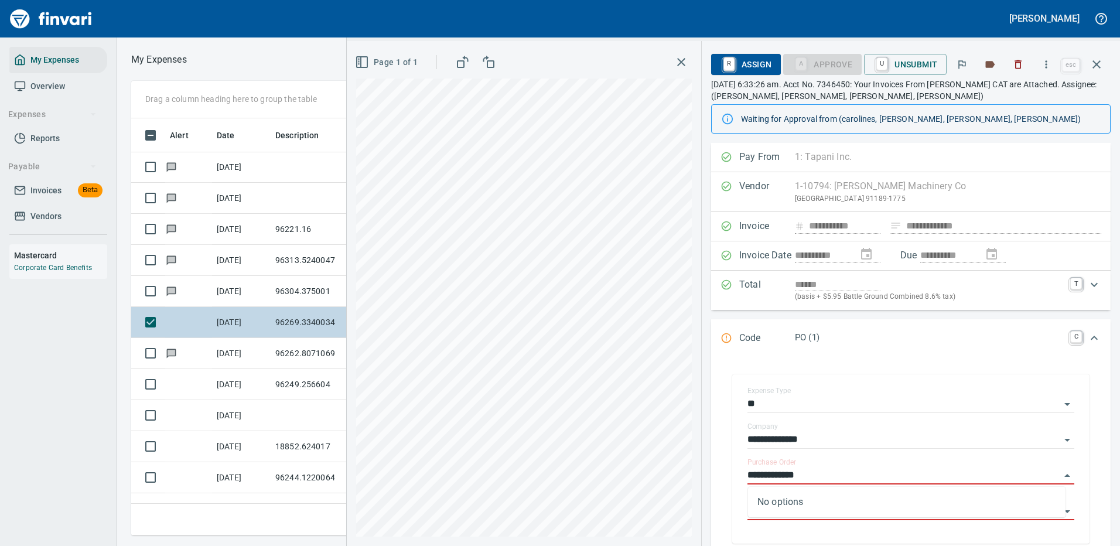
type input "**********"
click at [785, 475] on input "Purchase Order" at bounding box center [903, 475] width 313 height 16
click at [1049, 63] on icon "button" at bounding box center [1046, 65] width 12 height 12
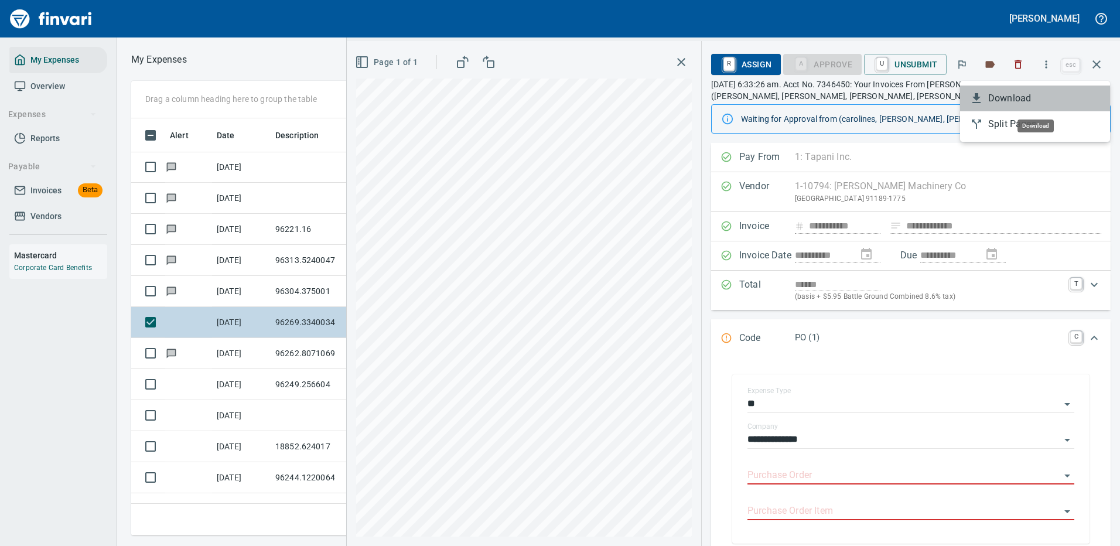
click at [1013, 97] on span "Download" at bounding box center [1044, 98] width 112 height 14
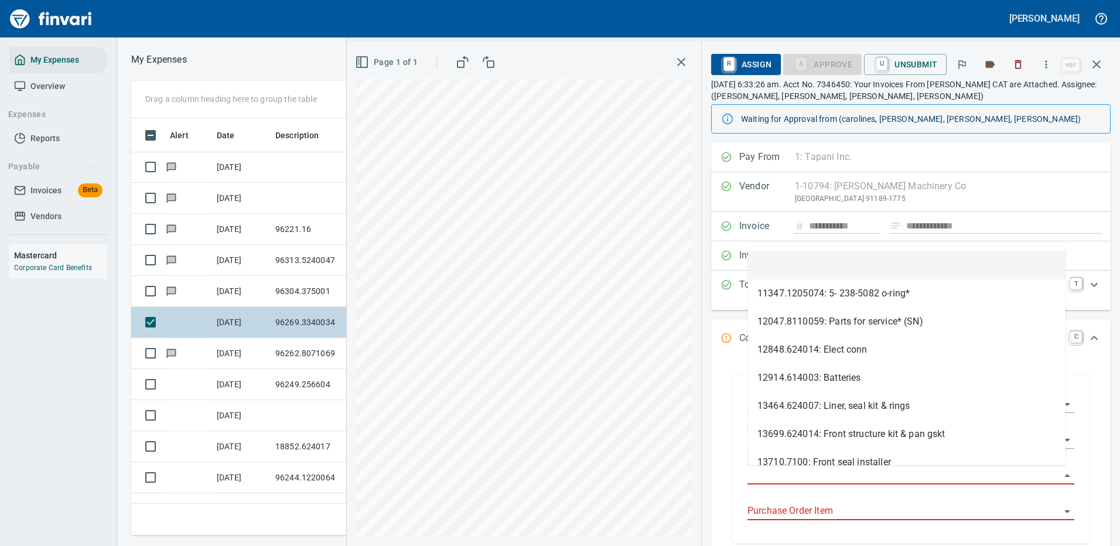
click at [792, 473] on input "Purchase Order" at bounding box center [903, 475] width 313 height 16
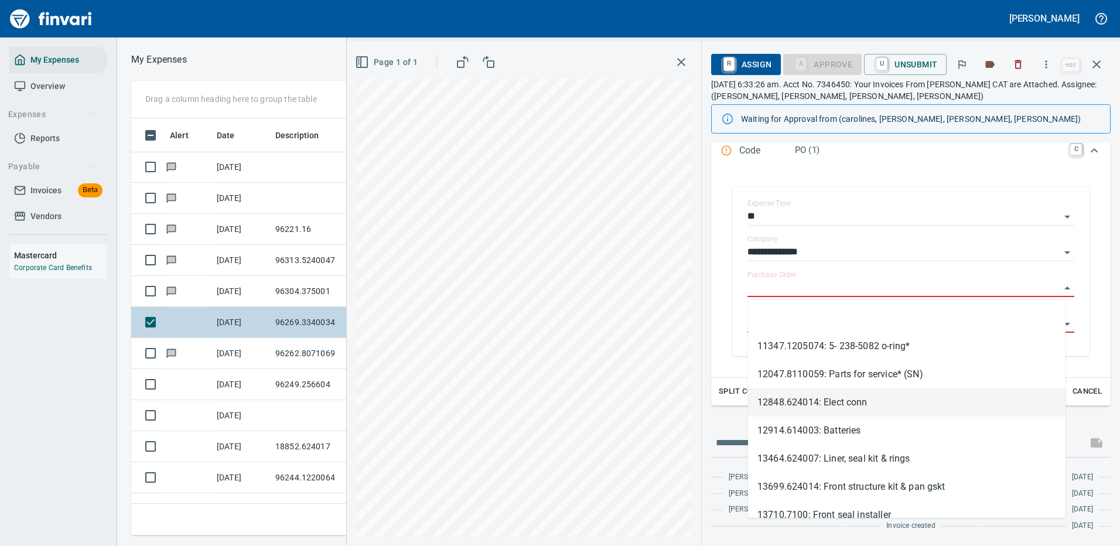
click at [712, 417] on div "**********" at bounding box center [910, 245] width 399 height 581
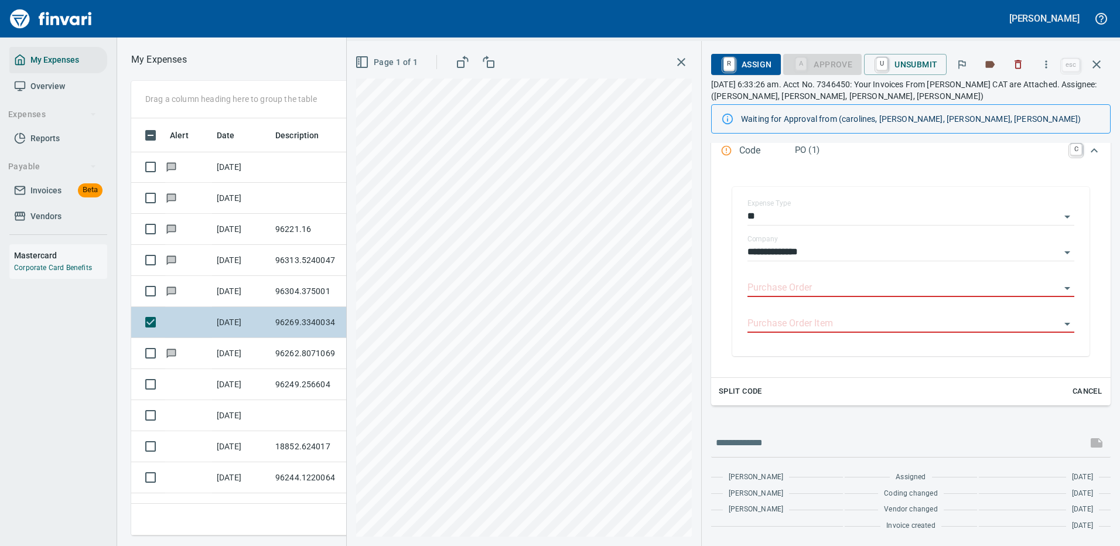
click at [784, 432] on div at bounding box center [910, 443] width 399 height 28
click at [781, 442] on input "text" at bounding box center [899, 442] width 367 height 19
type input "**********"
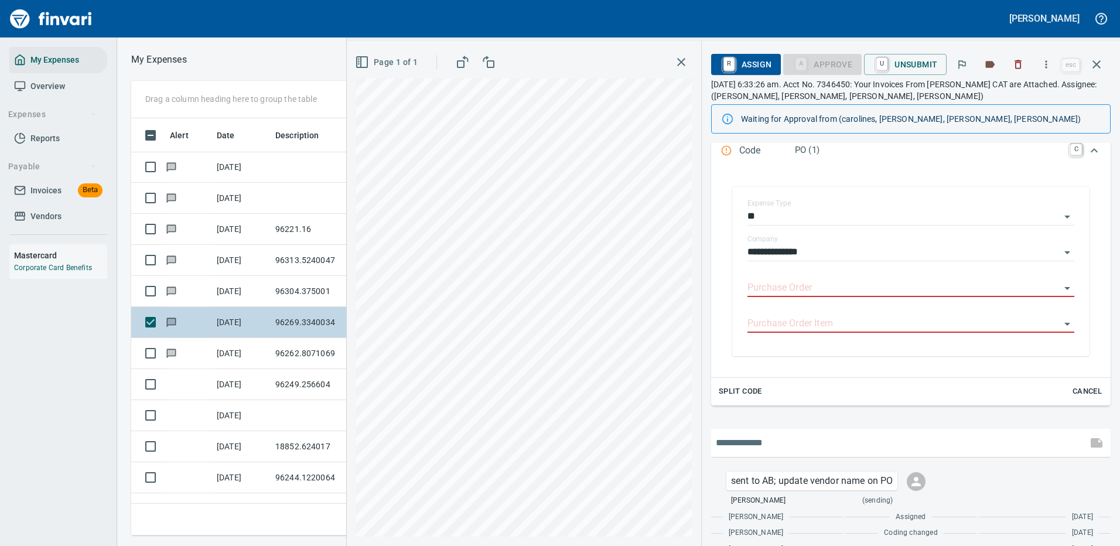
scroll to position [227, 0]
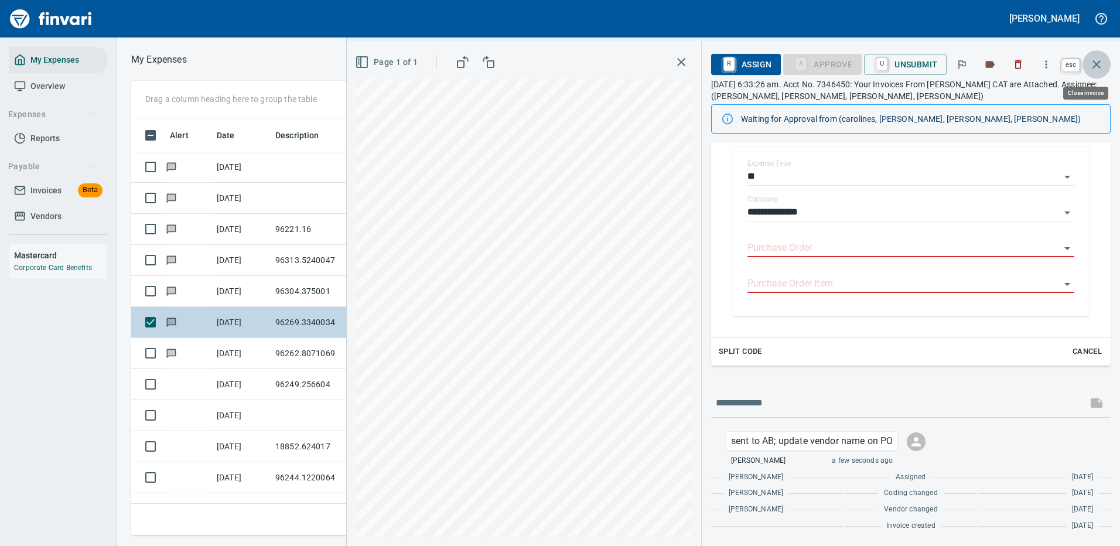
click at [1095, 64] on icon "button" at bounding box center [1096, 64] width 8 height 8
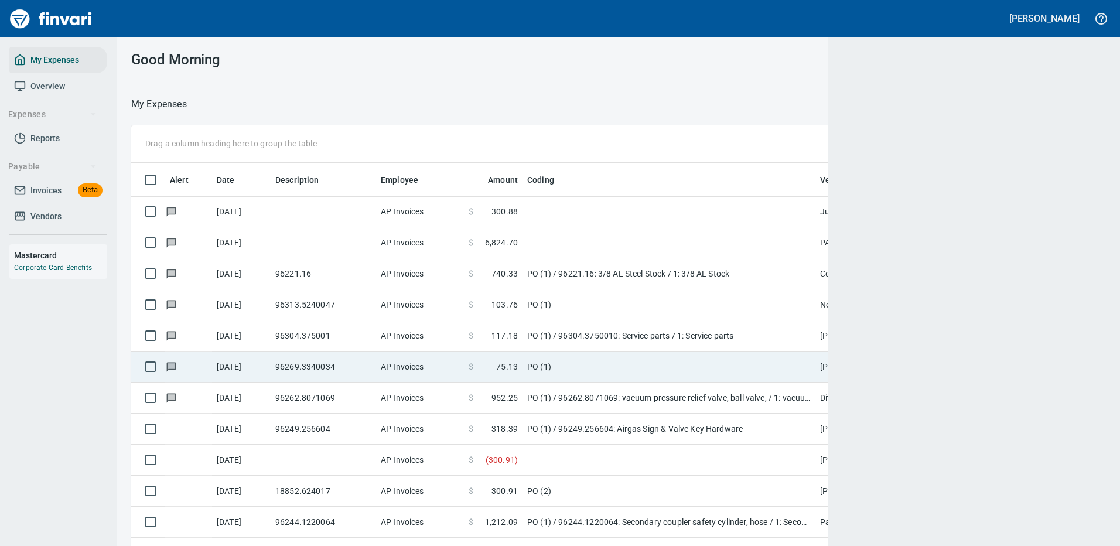
scroll to position [399, 940]
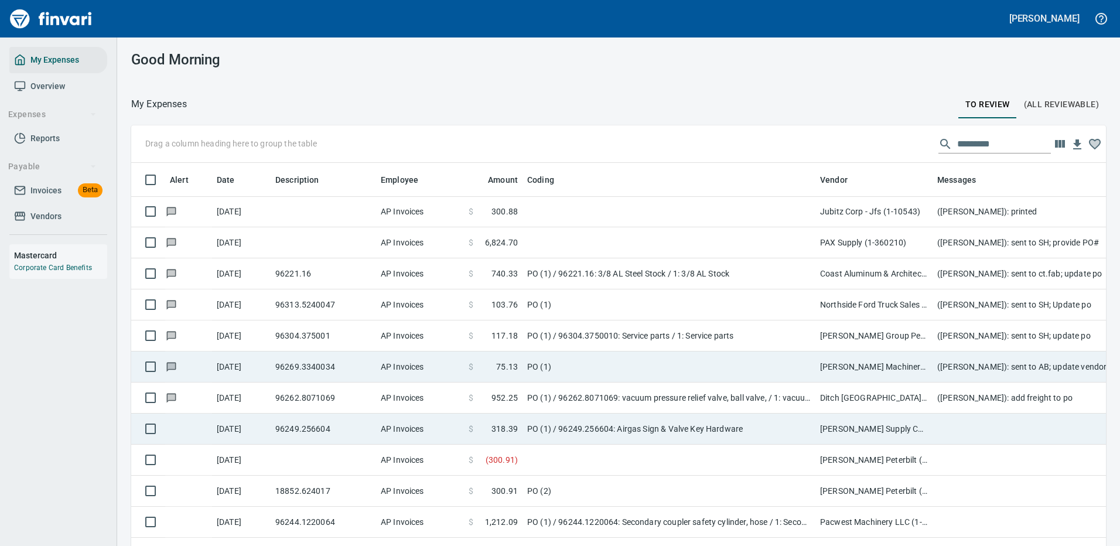
click at [710, 423] on td "PO (1) / 96249.256604: Airgas Sign & Valve Key Hardware" at bounding box center [668, 428] width 293 height 31
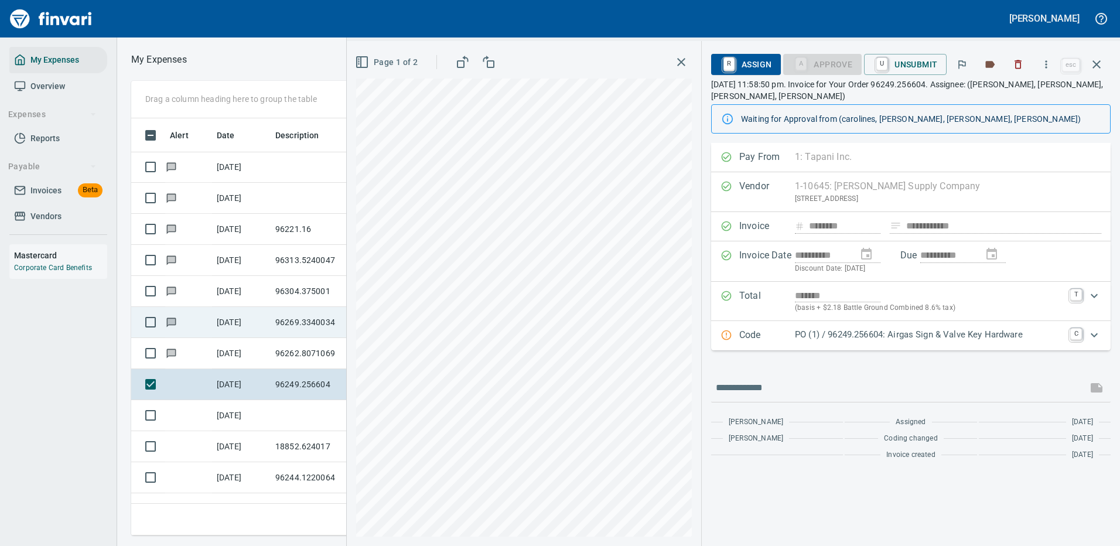
scroll to position [399, 664]
click at [1049, 64] on icon "button" at bounding box center [1046, 65] width 12 height 12
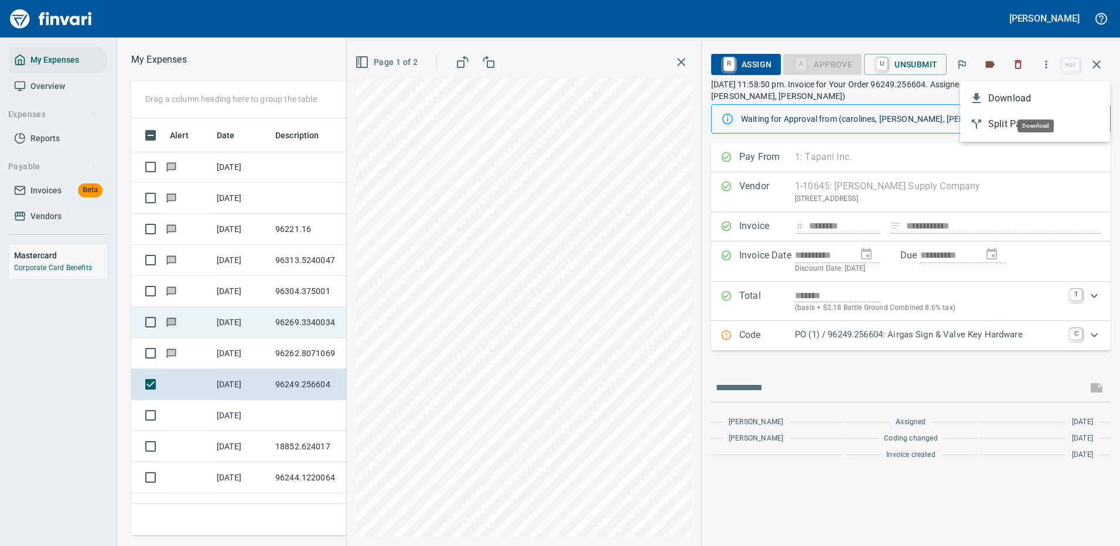
click at [1013, 94] on span "Download" at bounding box center [1044, 98] width 112 height 14
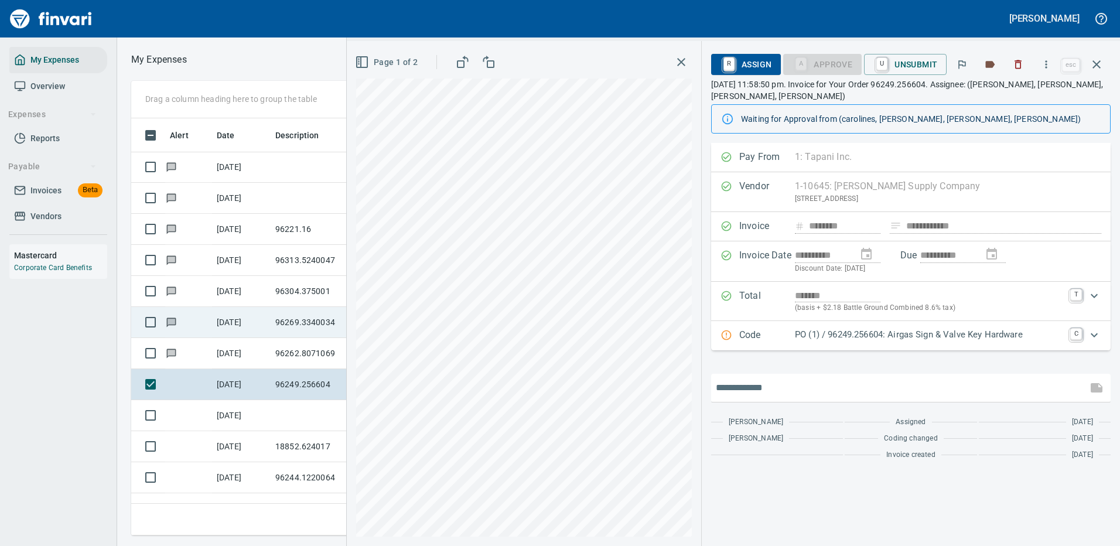
click at [762, 387] on input "text" at bounding box center [899, 387] width 367 height 19
type input "**********"
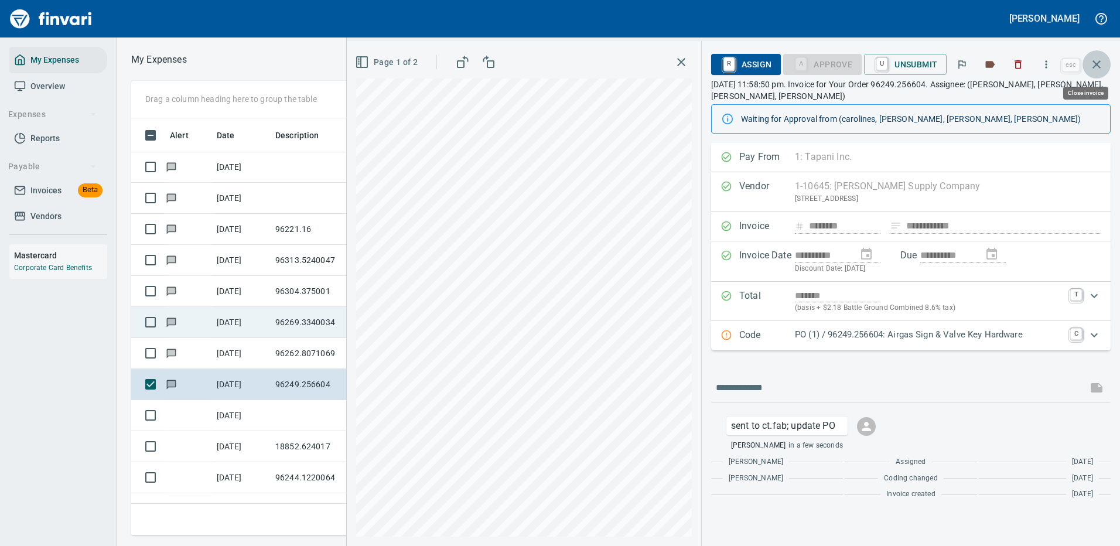
drag, startPoint x: 1096, startPoint y: 60, endPoint x: 1090, endPoint y: 53, distance: 9.1
click at [1095, 57] on button "button" at bounding box center [1096, 64] width 28 height 28
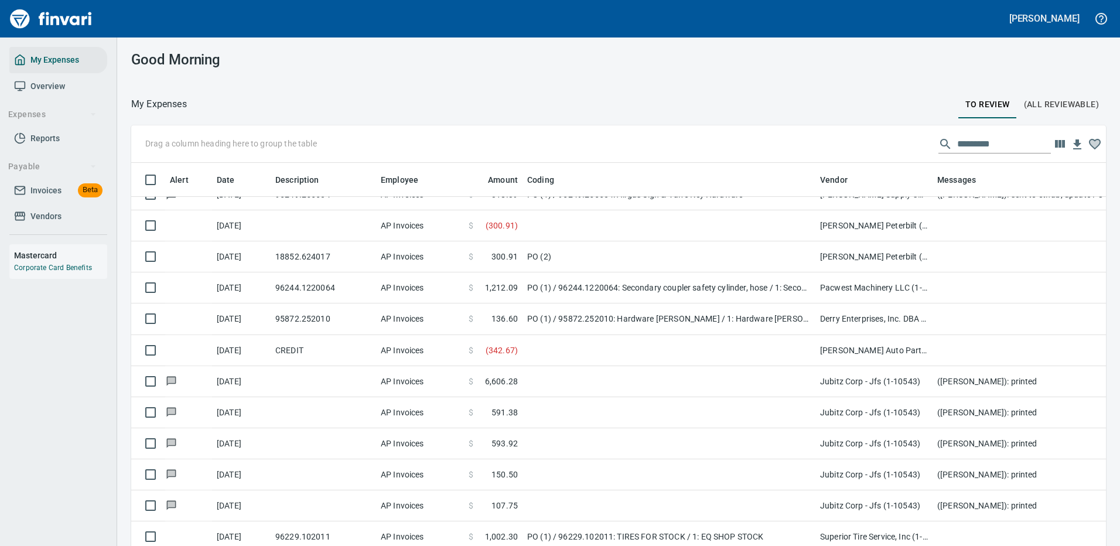
scroll to position [2225, 0]
